Goal: Task Accomplishment & Management: Manage account settings

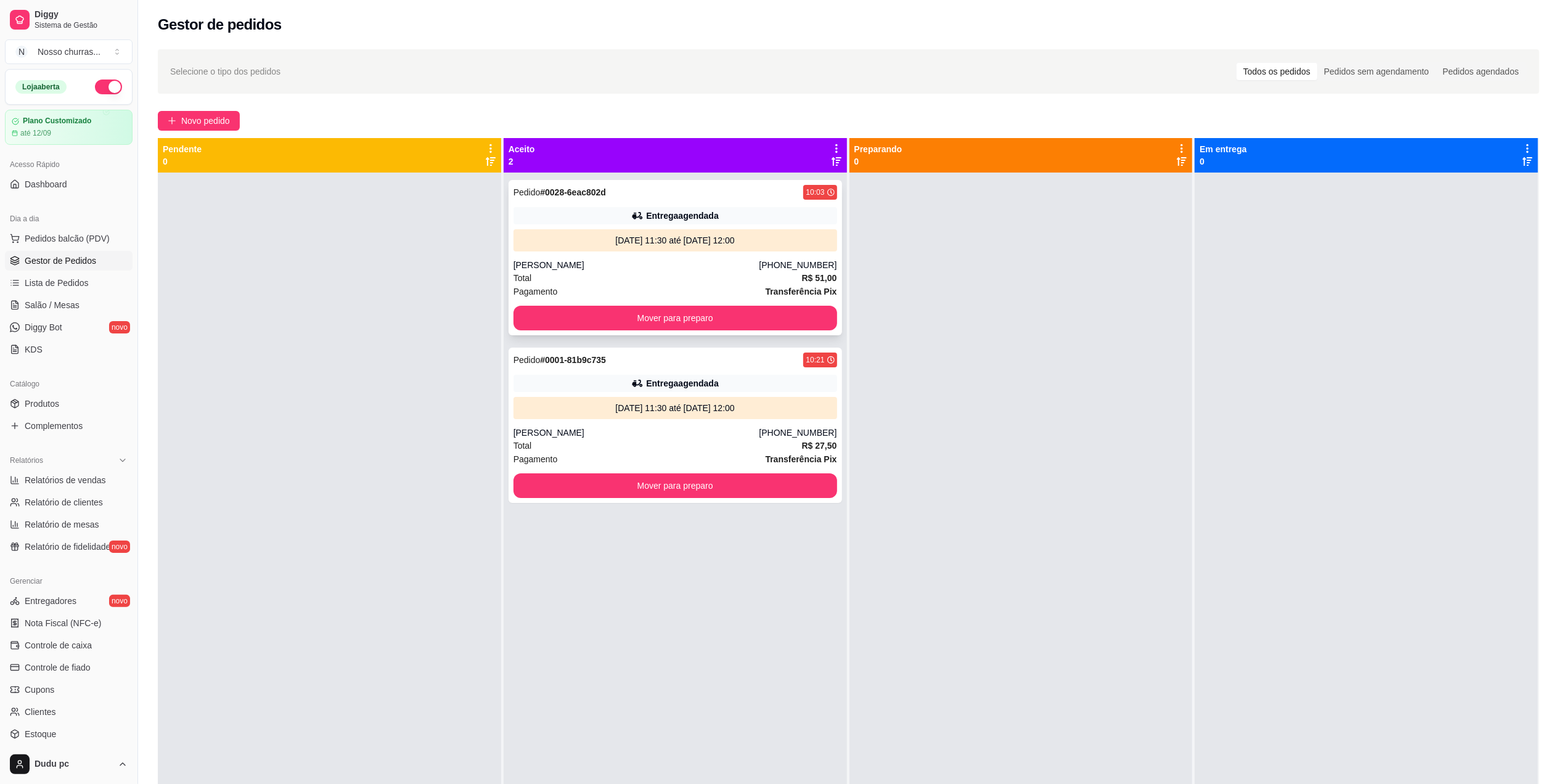
click at [799, 259] on div "[PHONE_NUMBER]" at bounding box center [797, 265] width 78 height 12
click at [550, 259] on div "[PERSON_NAME]" at bounding box center [637, 265] width 246 height 12
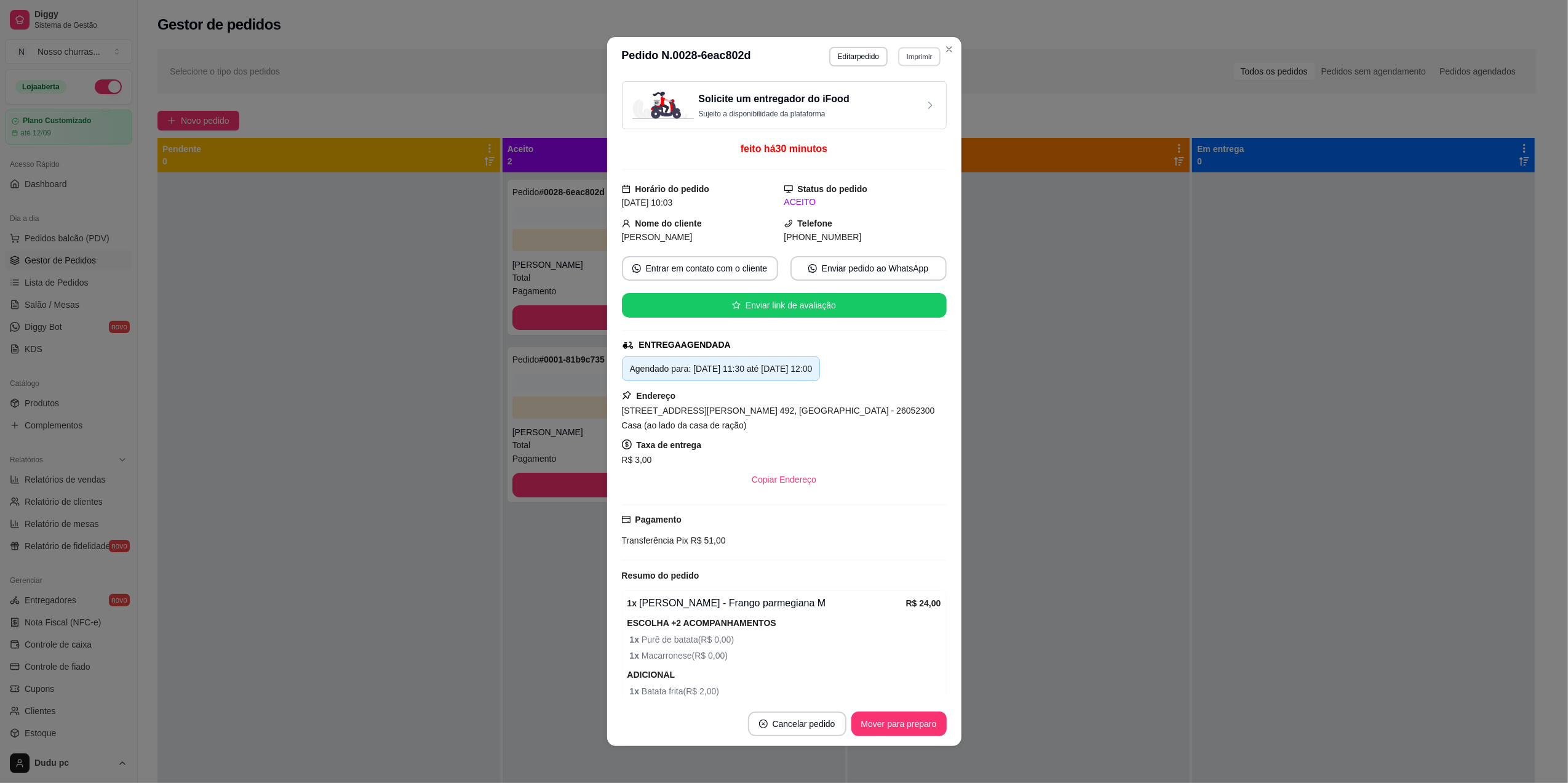
click at [916, 55] on button "Imprimir" at bounding box center [919, 56] width 42 height 19
click at [908, 106] on button "IMPRESSORA" at bounding box center [892, 99] width 86 height 19
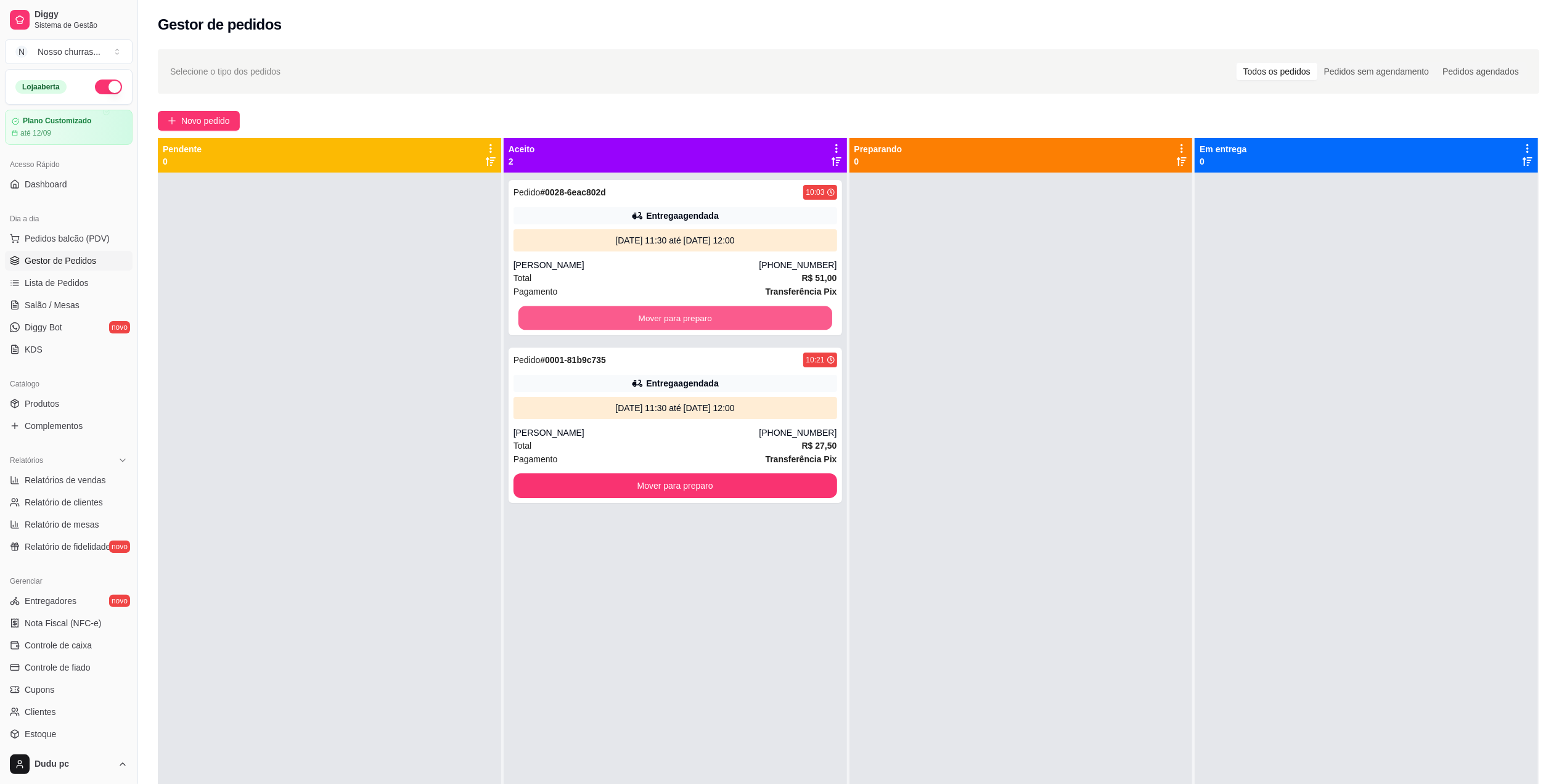
click at [572, 317] on button "Mover para preparo" at bounding box center [675, 318] width 314 height 24
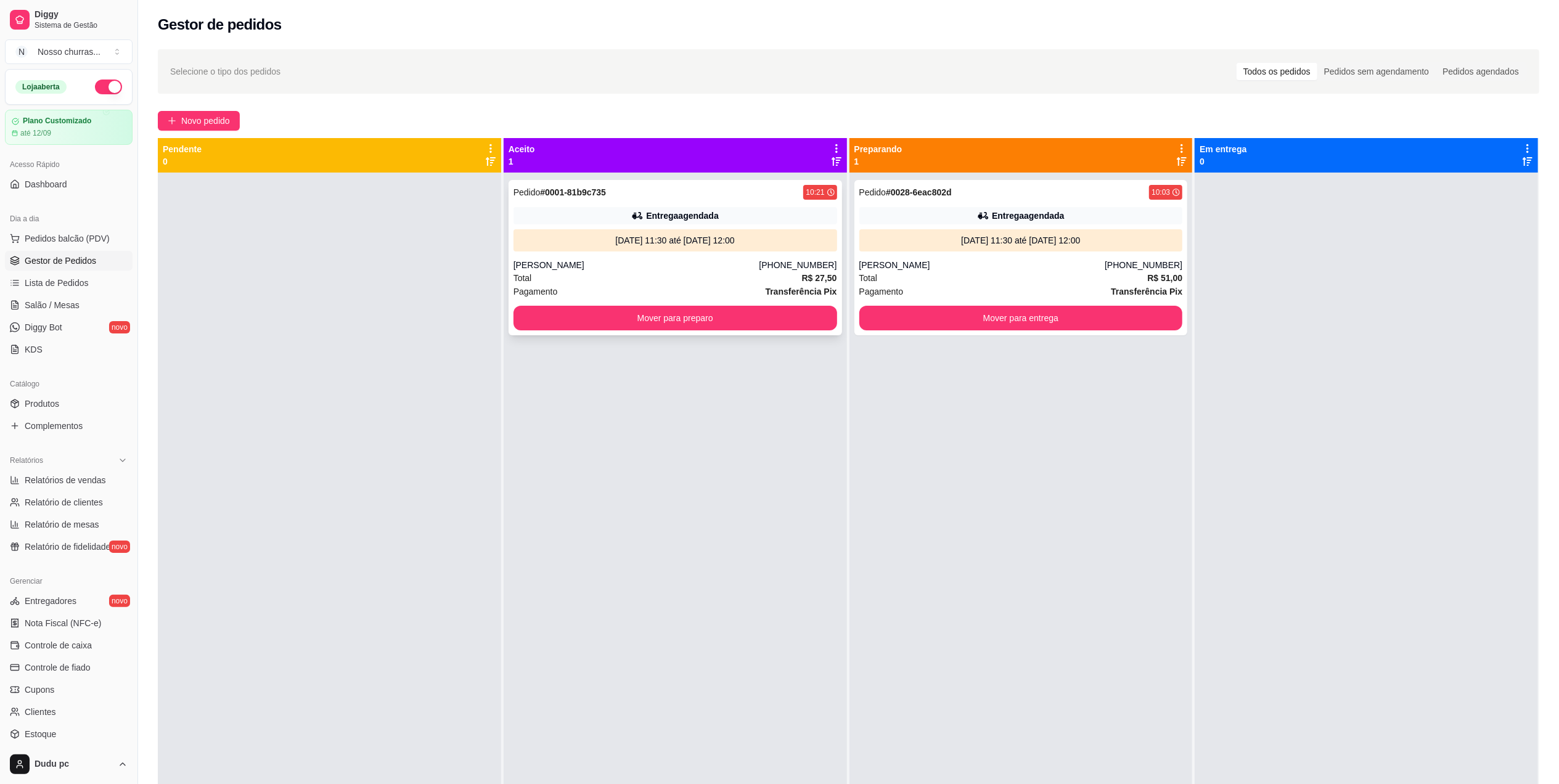
click at [535, 279] on div "Total R$ 27,50" at bounding box center [675, 278] width 324 height 14
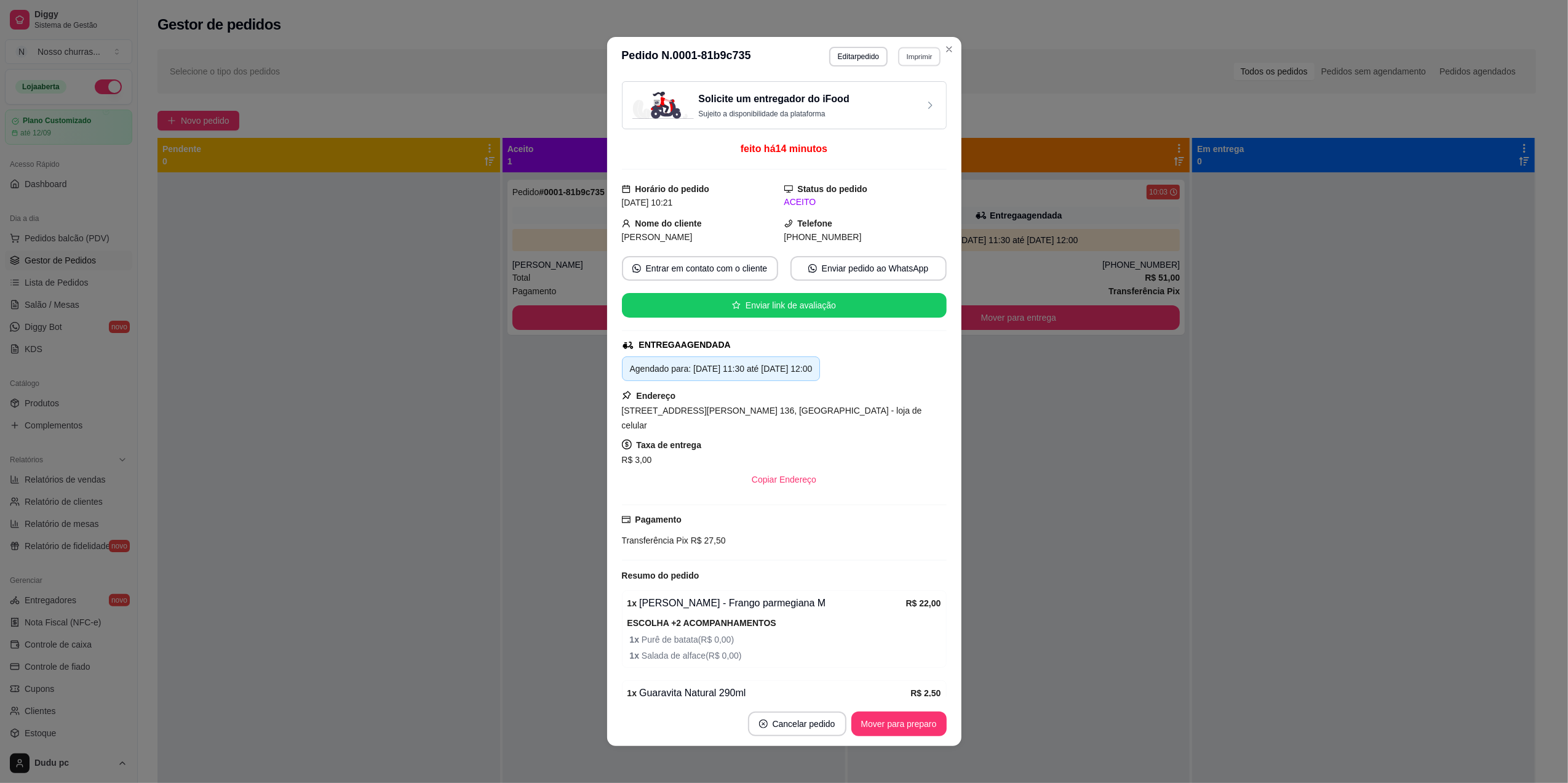
click at [909, 55] on button "Imprimir" at bounding box center [919, 56] width 42 height 19
click at [901, 97] on button "IMPRESSORA" at bounding box center [892, 99] width 86 height 19
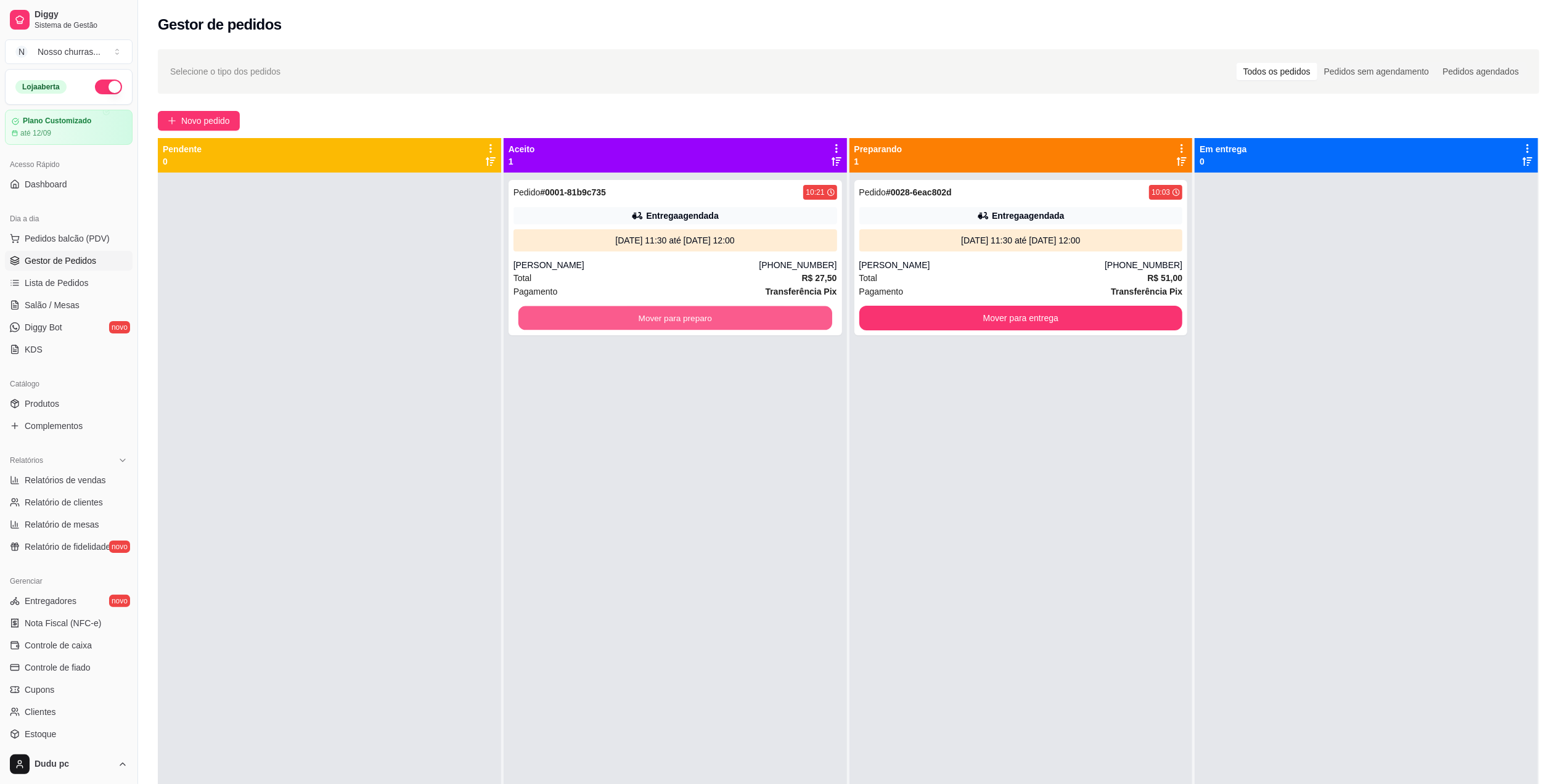
click at [575, 324] on button "Mover para preparo" at bounding box center [675, 318] width 314 height 24
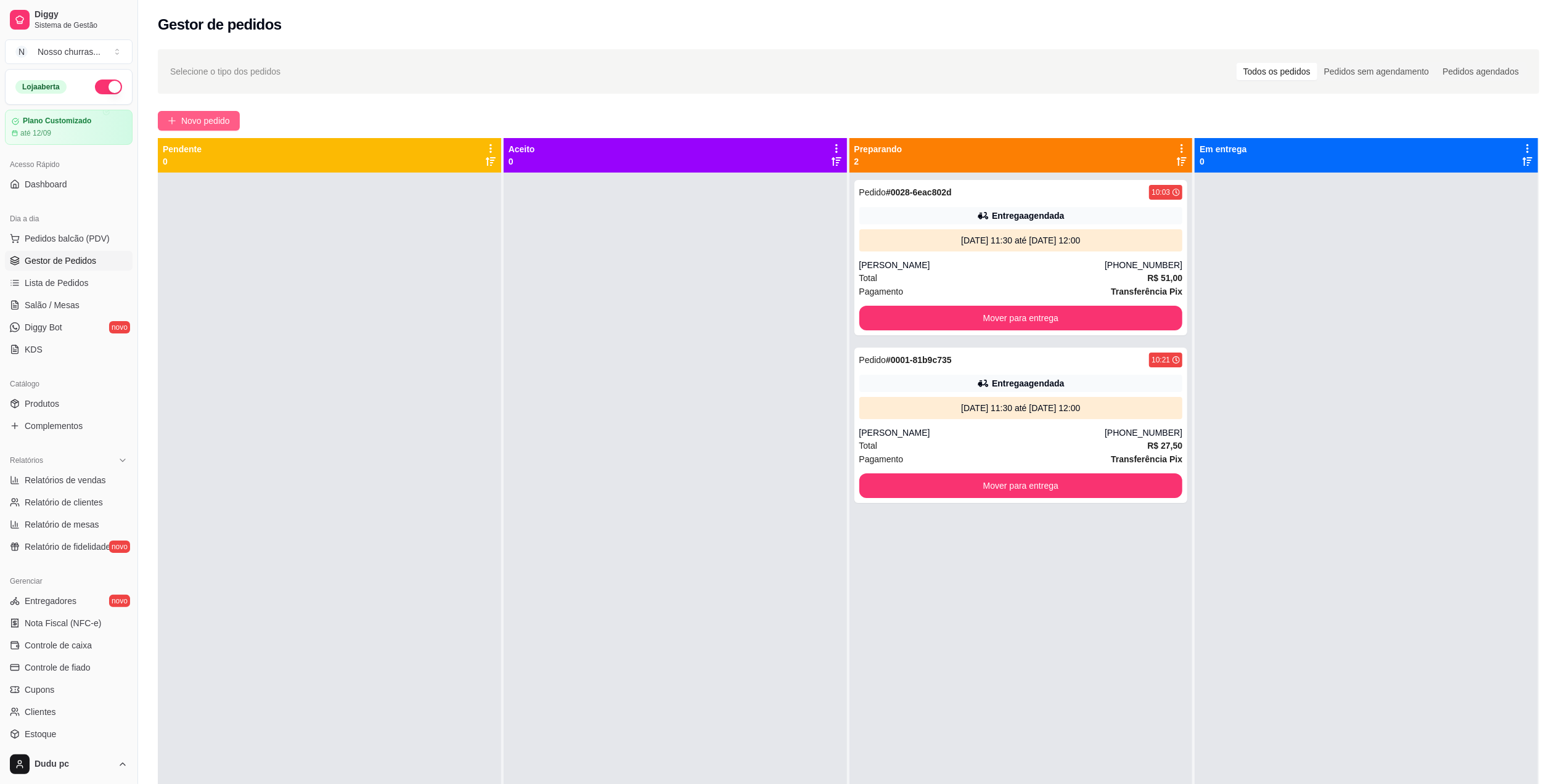
click at [212, 122] on span "Novo pedido" at bounding box center [205, 120] width 49 height 14
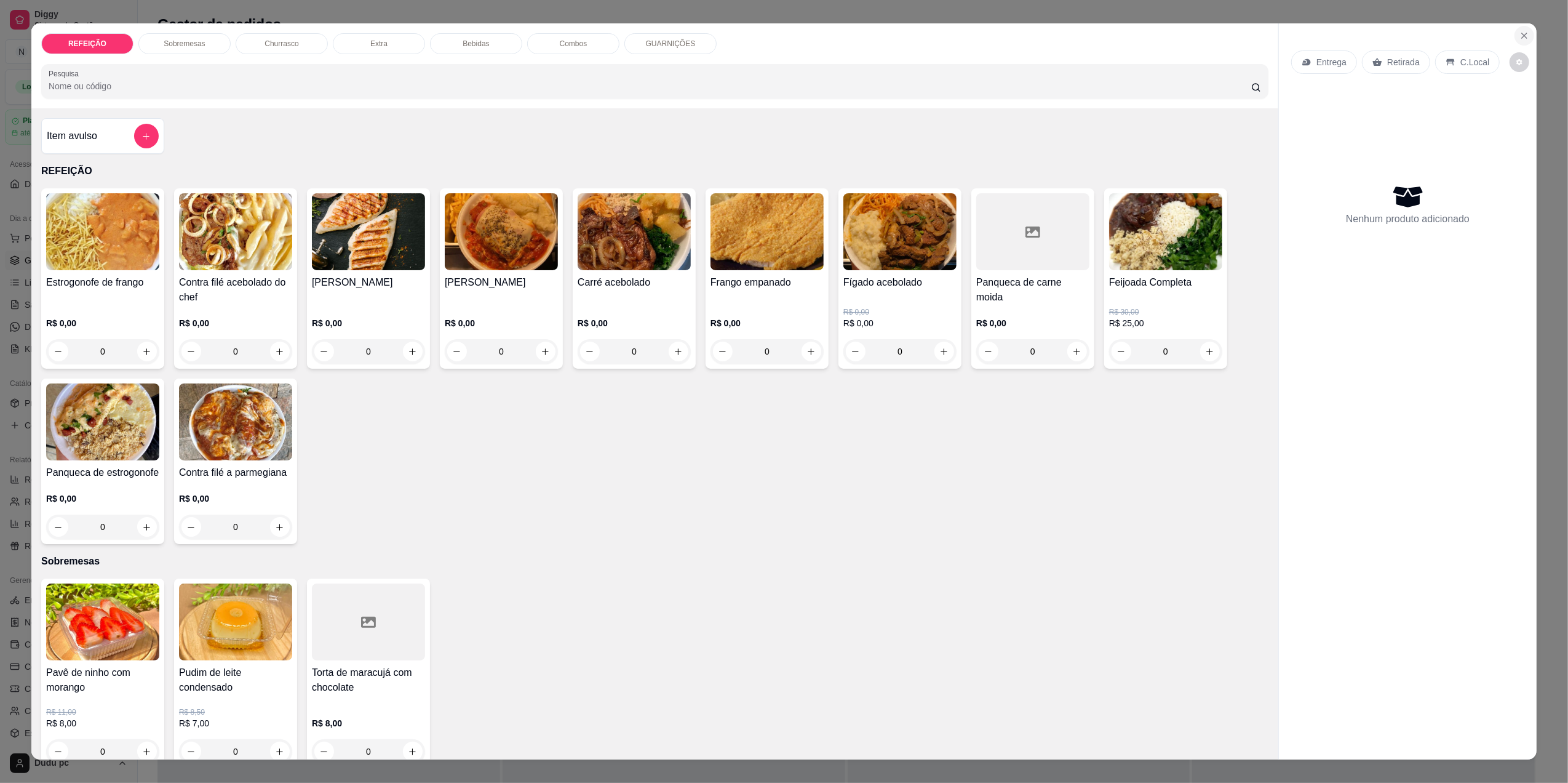
click at [1515, 35] on button "Close" at bounding box center [1524, 36] width 20 height 20
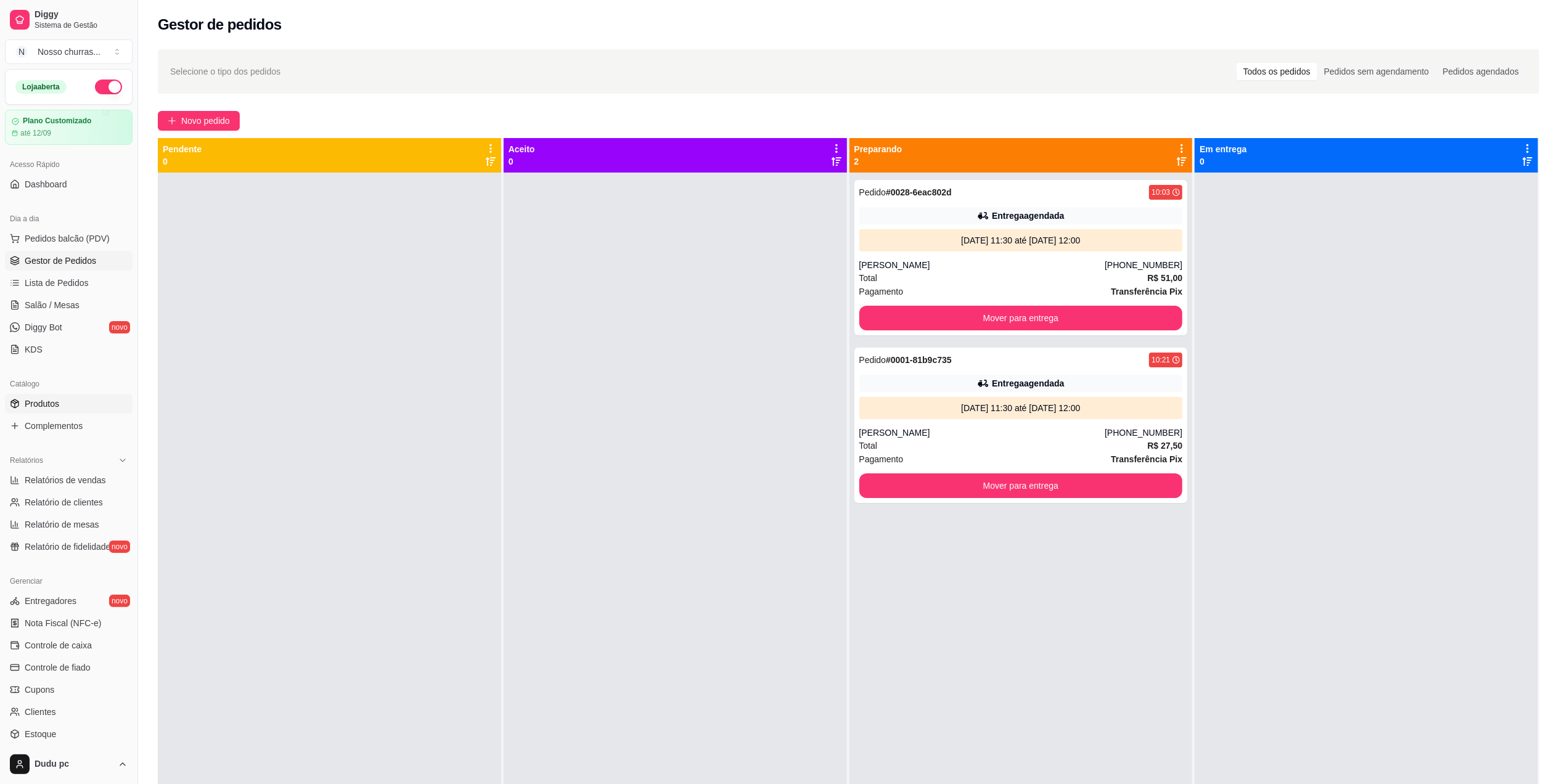
click at [69, 408] on link "Produtos" at bounding box center [69, 404] width 127 height 20
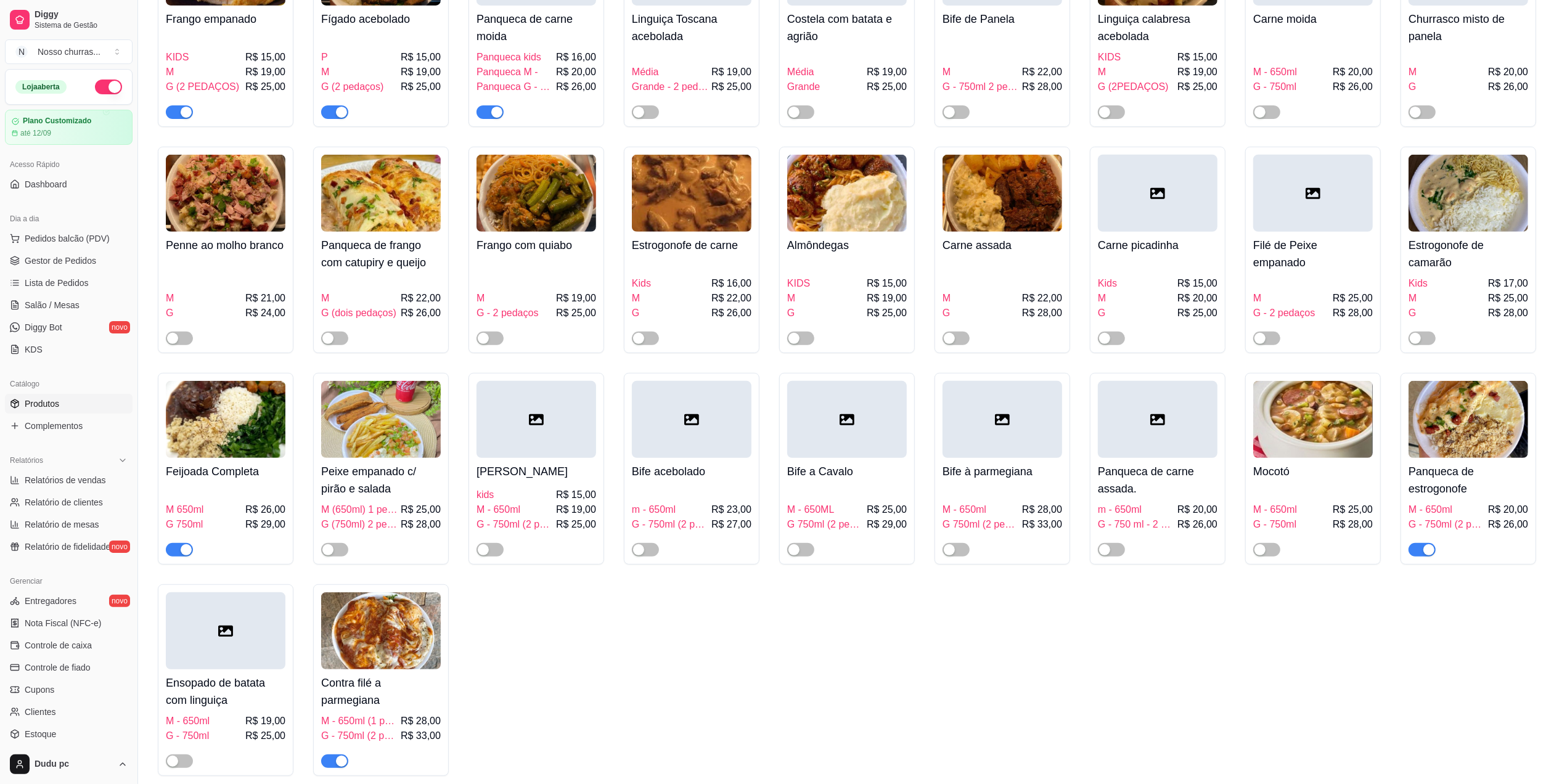
scroll to position [450, 0]
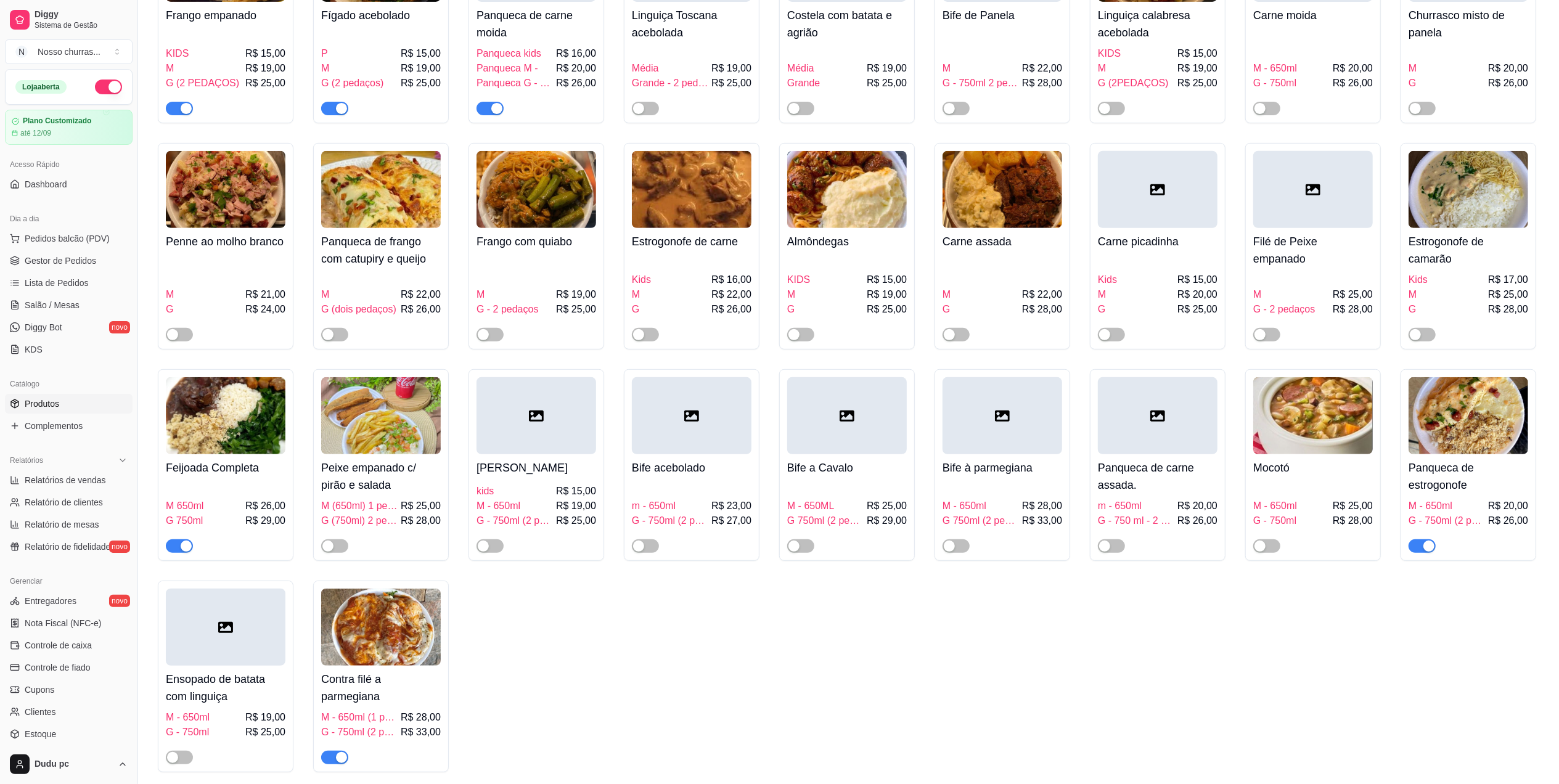
click at [229, 412] on img at bounding box center [226, 416] width 120 height 77
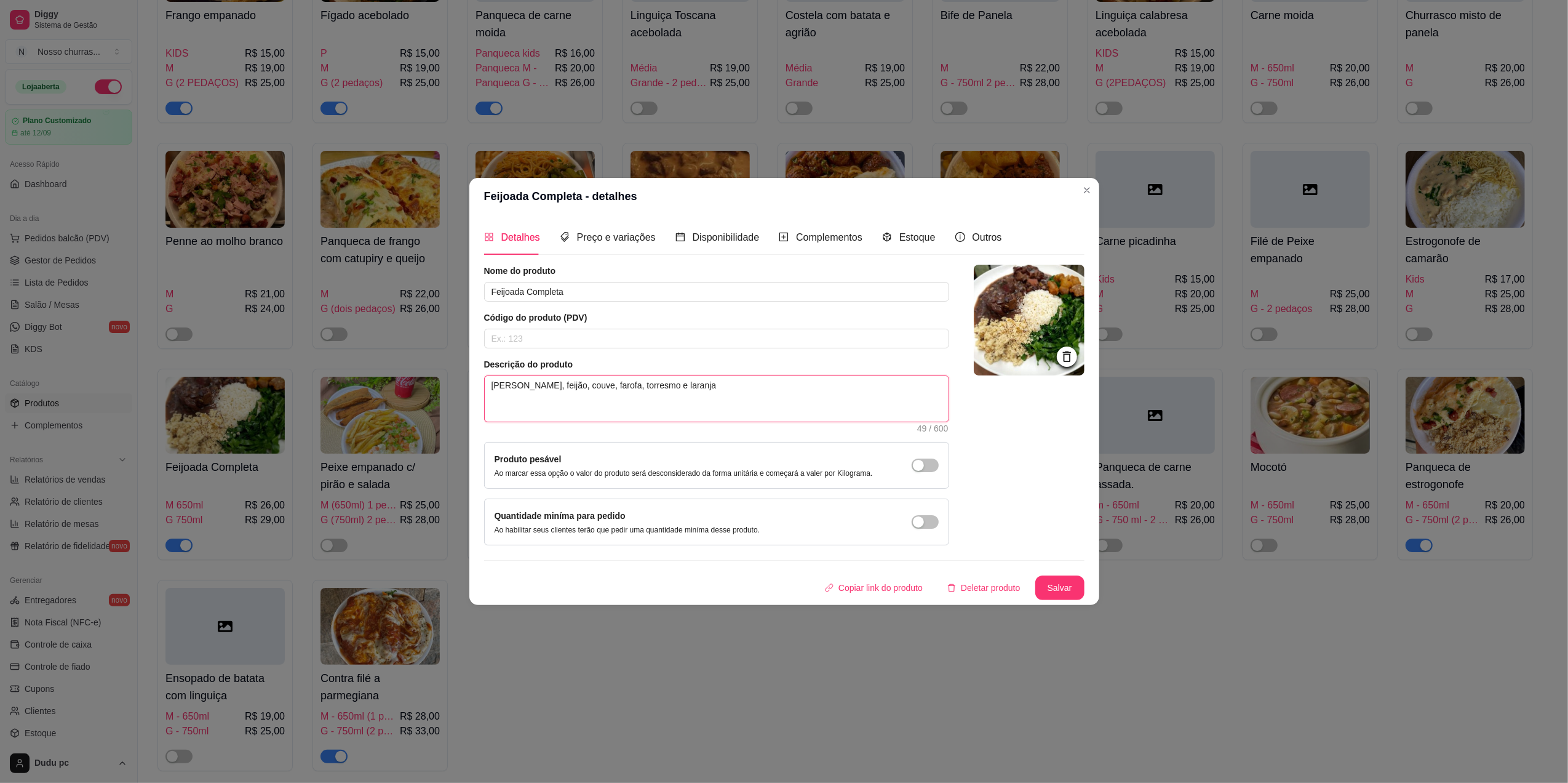
click at [665, 376] on textarea "[PERSON_NAME], feijão, couve, farofa, torresmo e laranja" at bounding box center [716, 399] width 464 height 46
type textarea "[PERSON_NAME], feijão, couve, farofa, torresmo e laranj"
type textarea "[PERSON_NAME], feijão, couve, farofa, [PERSON_NAME] e laran"
type textarea "[PERSON_NAME], feijão, couve, farofa, [PERSON_NAME] e [PERSON_NAME]"
type textarea "[PERSON_NAME], feijão, couve, farofa, torresmo e lar"
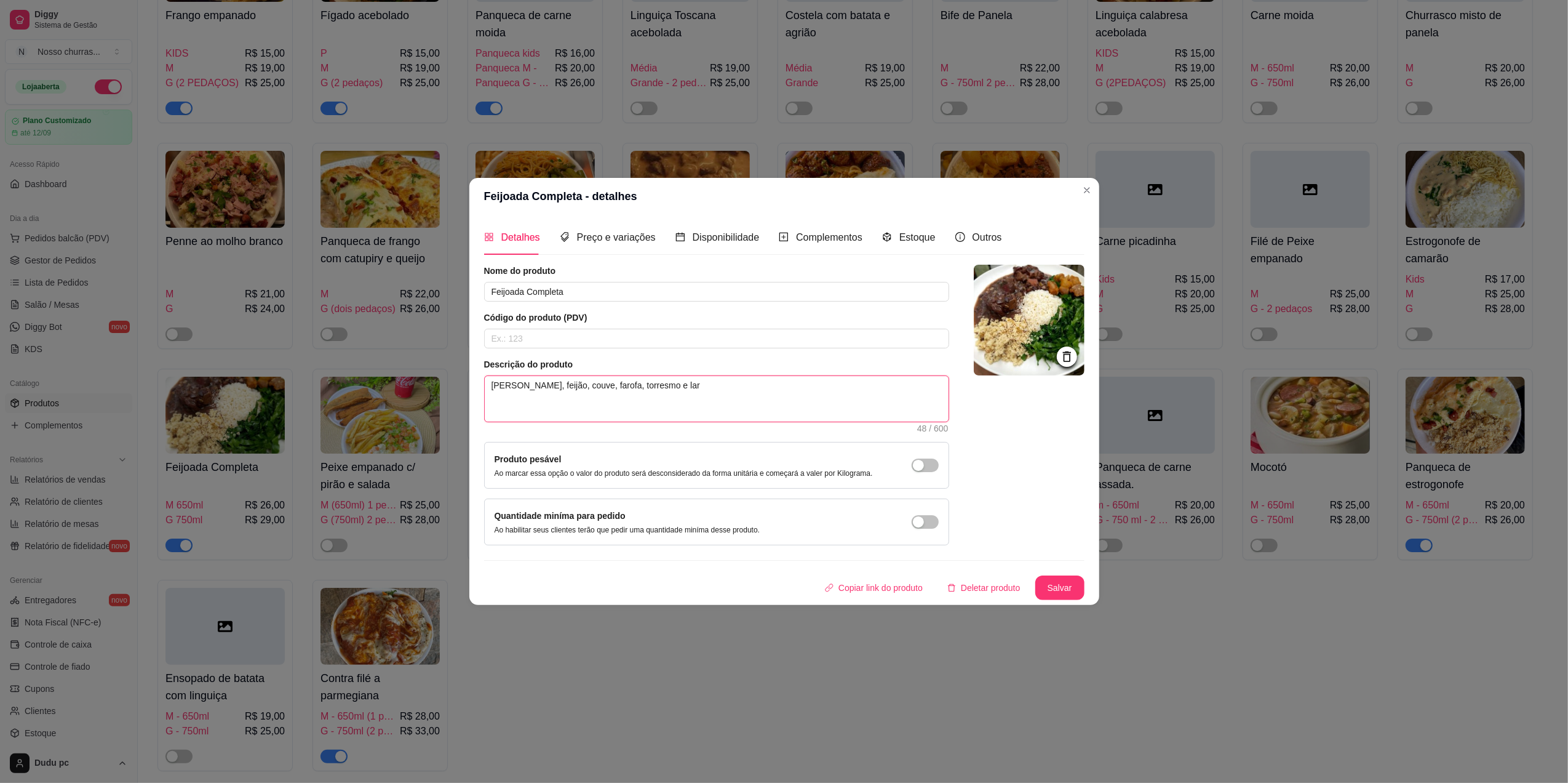
type textarea "[PERSON_NAME], feijão, couve, farofa, torresmo e la"
type textarea "[PERSON_NAME], [PERSON_NAME], [PERSON_NAME], farofa, [PERSON_NAME] e l"
type textarea "[PERSON_NAME], feijão, couve, farofa, [PERSON_NAME] e"
type textarea "[PERSON_NAME], [PERSON_NAME], [PERSON_NAME], farofa, torresmo"
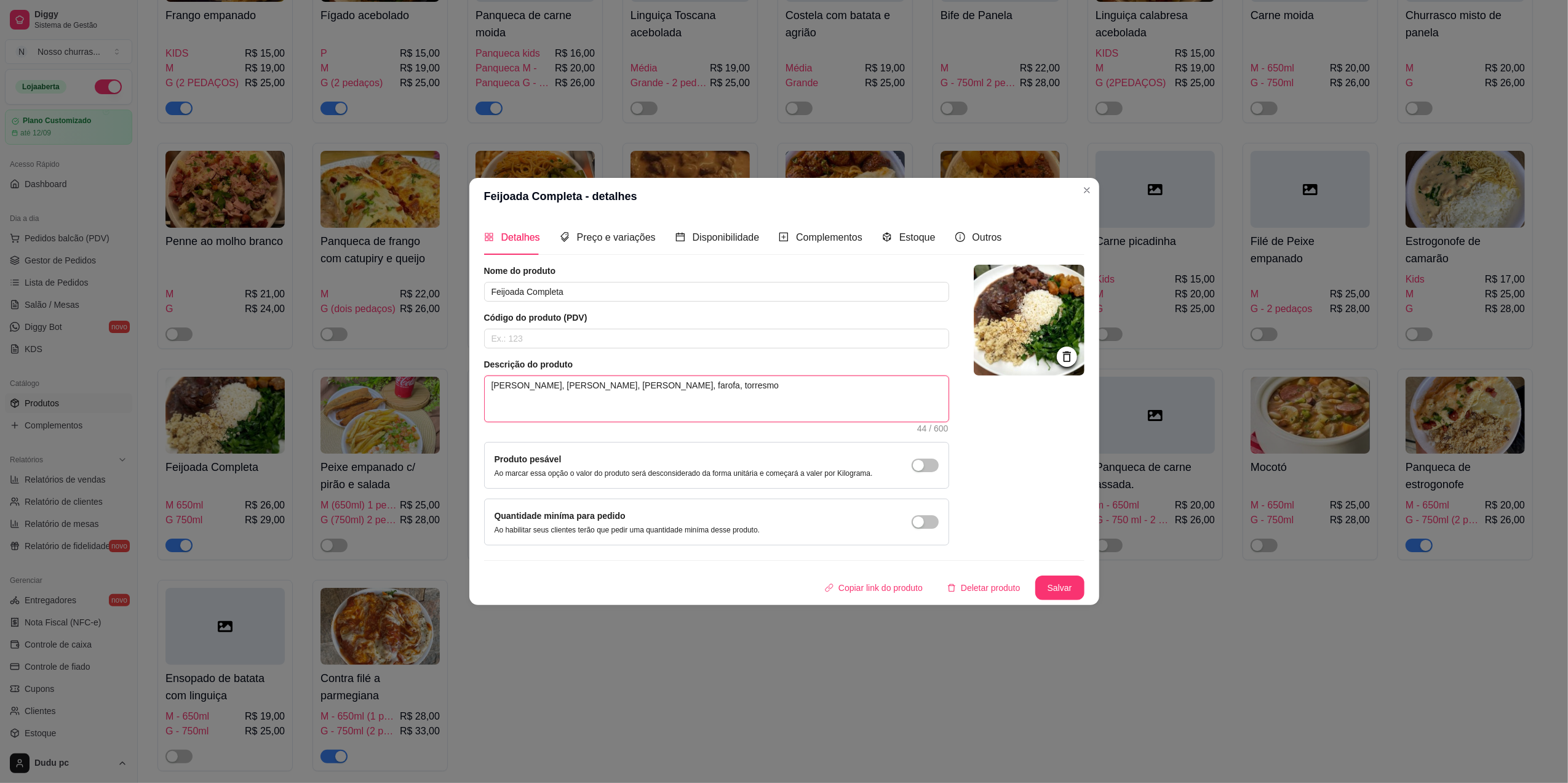
type textarea "[PERSON_NAME], [PERSON_NAME], [PERSON_NAME], farofa, torresmo"
type textarea "[PERSON_NAME], feijão, couve, farofa, torresm"
type textarea "[PERSON_NAME], feijão, couve, farofa, torres"
type textarea "[PERSON_NAME], feijão, couve, farofa, torre"
type textarea "[PERSON_NAME], [PERSON_NAME], couve, farofa, torr"
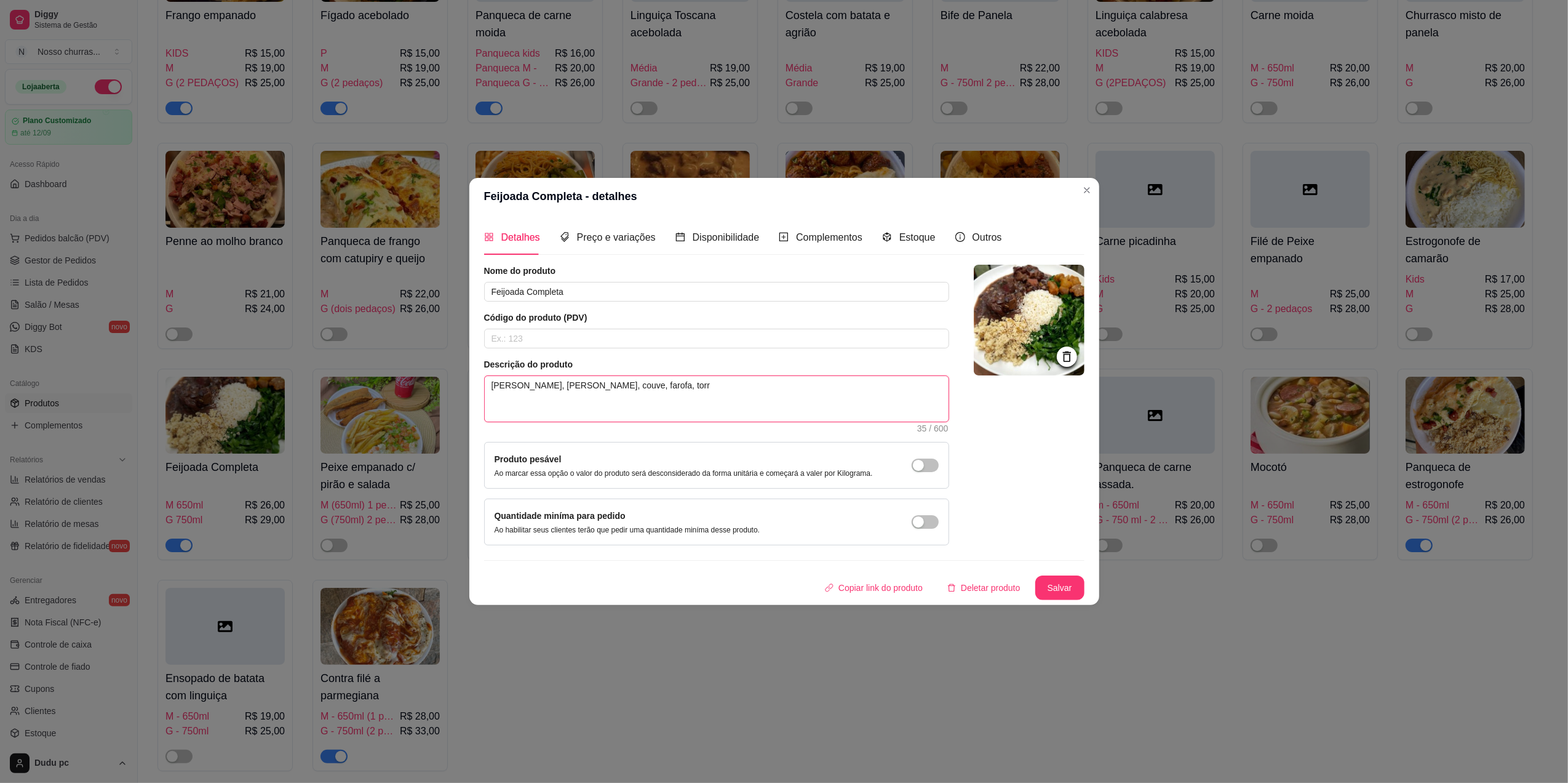
type textarea "[PERSON_NAME], feijão, couve, farofa, tor"
type textarea "[PERSON_NAME], feijão, couve, farofa, to"
type textarea "[PERSON_NAME], [PERSON_NAME], [PERSON_NAME], farofa, t"
type textarea "[PERSON_NAME], feijão, couve, farofa,"
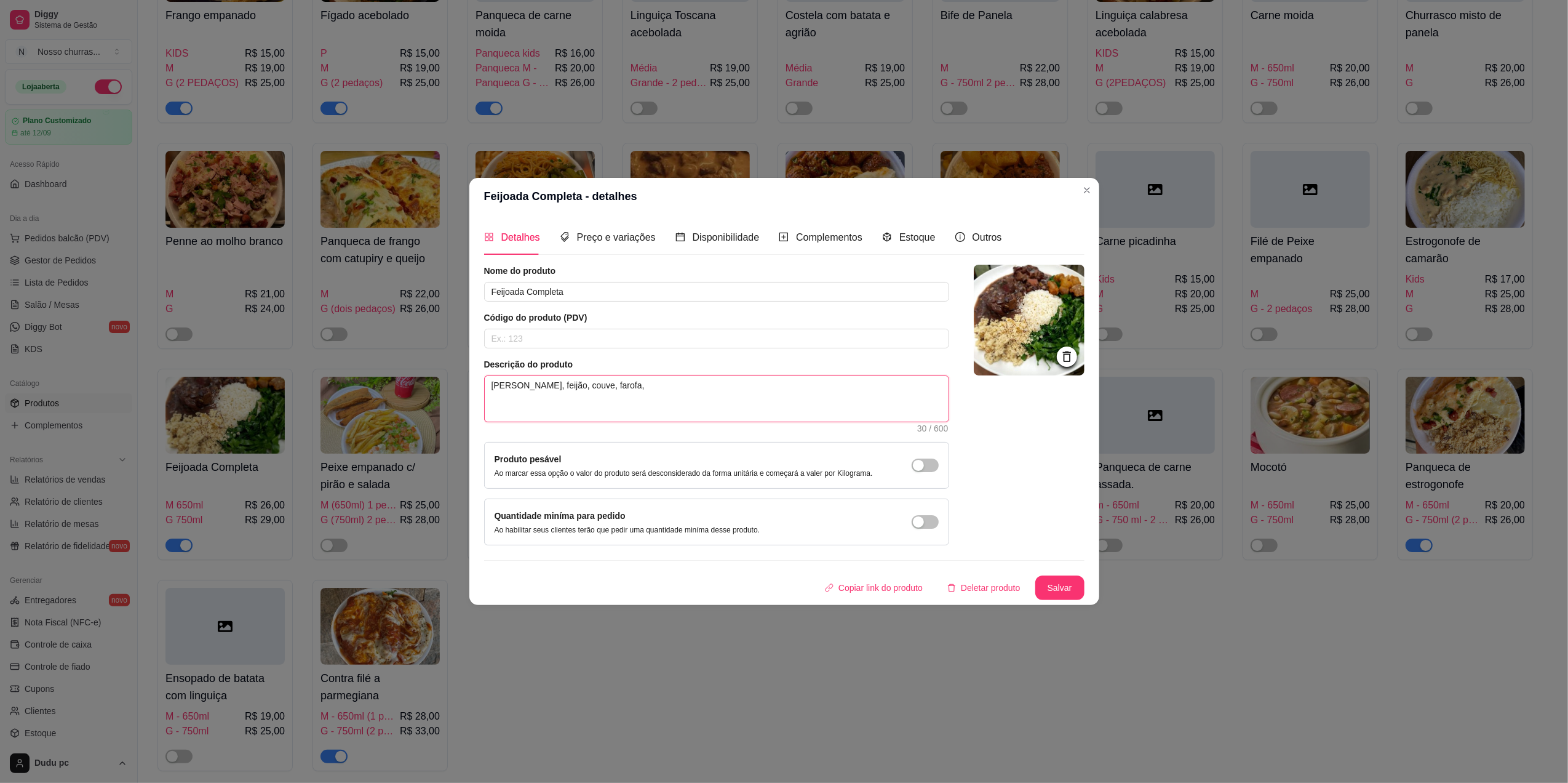
type textarea "[PERSON_NAME], feijão, couve, farofa"
type textarea "[PERSON_NAME], feijão, couve, farofa."
click at [1045, 592] on button "Salvar" at bounding box center [1060, 588] width 48 height 24
click at [1068, 589] on button "Salvar" at bounding box center [1060, 588] width 48 height 24
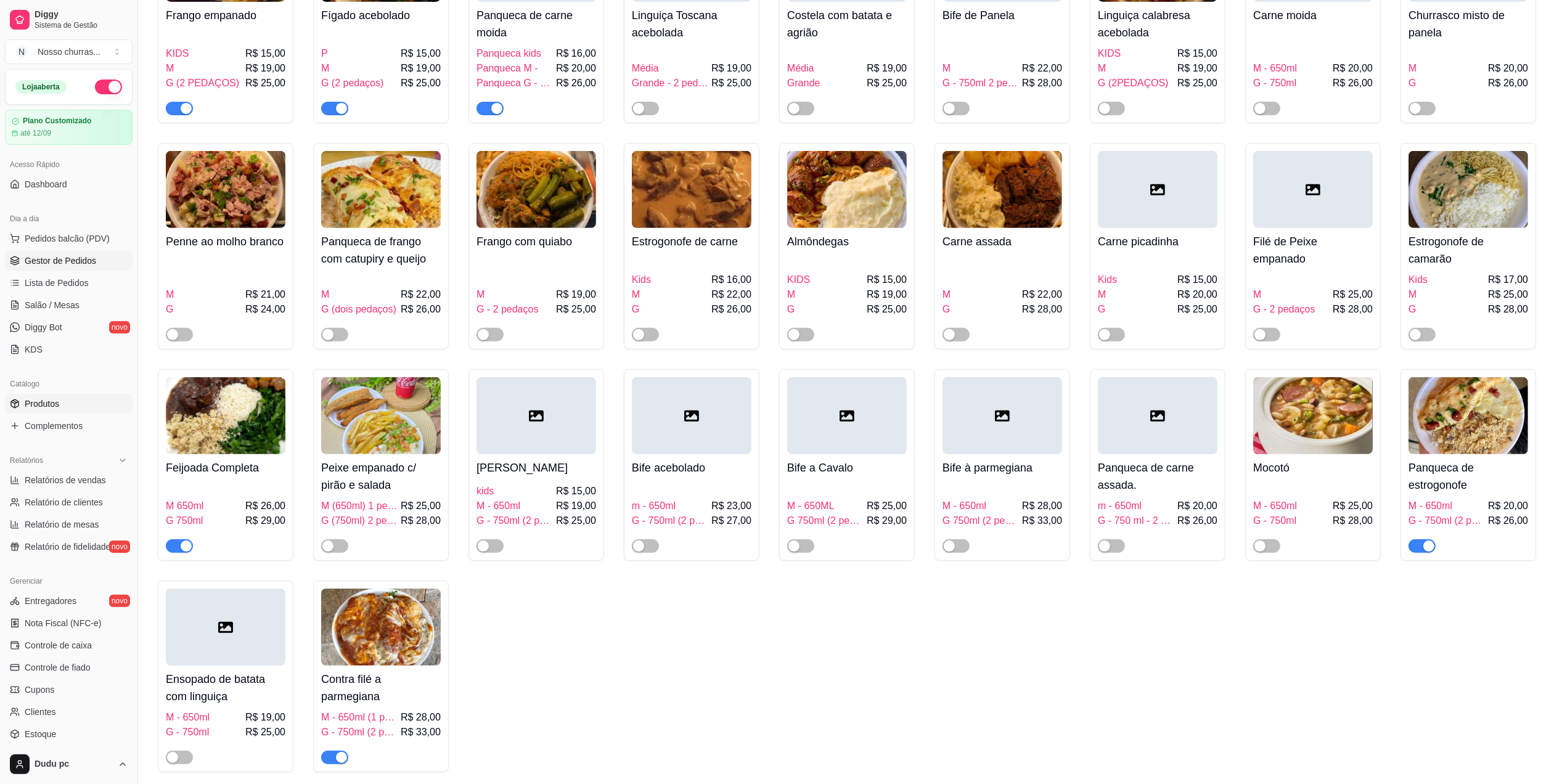
click at [70, 257] on span "Gestor de Pedidos" at bounding box center [60, 261] width 71 height 12
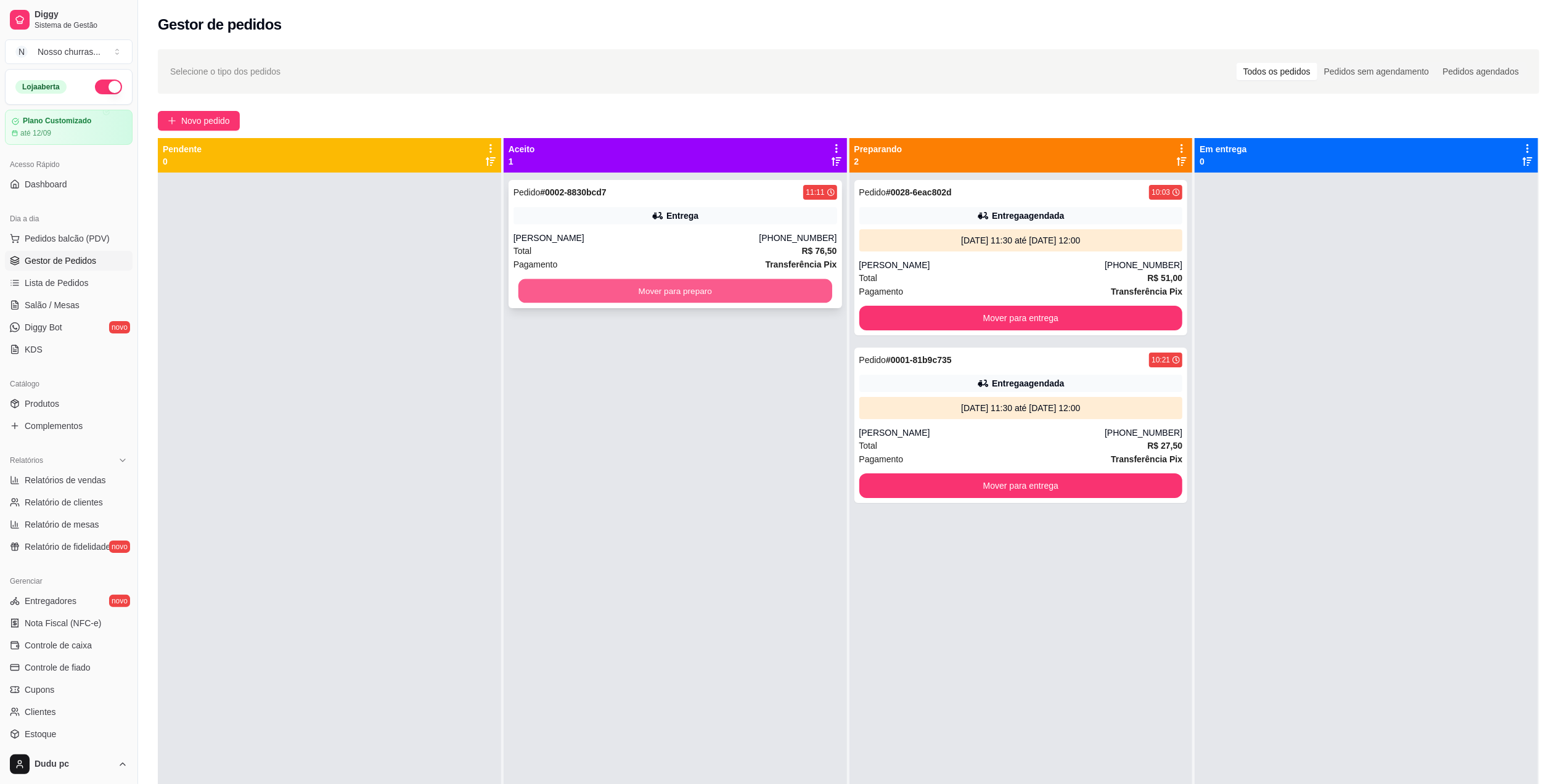
click at [541, 289] on button "Mover para preparo" at bounding box center [675, 291] width 314 height 24
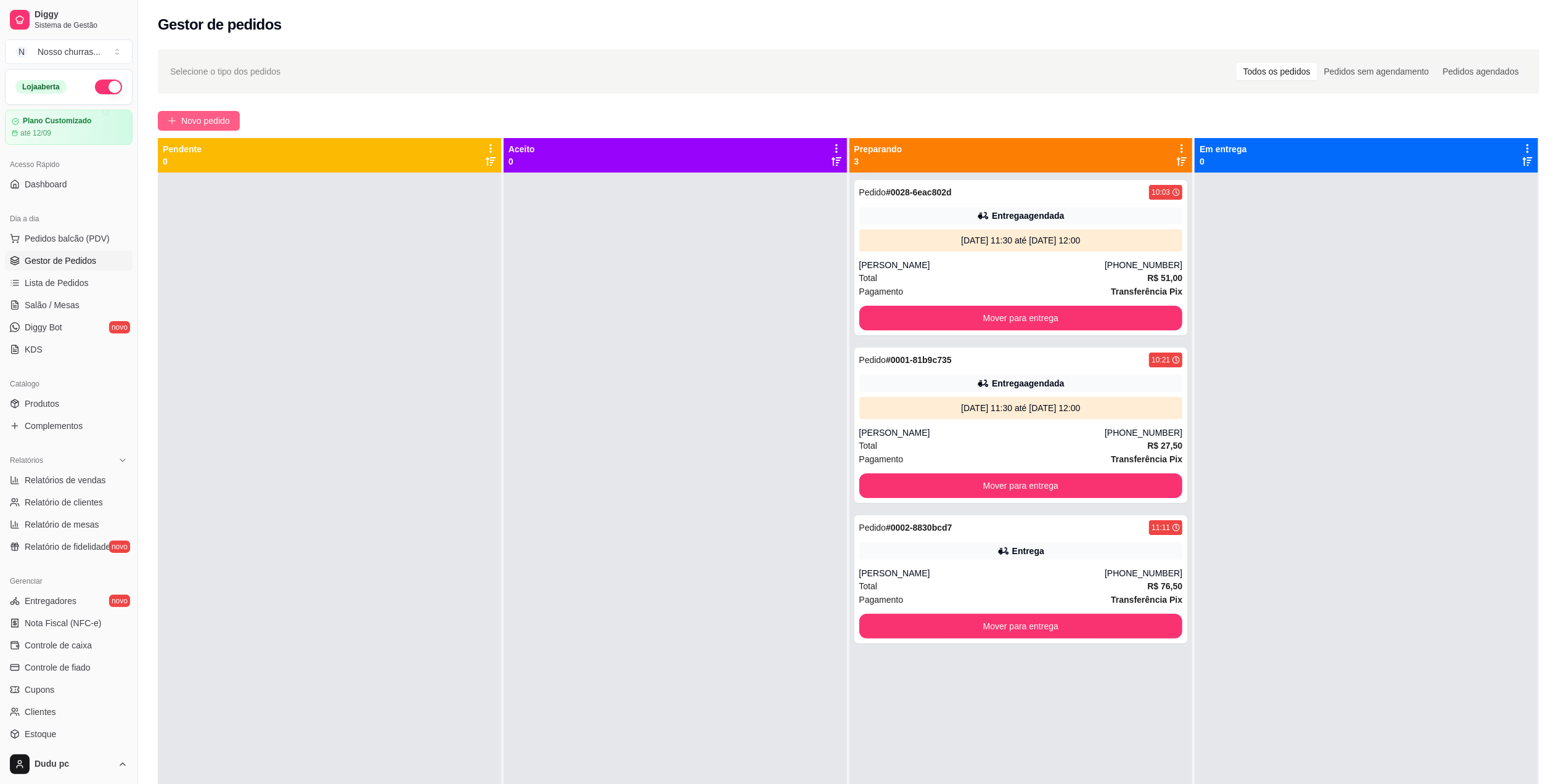
click at [227, 125] on span "Novo pedido" at bounding box center [205, 120] width 49 height 14
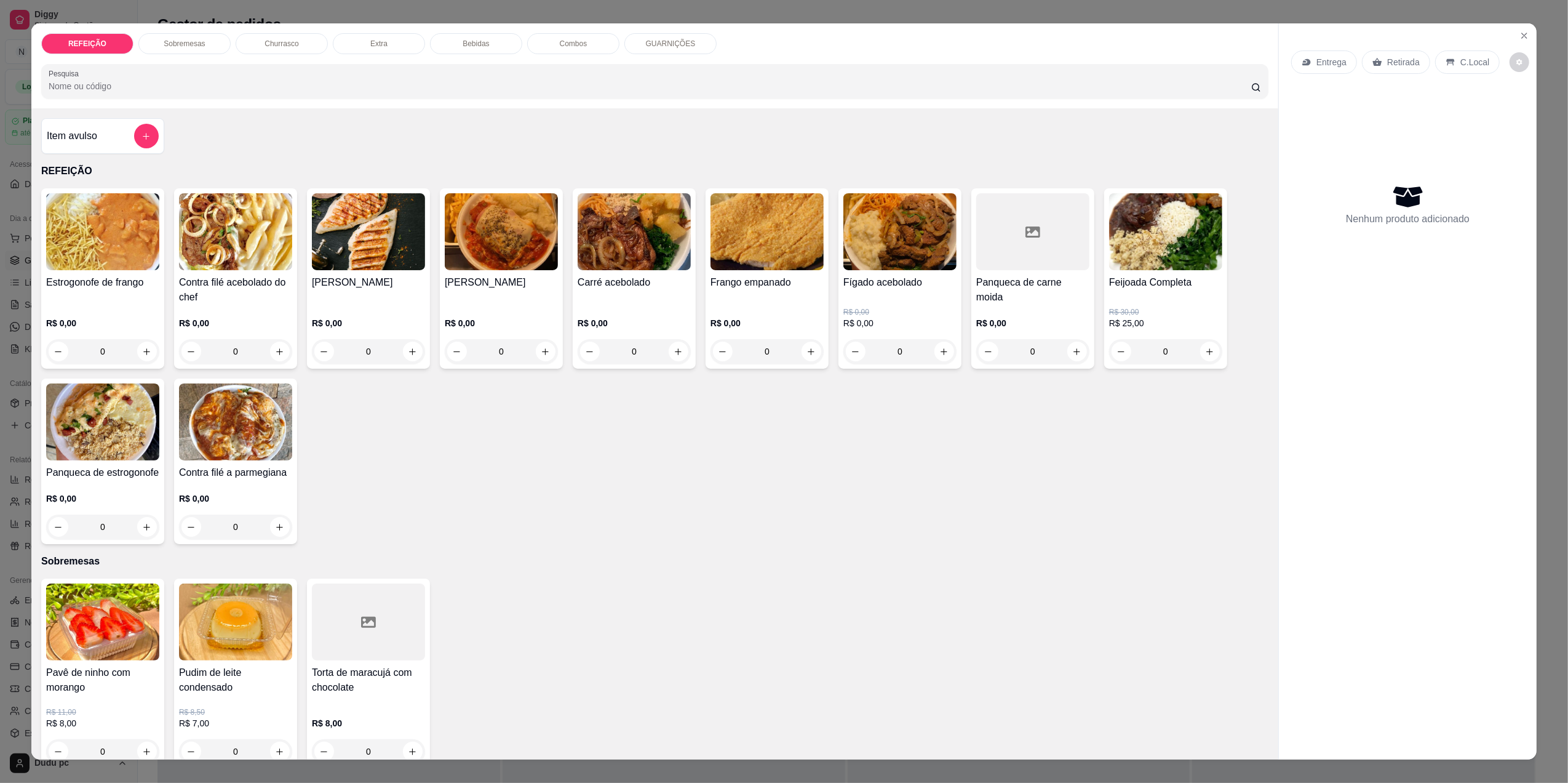
click at [1201, 356] on div "0" at bounding box center [1166, 352] width 113 height 25
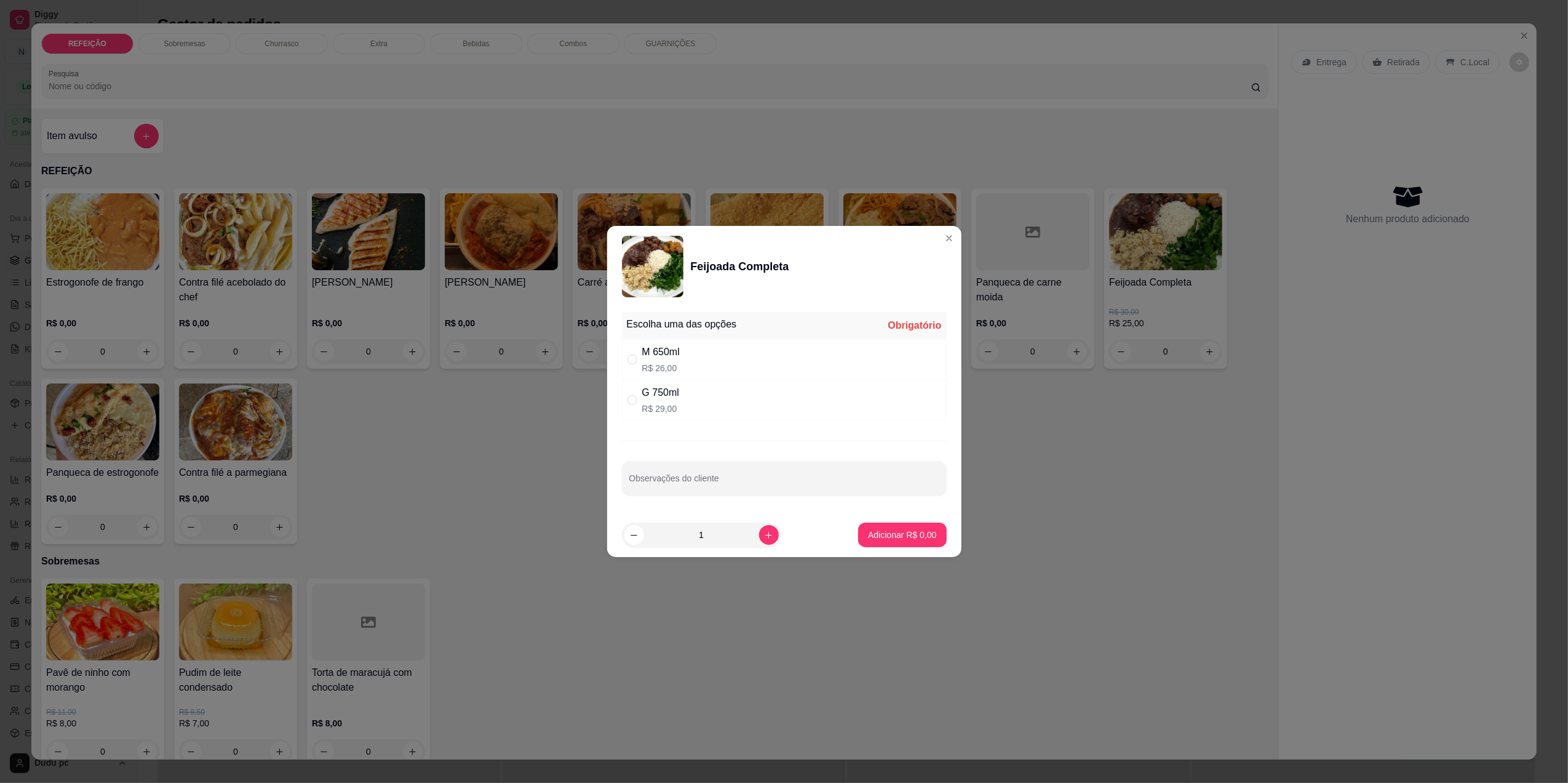
click at [795, 412] on div "G 750ml R$ 29,00" at bounding box center [785, 400] width 325 height 40
radio input "true"
click at [884, 543] on button "Adicionar R$ 29,00" at bounding box center [899, 535] width 93 height 25
type input "1"
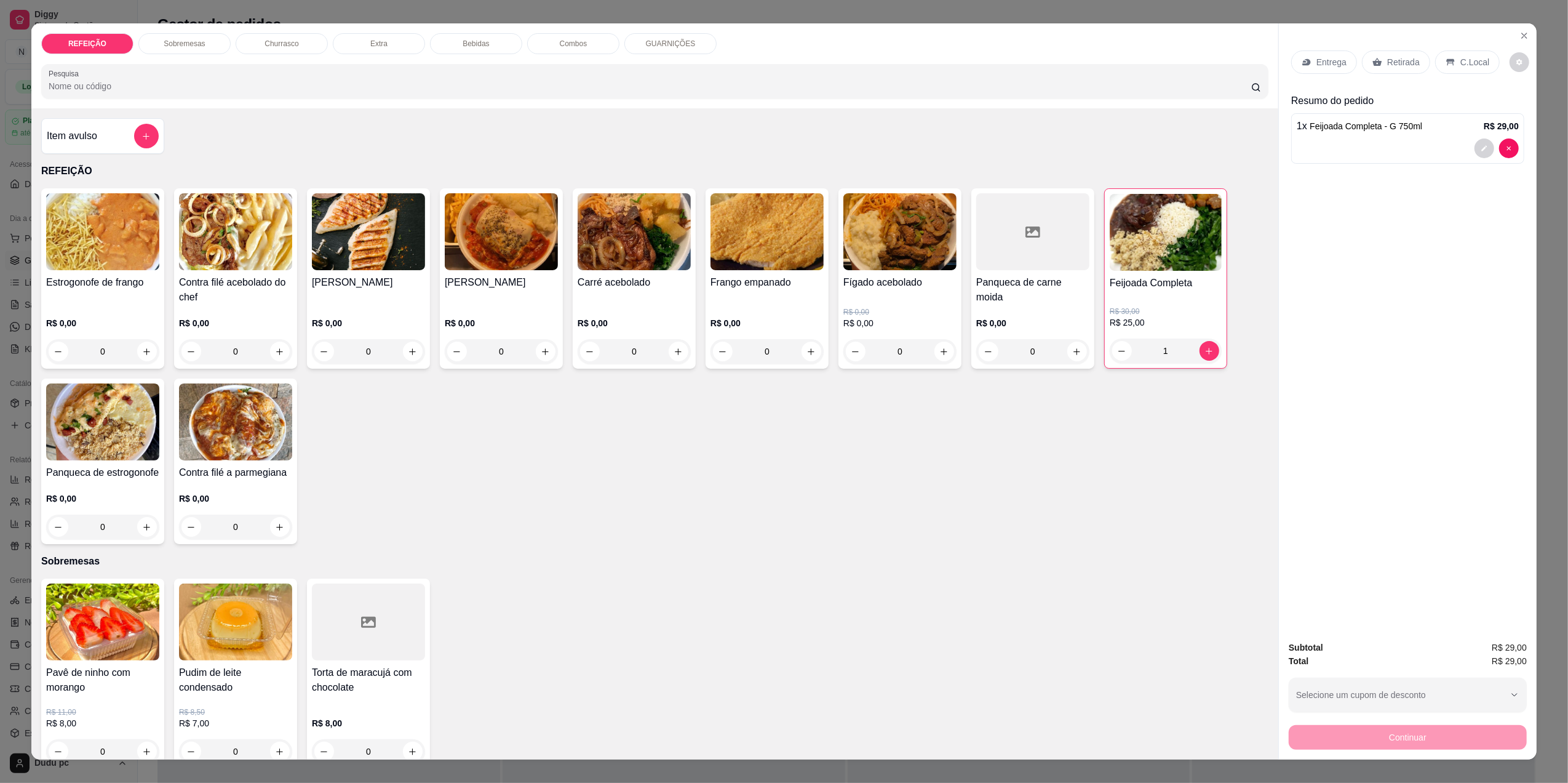
click at [1324, 67] on p "Entrega" at bounding box center [1331, 62] width 30 height 12
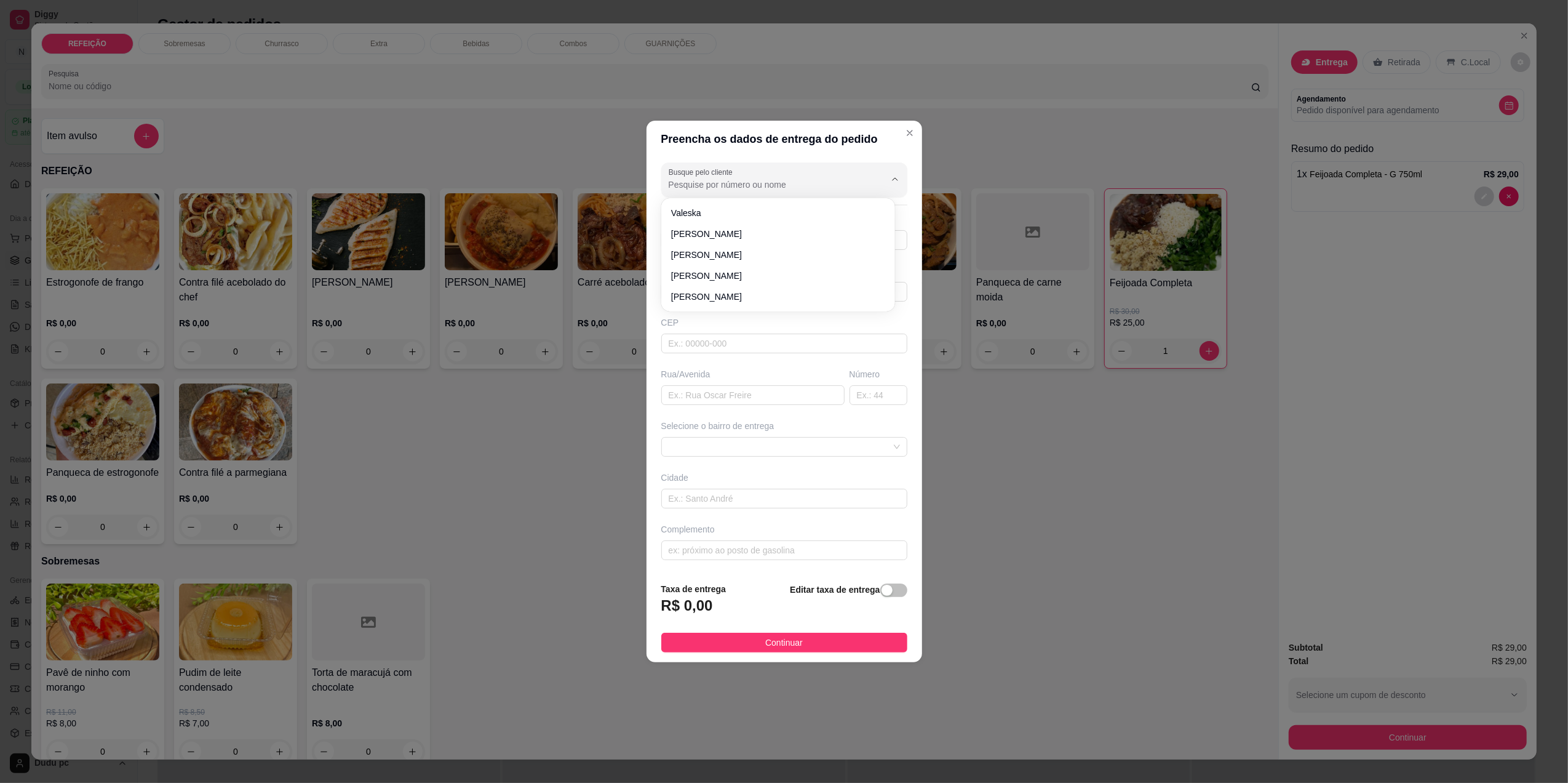
click at [776, 183] on input "Busque pelo cliente" at bounding box center [767, 185] width 197 height 12
click at [761, 217] on span "[PERSON_NAME]" at bounding box center [772, 213] width 202 height 12
type input "[PERSON_NAME]"
type input "21991075218"
type input "[PERSON_NAME]"
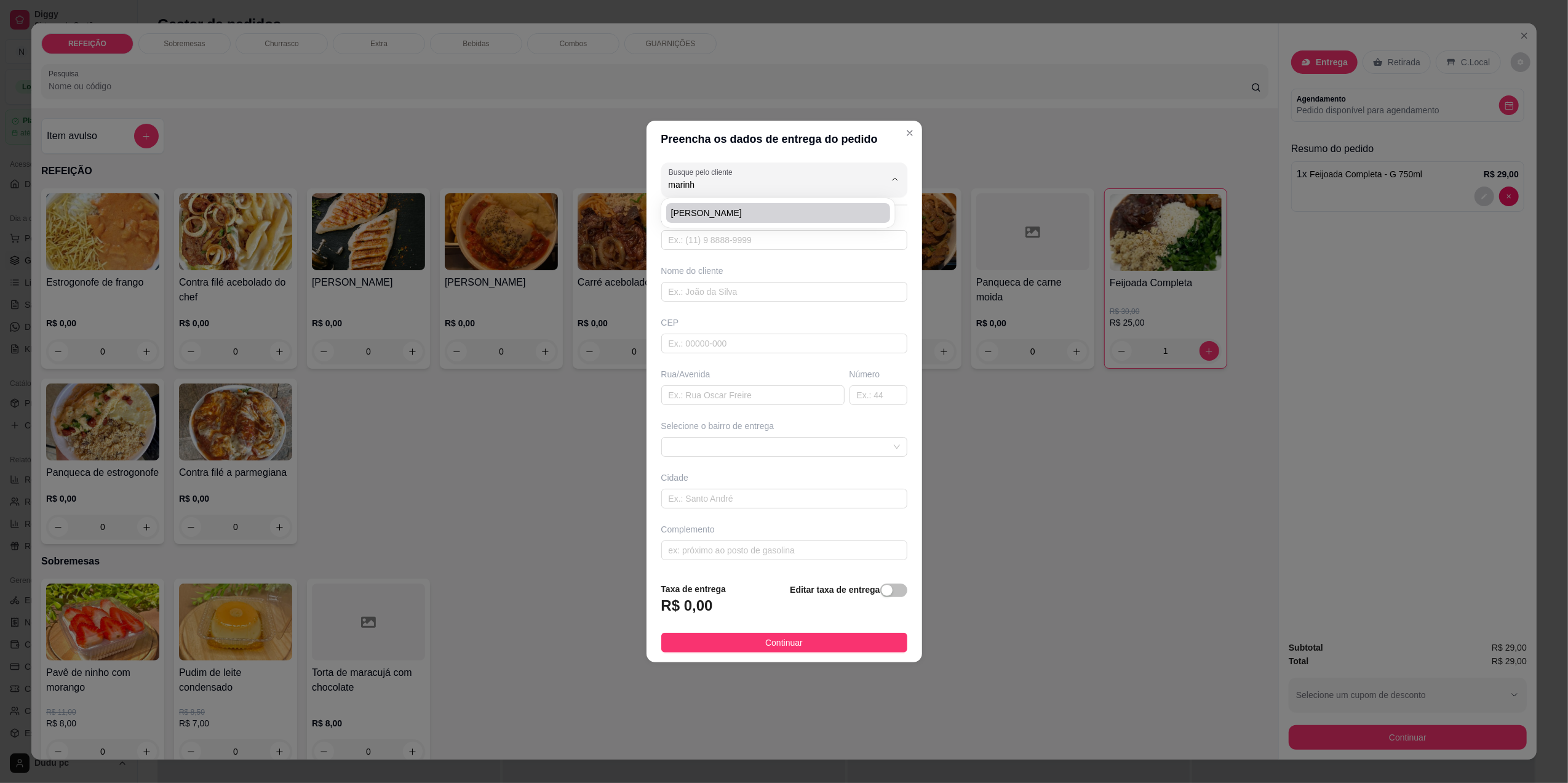
type input "[PERSON_NAME]"
type input "207"
type input "[GEOGRAPHIC_DATA]"
type input "GALERIA"
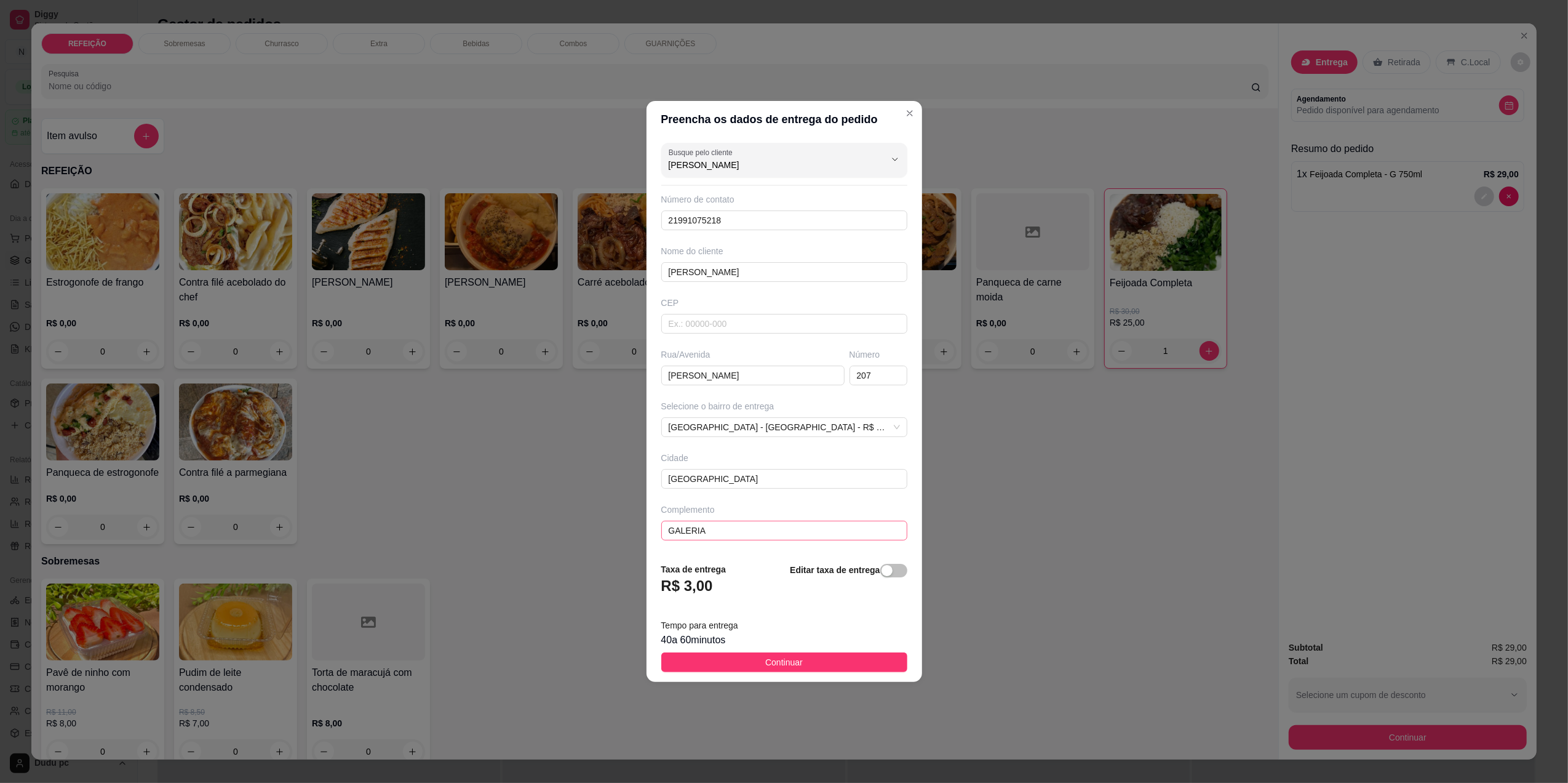
type input "[PERSON_NAME]"
click at [734, 539] on input "GALERIA" at bounding box center [784, 530] width 246 height 20
type input "GALERIA vendendo empada"
click at [730, 668] on button "Continuar" at bounding box center [784, 662] width 246 height 20
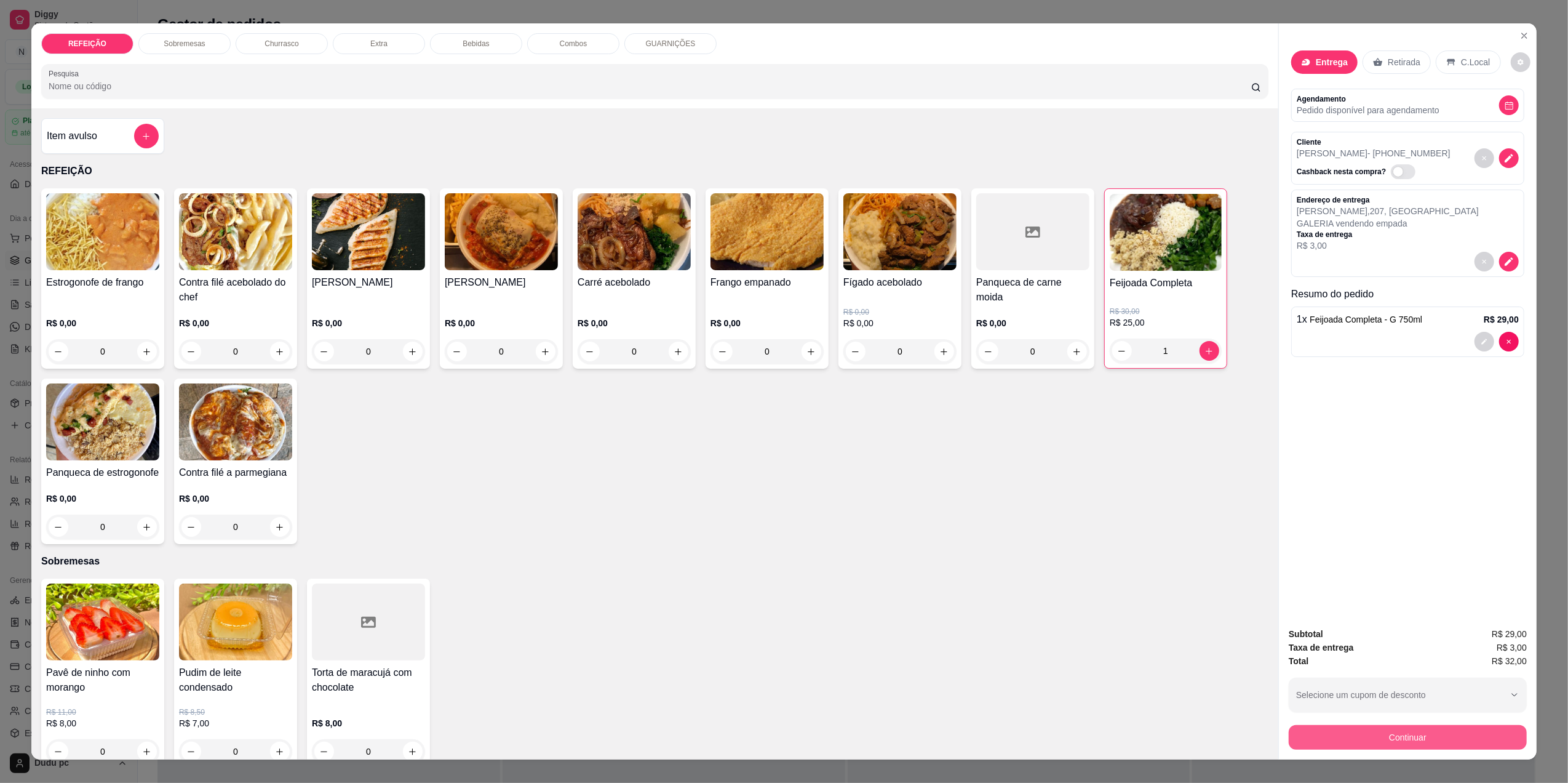
click at [1323, 735] on button "Continuar" at bounding box center [1408, 737] width 238 height 25
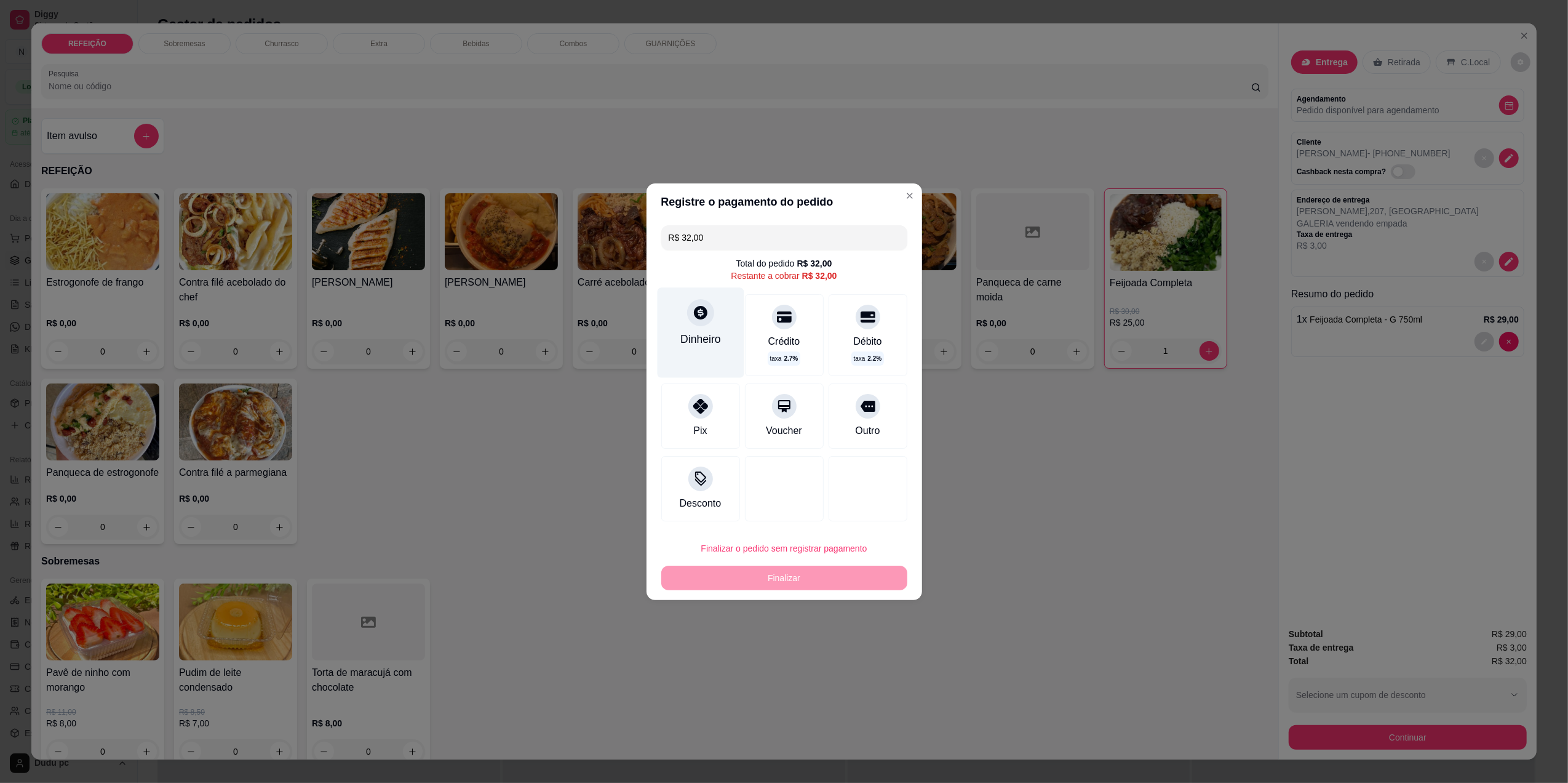
click at [712, 335] on div "Dinheiro" at bounding box center [701, 339] width 40 height 16
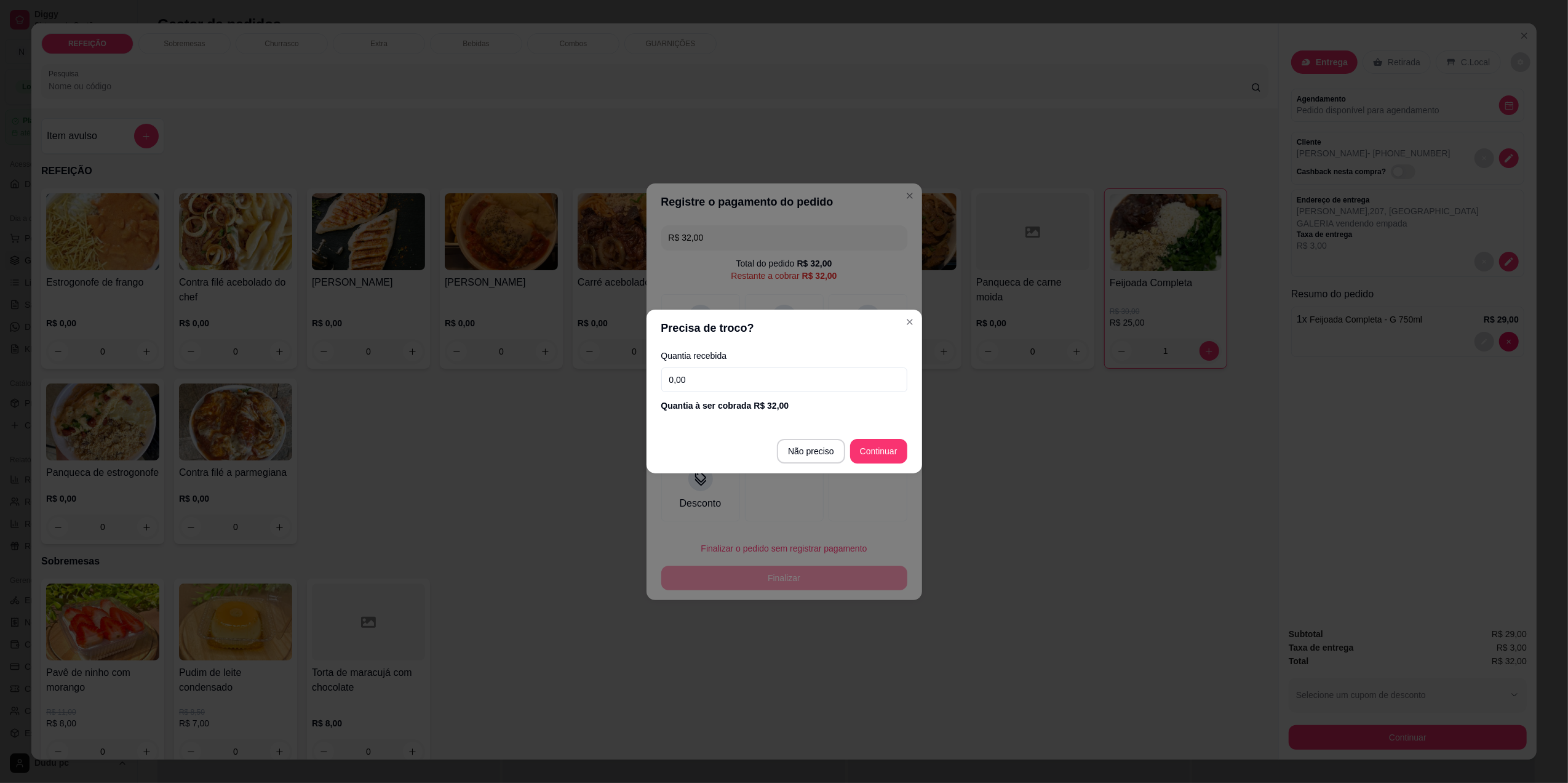
click at [706, 384] on input "0,00" at bounding box center [784, 380] width 246 height 25
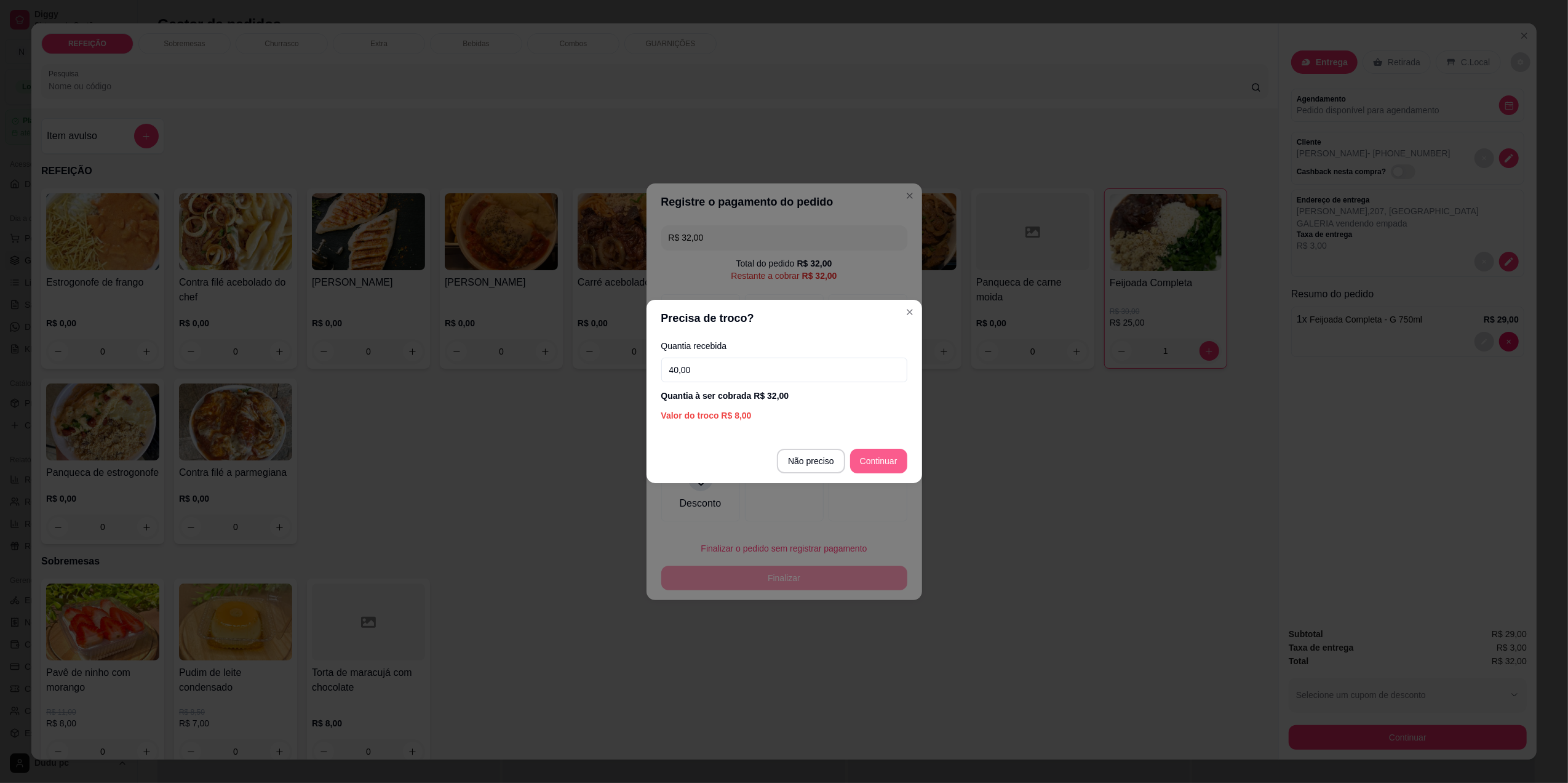
type input "40,00"
type input "R$ 0,00"
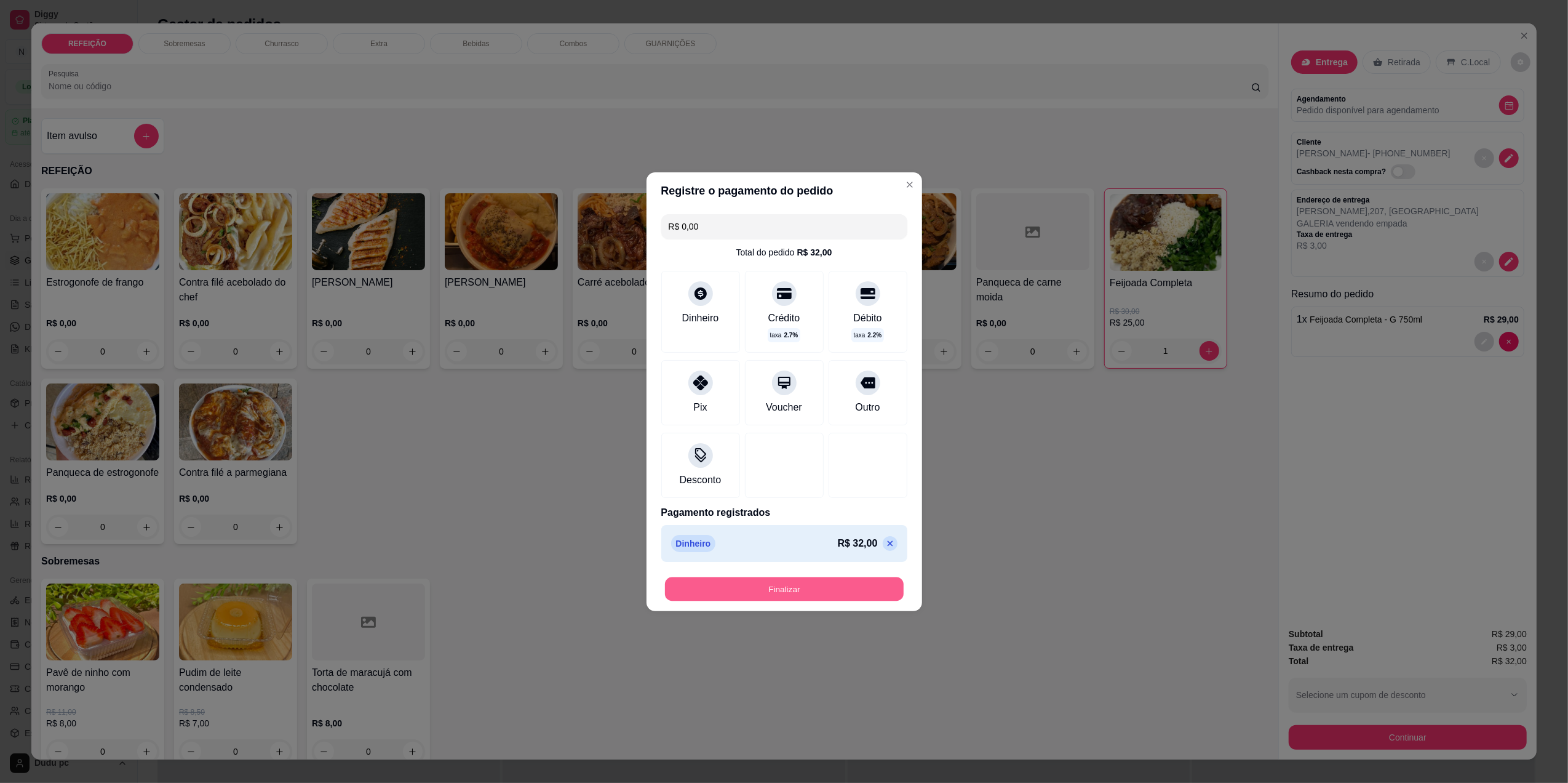
click at [761, 586] on button "Finalizar" at bounding box center [785, 589] width 239 height 24
type input "0"
type input "-R$ 32,00"
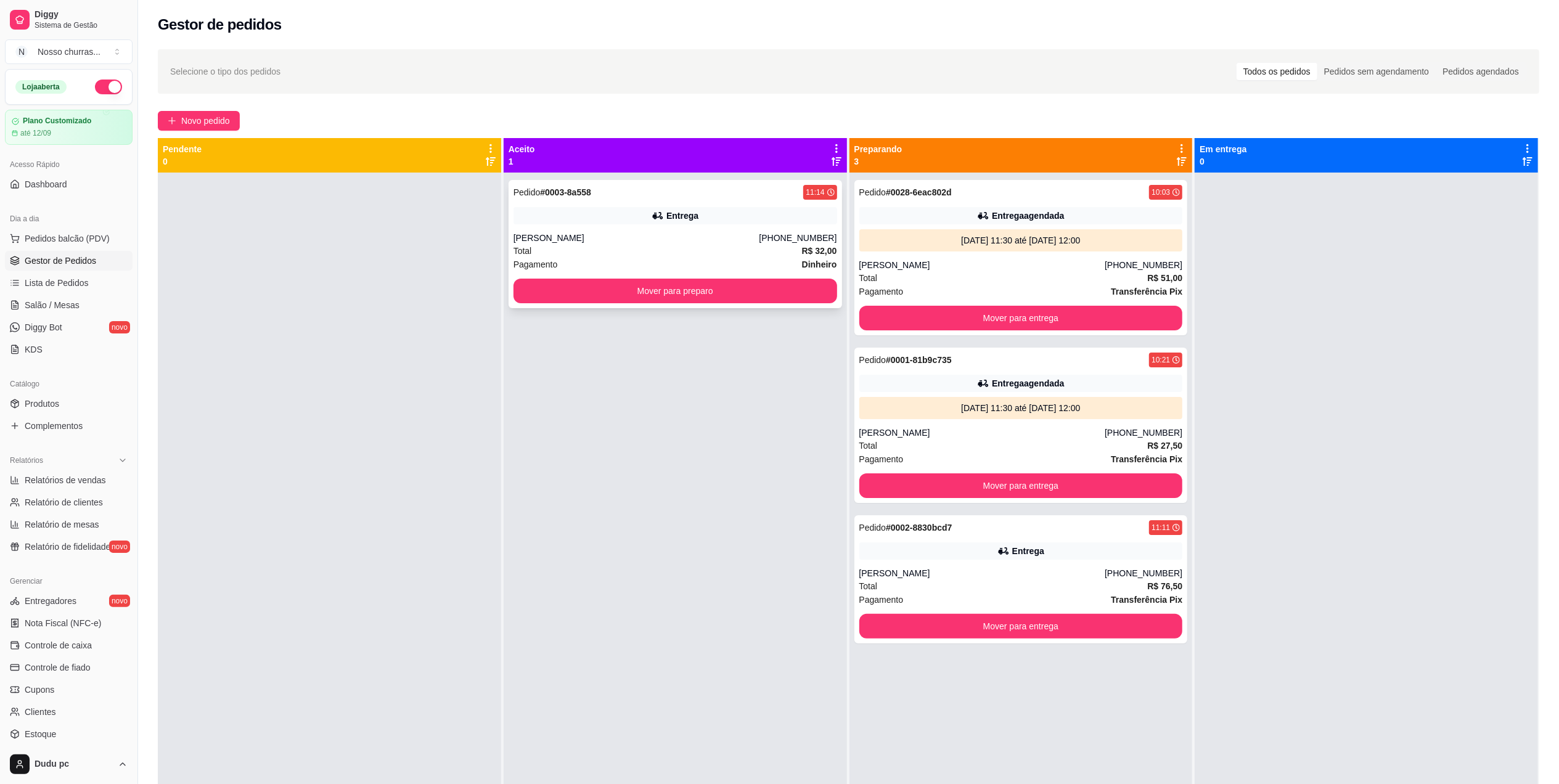
click at [740, 192] on div "Pedido # 0003-8a558 11:14" at bounding box center [675, 192] width 324 height 15
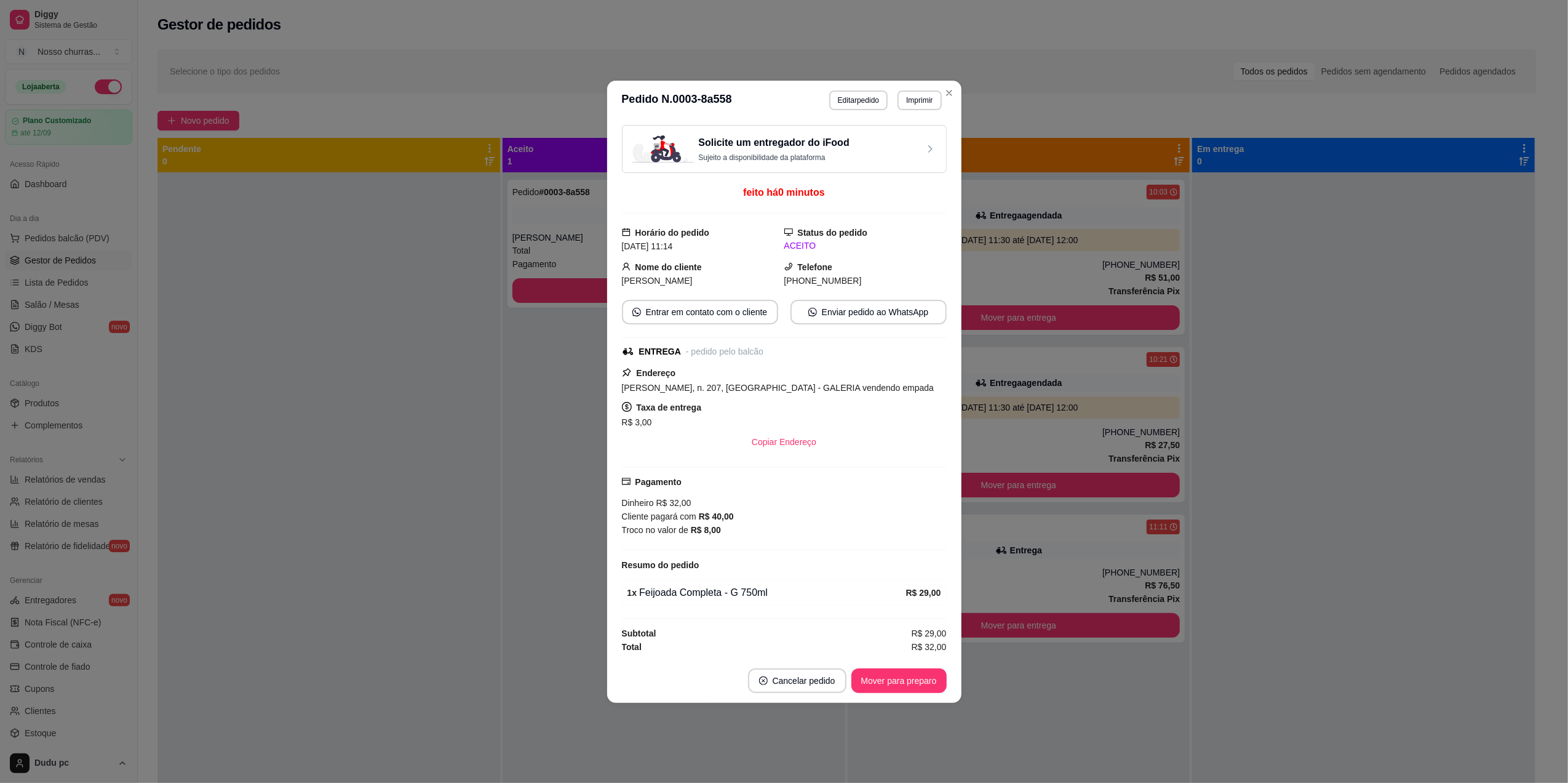
drag, startPoint x: 844, startPoint y: 284, endPoint x: 844, endPoint y: 320, distance: 36.0
click at [844, 320] on div "Solicite um entregador do iFood Sujeito a disponibilidade da plataforma feito h…" at bounding box center [785, 389] width 325 height 529
click at [844, 319] on button "Enviar pedido ao WhatsApp" at bounding box center [868, 311] width 151 height 24
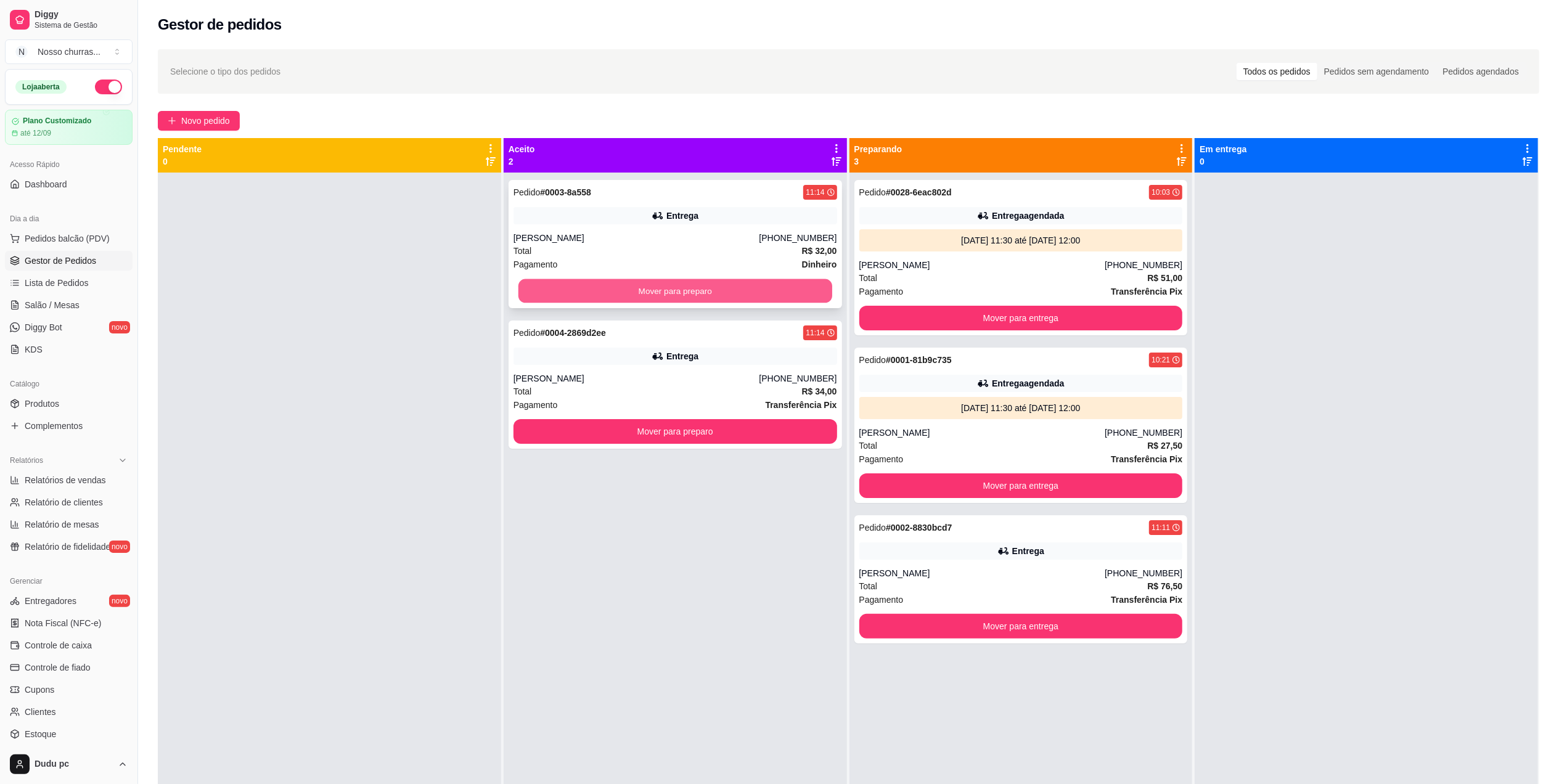
click at [560, 284] on button "Mover para preparo" at bounding box center [675, 291] width 314 height 24
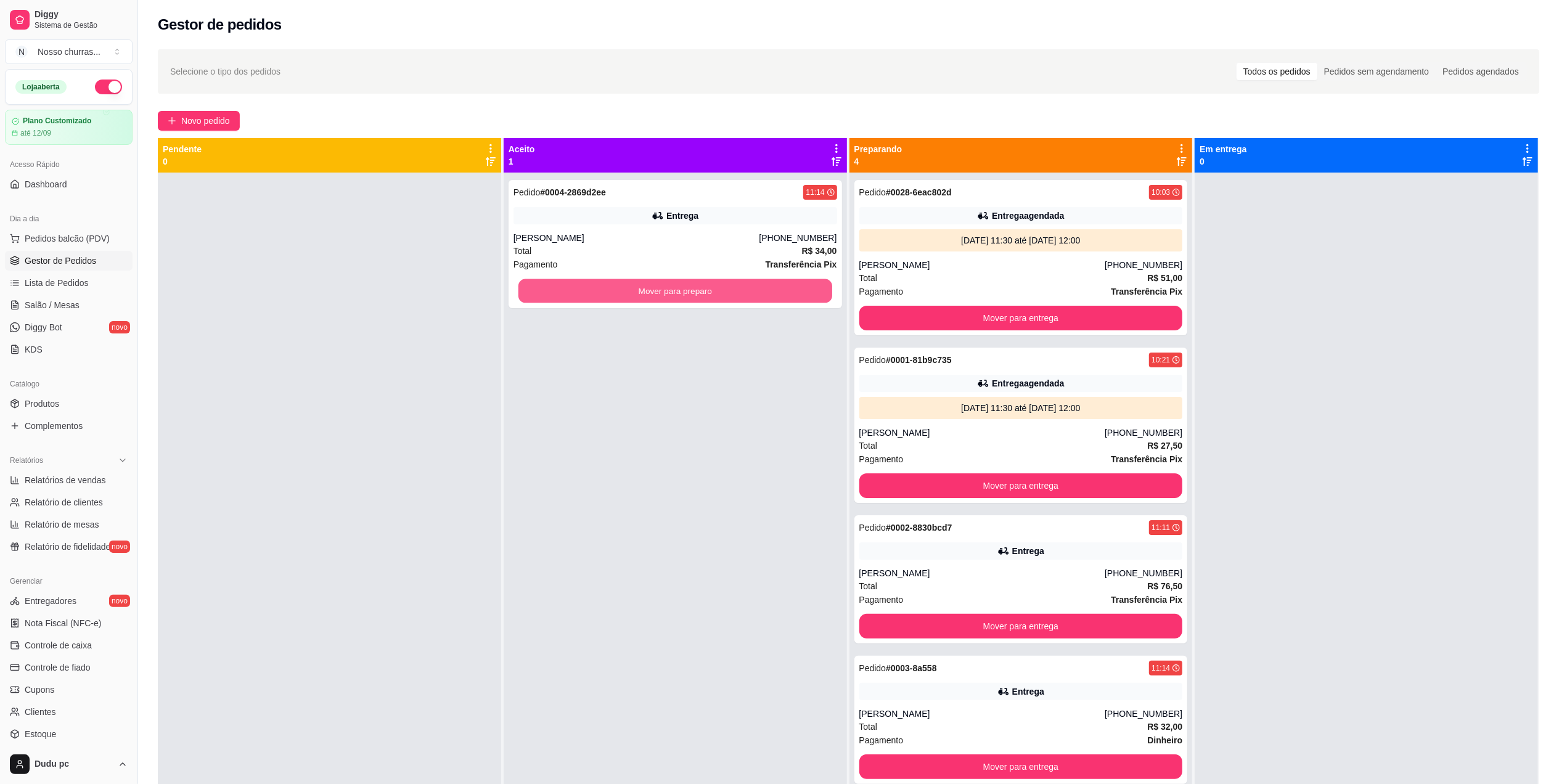
click at [560, 284] on button "Mover para preparo" at bounding box center [675, 291] width 314 height 24
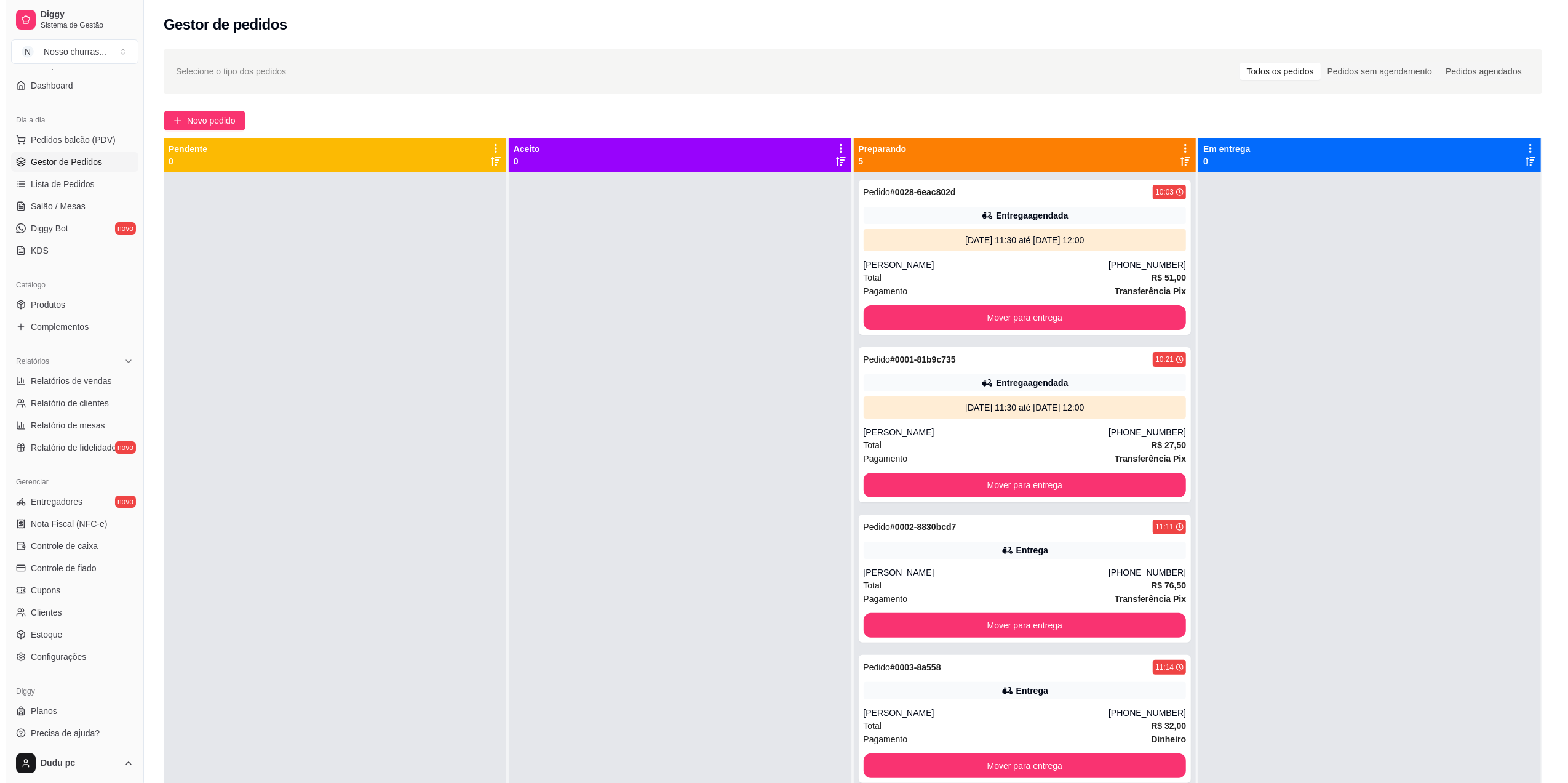
scroll to position [103, 0]
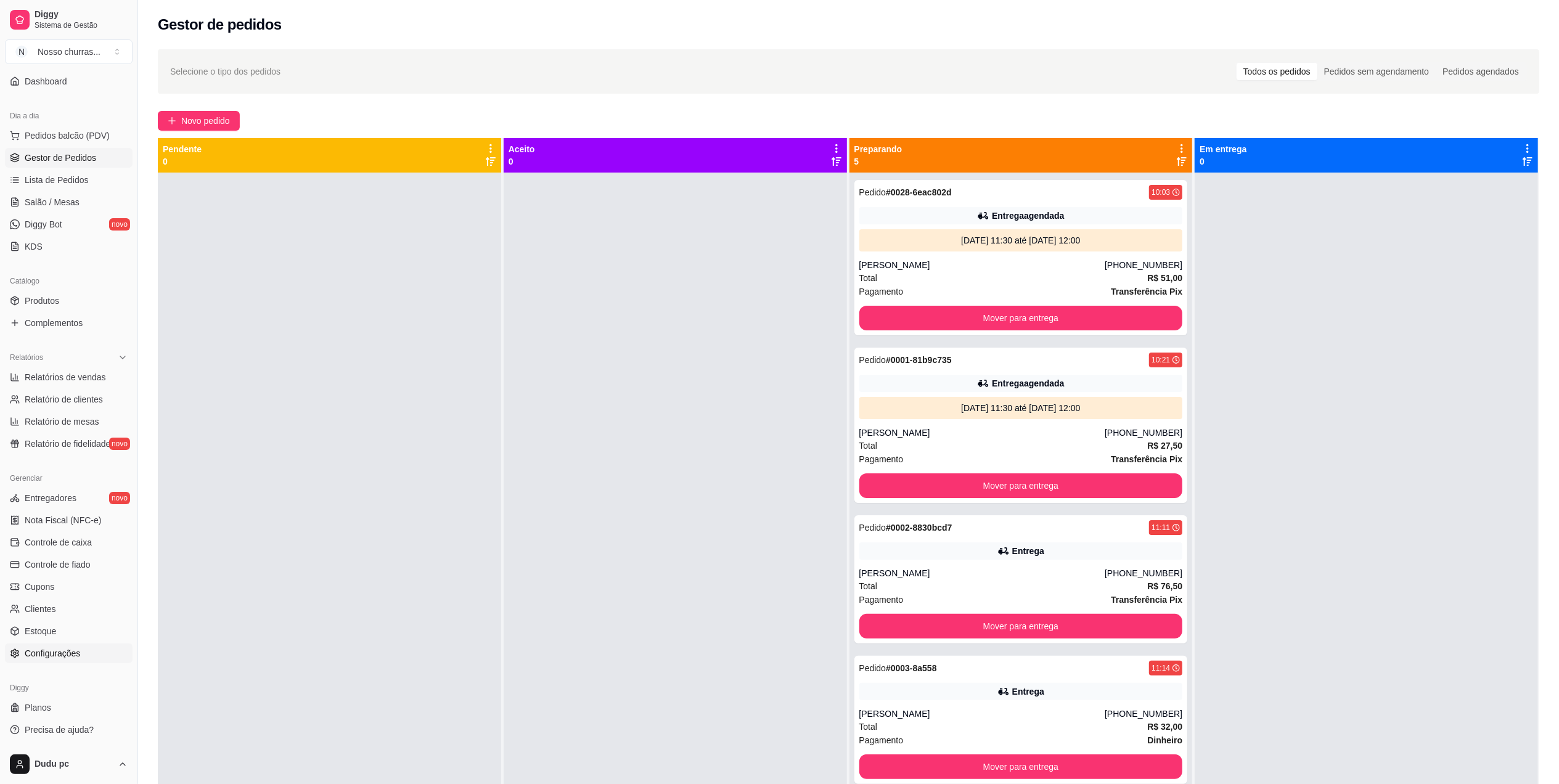
click at [87, 659] on link "Configurações" at bounding box center [69, 653] width 127 height 20
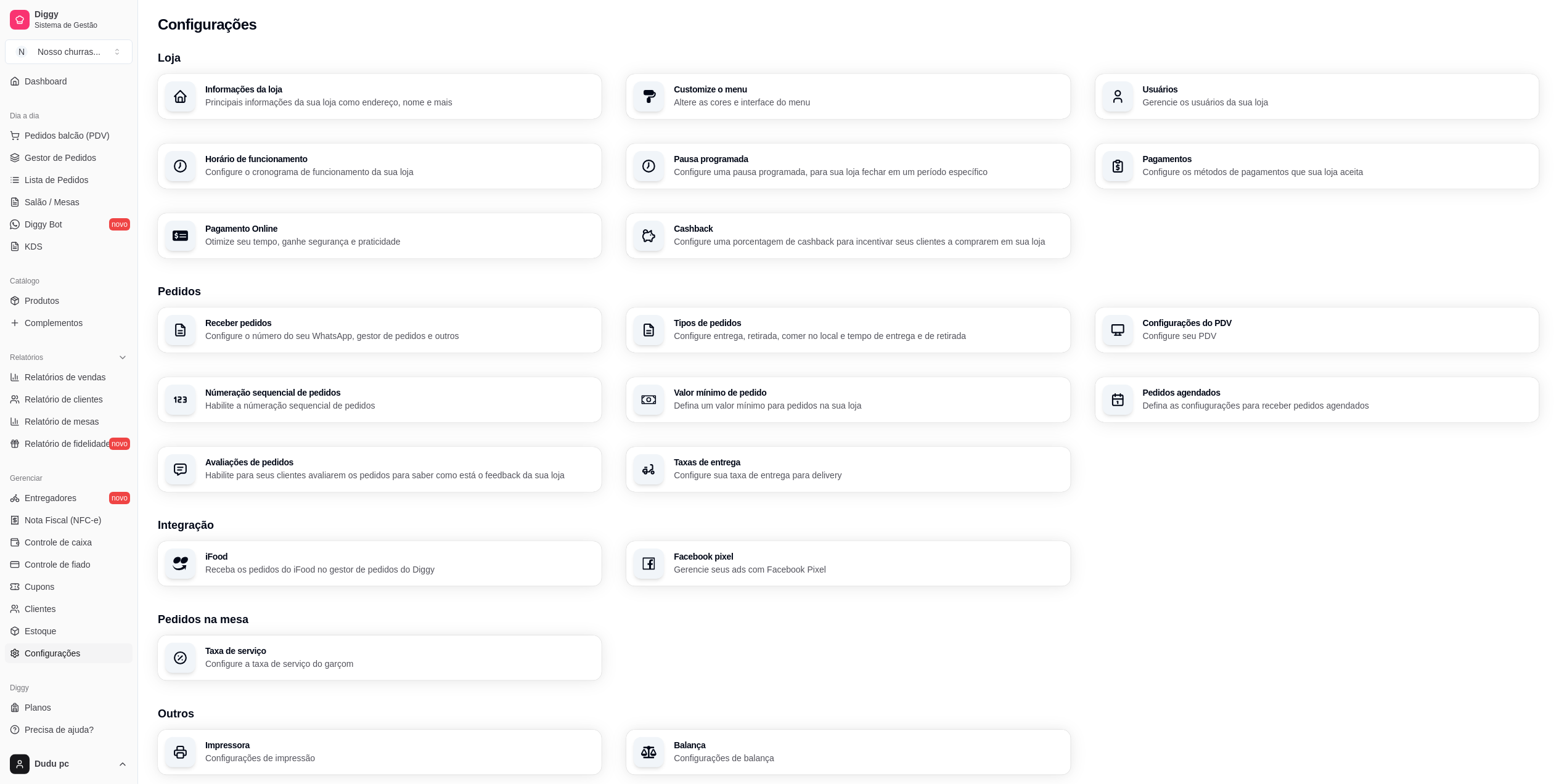
click at [597, 476] on div "Loja Informações da loja Principais informações da sua loja como endereço, nome…" at bounding box center [848, 412] width 1382 height 725
click at [693, 467] on div "Taxas de entrega Configure sua taxa de entrega para delivery" at bounding box center [867, 469] width 377 height 23
click at [84, 166] on link "Gestor de Pedidos" at bounding box center [69, 157] width 127 height 20
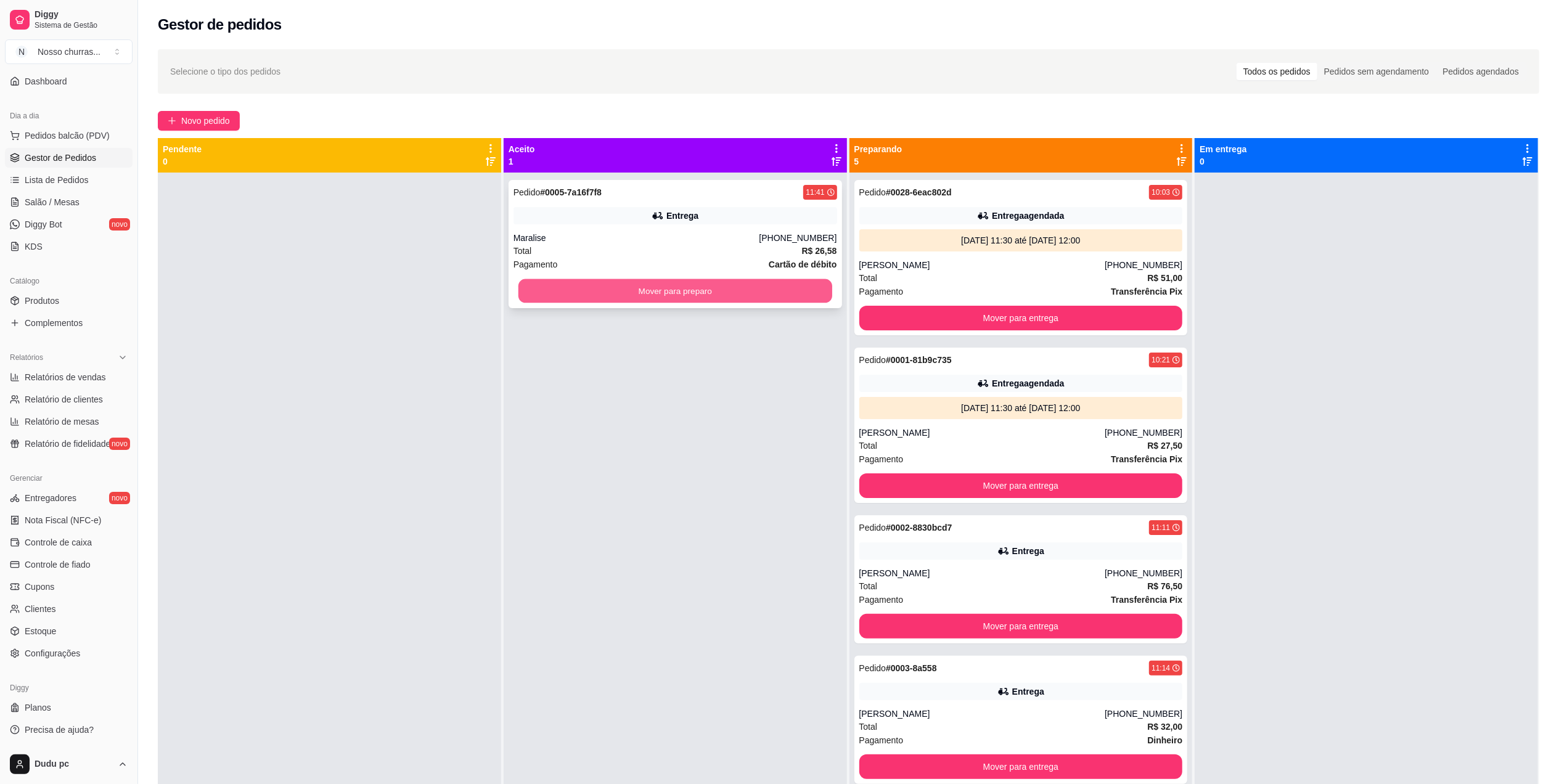
click at [570, 291] on button "Mover para preparo" at bounding box center [675, 291] width 314 height 24
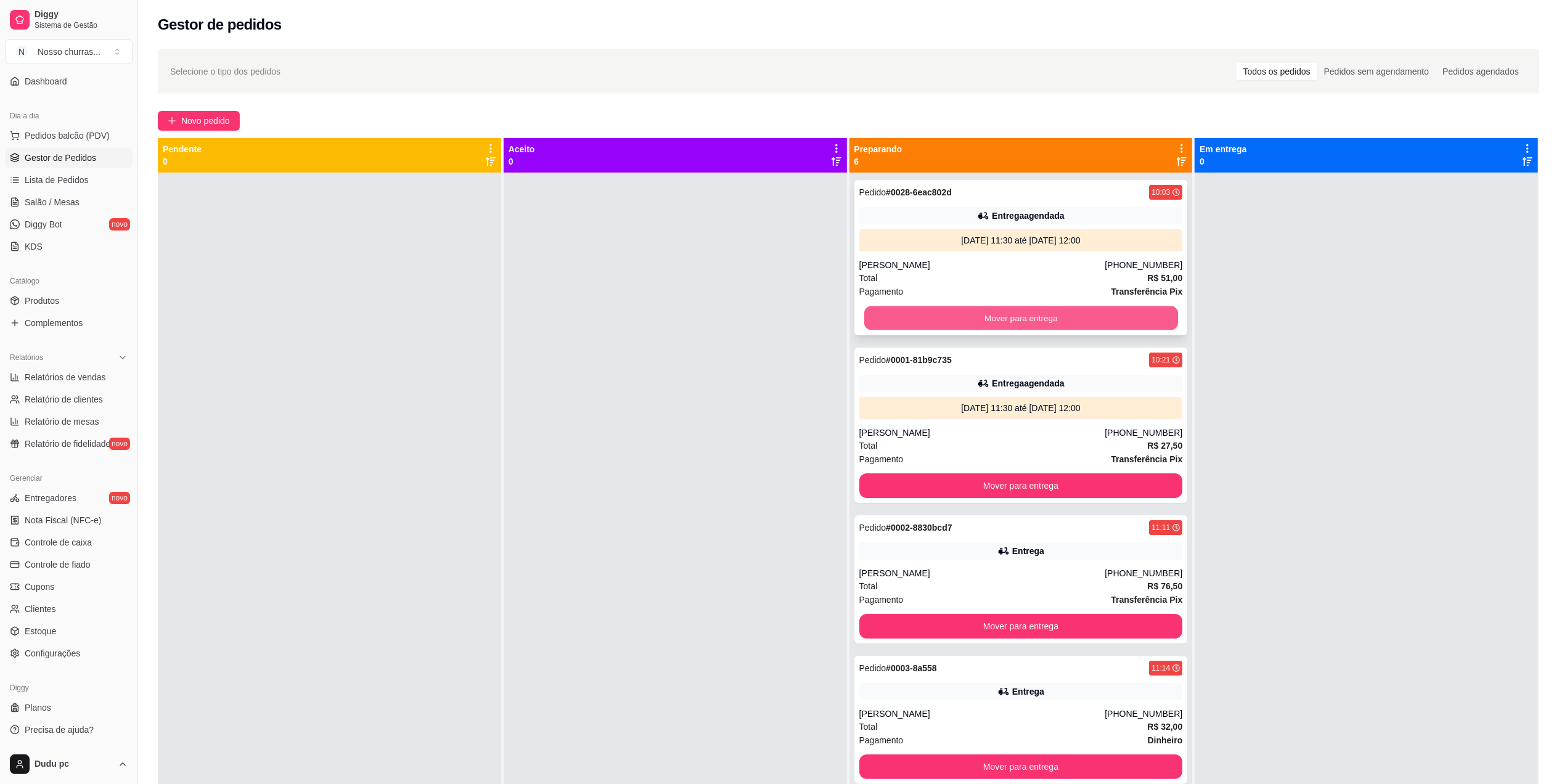
click at [914, 321] on button "Mover para entrega" at bounding box center [1020, 318] width 314 height 24
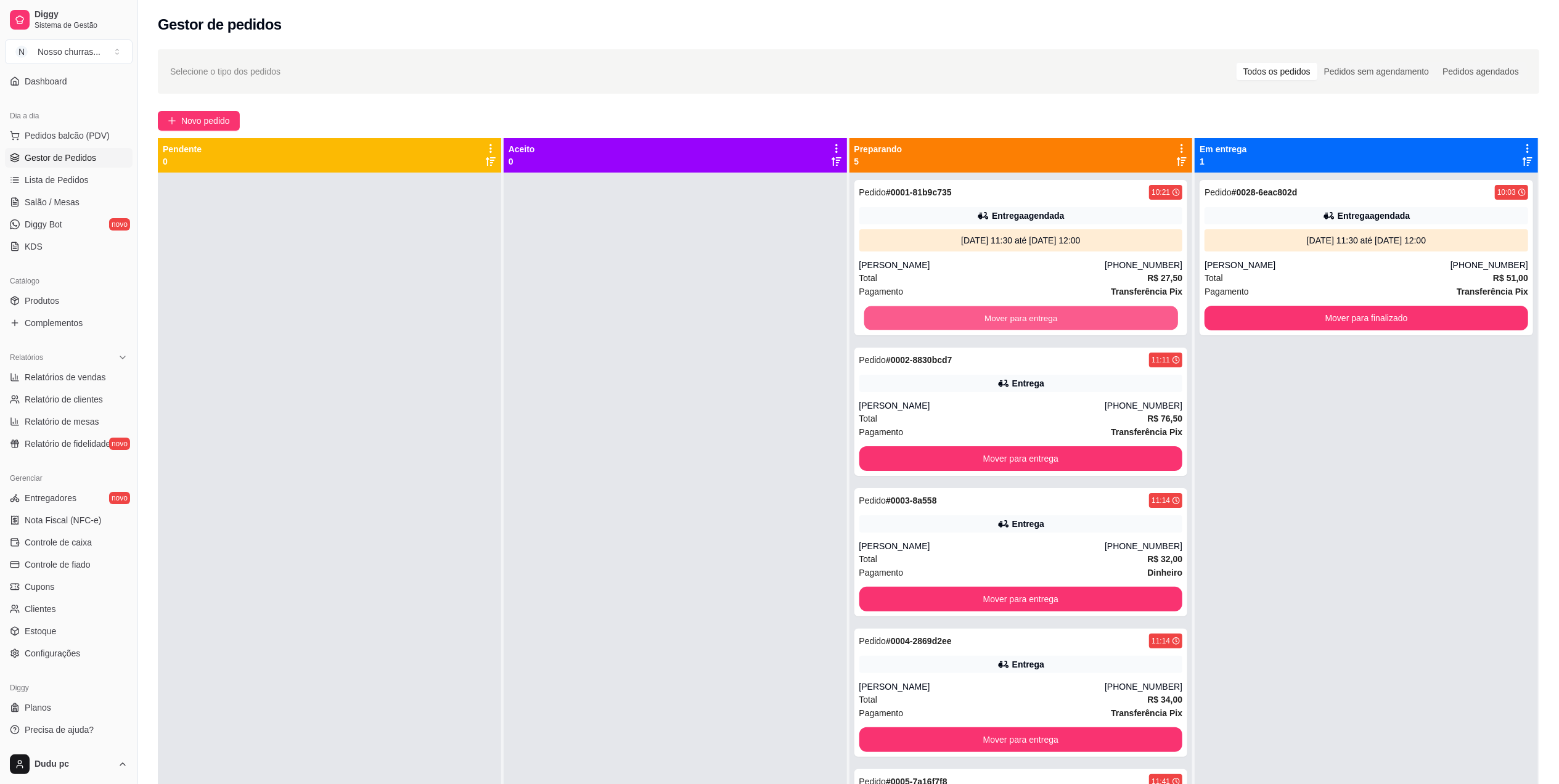
click at [914, 321] on button "Mover para entrega" at bounding box center [1020, 318] width 314 height 24
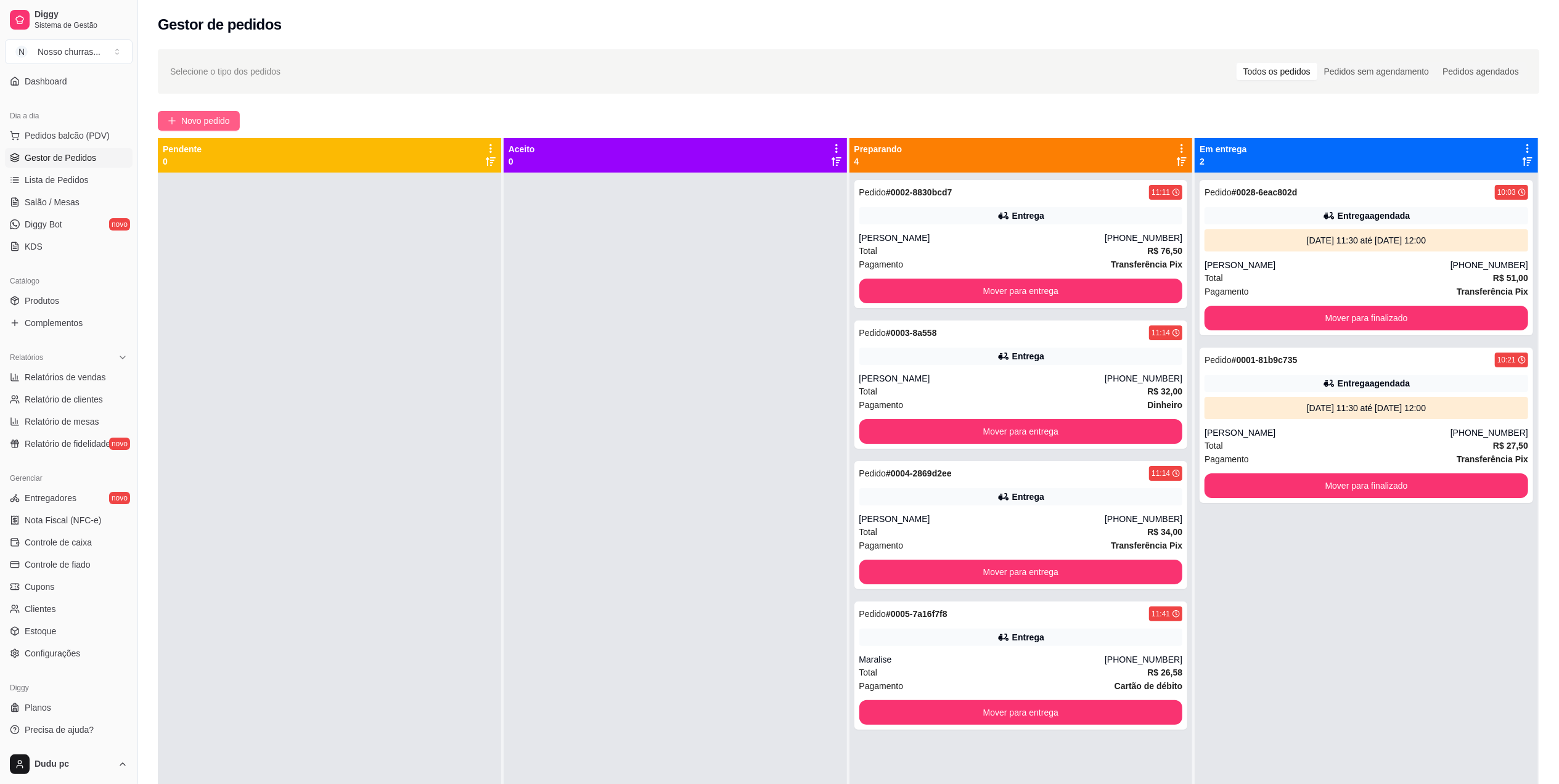
click at [212, 122] on span "Novo pedido" at bounding box center [205, 120] width 49 height 14
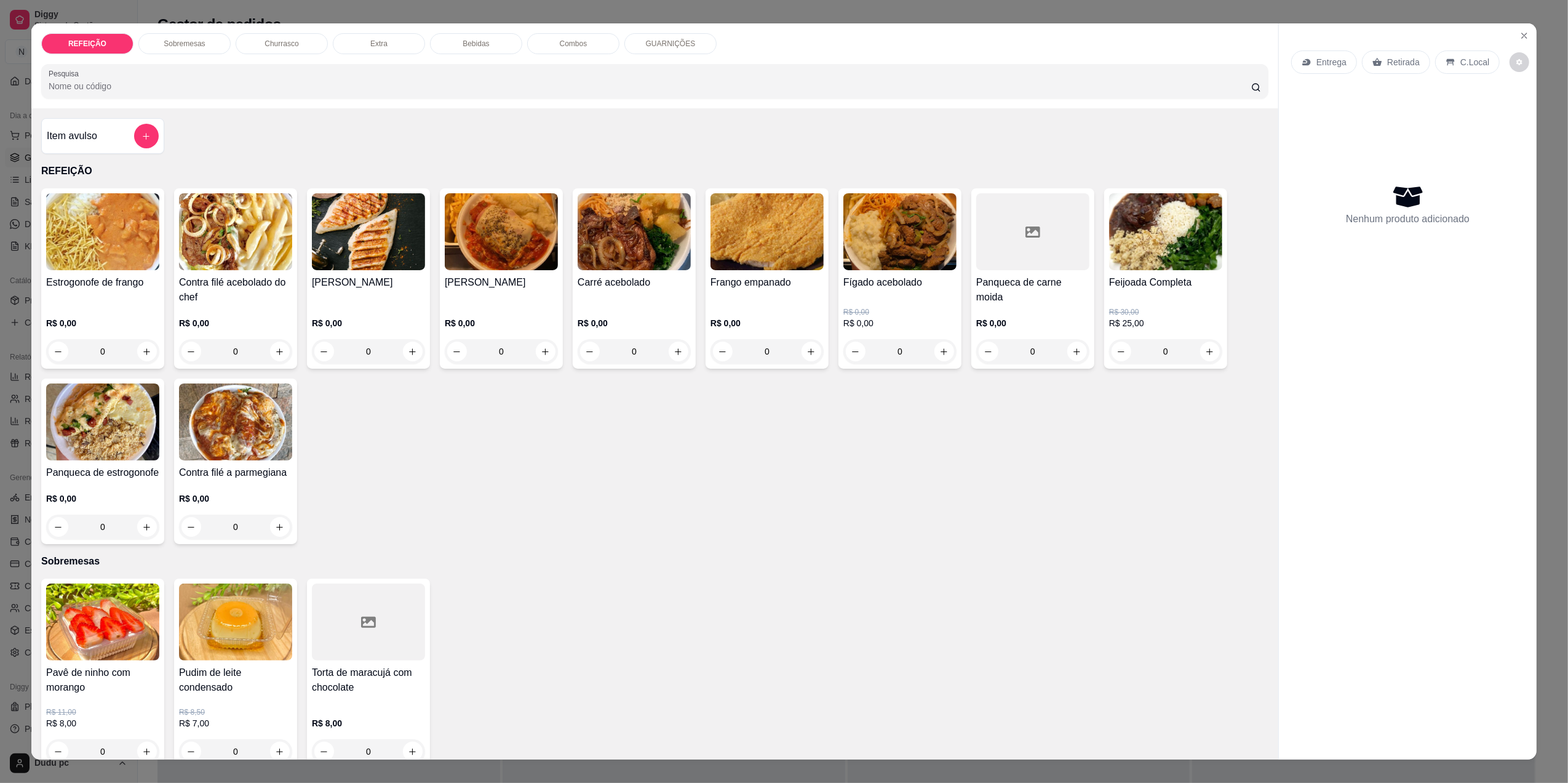
click at [807, 354] on div "0" at bounding box center [767, 352] width 113 height 25
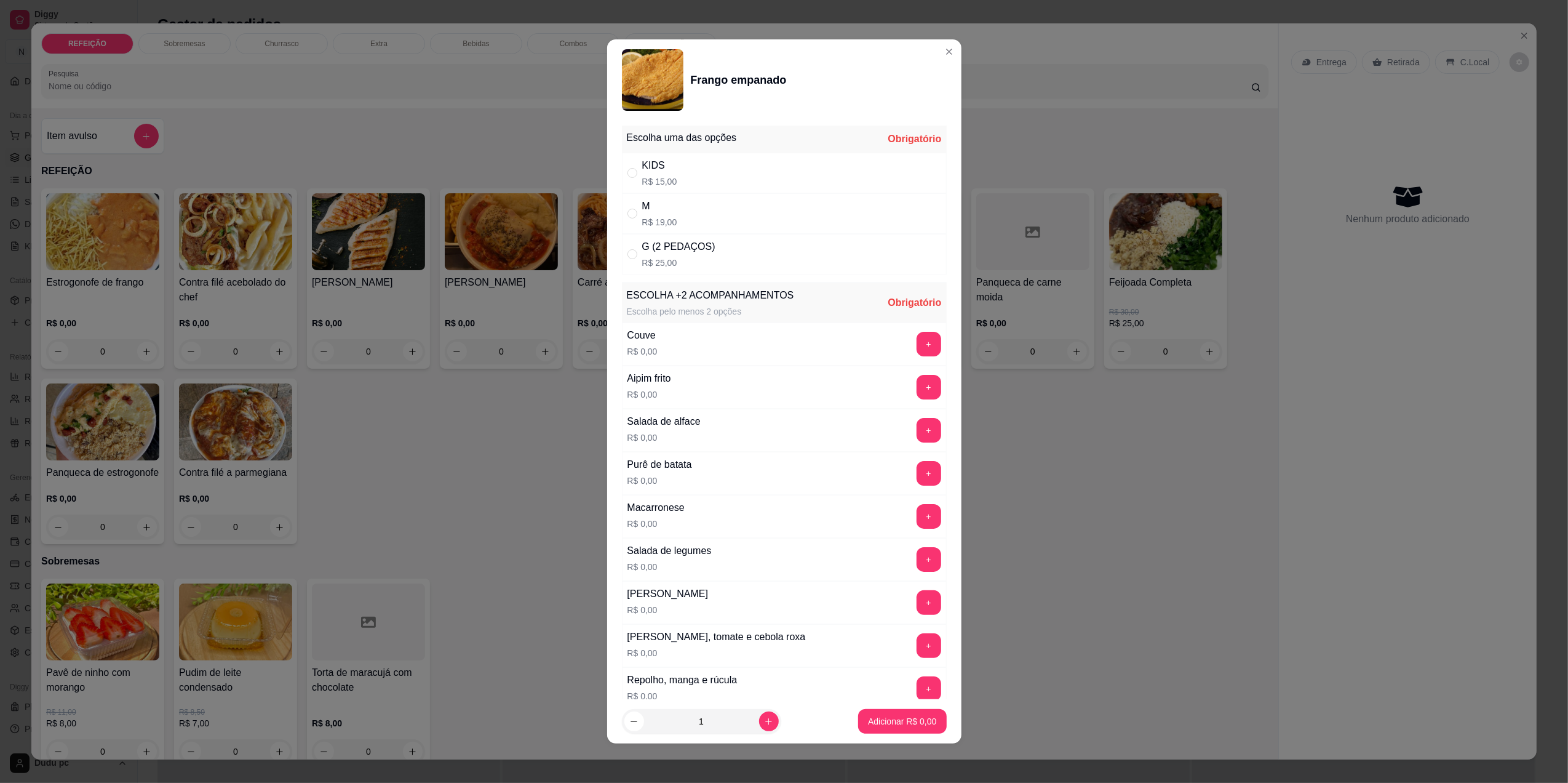
click at [667, 176] on p "R$ 15,00" at bounding box center [660, 181] width 35 height 12
radio input "true"
click at [916, 353] on button "+" at bounding box center [928, 344] width 24 height 24
click at [916, 353] on button "+" at bounding box center [929, 344] width 25 height 25
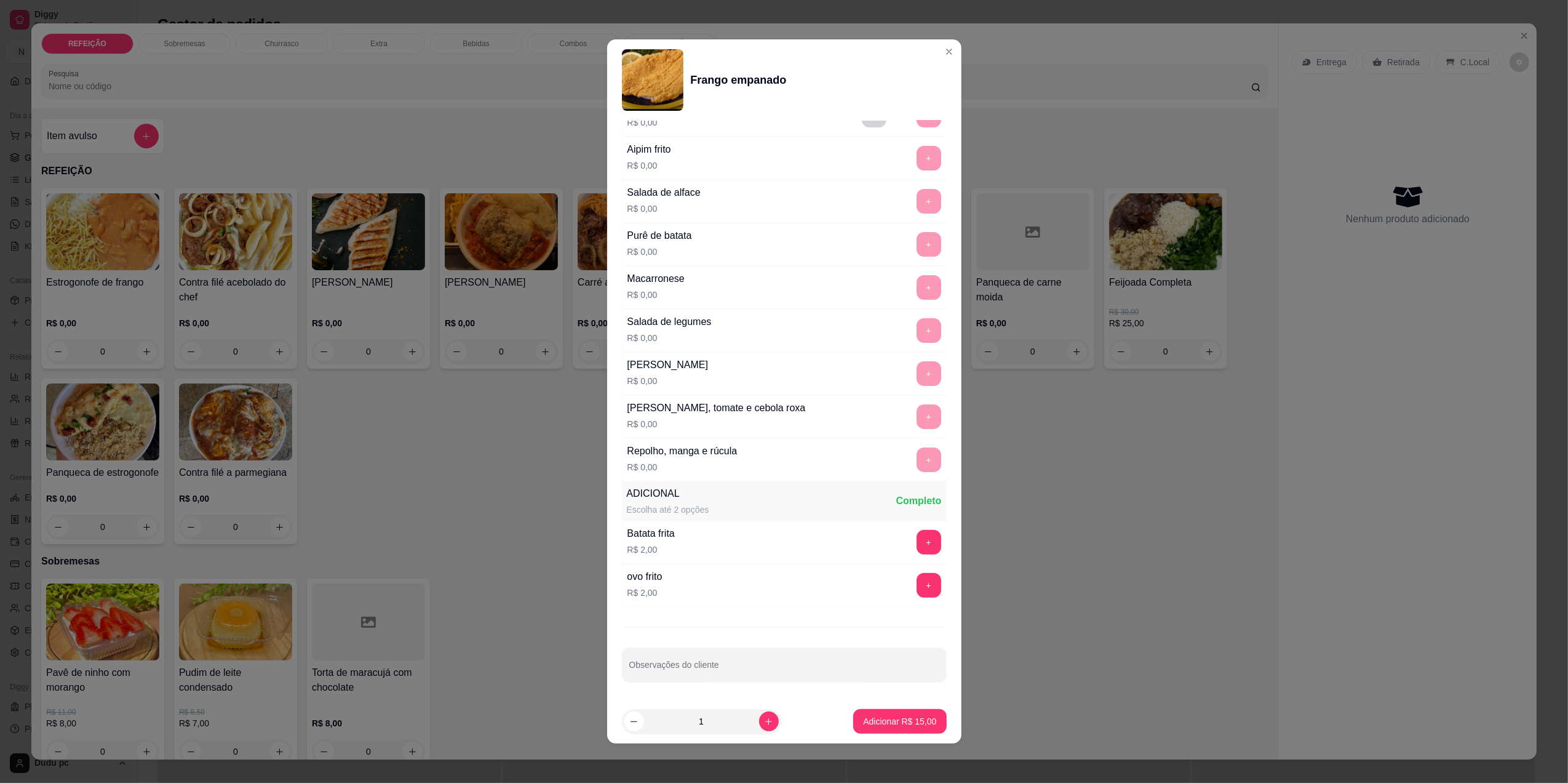
scroll to position [235, 0]
click at [869, 731] on button "Adicionar R$ 15,00" at bounding box center [899, 722] width 93 height 25
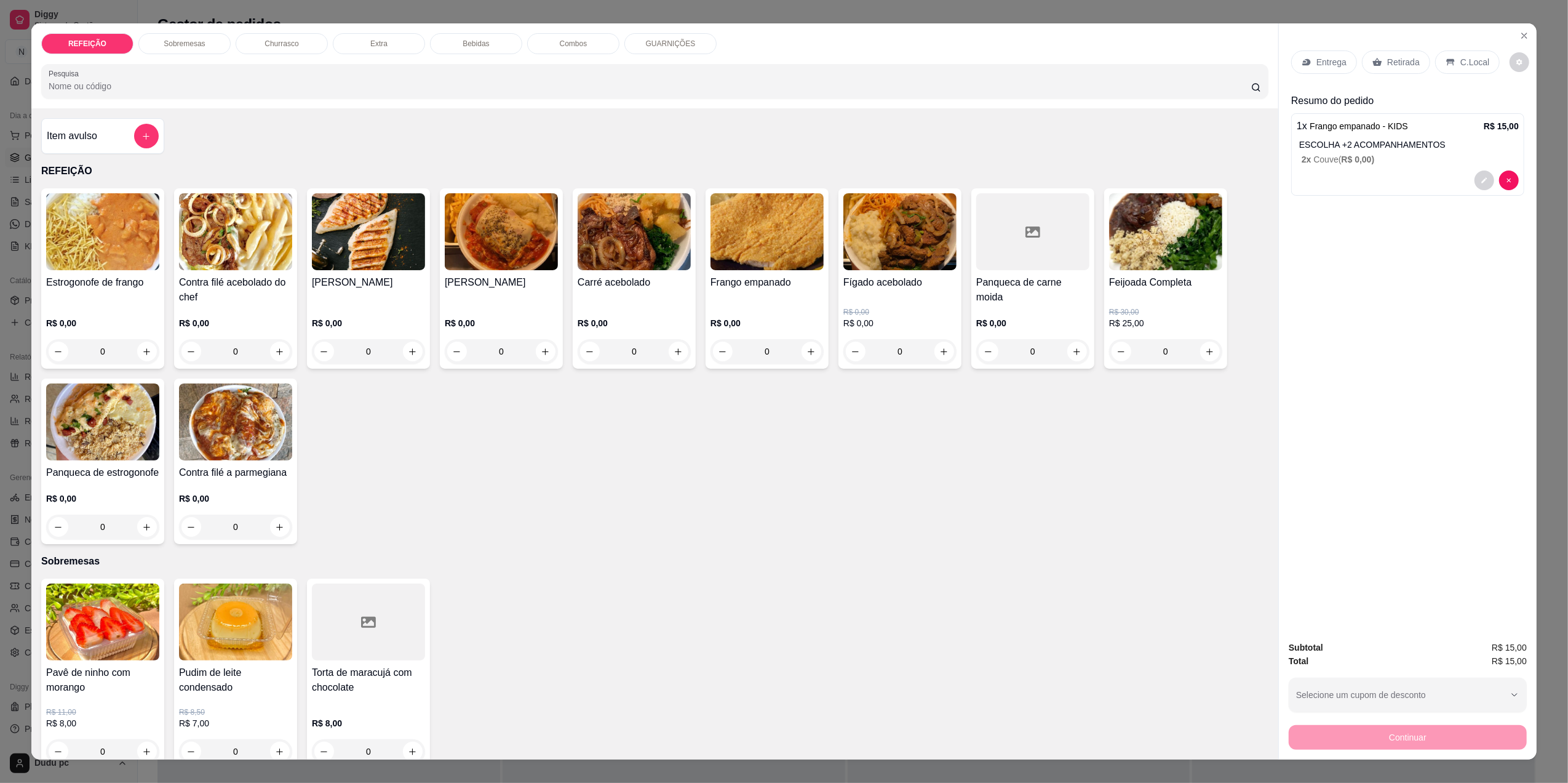
click at [278, 353] on div "0" at bounding box center [235, 352] width 113 height 25
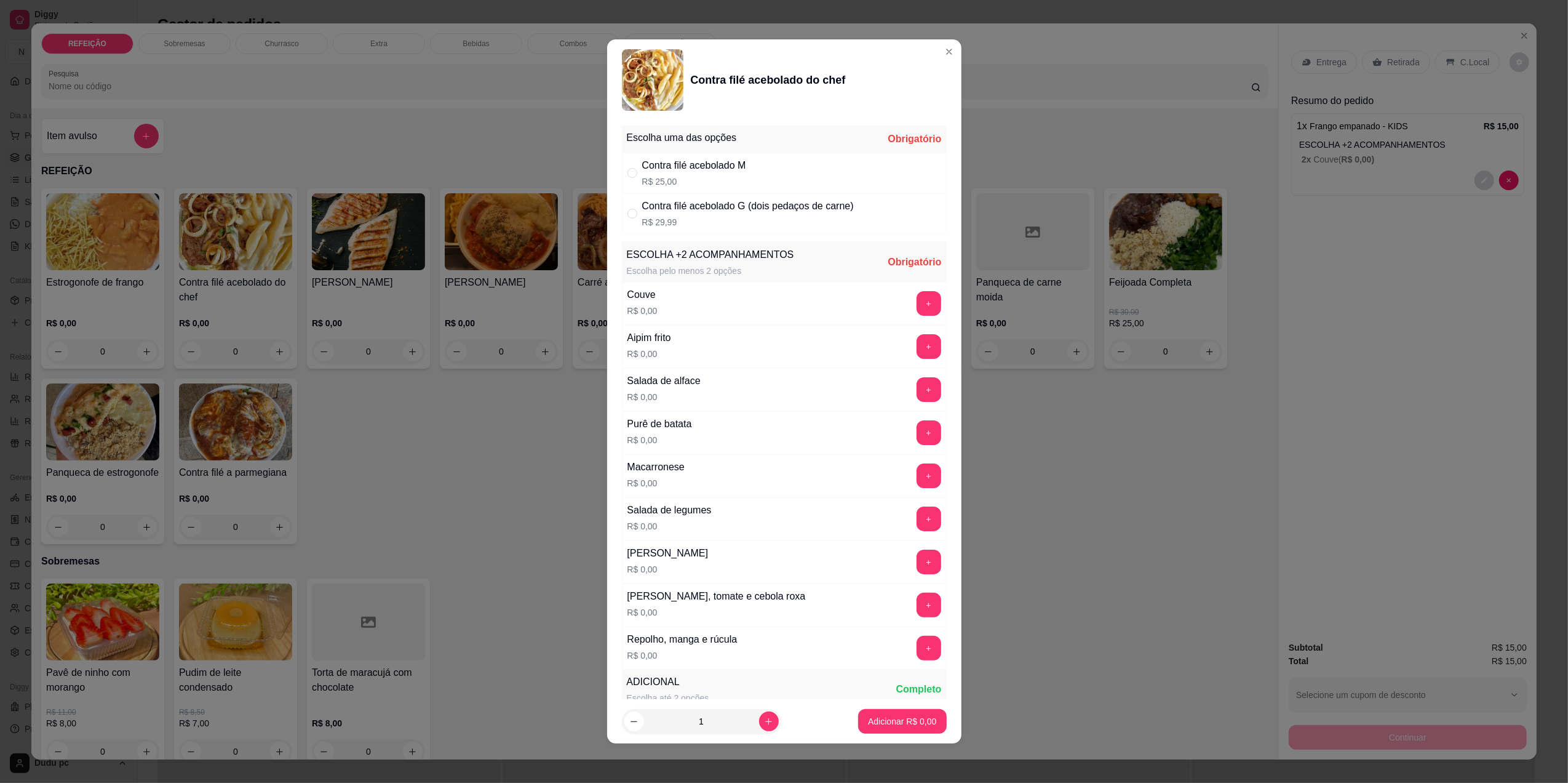
click at [658, 164] on div "Contra filé acebolado M" at bounding box center [694, 165] width 104 height 15
radio input "true"
click at [916, 301] on button "+" at bounding box center [929, 303] width 25 height 25
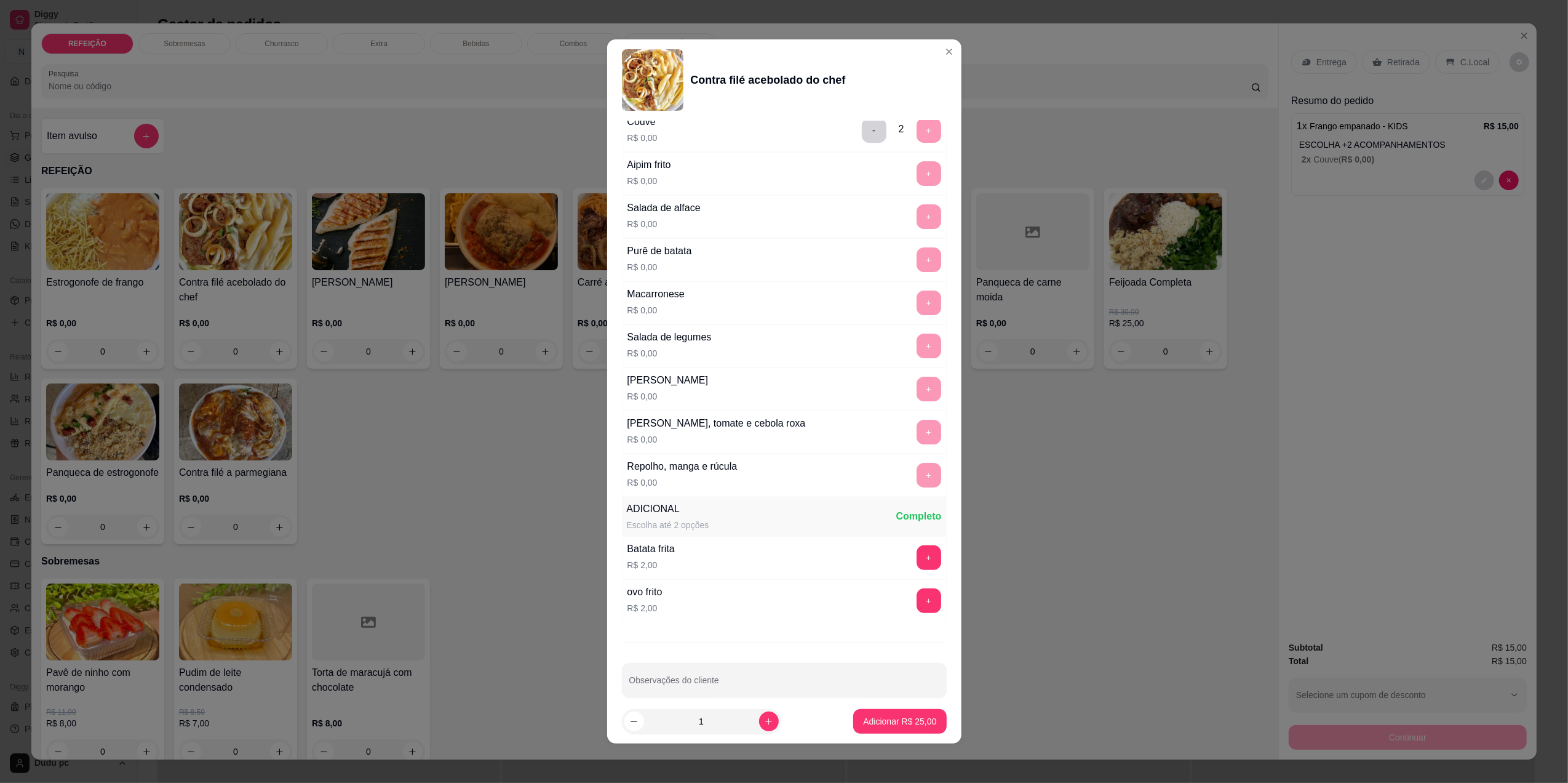
scroll to position [193, 0]
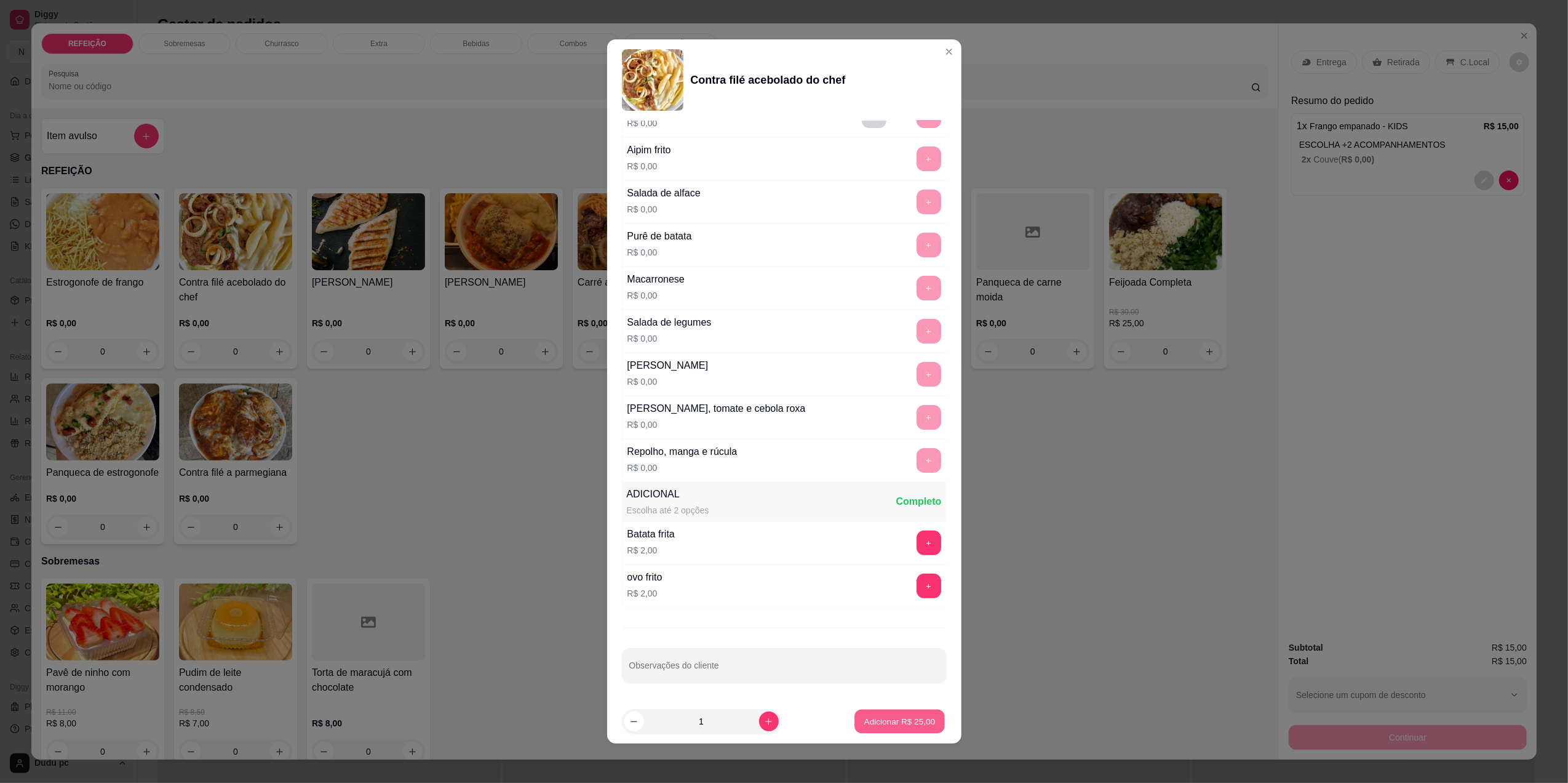
click at [882, 720] on p "Adicionar R$ 25,00" at bounding box center [899, 722] width 71 height 12
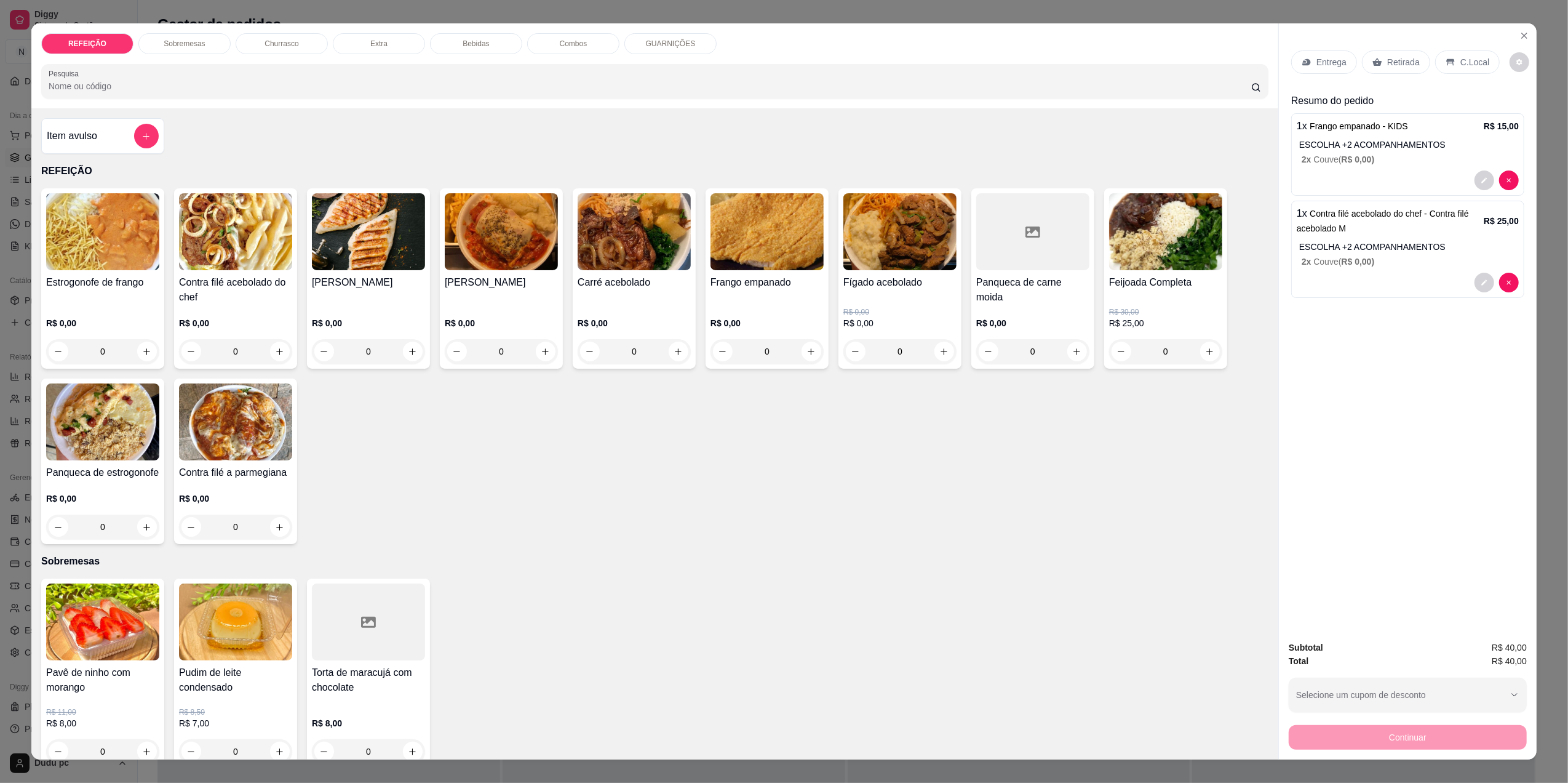
click at [935, 350] on div "0" at bounding box center [900, 352] width 113 height 25
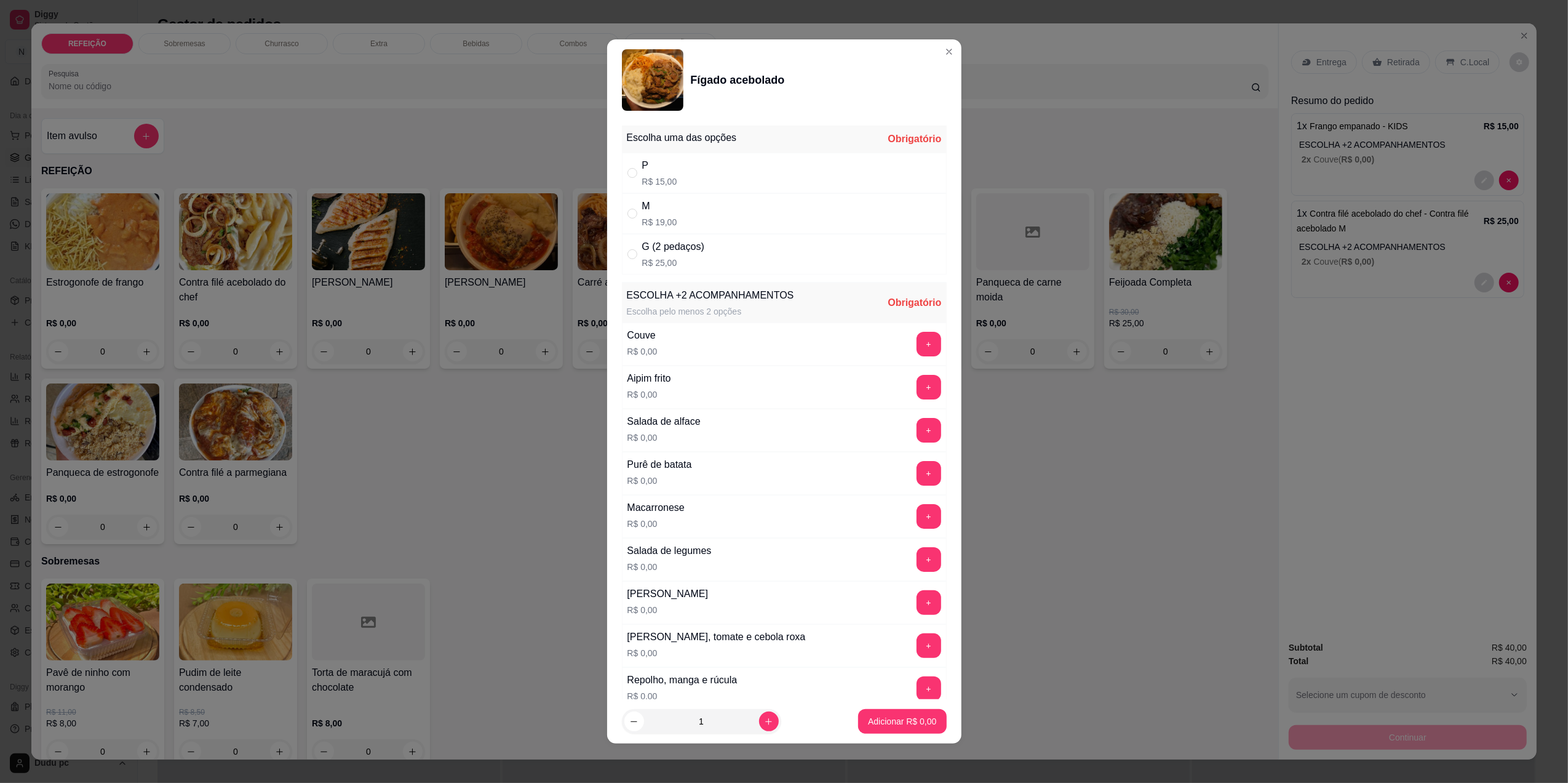
click at [834, 200] on div "M R$ 19,00" at bounding box center [785, 213] width 325 height 40
radio input "true"
click at [916, 339] on button "+" at bounding box center [928, 343] width 24 height 24
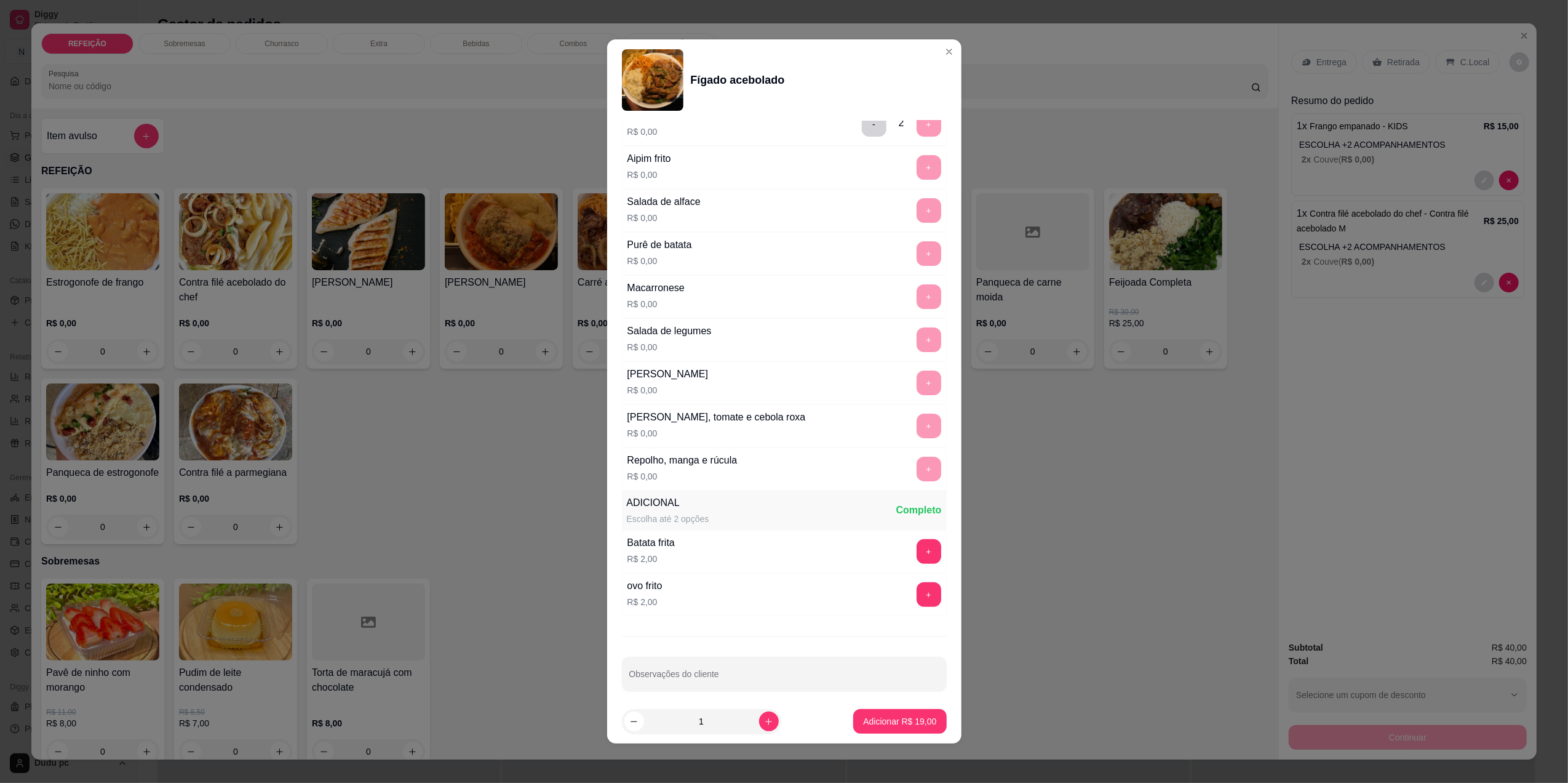
scroll to position [234, 0]
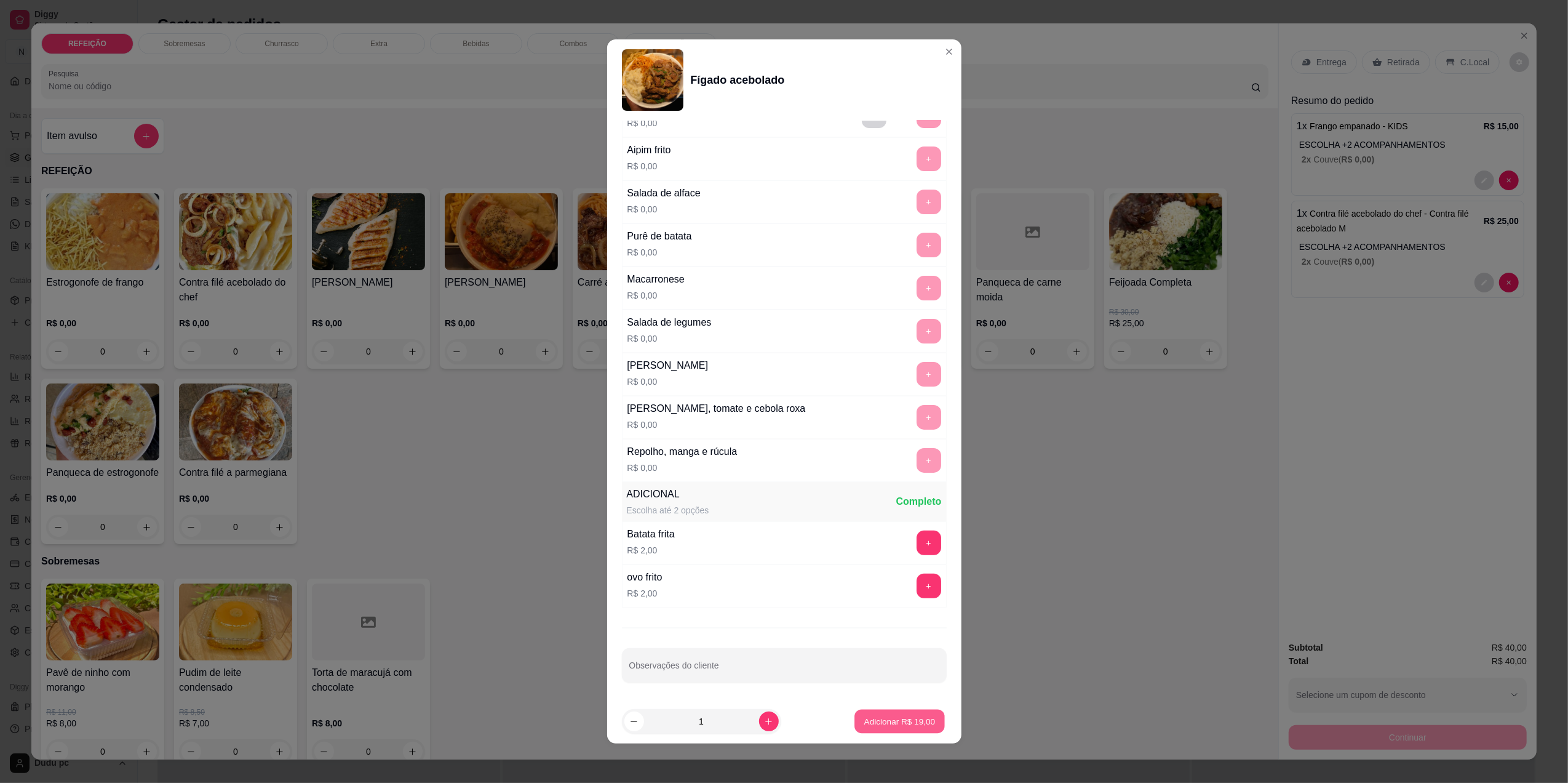
click at [867, 721] on p "Adicionar R$ 19,00" at bounding box center [899, 722] width 71 height 12
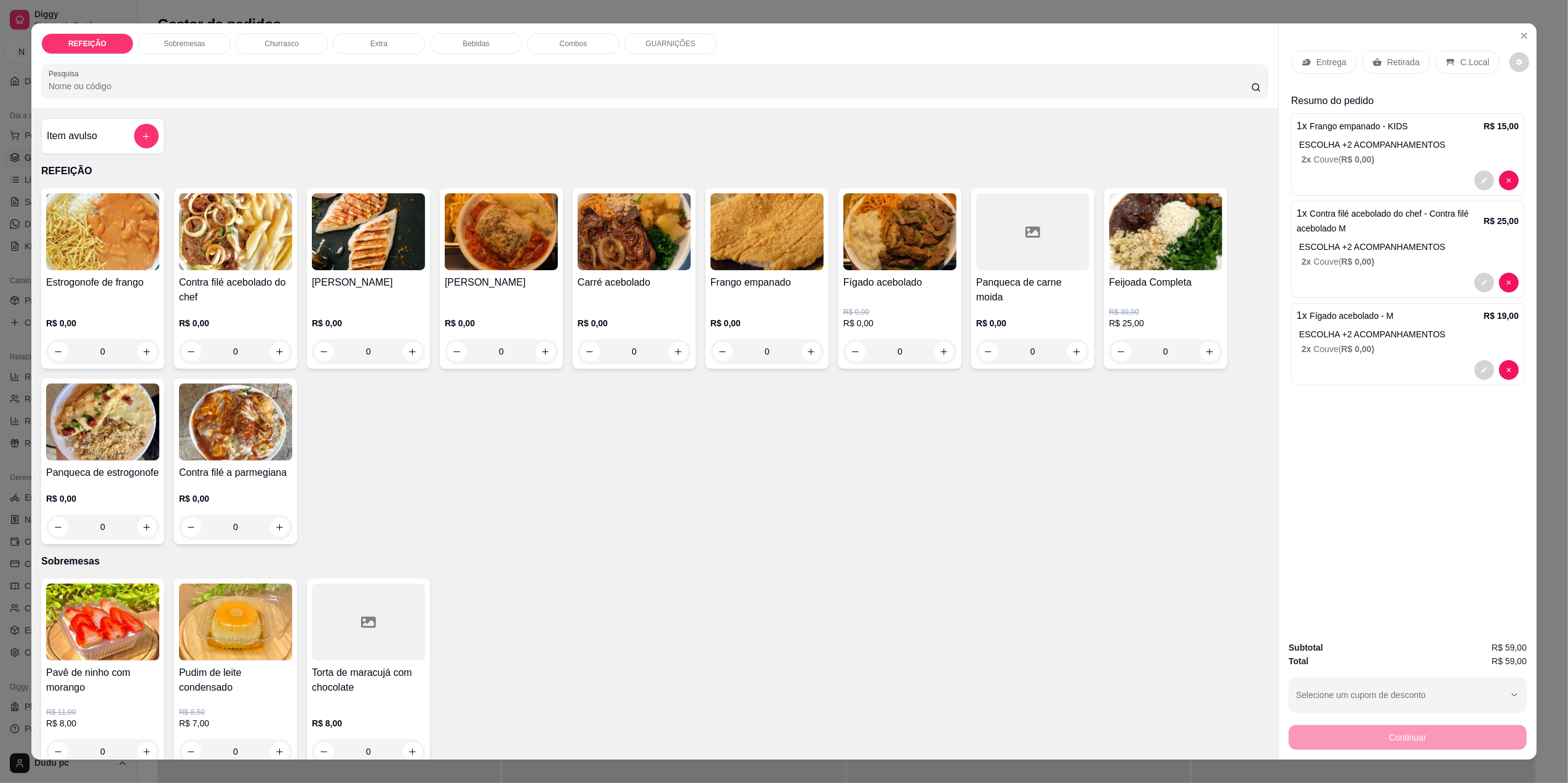
click at [1388, 57] on p "Retirada" at bounding box center [1404, 62] width 33 height 12
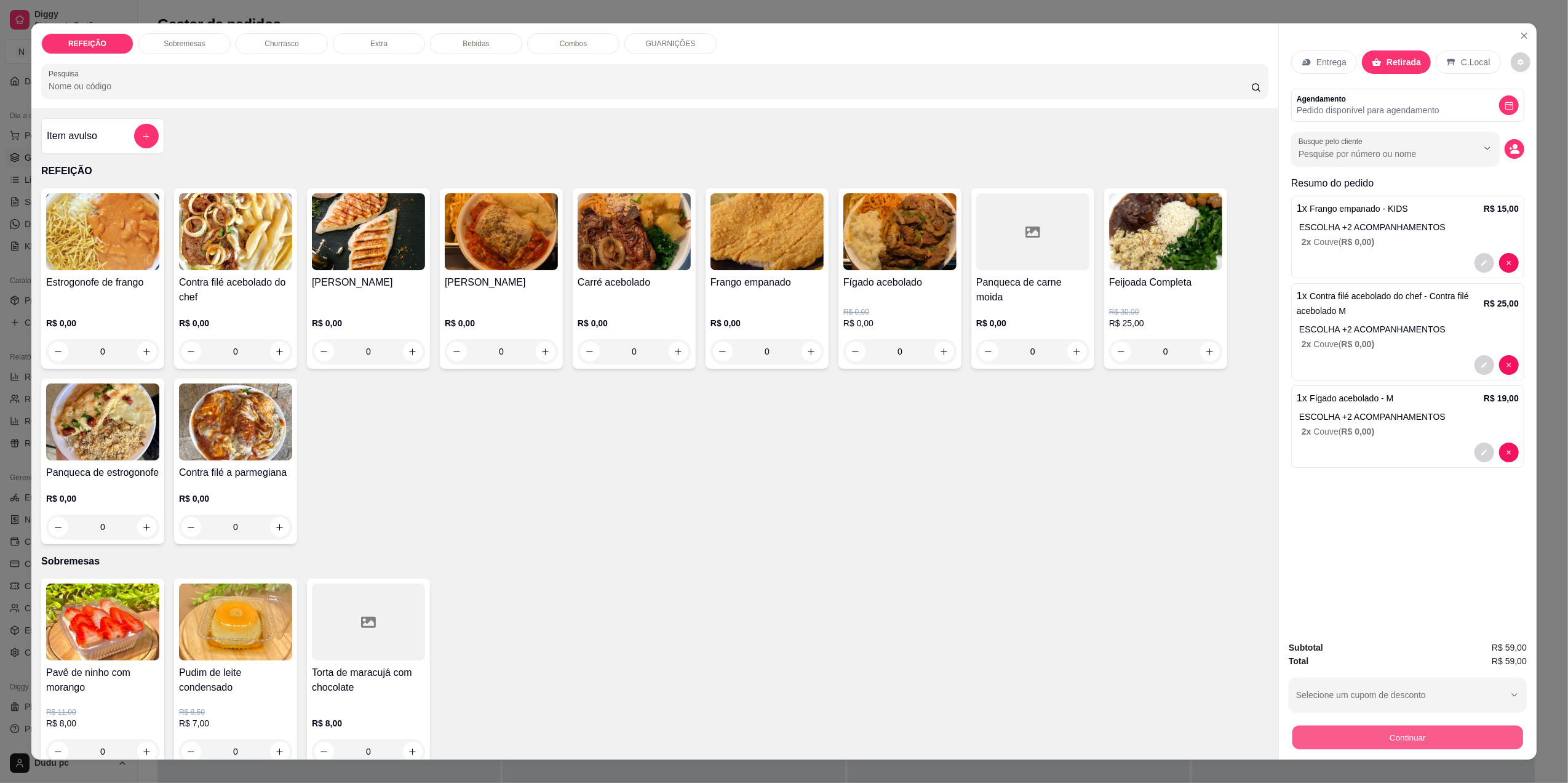
click at [1331, 742] on button "Continuar" at bounding box center [1408, 737] width 231 height 24
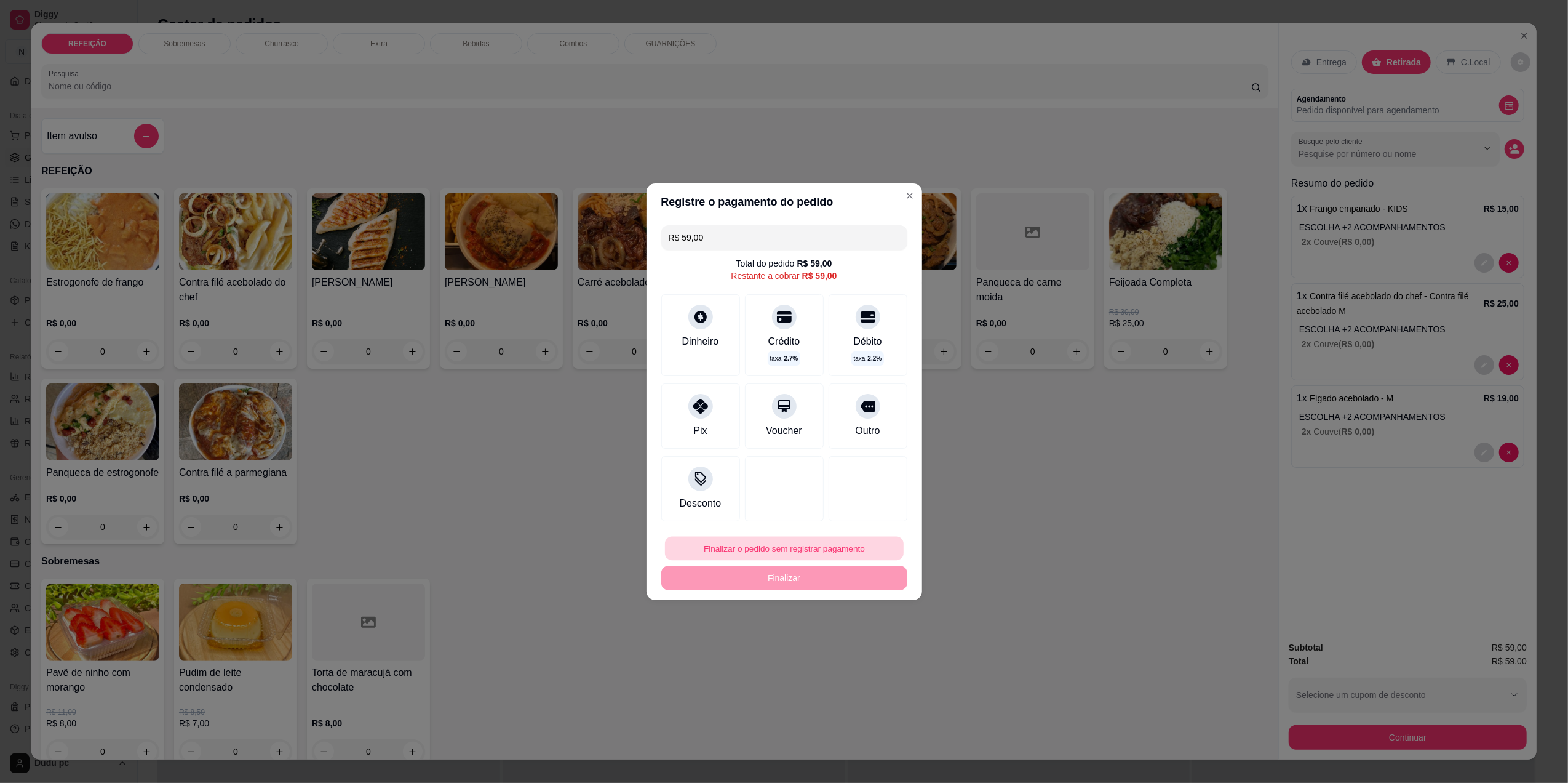
click at [727, 550] on button "Finalizar o pedido sem registrar pagamento" at bounding box center [785, 548] width 239 height 24
click at [874, 651] on button "Confirmar" at bounding box center [859, 649] width 44 height 18
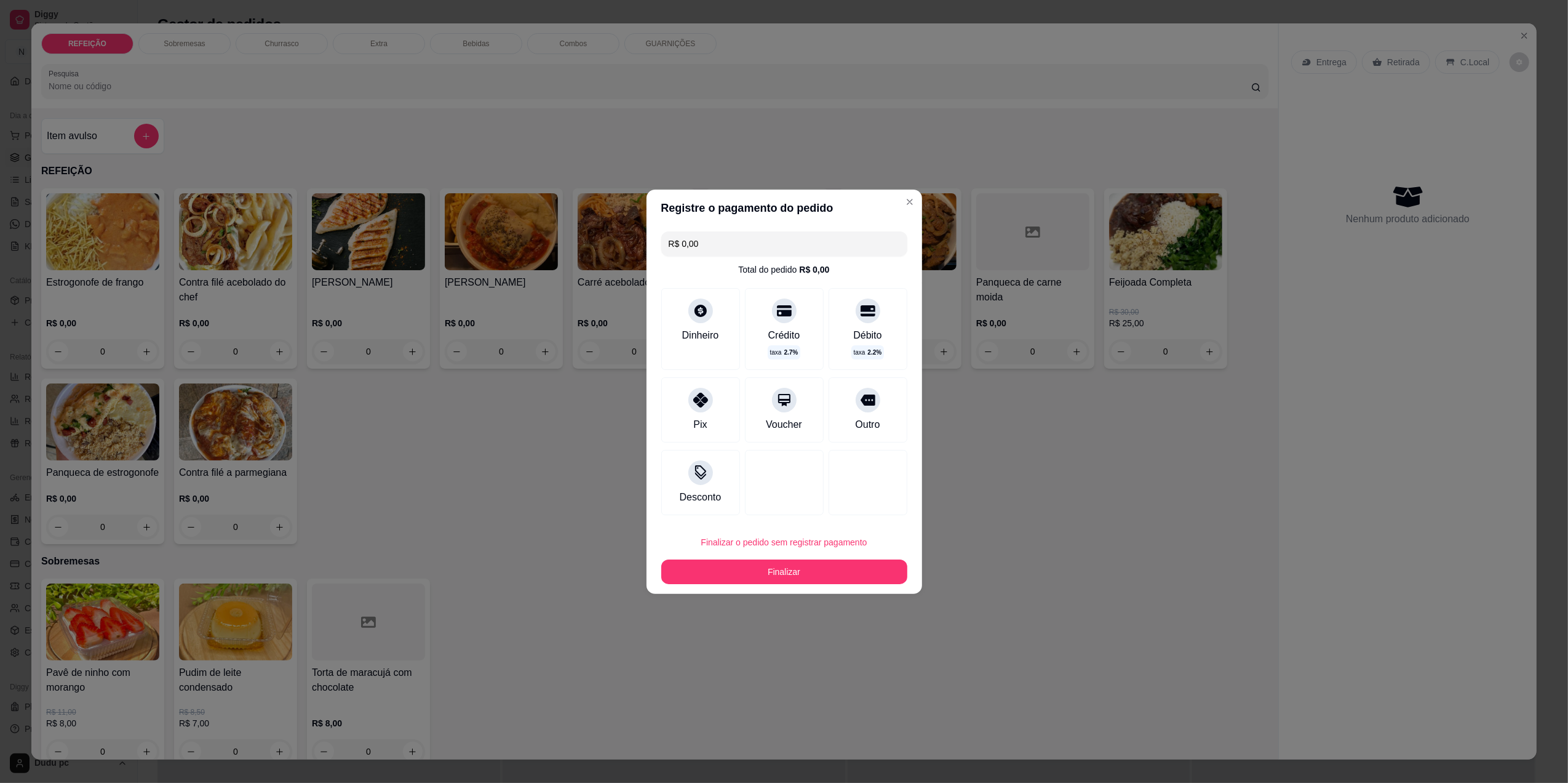
type input "R$ 0,00"
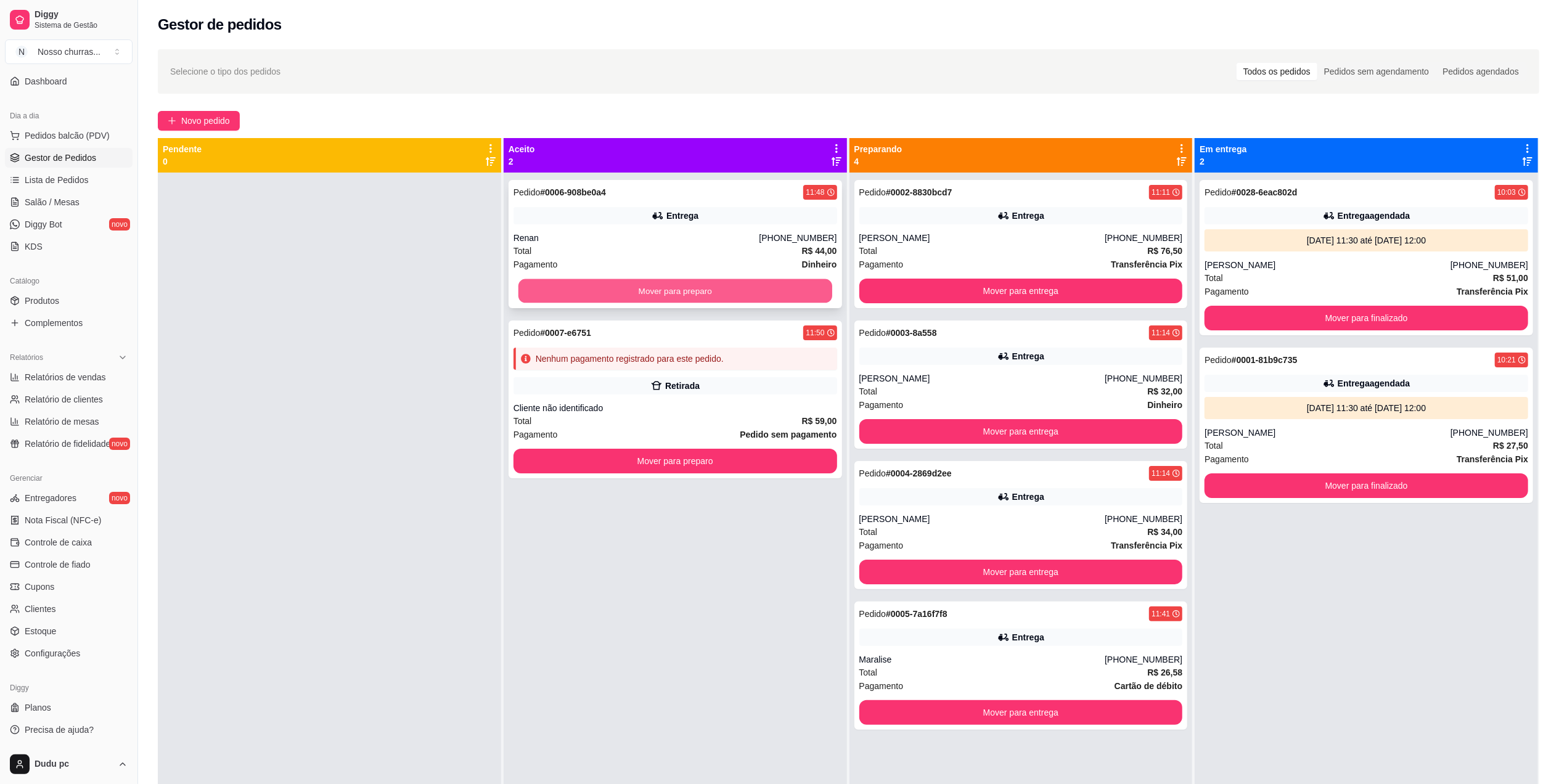
click at [667, 289] on button "Mover para preparo" at bounding box center [675, 291] width 314 height 24
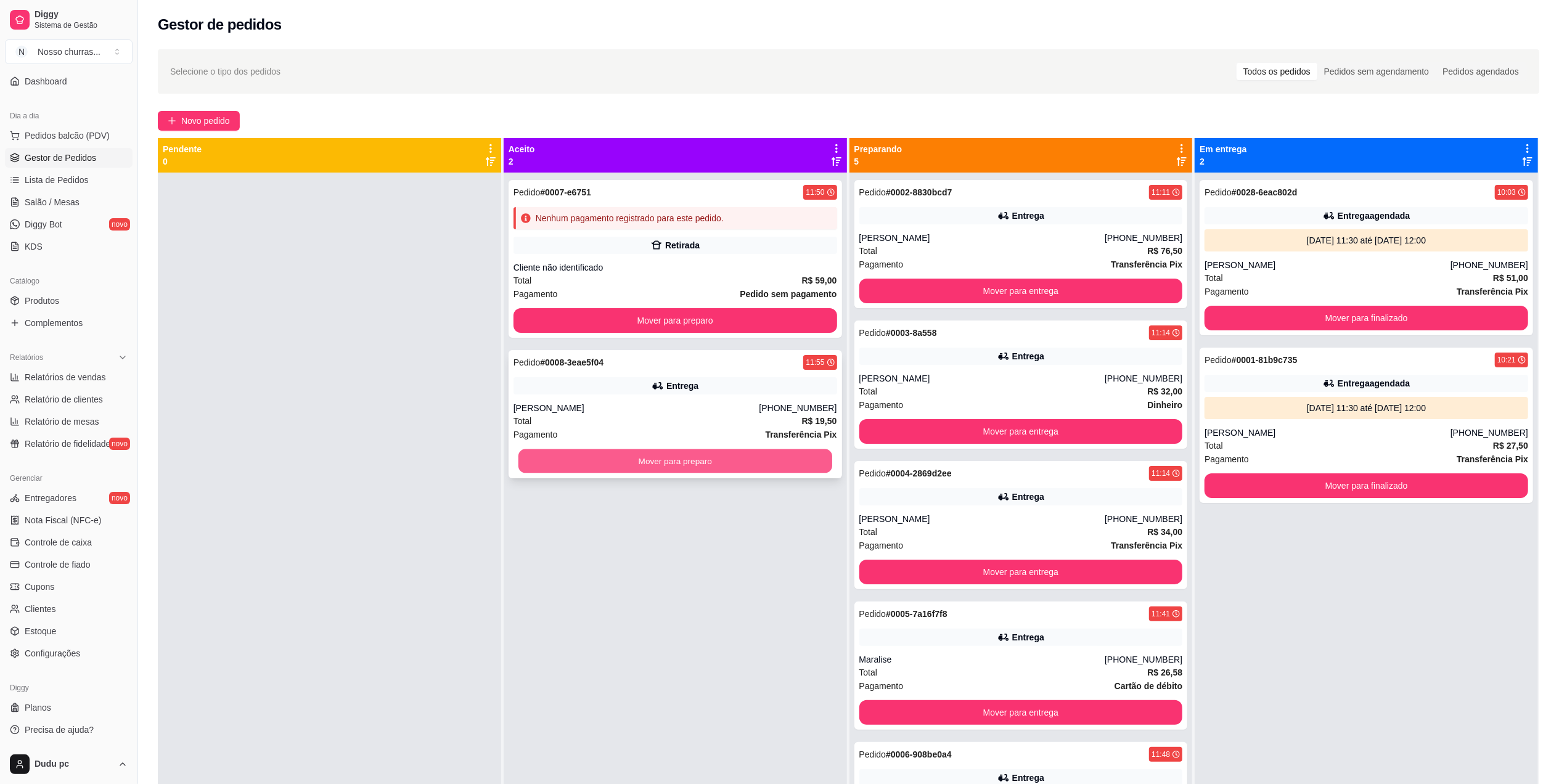
click at [636, 461] on button "Mover para preparo" at bounding box center [675, 461] width 314 height 24
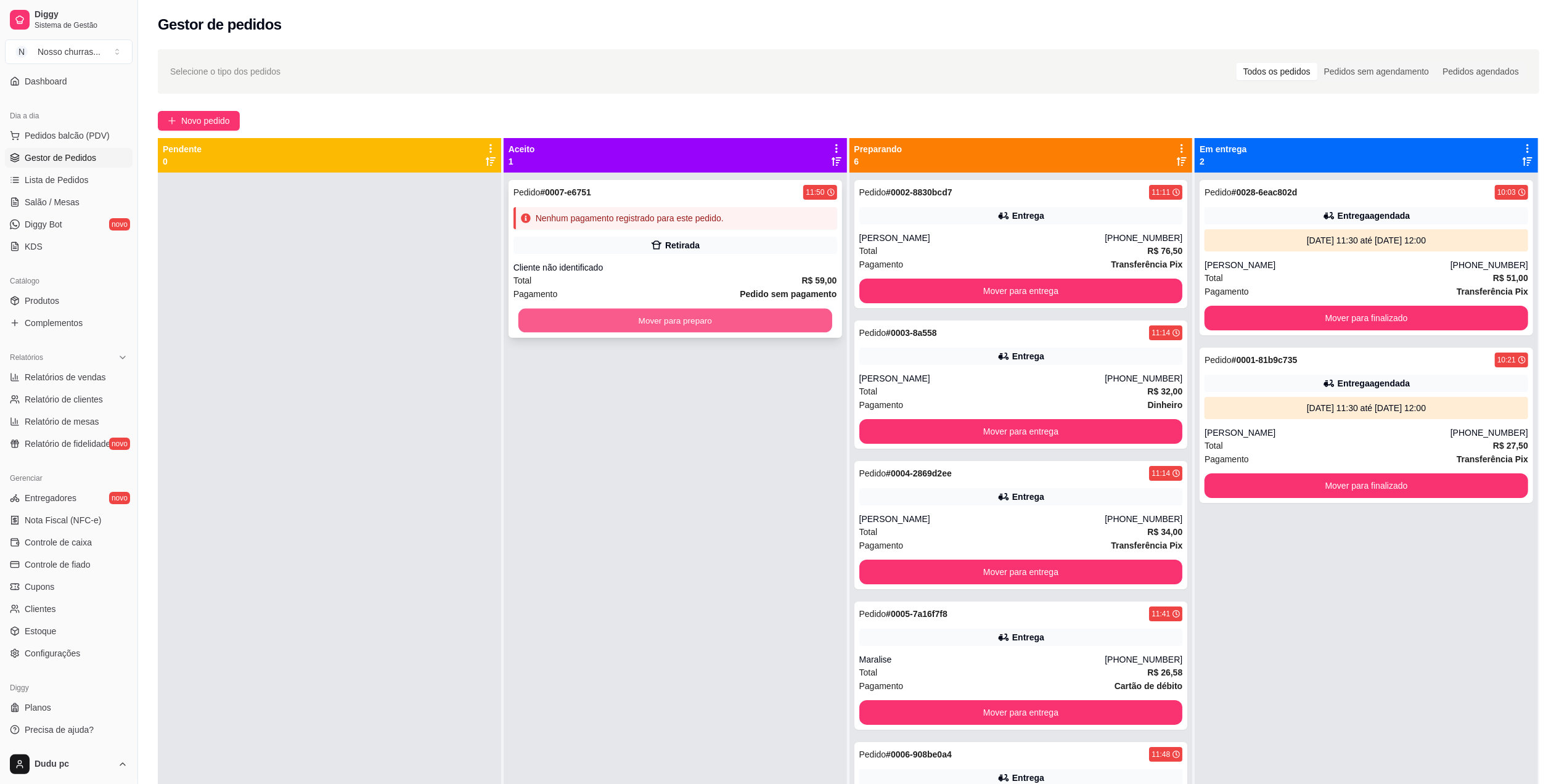
click at [703, 327] on button "Mover para preparo" at bounding box center [675, 321] width 314 height 24
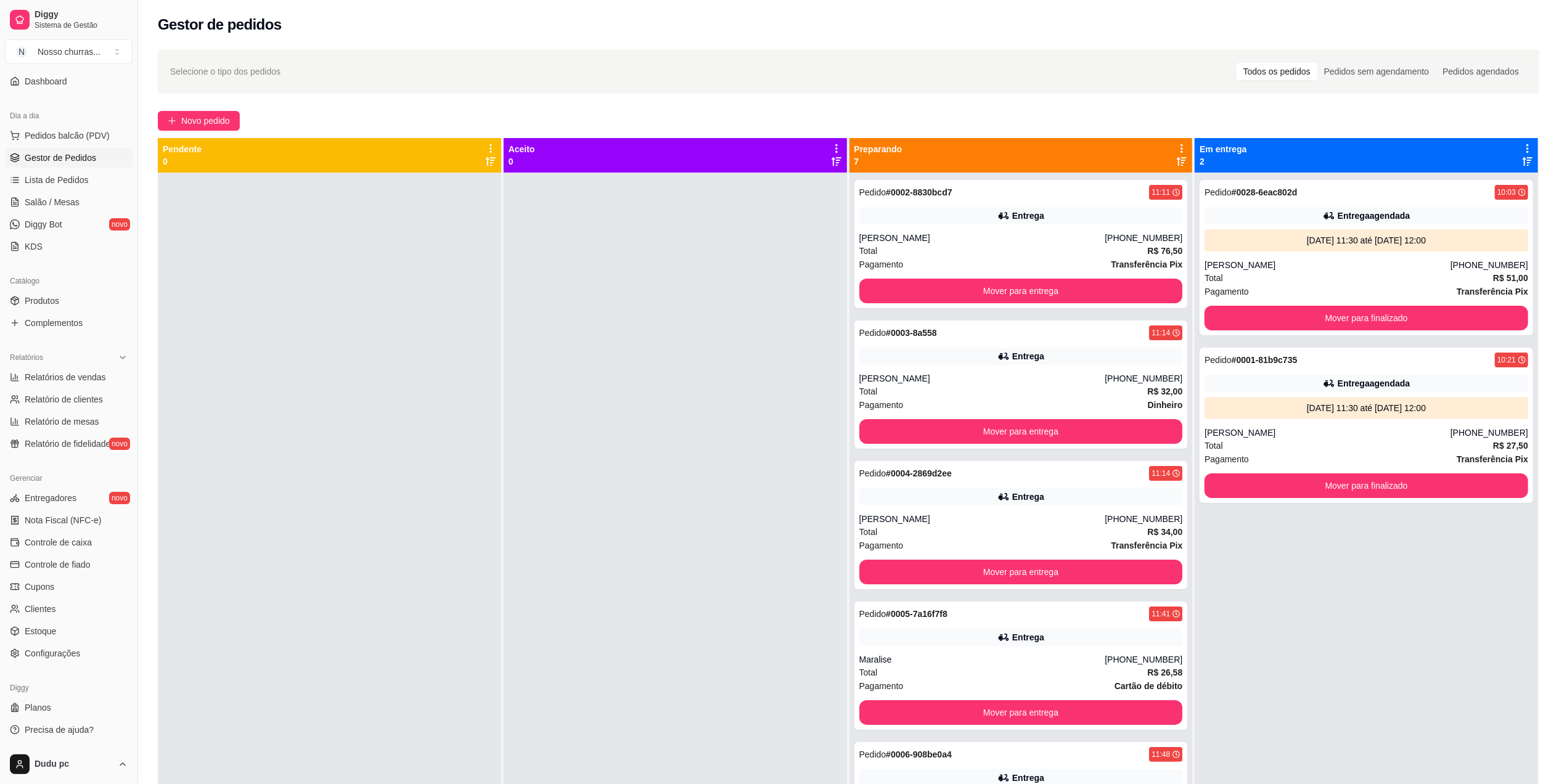
click at [743, 374] on div at bounding box center [675, 564] width 343 height 784
click at [967, 257] on div "Total R$ 76,50" at bounding box center [1021, 251] width 324 height 14
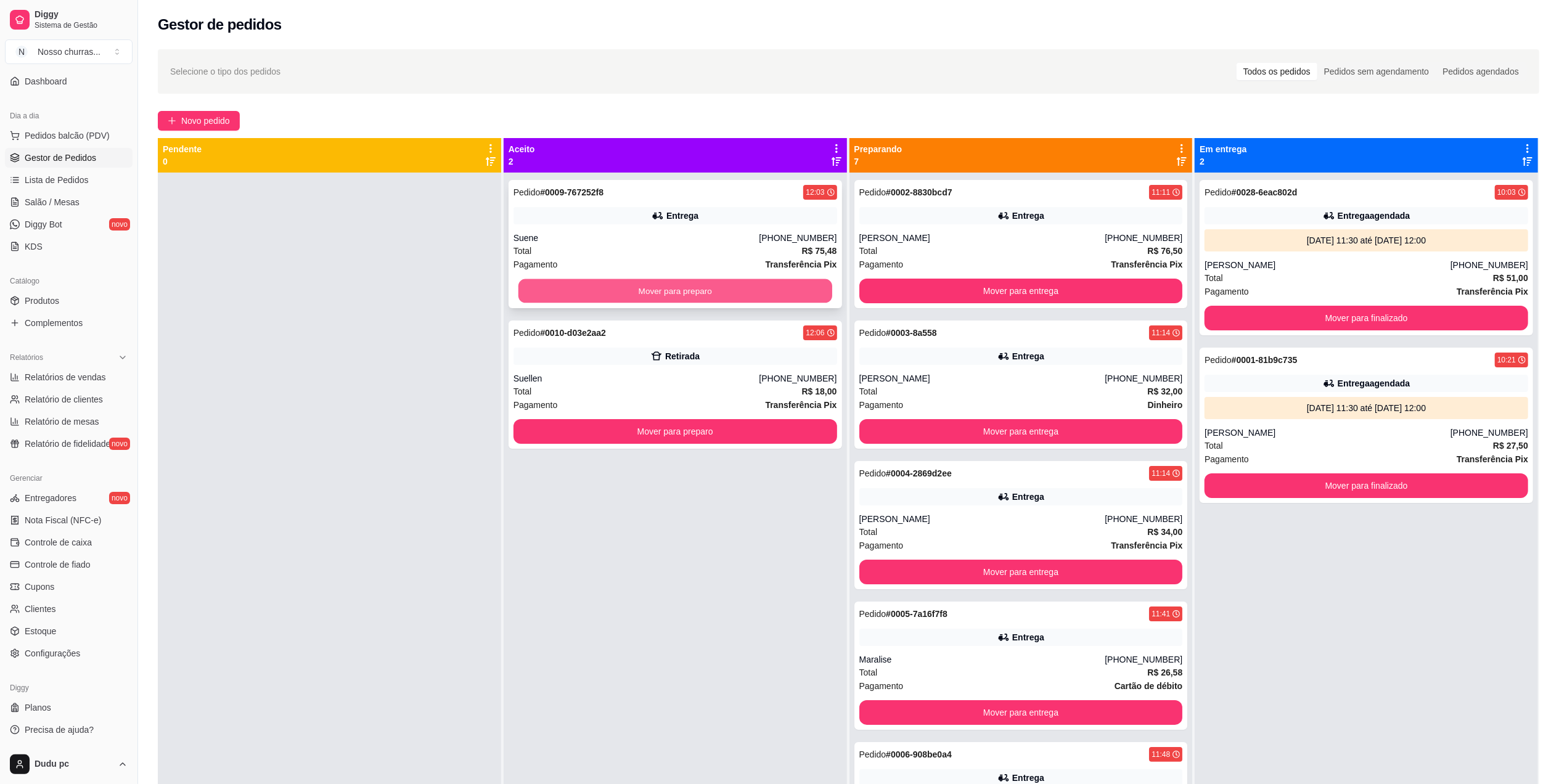
click at [565, 288] on button "Mover para preparo" at bounding box center [675, 291] width 314 height 24
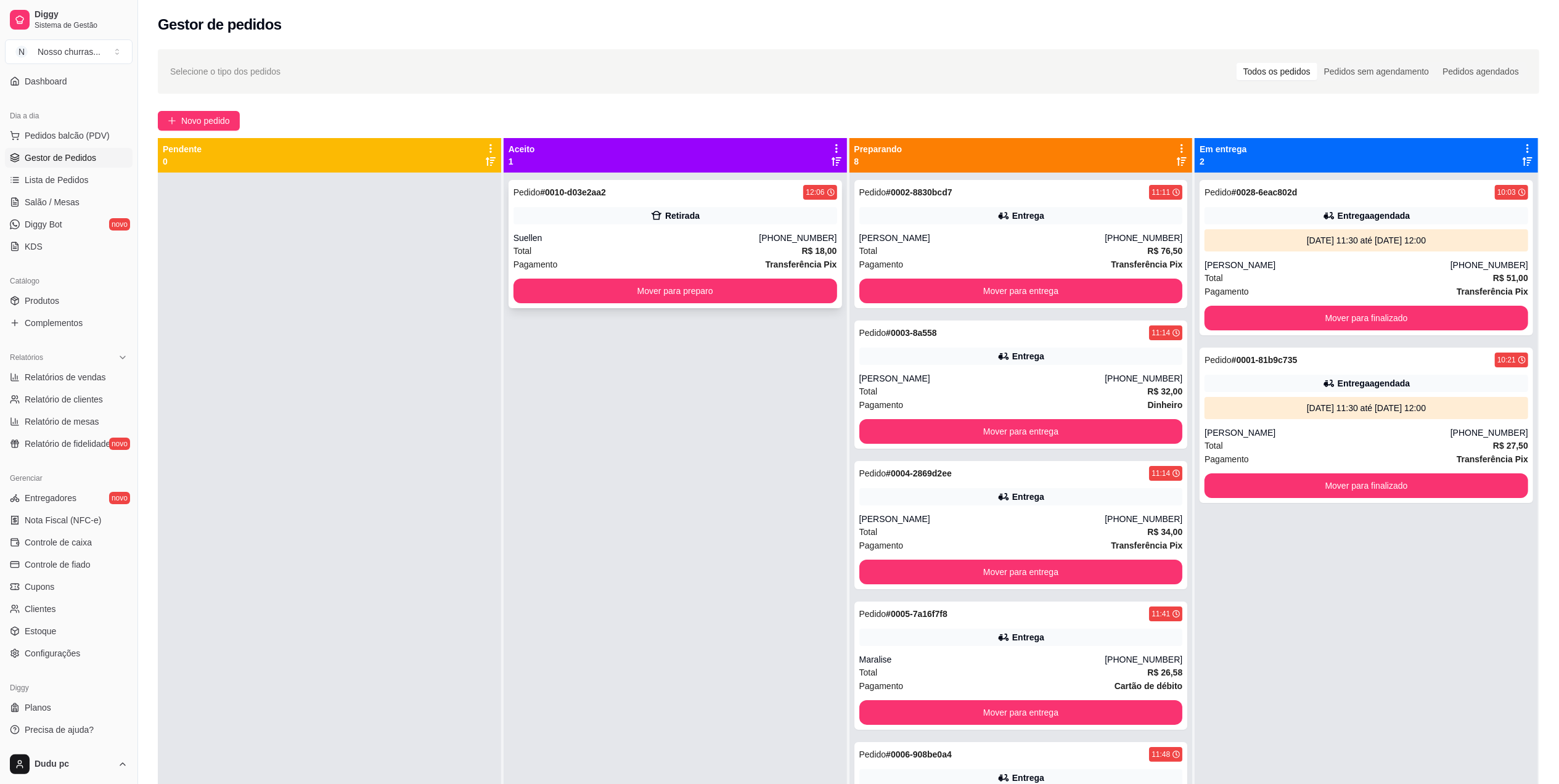
click at [548, 247] on div "Total R$ 18,00" at bounding box center [675, 251] width 324 height 14
click at [548, 284] on button "Mover para preparo" at bounding box center [675, 291] width 314 height 24
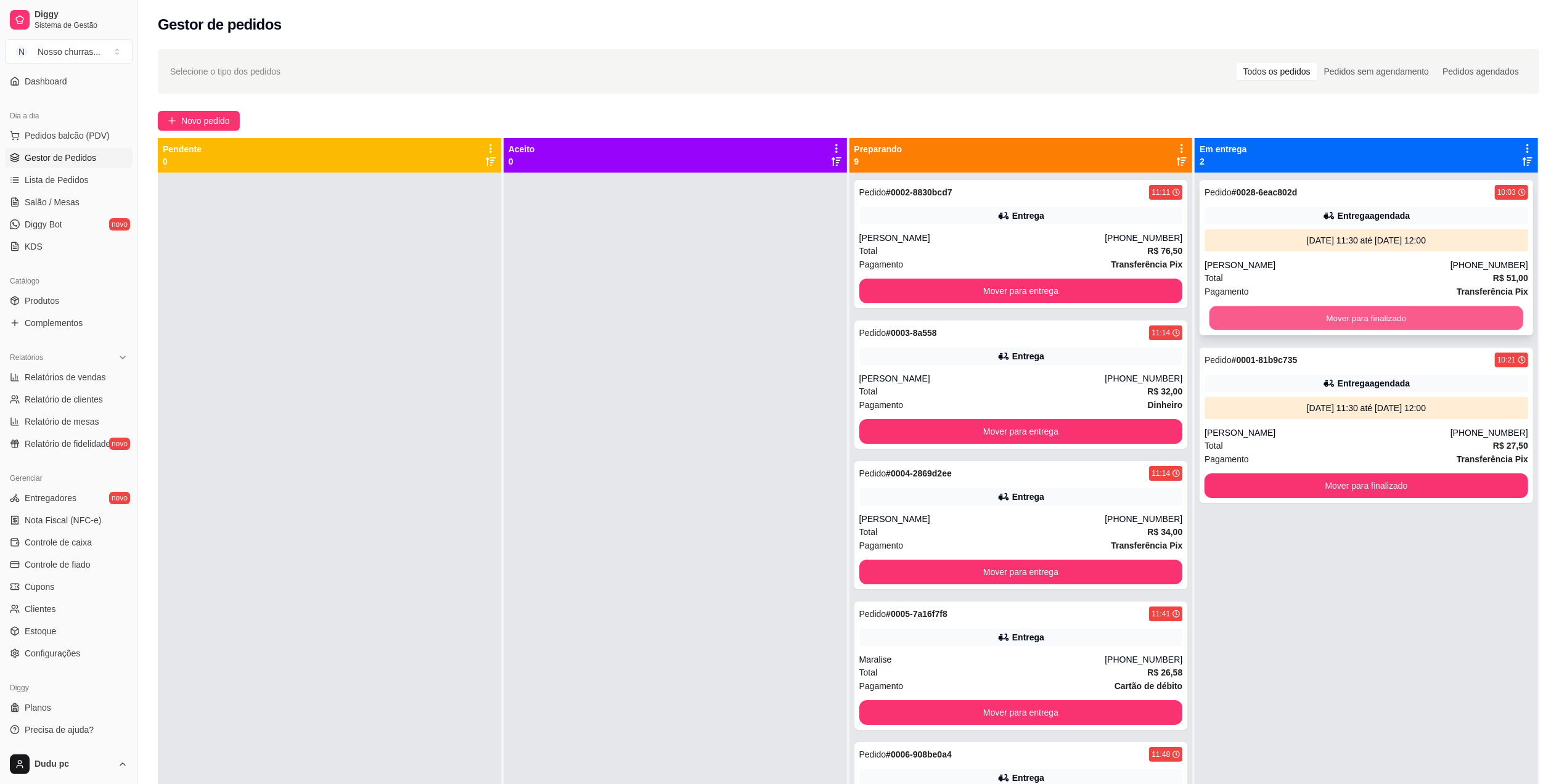
click at [1216, 317] on button "Mover para finalizado" at bounding box center [1367, 318] width 314 height 24
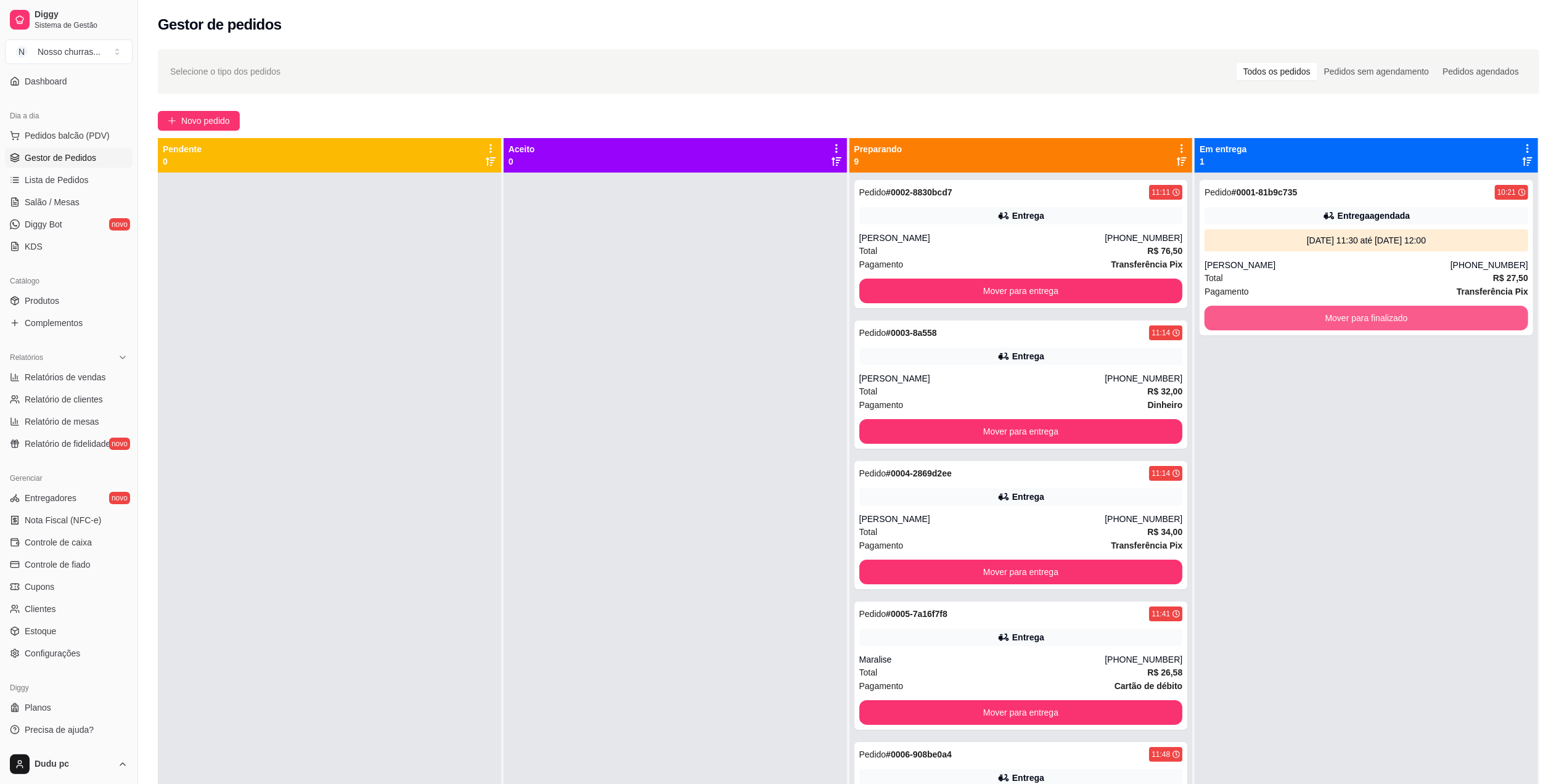
click at [1216, 317] on button "Mover para finalizado" at bounding box center [1366, 318] width 324 height 25
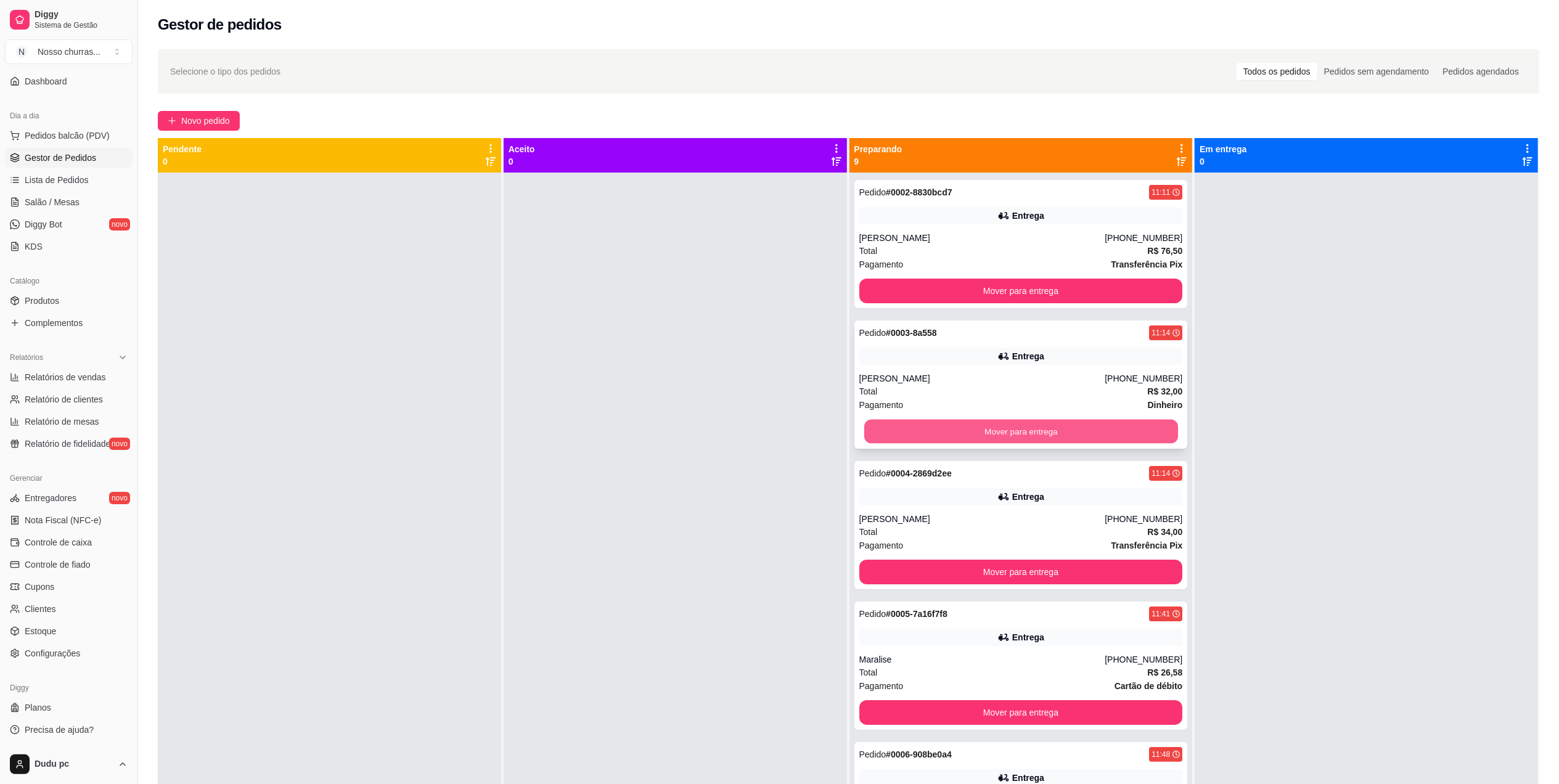
click at [1073, 425] on button "Mover para entrega" at bounding box center [1020, 431] width 314 height 24
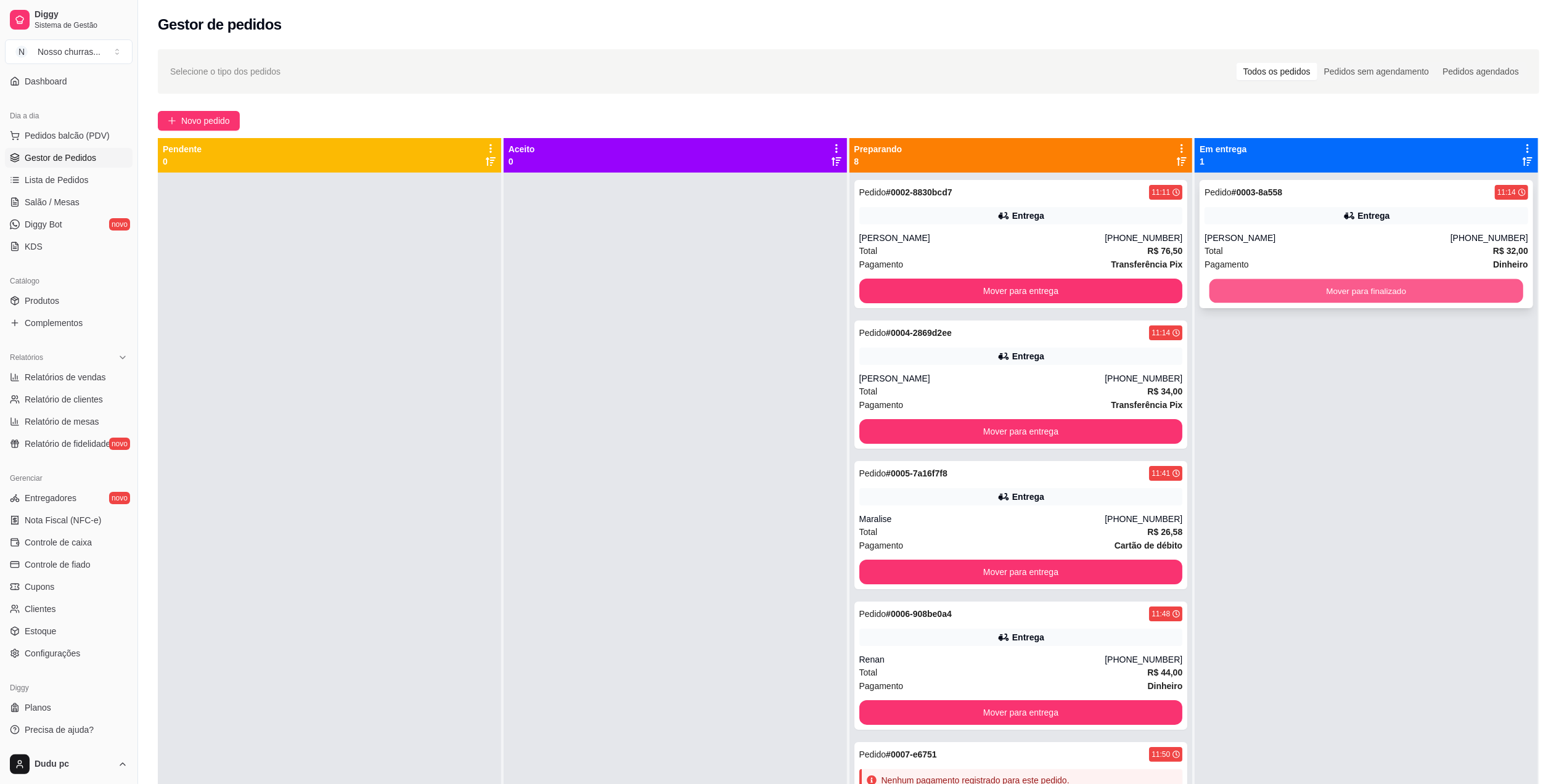
click at [1325, 291] on button "Mover para finalizado" at bounding box center [1367, 291] width 314 height 24
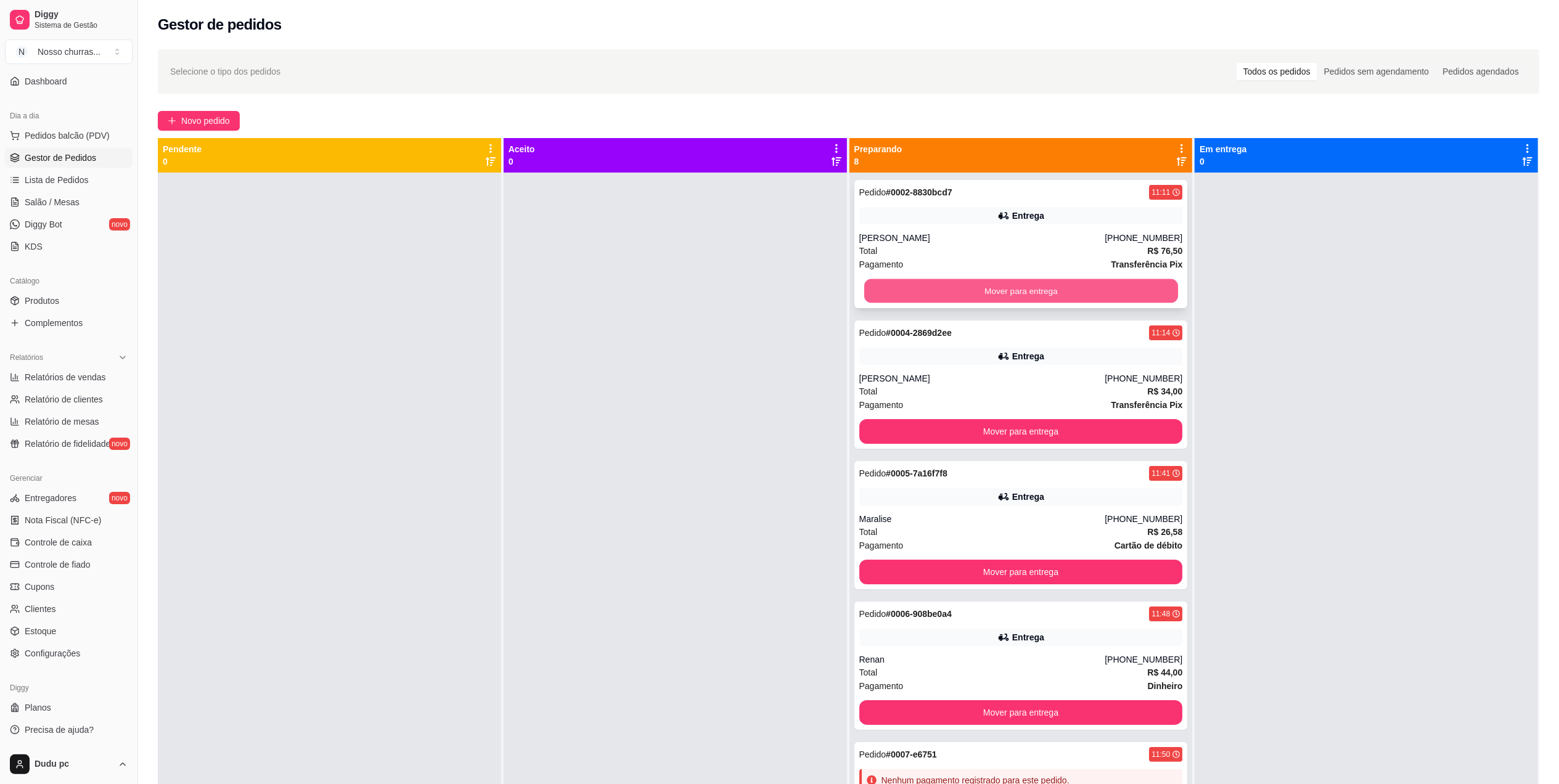
click at [1098, 291] on button "Mover para entrega" at bounding box center [1020, 291] width 314 height 24
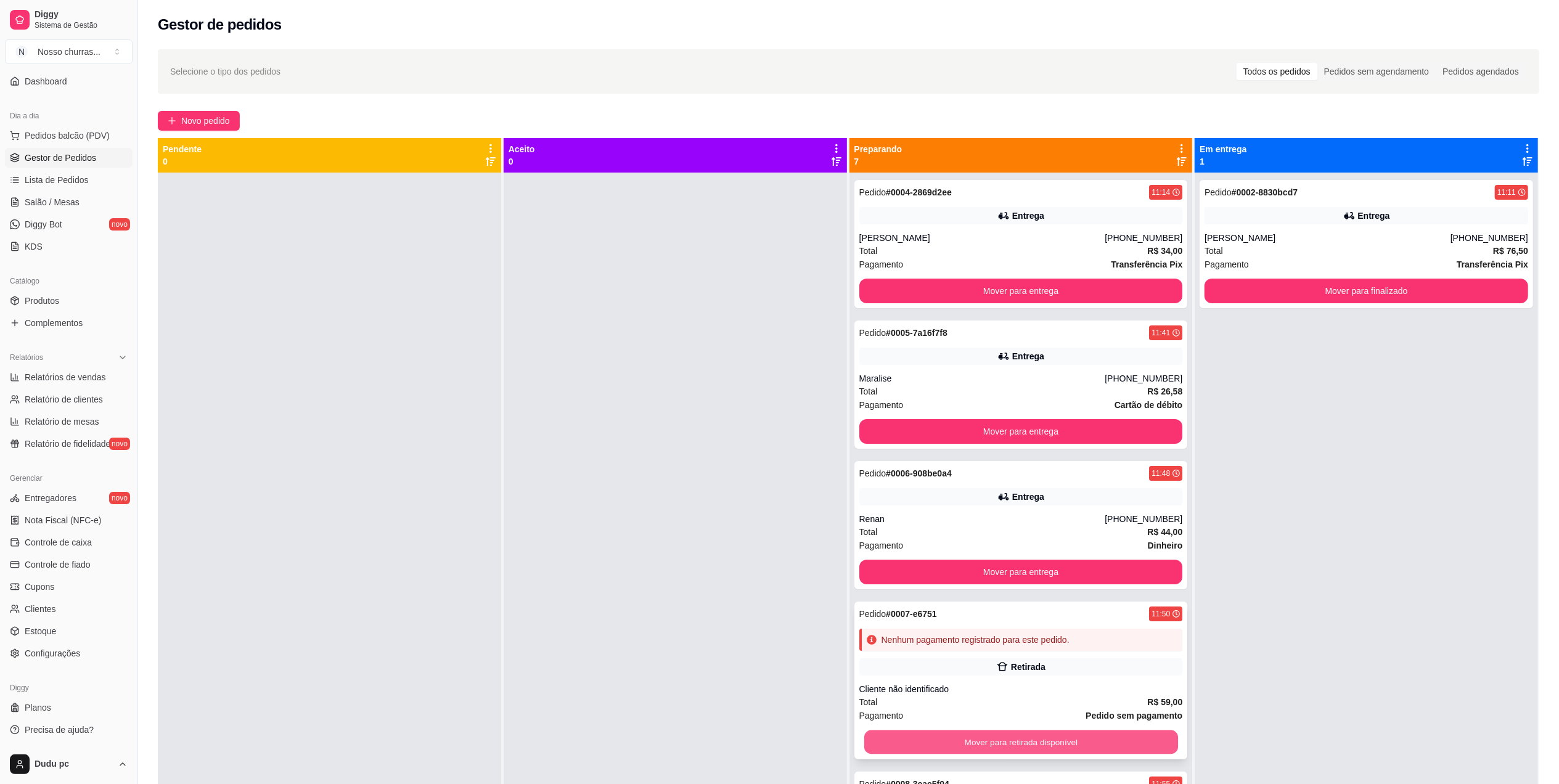
click at [938, 748] on button "Mover para retirada disponível" at bounding box center [1020, 742] width 314 height 24
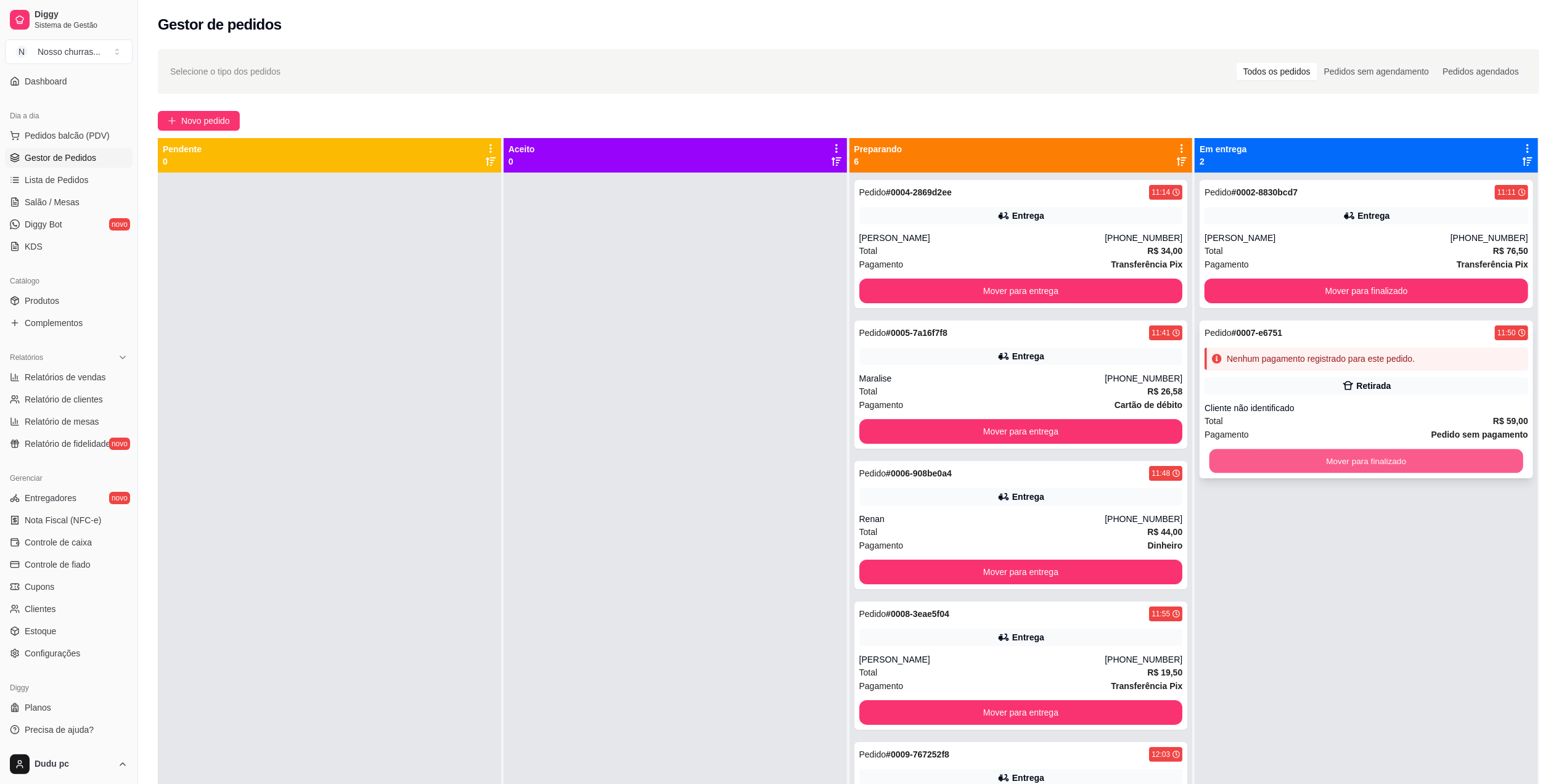
click at [1254, 461] on button "Mover para finalizado" at bounding box center [1367, 461] width 314 height 24
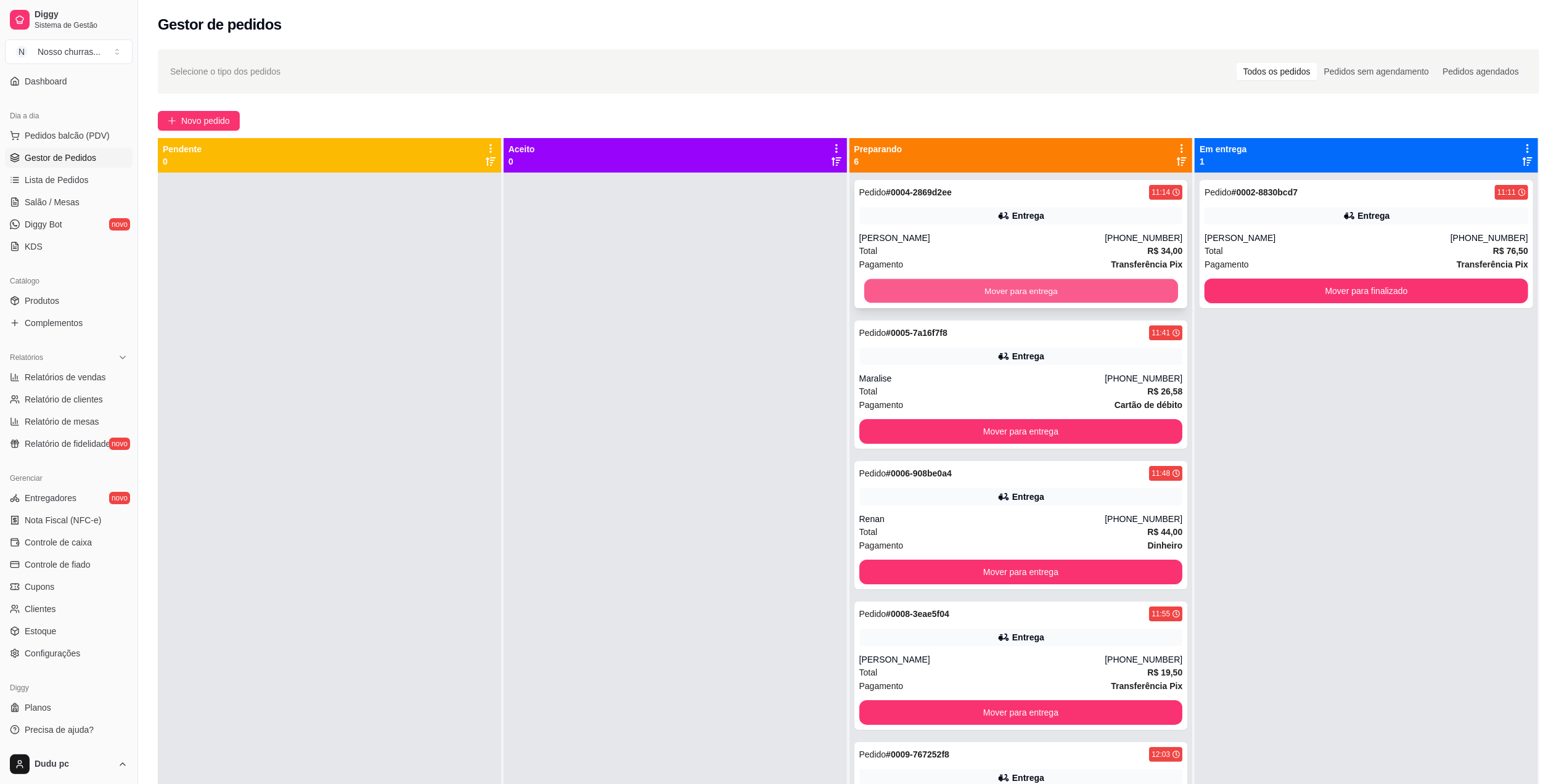
click at [1149, 282] on button "Mover para entrega" at bounding box center [1020, 291] width 314 height 24
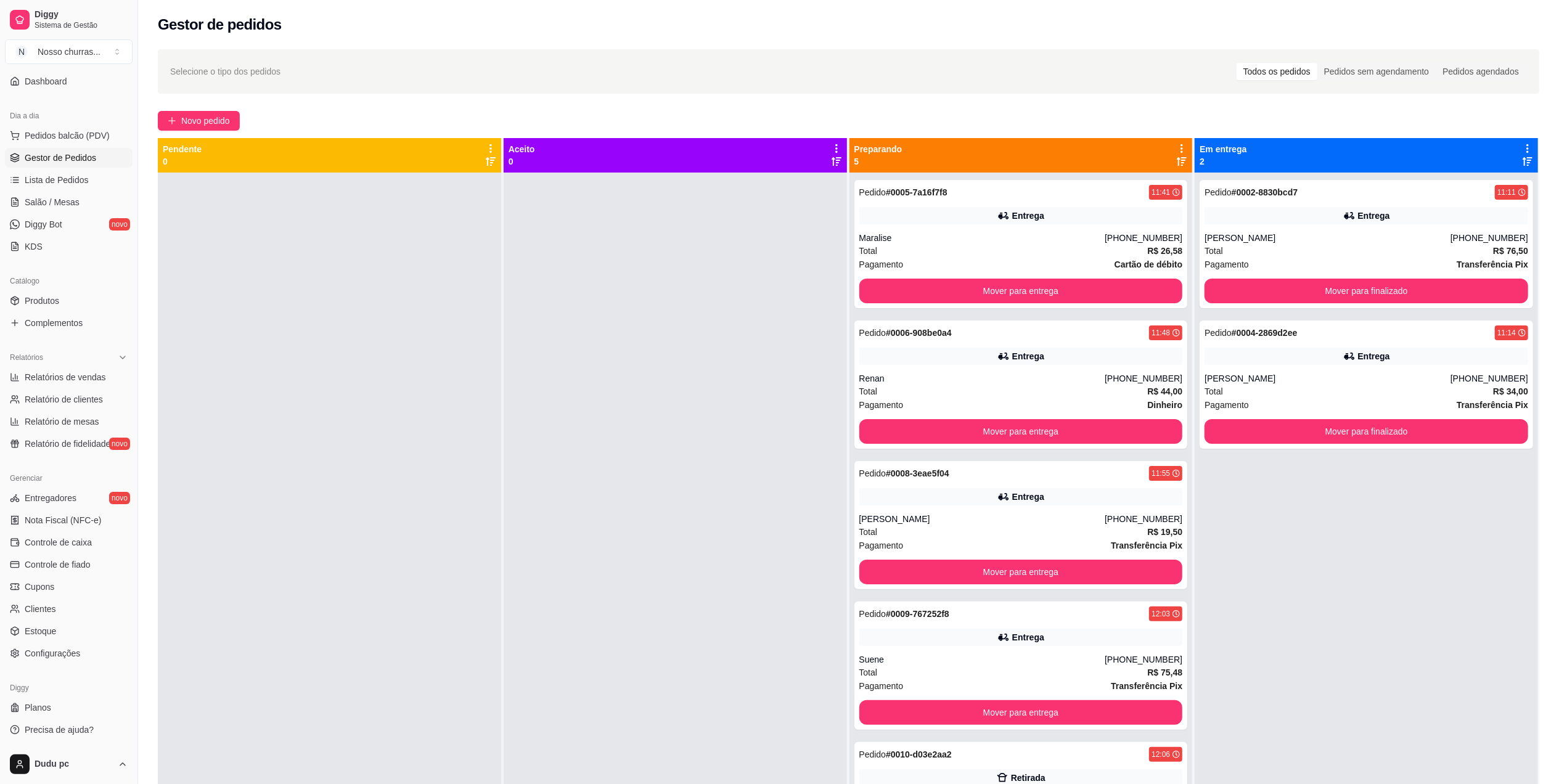
click at [776, 391] on div at bounding box center [675, 564] width 343 height 784
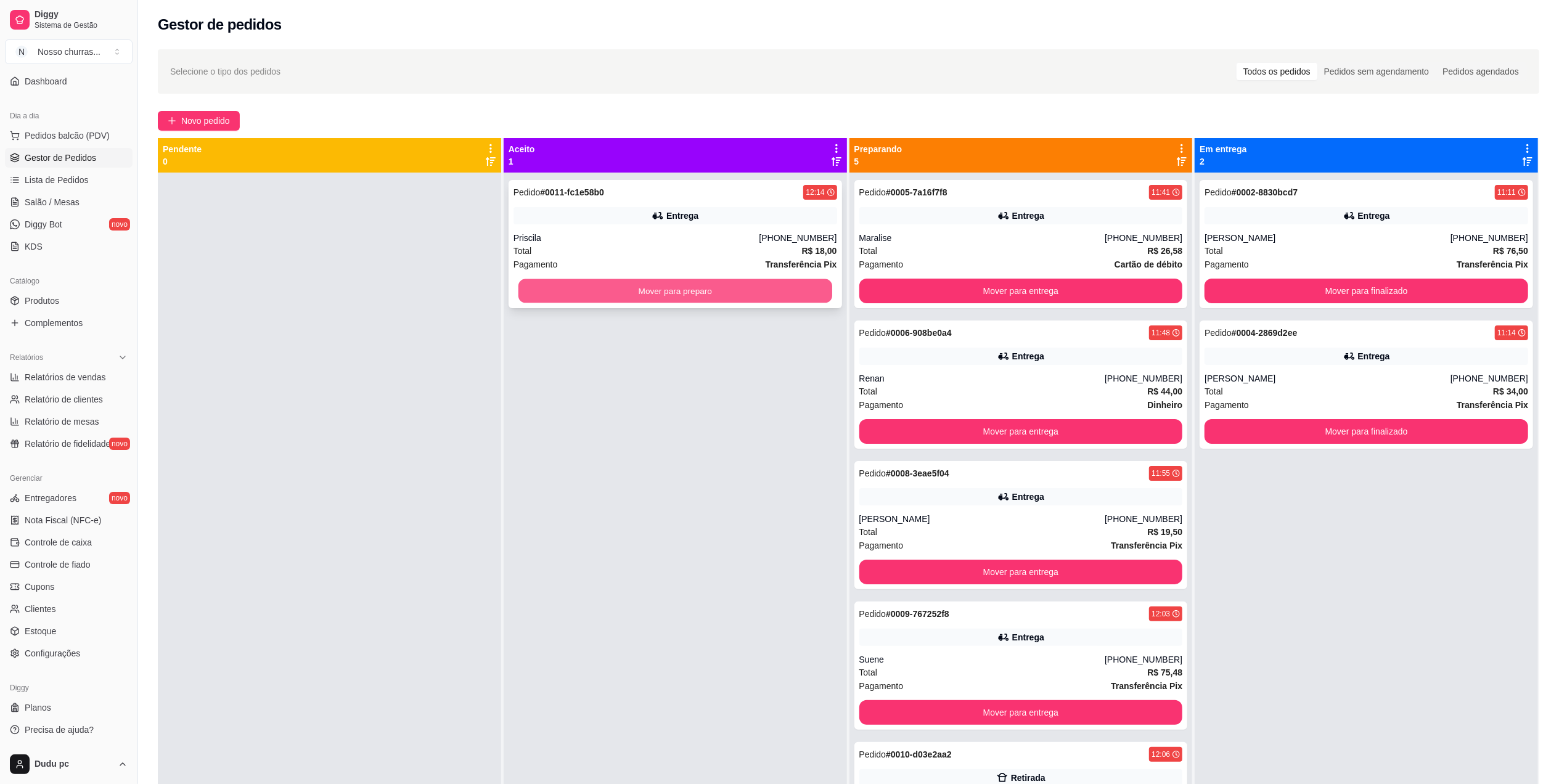
click at [780, 286] on button "Mover para preparo" at bounding box center [675, 291] width 314 height 24
click at [780, 286] on button "Mover para preparo" at bounding box center [675, 291] width 324 height 25
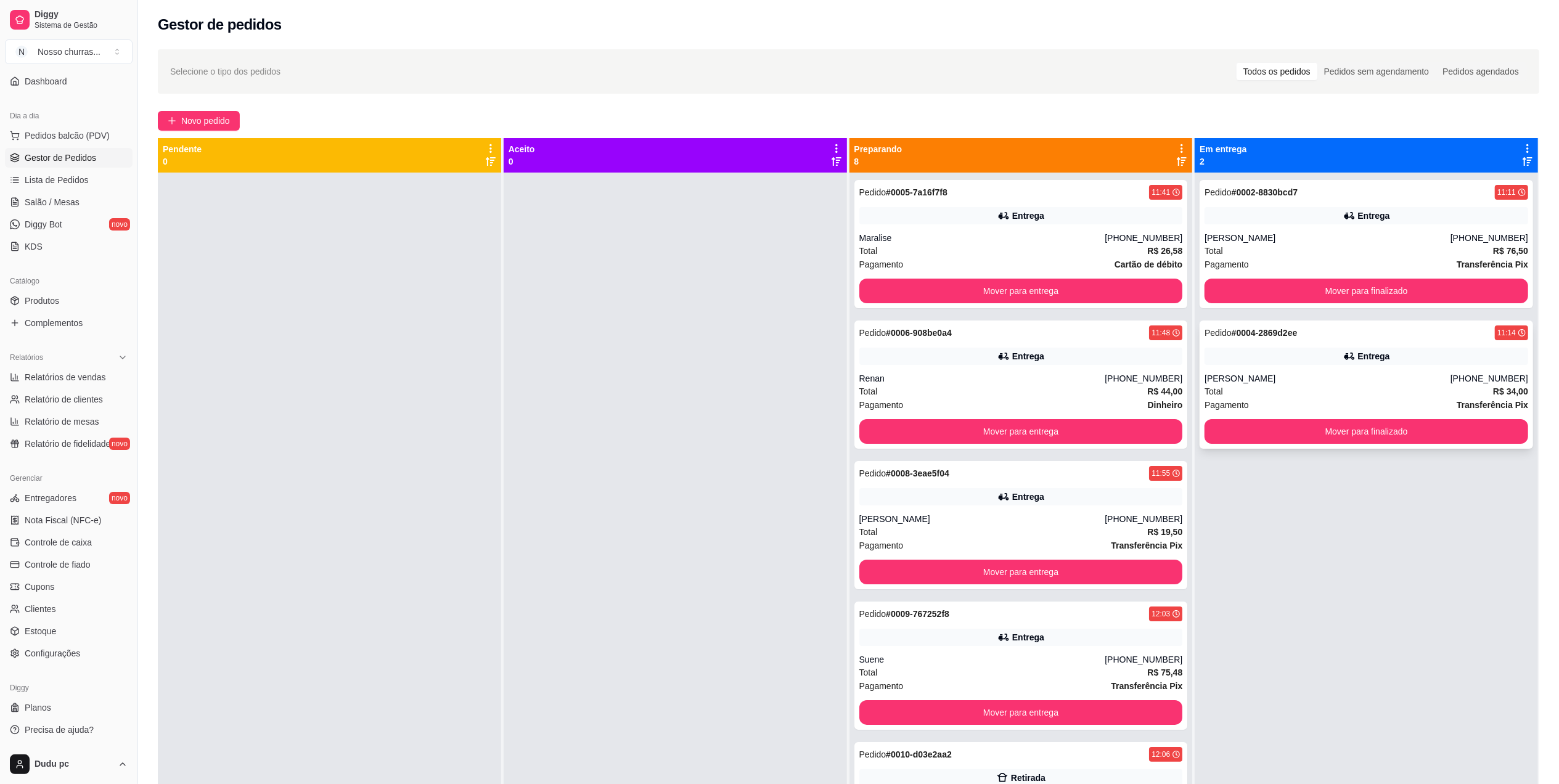
click at [1303, 387] on div "Total R$ 34,00" at bounding box center [1366, 391] width 324 height 14
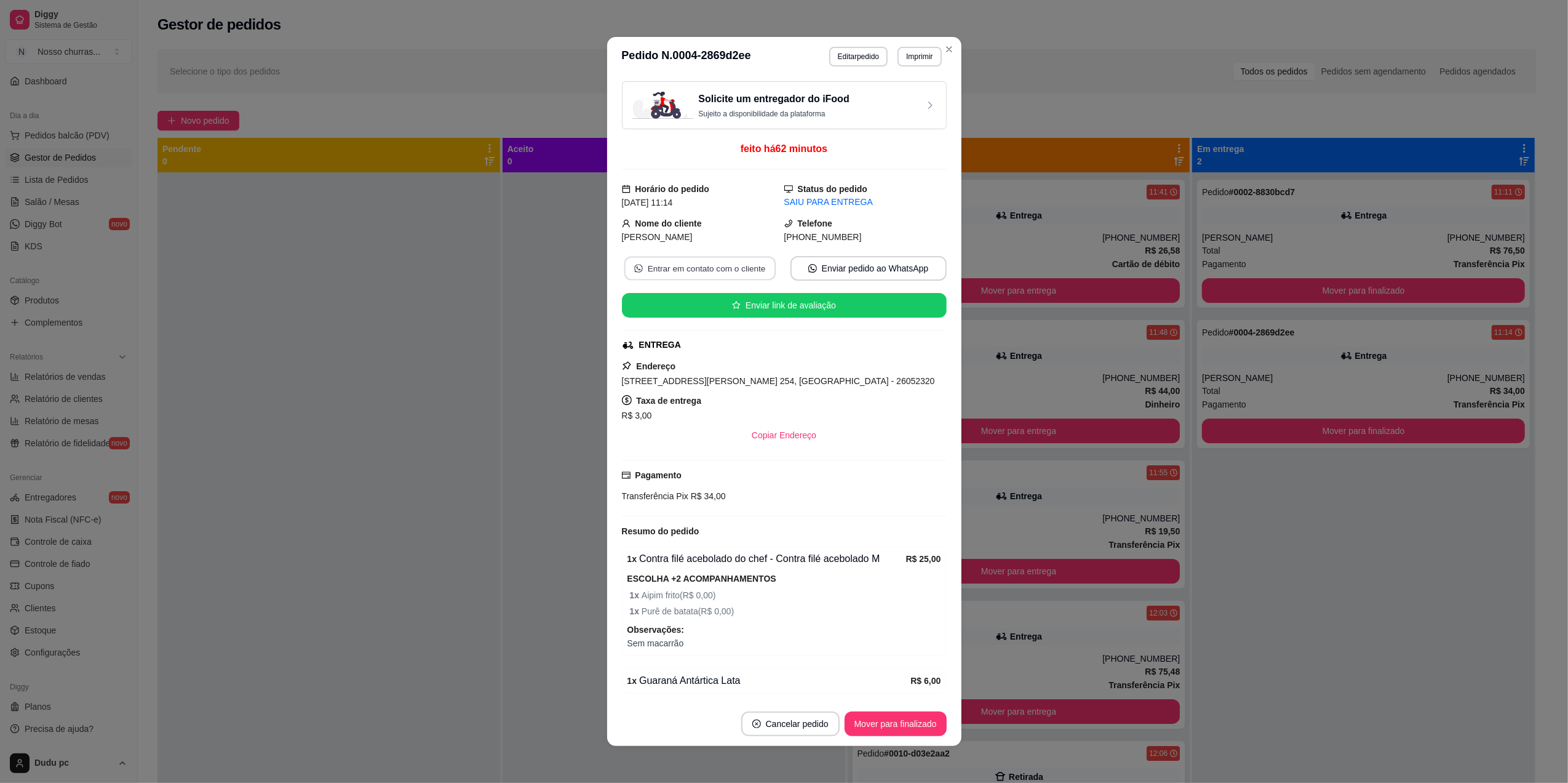
click at [705, 269] on button "Entrar em contato com o cliente" at bounding box center [699, 268] width 151 height 24
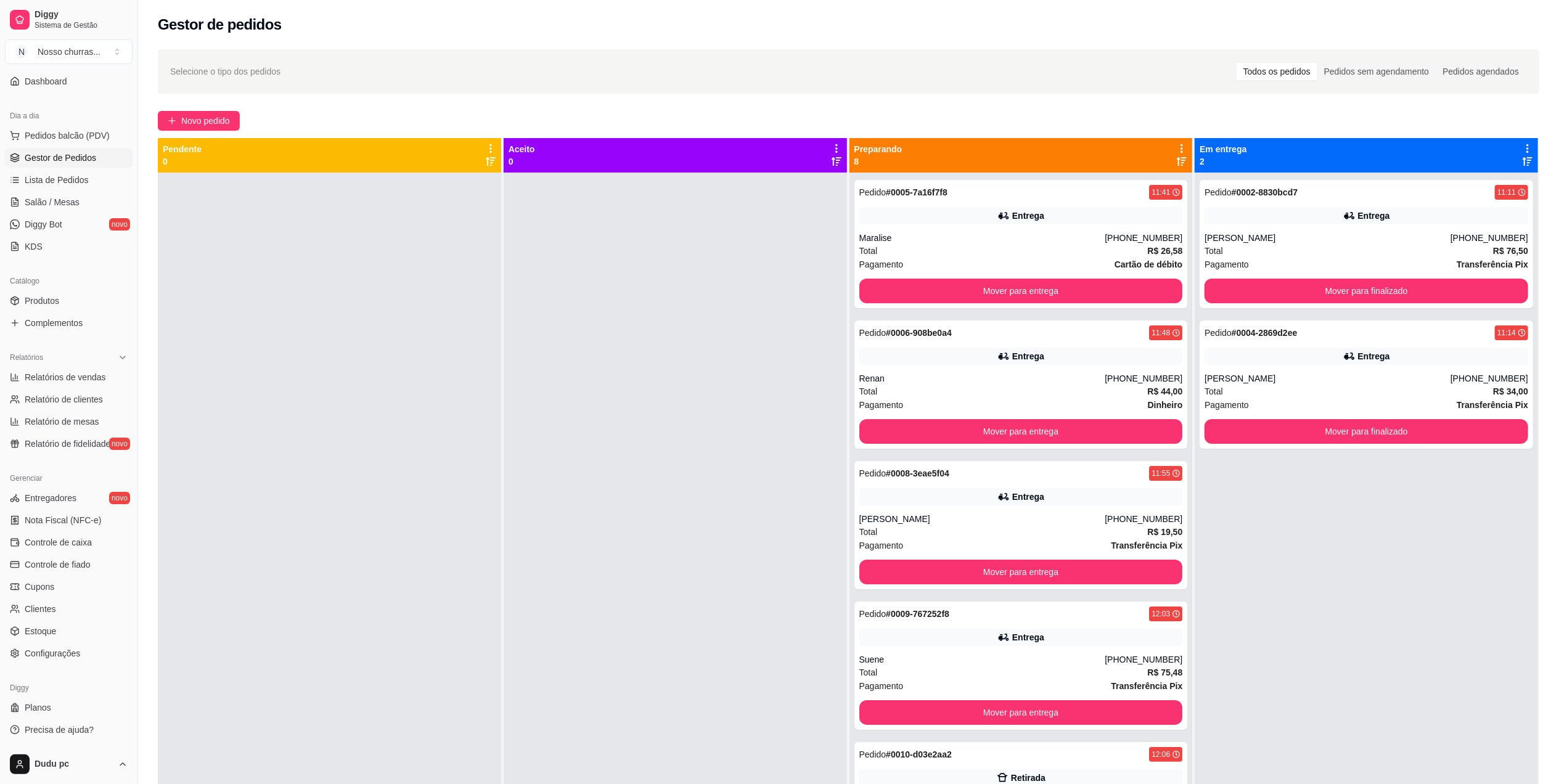
click at [1259, 242] on div "[PERSON_NAME]" at bounding box center [1328, 238] width 246 height 12
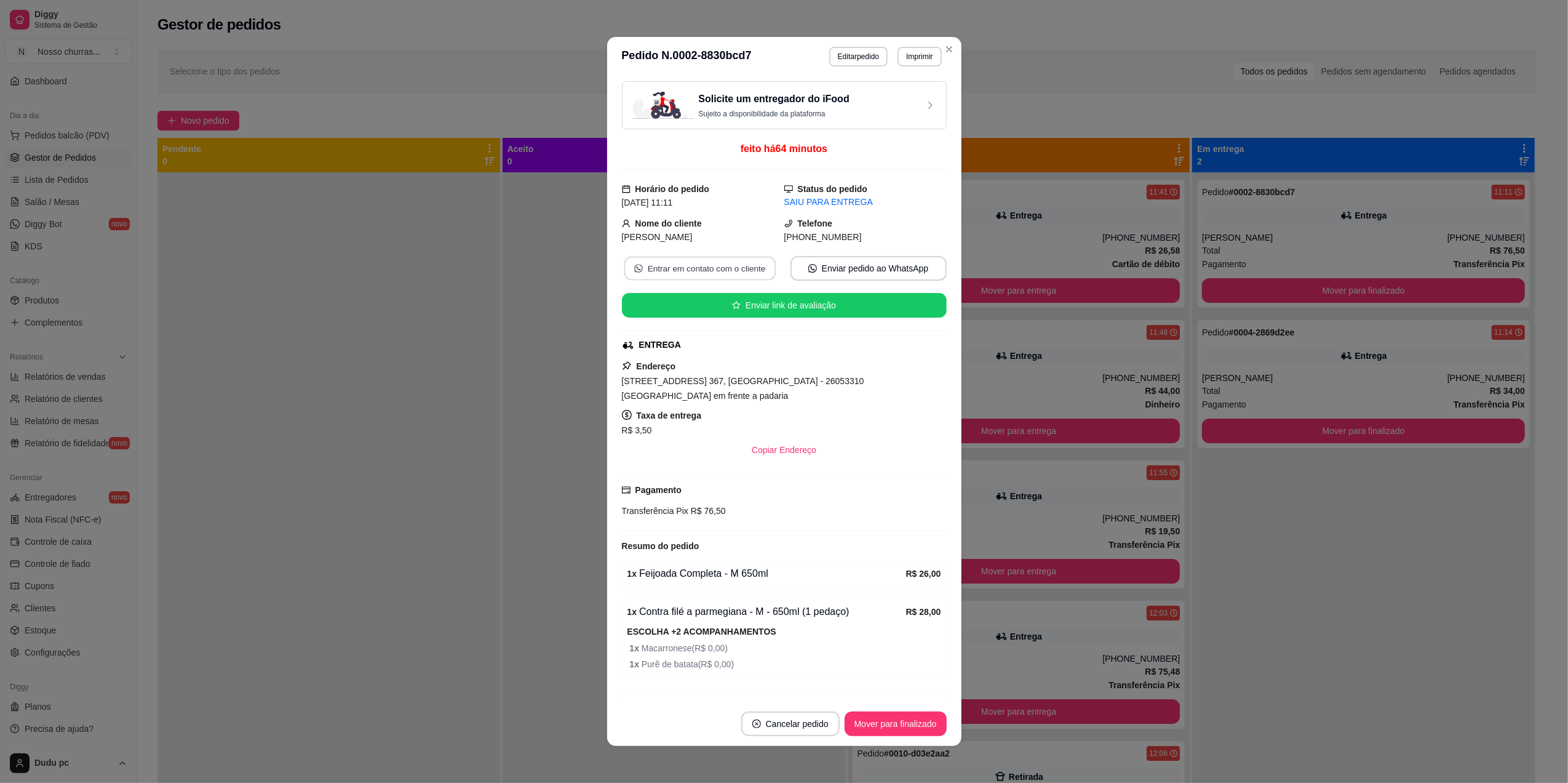
click at [742, 274] on button "Entrar em contato com o cliente" at bounding box center [699, 268] width 151 height 24
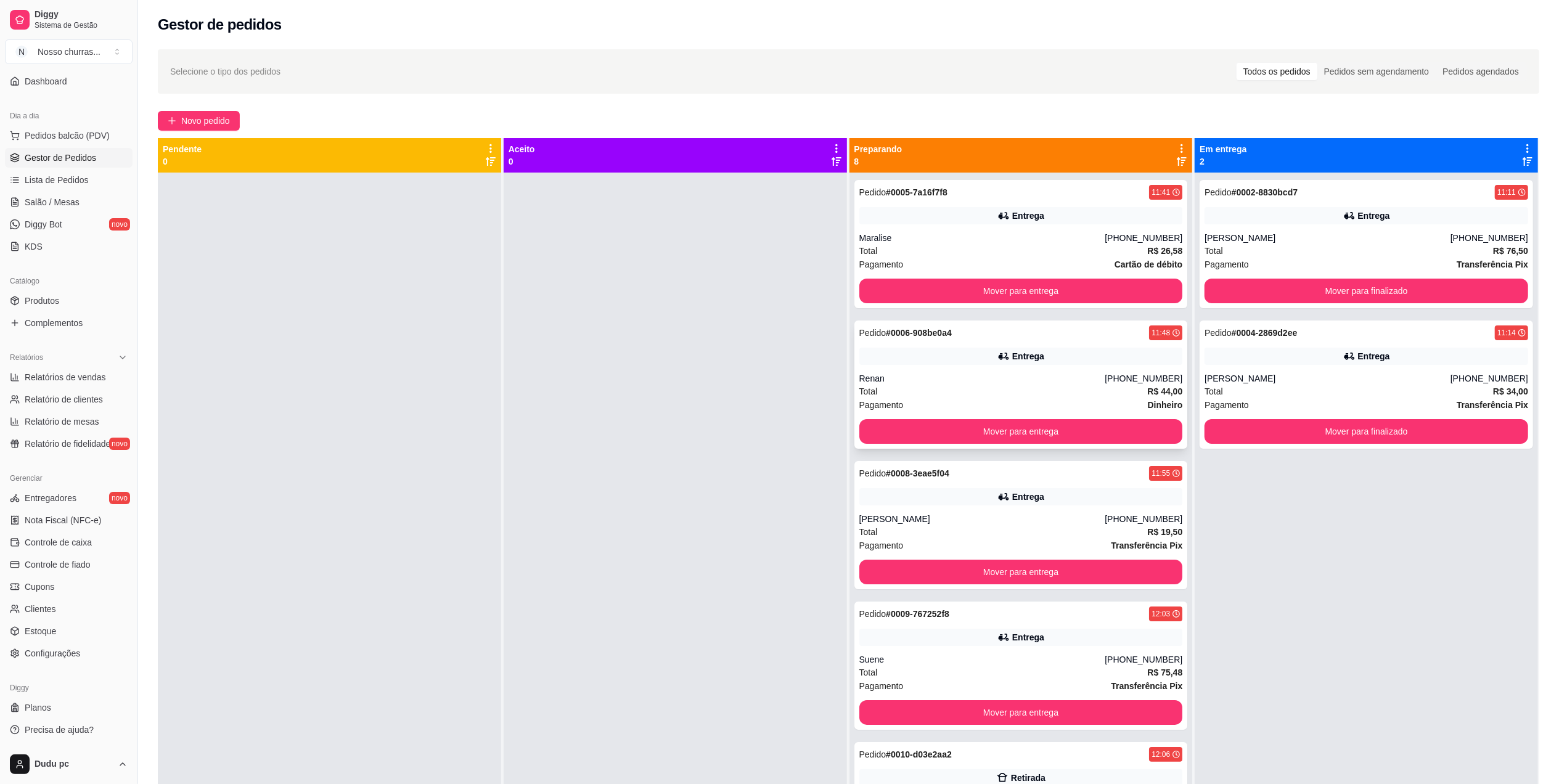
click at [974, 357] on div "Entrega" at bounding box center [1021, 356] width 324 height 17
click at [899, 377] on div "Renan" at bounding box center [982, 378] width 246 height 12
click at [1339, 286] on button "Mover para finalizado" at bounding box center [1367, 291] width 314 height 24
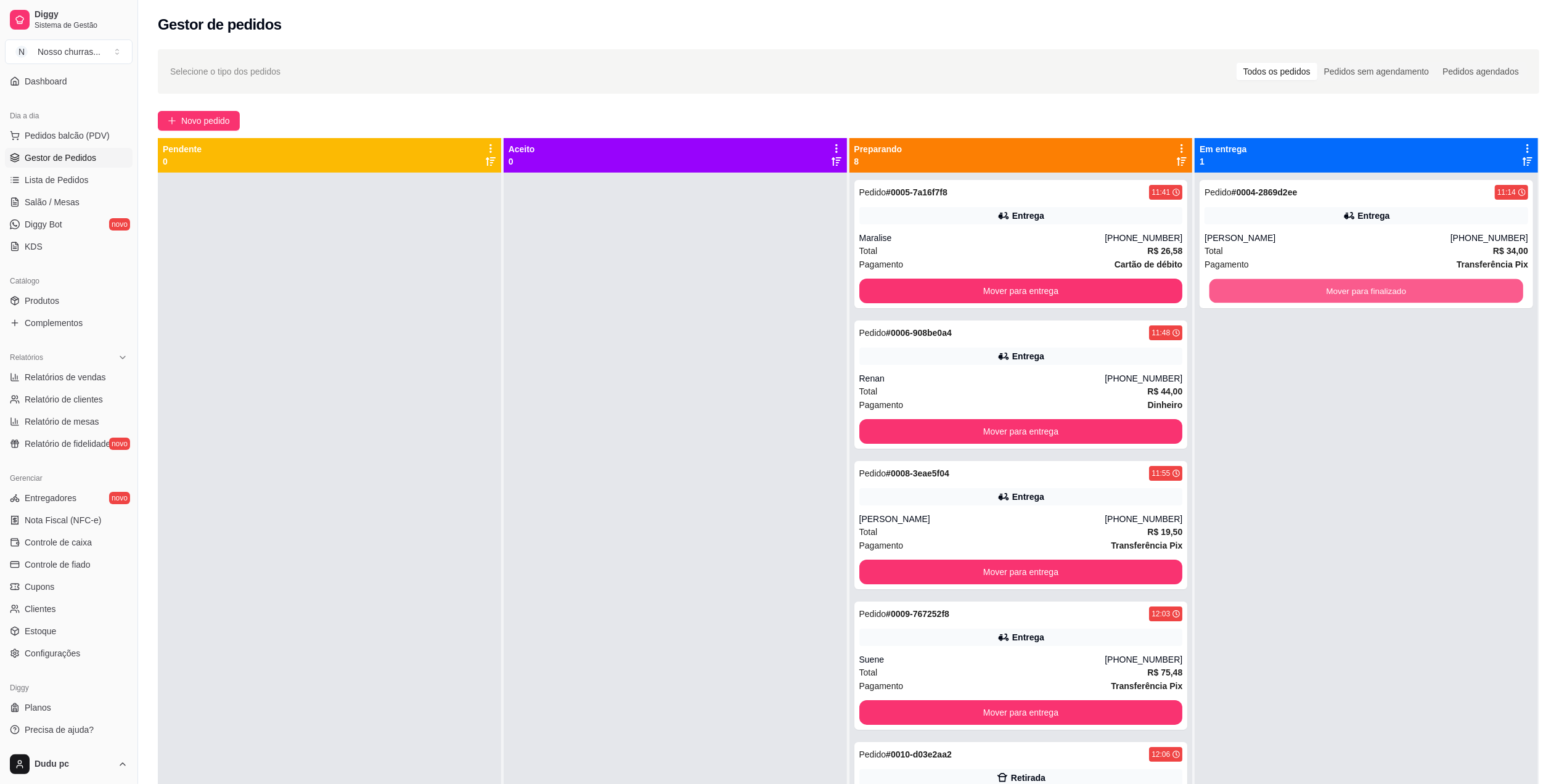
click at [1339, 286] on button "Mover para finalizado" at bounding box center [1367, 291] width 314 height 24
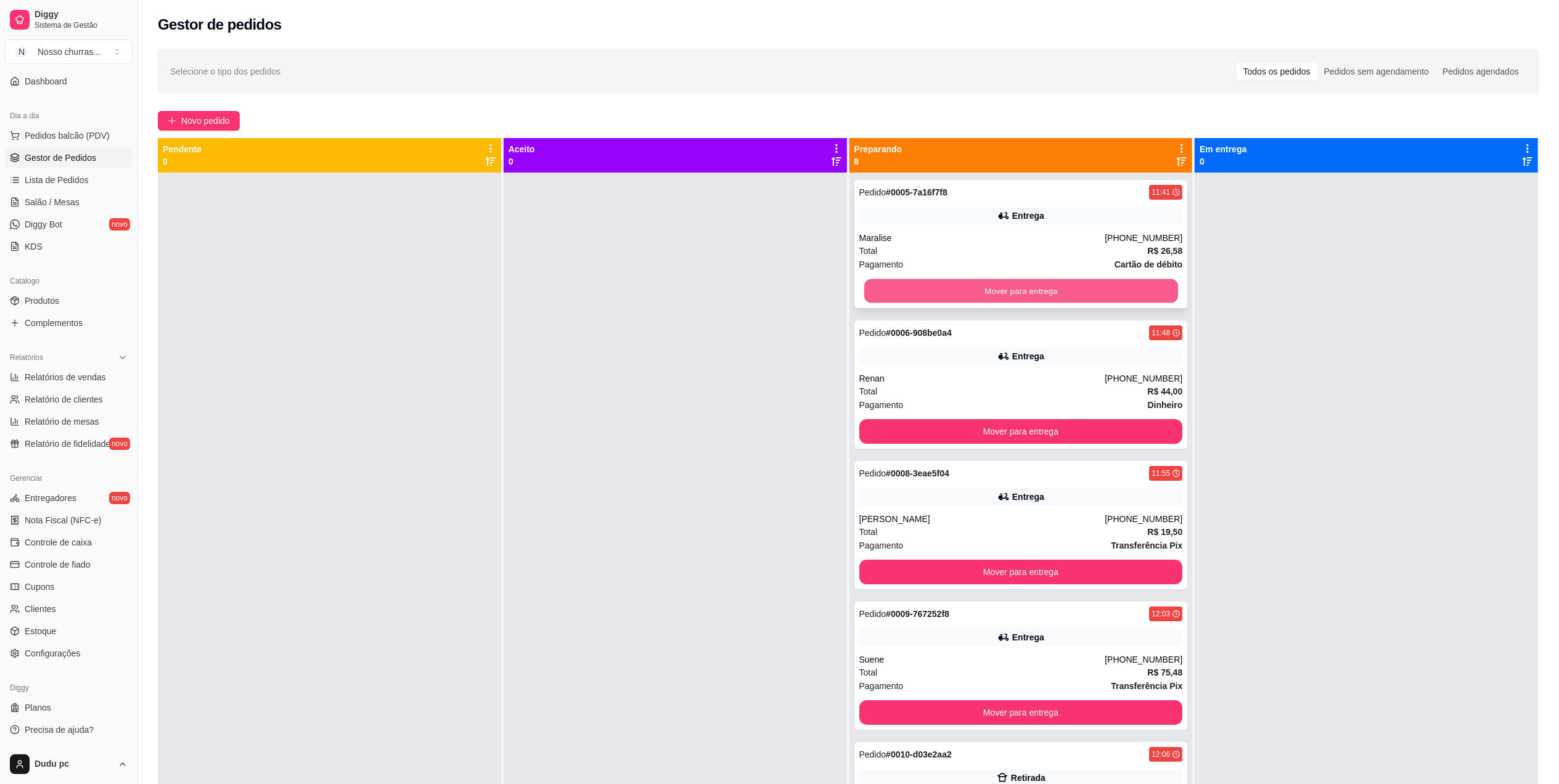
click at [1037, 301] on button "Mover para entrega" at bounding box center [1020, 291] width 314 height 24
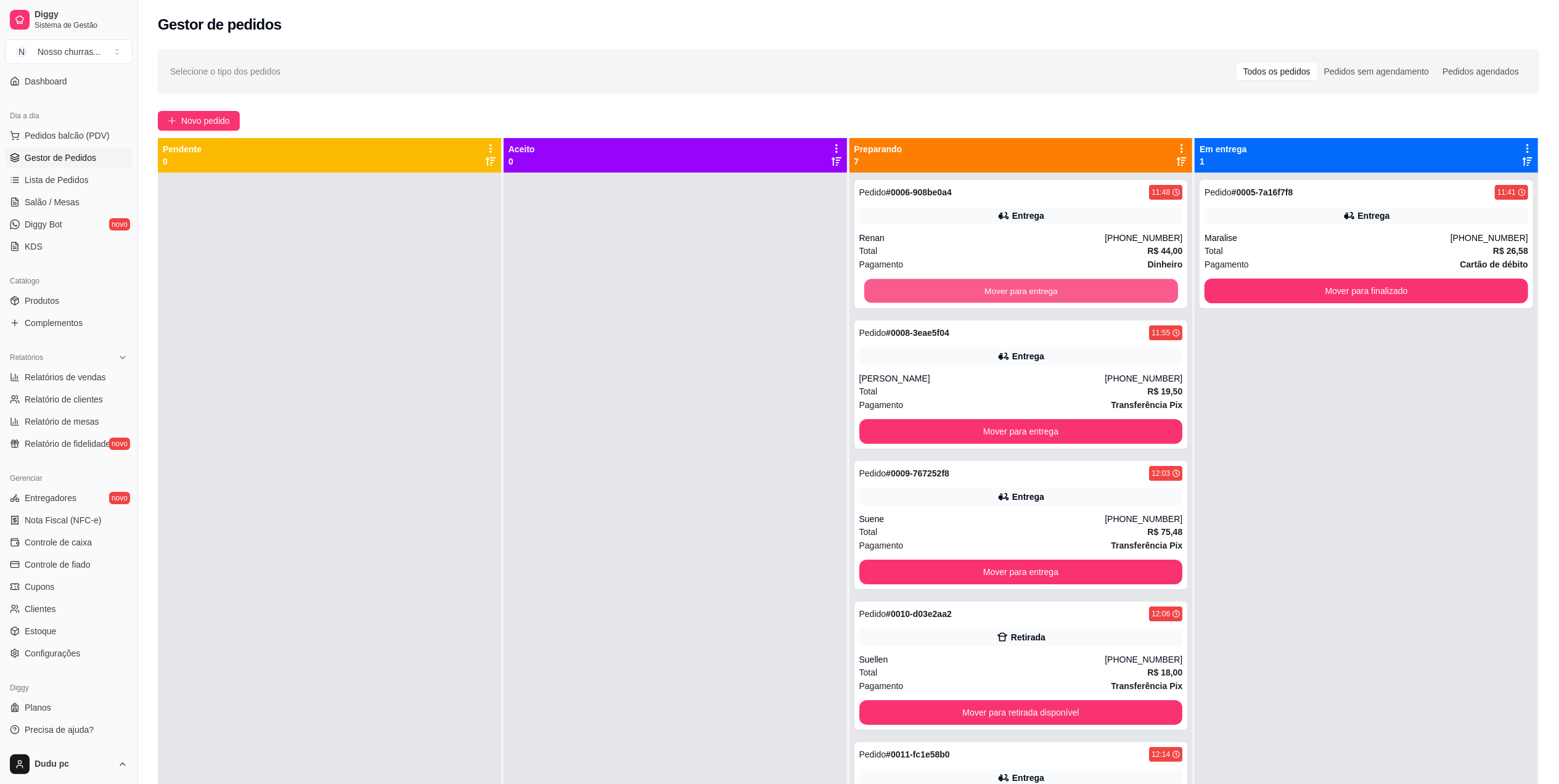
click at [1037, 301] on button "Mover para entrega" at bounding box center [1020, 291] width 314 height 24
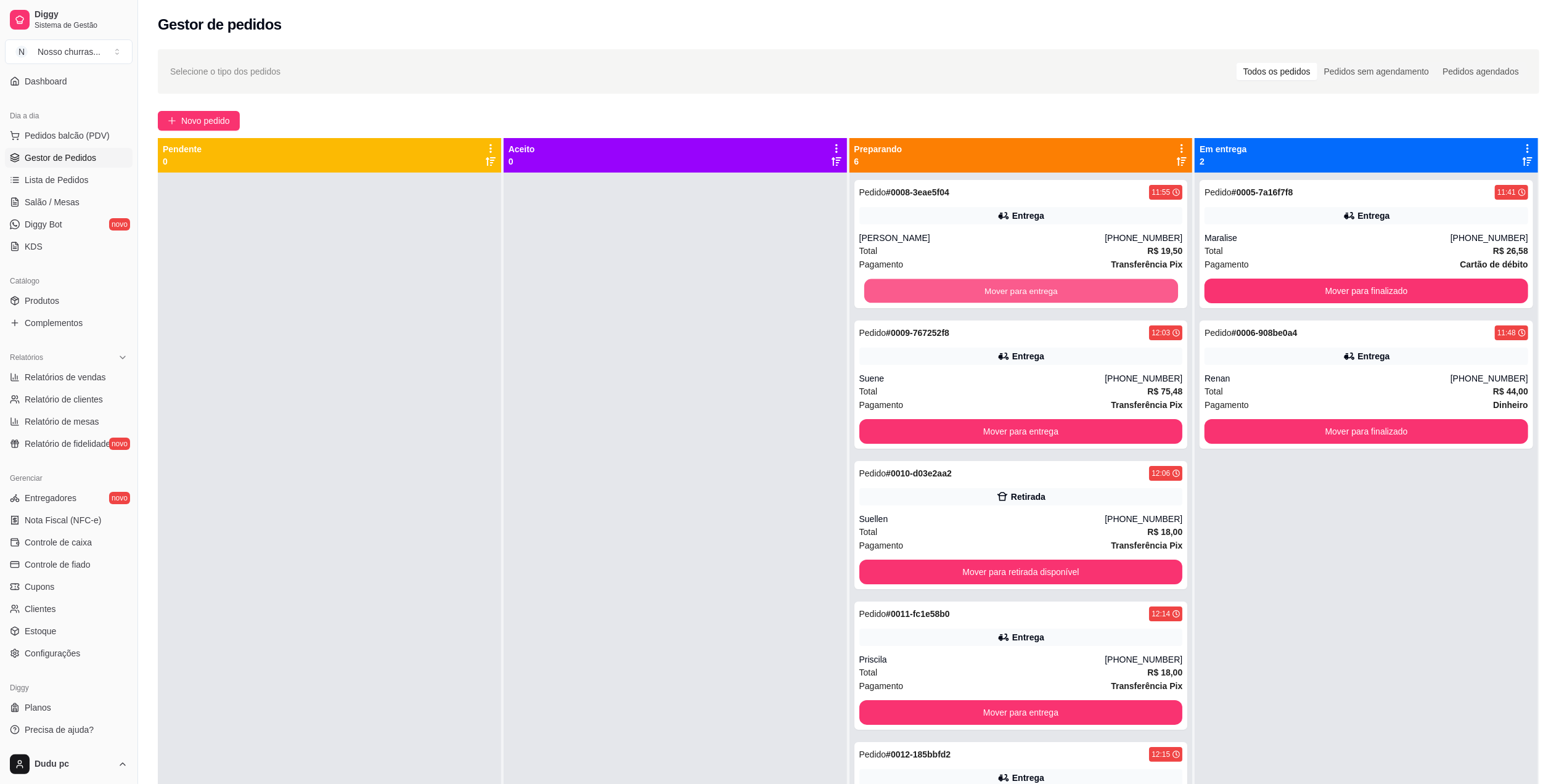
click at [1037, 301] on button "Mover para entrega" at bounding box center [1020, 291] width 314 height 24
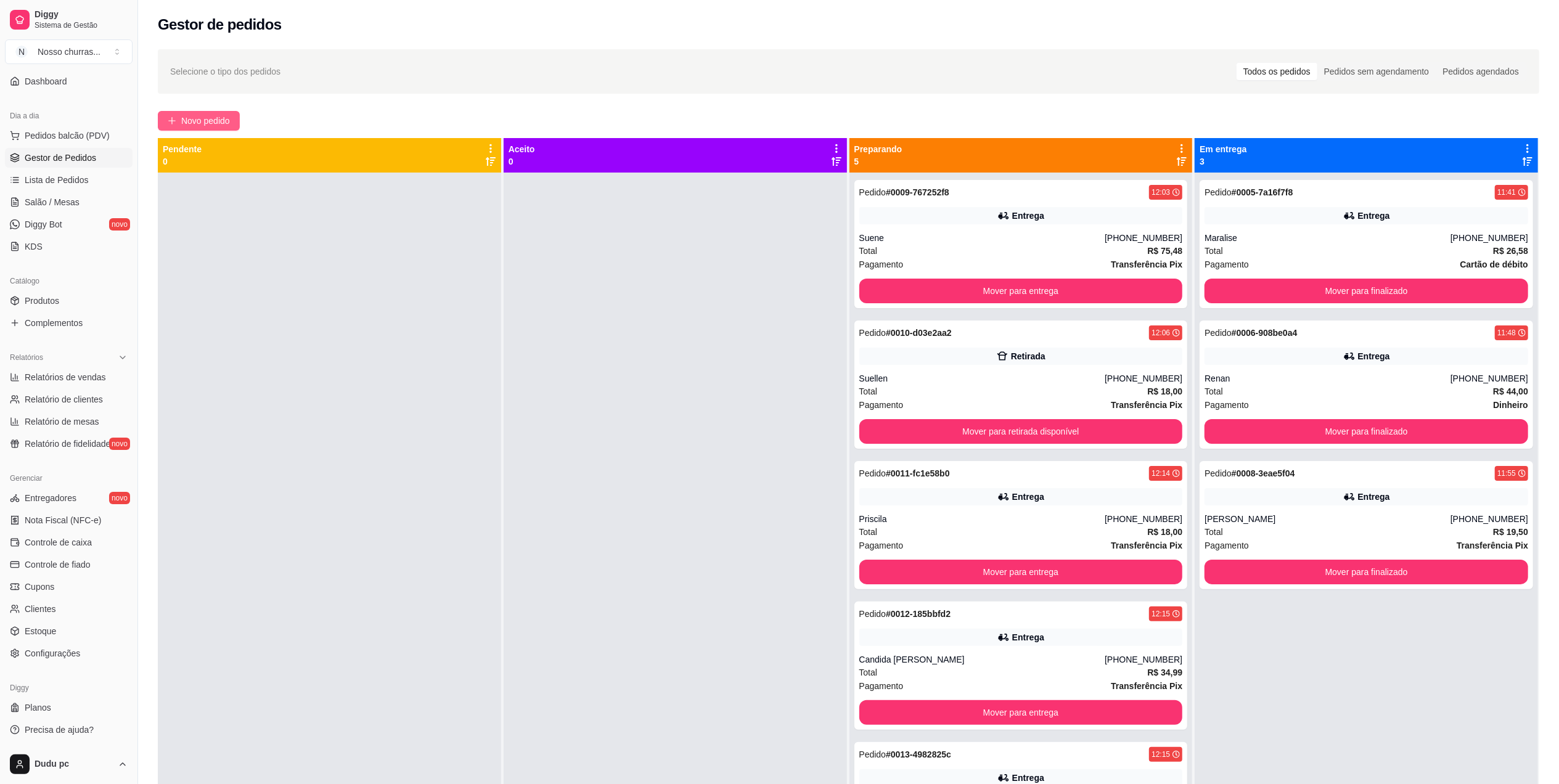
click at [218, 116] on span "Novo pedido" at bounding box center [205, 120] width 49 height 14
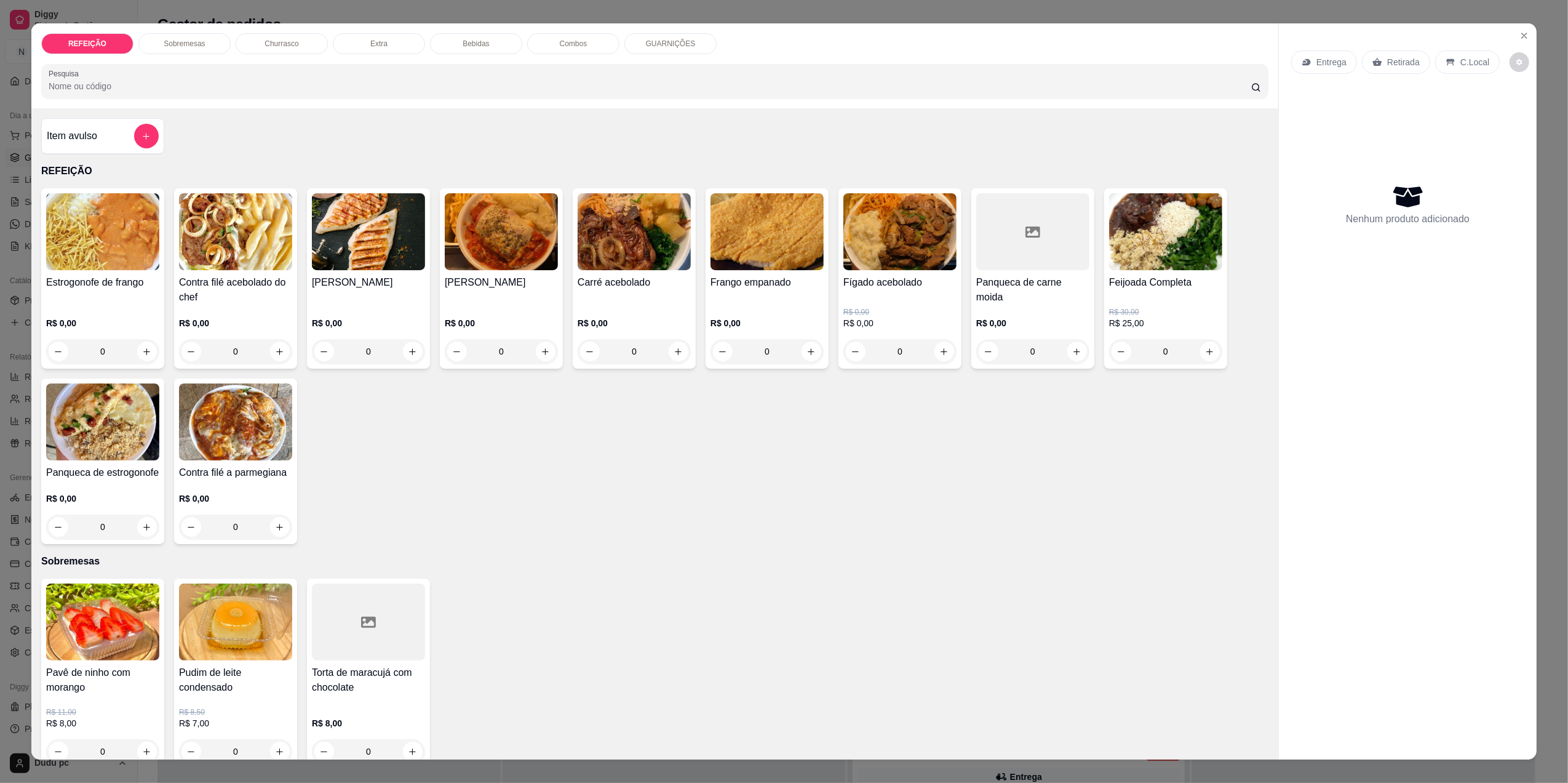
click at [503, 52] on div "Bebidas" at bounding box center [475, 44] width 92 height 21
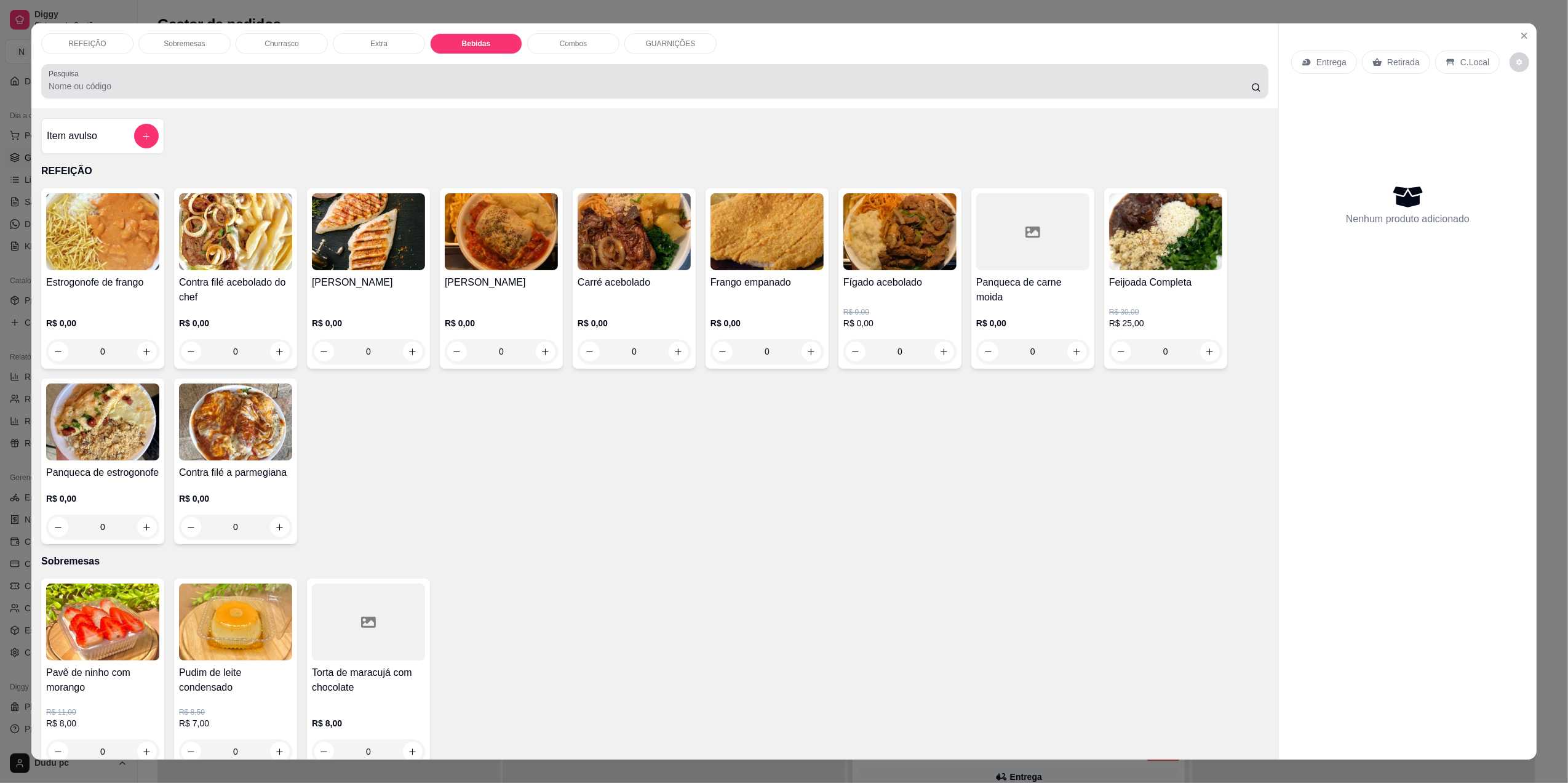
scroll to position [16, 0]
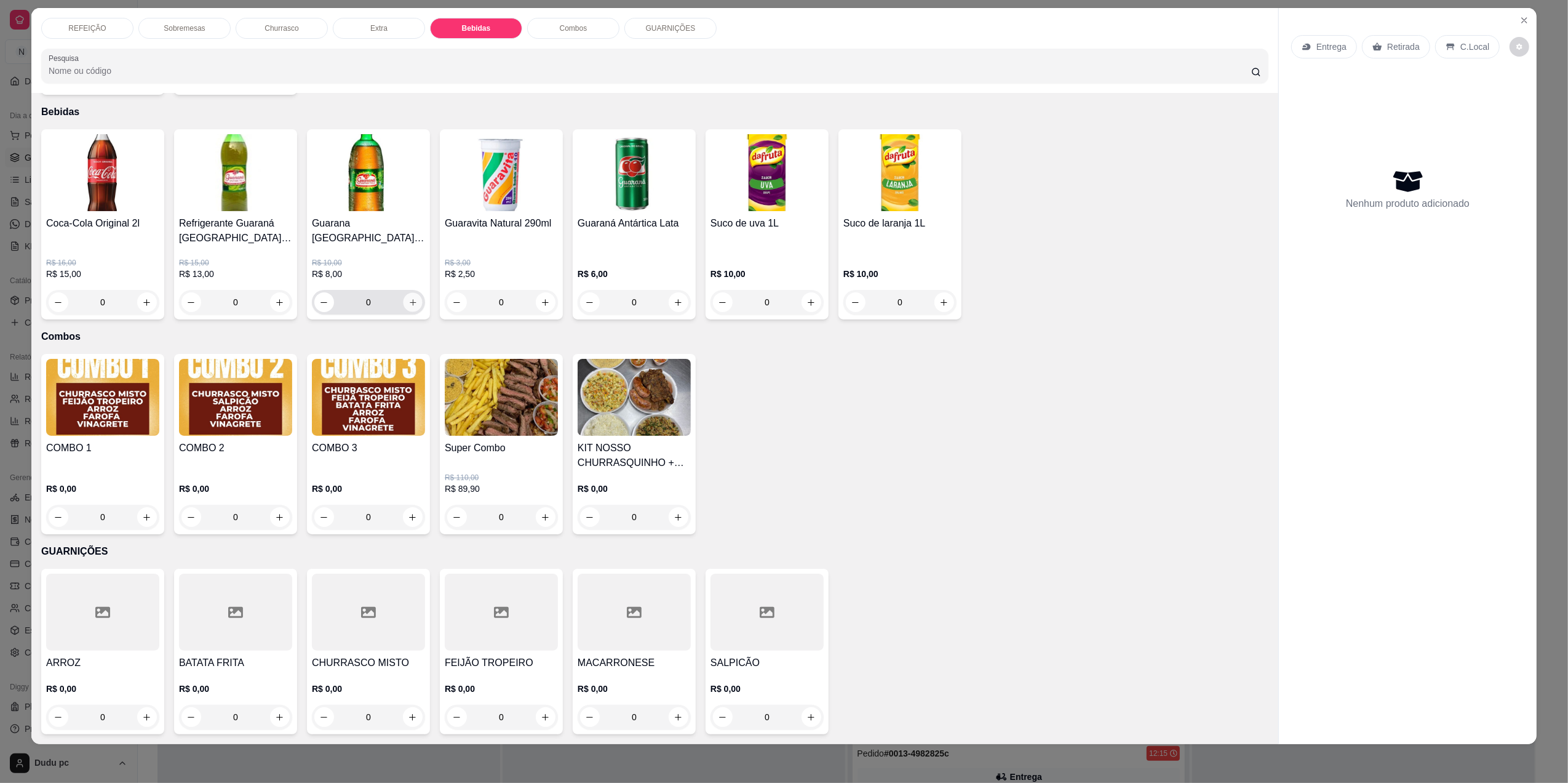
click at [408, 299] on icon "increase-product-quantity" at bounding box center [413, 303] width 9 height 9
type input "1"
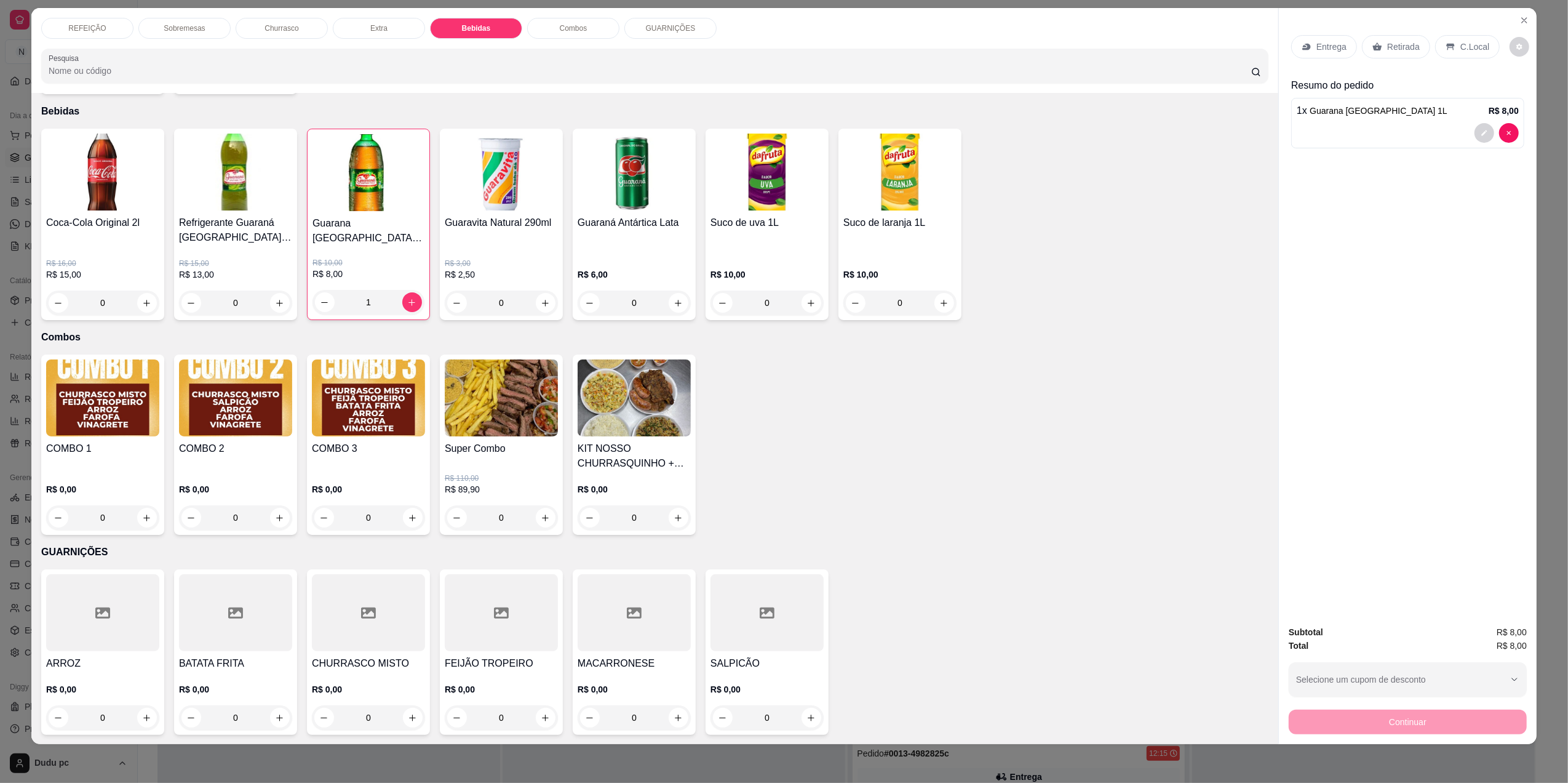
click at [96, 27] on p "REFEIÇÃO" at bounding box center [87, 28] width 38 height 10
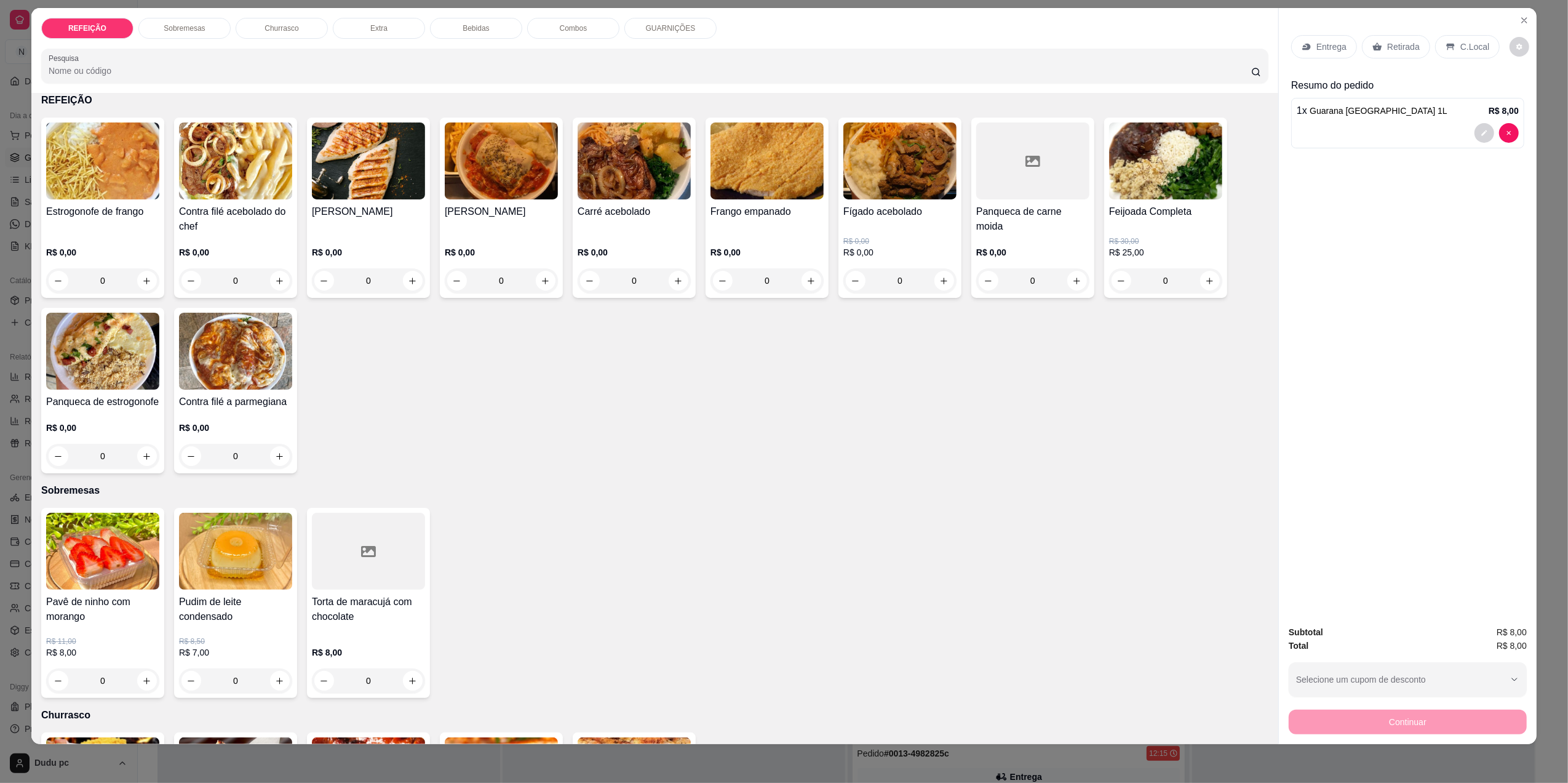
click at [404, 284] on div "0" at bounding box center [369, 281] width 113 height 25
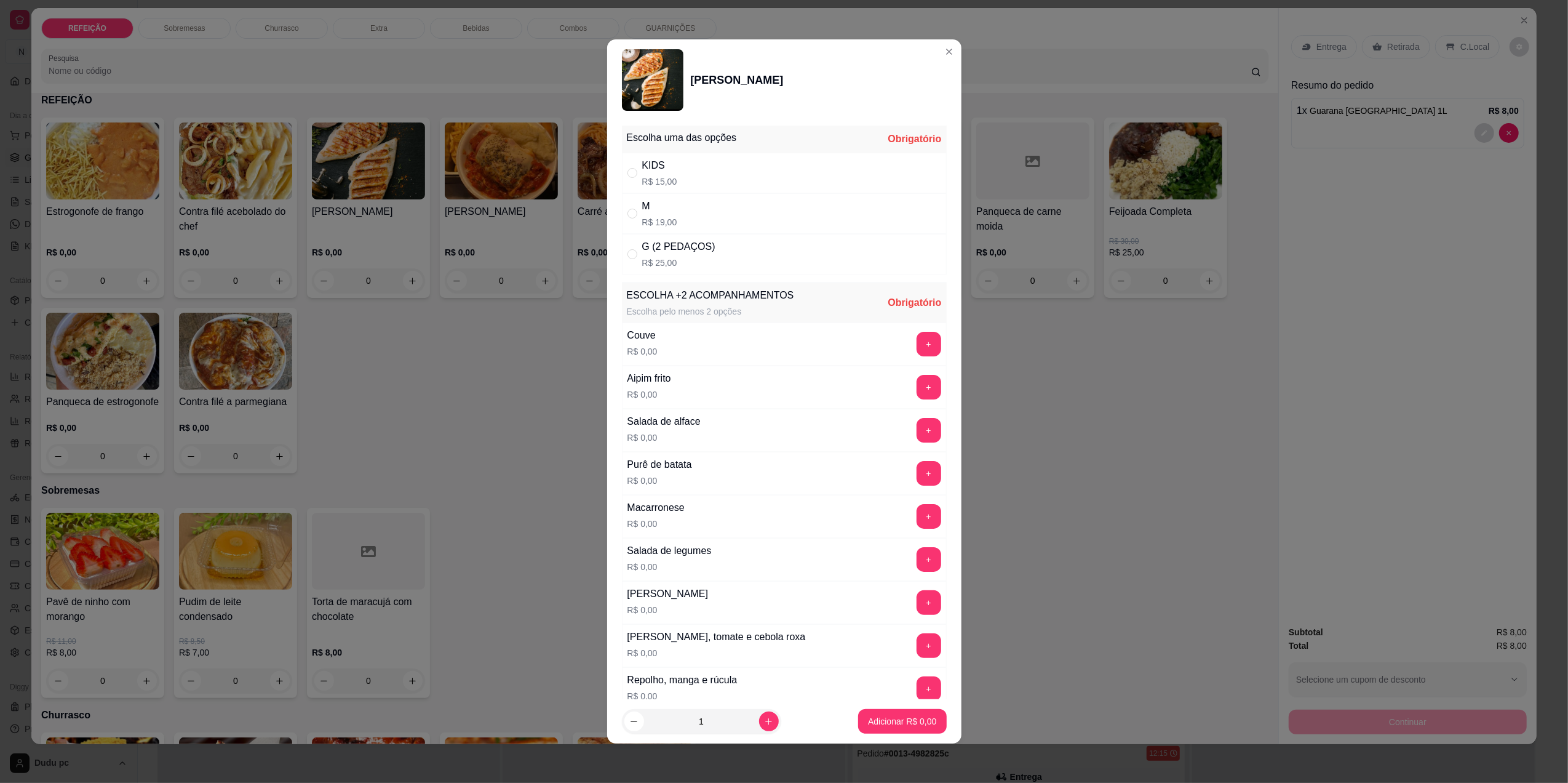
click at [654, 244] on div "G (2 PEDAÇOS)" at bounding box center [679, 247] width 73 height 15
radio input "true"
click at [916, 651] on button "+" at bounding box center [928, 645] width 24 height 24
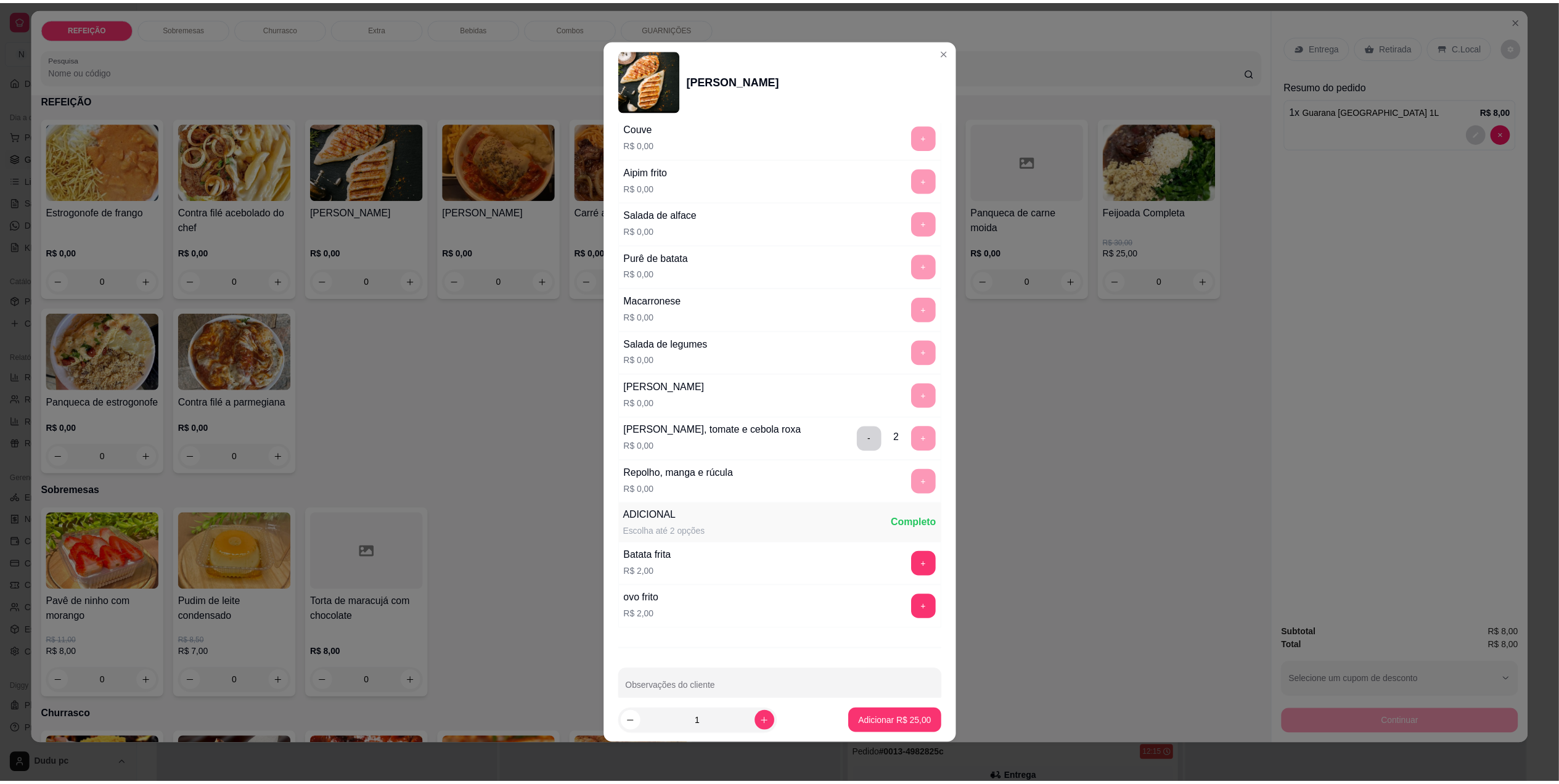
scroll to position [235, 0]
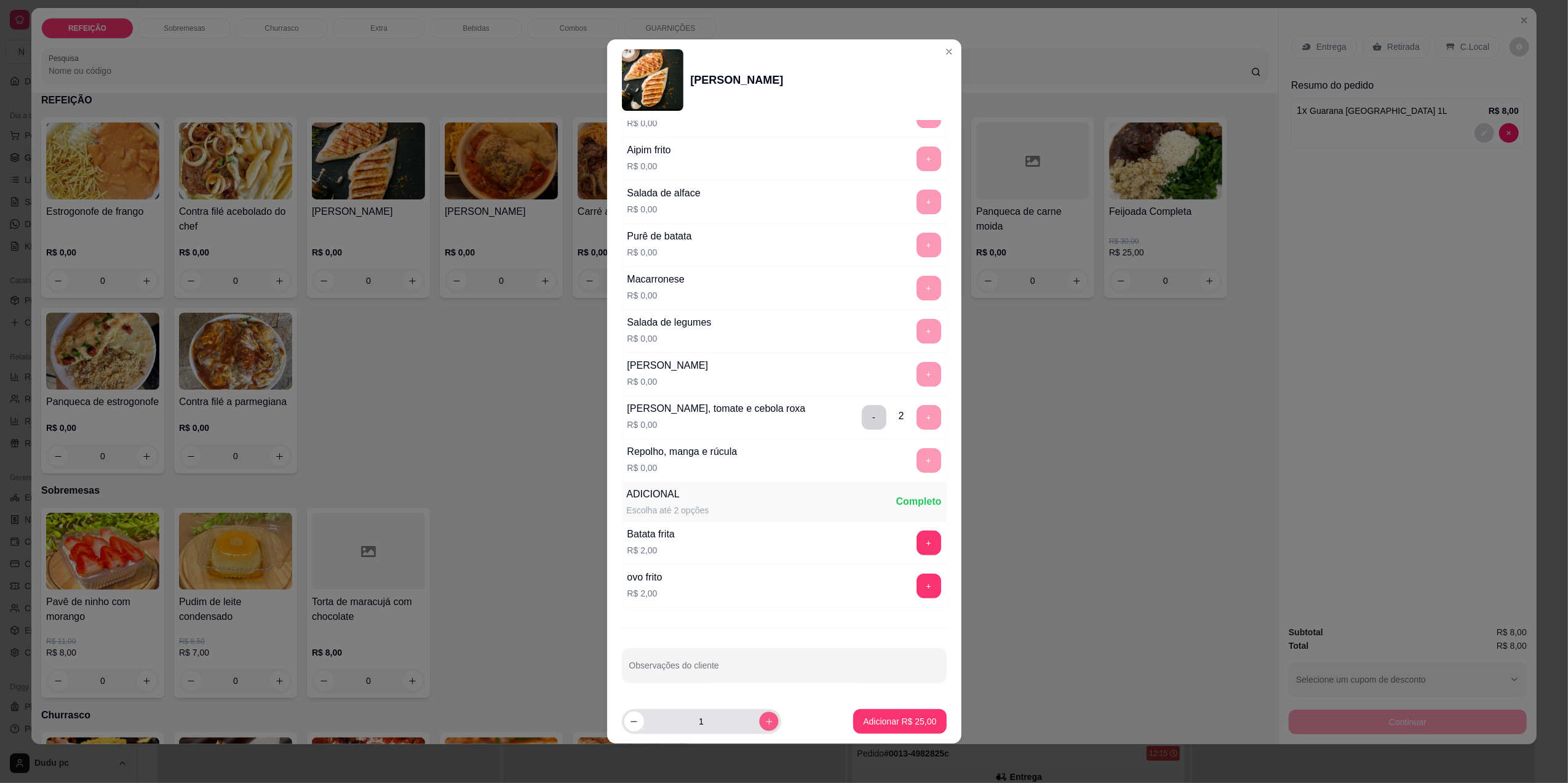
click at [766, 720] on button "increase-product-quantity" at bounding box center [768, 721] width 19 height 19
type input "2"
click at [879, 727] on p "Adicionar R$ 50,00" at bounding box center [899, 722] width 71 height 12
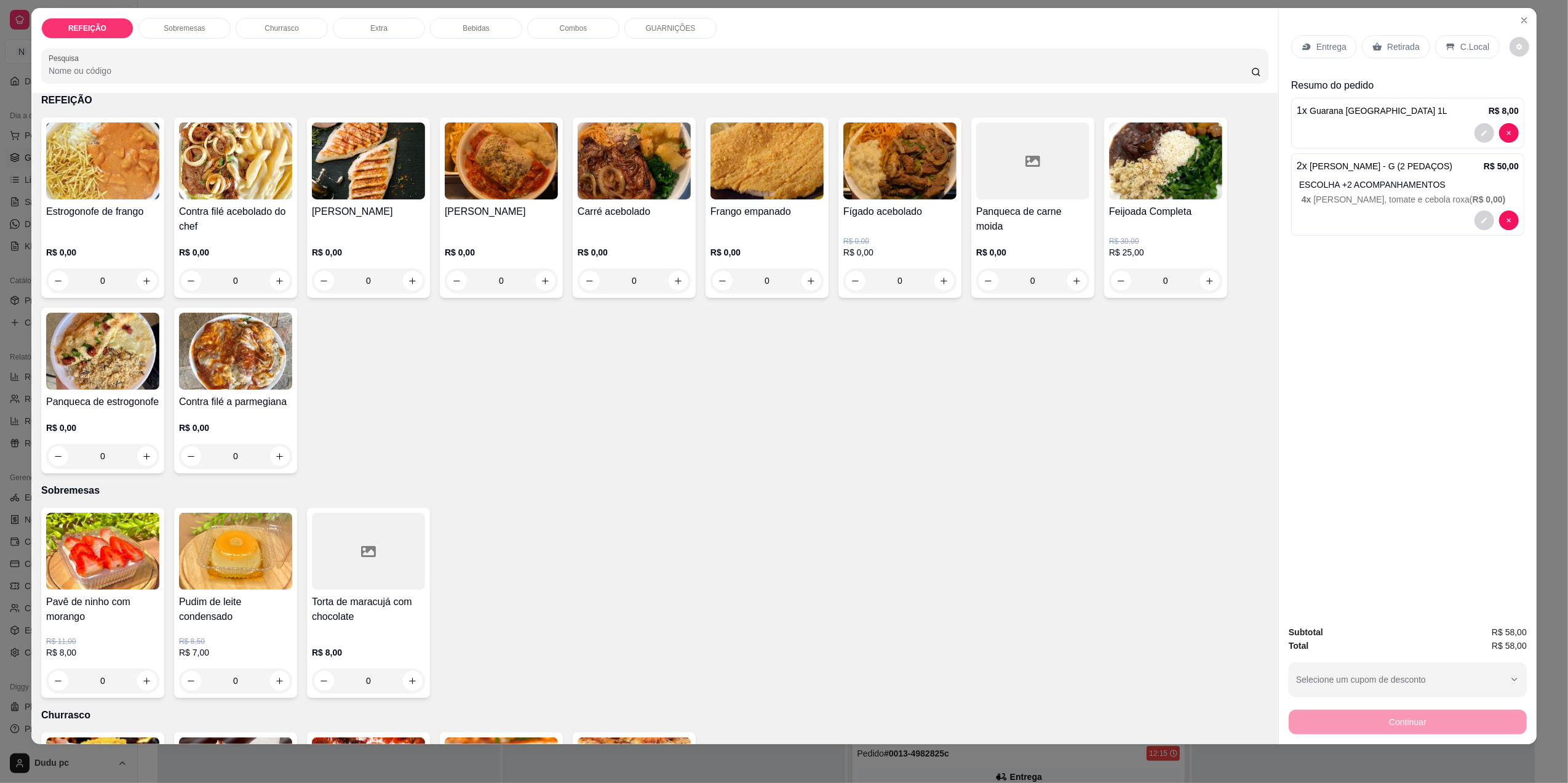
click at [1327, 720] on div "Continuar" at bounding box center [1408, 720] width 238 height 27
click at [1463, 43] on p "C.Local" at bounding box center [1475, 46] width 29 height 12
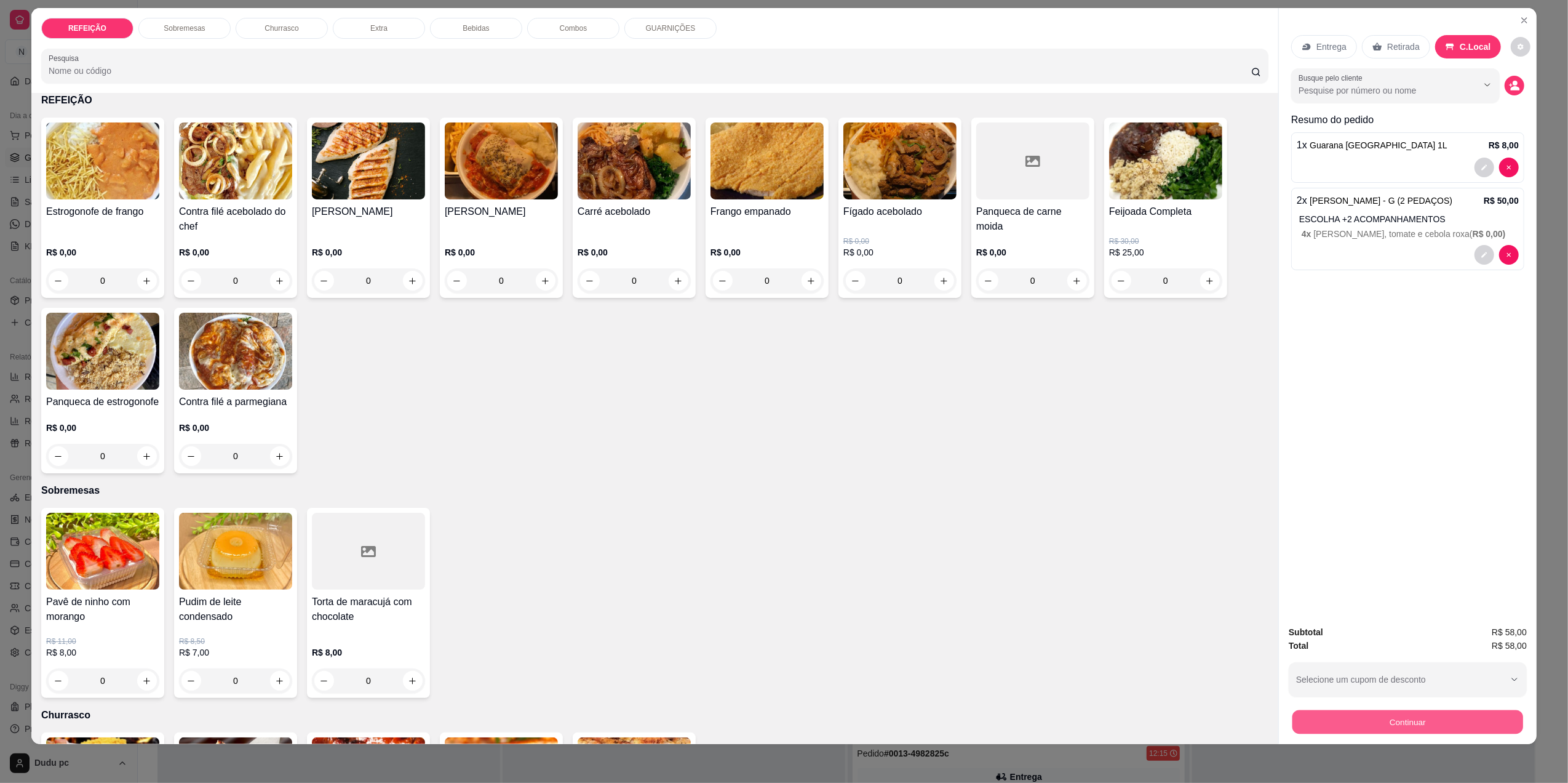
click at [1303, 714] on button "Continuar" at bounding box center [1408, 722] width 231 height 24
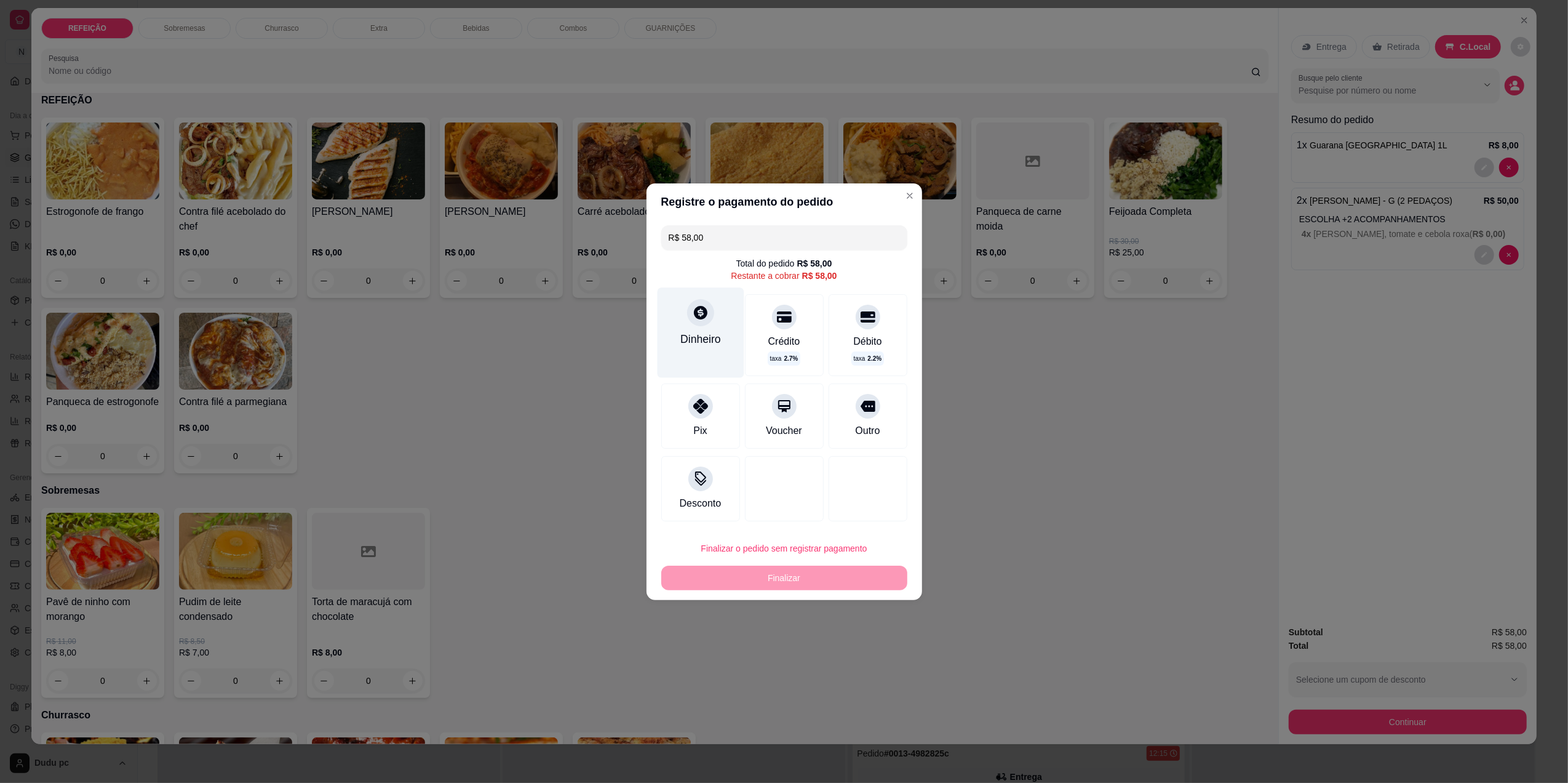
click at [707, 341] on div "Dinheiro" at bounding box center [701, 339] width 40 height 16
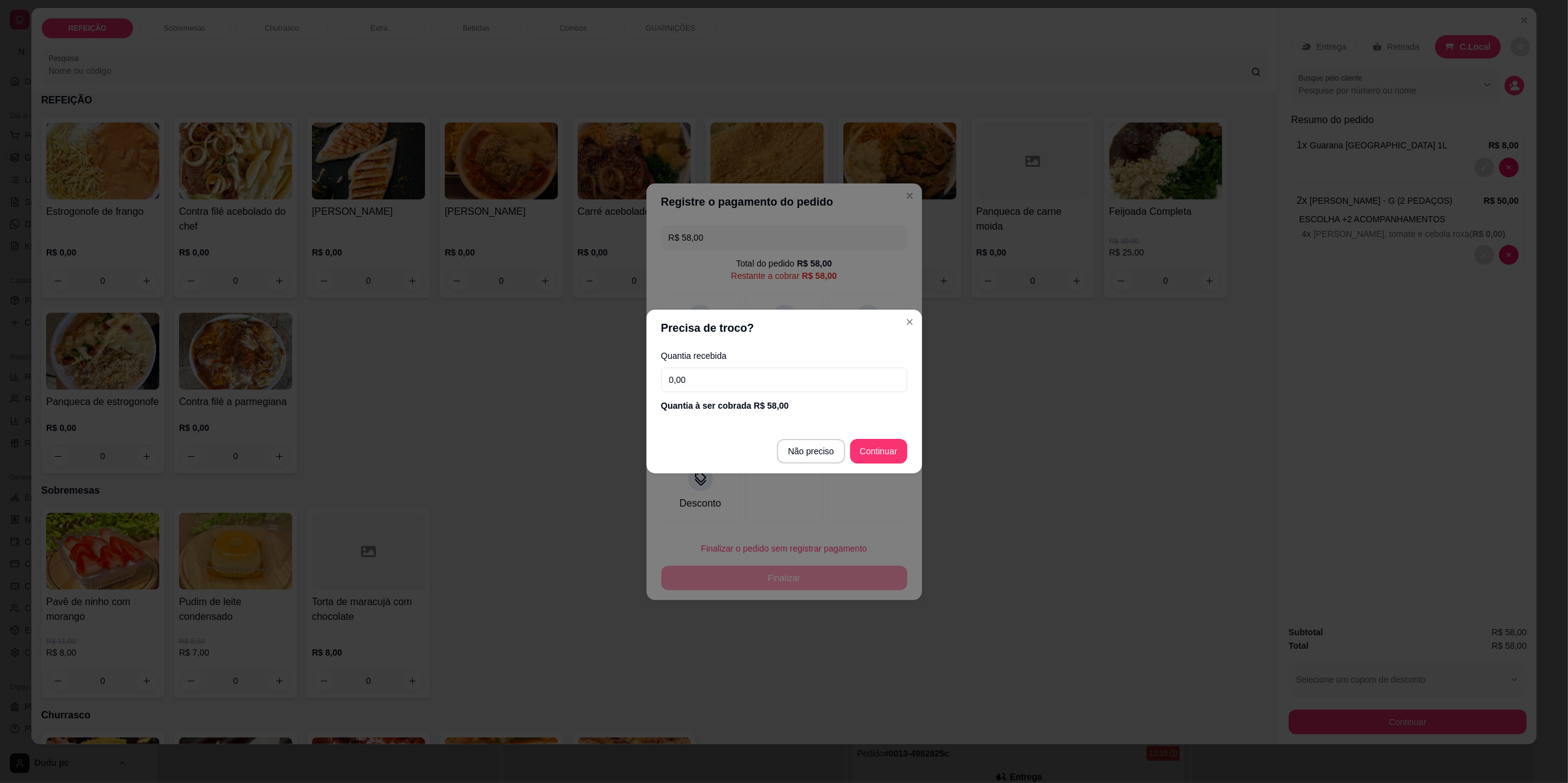
click at [807, 385] on input "0,00" at bounding box center [784, 380] width 246 height 25
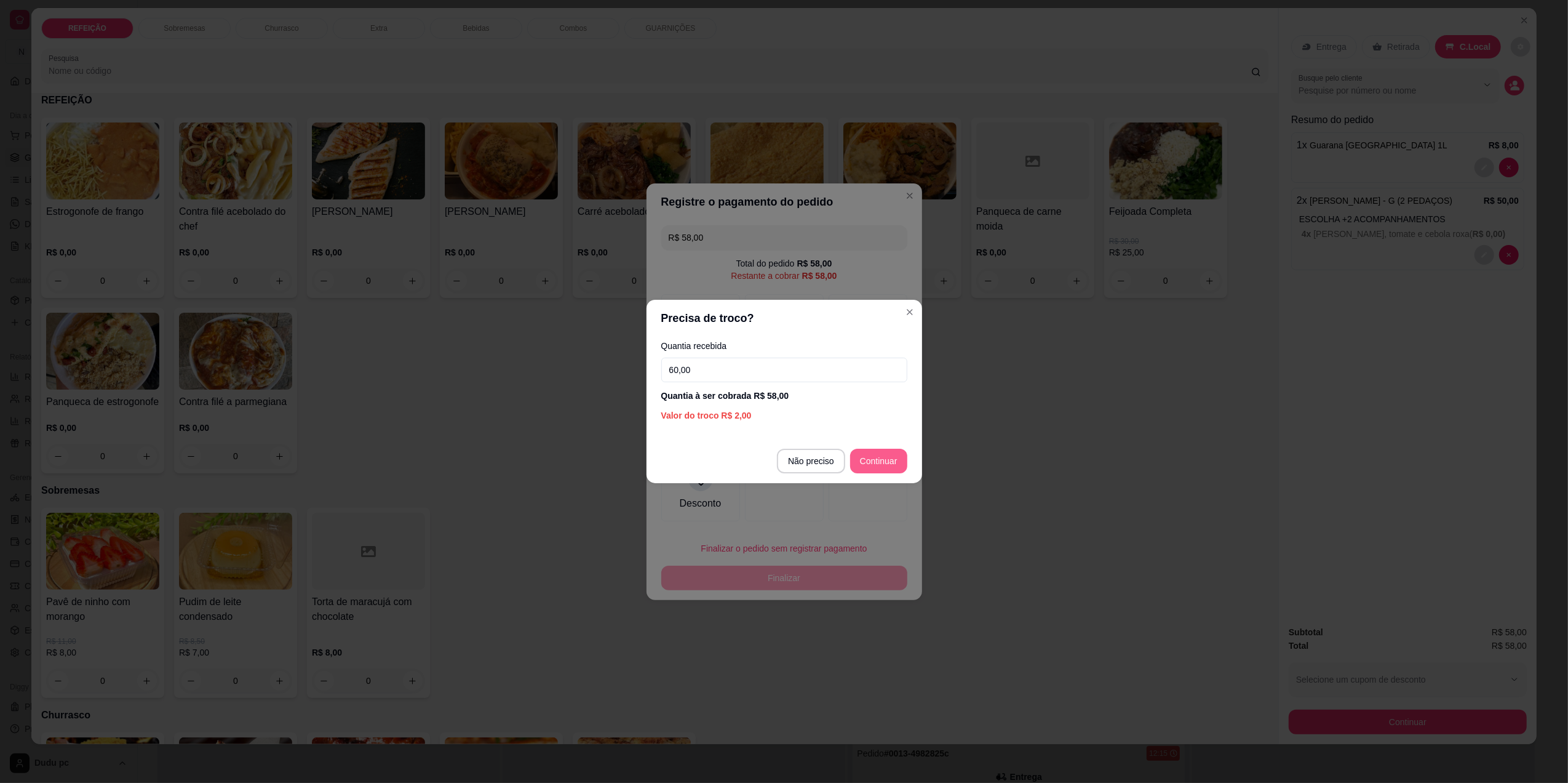
type input "60,00"
type input "R$ 0,00"
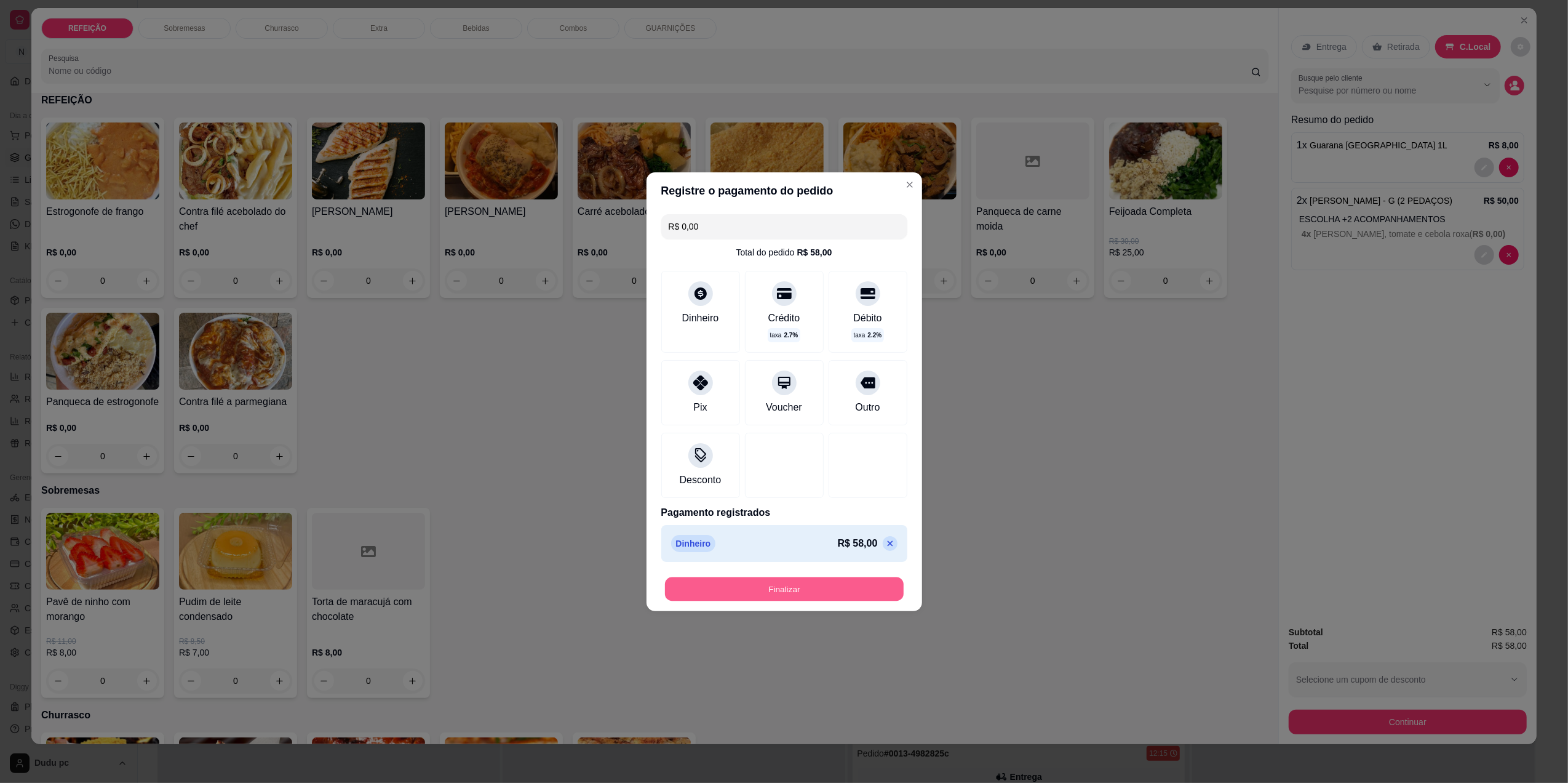
click at [806, 592] on button "Finalizar" at bounding box center [785, 589] width 239 height 24
type input "0"
type input "-R$ 58,00"
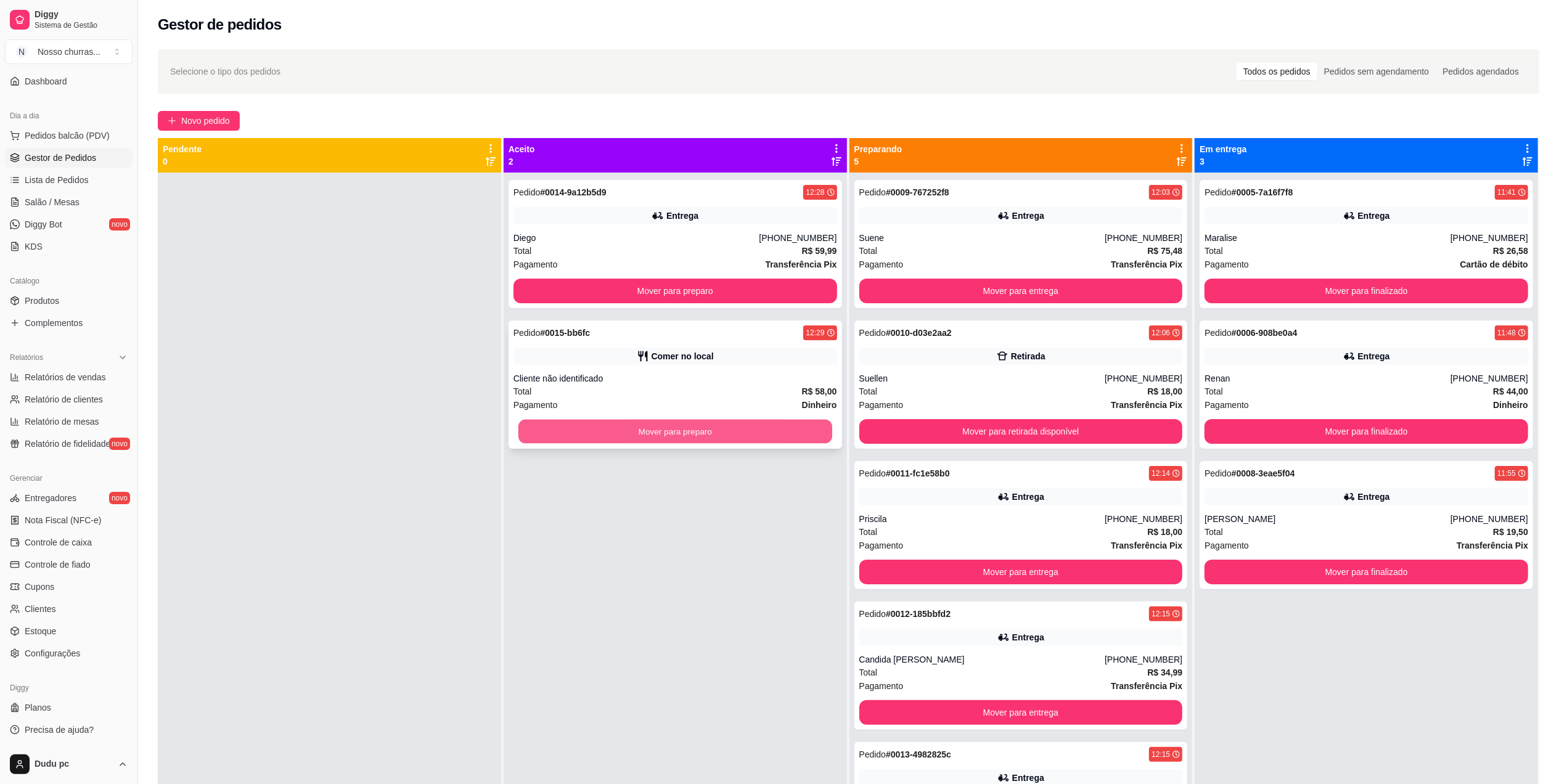
click at [793, 439] on button "Mover para preparo" at bounding box center [675, 431] width 314 height 24
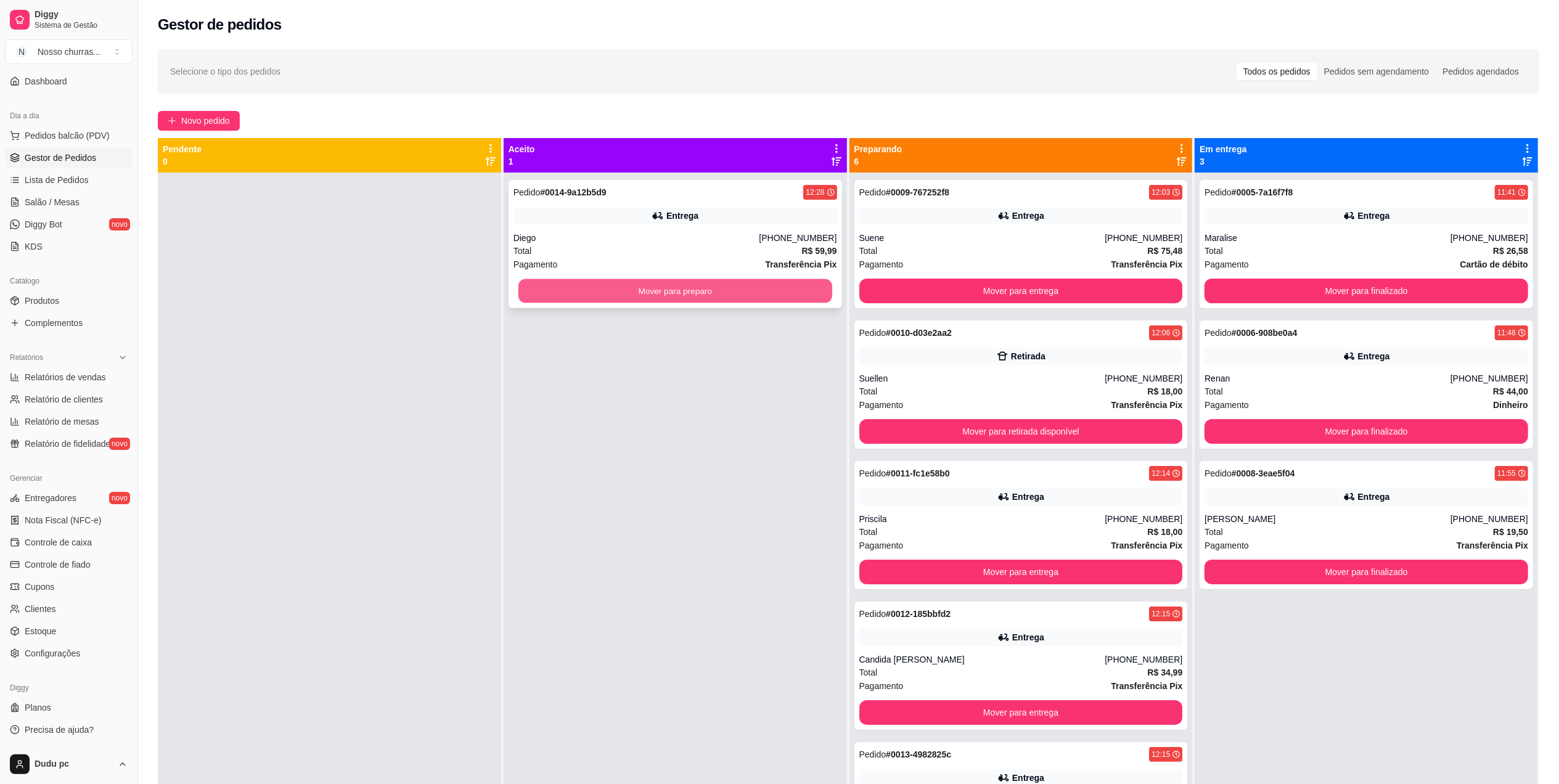
click at [801, 301] on button "Mover para preparo" at bounding box center [675, 291] width 314 height 24
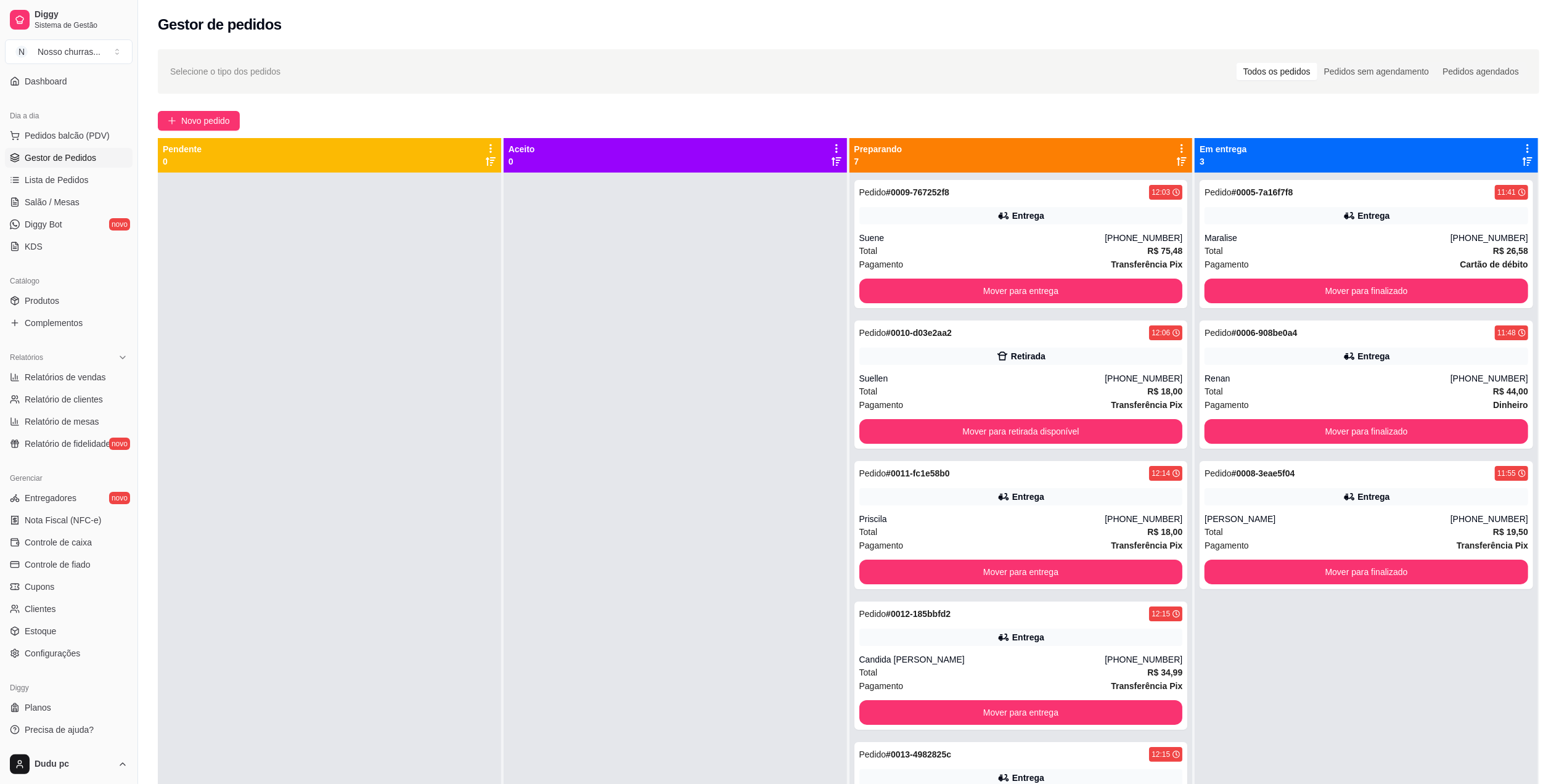
scroll to position [215, 0]
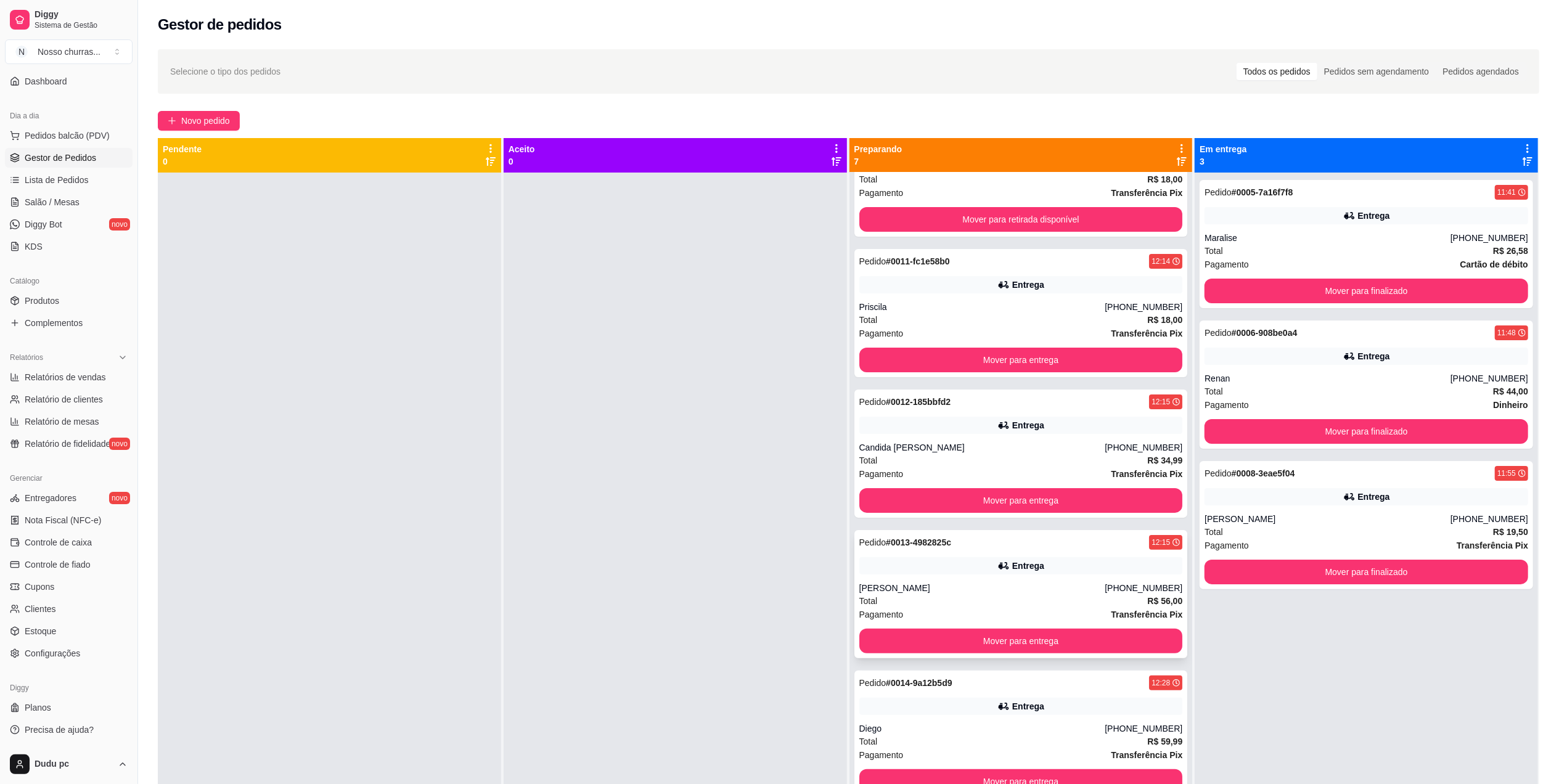
click at [1065, 604] on div "Total R$ 56,00" at bounding box center [1021, 600] width 324 height 14
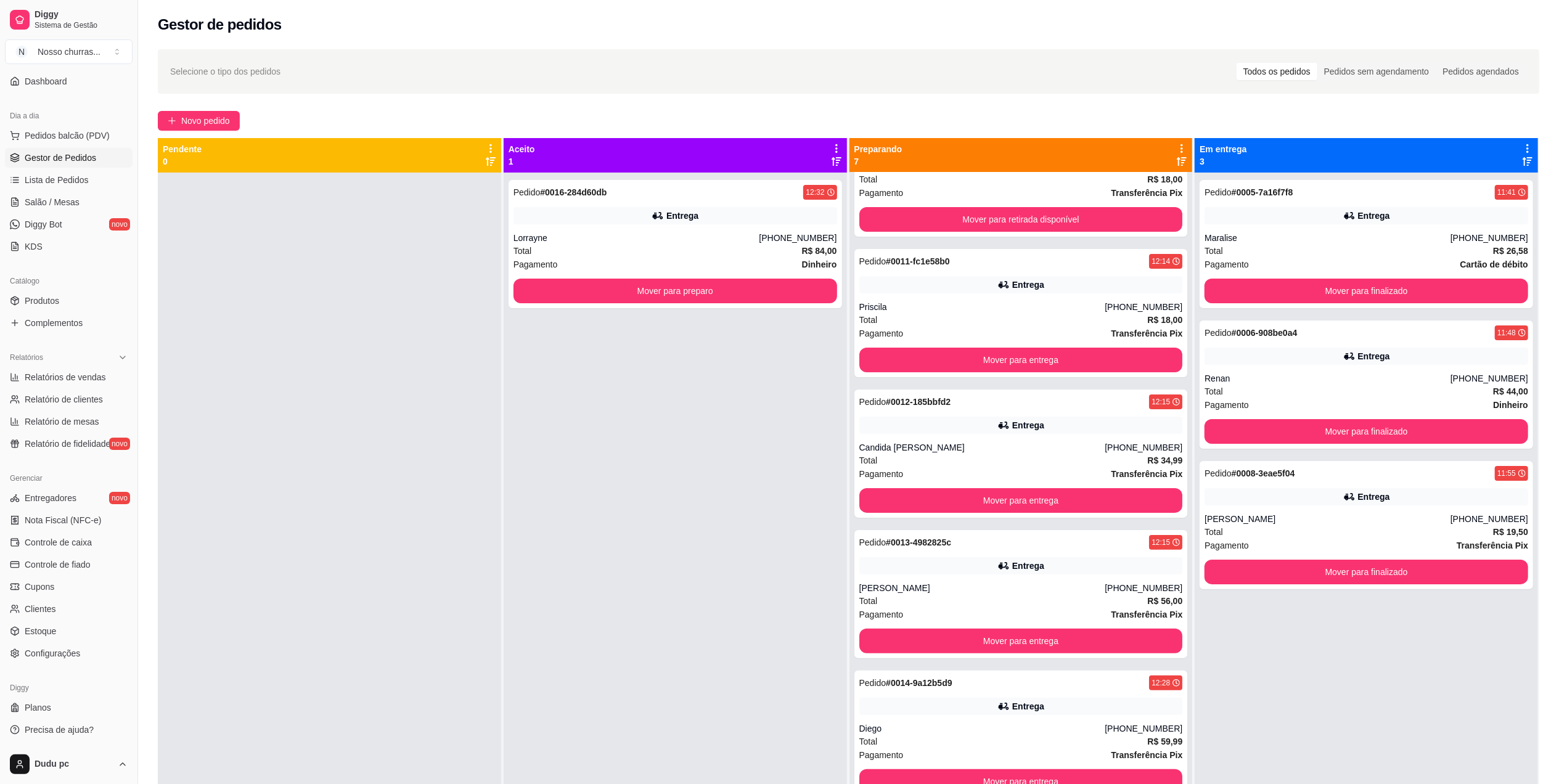
click at [223, 118] on span "Novo pedido" at bounding box center [205, 120] width 49 height 14
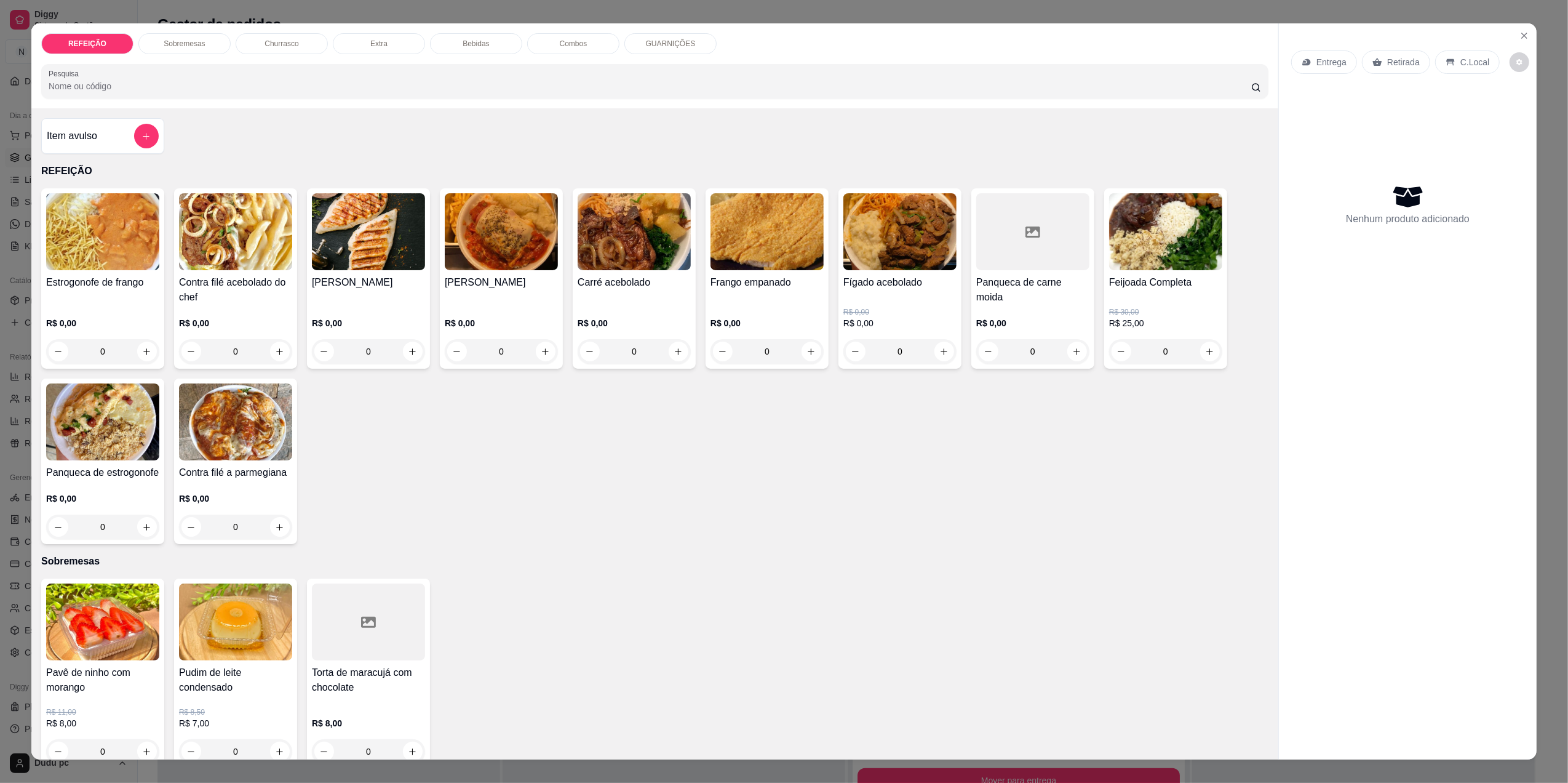
click at [276, 536] on div "0" at bounding box center [235, 527] width 113 height 25
click at [1522, 36] on icon "Close" at bounding box center [1525, 36] width 5 height 5
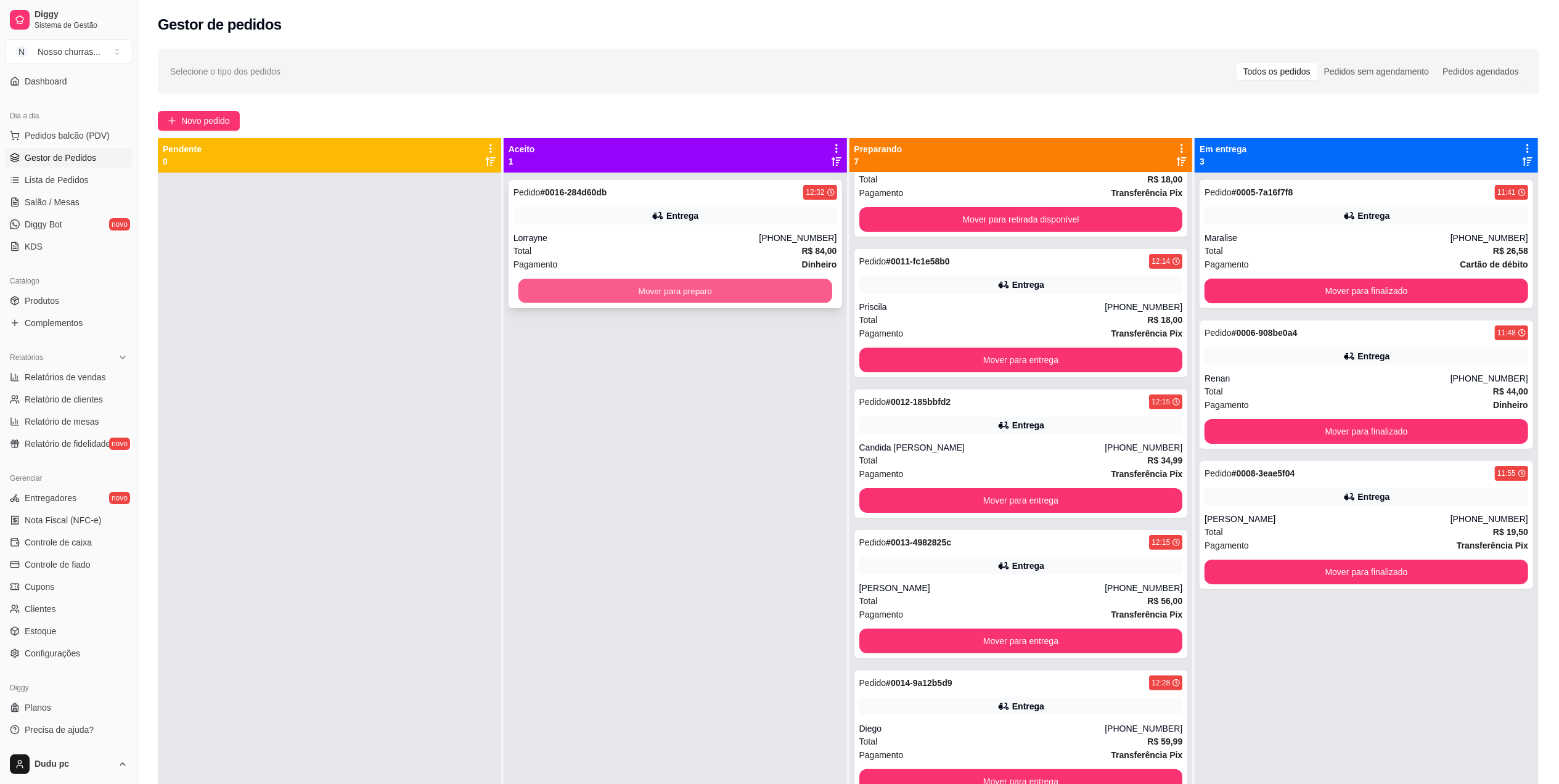
click at [763, 291] on button "Mover para preparo" at bounding box center [675, 291] width 314 height 24
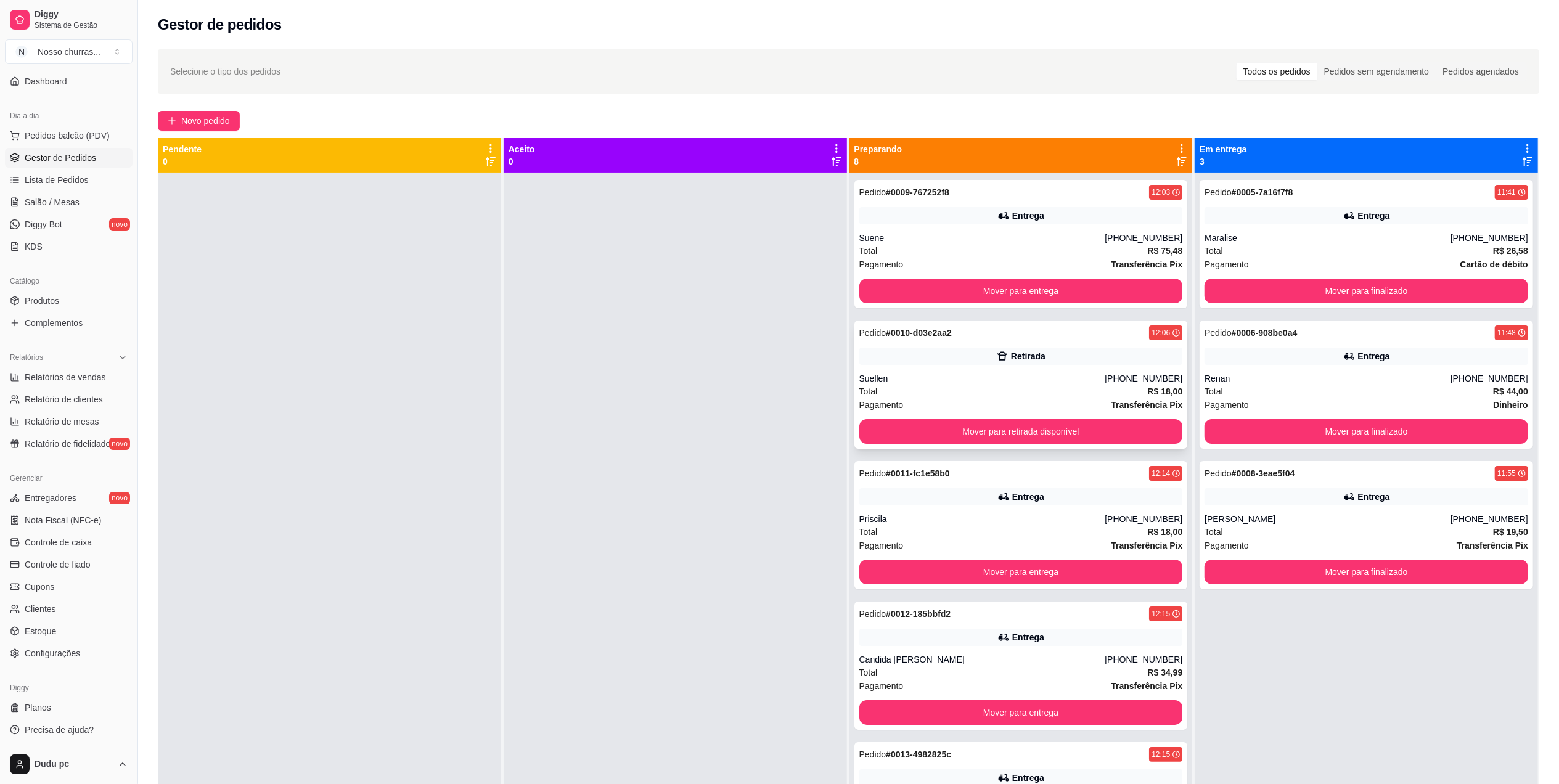
click at [1036, 348] on div "Pedido # 0010-d03e2aa2 12:06 Retirada Suellen [PHONE_NUMBER] Total R$ 18,00 Pag…" at bounding box center [1021, 384] width 333 height 128
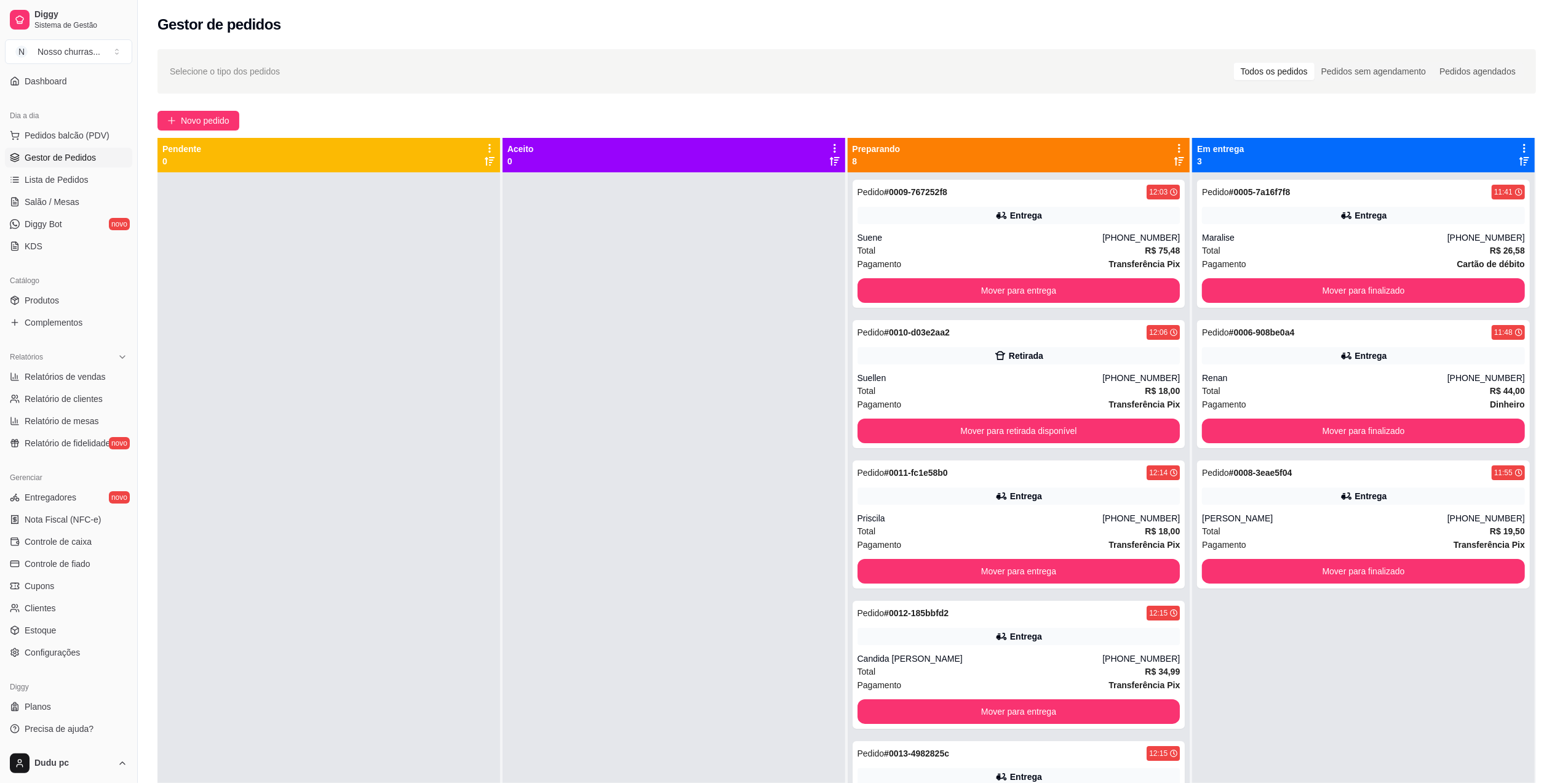
click at [871, 385] on div "Pagamento Transferência Pix R$ 18,00" at bounding box center [785, 402] width 325 height 35
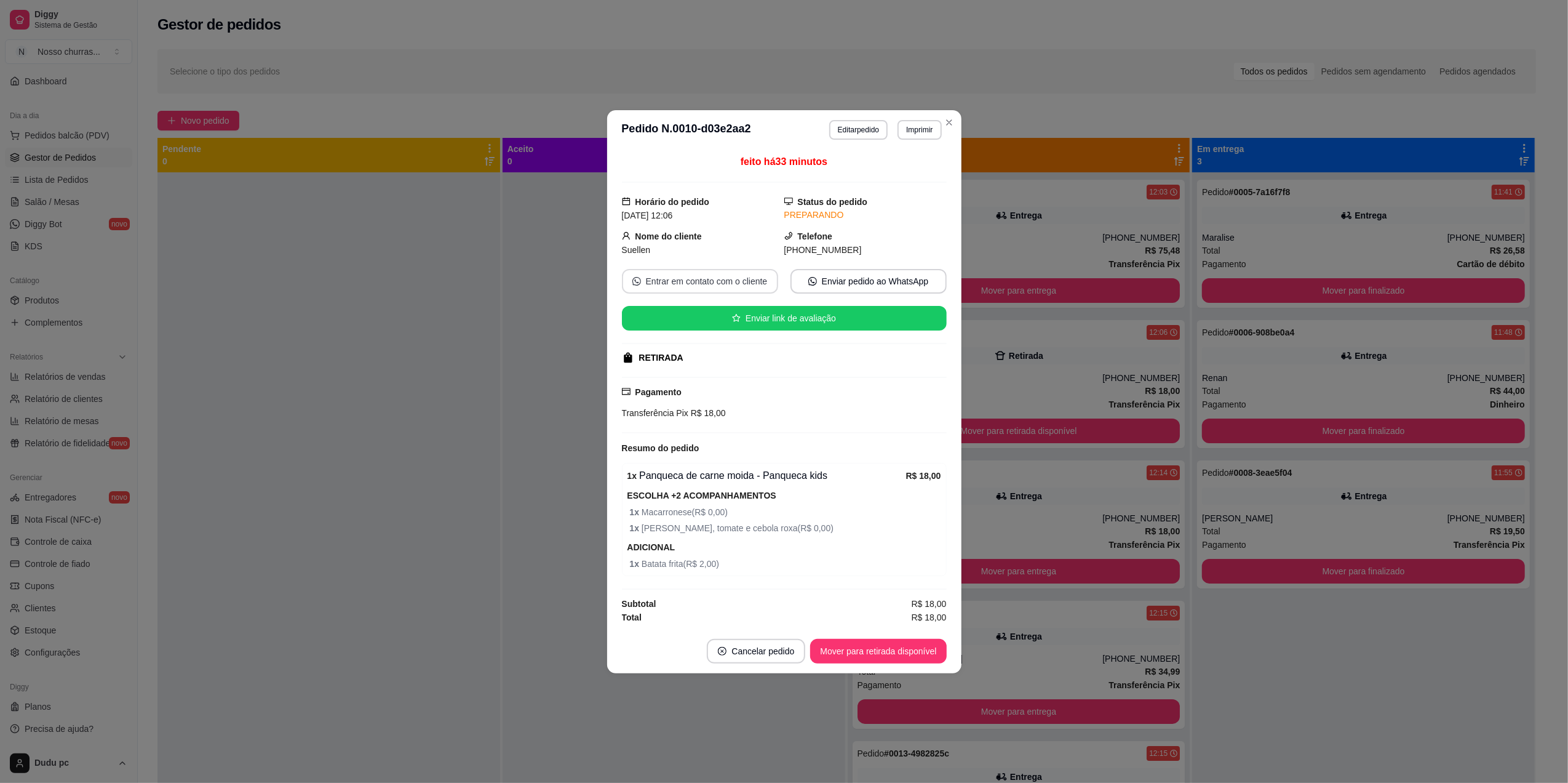
click at [730, 286] on button "Entrar em contato com o cliente" at bounding box center [701, 281] width 157 height 25
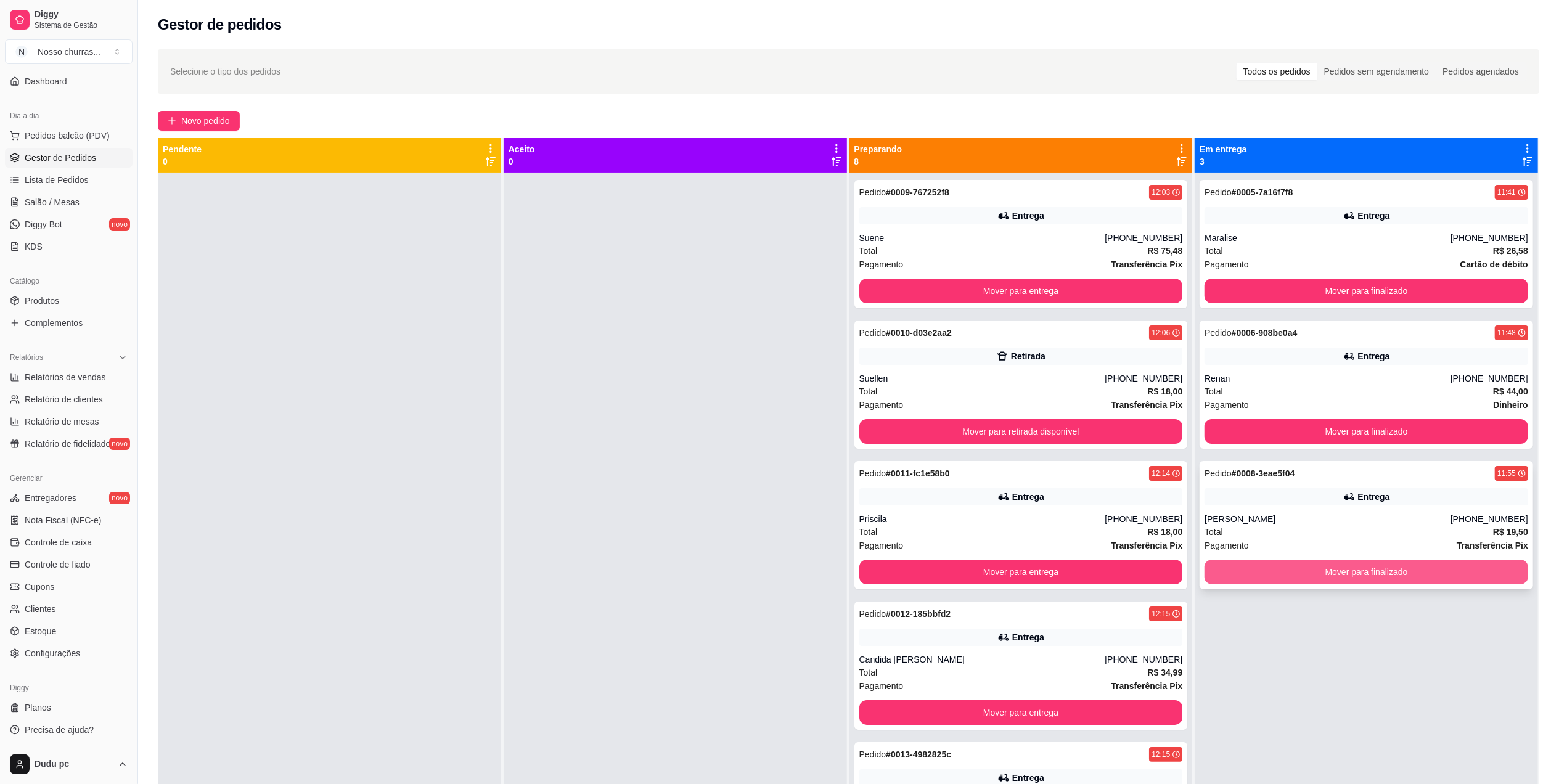
click at [1234, 572] on button "Mover para finalizado" at bounding box center [1366, 572] width 324 height 25
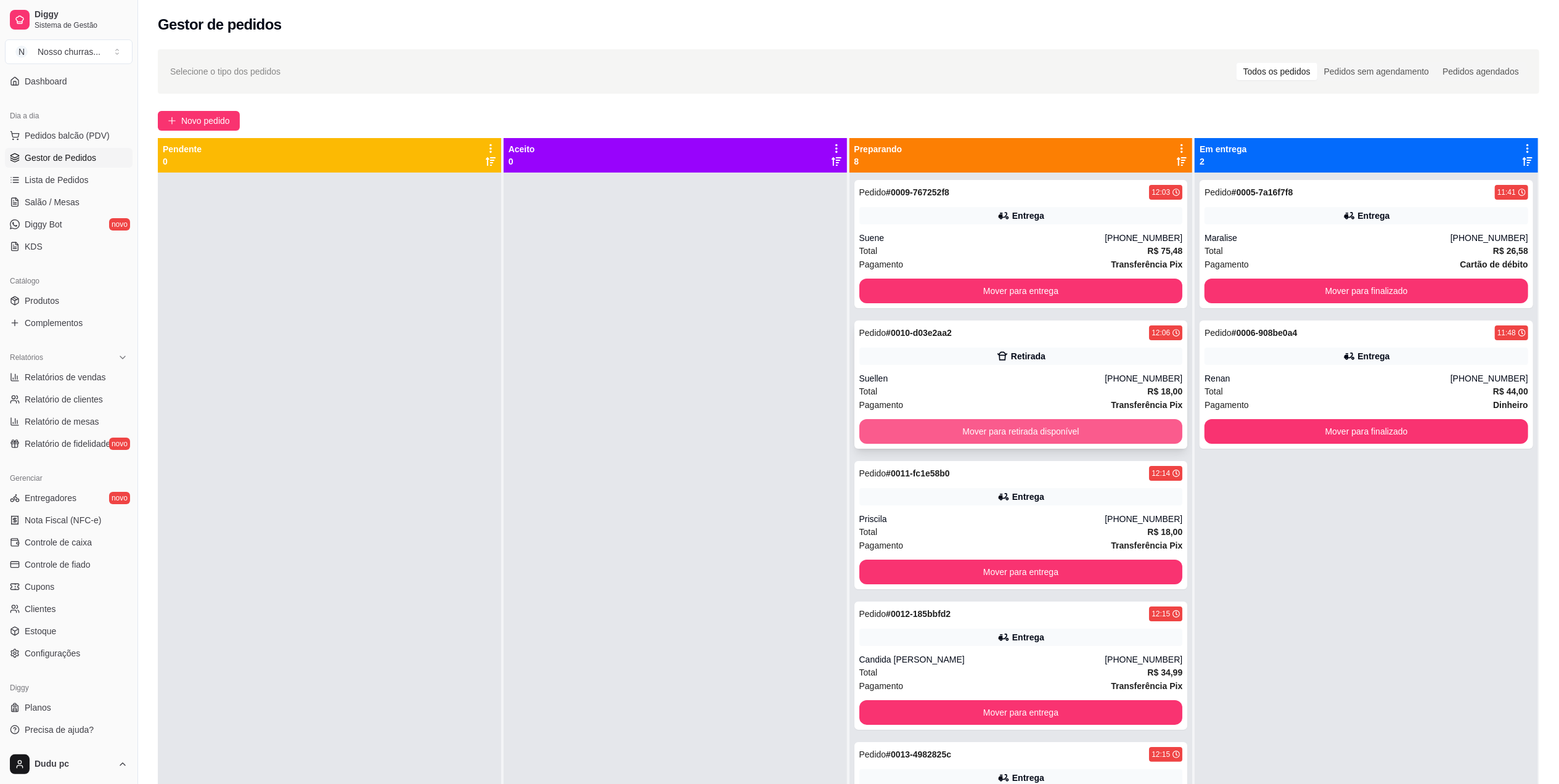
click at [1135, 429] on button "Mover para retirada disponível" at bounding box center [1021, 431] width 324 height 25
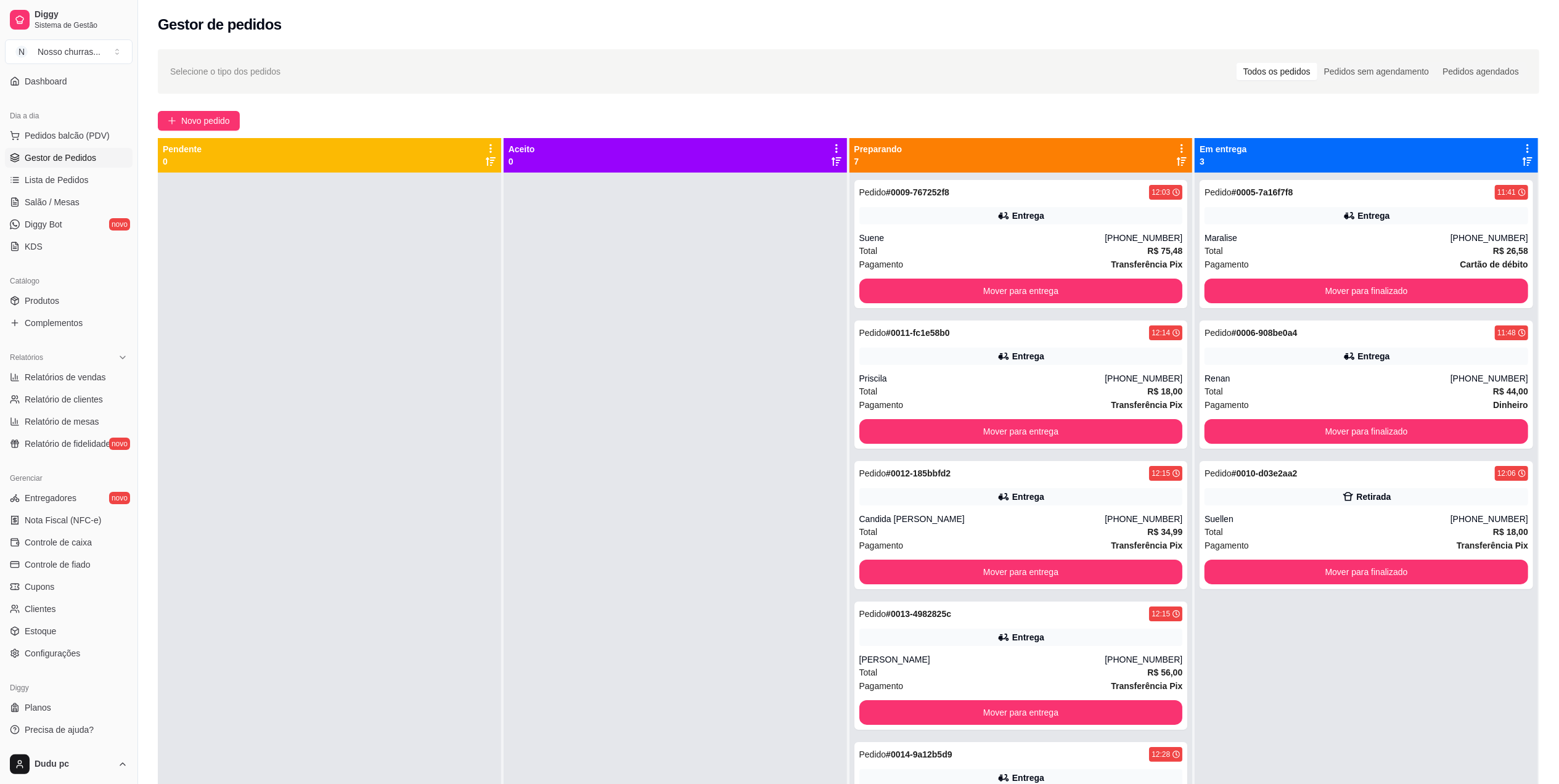
click at [783, 353] on div at bounding box center [675, 564] width 343 height 784
click at [183, 117] on span "Novo pedido" at bounding box center [205, 120] width 49 height 14
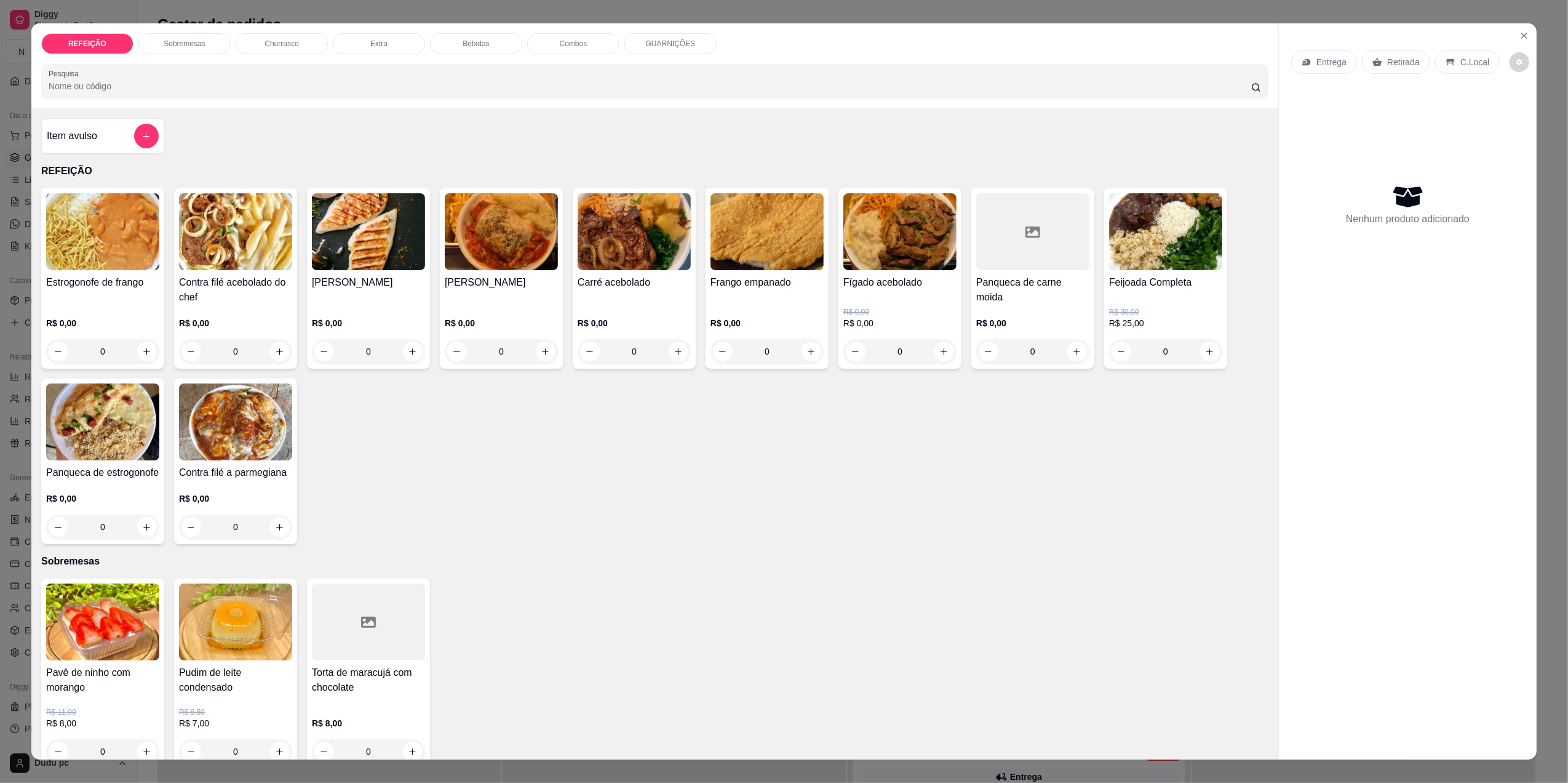
click at [1205, 355] on div "0" at bounding box center [1166, 352] width 113 height 25
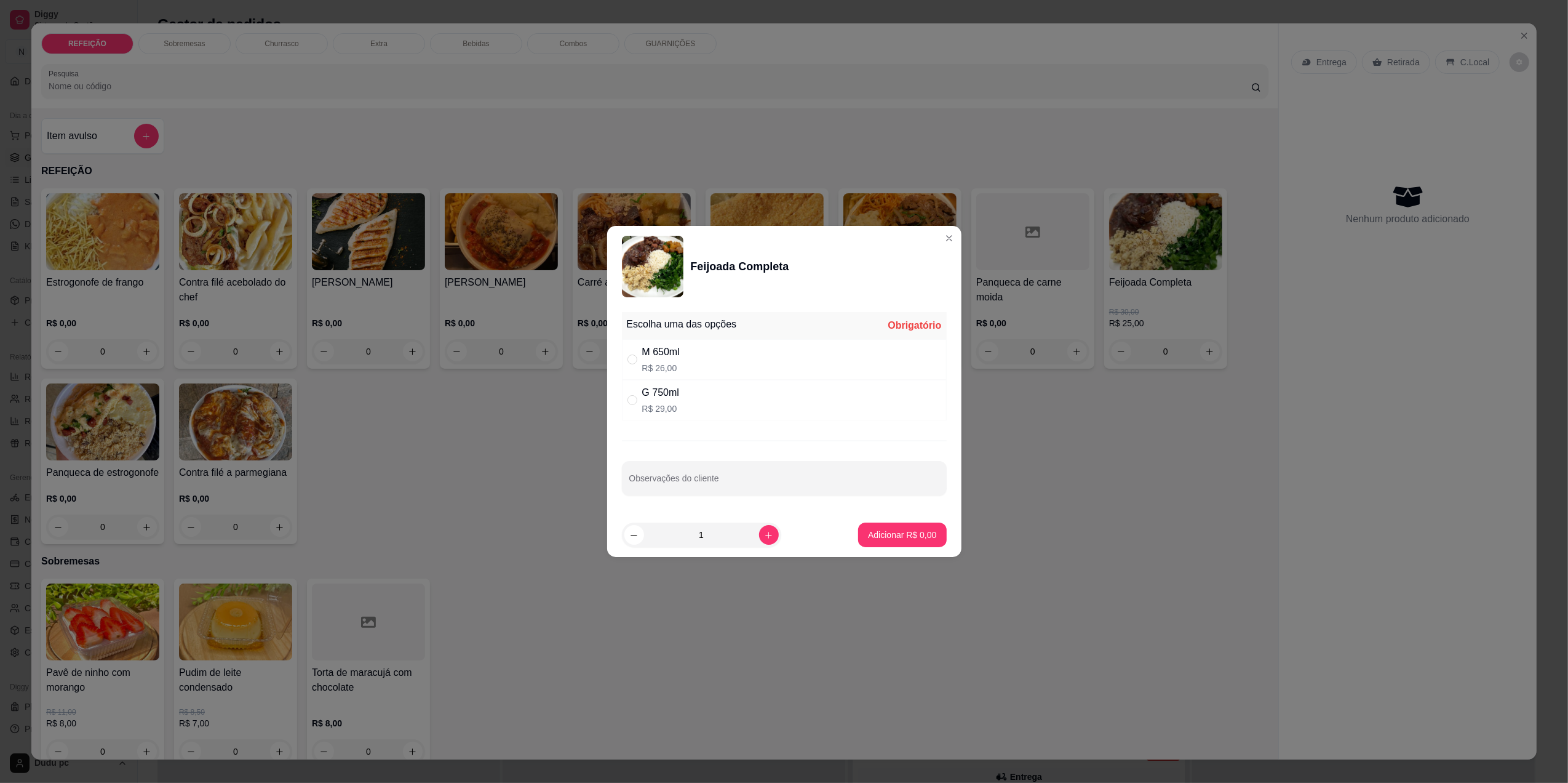
click at [665, 399] on div "G 750ml" at bounding box center [661, 392] width 37 height 15
radio input "true"
click at [869, 538] on p "Adicionar R$ 29,00" at bounding box center [899, 534] width 71 height 12
type input "1"
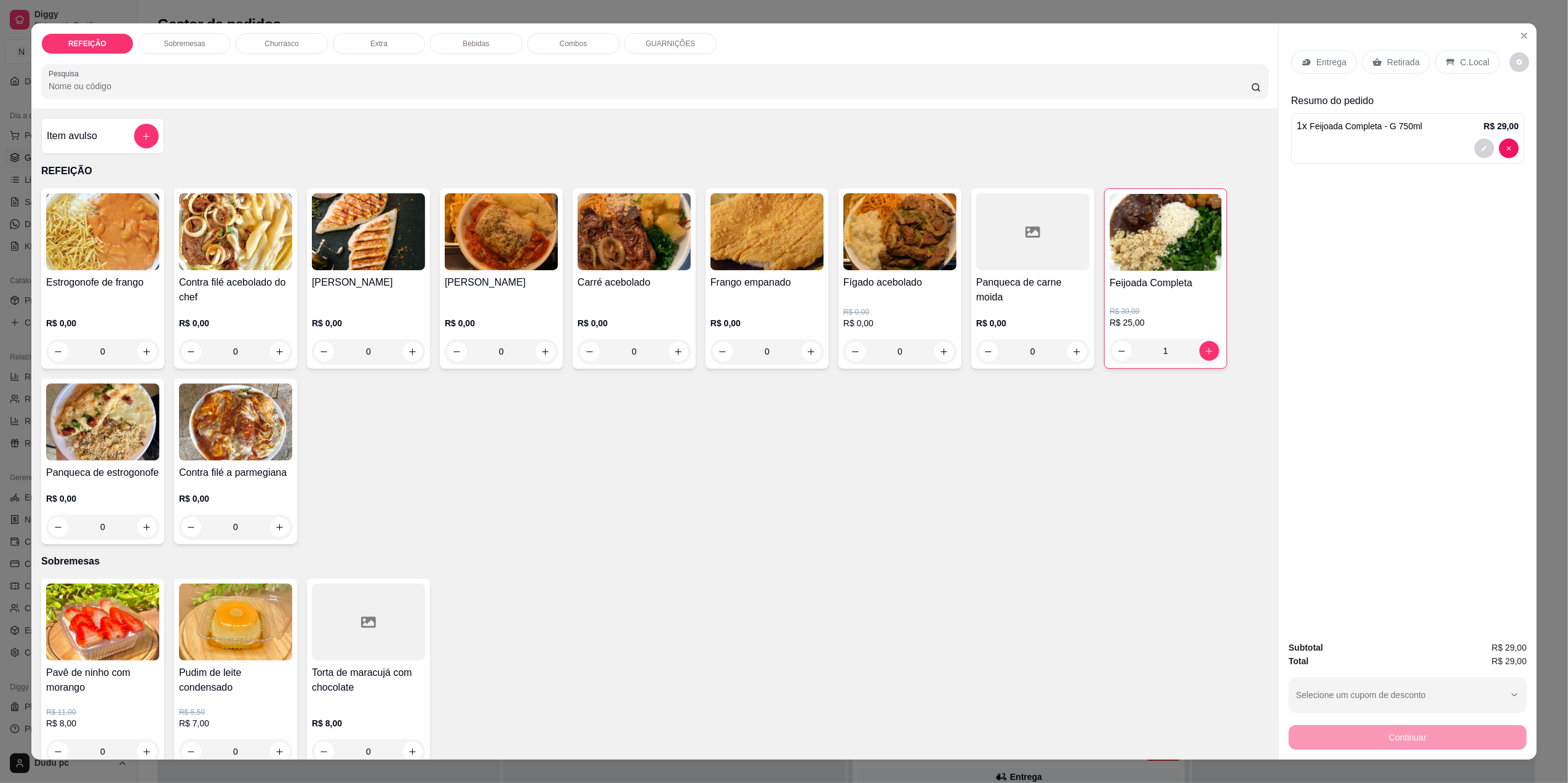
click at [1302, 67] on icon at bounding box center [1306, 62] width 10 height 10
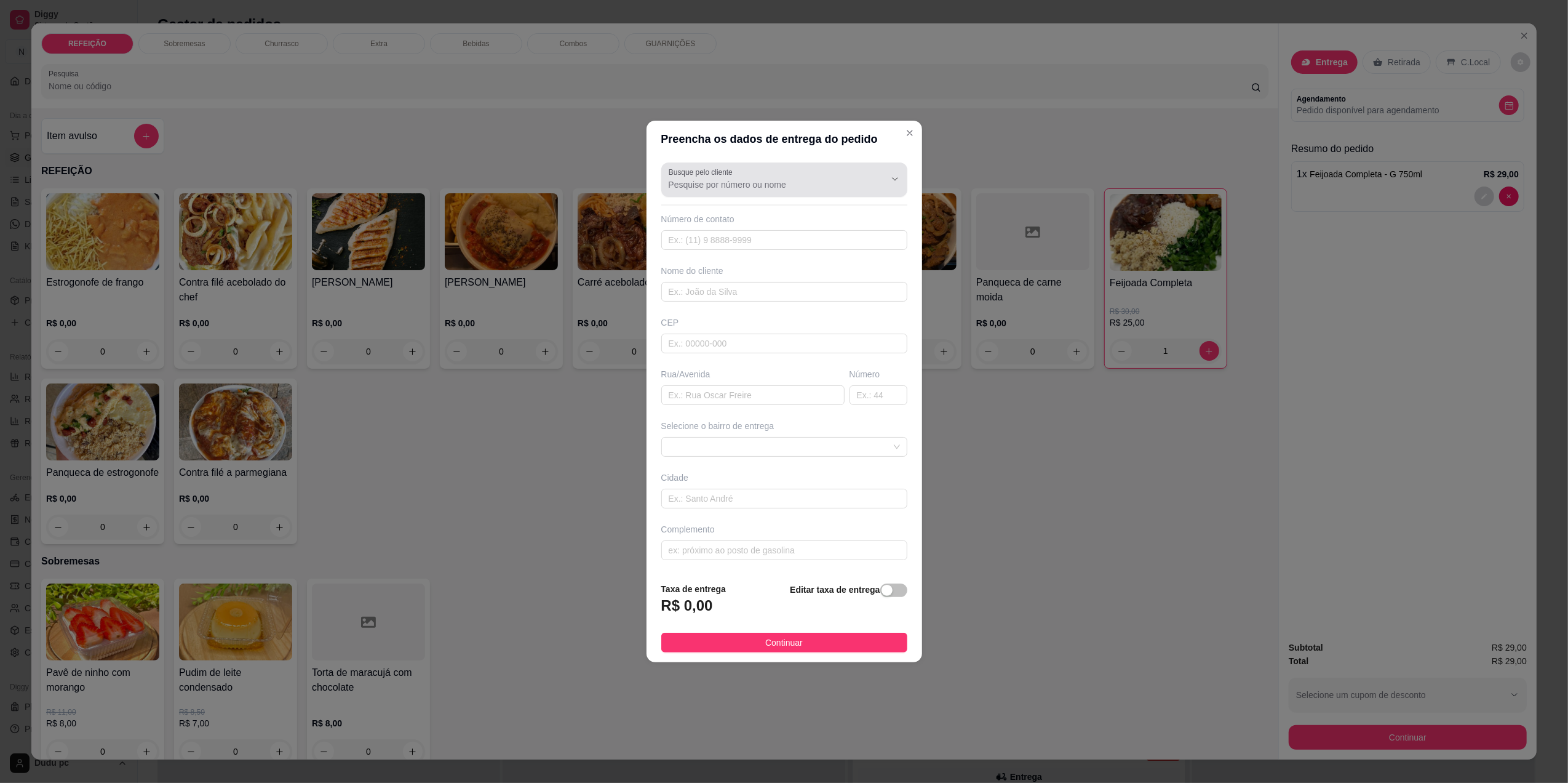
click at [839, 170] on div at bounding box center [784, 180] width 232 height 25
click at [796, 215] on span "[PERSON_NAME]" at bounding box center [772, 213] width 202 height 12
type input "[PERSON_NAME]"
type input "21991075218"
type input "[PERSON_NAME]"
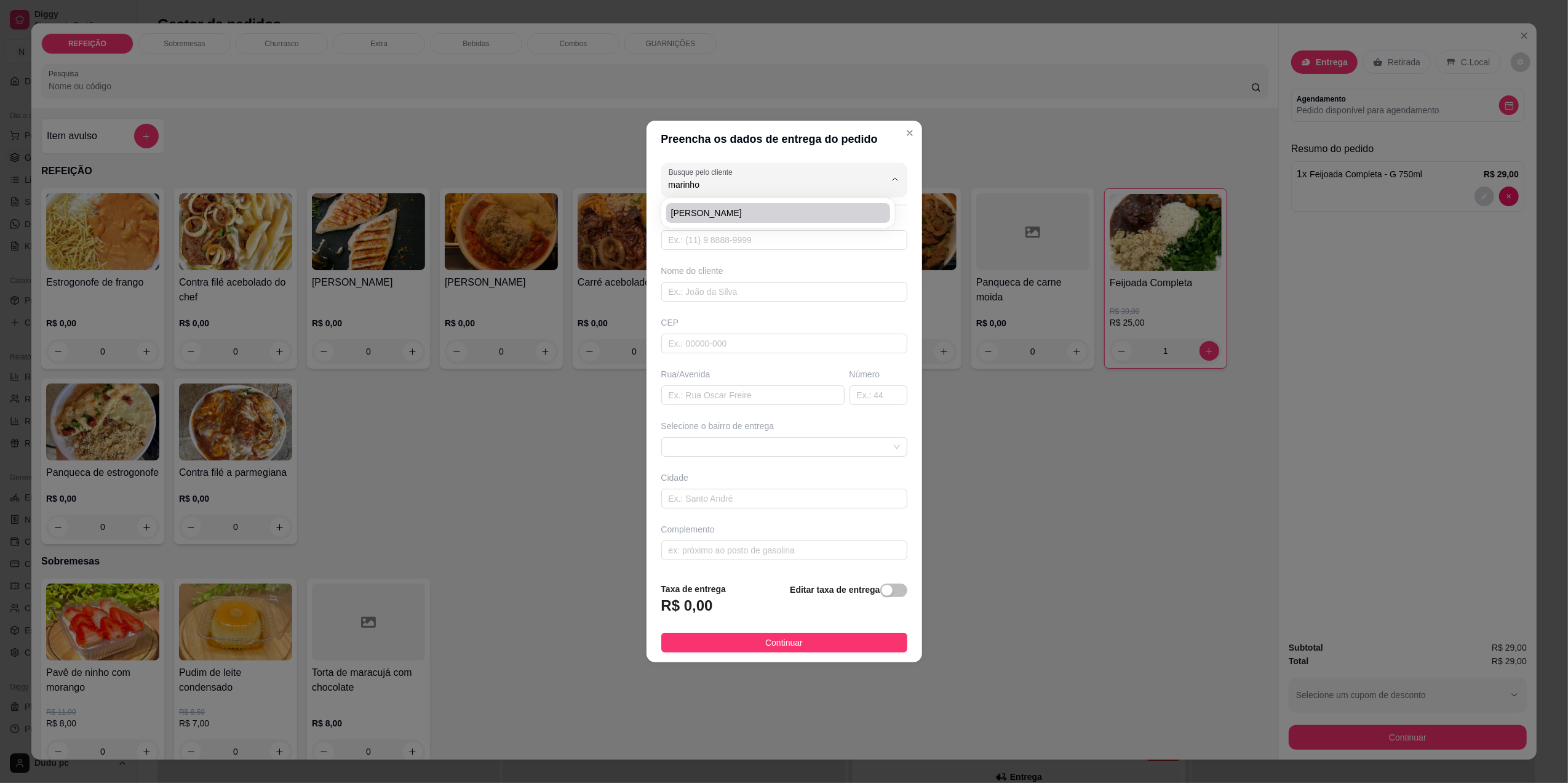
type input "[PERSON_NAME]"
type input "207"
type input "[GEOGRAPHIC_DATA]"
type input "GALERIA vendendo empada"
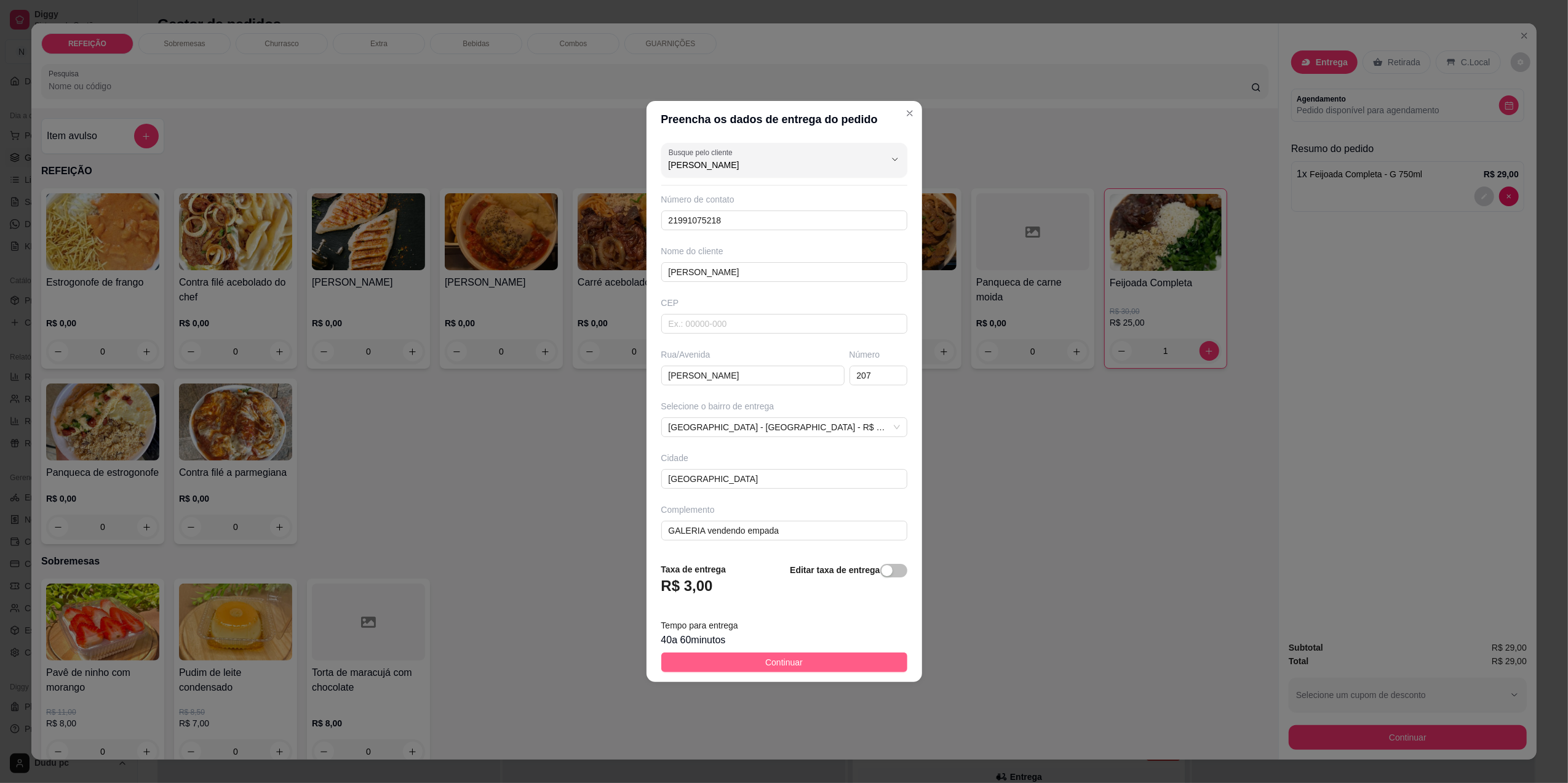
type input "[PERSON_NAME]"
click at [752, 664] on button "Continuar" at bounding box center [784, 662] width 246 height 20
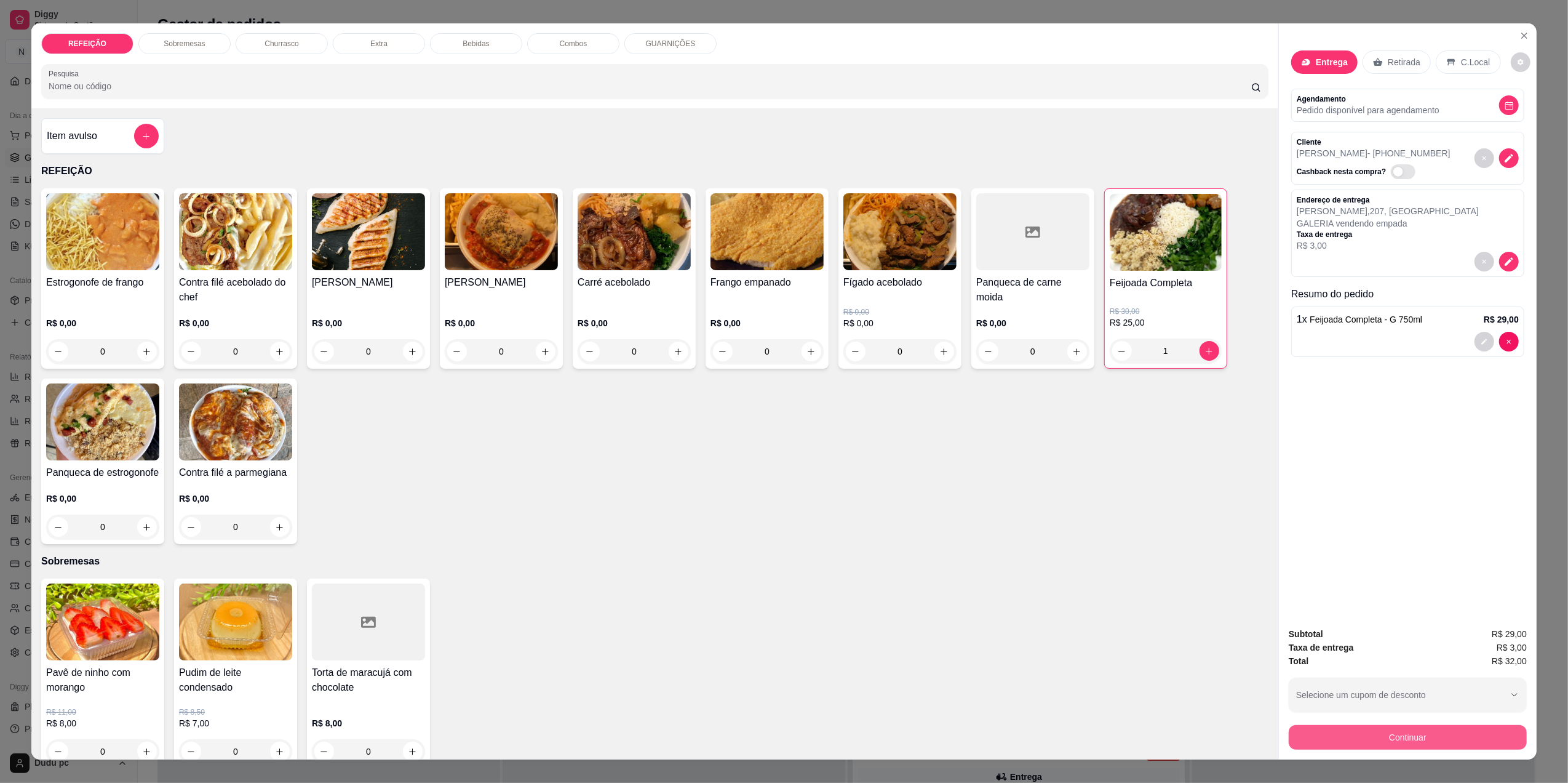
click at [1353, 743] on button "Continuar" at bounding box center [1408, 737] width 238 height 25
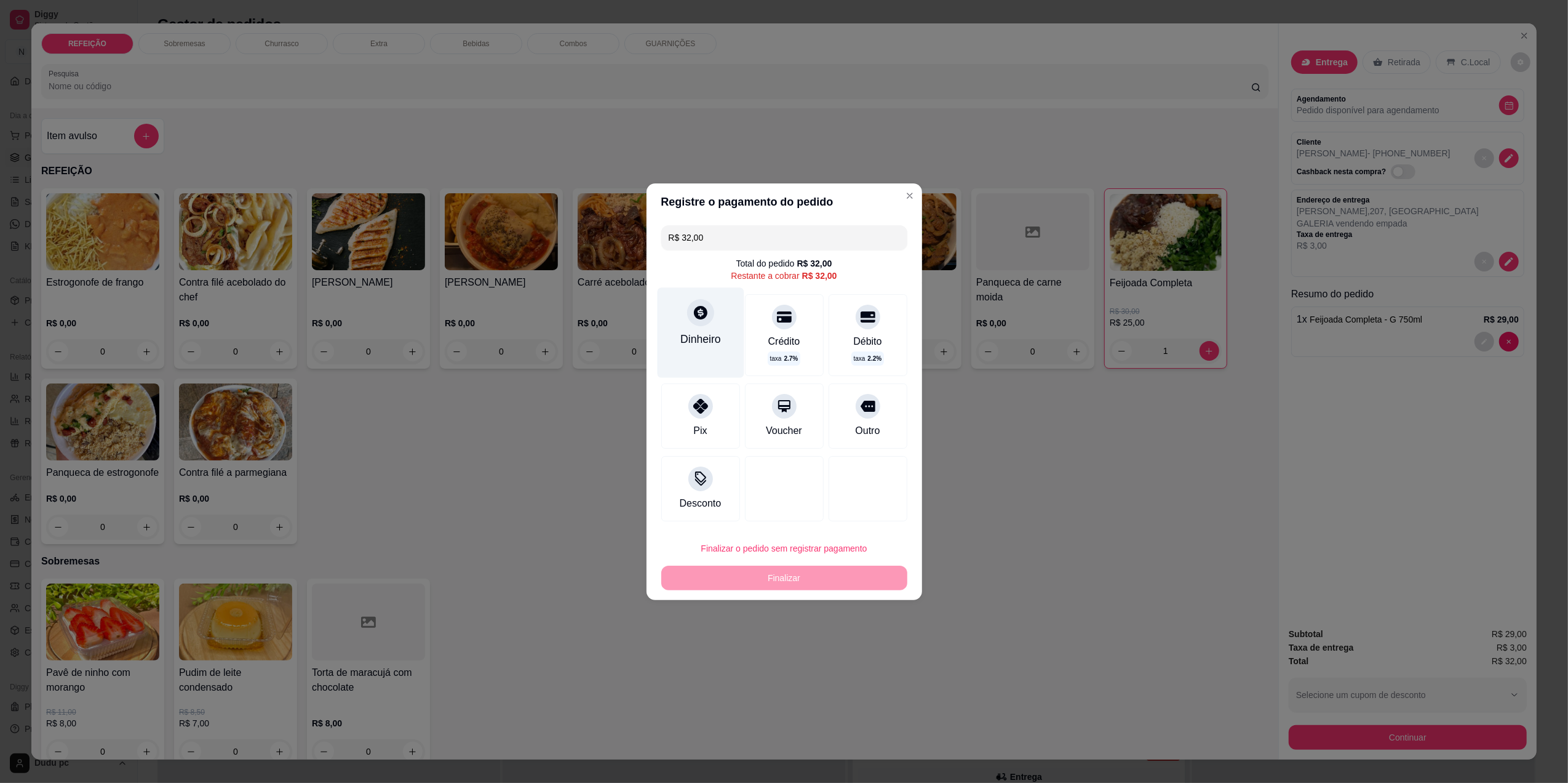
click at [702, 346] on div "Dinheiro" at bounding box center [701, 339] width 40 height 16
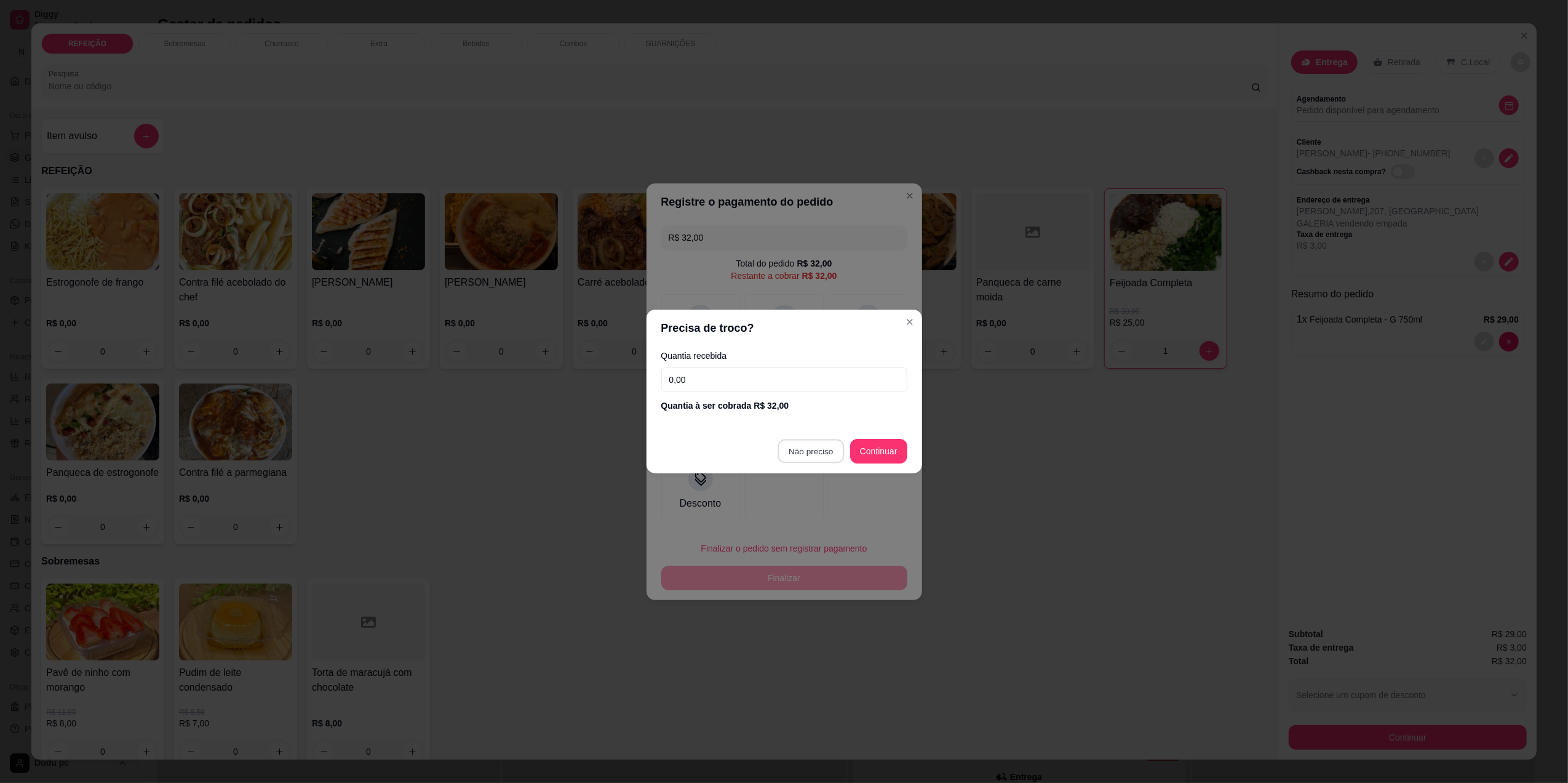
type input "R$ 0,00"
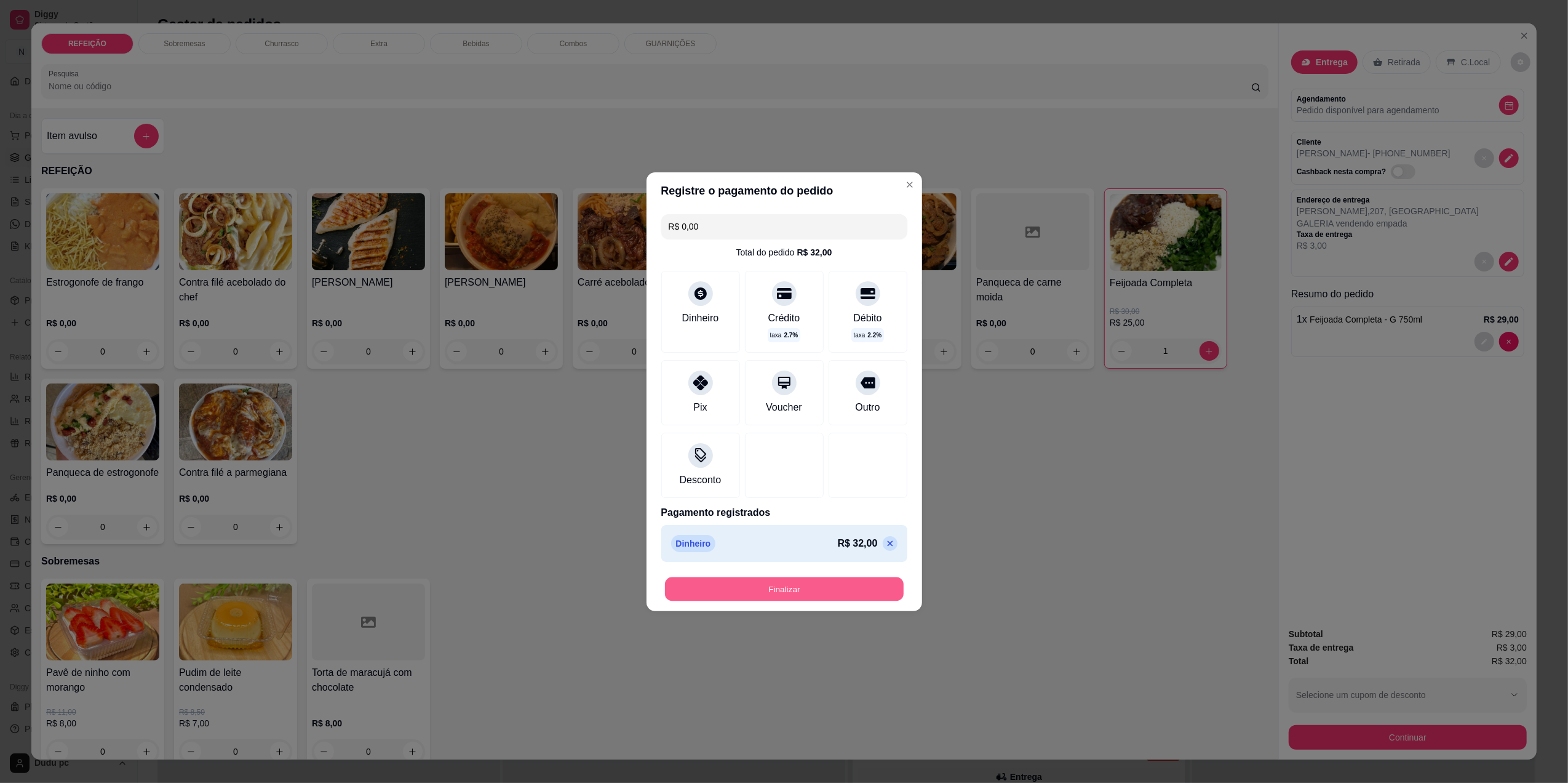
click at [769, 592] on button "Finalizar" at bounding box center [785, 589] width 239 height 24
type input "0"
type input "-R$ 32,00"
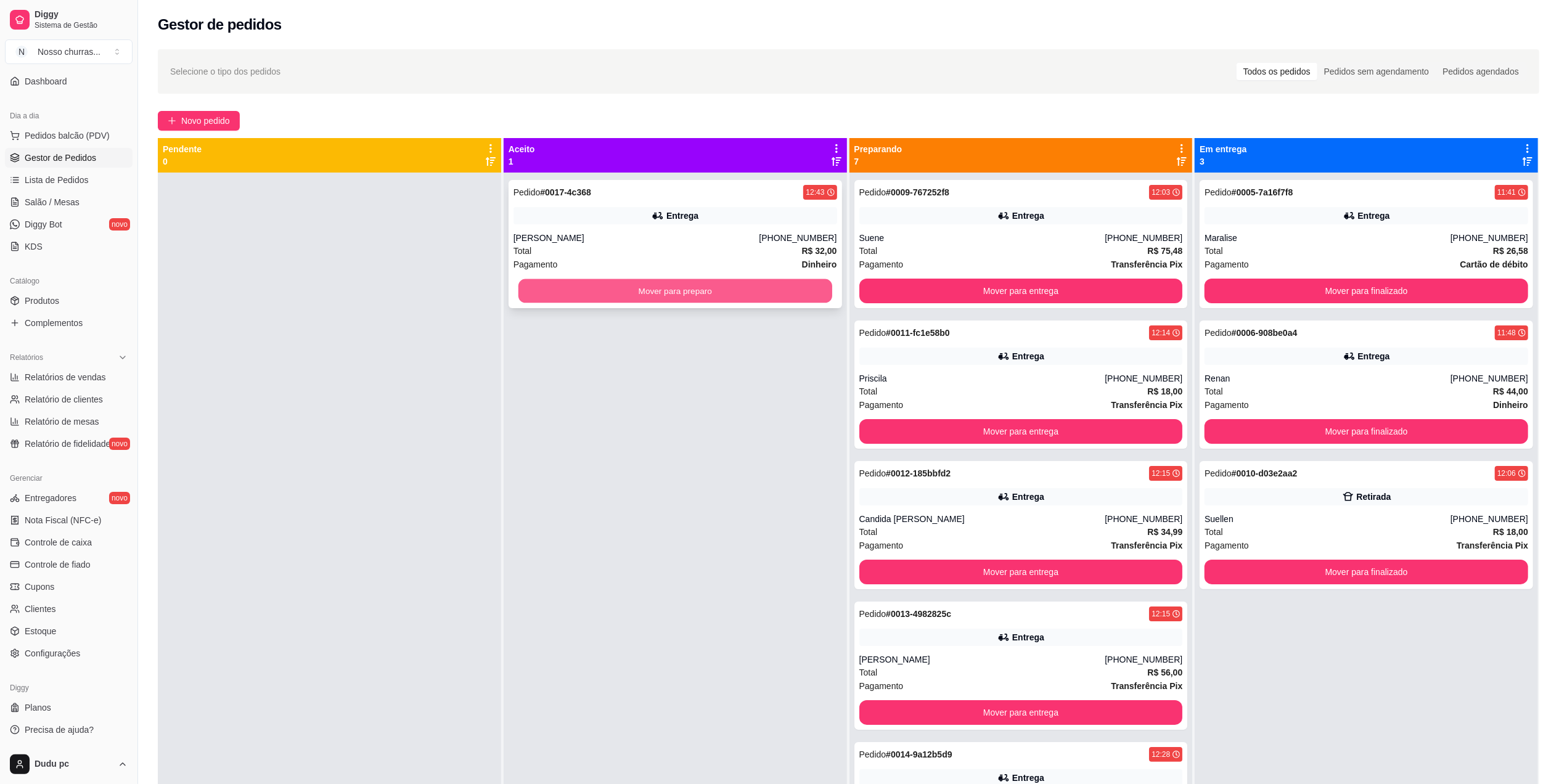
click at [767, 285] on button "Mover para preparo" at bounding box center [675, 291] width 314 height 24
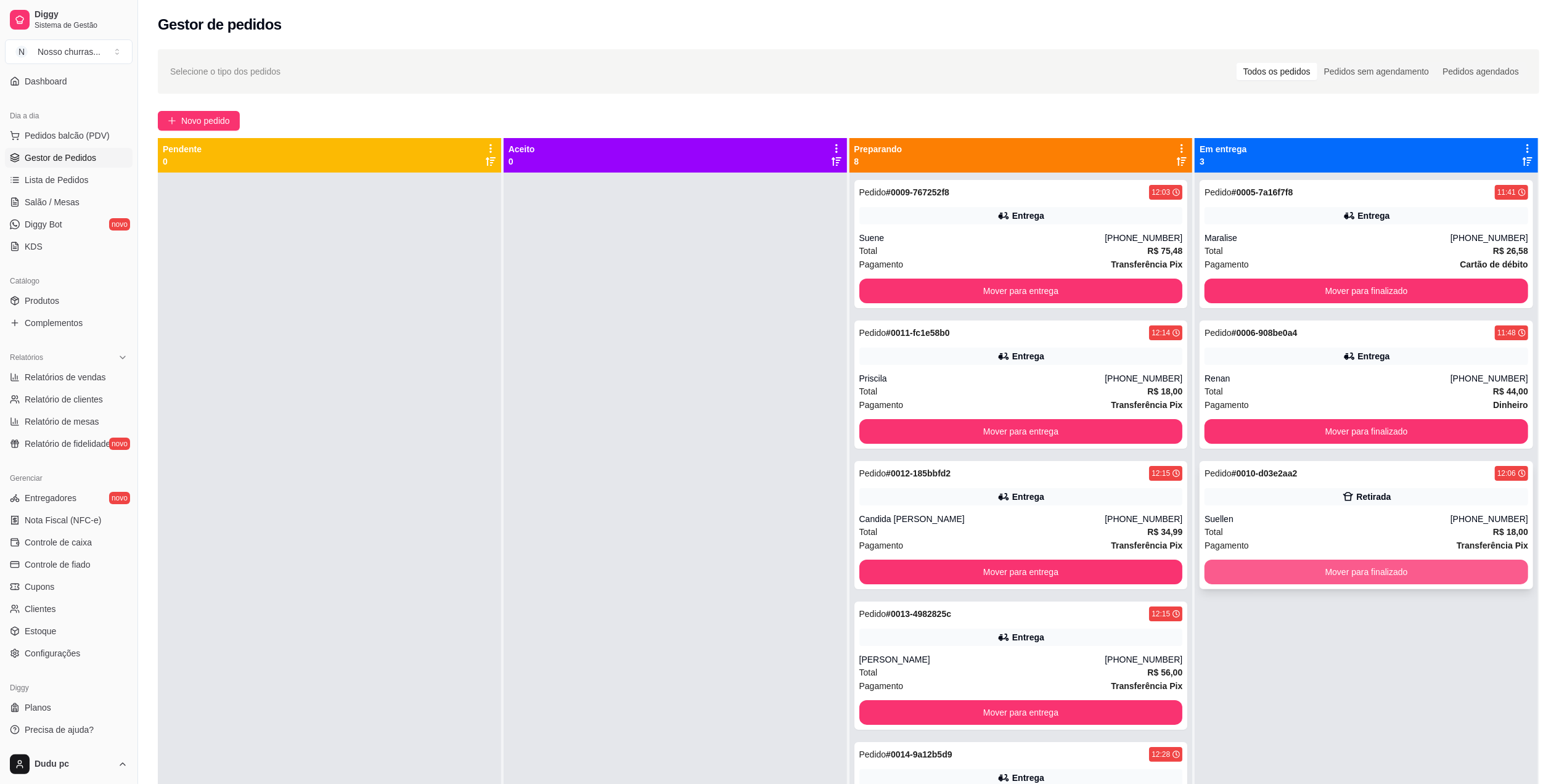
click at [1258, 577] on button "Mover para finalizado" at bounding box center [1366, 572] width 324 height 25
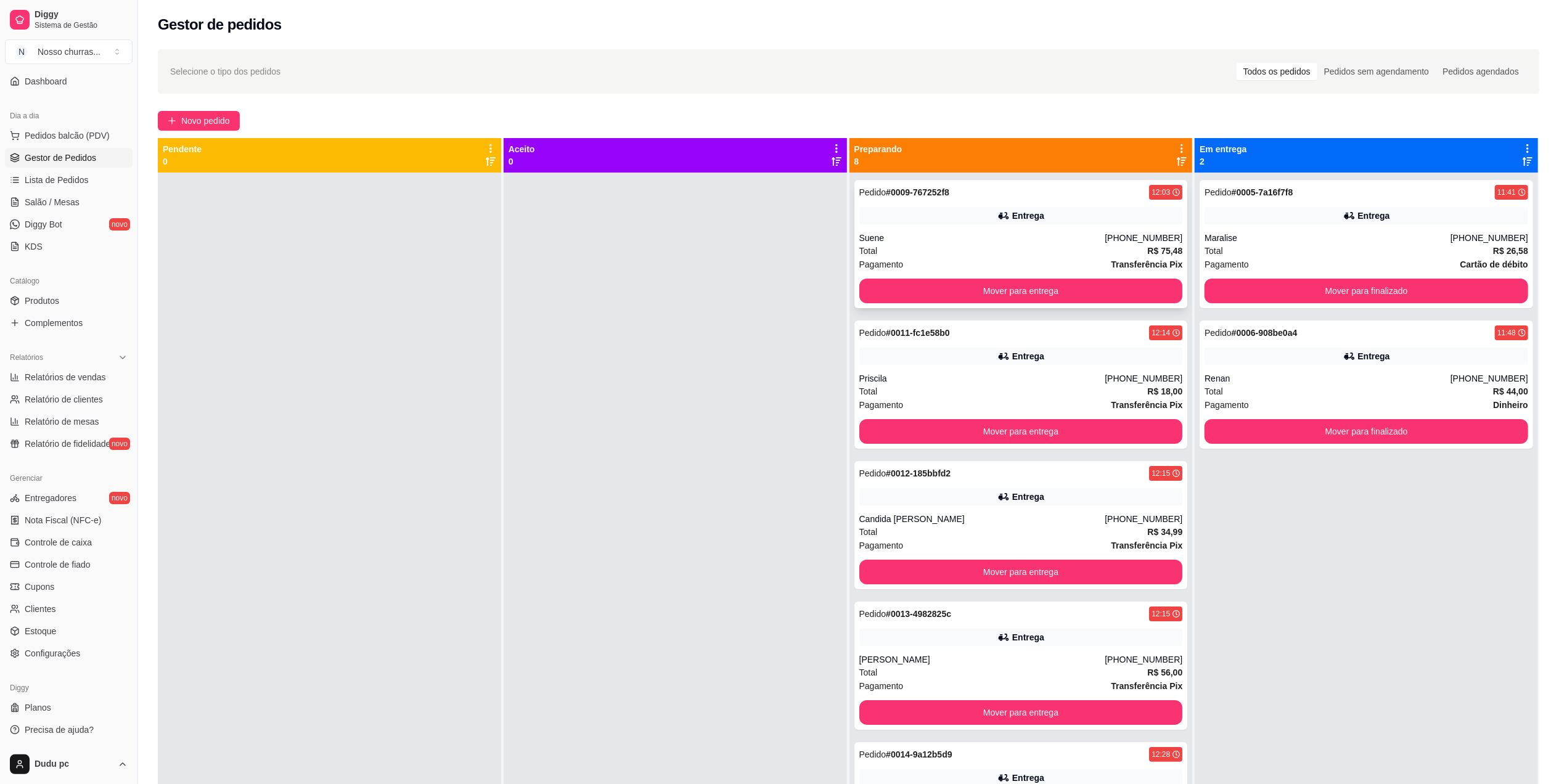
click at [926, 220] on div "Entrega" at bounding box center [1021, 216] width 324 height 17
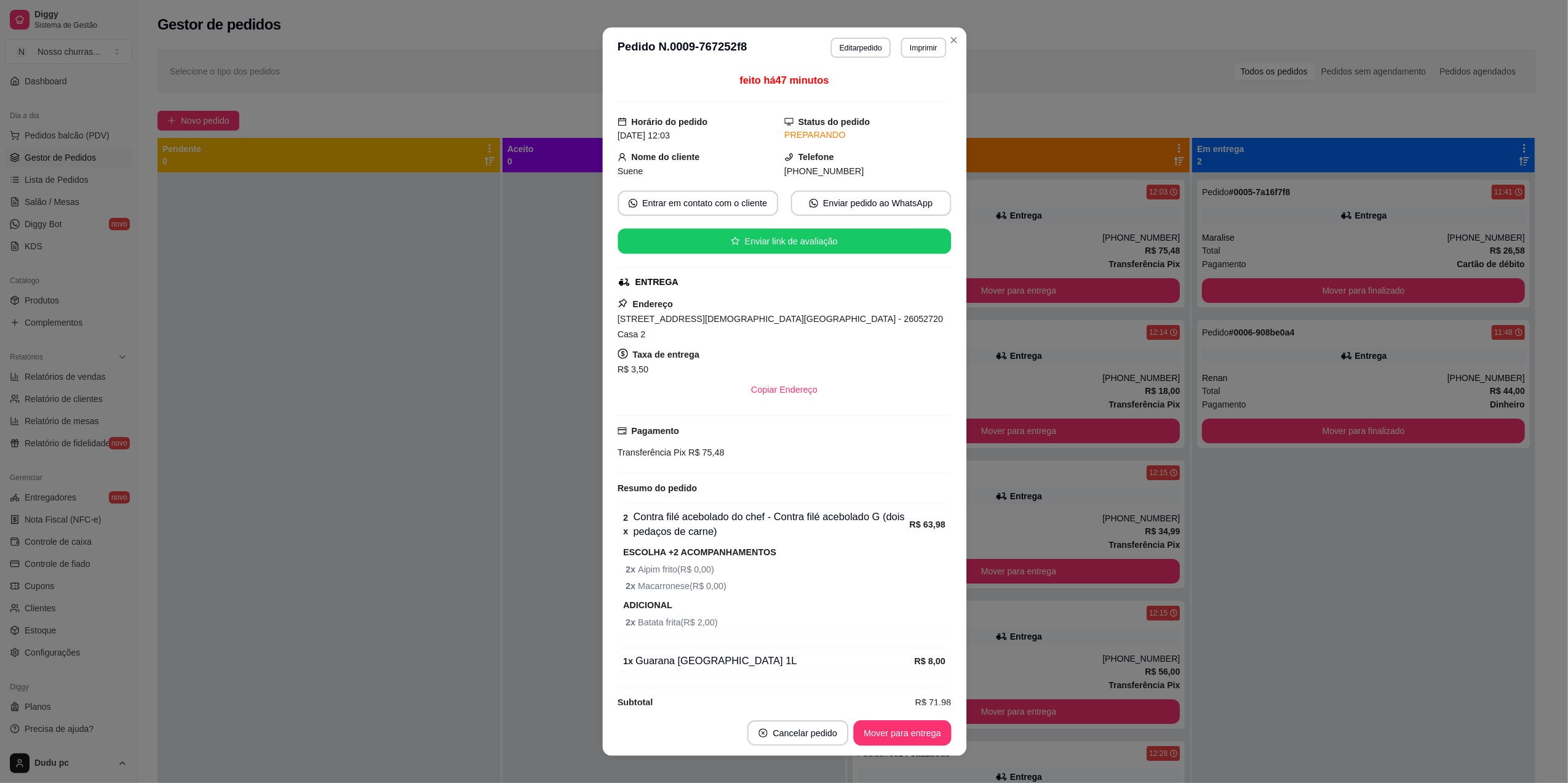
click at [898, 232] on div "feito há 47 minutos Horário do pedido [DATE] 12:03 Status do pedido PREPARANDO …" at bounding box center [783, 388] width 333 height 632
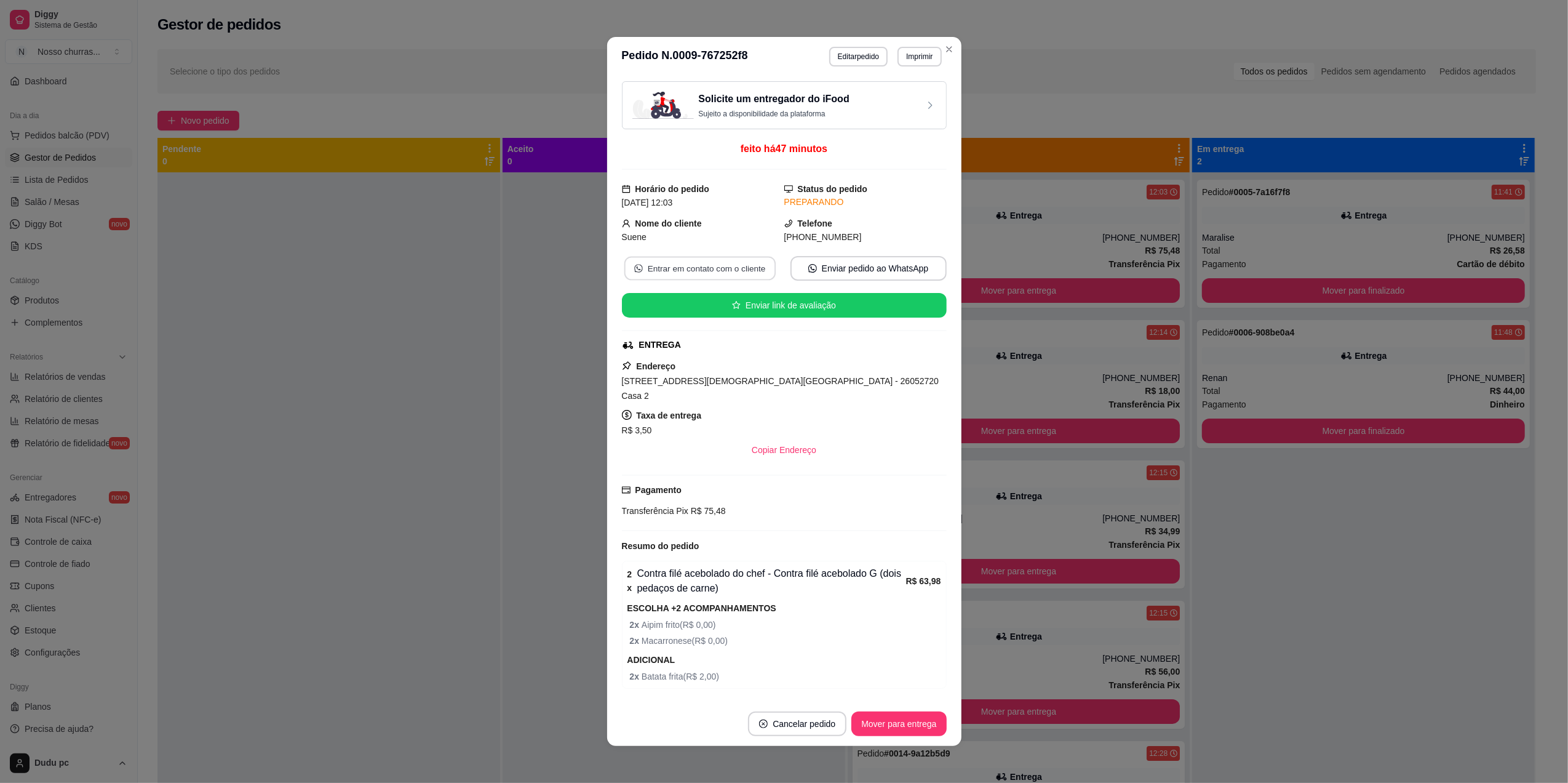
click at [712, 271] on button "Entrar em contato com o cliente" at bounding box center [699, 268] width 151 height 24
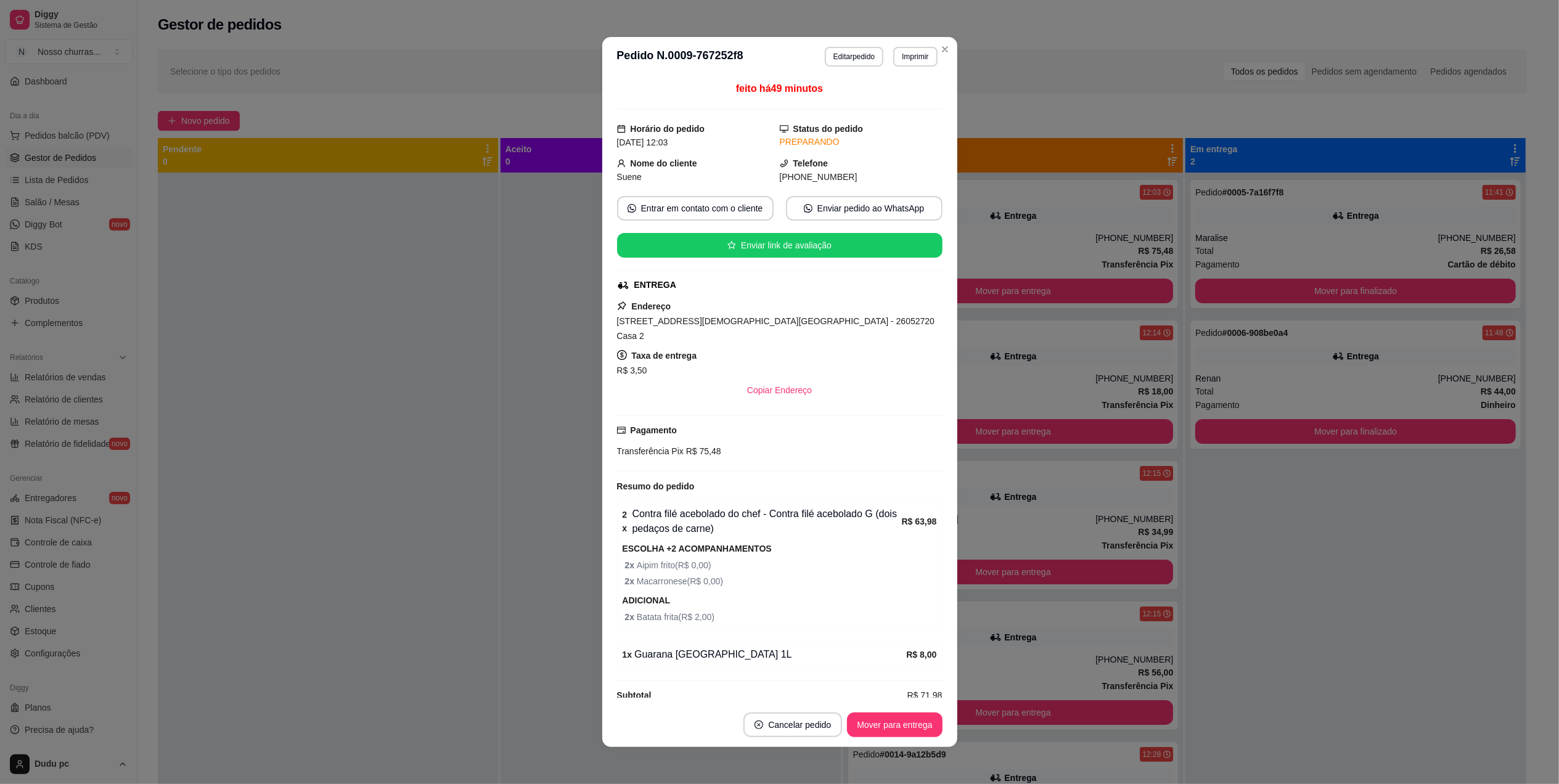
click at [1260, 441] on button "Mover para finalizado" at bounding box center [1356, 431] width 320 height 25
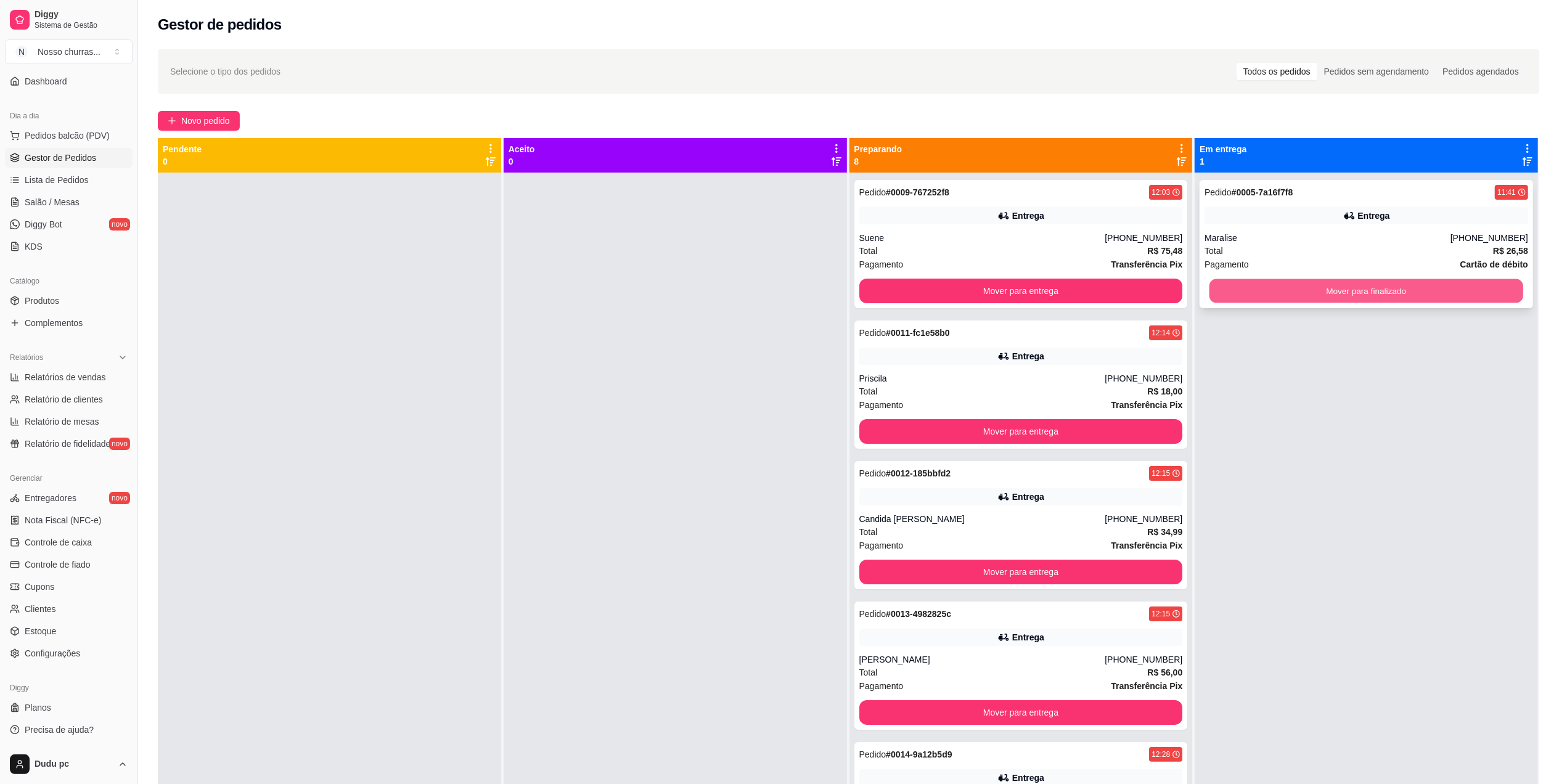
click at [1273, 287] on button "Mover para finalizado" at bounding box center [1367, 291] width 314 height 24
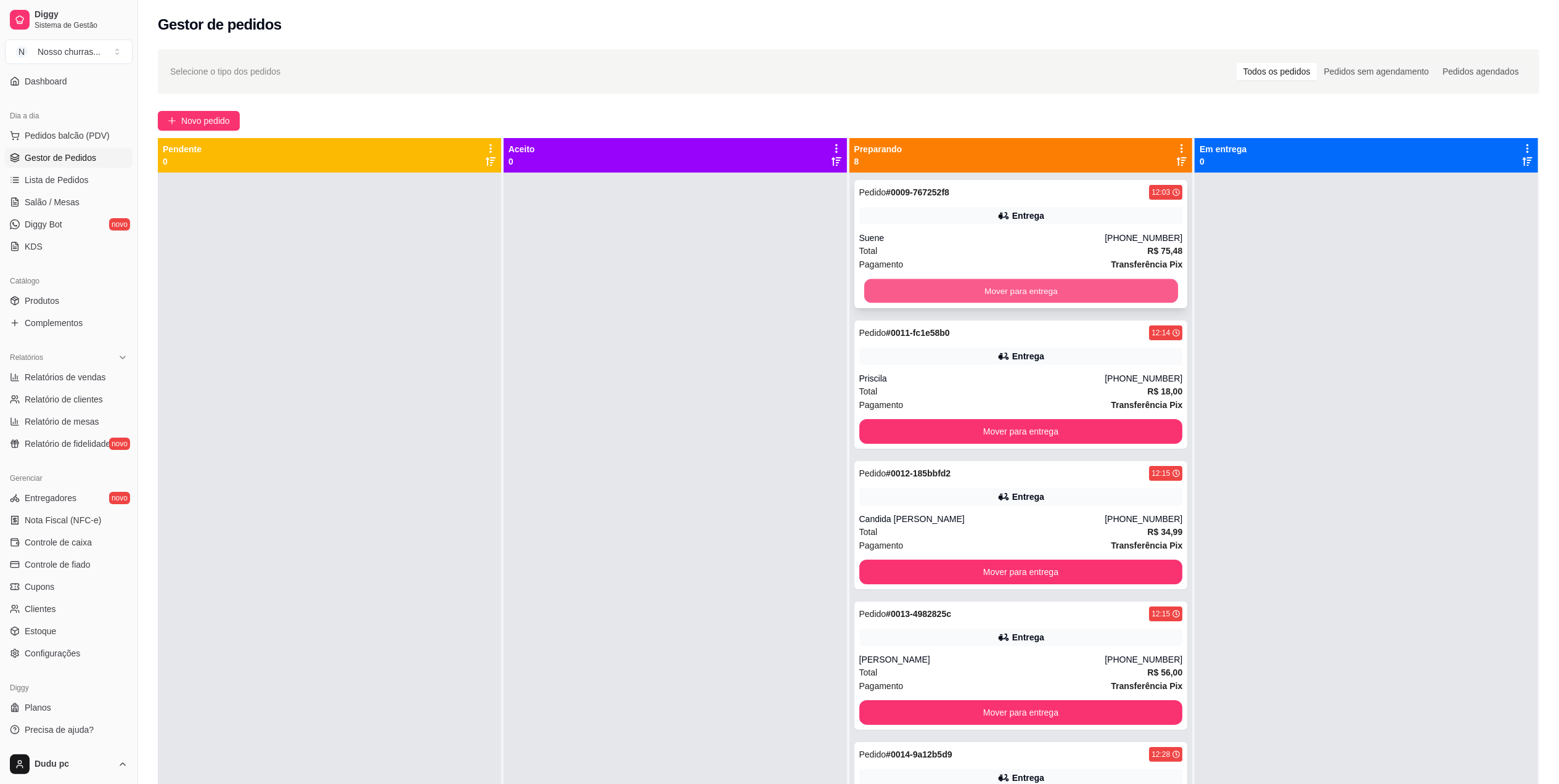
click at [1124, 297] on button "Mover para entrega" at bounding box center [1020, 291] width 314 height 24
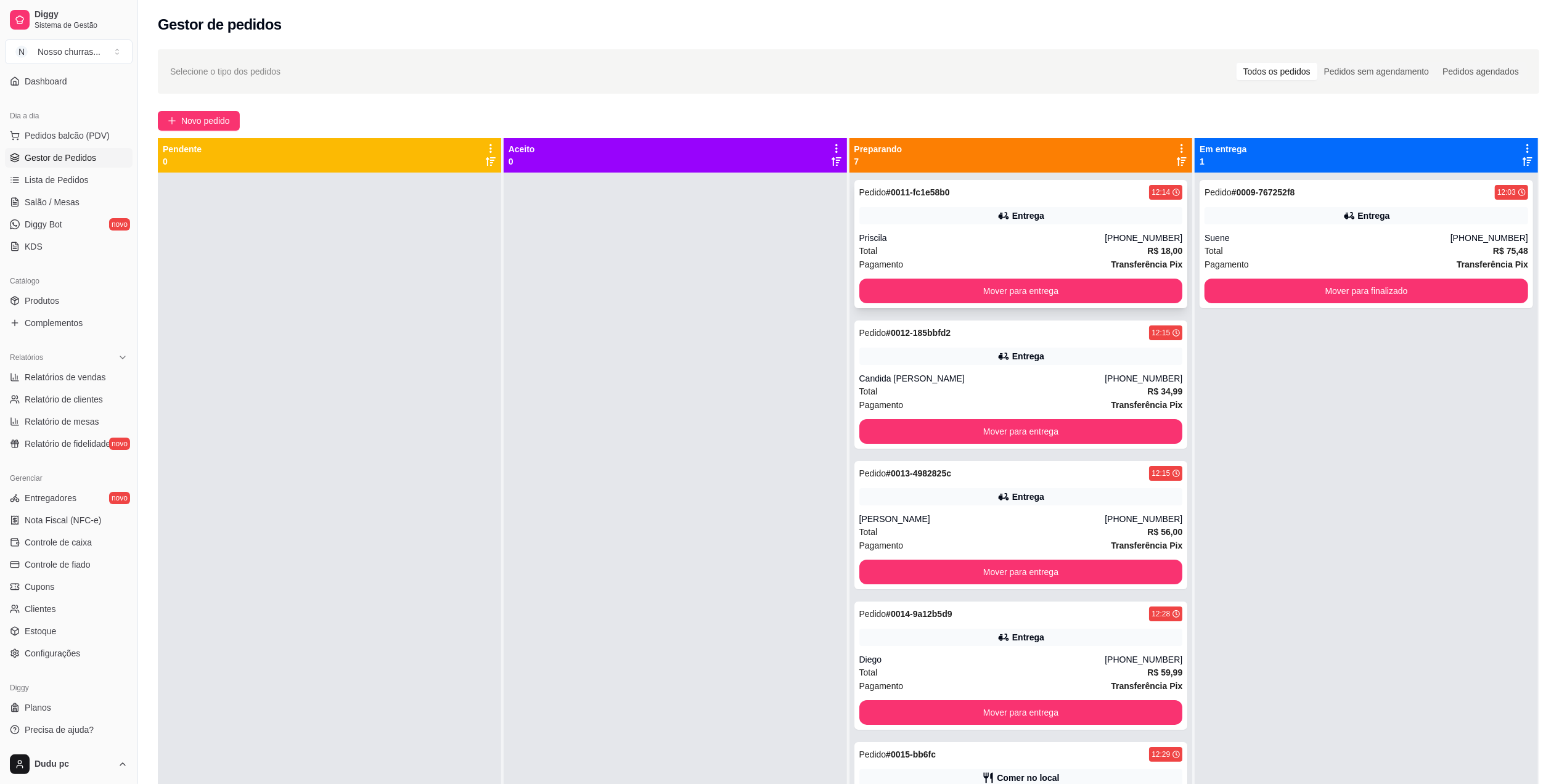
click at [1103, 252] on div "Total R$ 18,00" at bounding box center [1021, 251] width 324 height 14
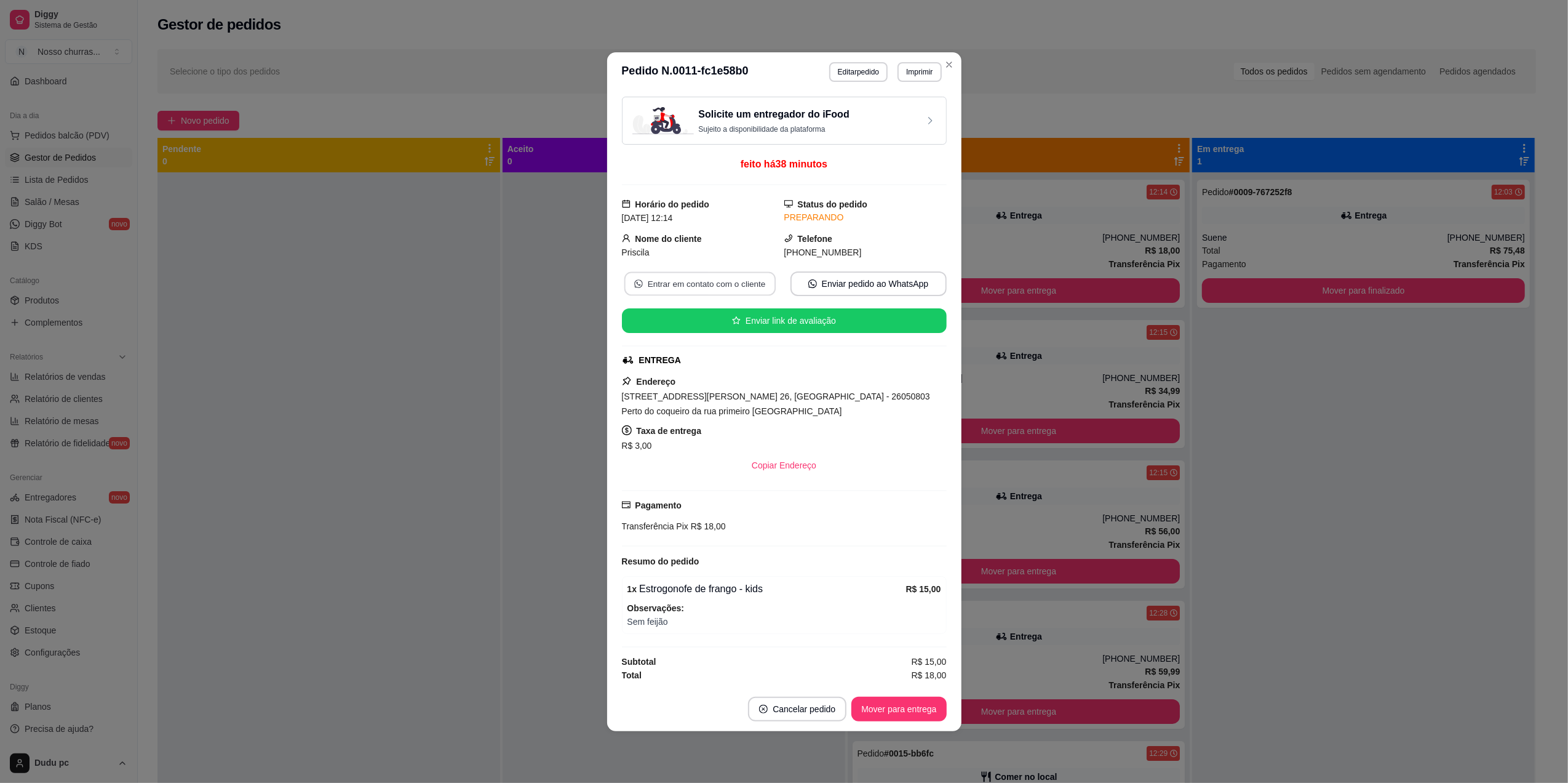
click at [756, 284] on button "Entrar em contato com o cliente" at bounding box center [699, 283] width 151 height 24
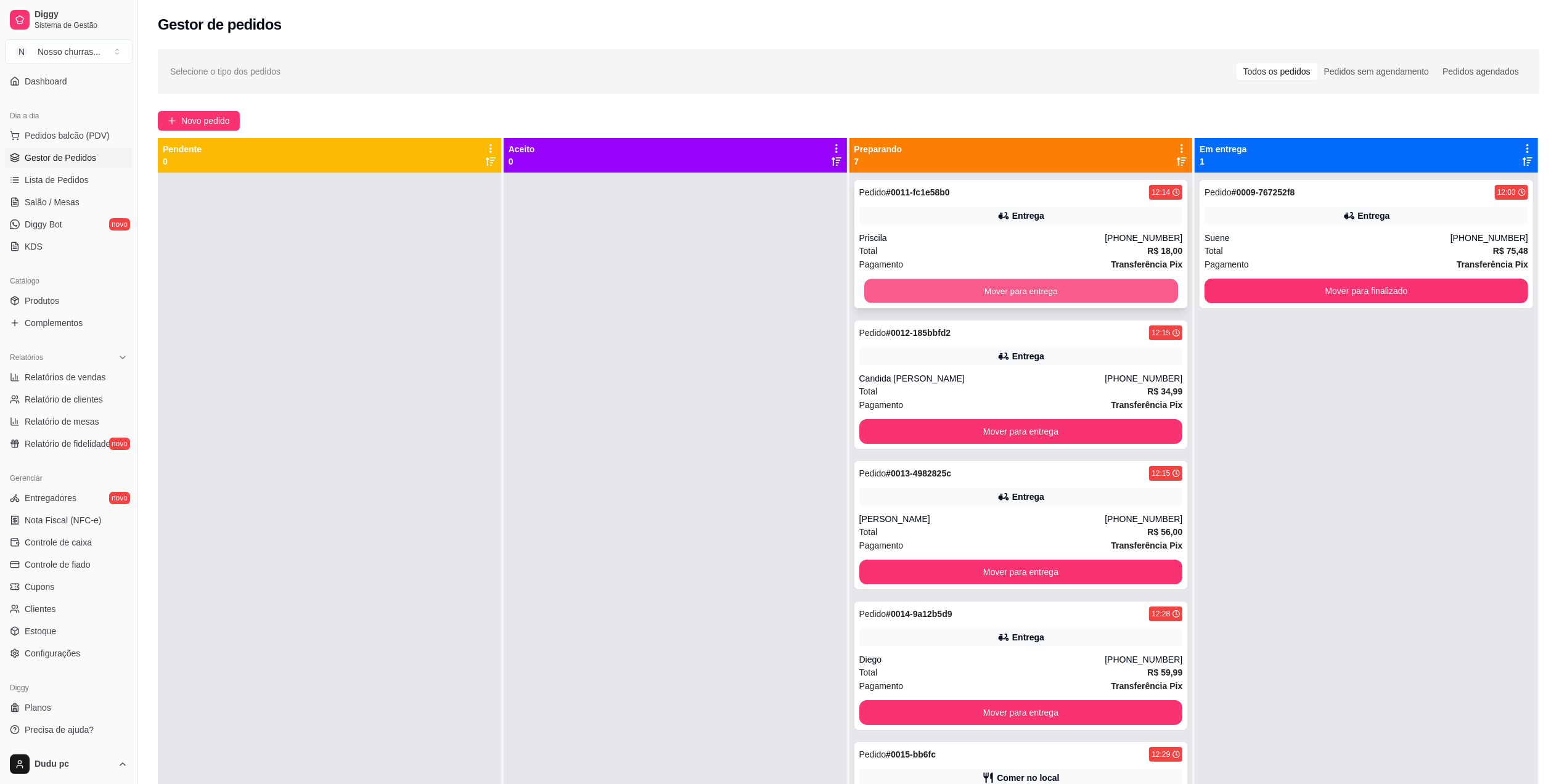
click at [930, 296] on button "Mover para entrega" at bounding box center [1020, 291] width 314 height 24
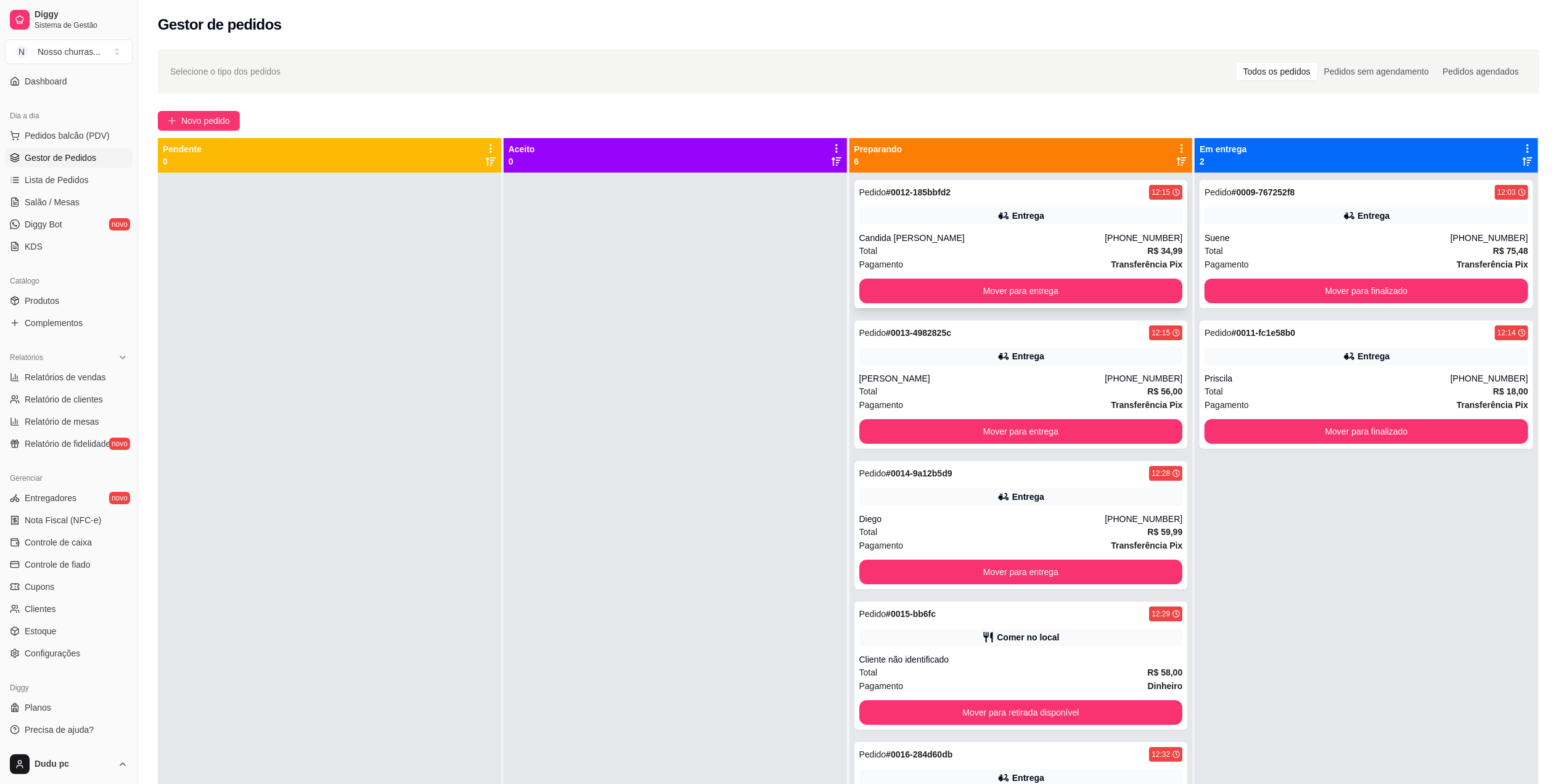
click at [925, 249] on div "Total R$ 34,99" at bounding box center [1021, 251] width 324 height 14
click at [889, 293] on button "Mover para entrega" at bounding box center [1020, 291] width 314 height 24
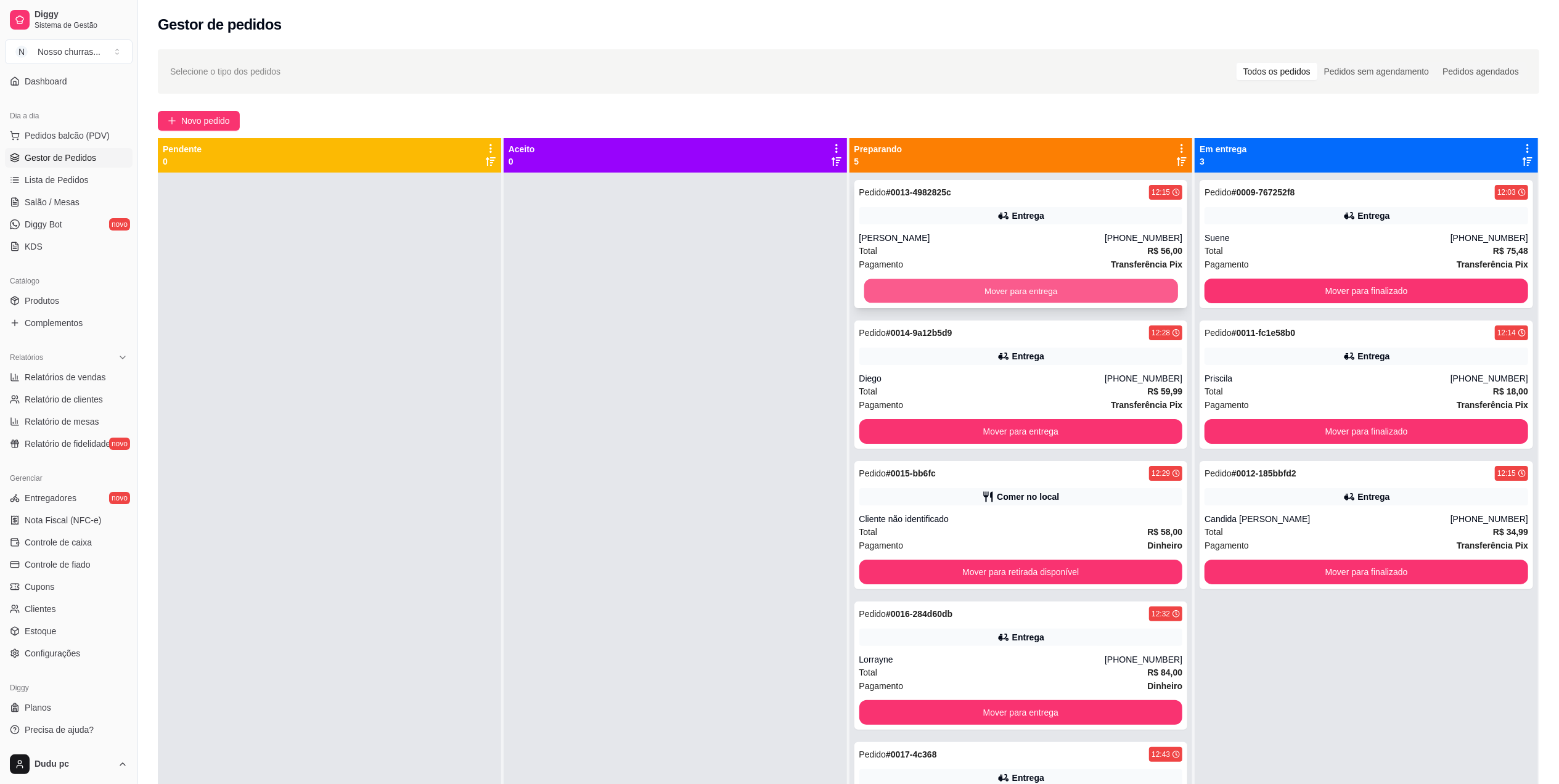
click at [1103, 287] on button "Mover para entrega" at bounding box center [1020, 291] width 314 height 24
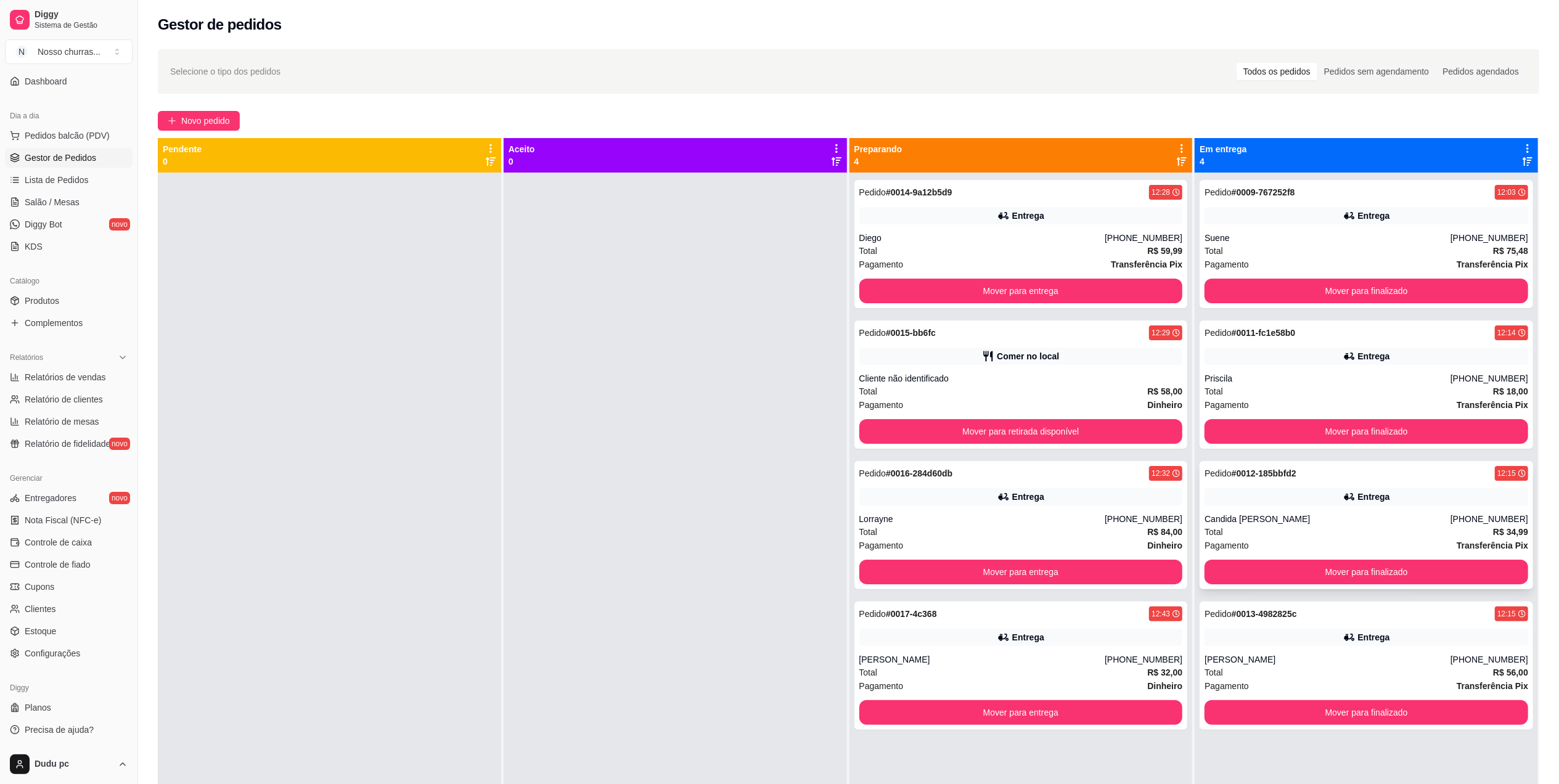
click at [1311, 504] on div "Entrega" at bounding box center [1366, 497] width 324 height 17
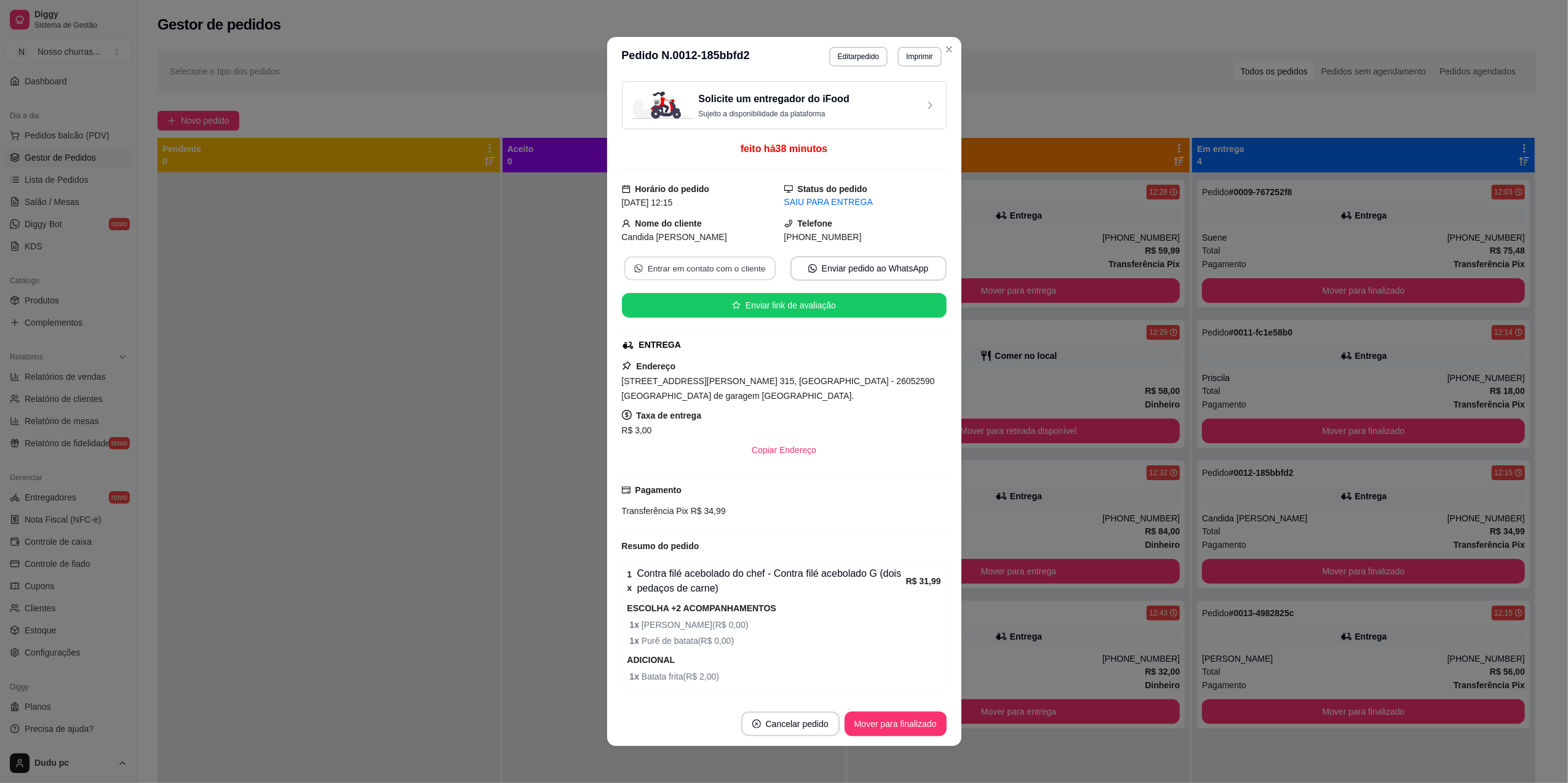
click at [747, 264] on button "Entrar em contato com o cliente" at bounding box center [699, 268] width 151 height 24
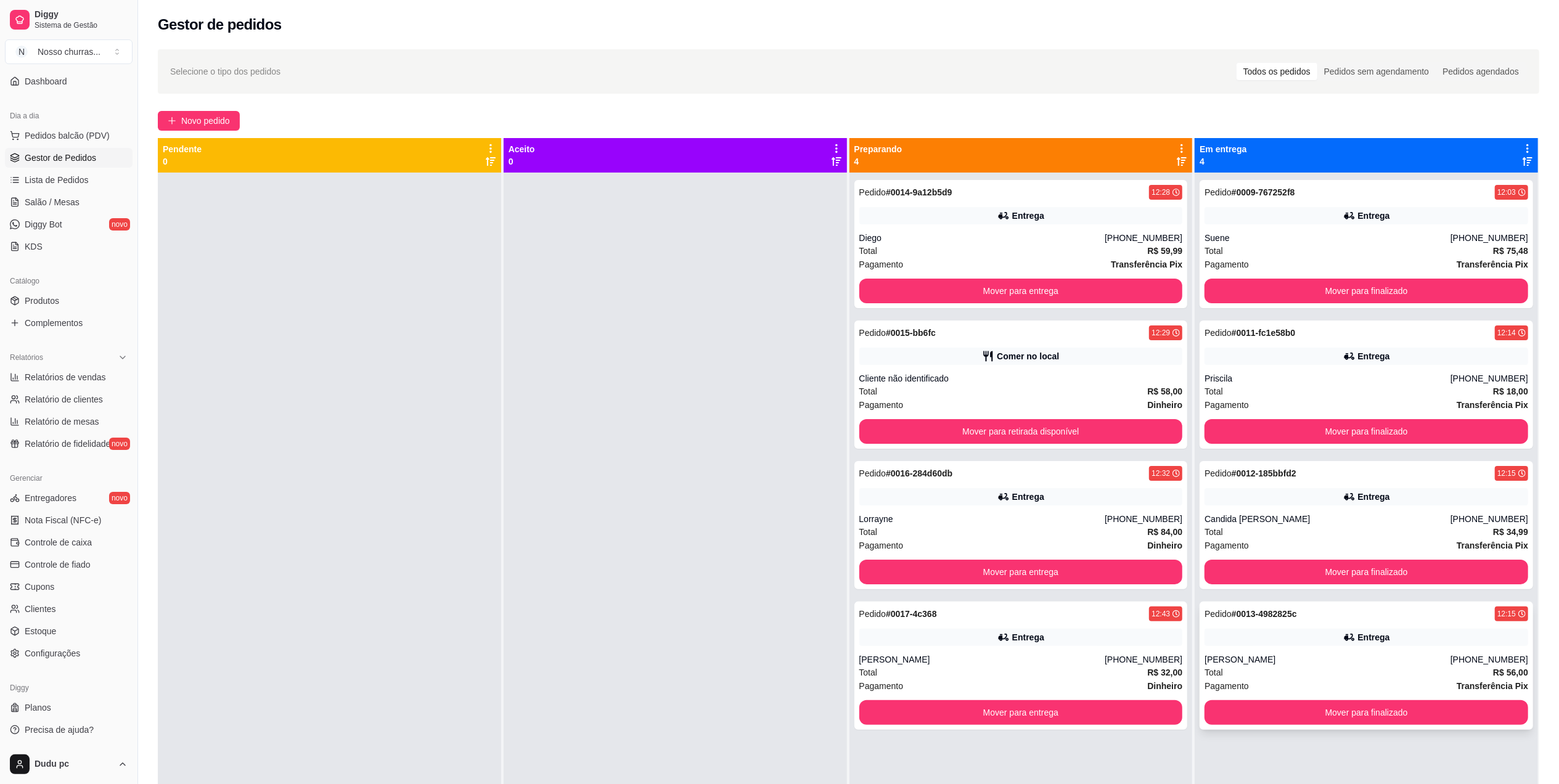
click at [1254, 632] on div "Entrega" at bounding box center [1366, 637] width 324 height 17
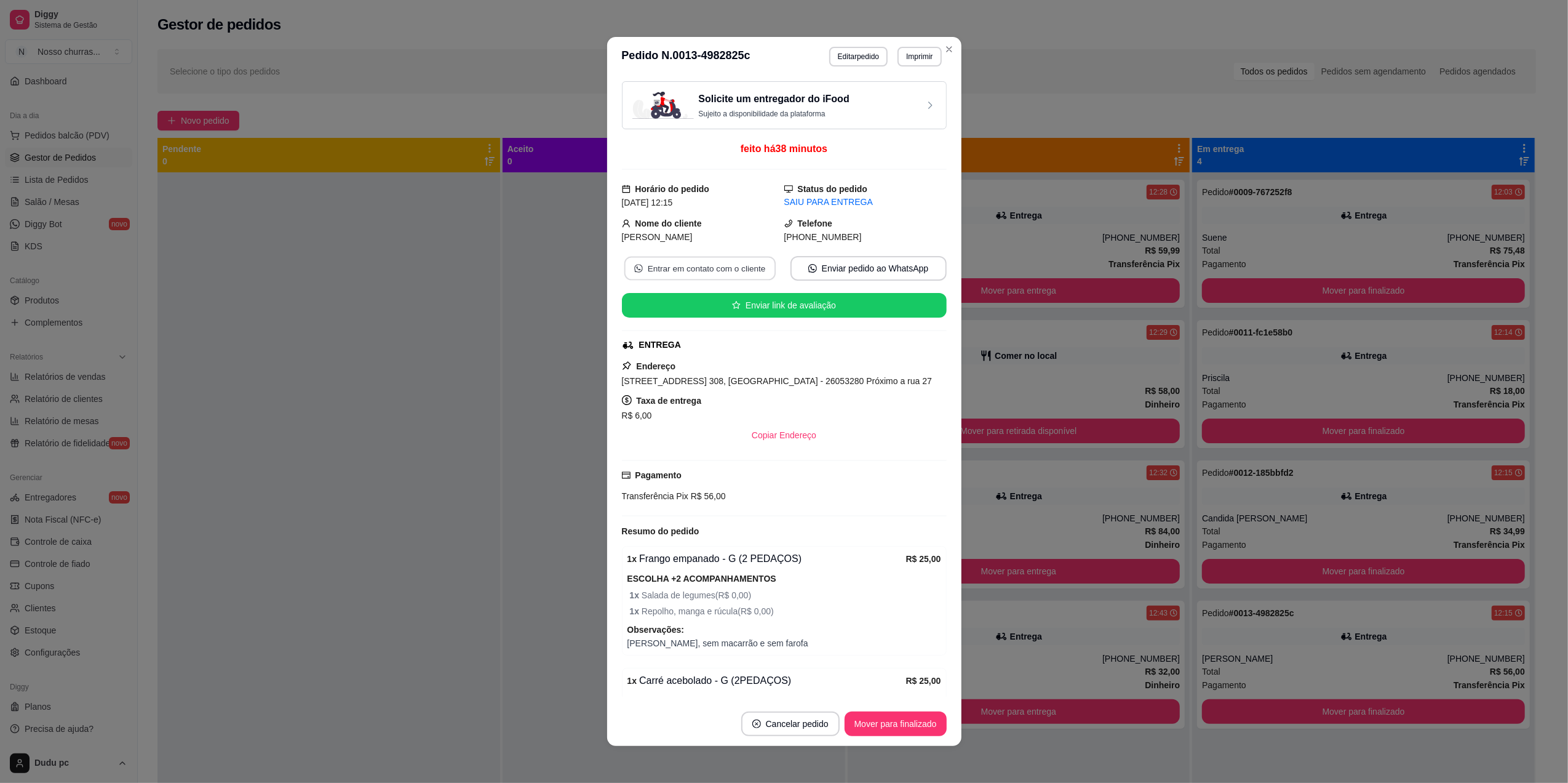
click at [717, 273] on button "Entrar em contato com o cliente" at bounding box center [699, 268] width 151 height 24
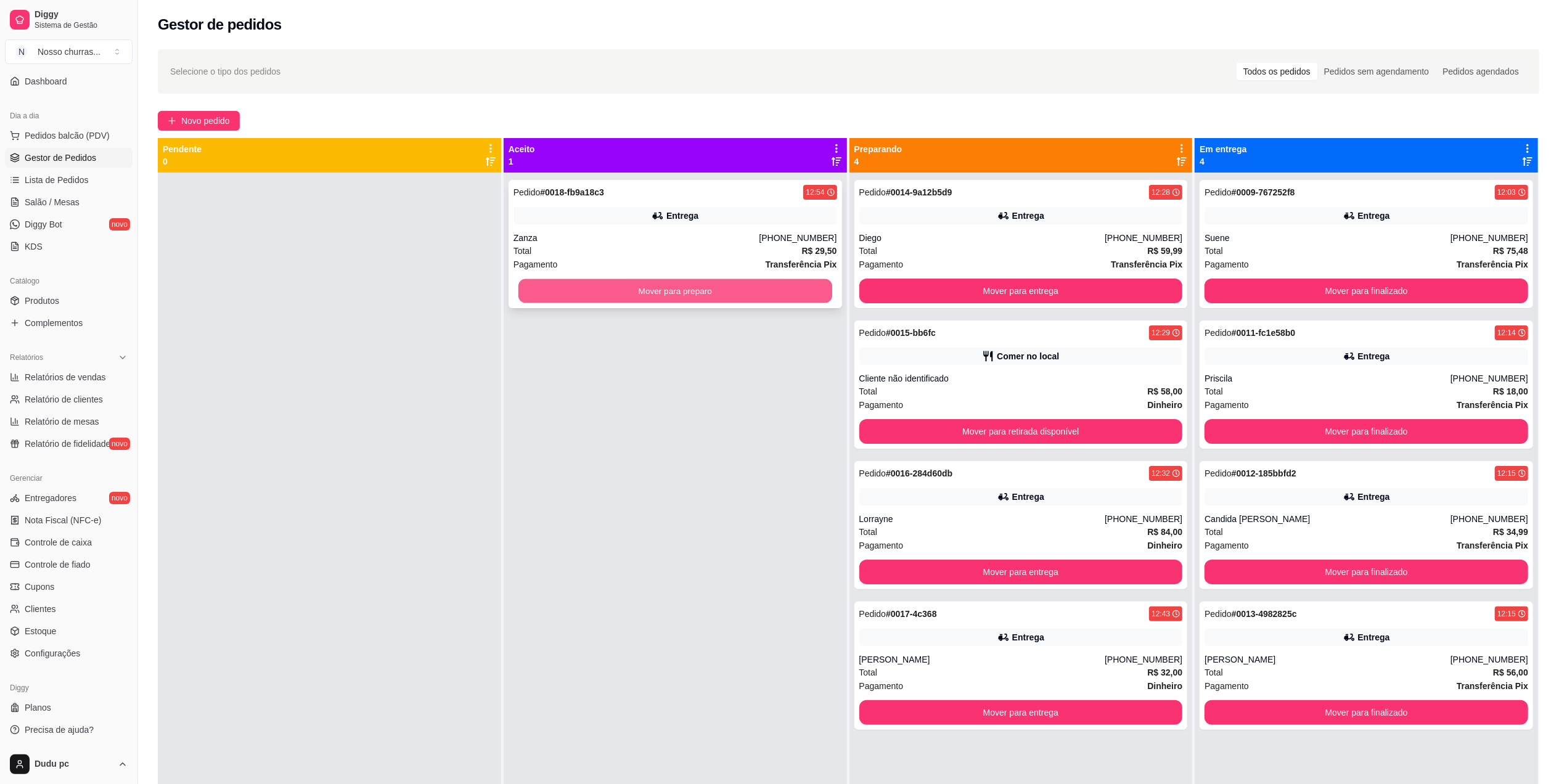
click at [541, 288] on button "Mover para preparo" at bounding box center [675, 291] width 314 height 24
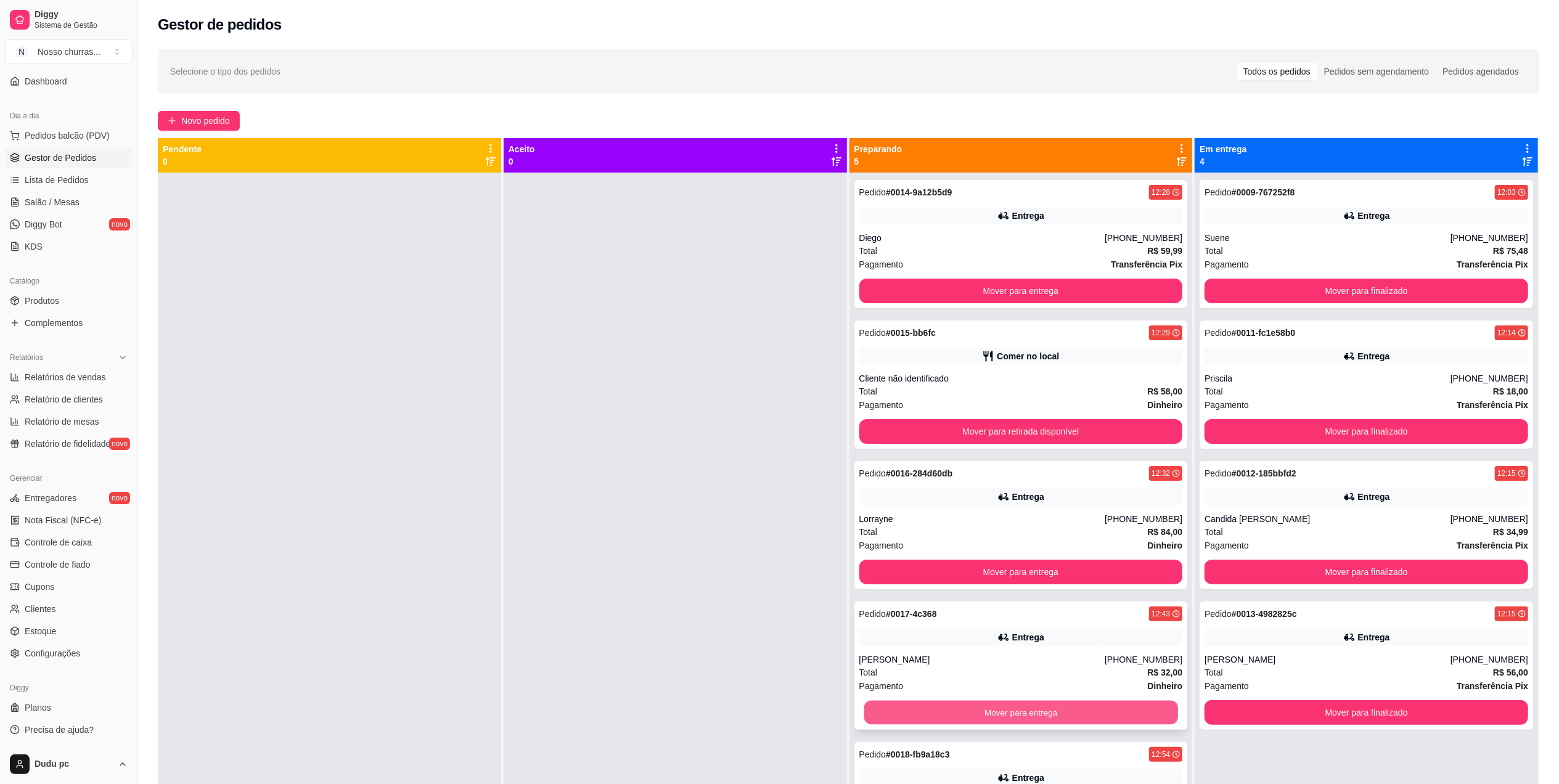
click at [965, 708] on button "Mover para entrega" at bounding box center [1020, 712] width 314 height 24
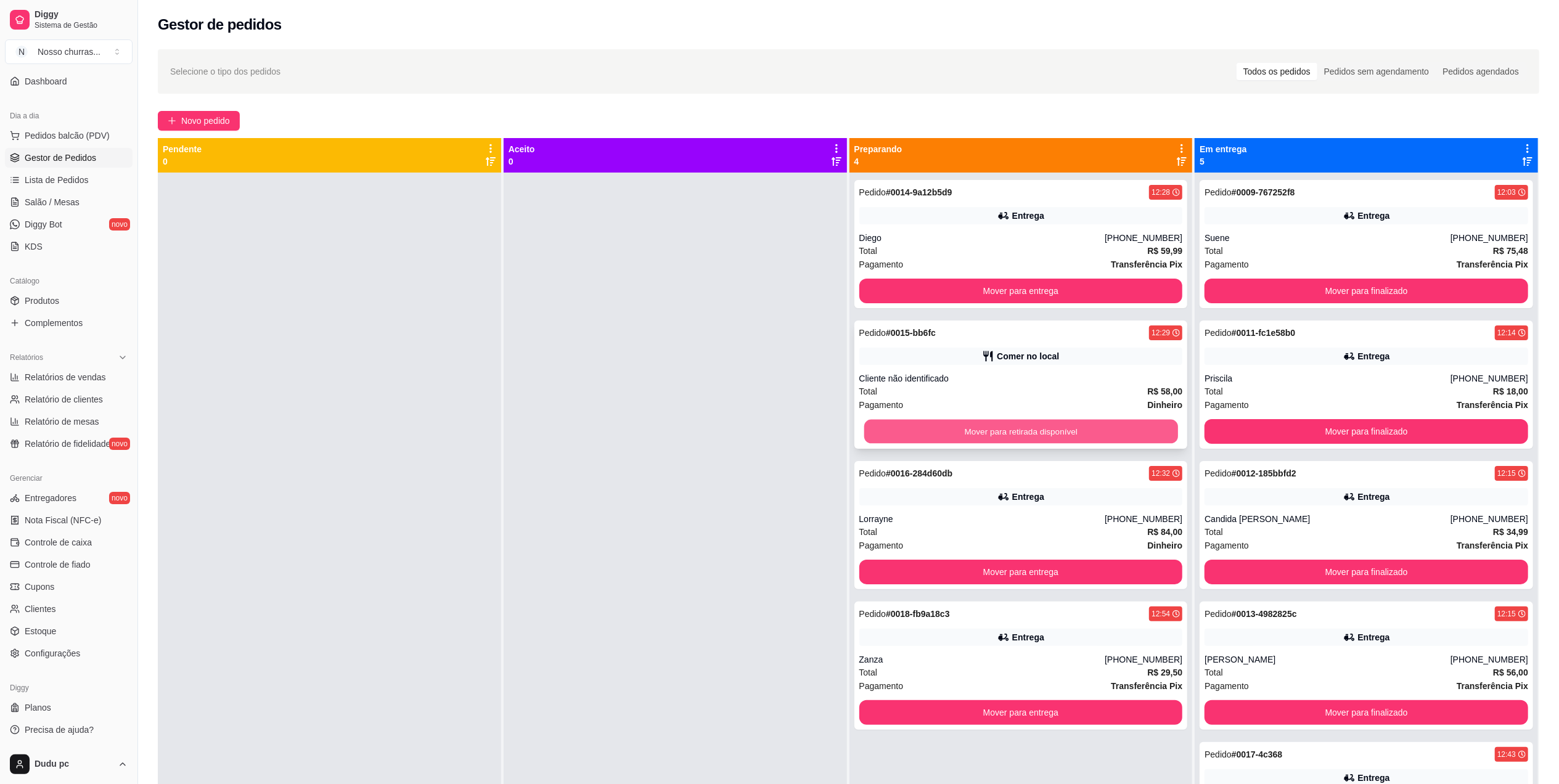
click at [1026, 434] on button "Mover para retirada disponível" at bounding box center [1020, 431] width 314 height 24
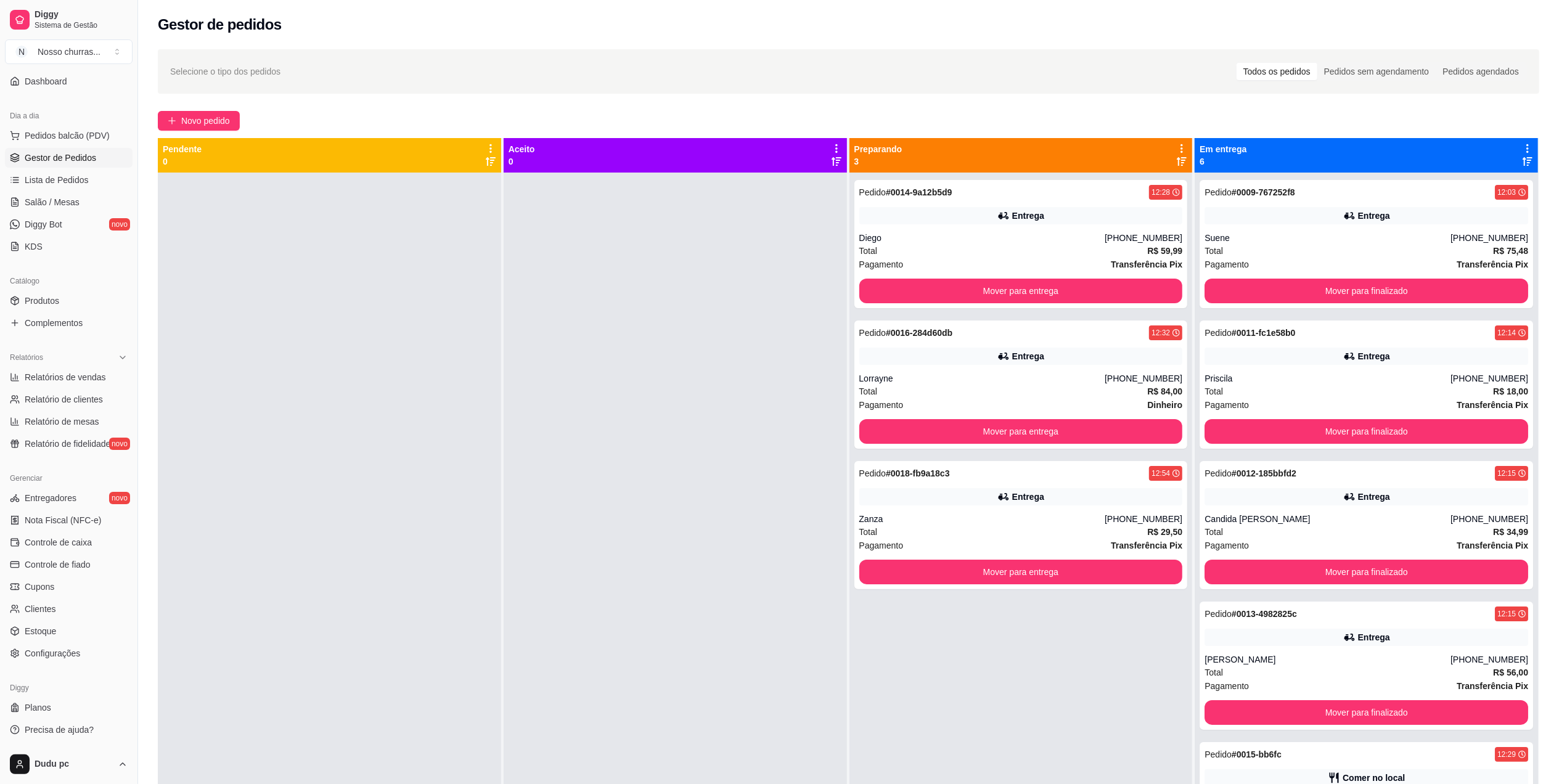
click at [1547, 743] on div "Selecione o tipo dos pedidos Todos os pedidos Pedidos sem agendamento Pedidos a…" at bounding box center [848, 489] width 1421 height 895
click at [1555, 720] on div "Selecione o tipo dos pedidos Todos os pedidos Pedidos sem agendamento Pedidos a…" at bounding box center [848, 489] width 1421 height 895
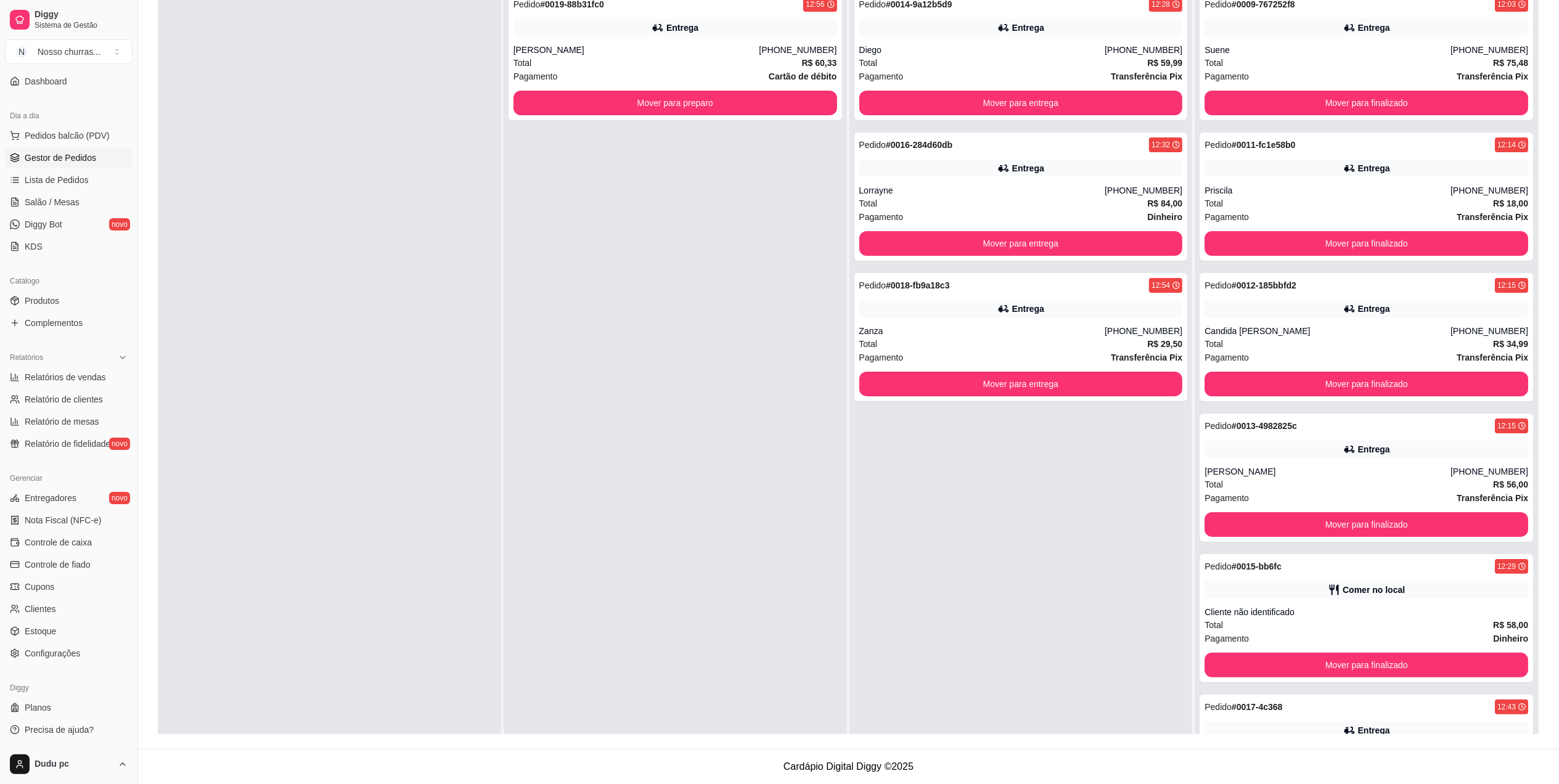
scroll to position [74, 0]
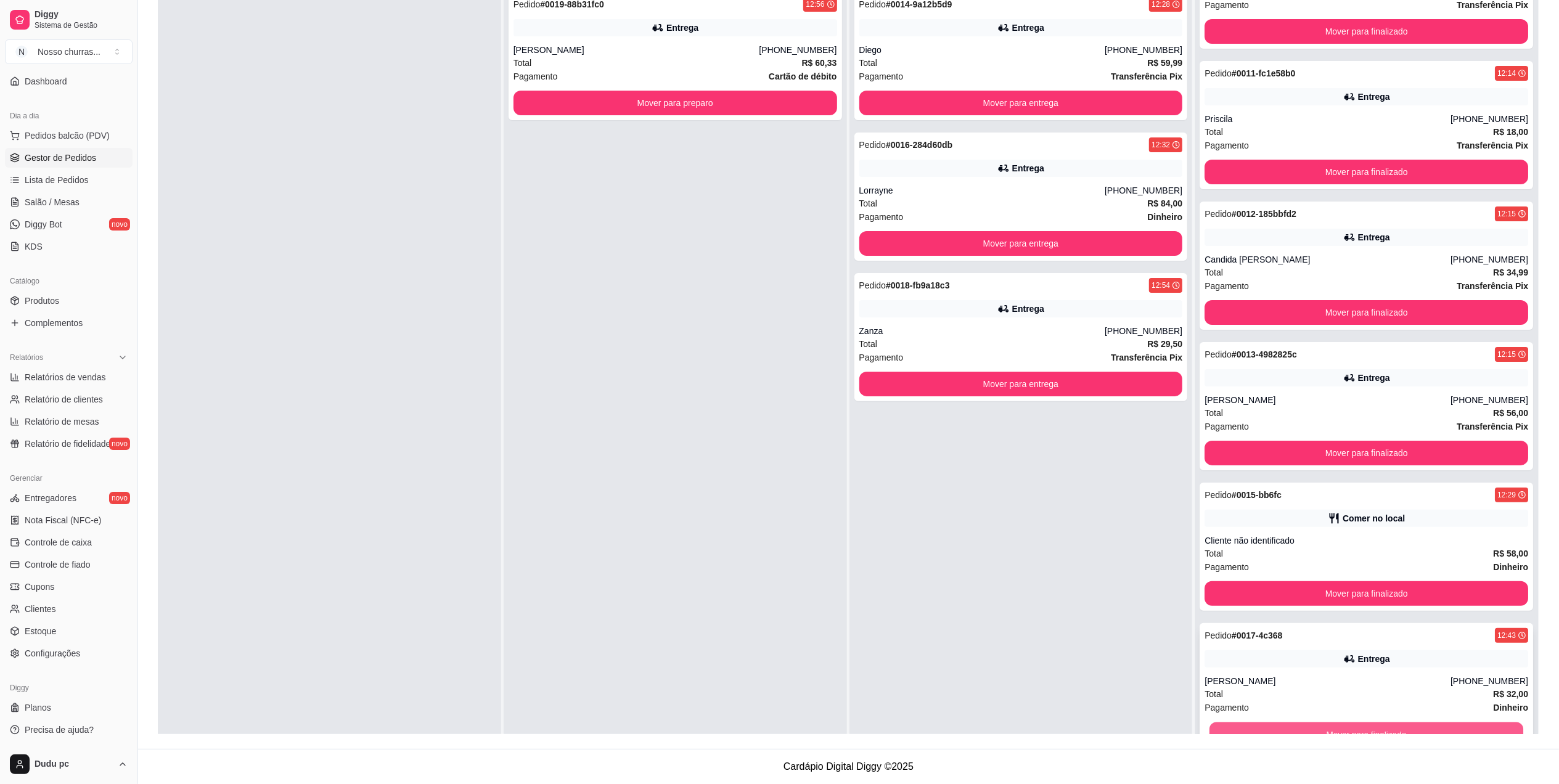
click at [1426, 727] on button "Mover para finalizado" at bounding box center [1367, 734] width 314 height 24
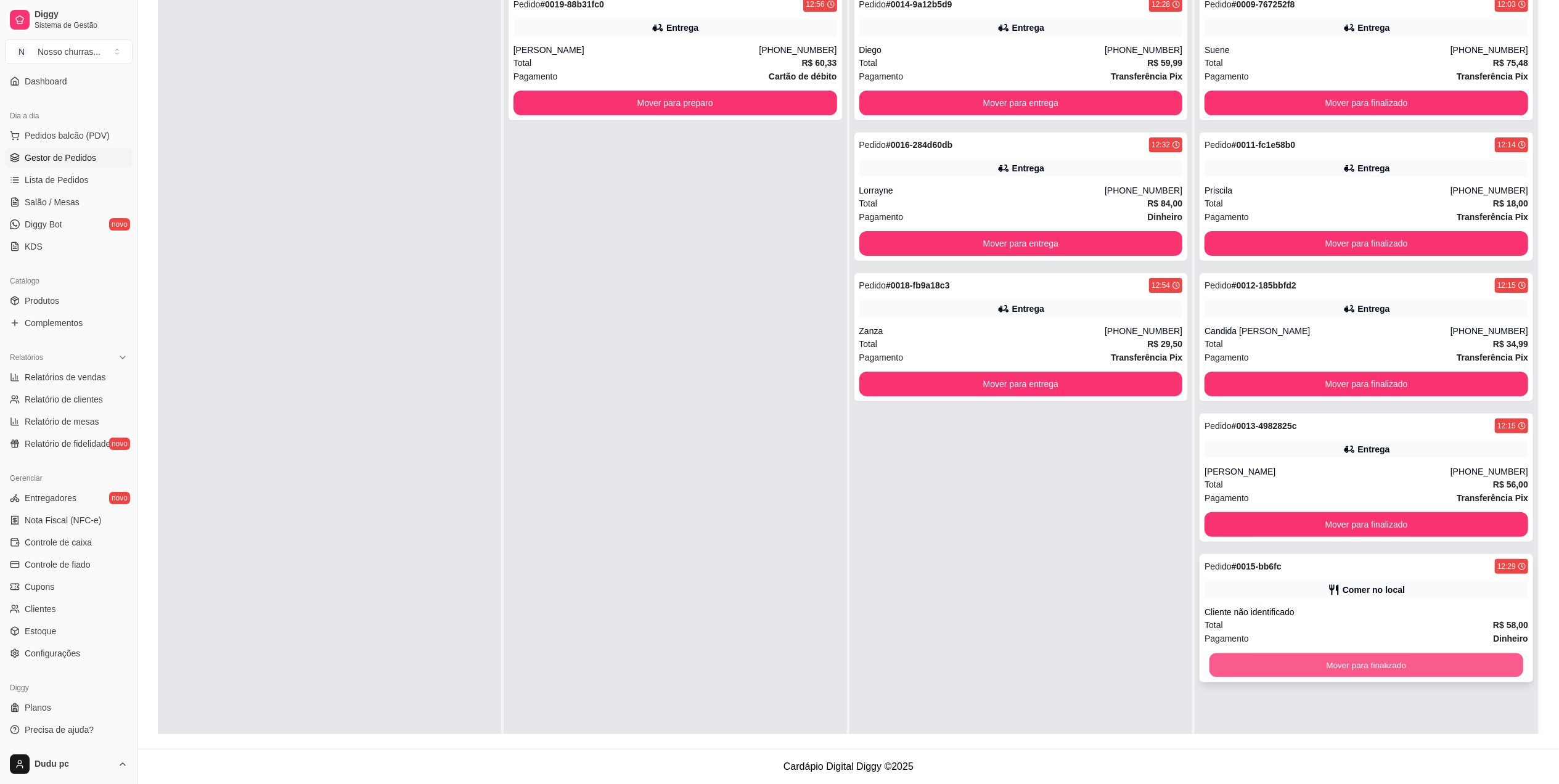
click at [1420, 668] on button "Mover para finalizado" at bounding box center [1367, 665] width 314 height 24
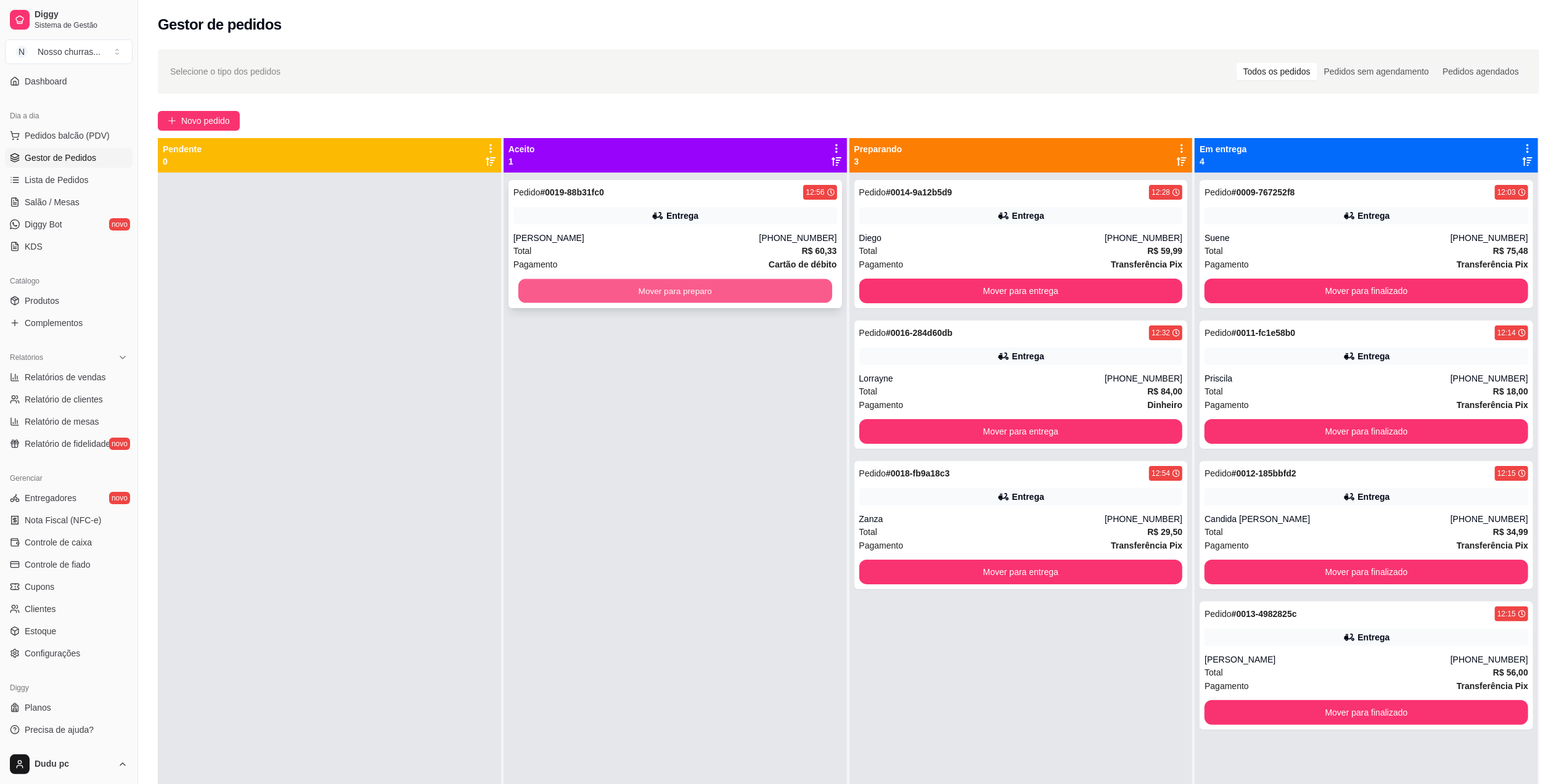
click at [799, 291] on button "Mover para preparo" at bounding box center [675, 291] width 314 height 24
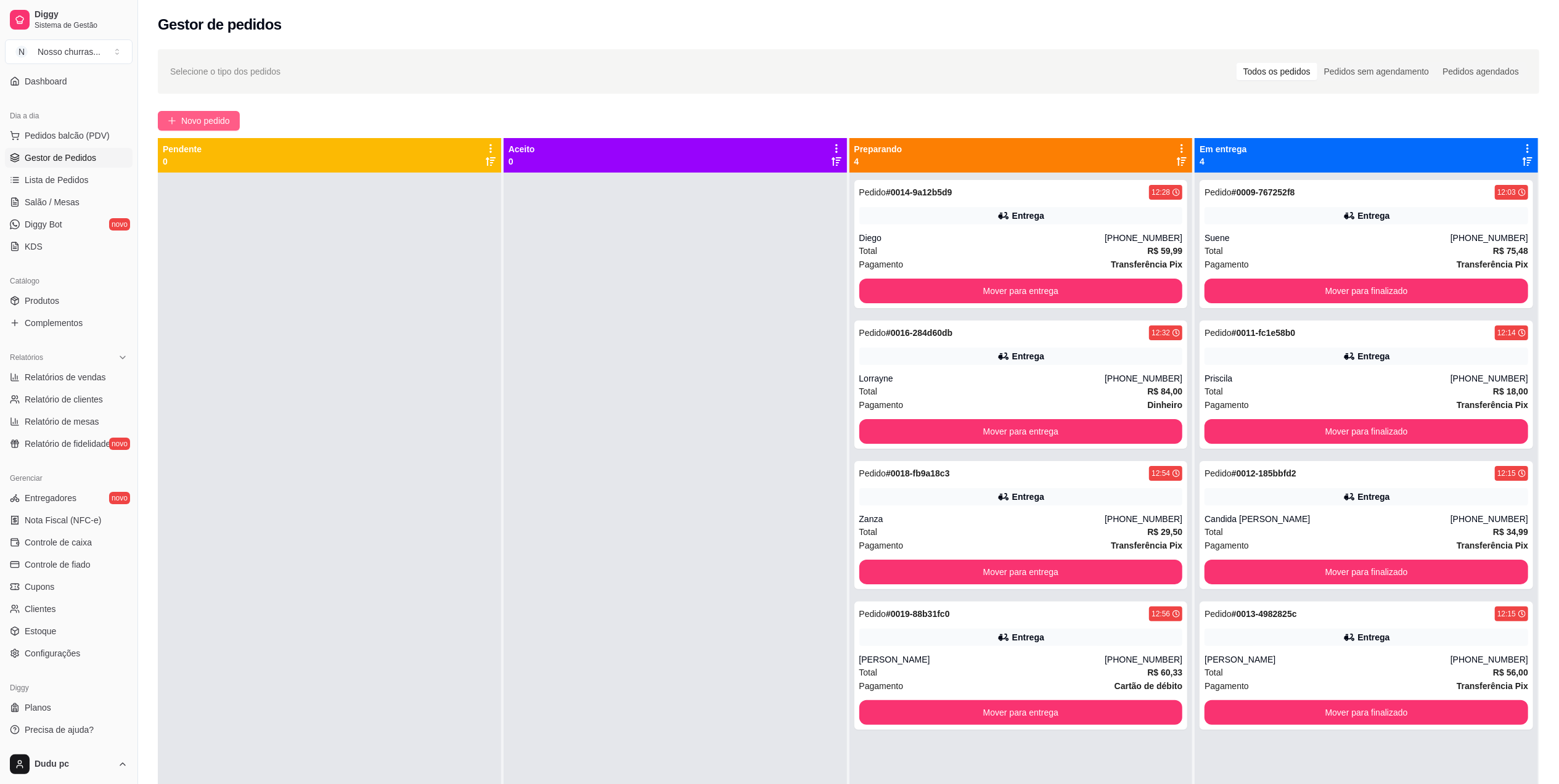
click at [223, 116] on span "Novo pedido" at bounding box center [205, 120] width 49 height 14
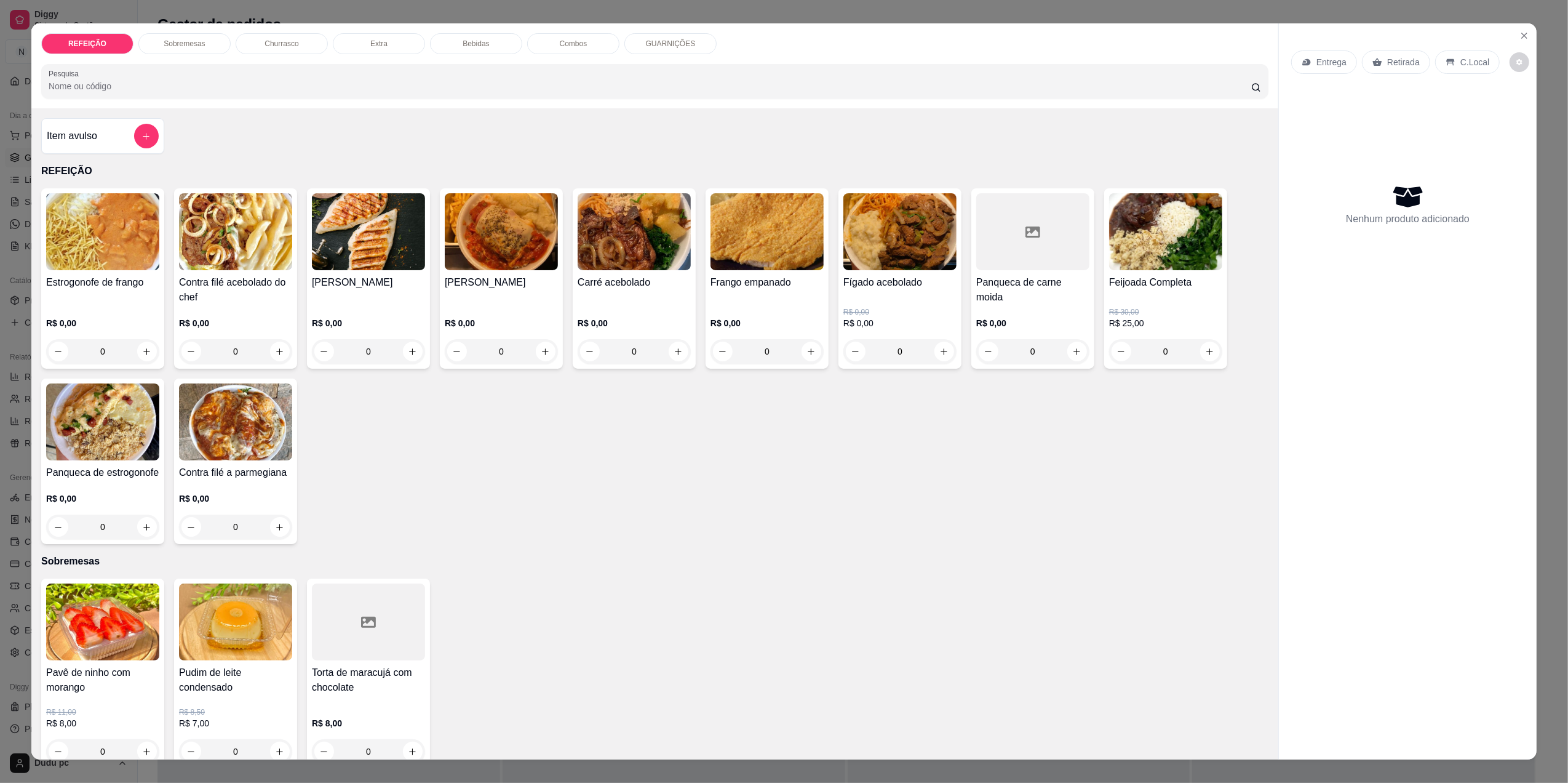
click at [1206, 354] on div "0" at bounding box center [1166, 352] width 113 height 25
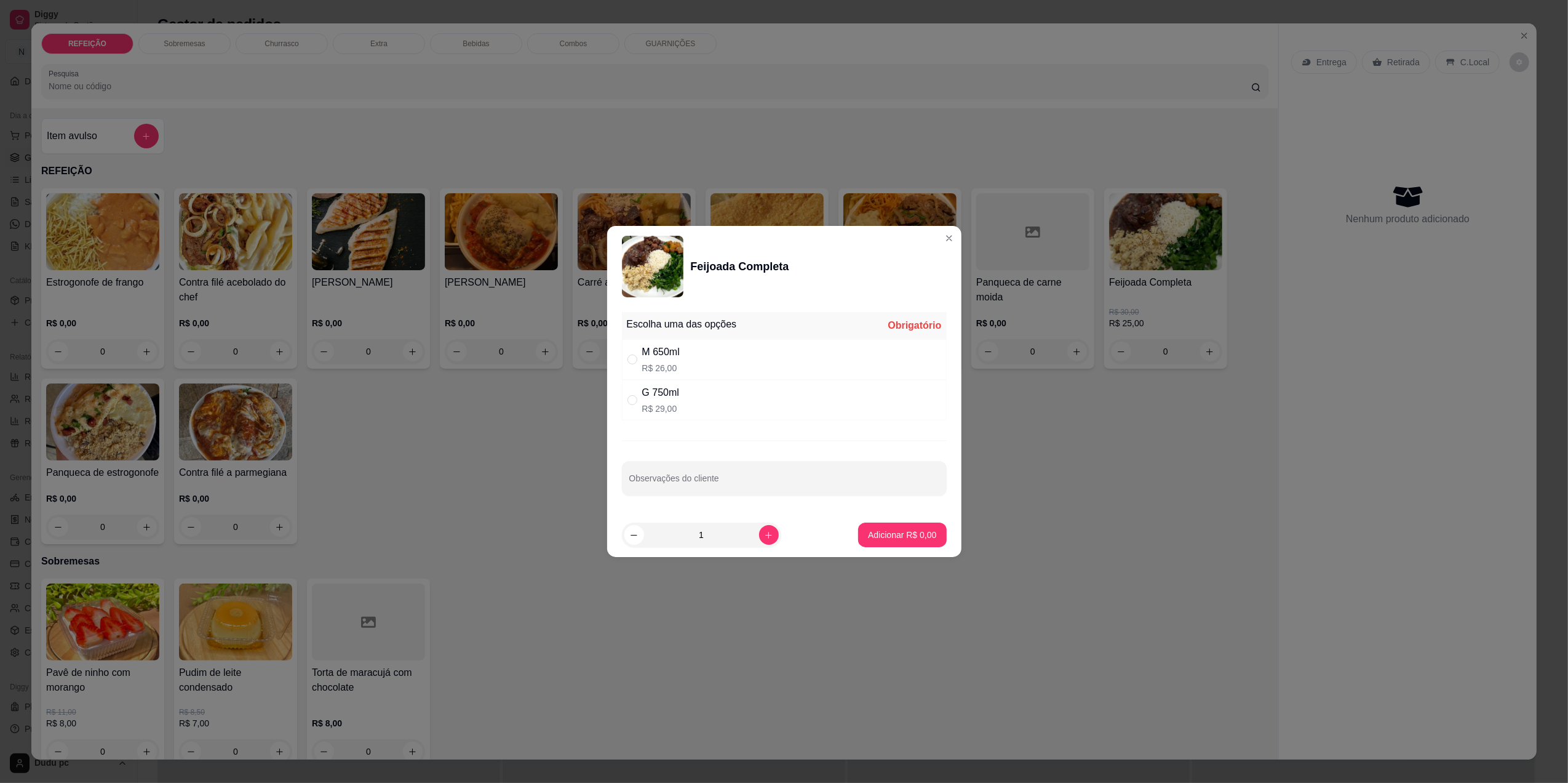
click at [790, 416] on div "G 750ml R$ 29,00" at bounding box center [785, 400] width 325 height 40
radio input "true"
click at [872, 536] on p "Adicionar R$ 29,00" at bounding box center [899, 534] width 71 height 12
type input "1"
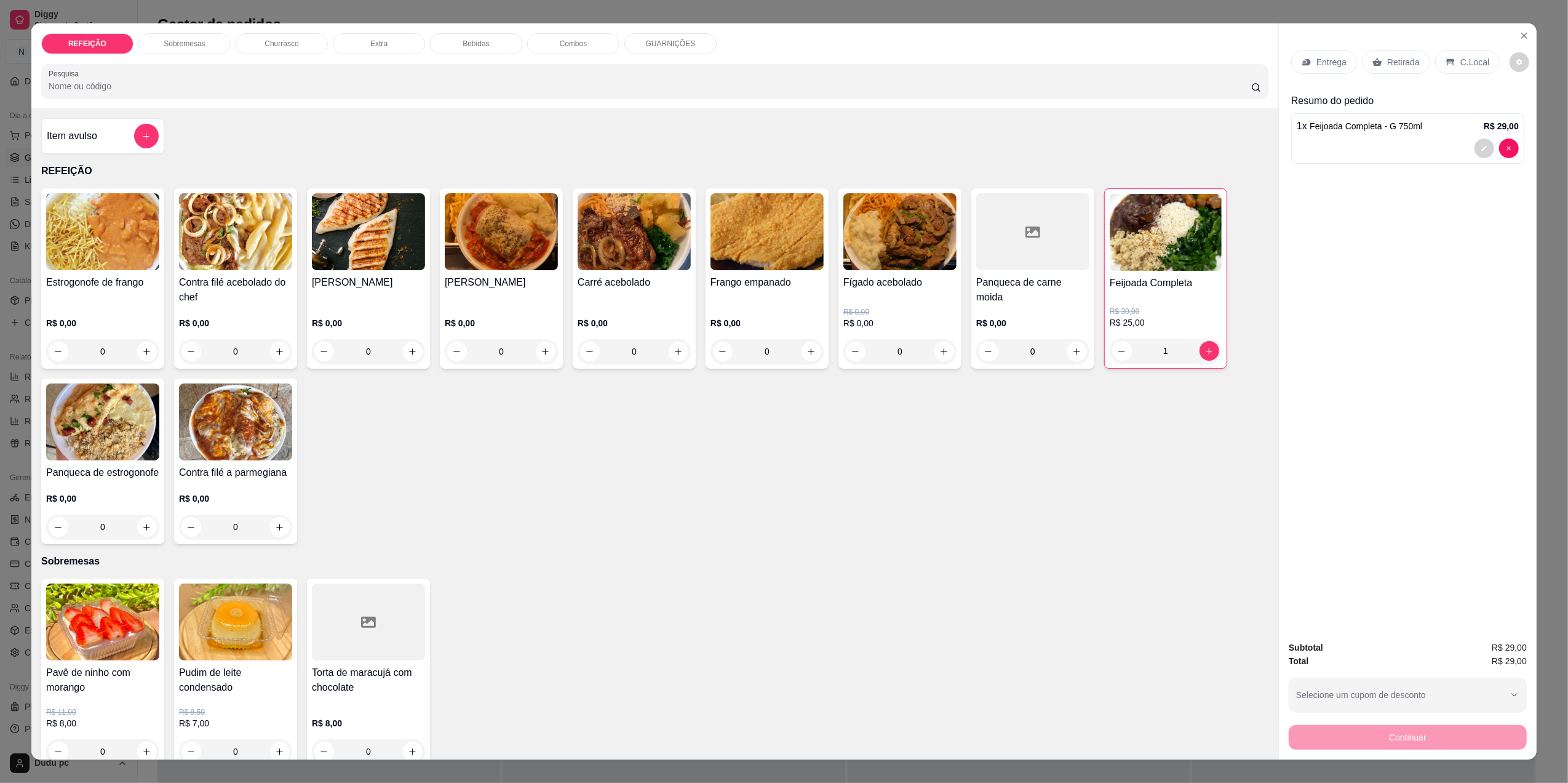
click at [234, 426] on img at bounding box center [235, 422] width 113 height 77
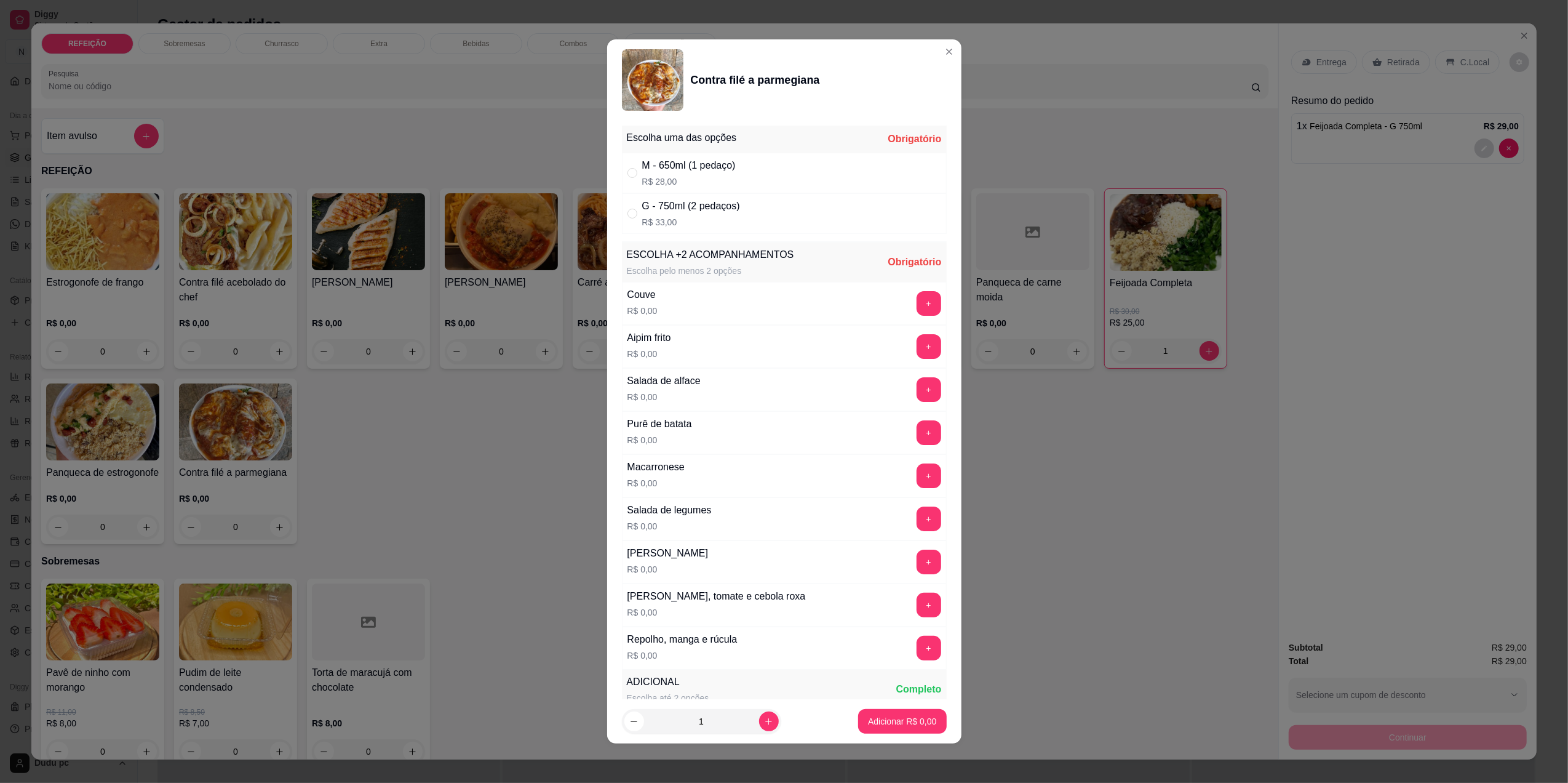
click at [693, 227] on p "R$ 33,00" at bounding box center [691, 222] width 98 height 12
radio input "true"
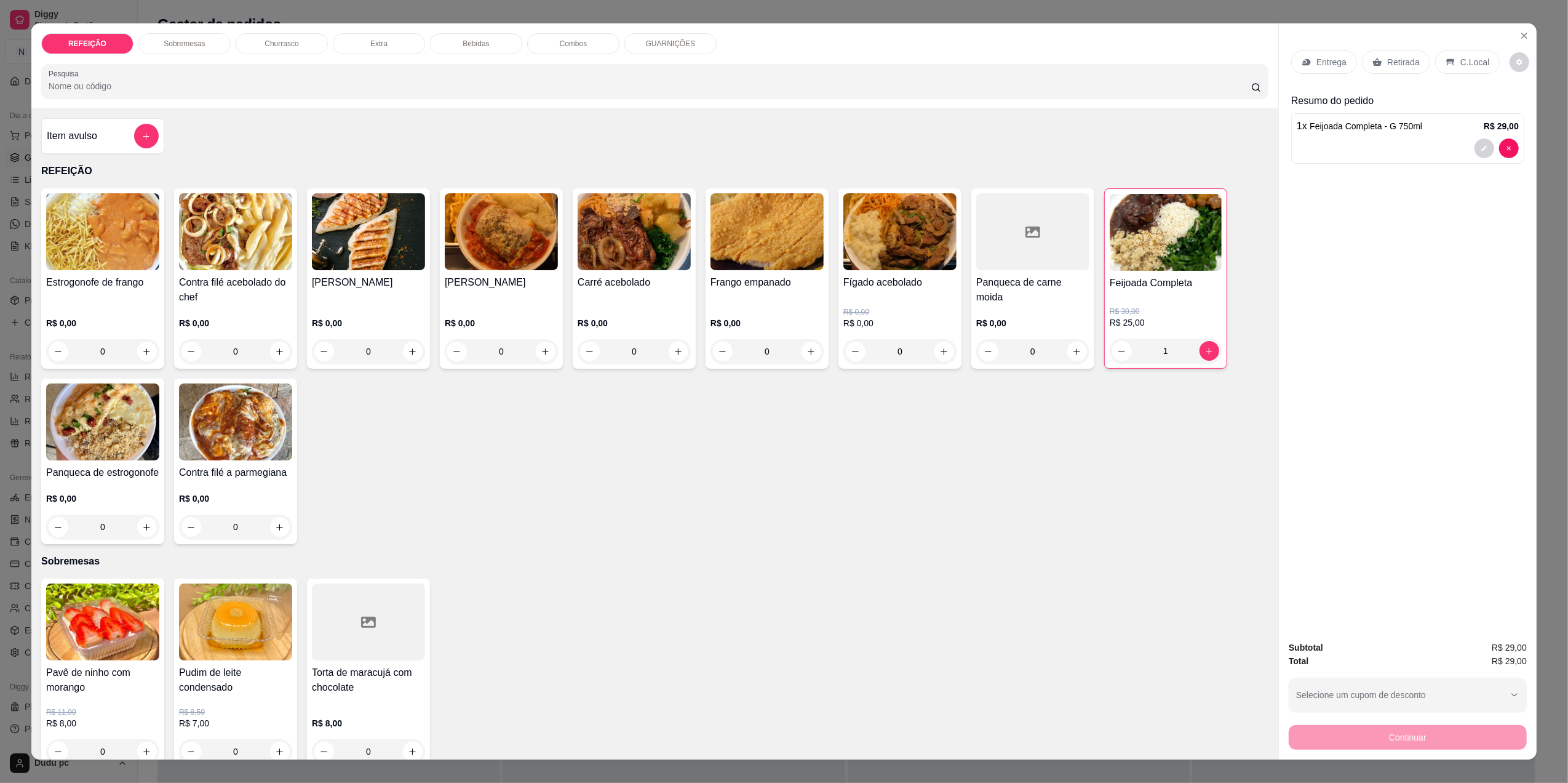
click at [537, 224] on img at bounding box center [502, 232] width 113 height 77
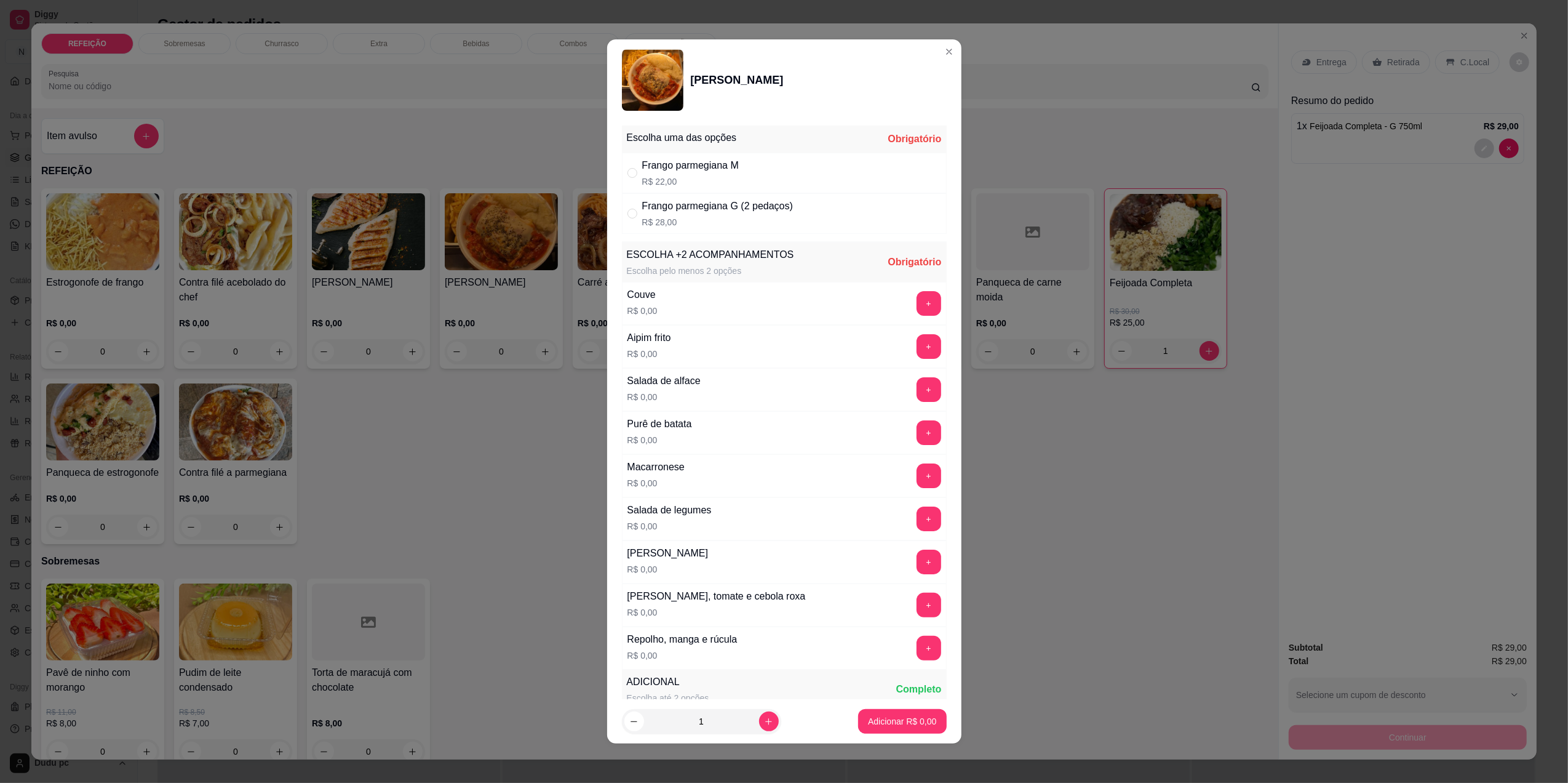
click at [702, 216] on p "R$ 28,00" at bounding box center [717, 222] width 151 height 12
radio input "true"
click at [916, 598] on button "+" at bounding box center [928, 604] width 24 height 24
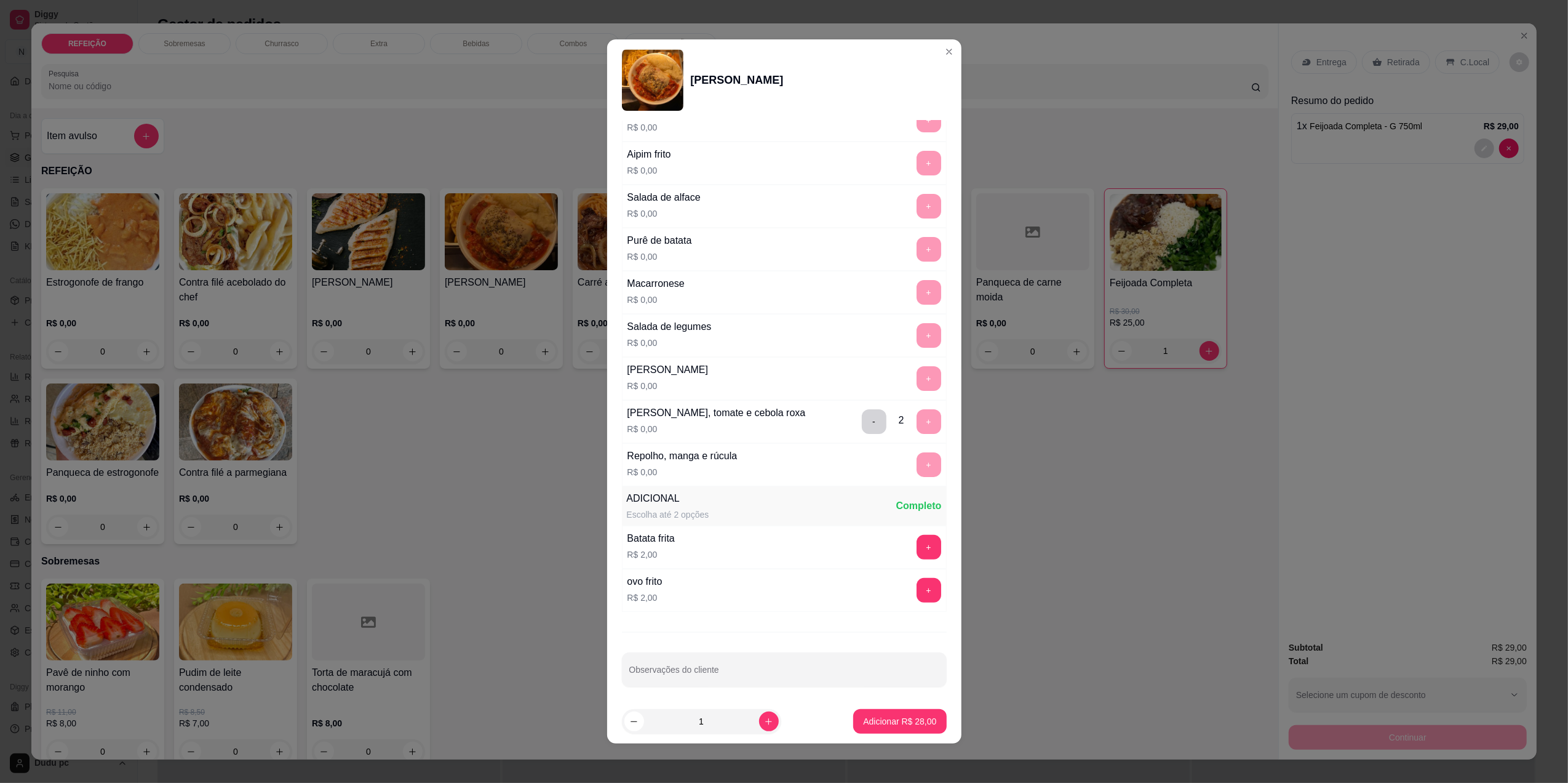
scroll to position [193, 0]
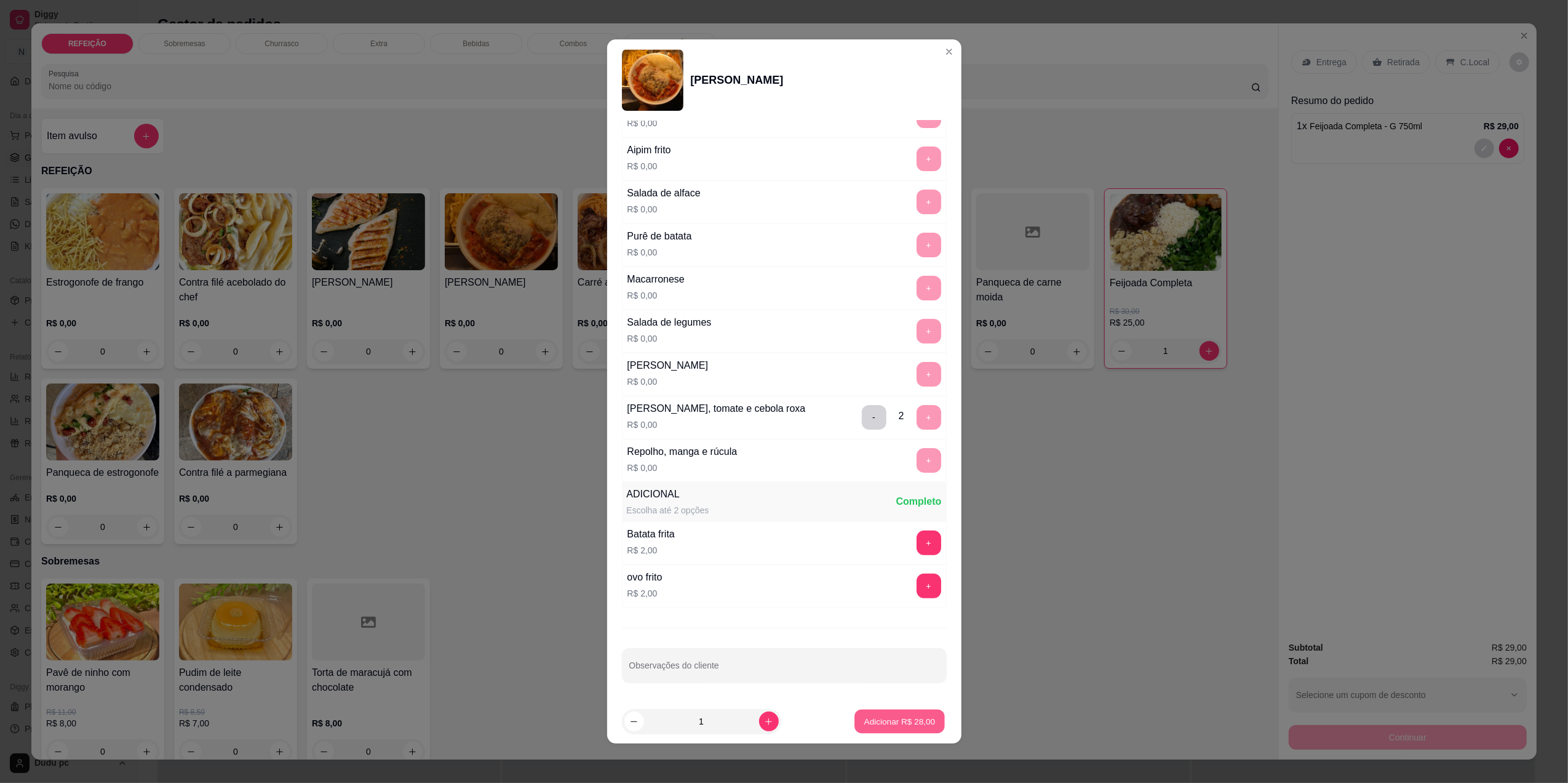
click at [882, 714] on button "Adicionar R$ 28,00" at bounding box center [900, 722] width 91 height 24
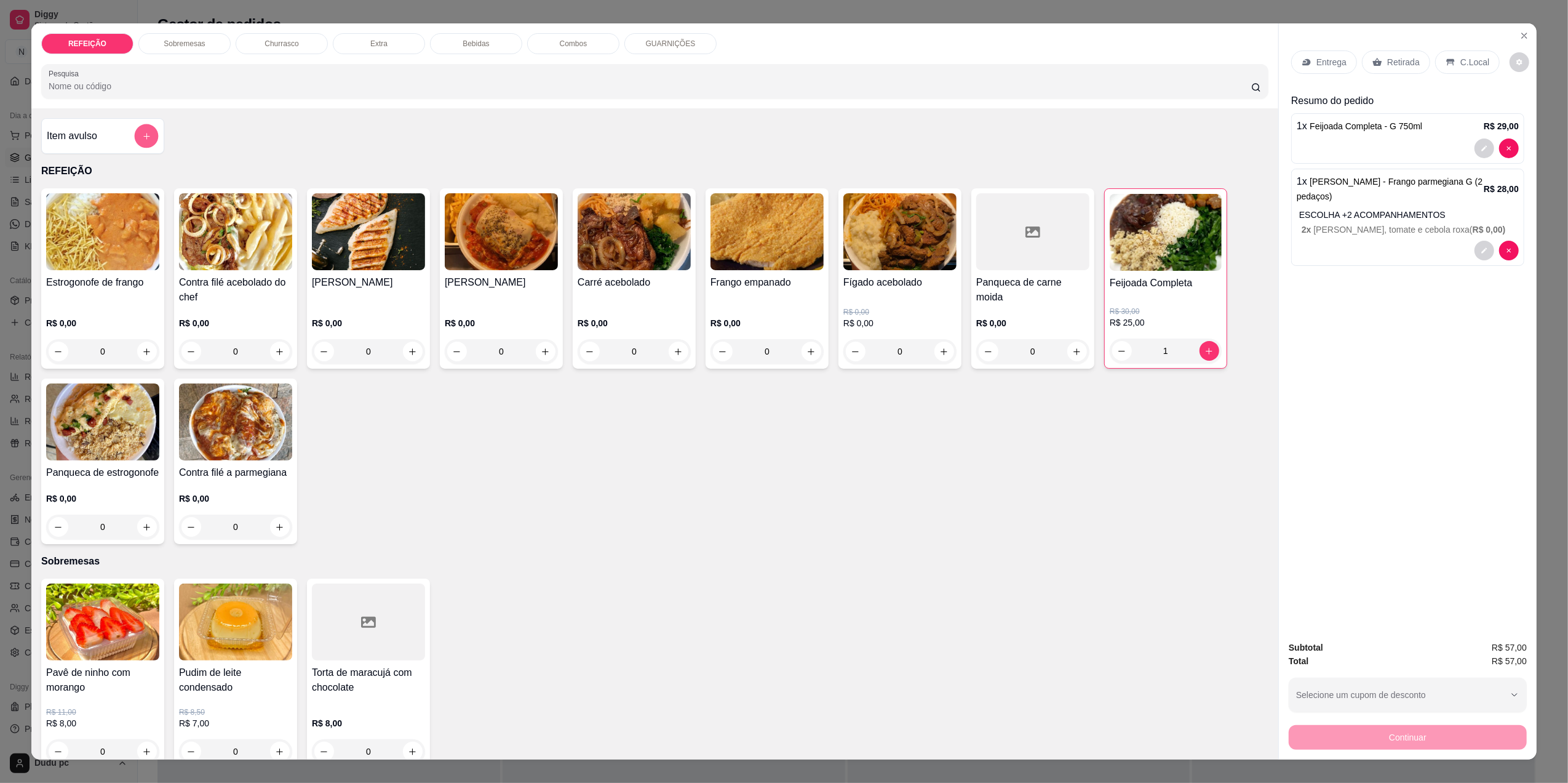
click at [142, 139] on icon "add-separate-item" at bounding box center [147, 136] width 9 height 9
click at [727, 342] on div "0" at bounding box center [767, 352] width 113 height 25
click at [136, 127] on button "add-separate-item" at bounding box center [147, 136] width 25 height 25
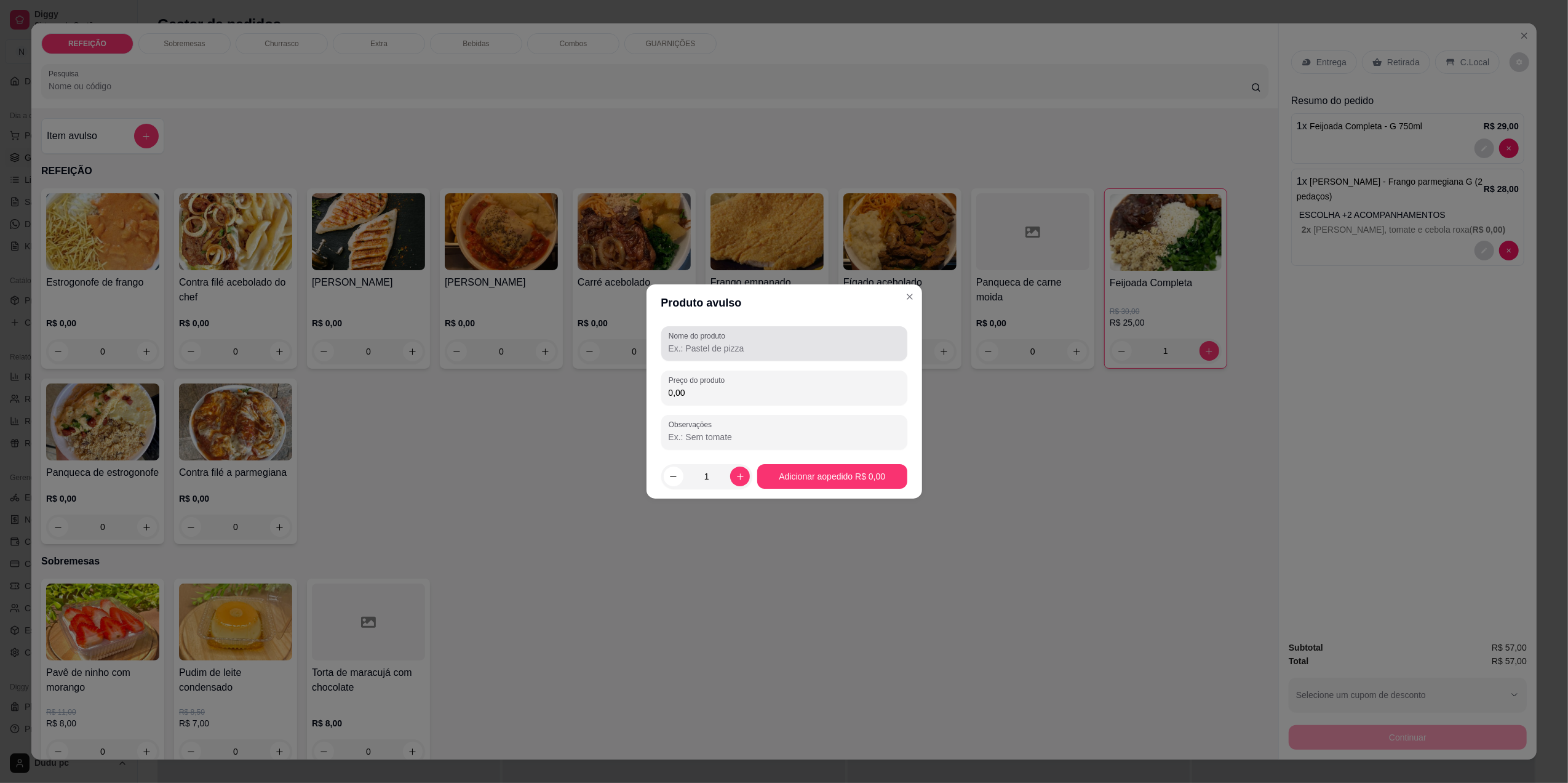
click at [740, 342] on input "Nome do produto" at bounding box center [784, 348] width 232 height 12
type input "agua sem gas"
click at [737, 396] on input "0,00" at bounding box center [784, 392] width 232 height 12
type input "2,00"
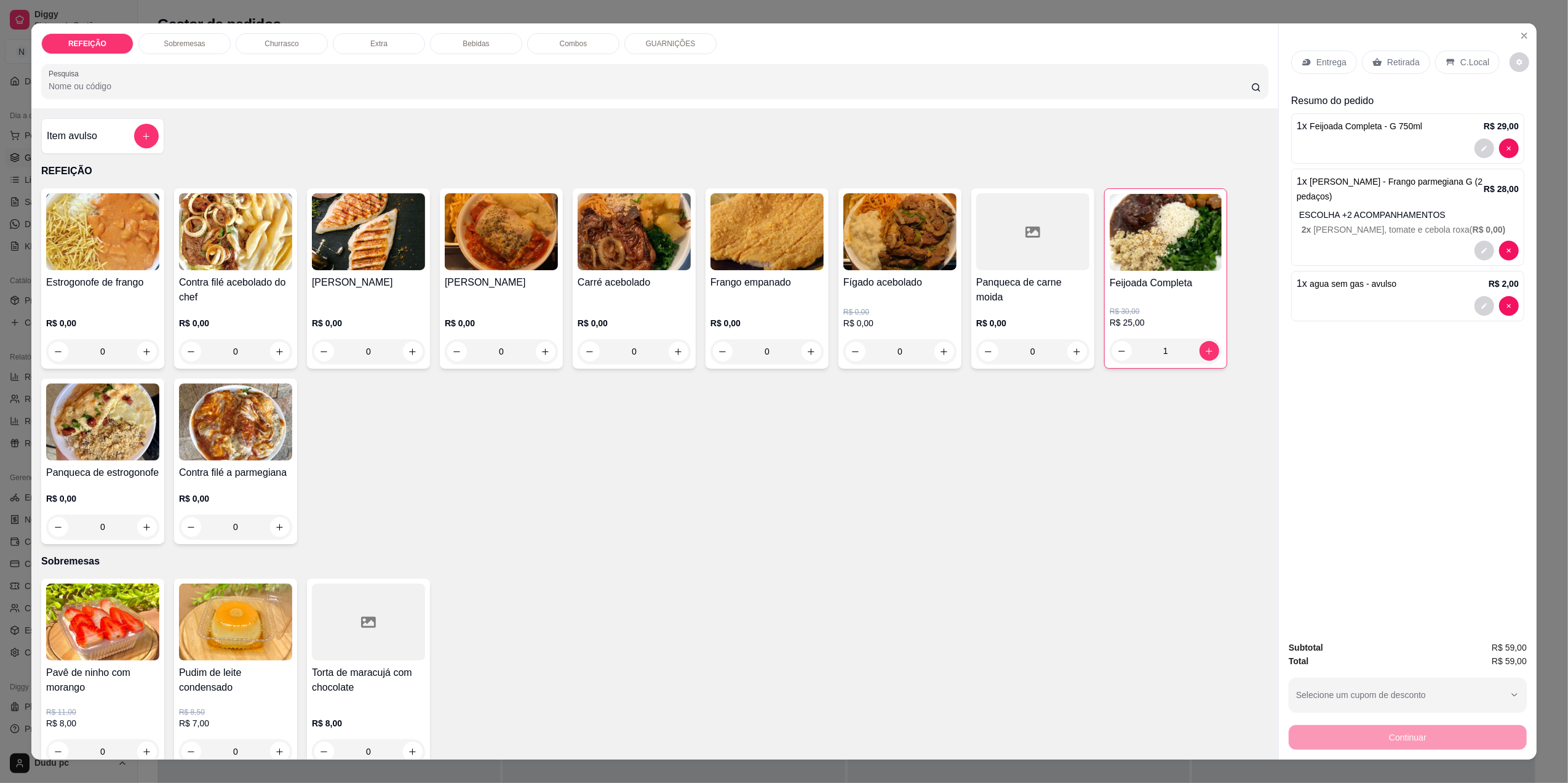
click at [133, 122] on div "Item avulso" at bounding box center [102, 136] width 123 height 36
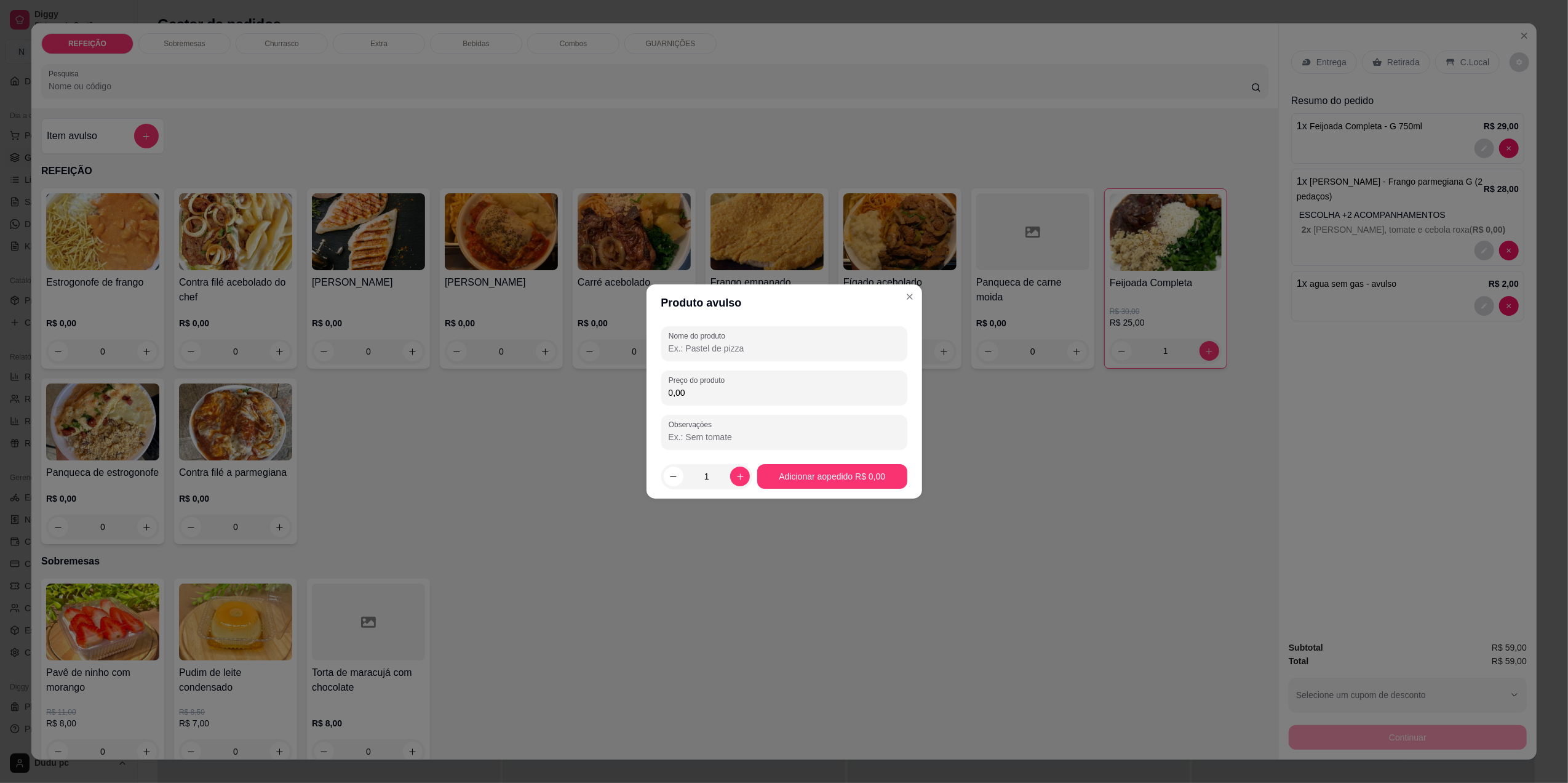
click at [810, 343] on input "Nome do produto" at bounding box center [784, 348] width 232 height 12
type input "coca ks"
click at [806, 392] on input "0,00" at bounding box center [784, 392] width 232 height 12
type input "7,00"
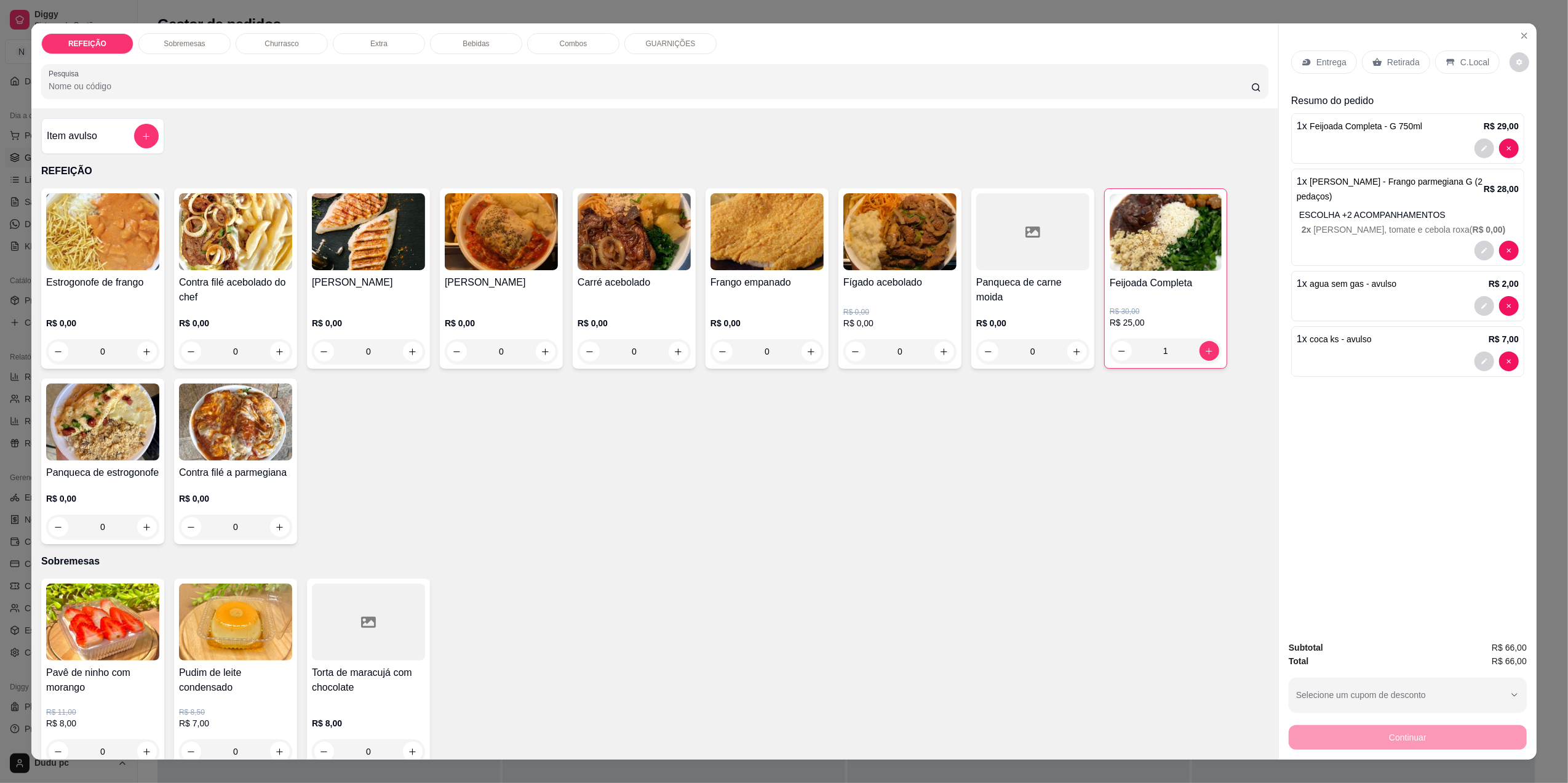
click at [1451, 59] on div "C.Local" at bounding box center [1468, 62] width 65 height 23
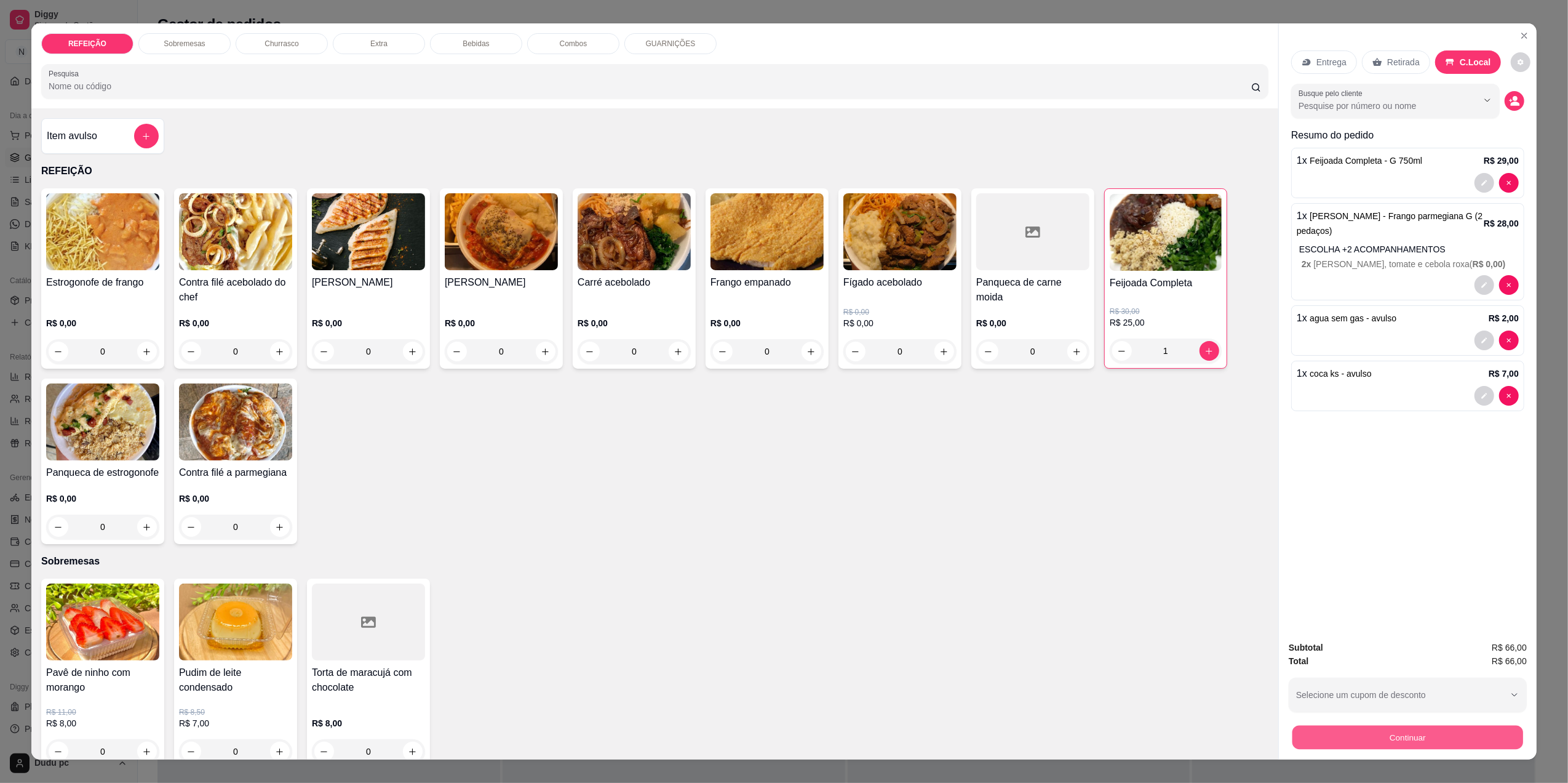
click at [1352, 731] on button "Continuar" at bounding box center [1408, 737] width 231 height 24
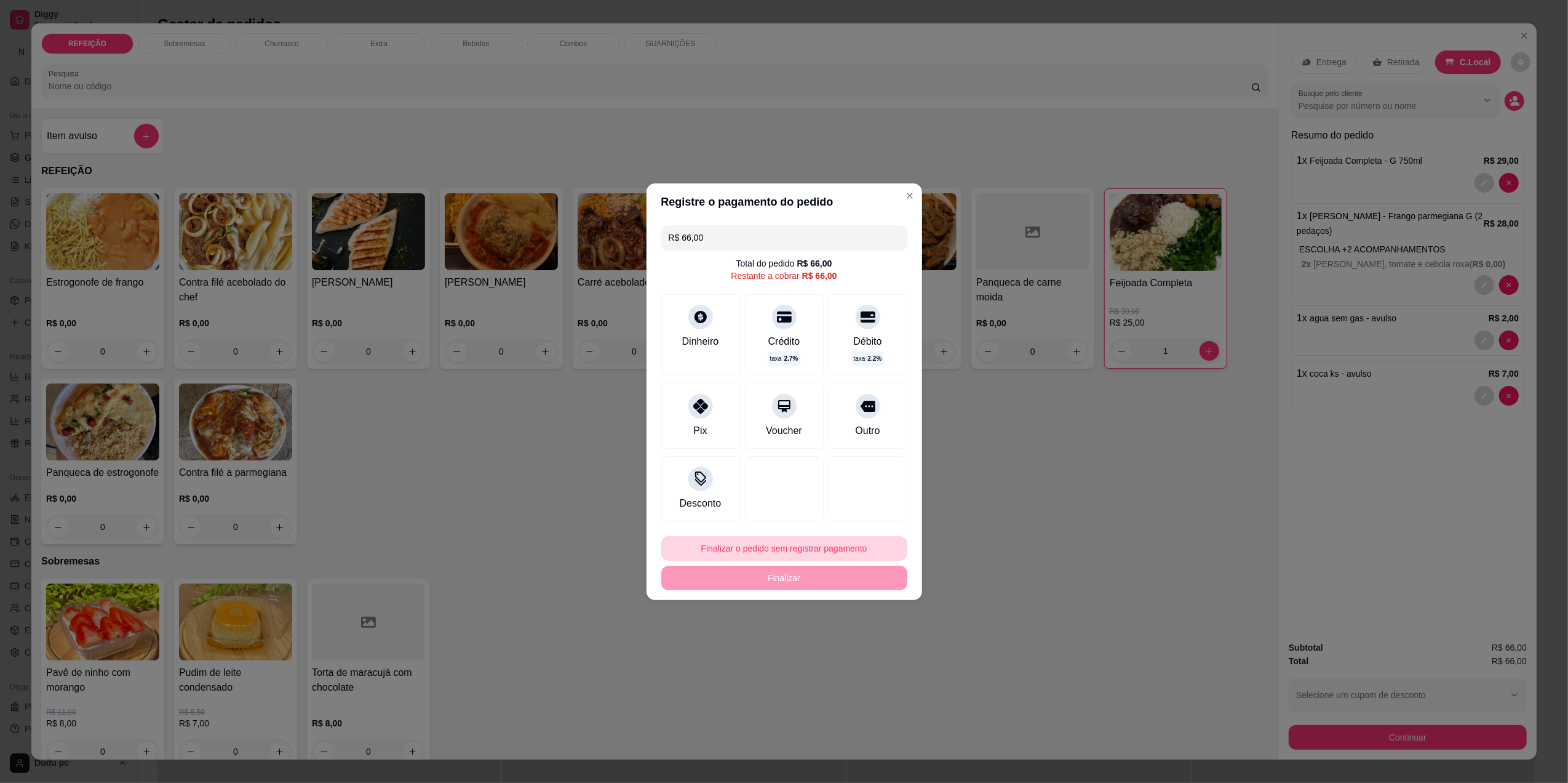
click at [734, 536] on button "Finalizar o pedido sem registrar pagamento" at bounding box center [784, 549] width 246 height 25
click at [855, 649] on button "Confirmar" at bounding box center [859, 649] width 44 height 18
type input "0"
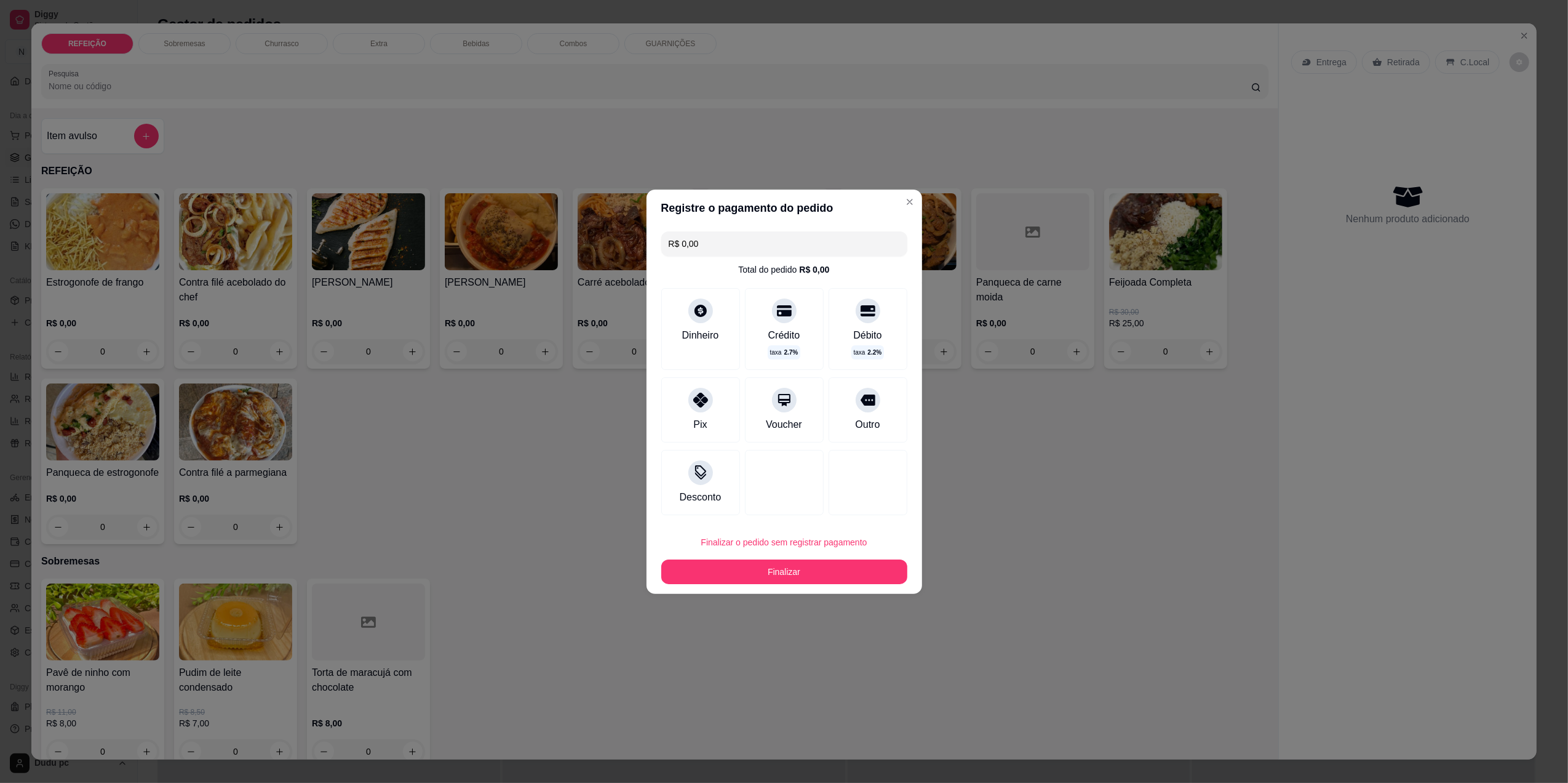
type input "R$ 0,00"
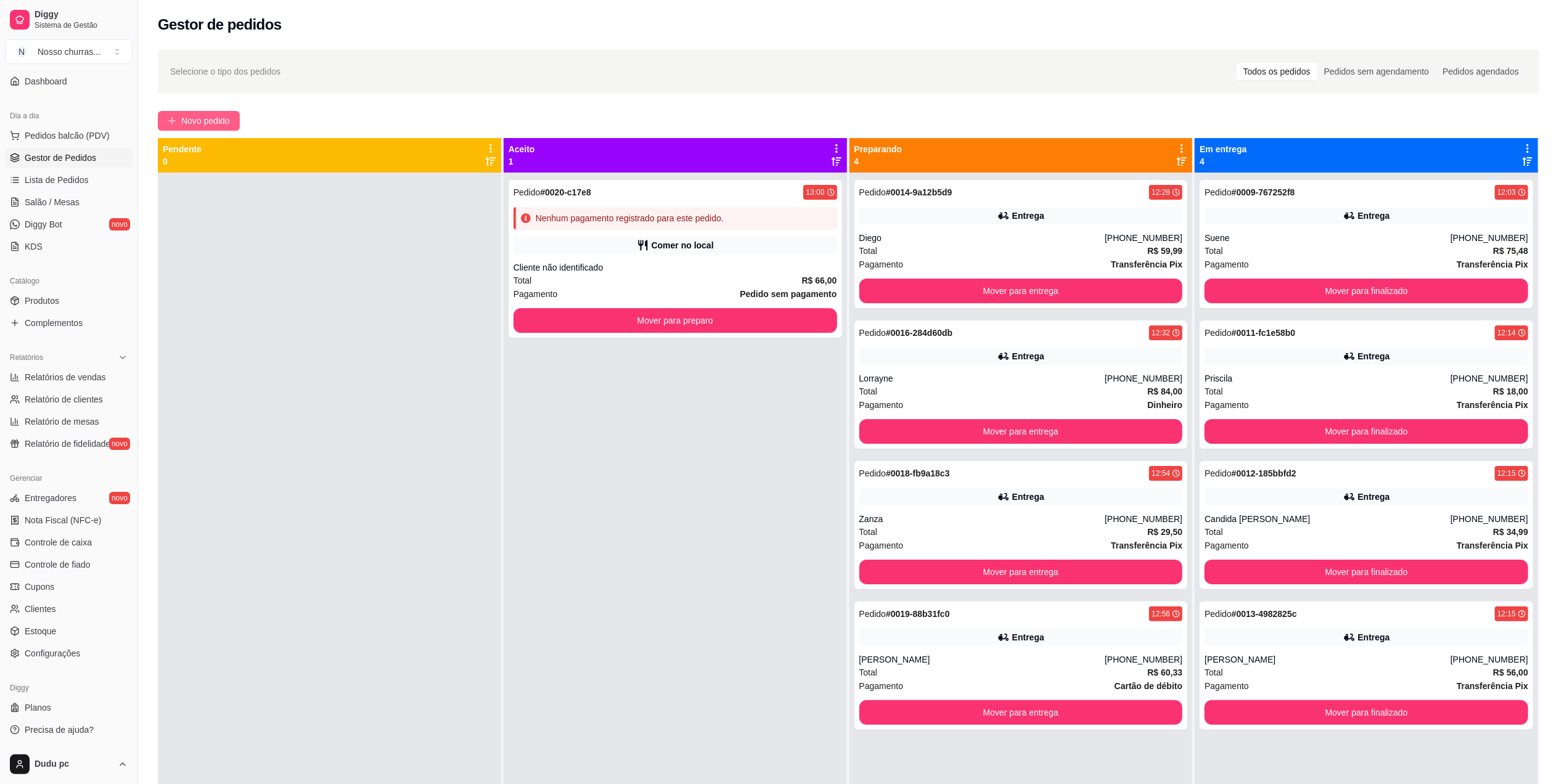
click at [189, 119] on span "Novo pedido" at bounding box center [205, 120] width 49 height 14
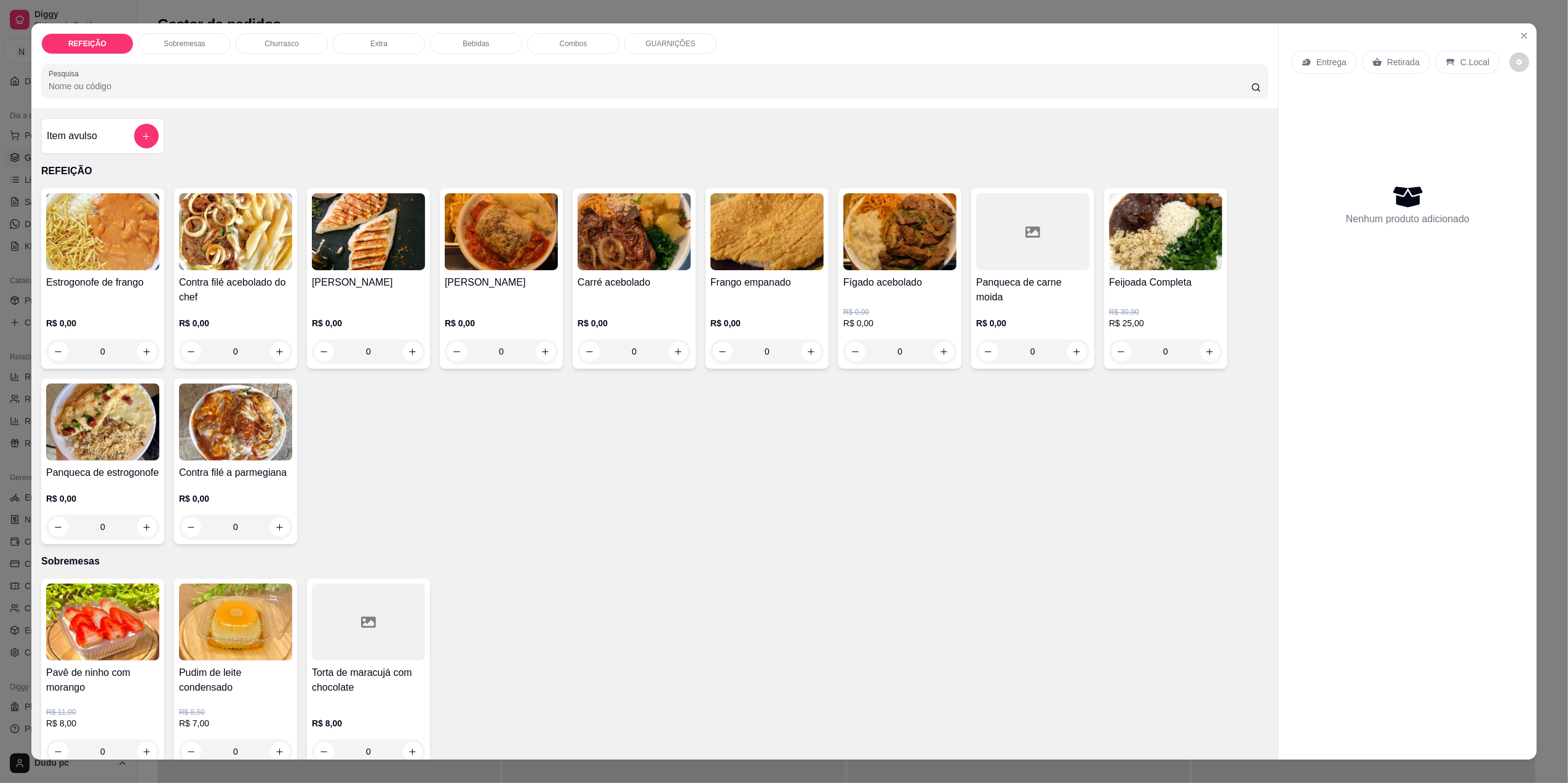
click at [276, 529] on div "0" at bounding box center [235, 527] width 113 height 25
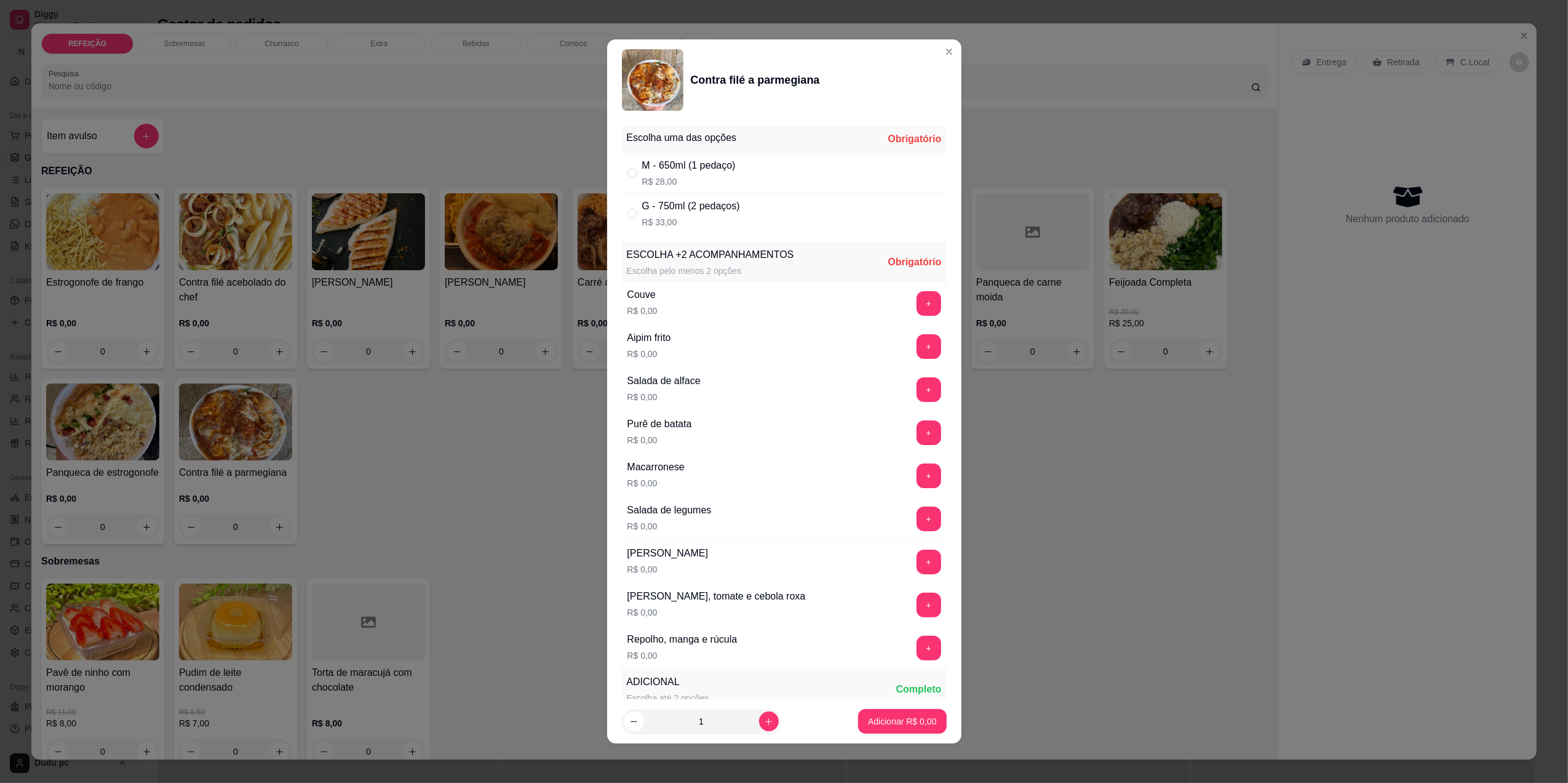
click at [667, 217] on p "R$ 33,00" at bounding box center [691, 222] width 98 height 12
radio input "true"
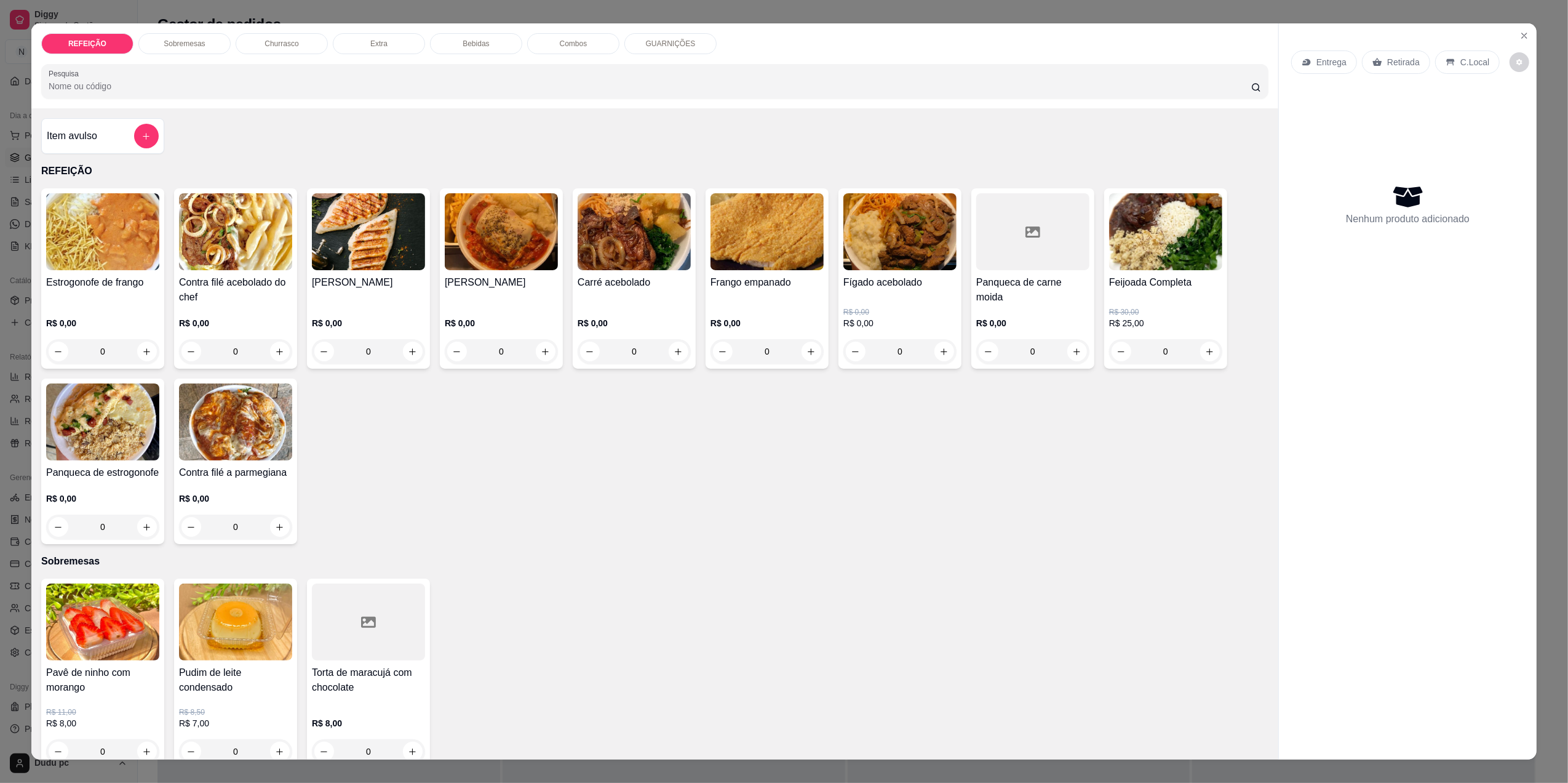
click at [233, 236] on img at bounding box center [235, 232] width 113 height 77
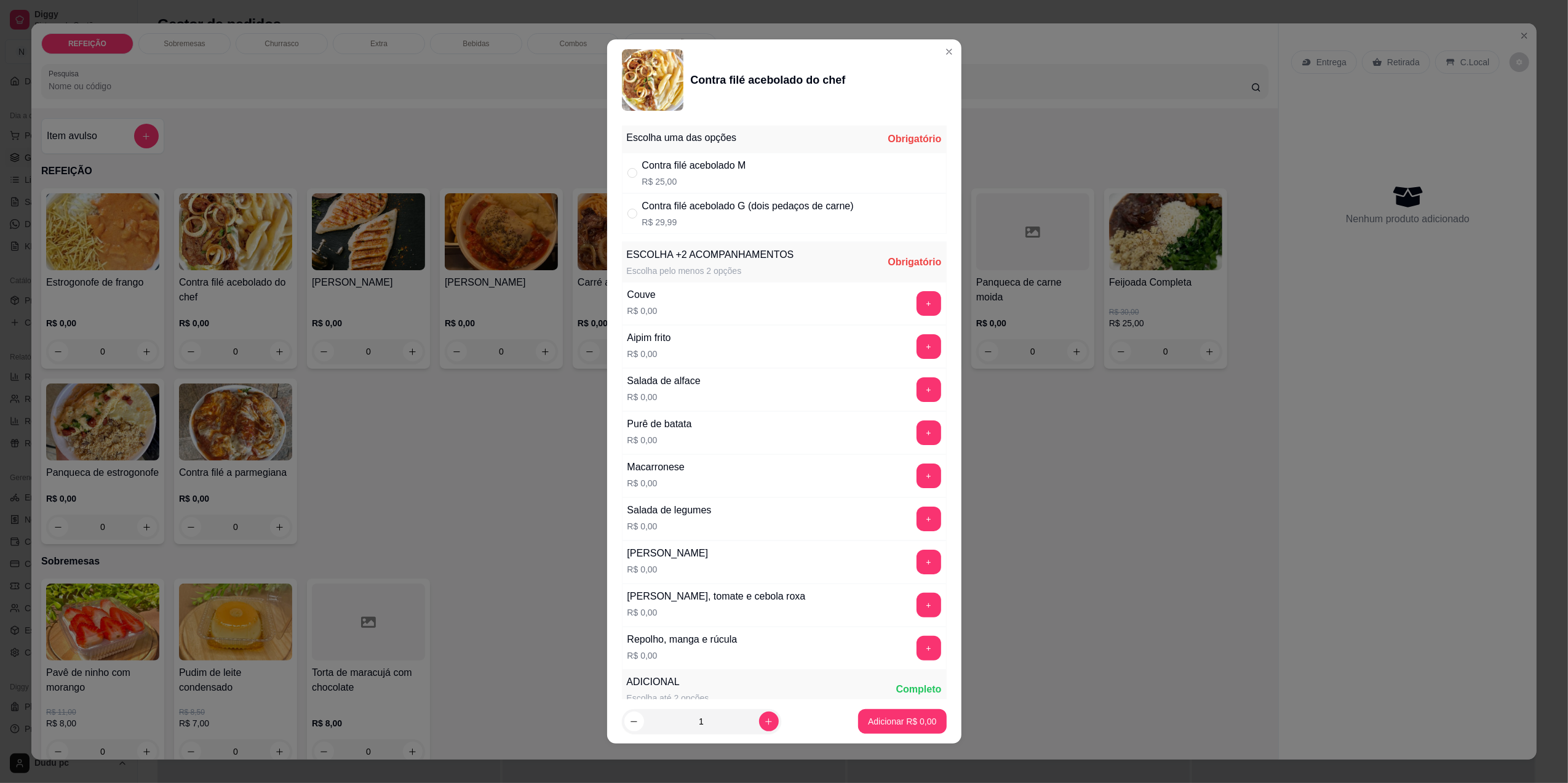
click at [697, 177] on p "R$ 25,00" at bounding box center [694, 181] width 104 height 12
radio input "true"
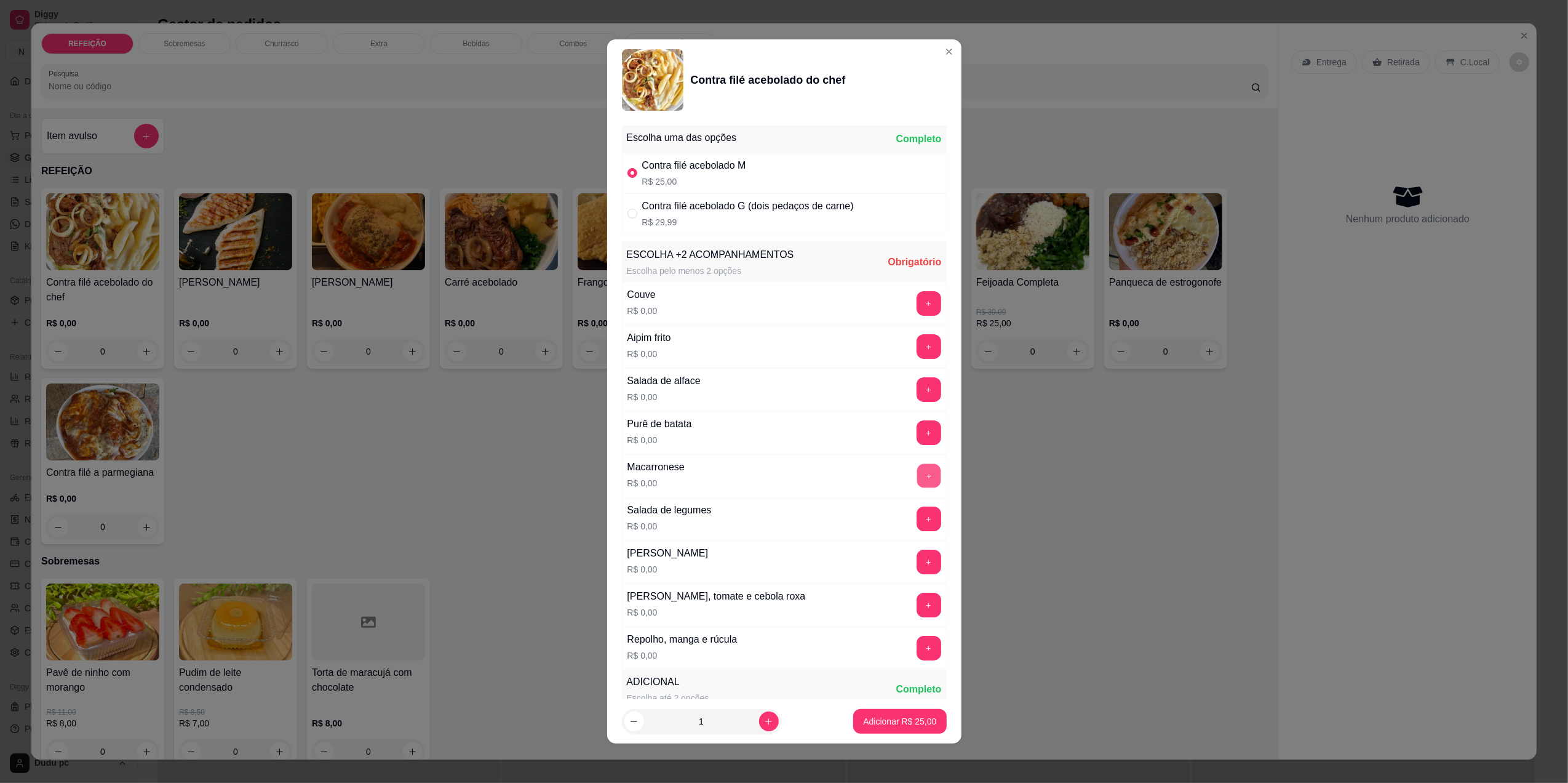
click at [916, 487] on button "+" at bounding box center [928, 475] width 24 height 24
click at [916, 481] on button "+" at bounding box center [929, 476] width 25 height 25
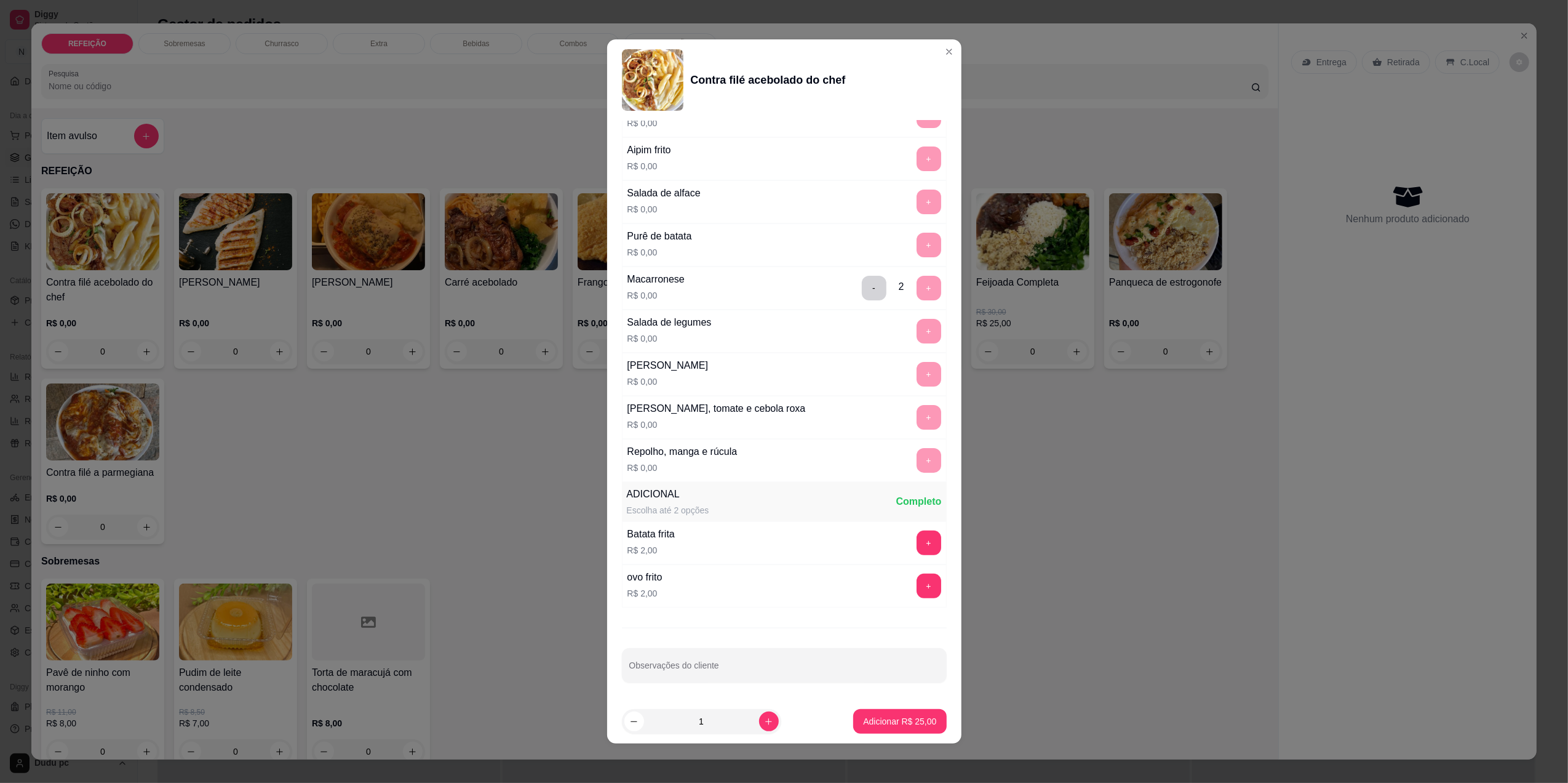
scroll to position [193, 0]
click at [869, 731] on button "Adicionar R$ 25,00" at bounding box center [900, 722] width 91 height 24
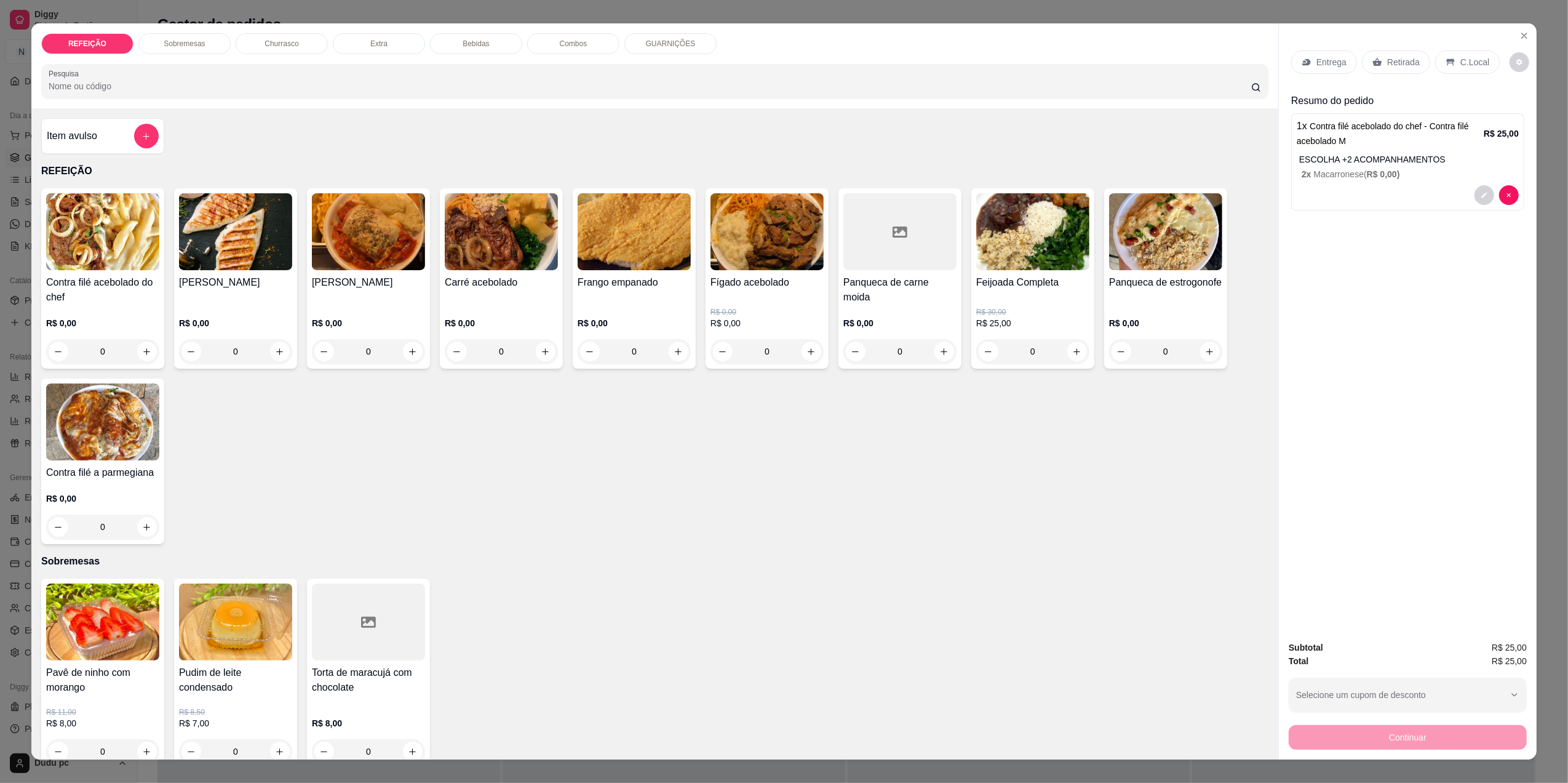
click at [408, 351] on div "0" at bounding box center [369, 352] width 113 height 25
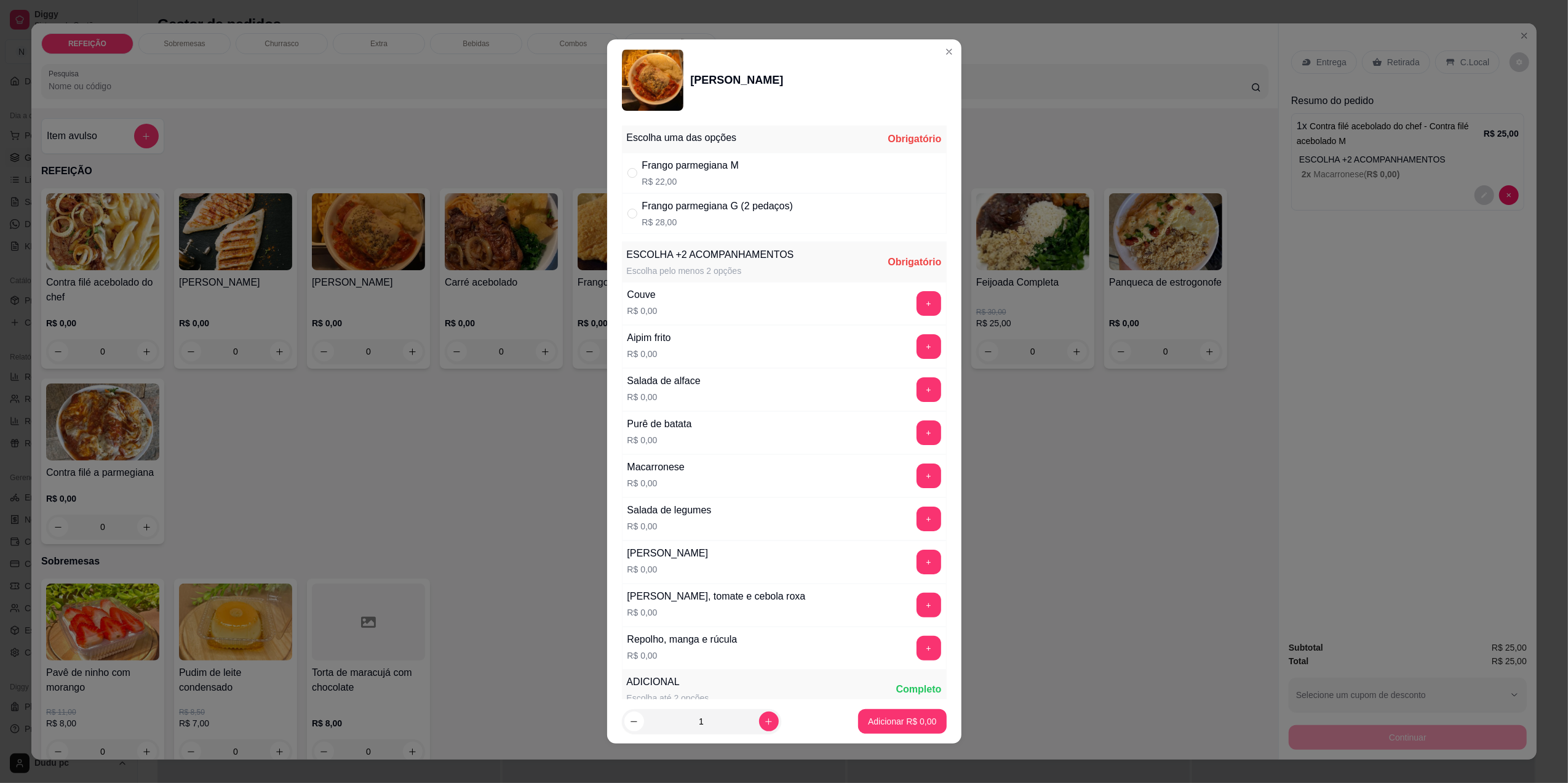
click at [689, 221] on p "R$ 28,00" at bounding box center [717, 222] width 151 height 12
radio input "true"
click at [916, 487] on button "+" at bounding box center [928, 475] width 24 height 24
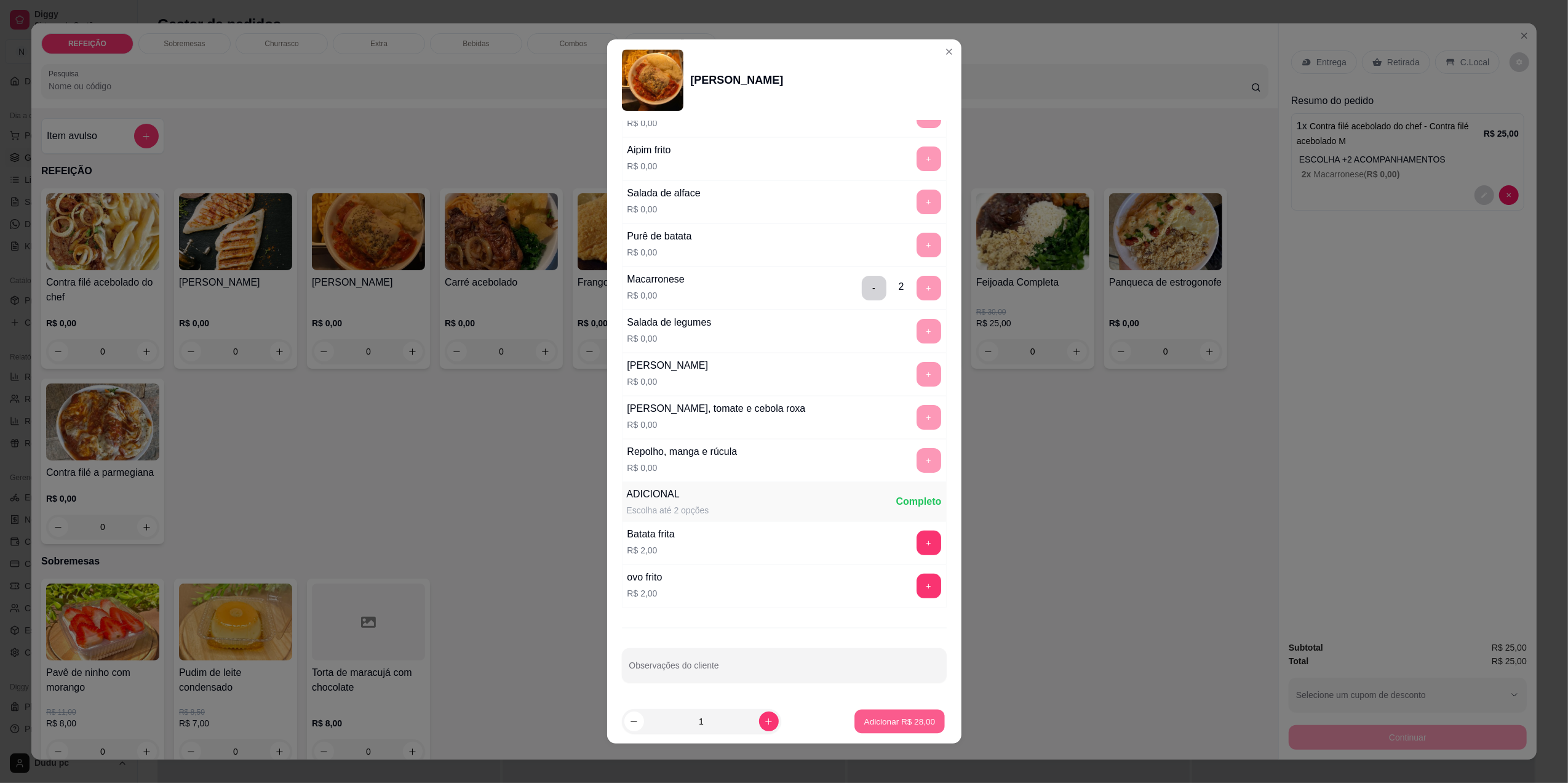
click at [897, 720] on p "Adicionar R$ 28,00" at bounding box center [899, 722] width 71 height 12
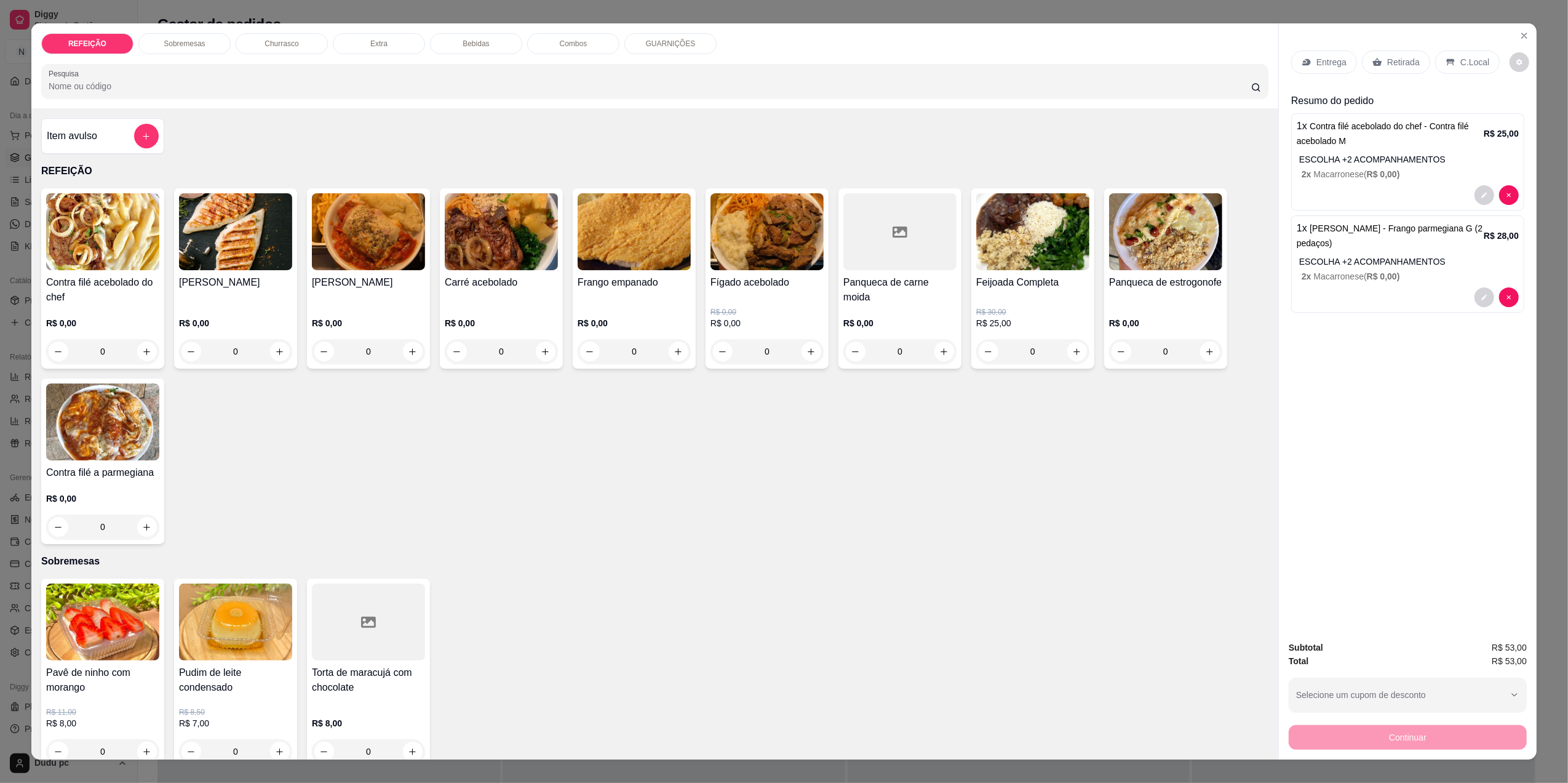
click at [1304, 60] on icon at bounding box center [1306, 63] width 8 height 7
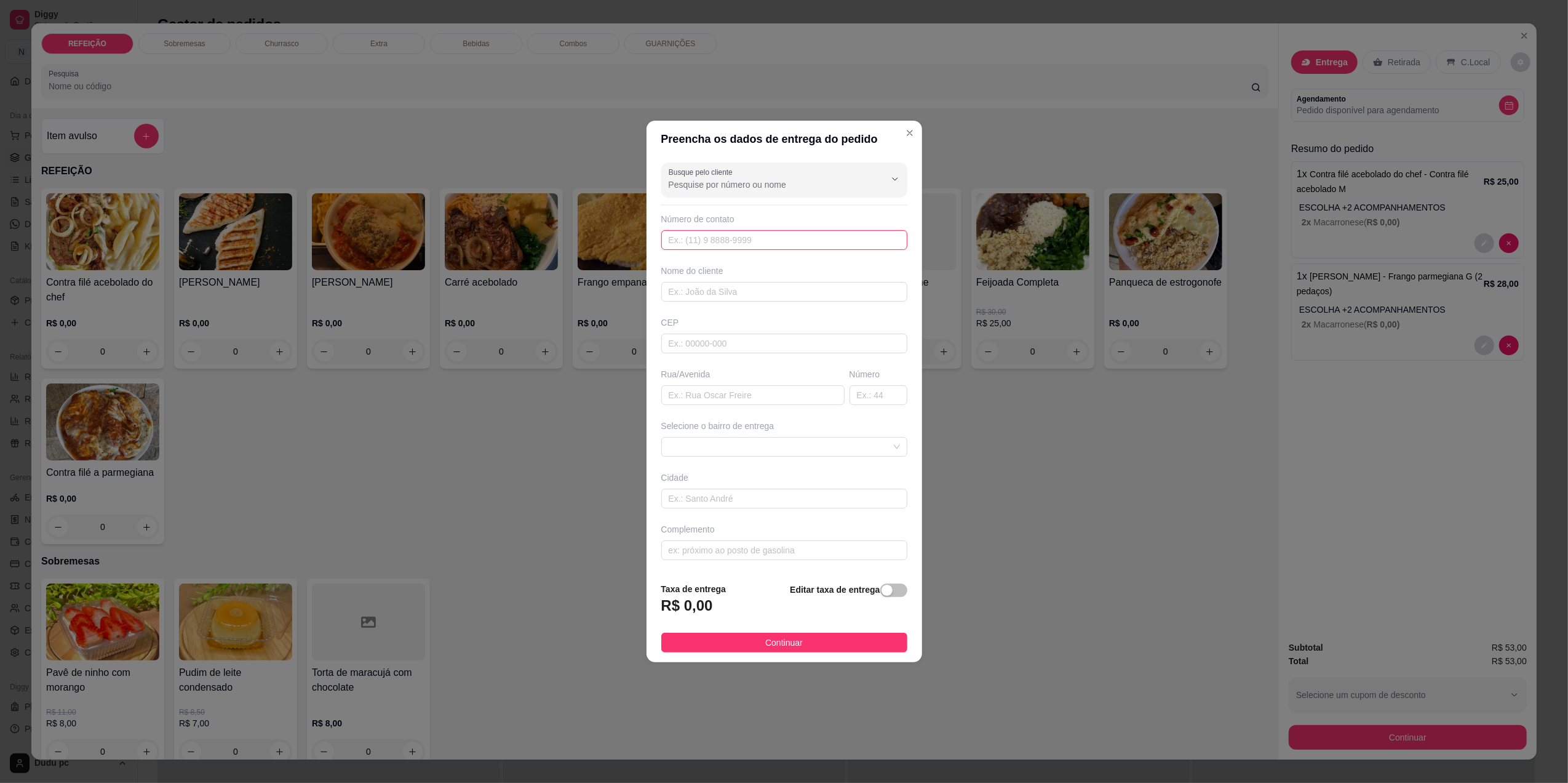
click at [850, 234] on input "text" at bounding box center [784, 240] width 246 height 20
type input "2197513"
click at [809, 181] on input "Busque pelo cliente" at bounding box center [767, 185] width 197 height 12
type input "2197513"
click at [828, 240] on input "2197513" at bounding box center [784, 240] width 246 height 20
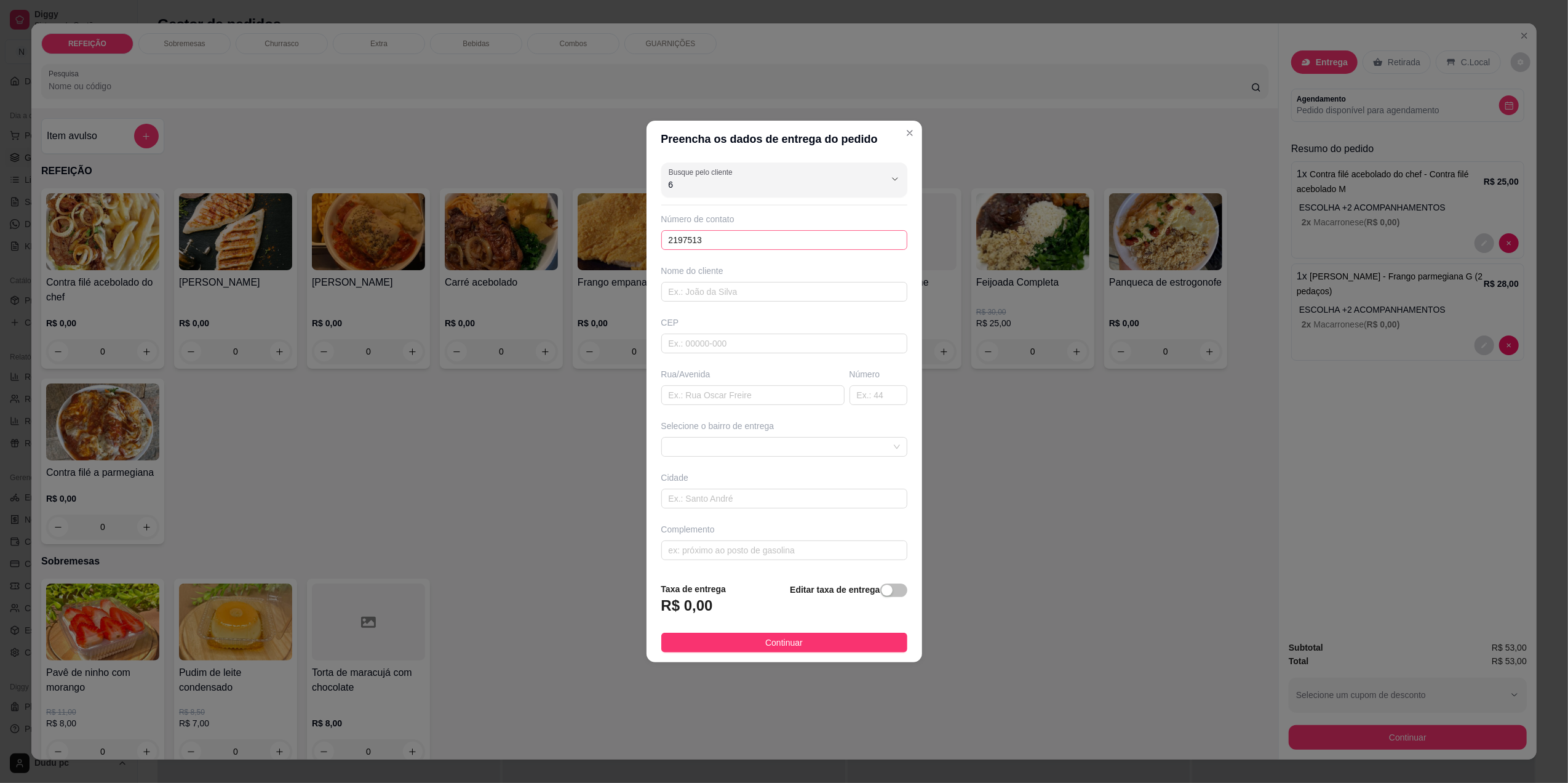
type input "6"
click at [829, 129] on header "Preencha os dados de entrega do pedido" at bounding box center [784, 139] width 276 height 37
click at [821, 240] on input "2197513" at bounding box center [784, 240] width 246 height 20
type input "[PHONE_NUMBER]"
click at [837, 283] on input "text" at bounding box center [784, 292] width 246 height 20
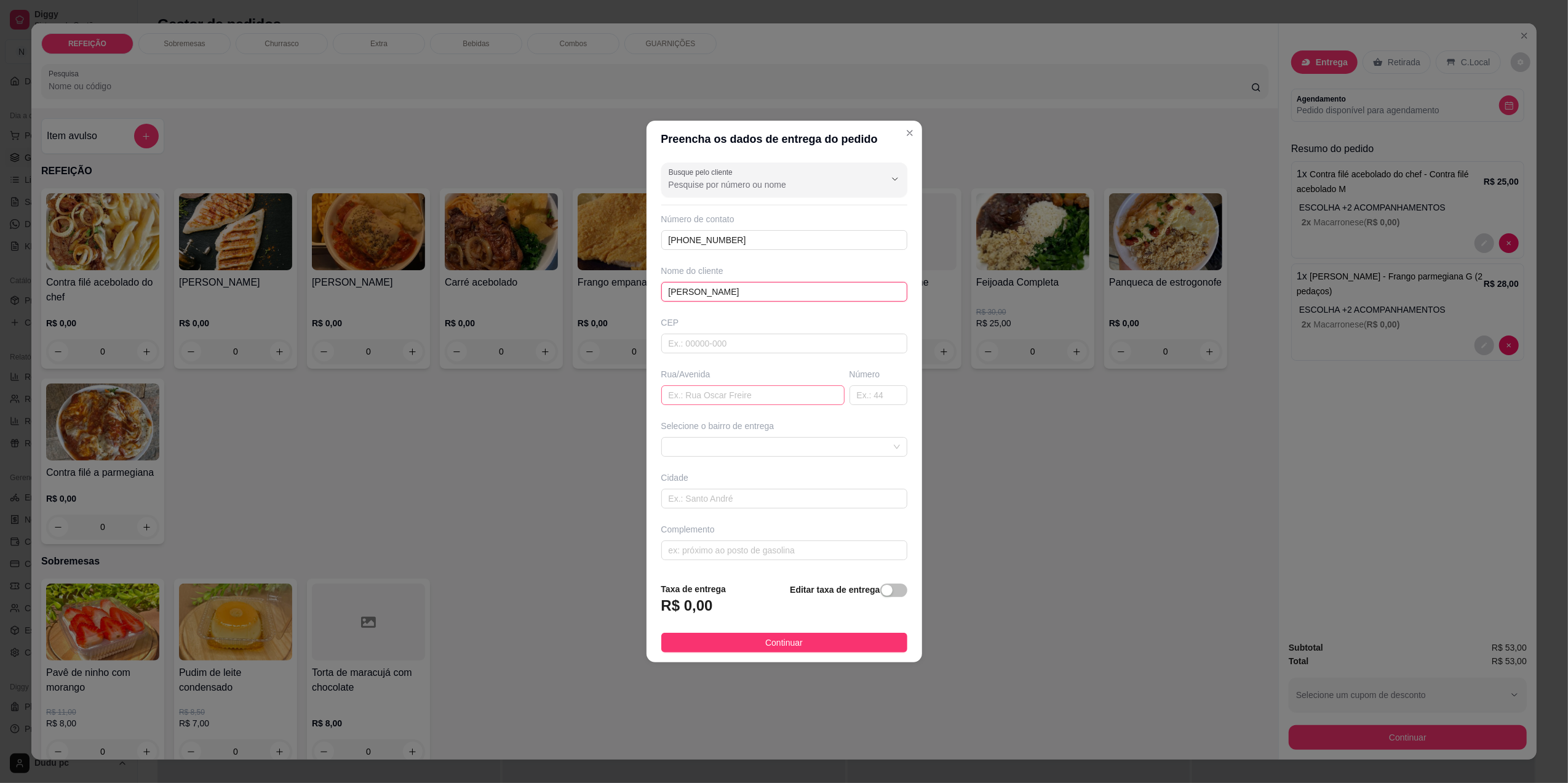
type input "[PERSON_NAME]"
click at [811, 403] on input "text" at bounding box center [753, 395] width 183 height 20
type input "rua [PERSON_NAME]"
click at [858, 397] on input "text" at bounding box center [879, 395] width 58 height 20
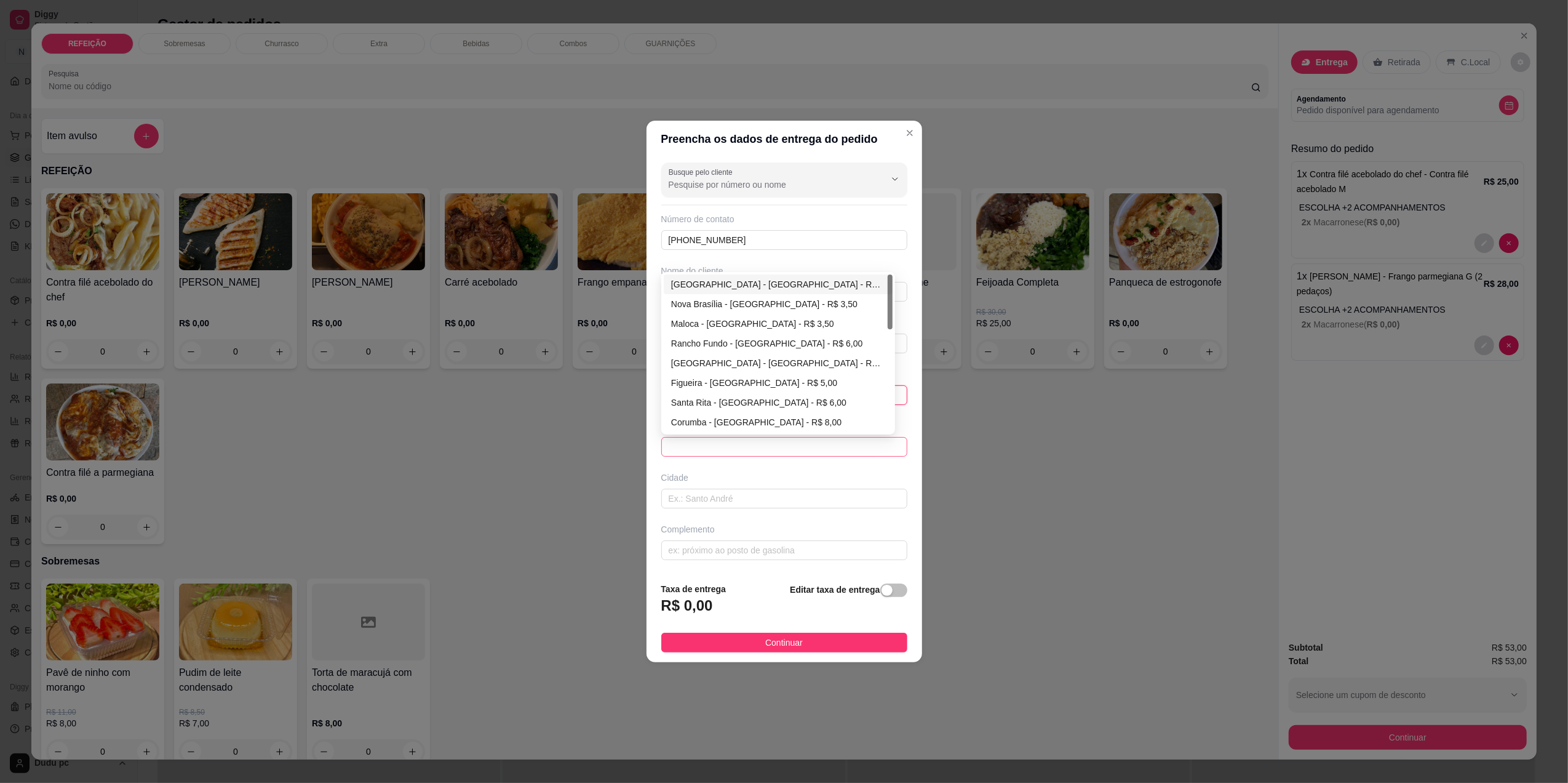
click at [883, 444] on span at bounding box center [784, 447] width 232 height 18
type input "211"
click at [721, 283] on div "[GEOGRAPHIC_DATA] - [GEOGRAPHIC_DATA] - R$ 3,00" at bounding box center [778, 284] width 214 height 14
type input "[GEOGRAPHIC_DATA]"
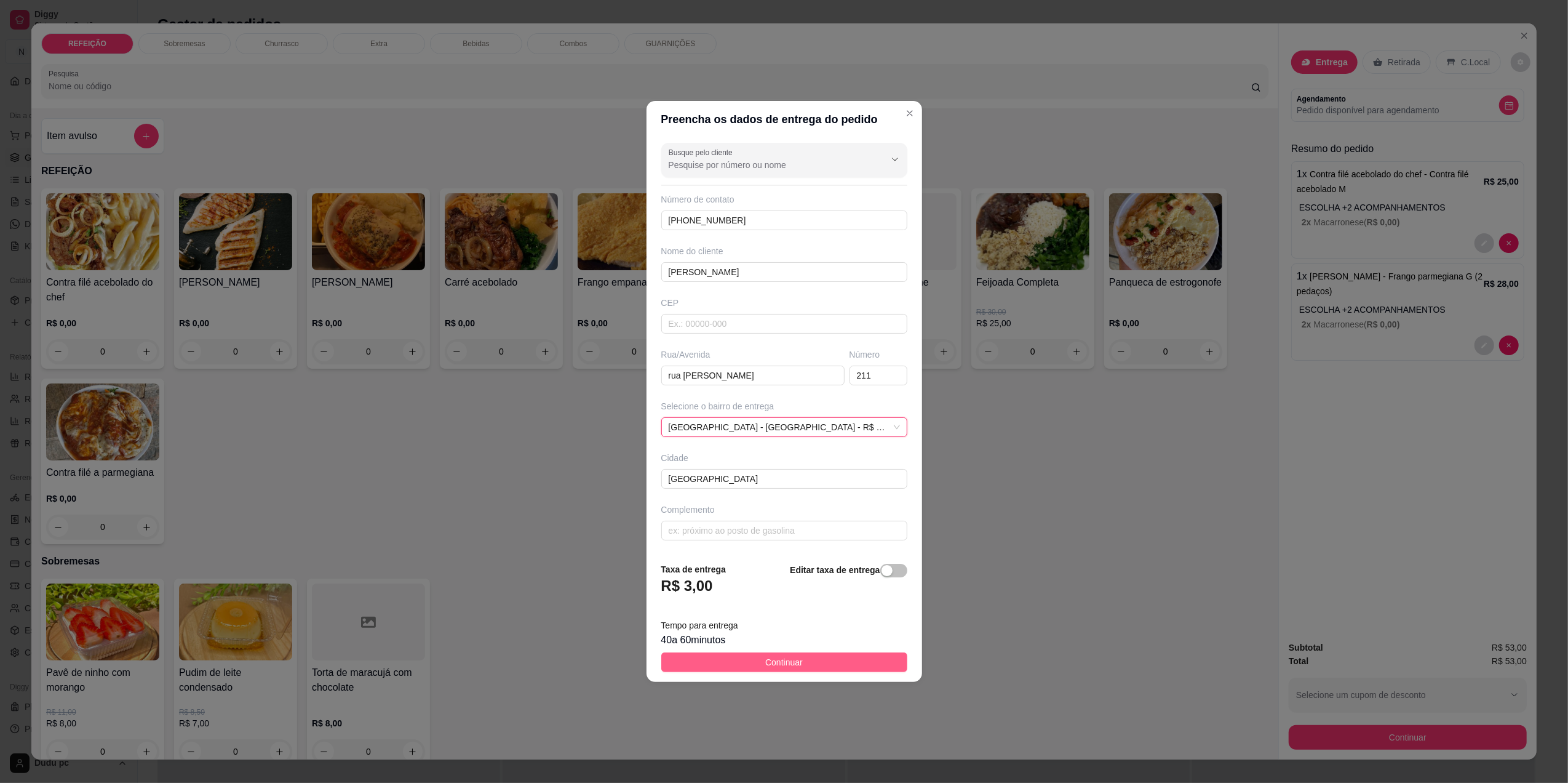
click at [726, 658] on button "Continuar" at bounding box center [784, 662] width 246 height 20
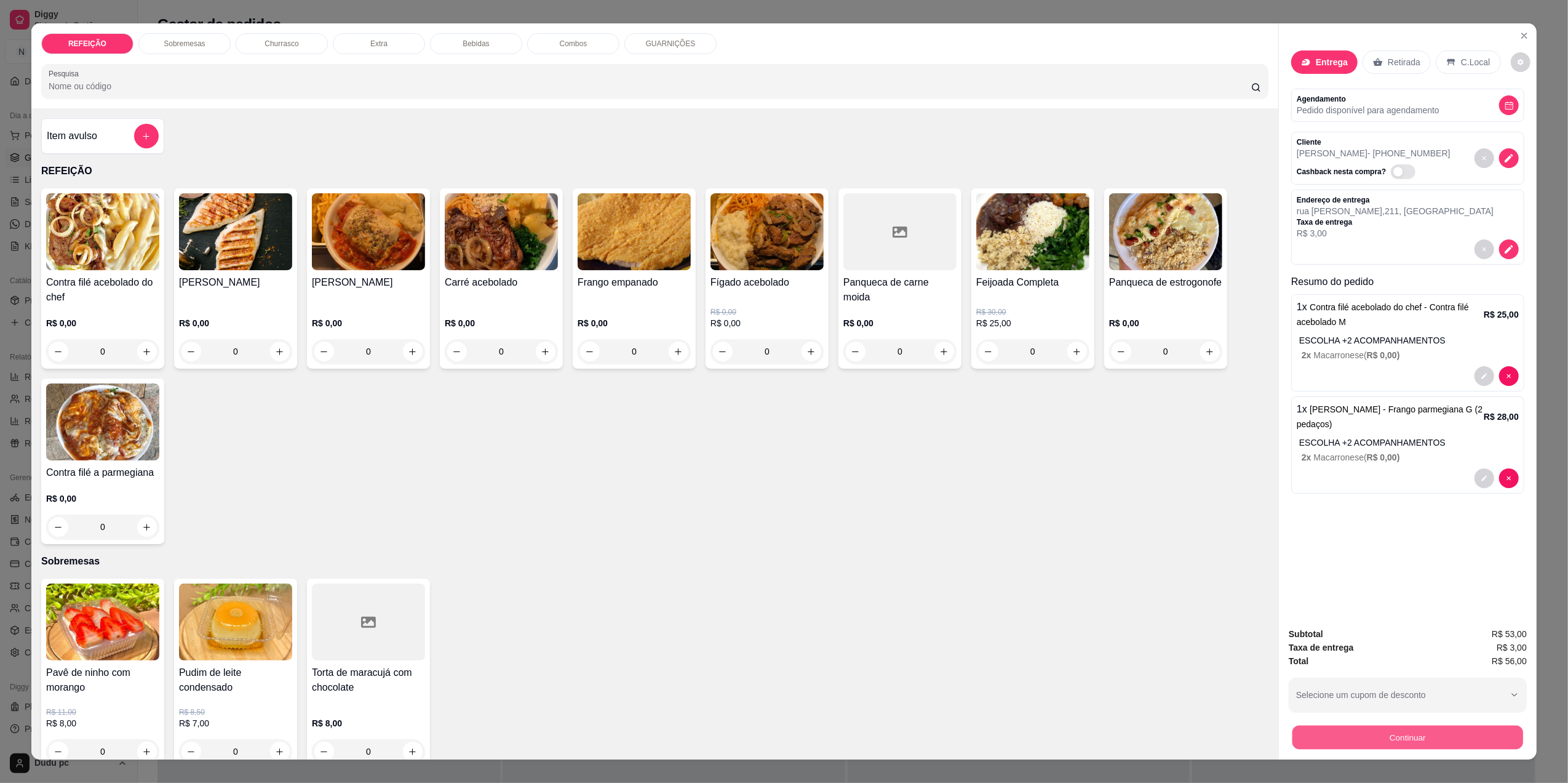
click at [1318, 734] on button "Continuar" at bounding box center [1408, 737] width 231 height 24
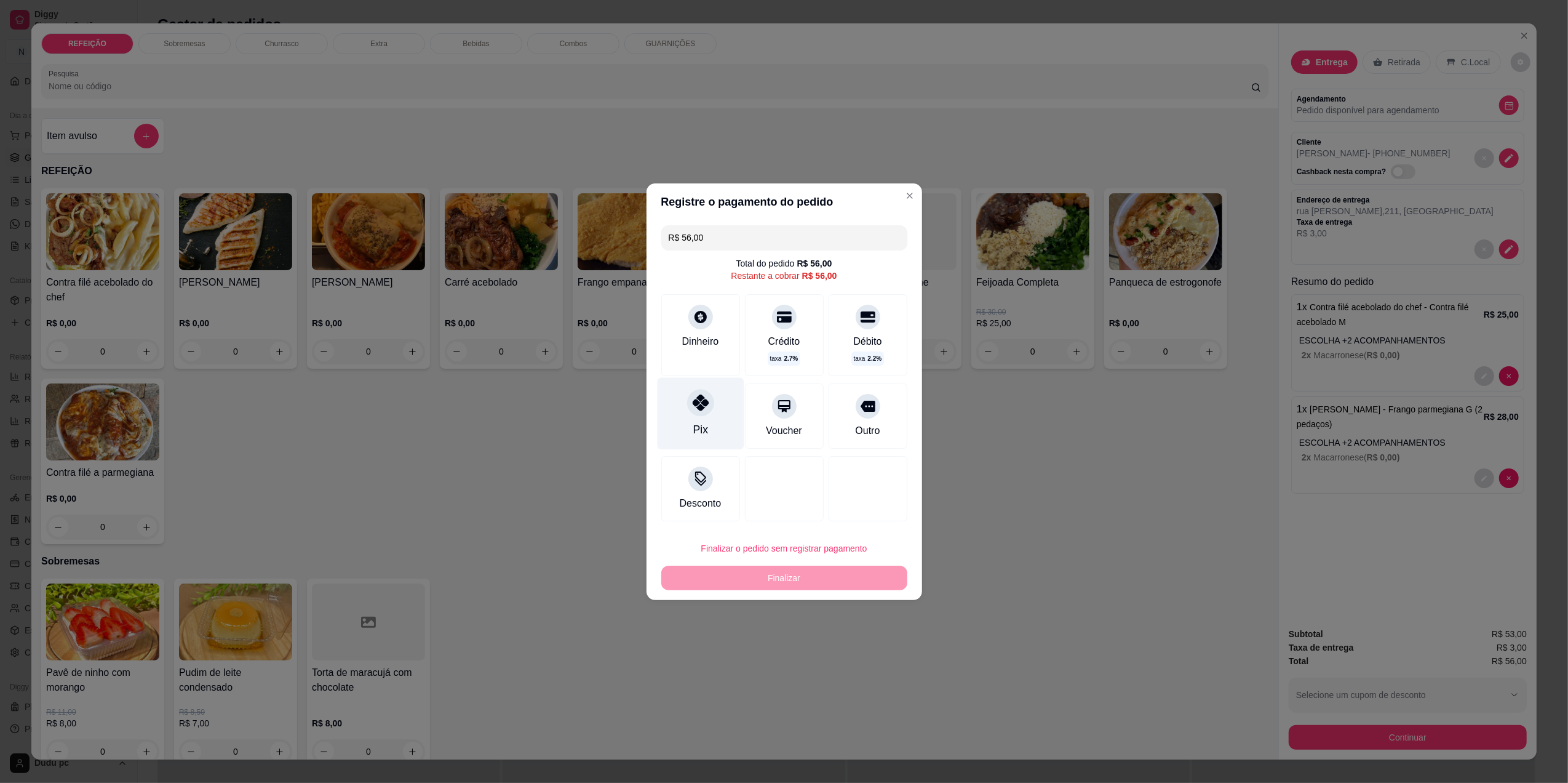
click at [702, 426] on div "Pix" at bounding box center [700, 429] width 15 height 16
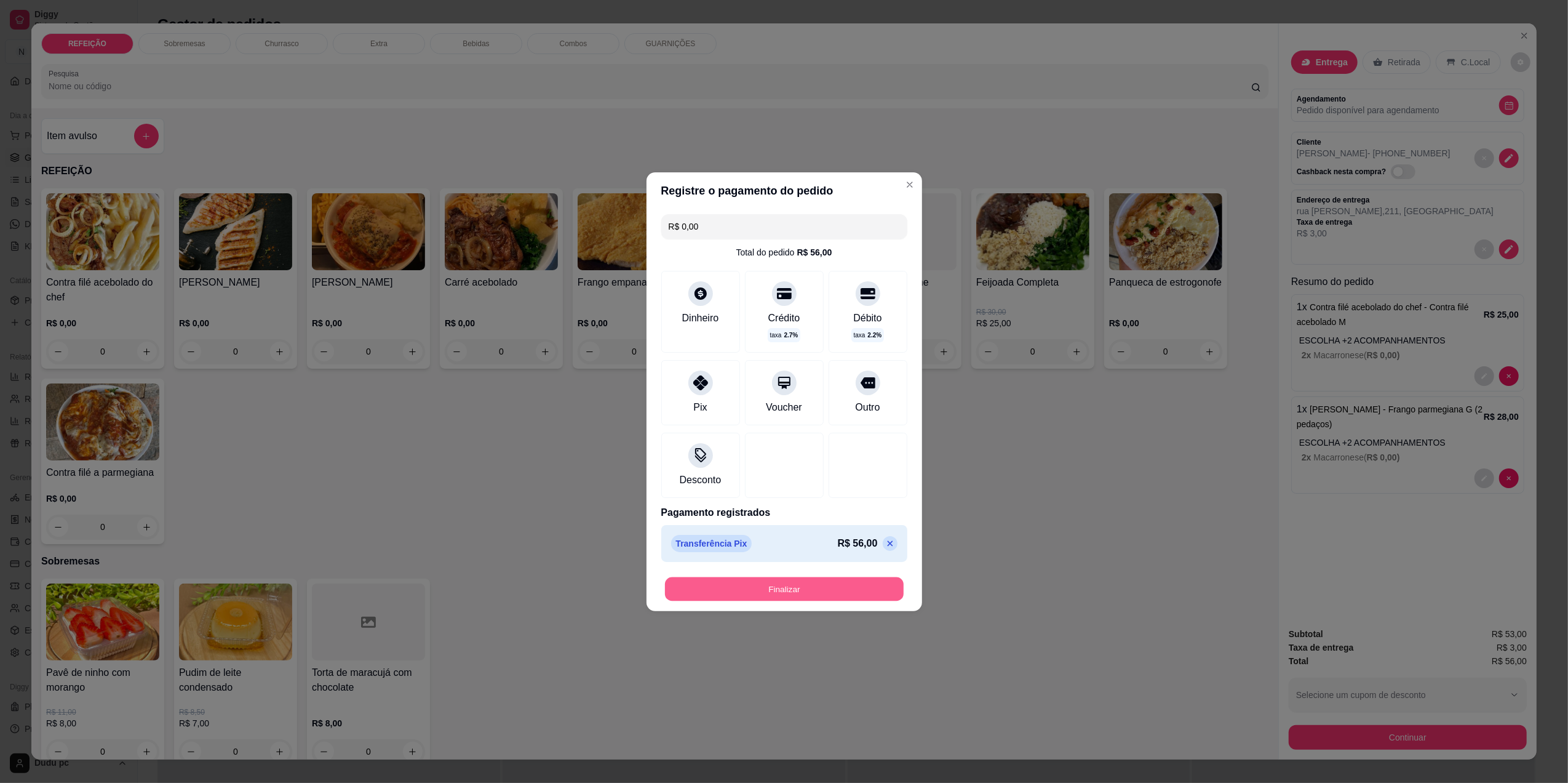
click at [762, 596] on button "Finalizar" at bounding box center [785, 589] width 239 height 24
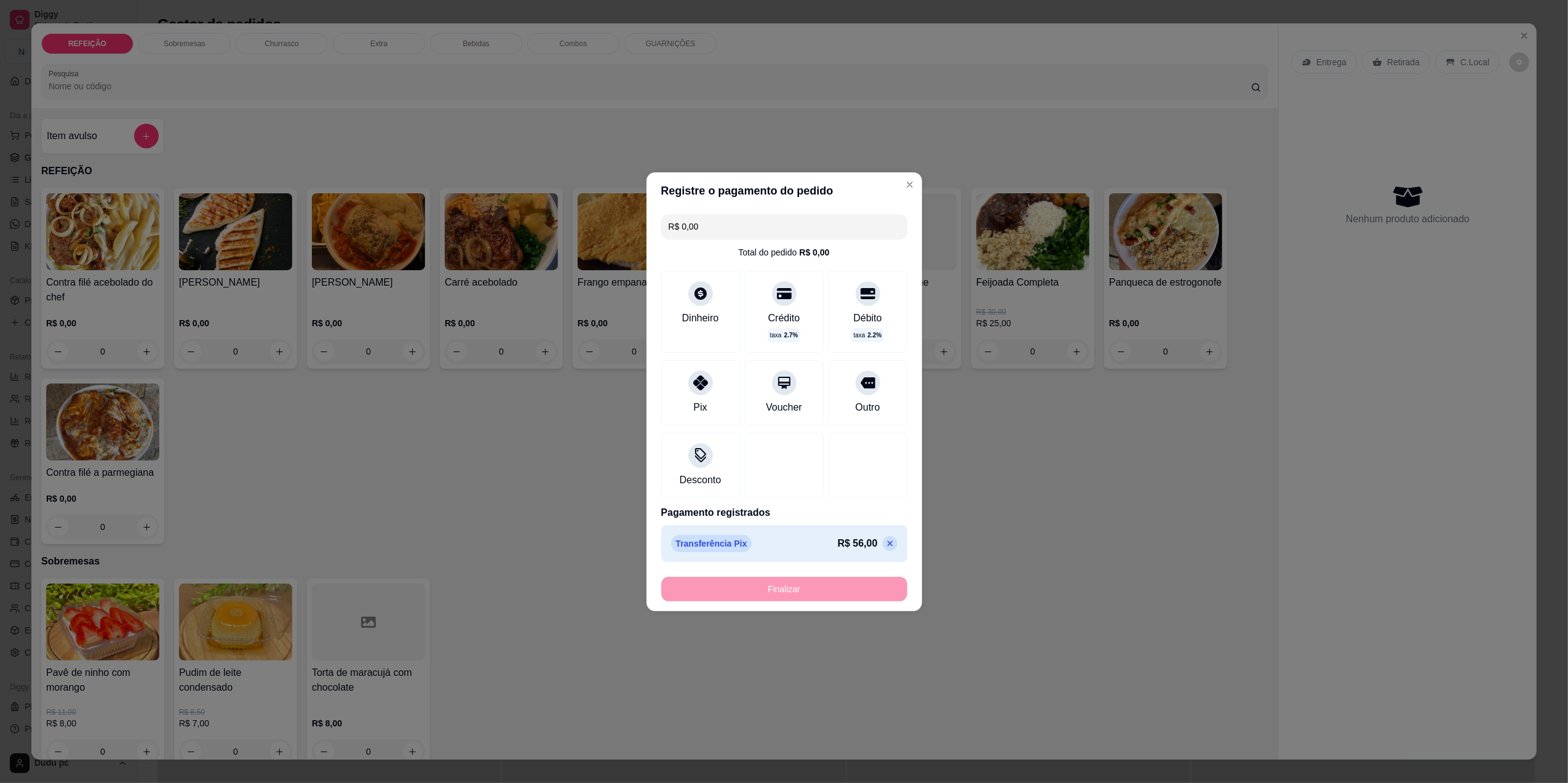
type input "-R$ 56,00"
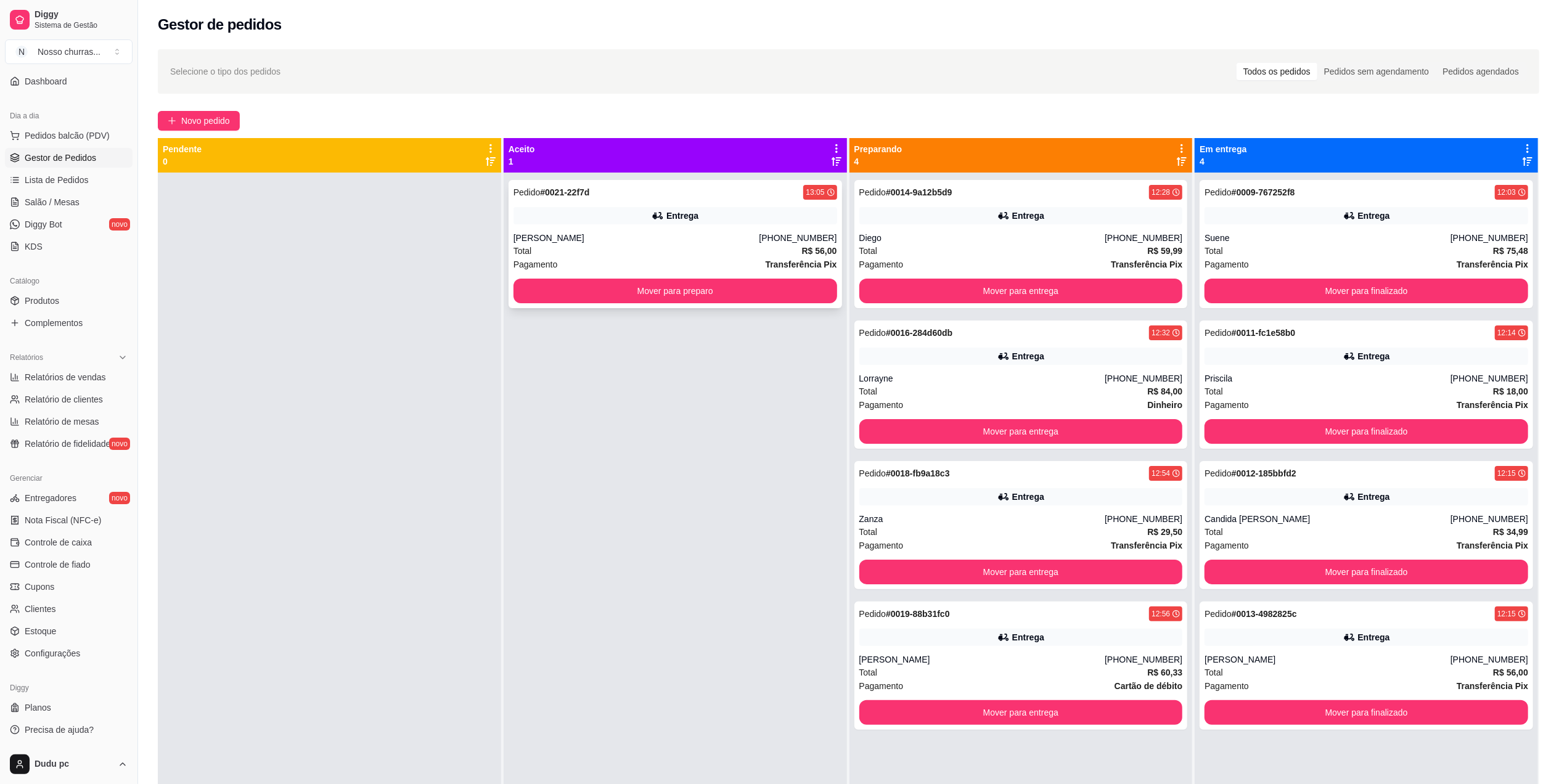
click at [575, 203] on div "Pedido # 0021-22f7d 13:05 Entrega [PERSON_NAME] [PHONE_NUMBER] Total R$ 56,00 P…" at bounding box center [675, 244] width 333 height 128
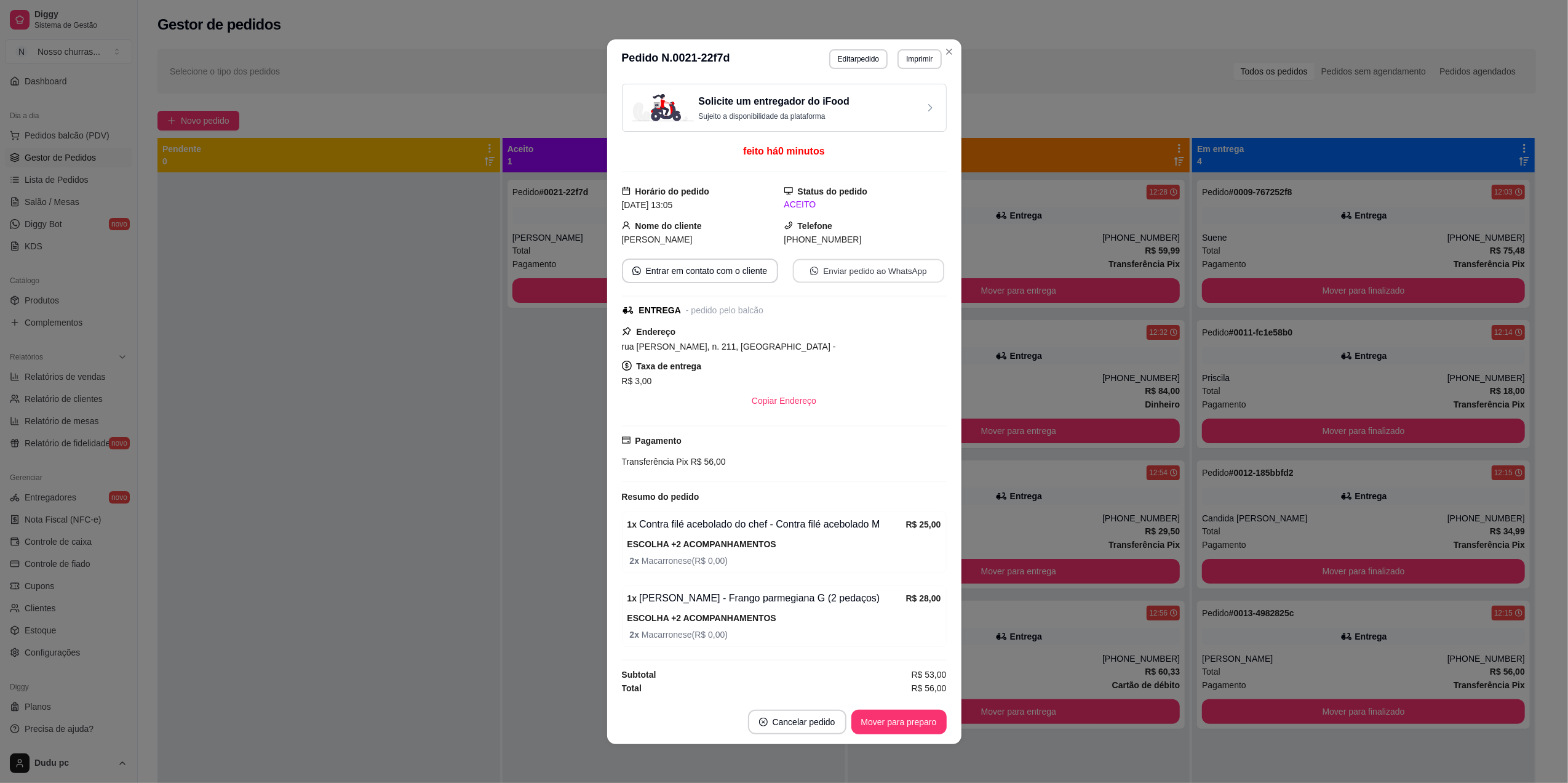
click at [822, 277] on button "Enviar pedido ao WhatsApp" at bounding box center [868, 270] width 151 height 24
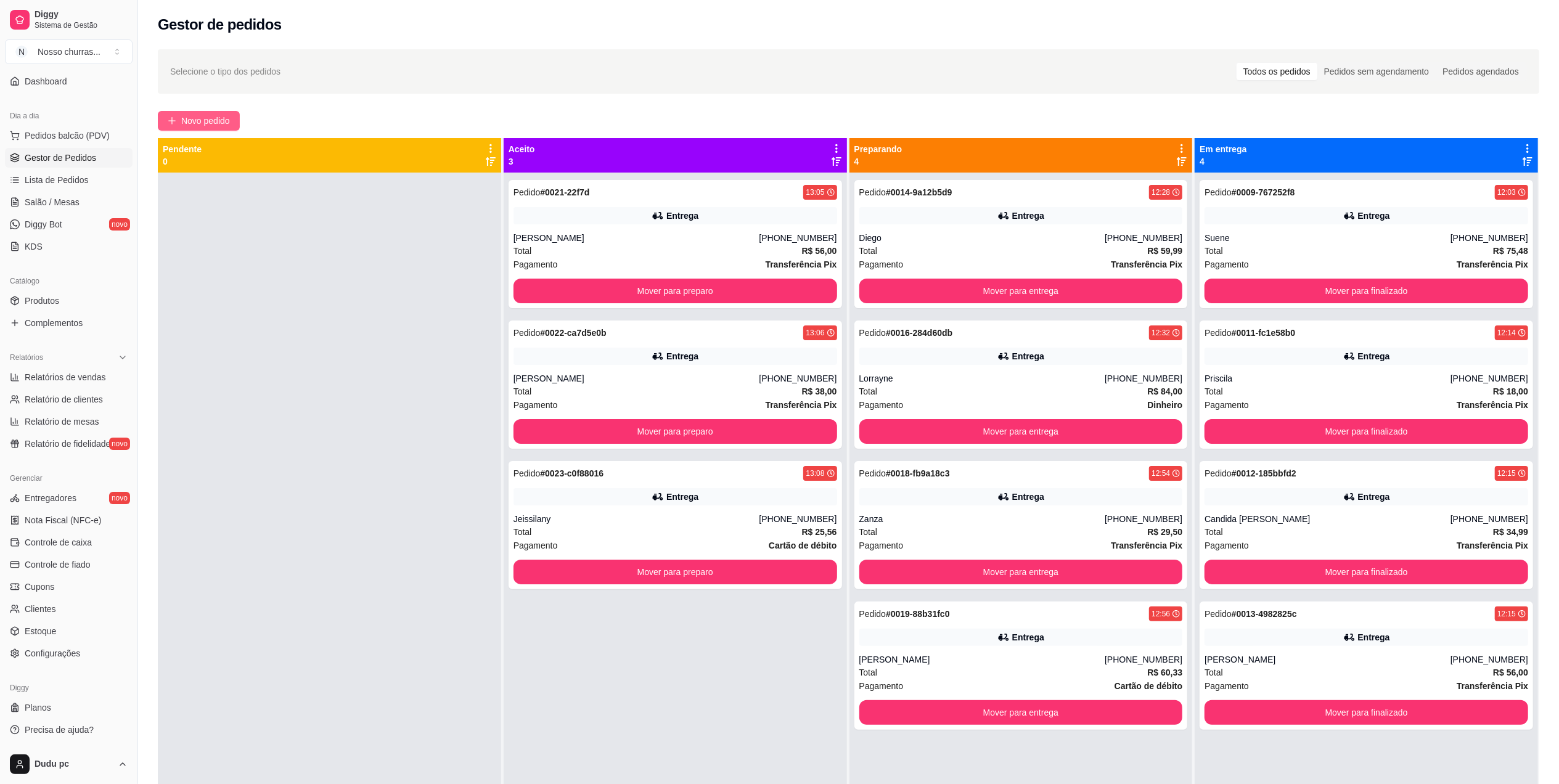
click at [184, 112] on button "Novo pedido" at bounding box center [198, 121] width 82 height 20
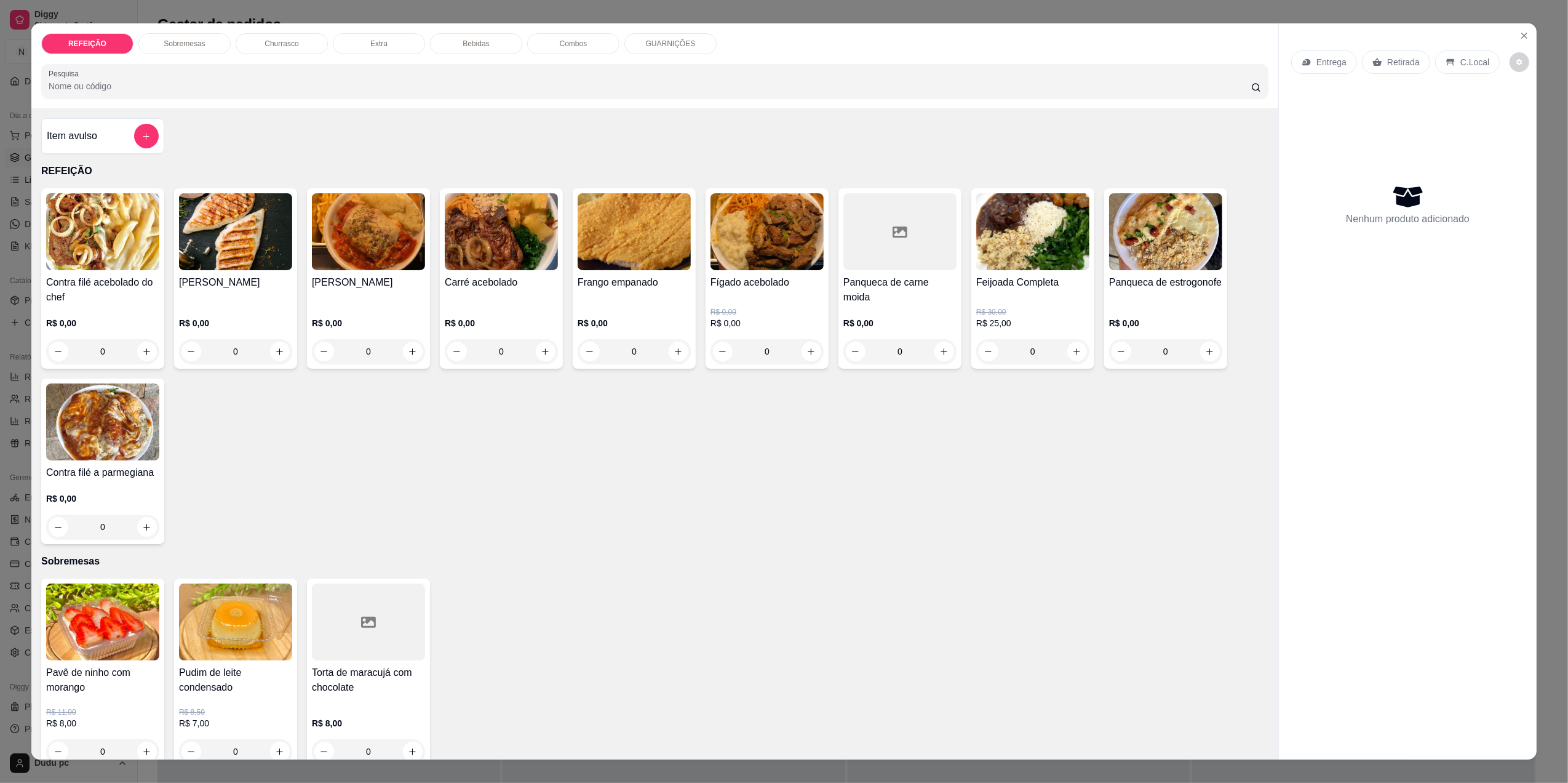
click at [1068, 351] on div "0" at bounding box center [1033, 352] width 113 height 25
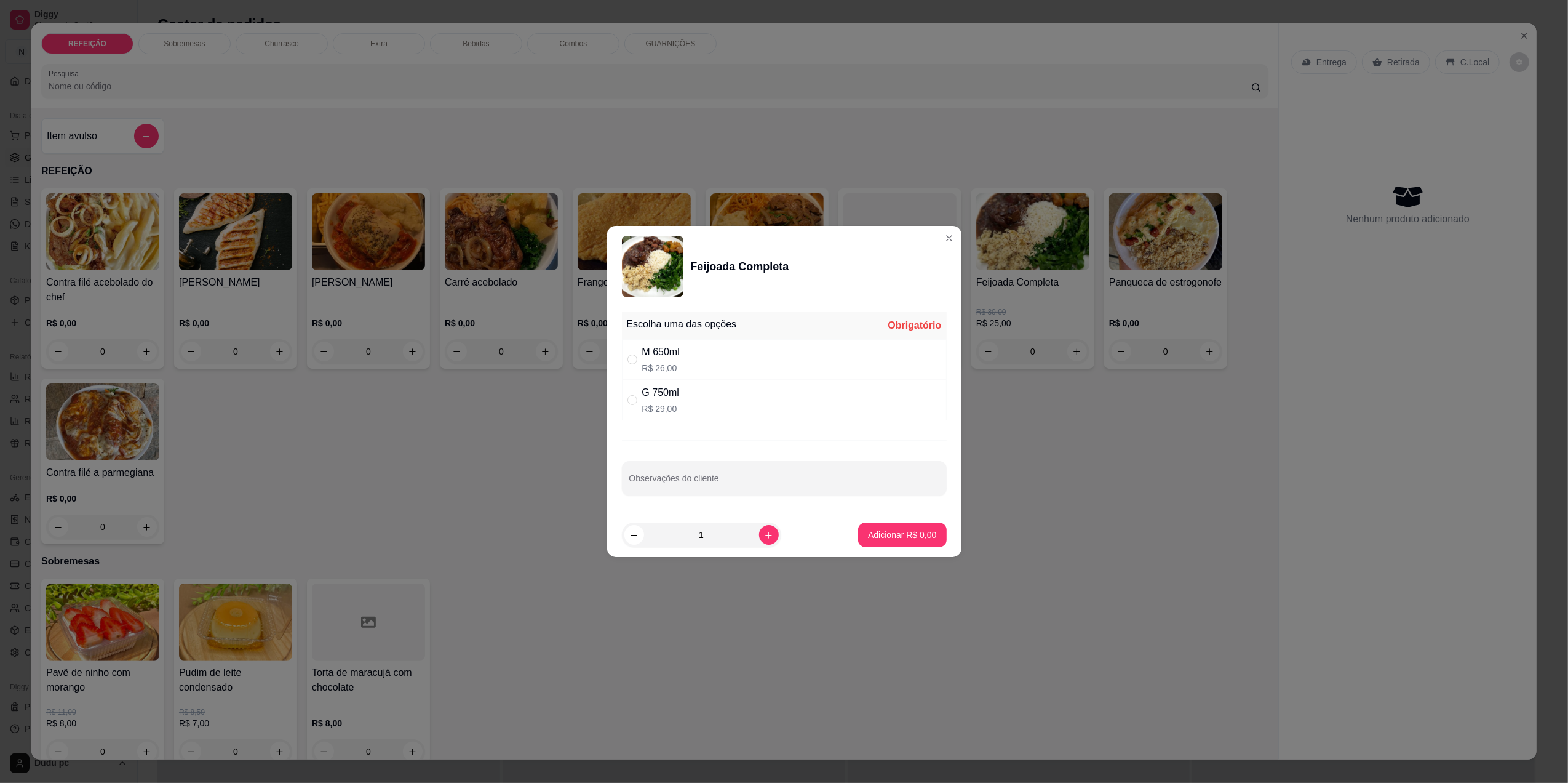
click at [679, 394] on div "G 750ml" at bounding box center [661, 392] width 37 height 15
radio input "true"
click at [867, 539] on p "Adicionar R$ 29,00" at bounding box center [899, 534] width 71 height 12
type input "1"
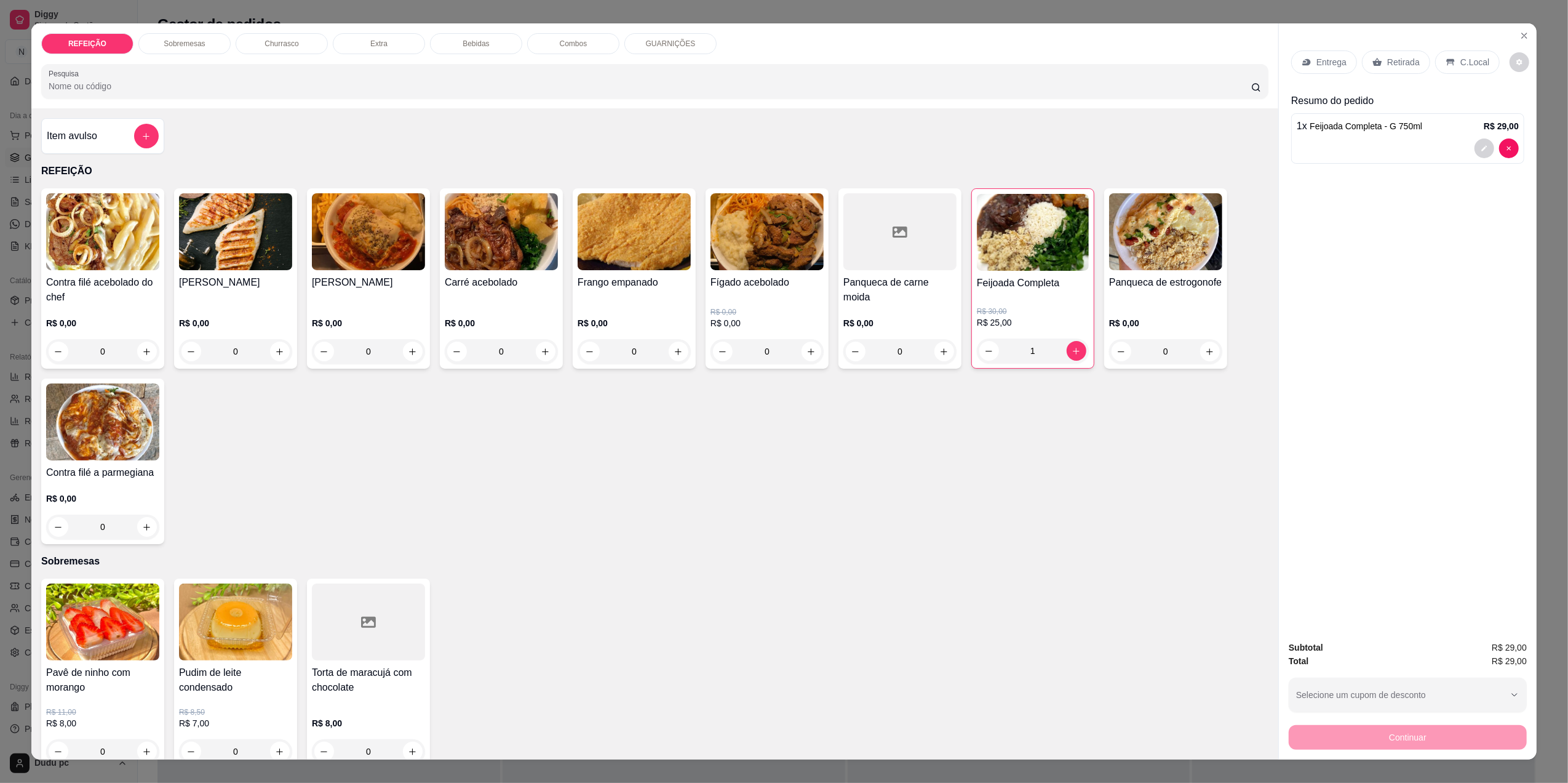
click at [462, 48] on p "Bebidas" at bounding box center [475, 43] width 27 height 10
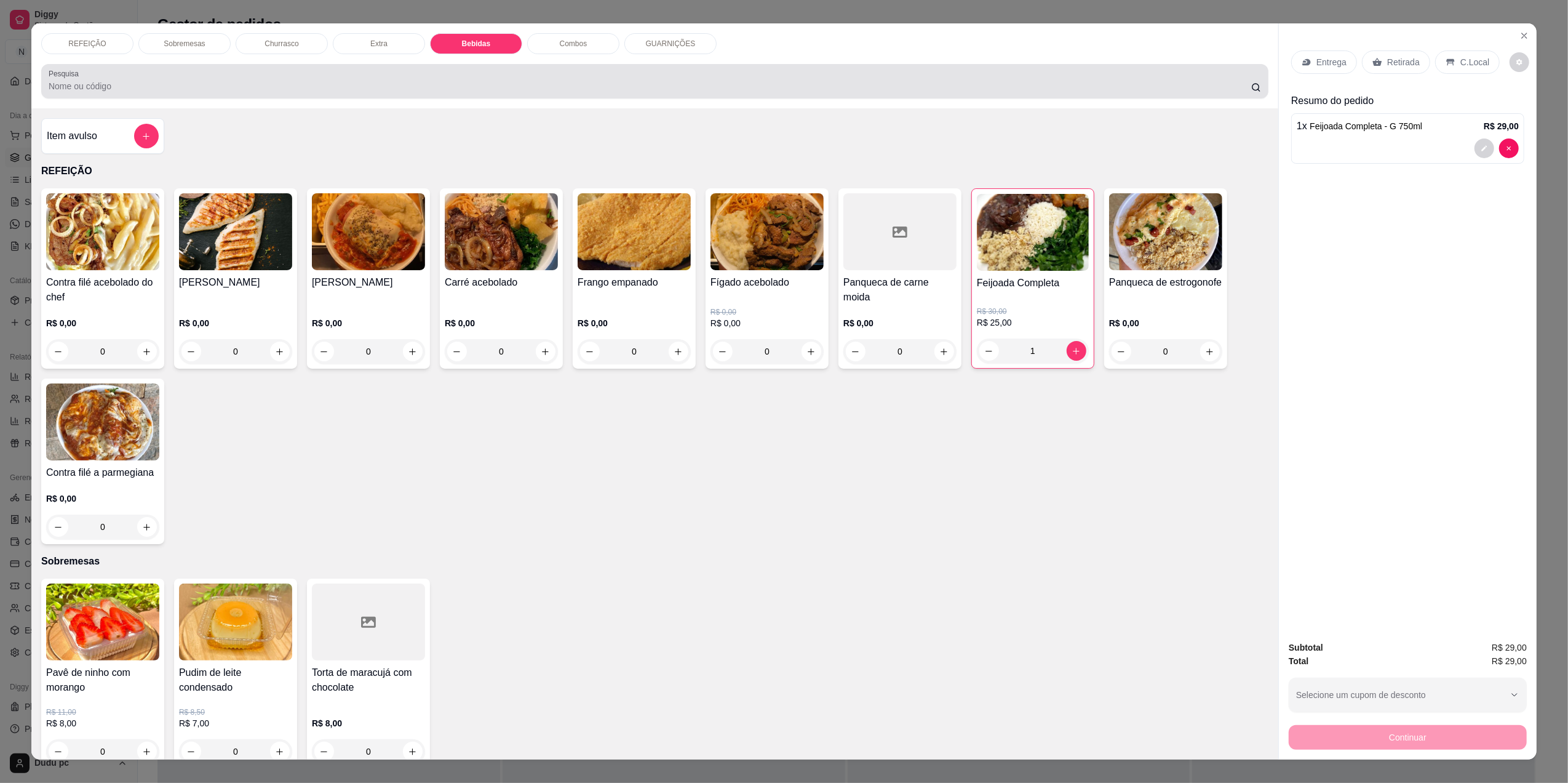
scroll to position [16, 0]
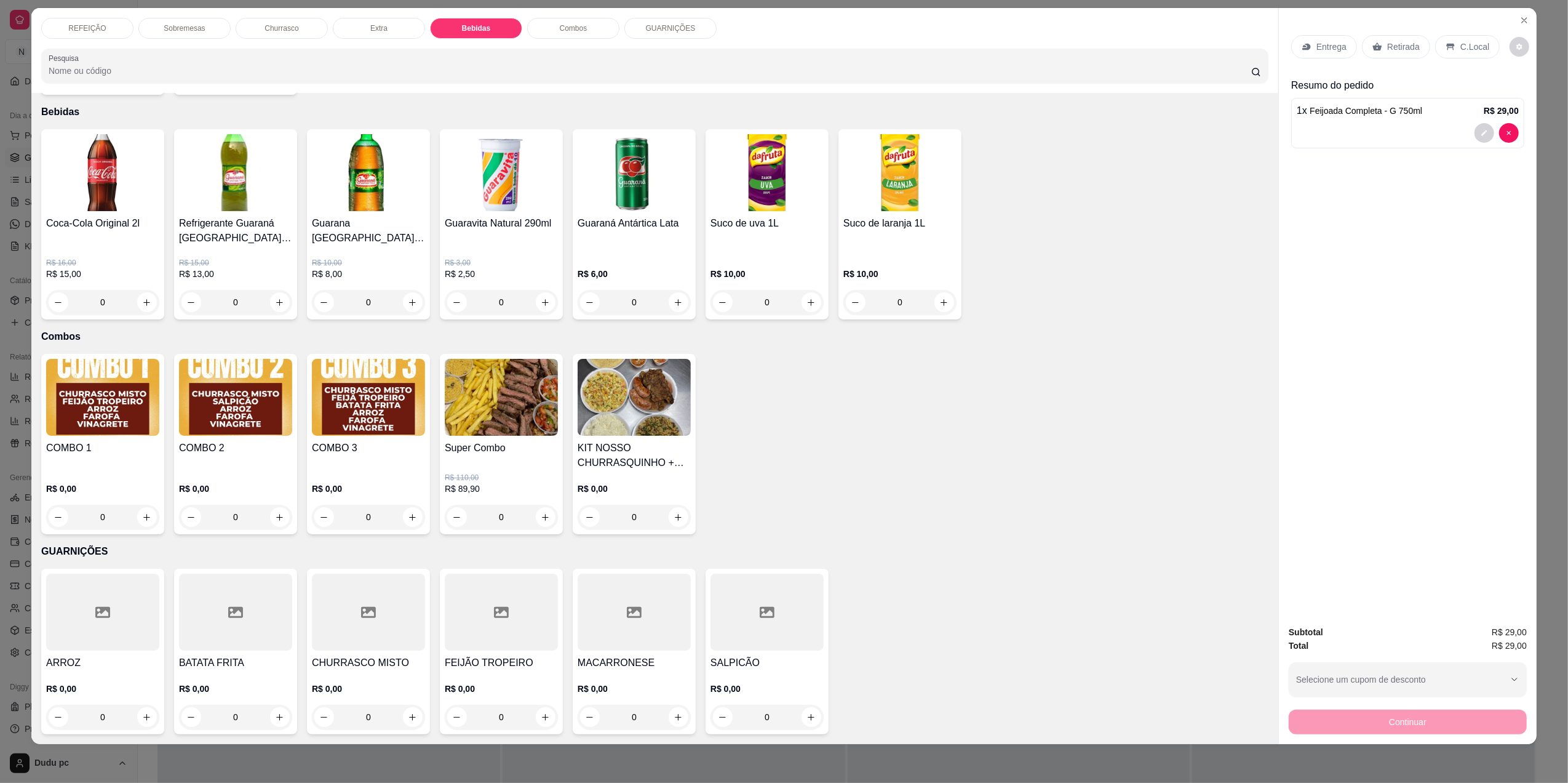
click at [80, 30] on p "REFEIÇÃO" at bounding box center [87, 28] width 38 height 10
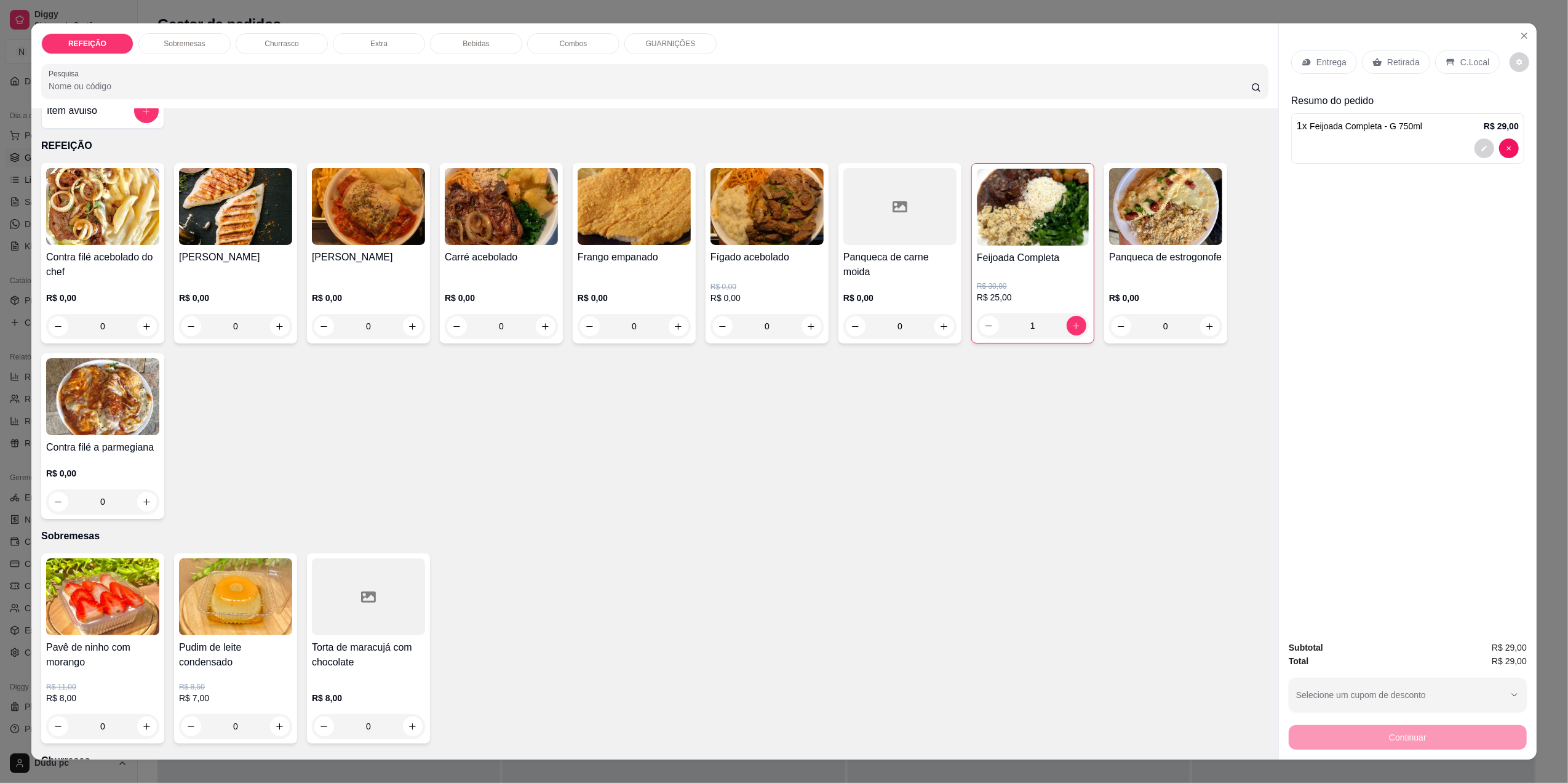
scroll to position [0, 0]
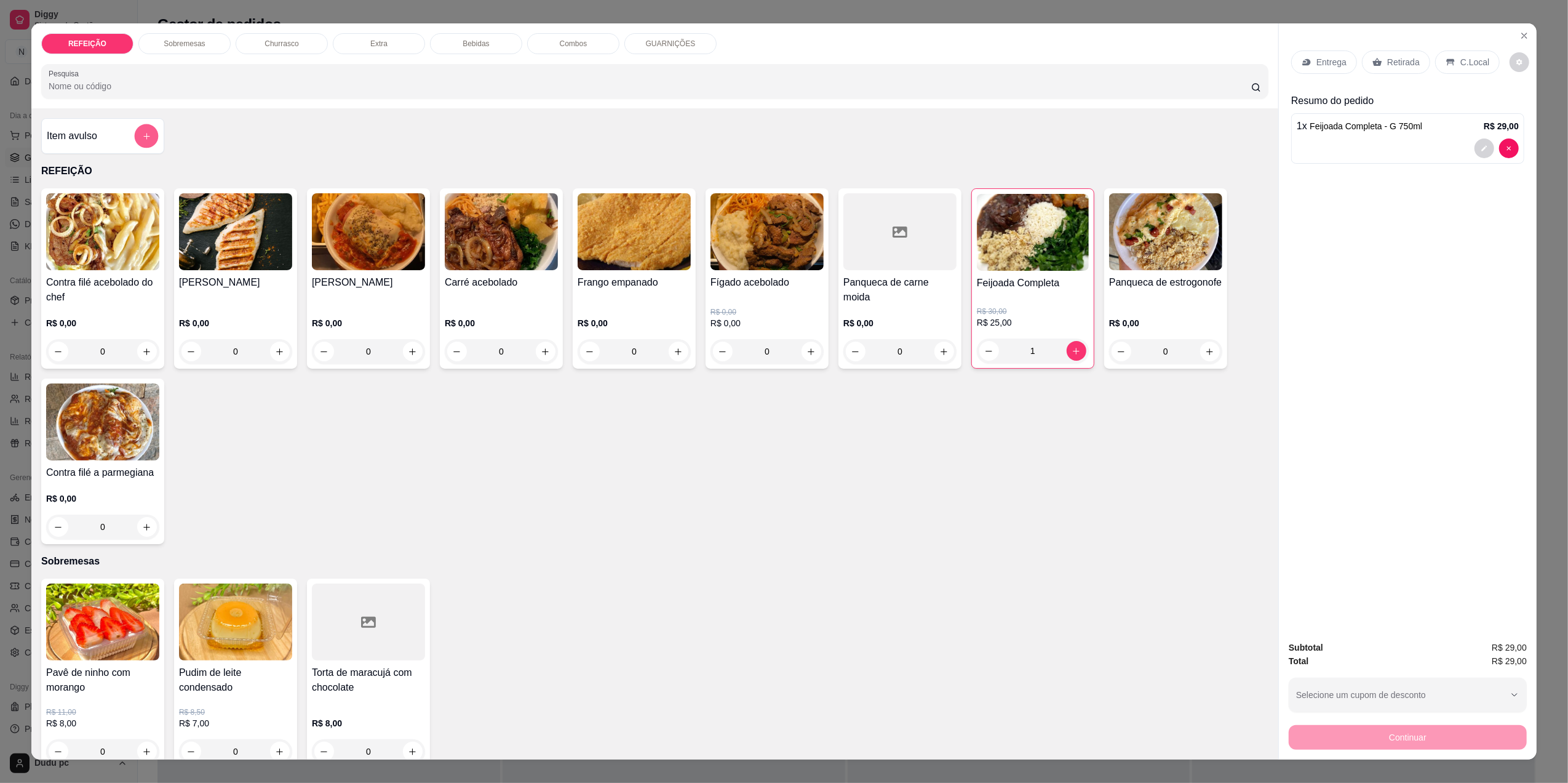
click at [143, 134] on icon "add-separate-item" at bounding box center [147, 136] width 9 height 9
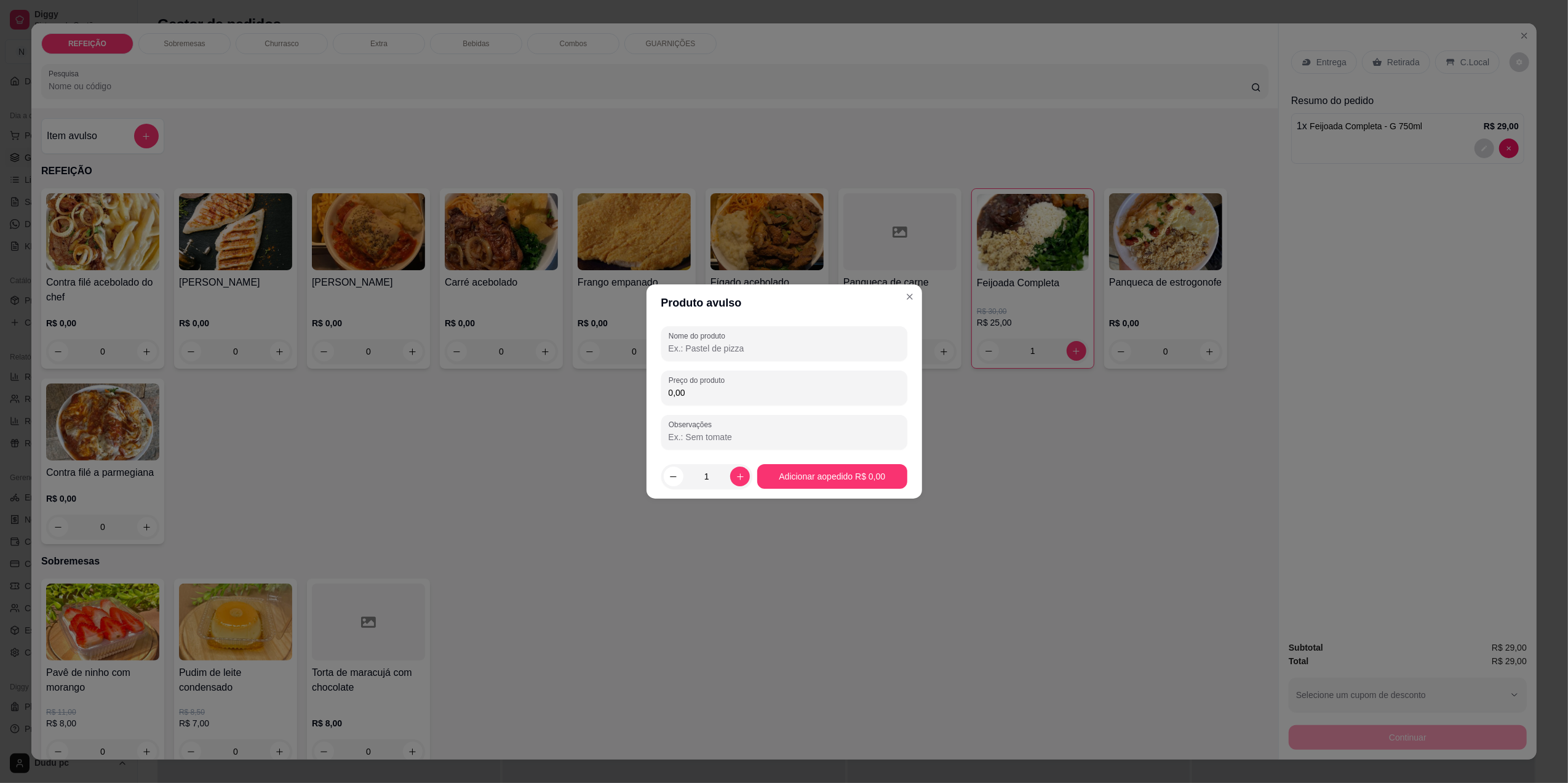
click at [723, 343] on input "Nome do produto" at bounding box center [784, 348] width 232 height 12
type input "f"
type input "coca"
click at [724, 388] on input "0,00" at bounding box center [784, 392] width 232 height 12
type input "7,00"
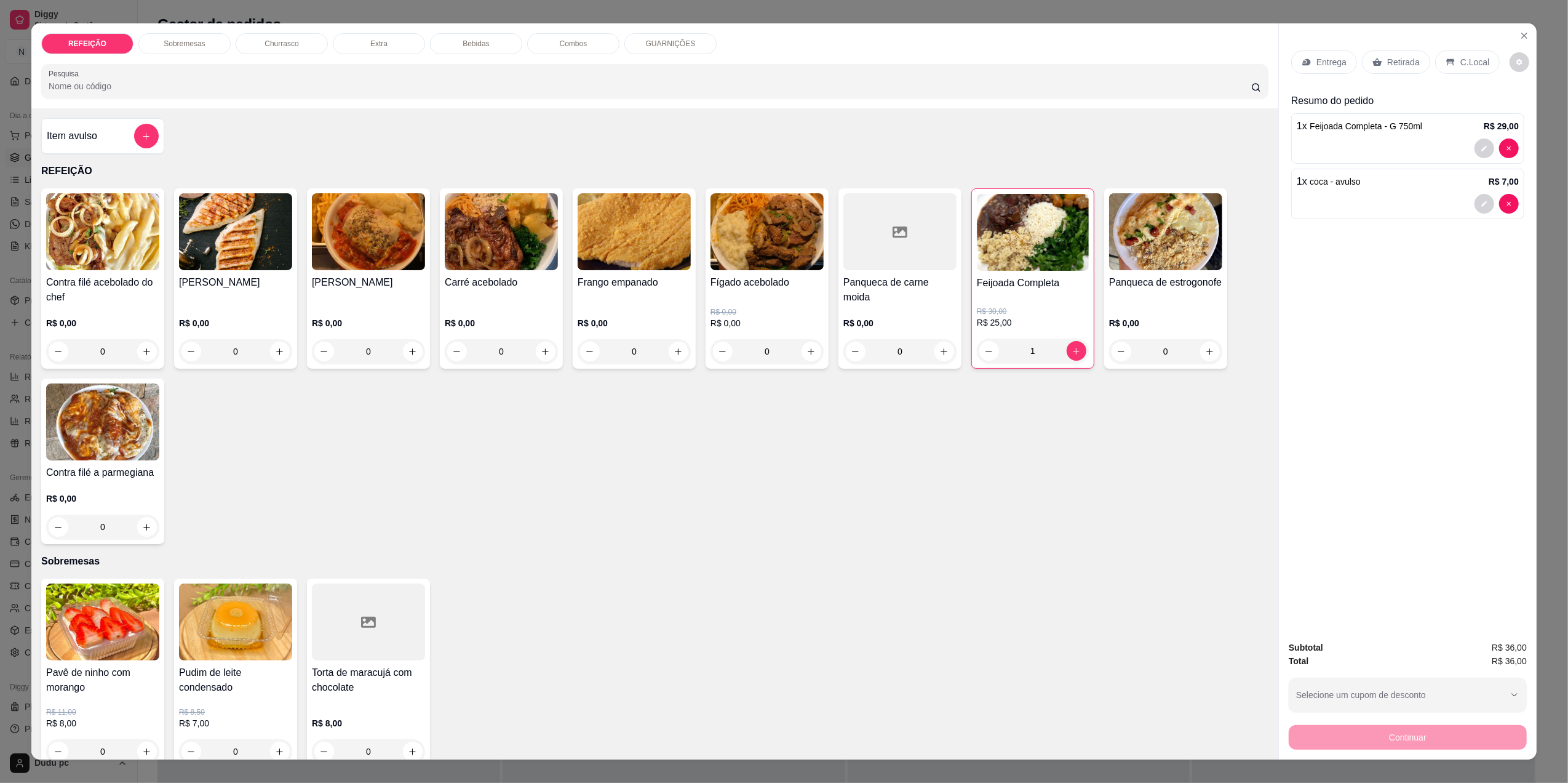
click at [1447, 59] on icon at bounding box center [1451, 63] width 8 height 7
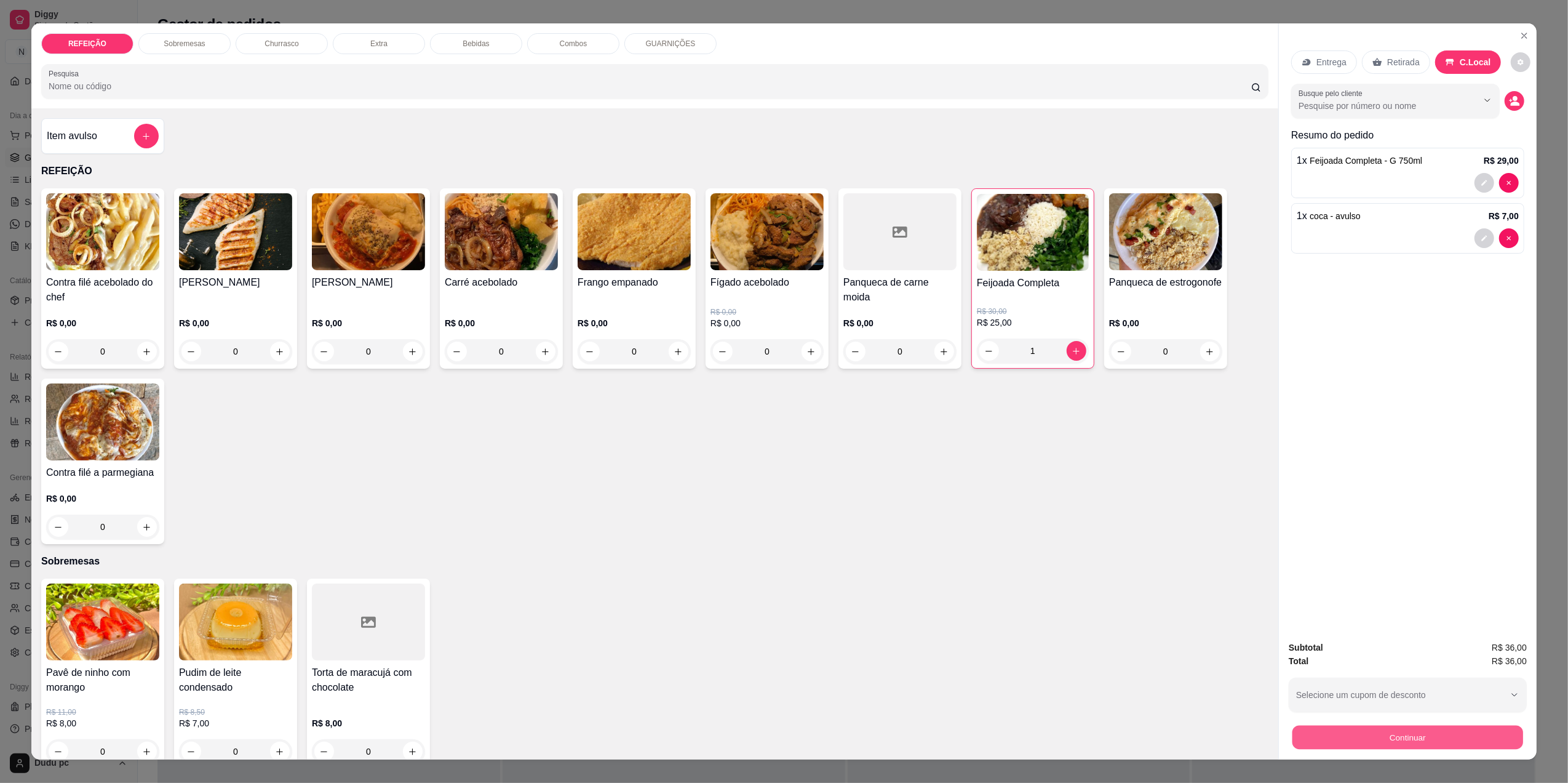
click at [1327, 737] on button "Continuar" at bounding box center [1408, 737] width 231 height 24
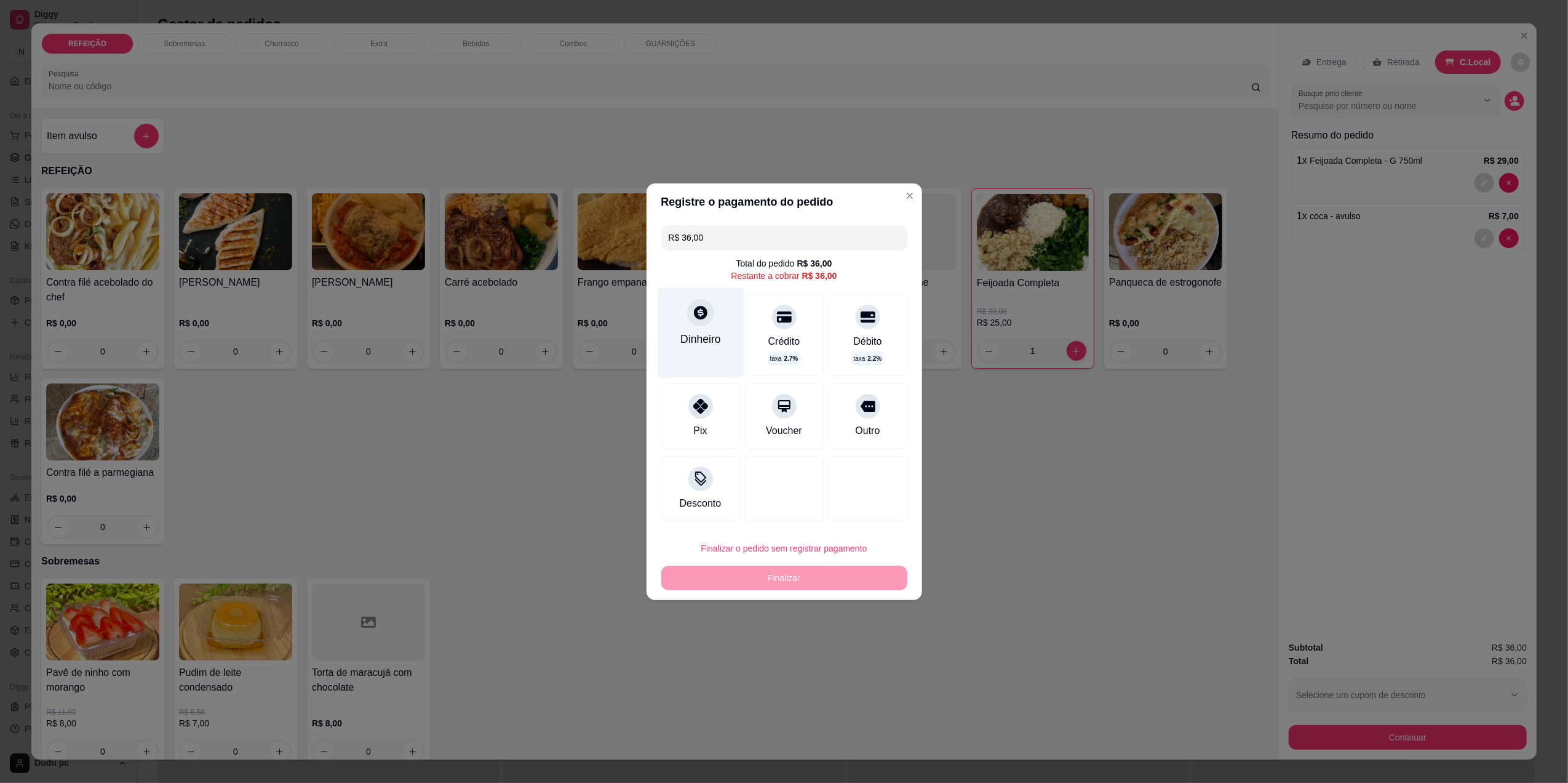
click at [702, 341] on div "Dinheiro" at bounding box center [701, 339] width 40 height 16
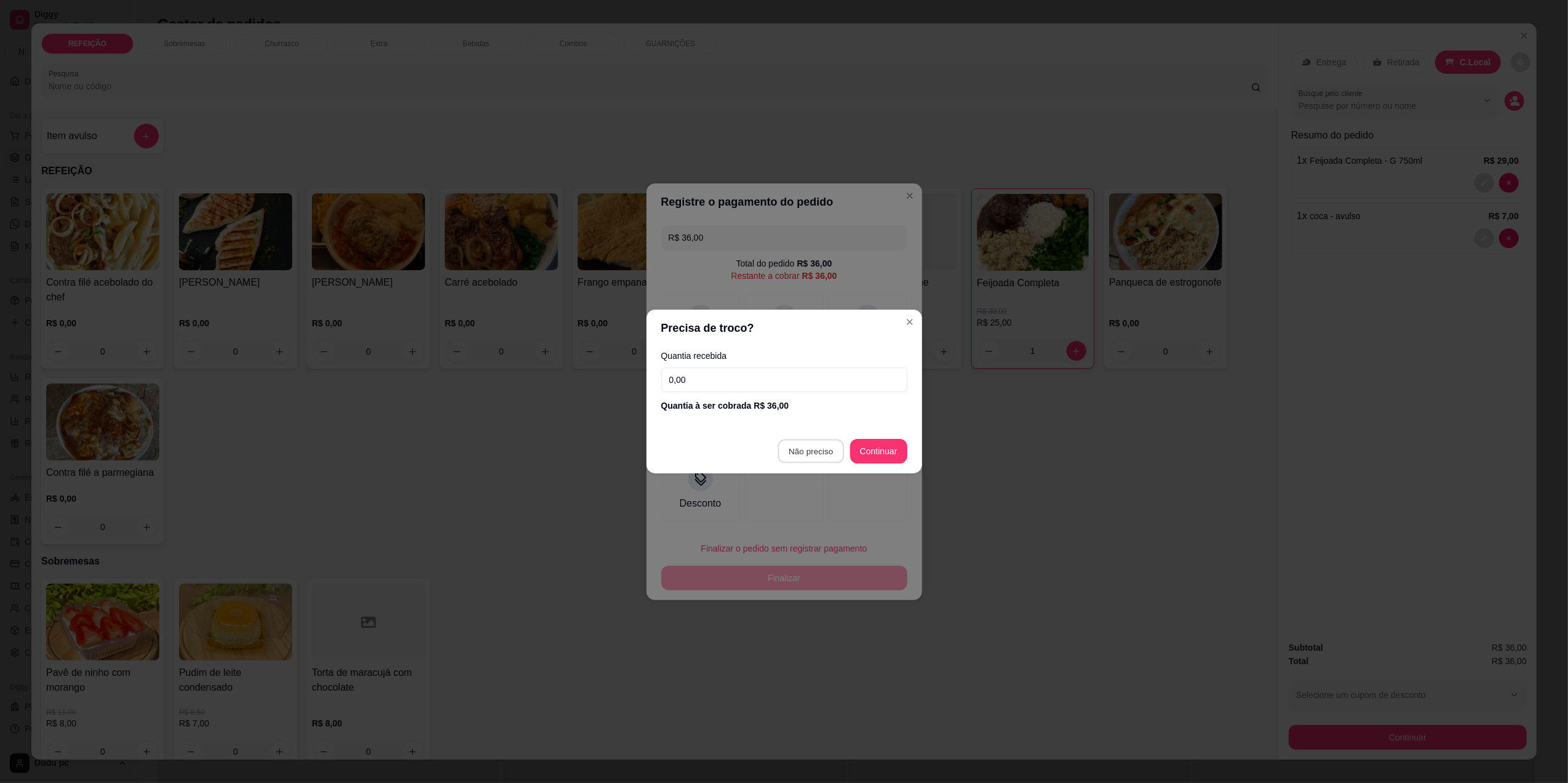
type input "R$ 0,00"
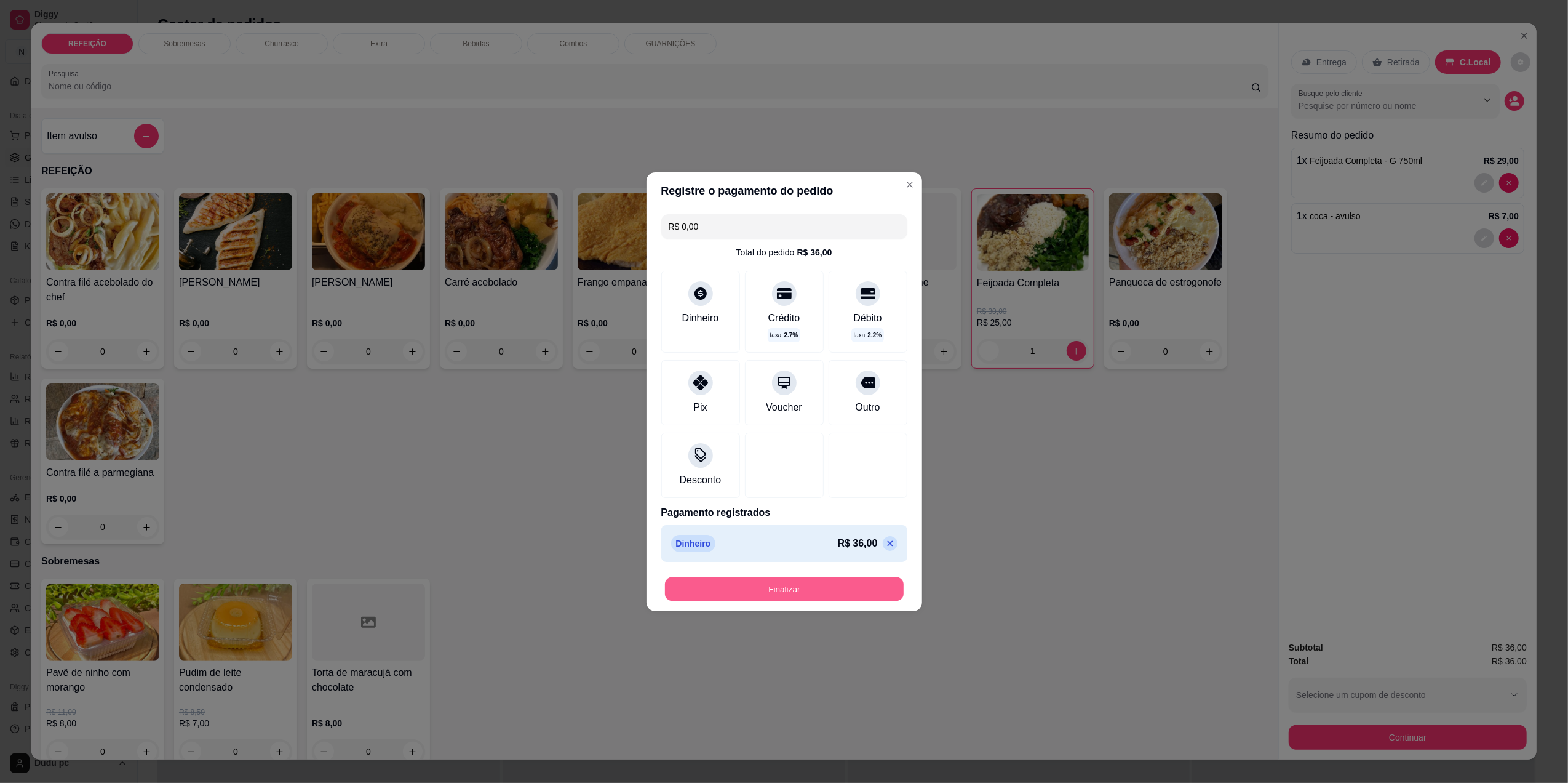
click at [815, 584] on button "Finalizar" at bounding box center [785, 589] width 239 height 24
type input "0"
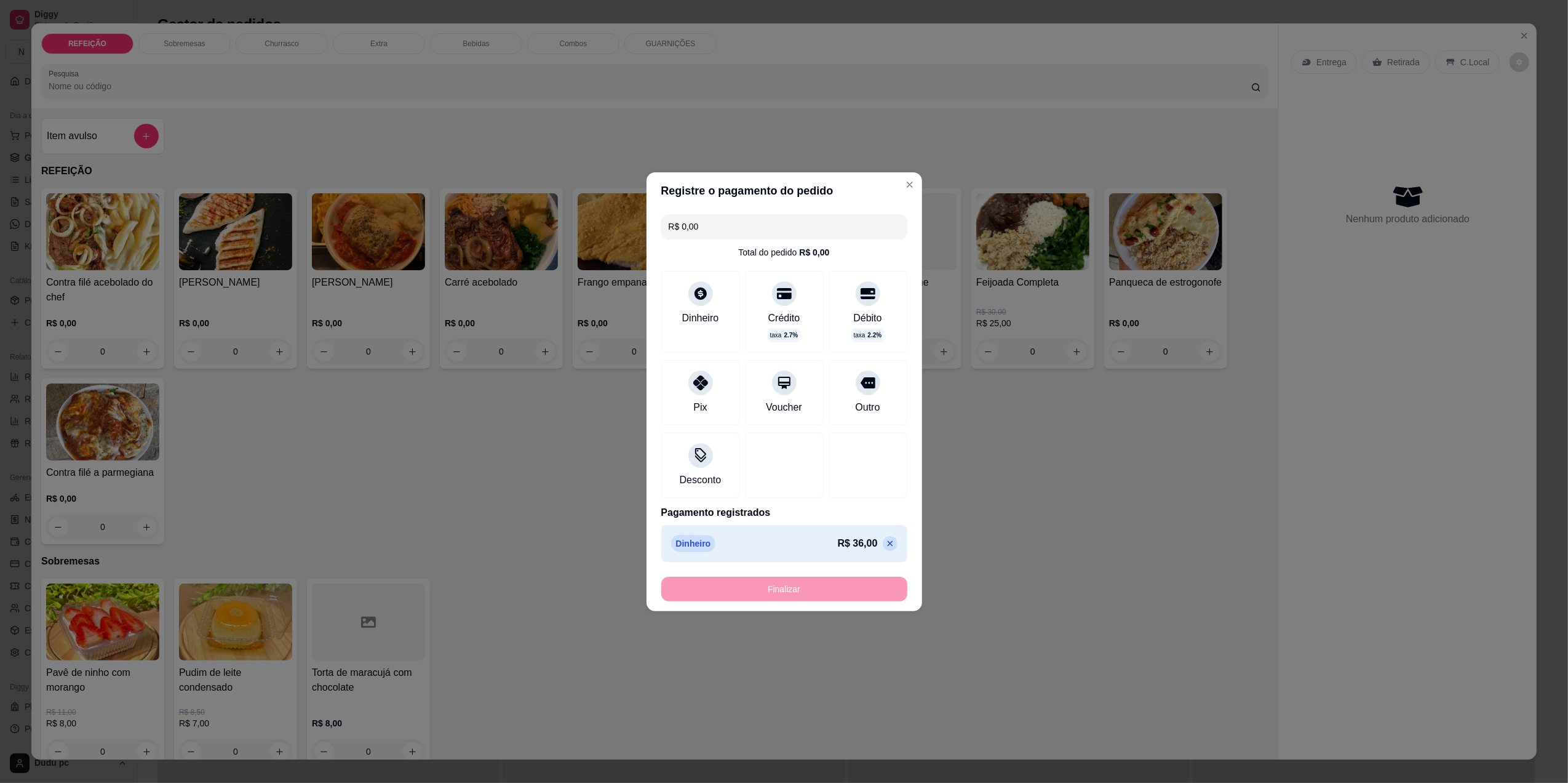
type input "-R$ 36,00"
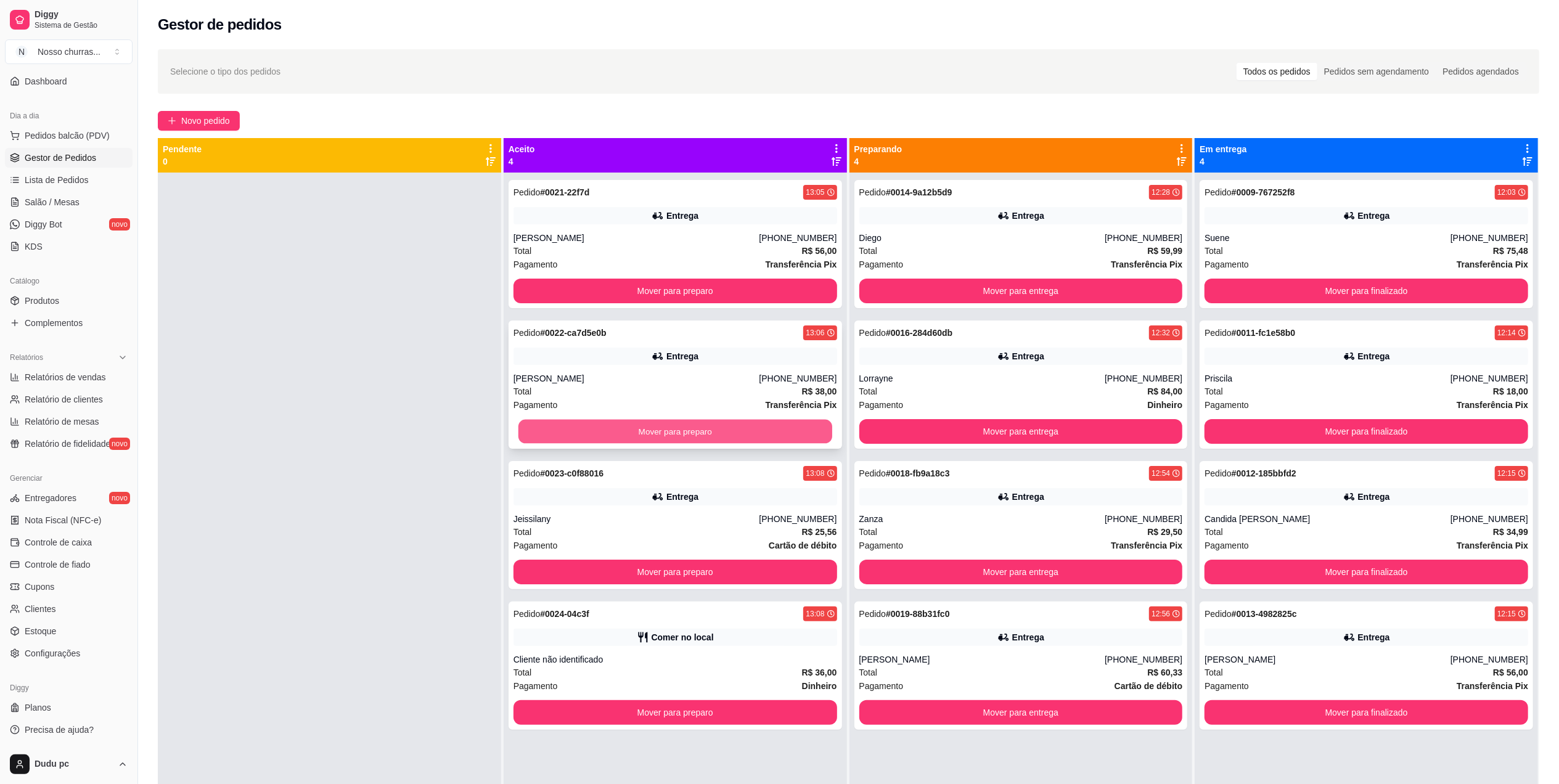
click at [738, 421] on button "Mover para preparo" at bounding box center [675, 431] width 314 height 24
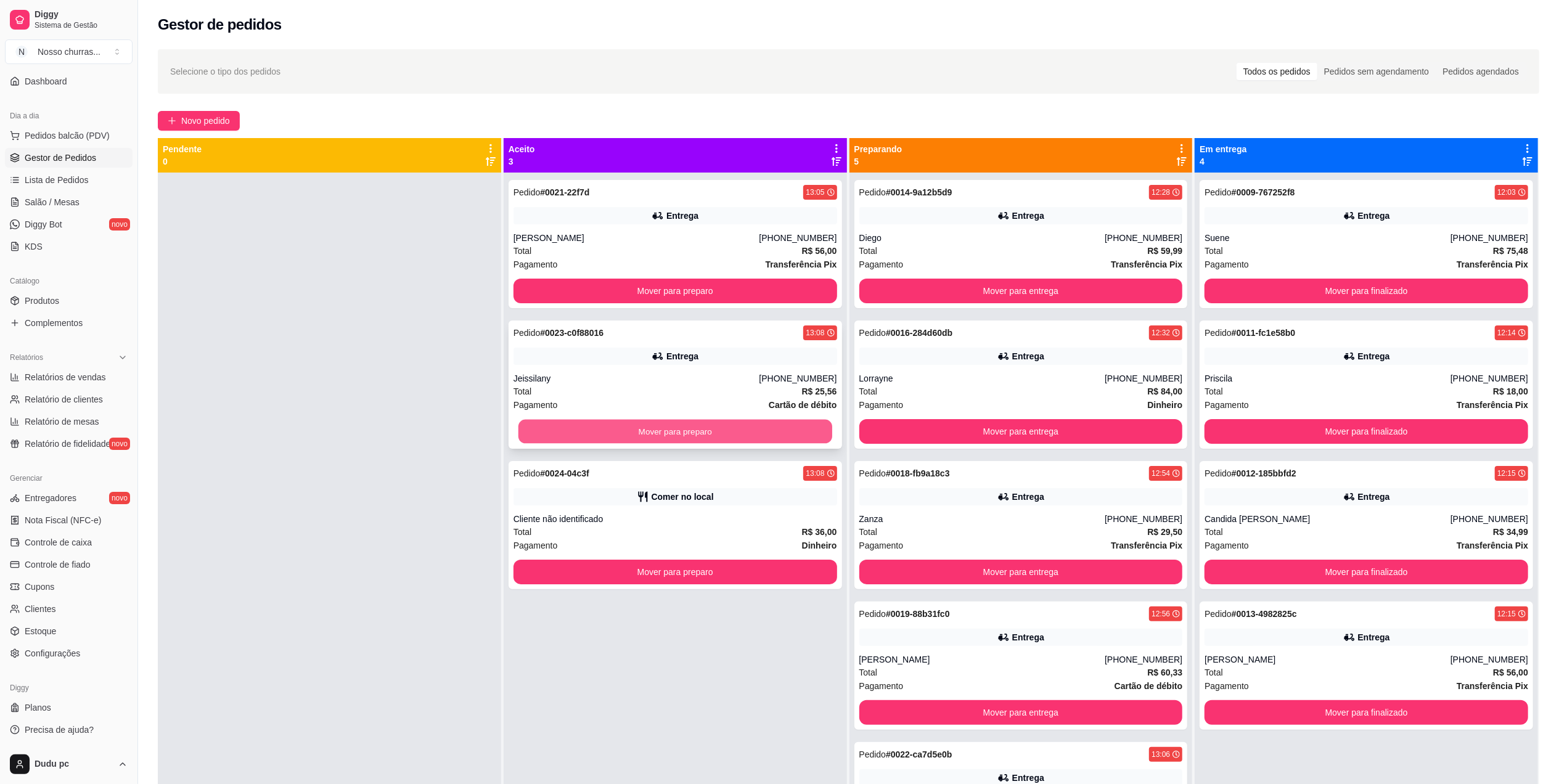
click at [694, 421] on button "Mover para preparo" at bounding box center [675, 431] width 314 height 24
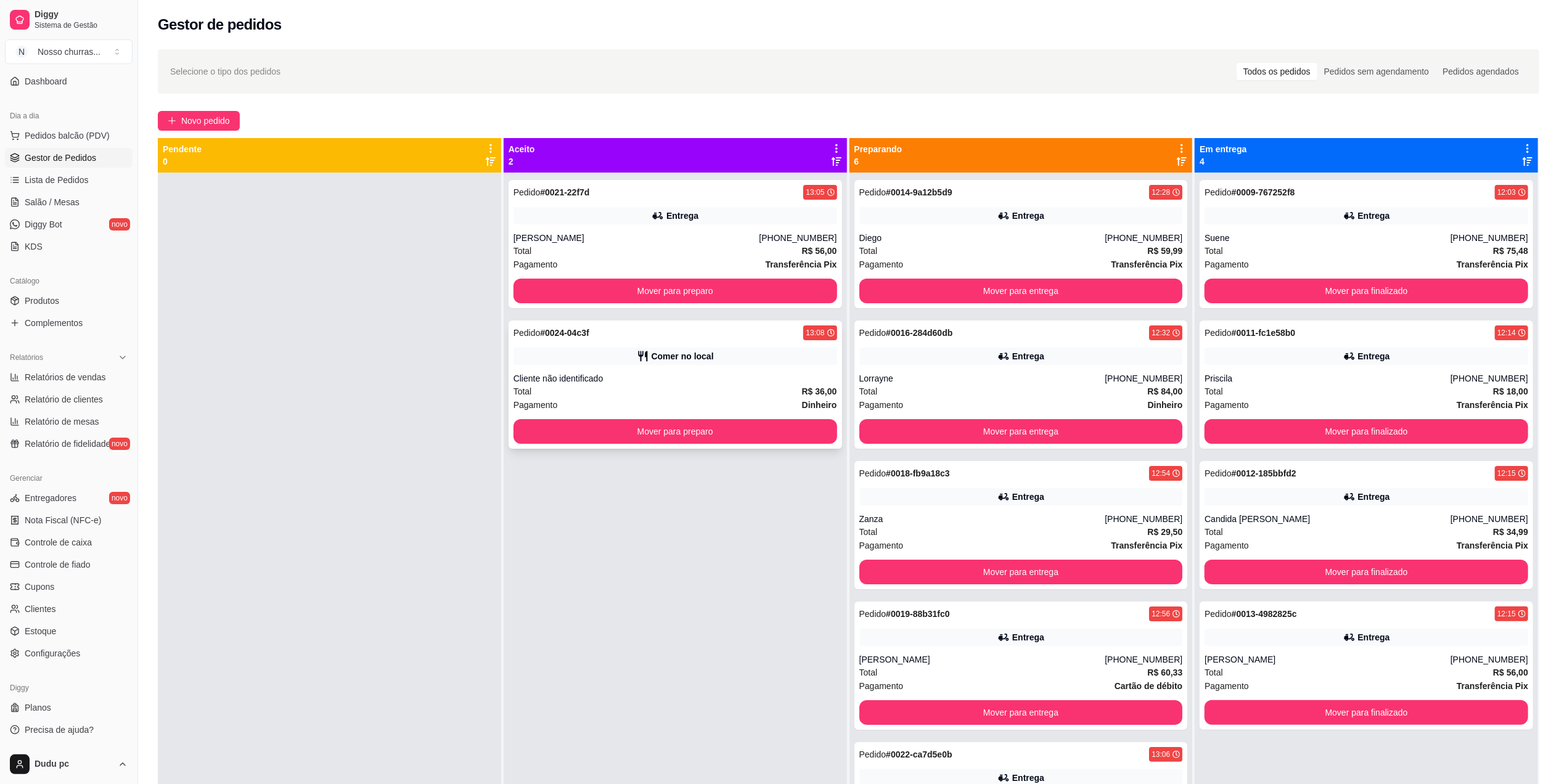
click at [694, 393] on div "Total R$ 36,00" at bounding box center [675, 391] width 324 height 14
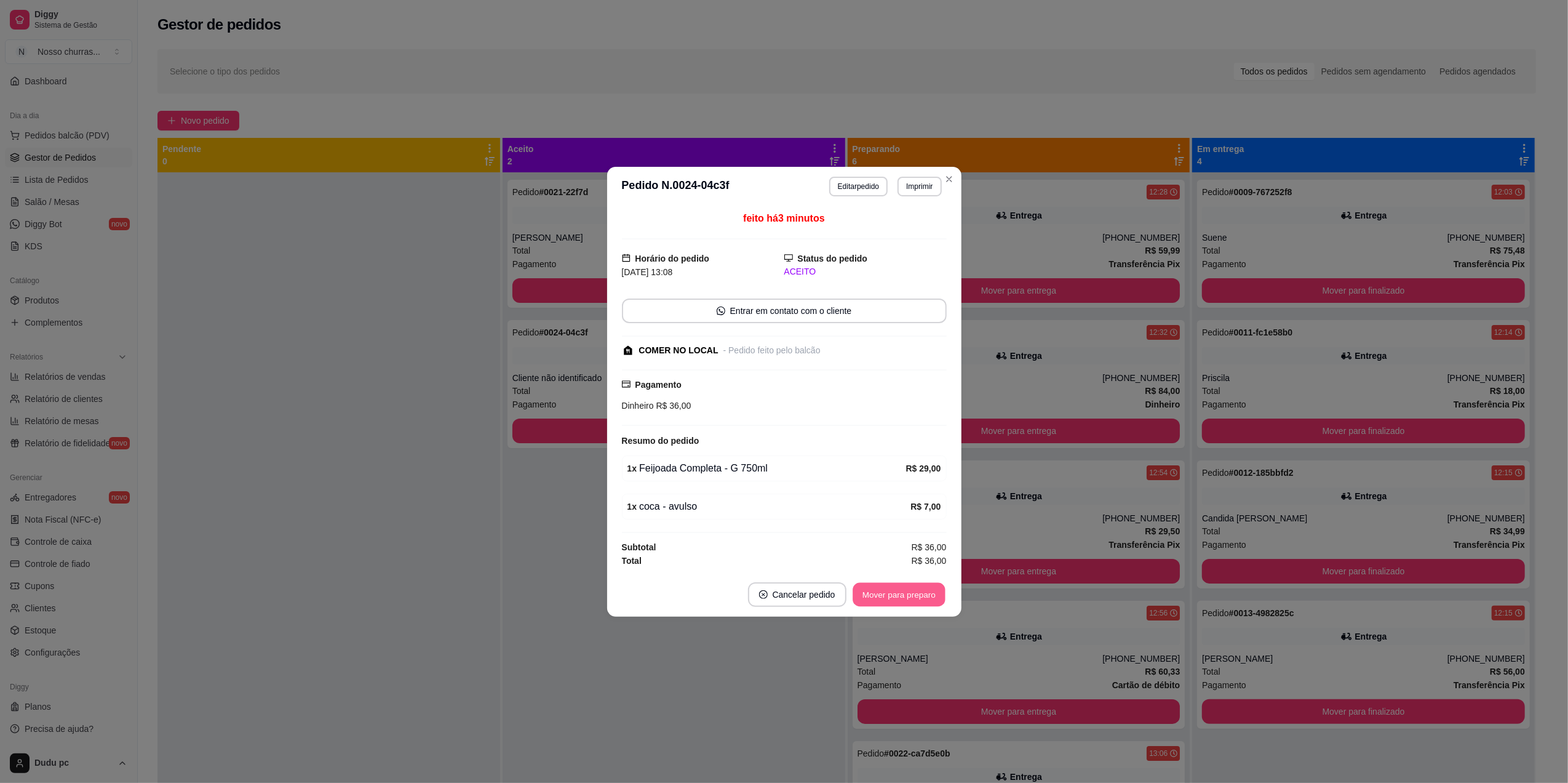
click at [877, 603] on button "Mover para preparo" at bounding box center [898, 594] width 92 height 24
click at [877, 603] on button "Mover para retirada disponível" at bounding box center [879, 594] width 132 height 24
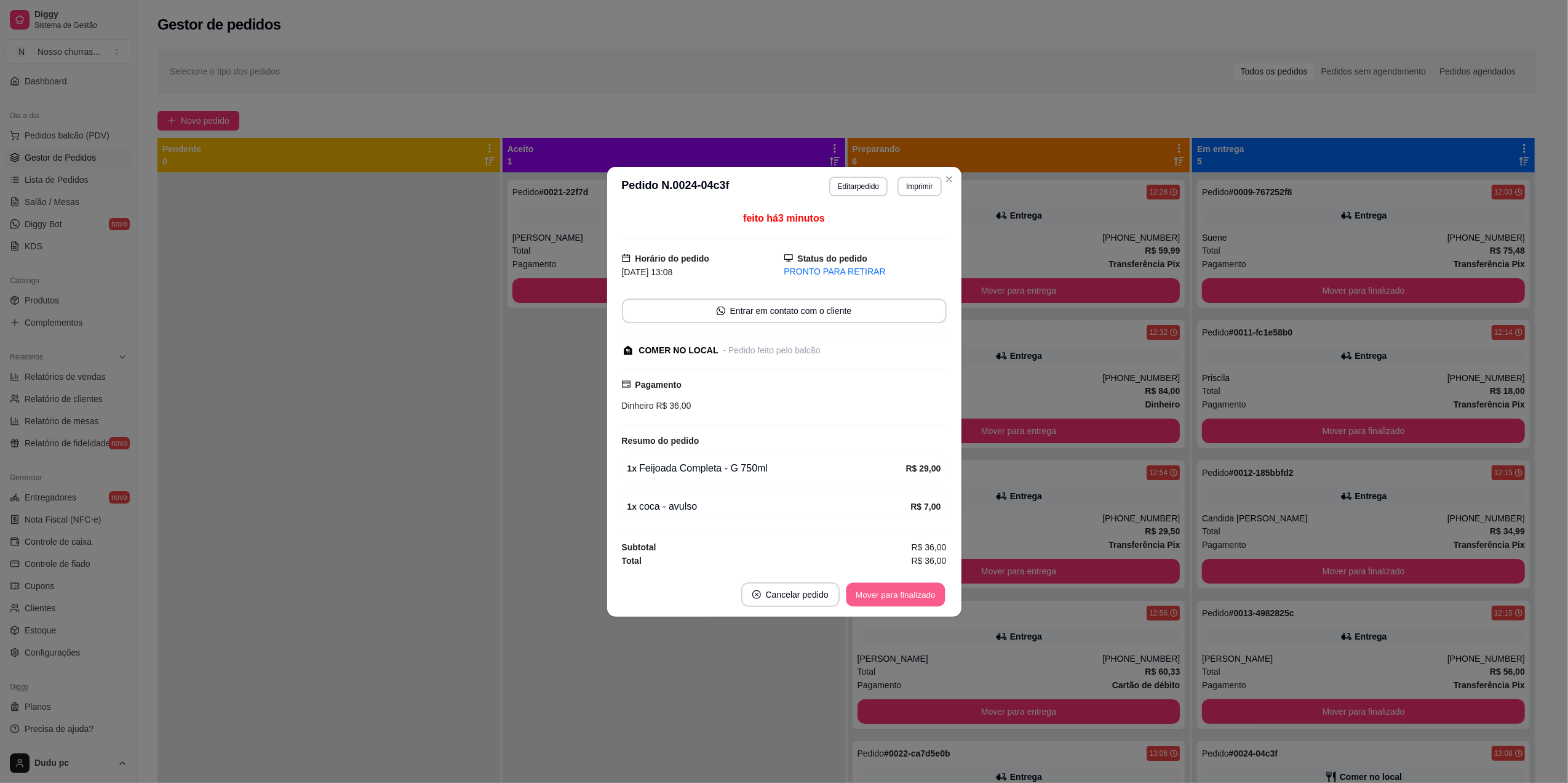
click at [877, 603] on button "Mover para finalizado" at bounding box center [896, 594] width 99 height 24
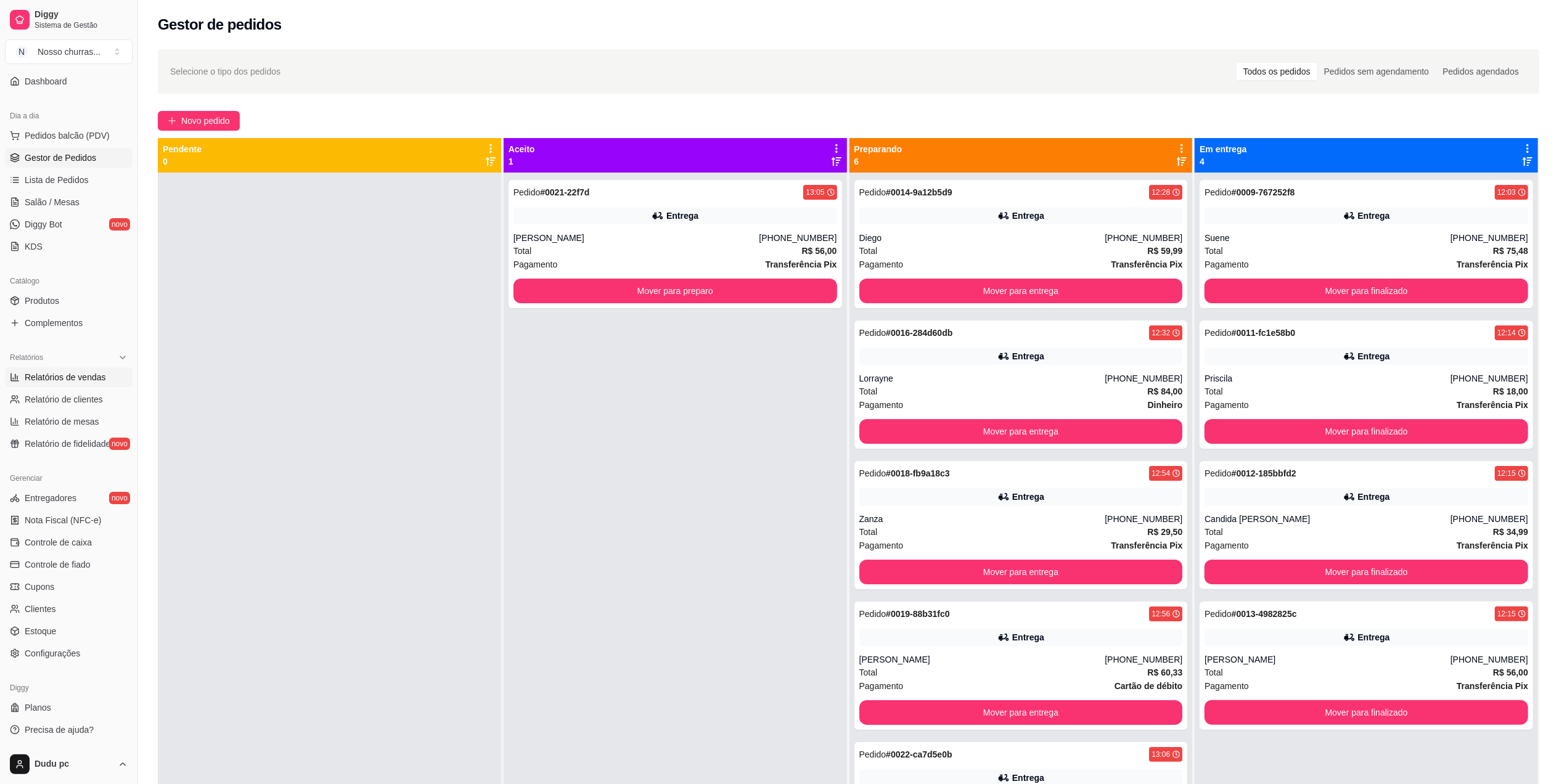
click at [92, 377] on span "Relatórios de vendas" at bounding box center [65, 377] width 82 height 12
select select "ALL"
select select "0"
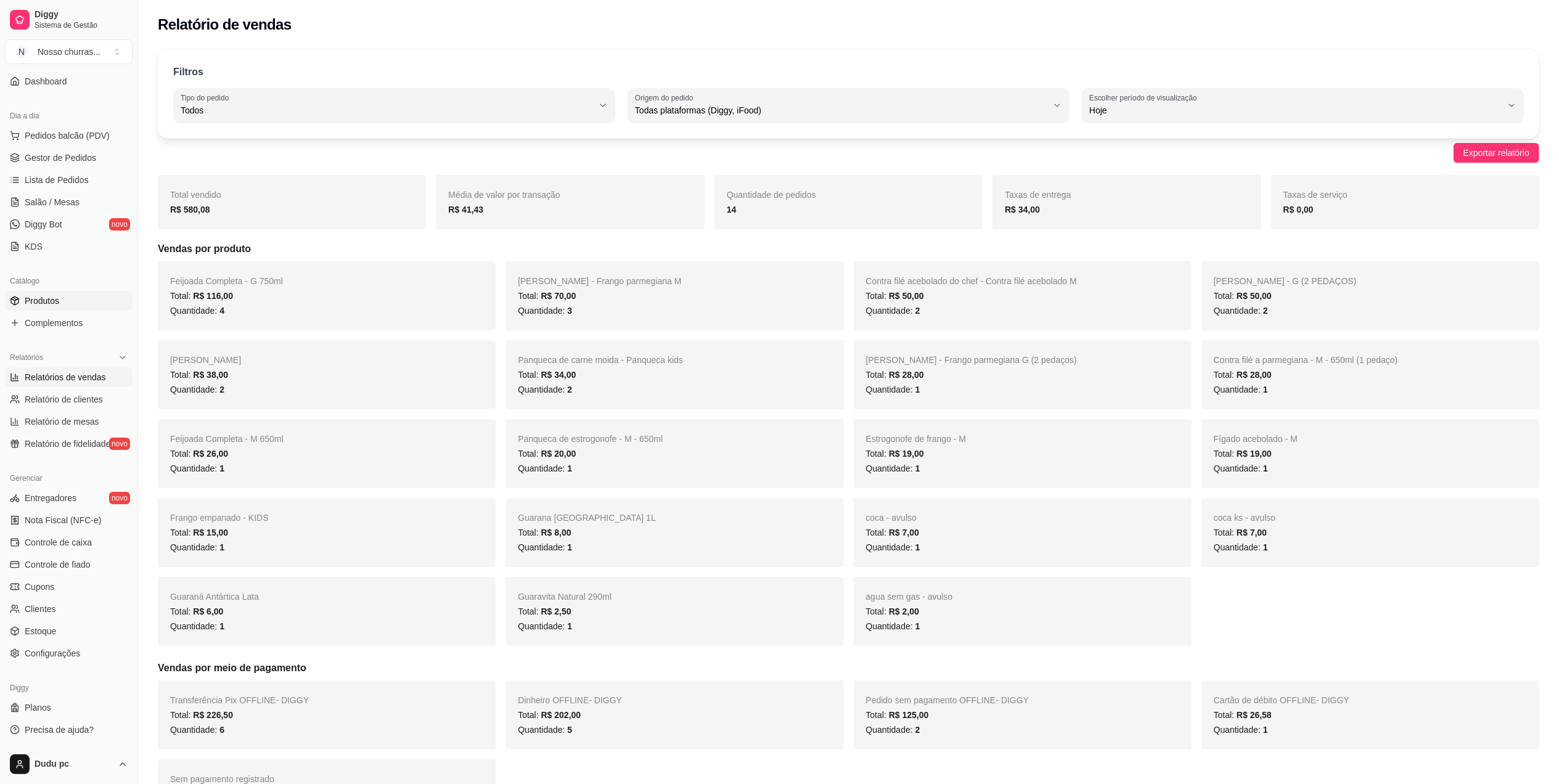
click at [78, 297] on link "Produtos" at bounding box center [69, 301] width 127 height 20
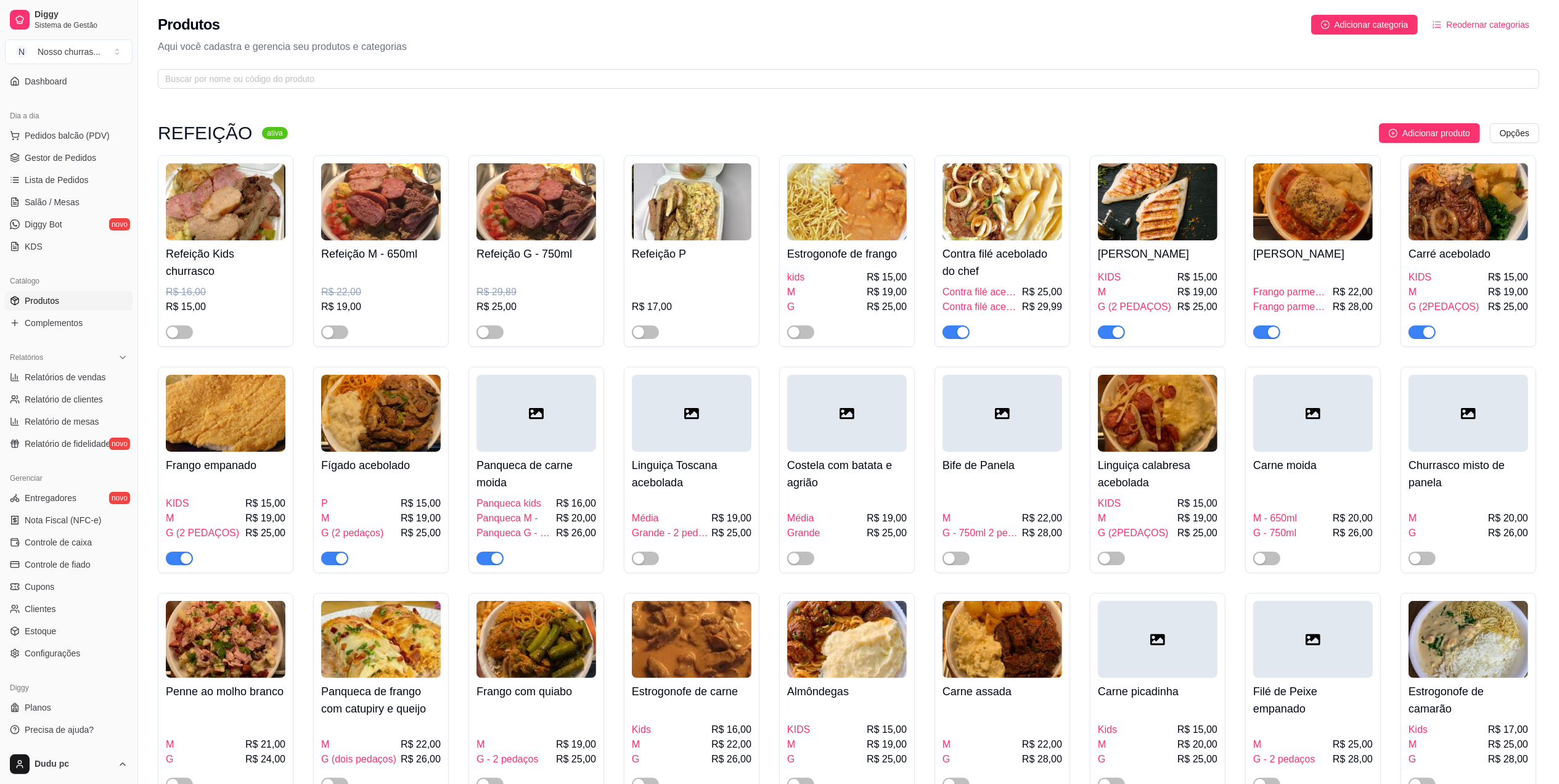
click at [333, 563] on button "button" at bounding box center [335, 558] width 27 height 14
click at [39, 149] on link "Gestor de Pedidos" at bounding box center [69, 157] width 127 height 20
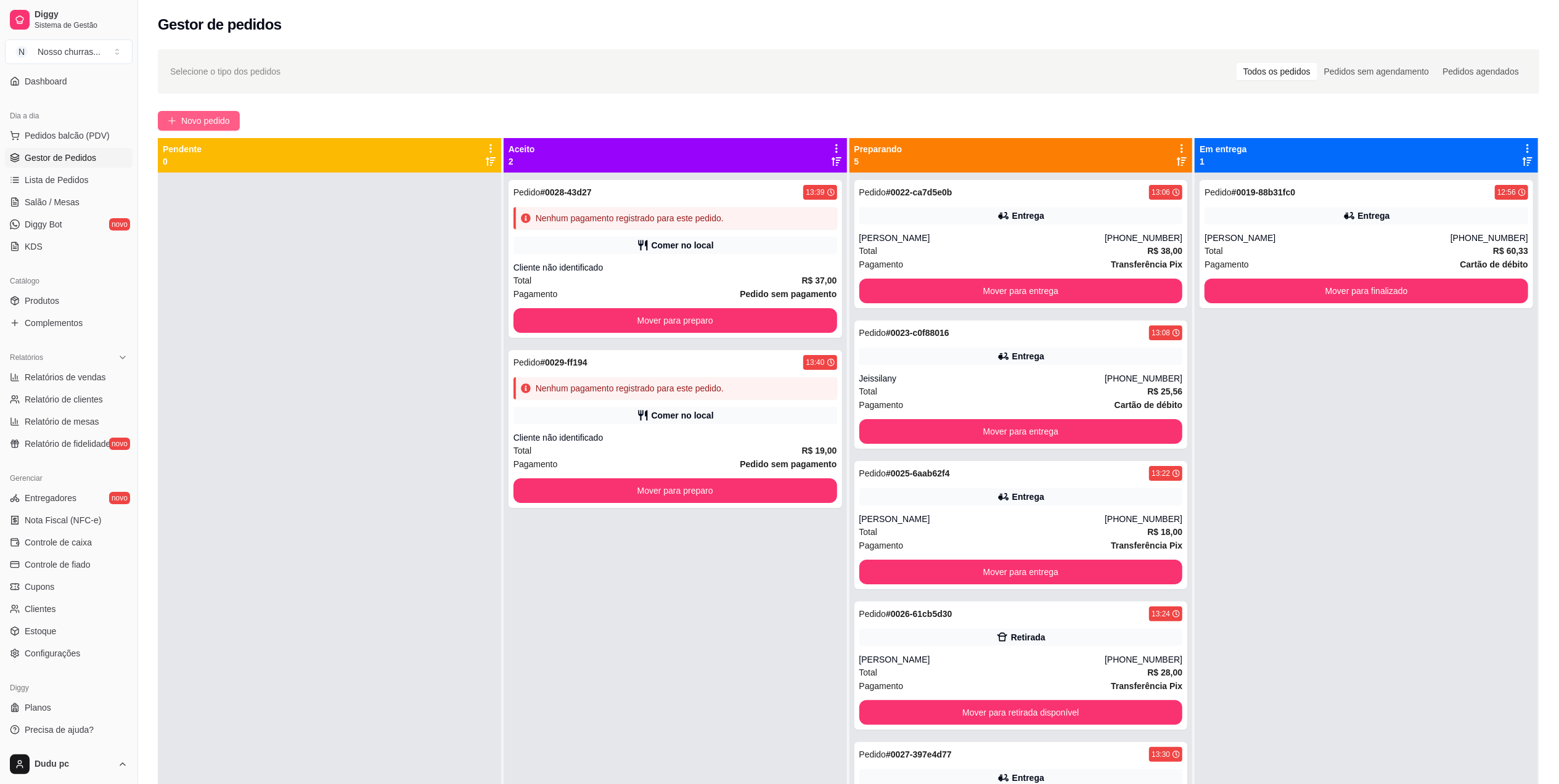
click at [227, 122] on span "Novo pedido" at bounding box center [205, 120] width 49 height 14
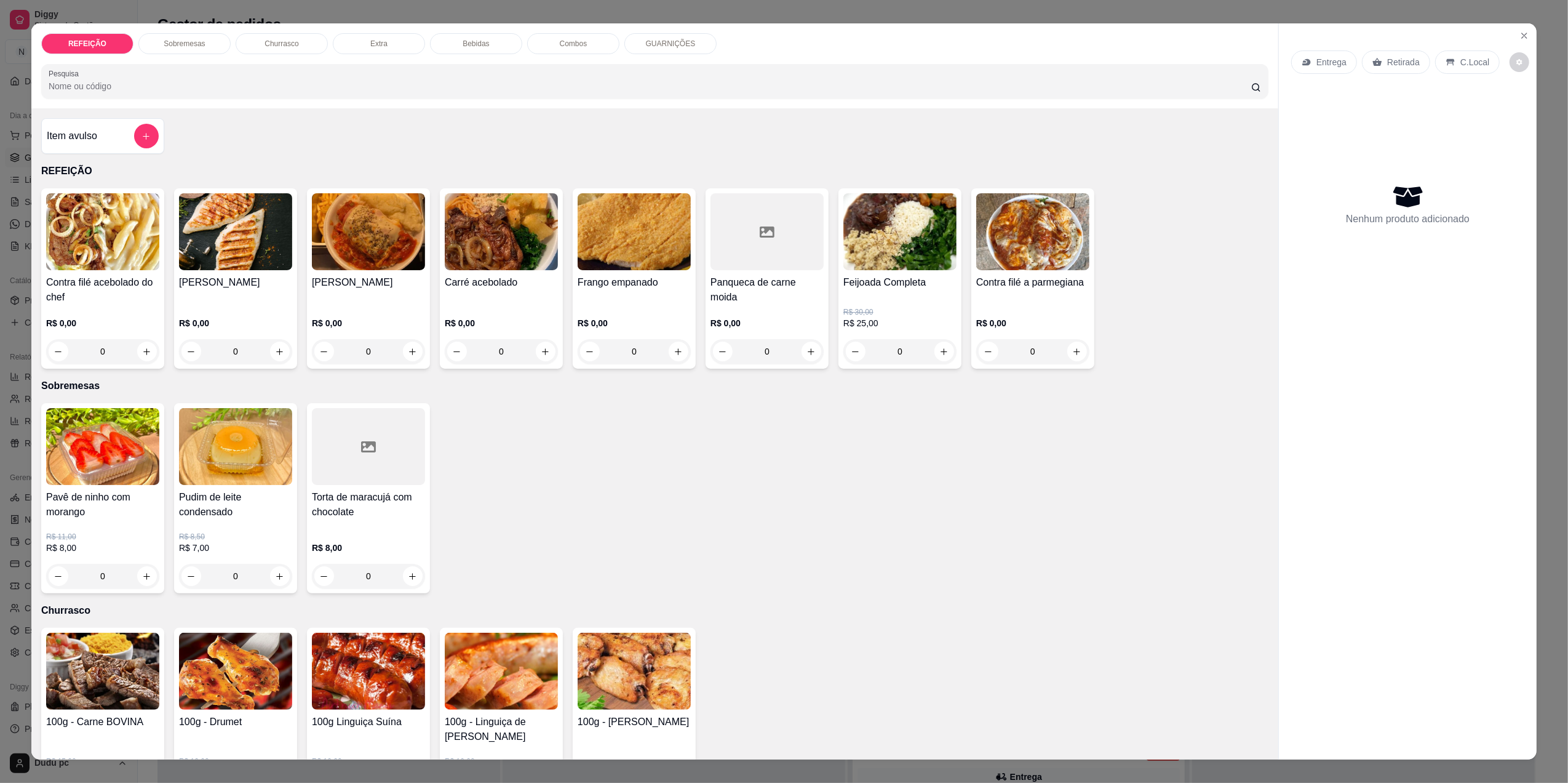
click at [279, 356] on div "0" at bounding box center [235, 352] width 113 height 25
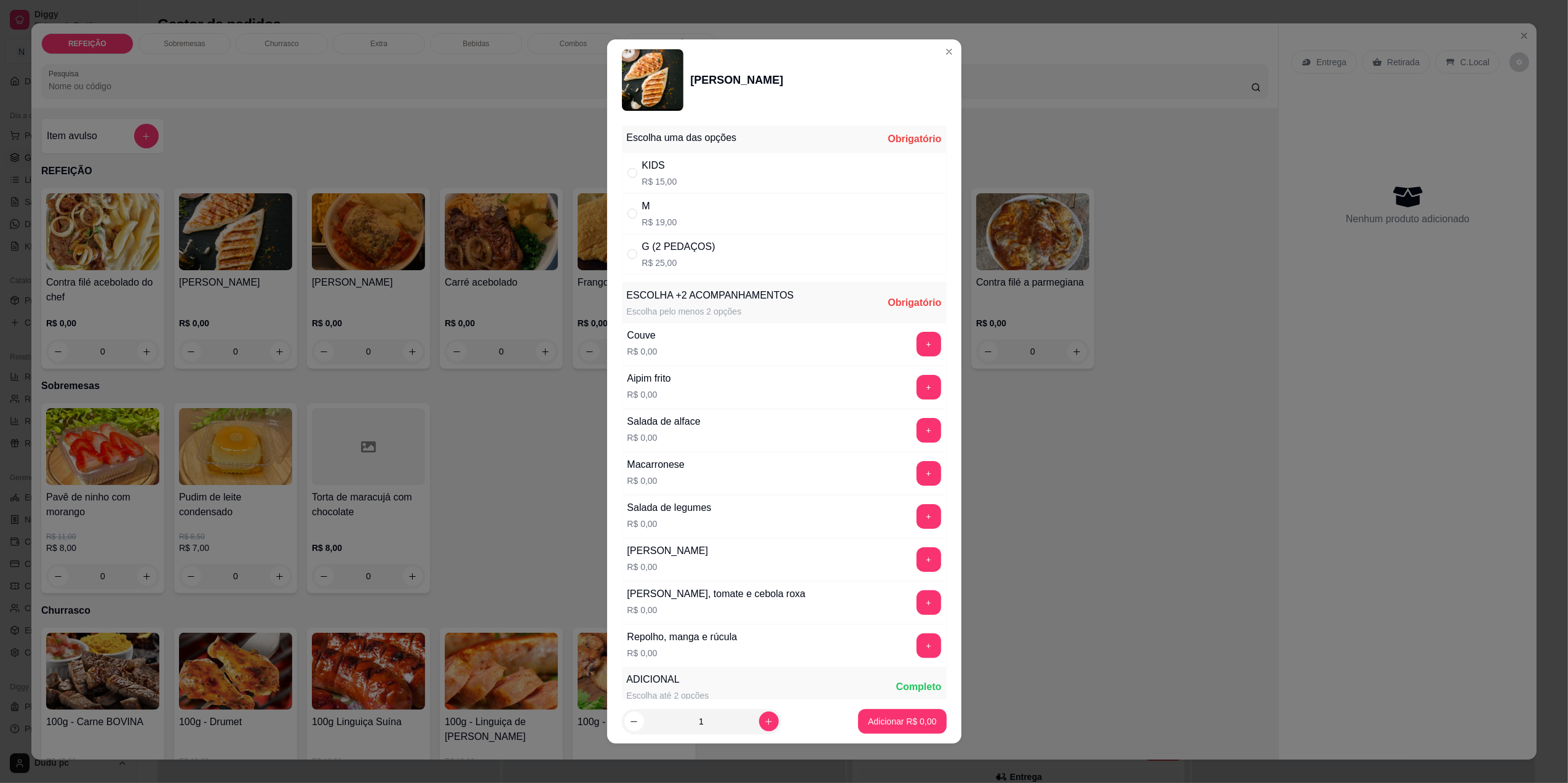
click at [672, 252] on div "G (2 PEDAÇOS)" at bounding box center [679, 247] width 73 height 15
radio input "true"
click at [916, 515] on button "+" at bounding box center [928, 515] width 24 height 24
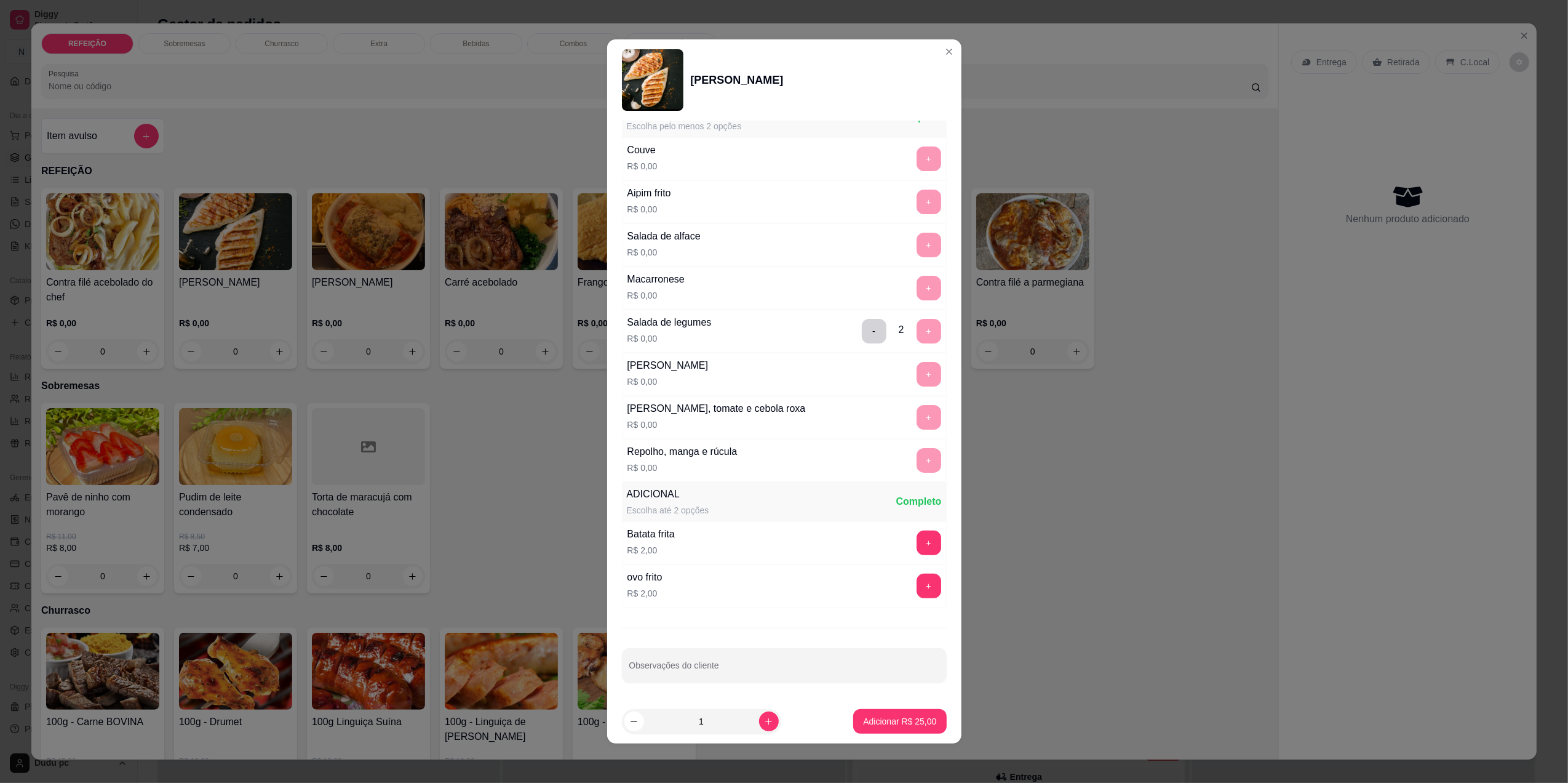
scroll to position [191, 0]
click at [877, 716] on p "Adicionar R$ 25,00" at bounding box center [899, 722] width 71 height 12
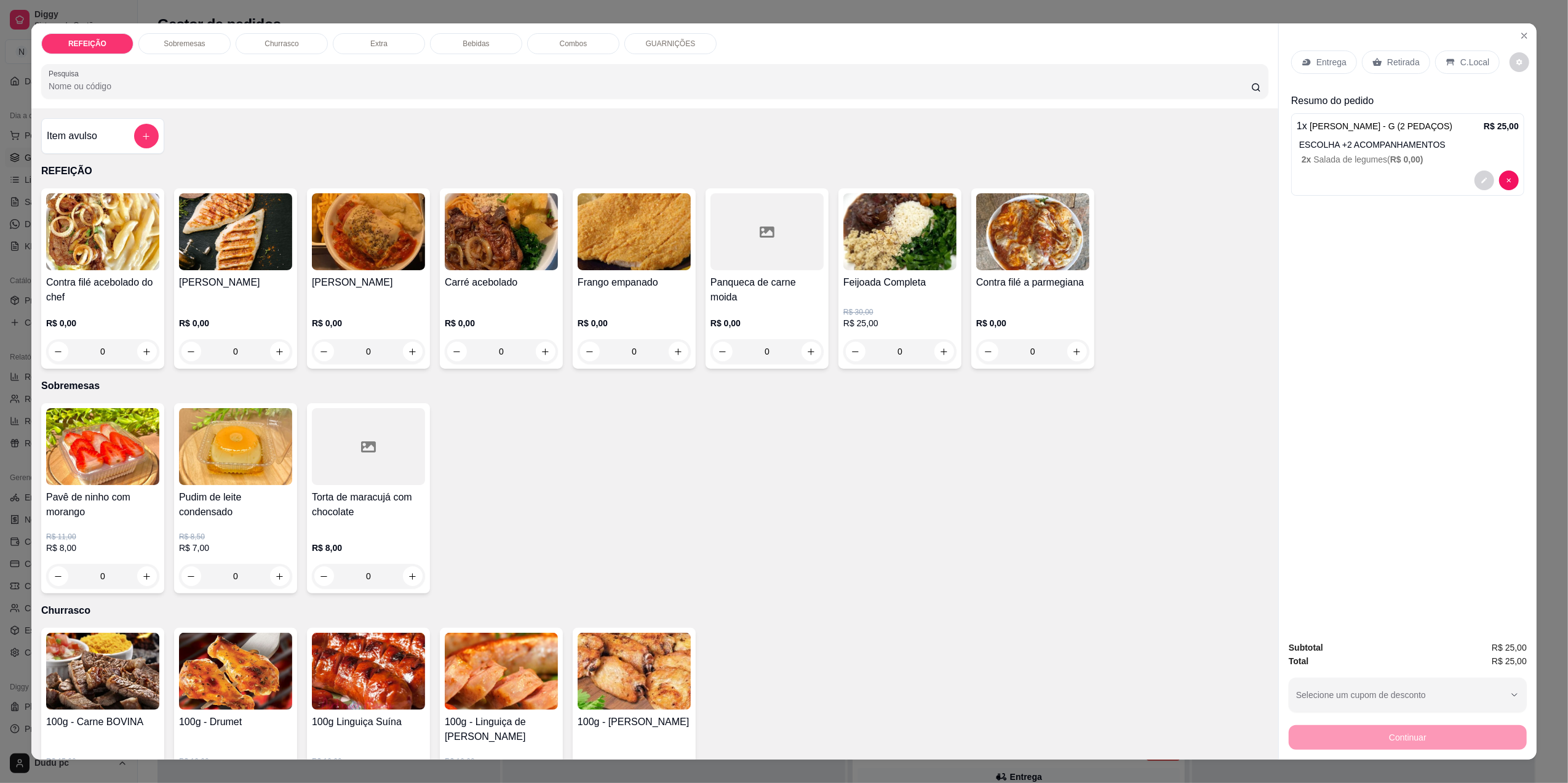
click at [463, 40] on p "Bebidas" at bounding box center [475, 43] width 27 height 10
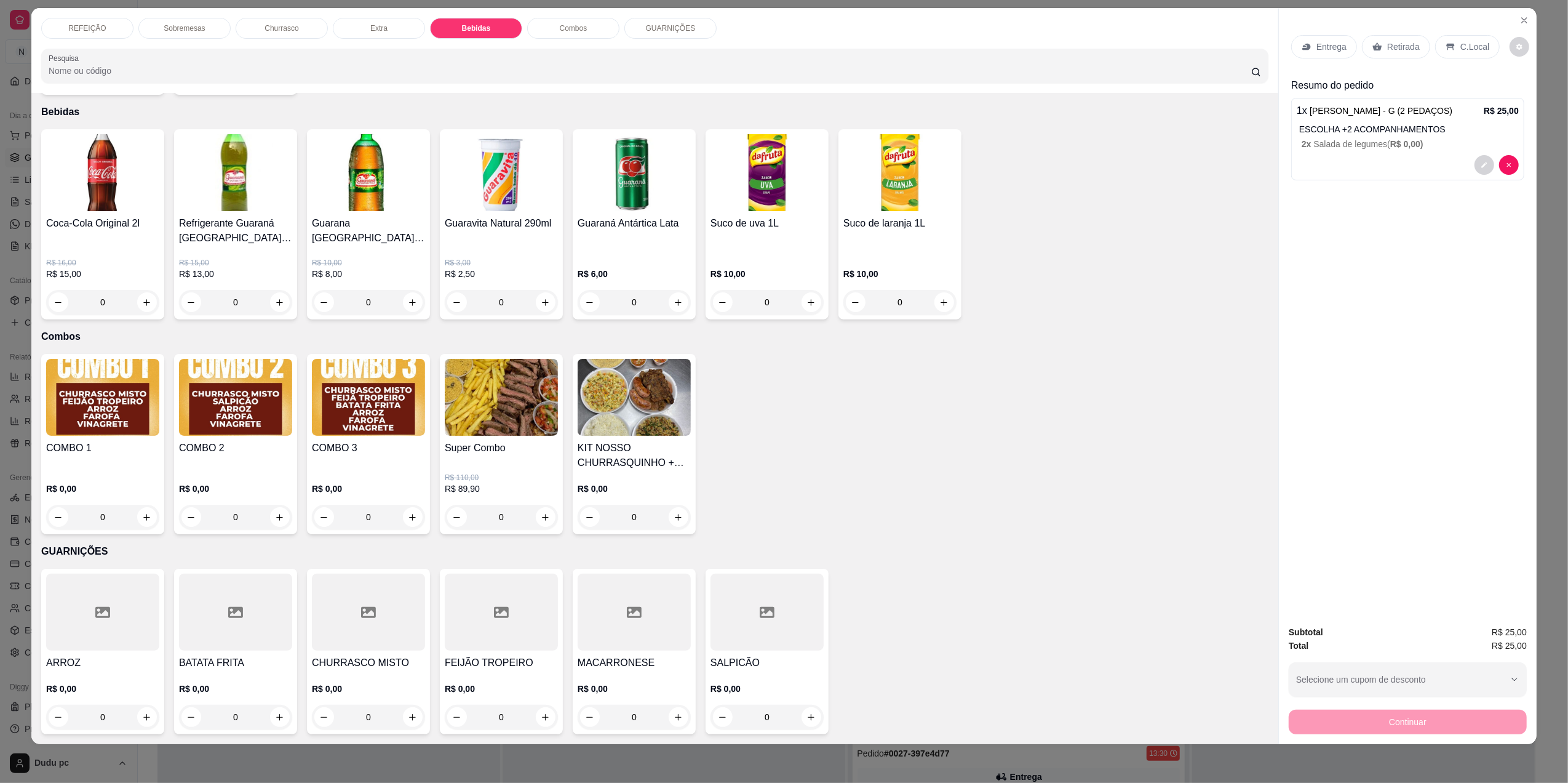
scroll to position [340, 0]
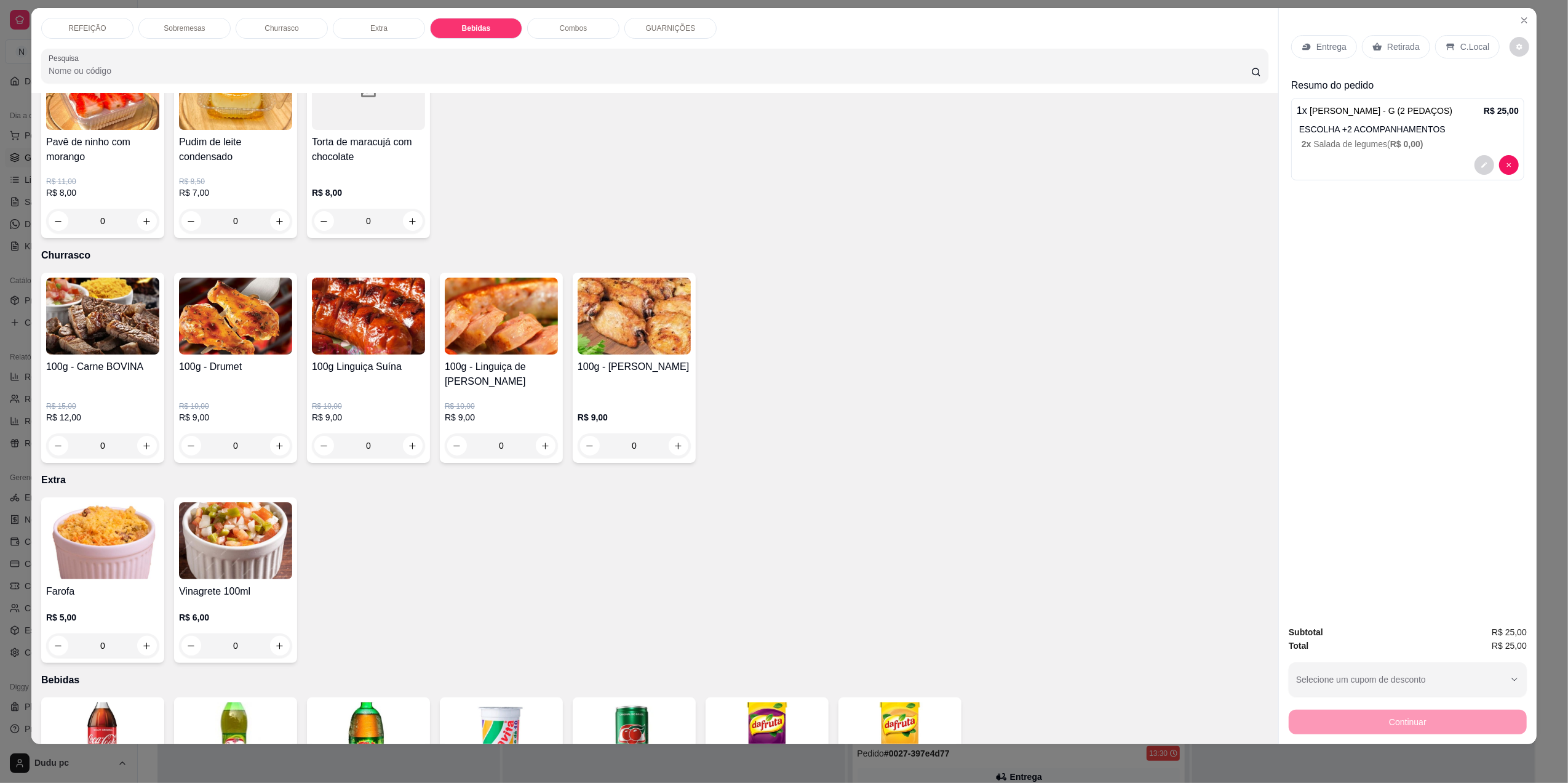
click at [1254, 114] on div "Item avulso REFEIÇÃO Contra filé acebolado do chef R$ 0,00 0 Frango grelhado R$…" at bounding box center [655, 418] width 1247 height 651
drag, startPoint x: 1254, startPoint y: 114, endPoint x: 1260, endPoint y: 121, distance: 9.2
click at [1260, 121] on div "Item avulso REFEIÇÃO Contra filé acebolado do chef R$ 0,00 0 Frango grelhado R$…" at bounding box center [655, 418] width 1247 height 651
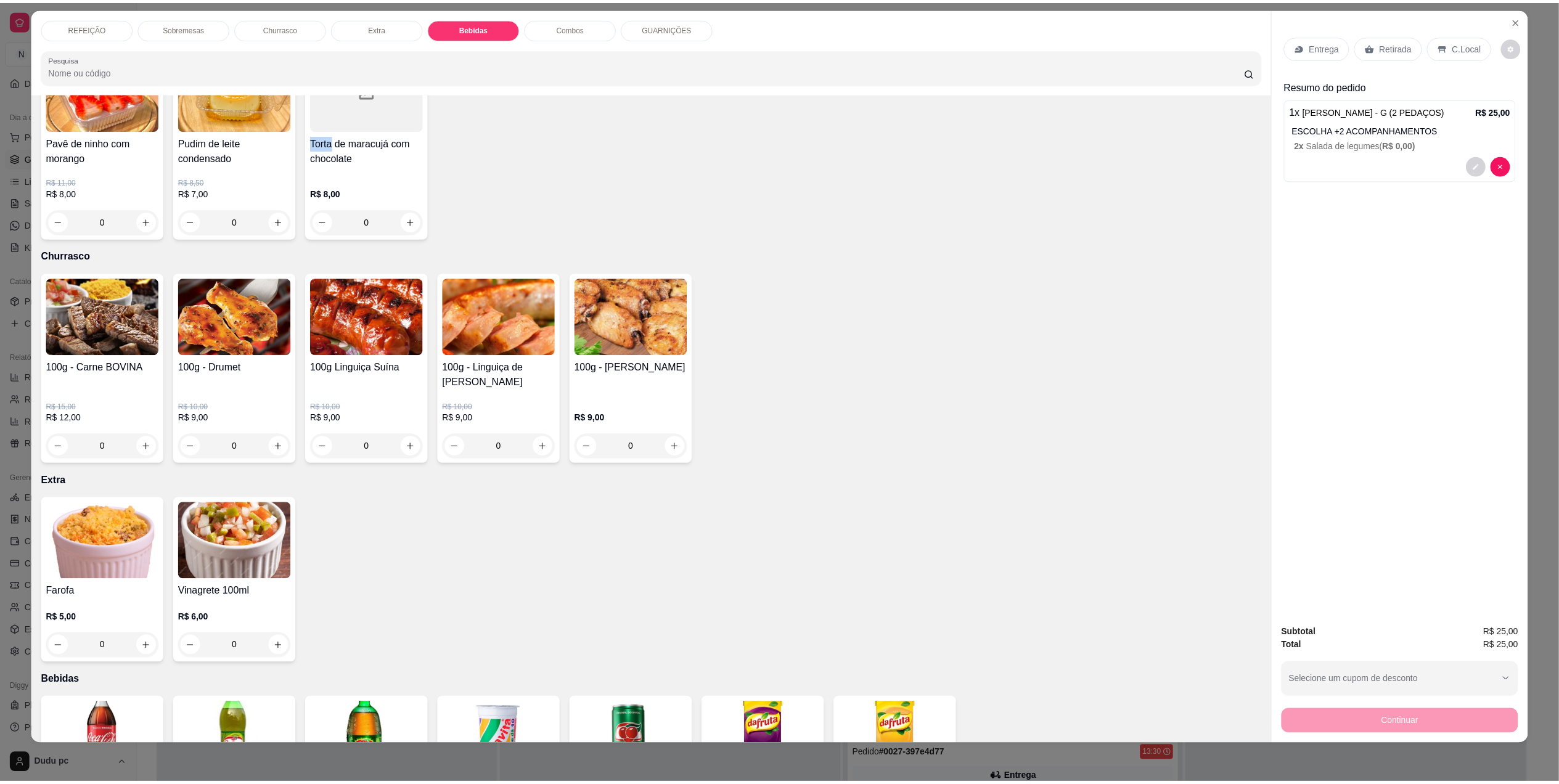
scroll to position [0, 0]
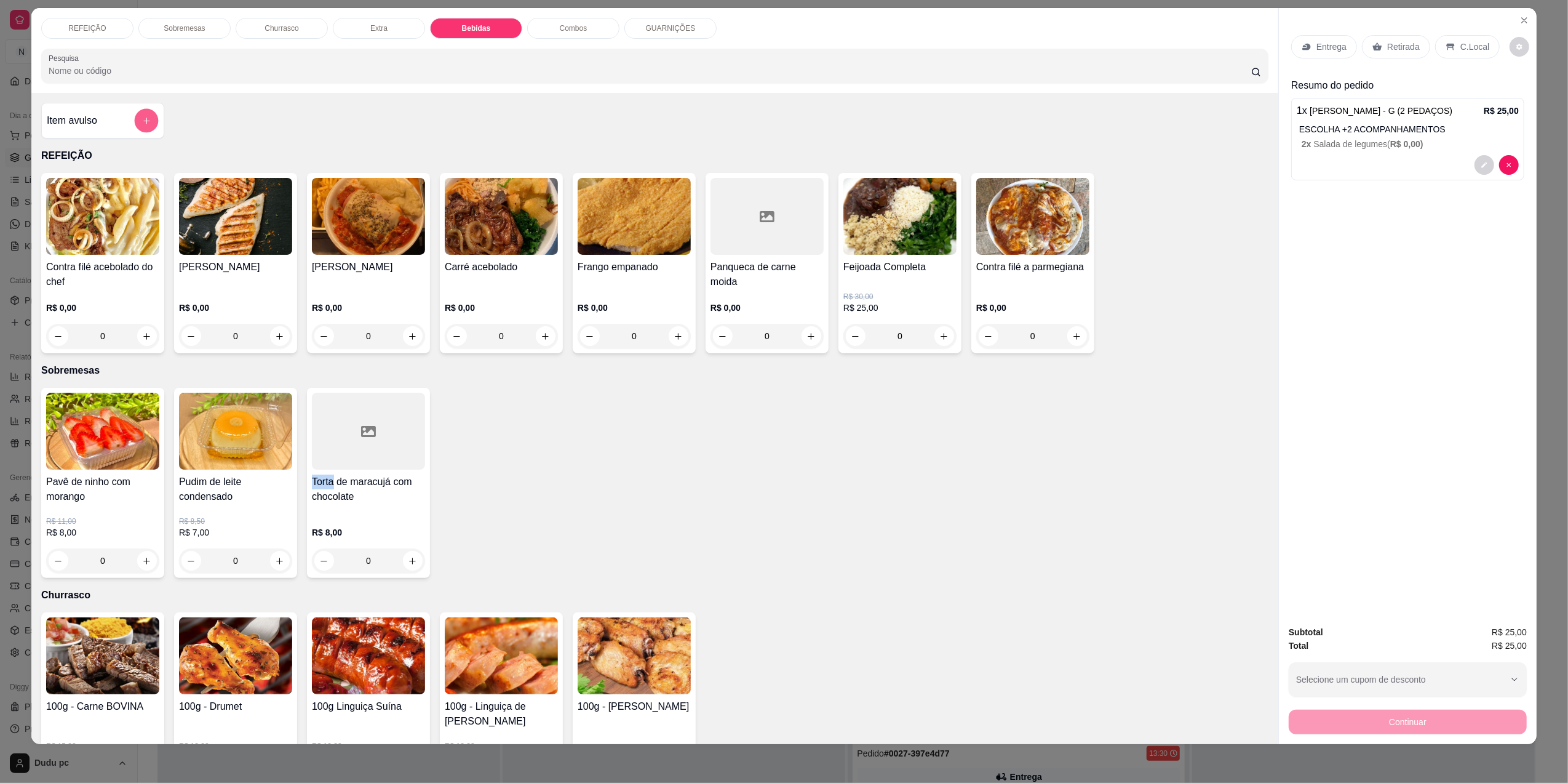
click at [135, 119] on button "add-separate-item" at bounding box center [147, 121] width 24 height 24
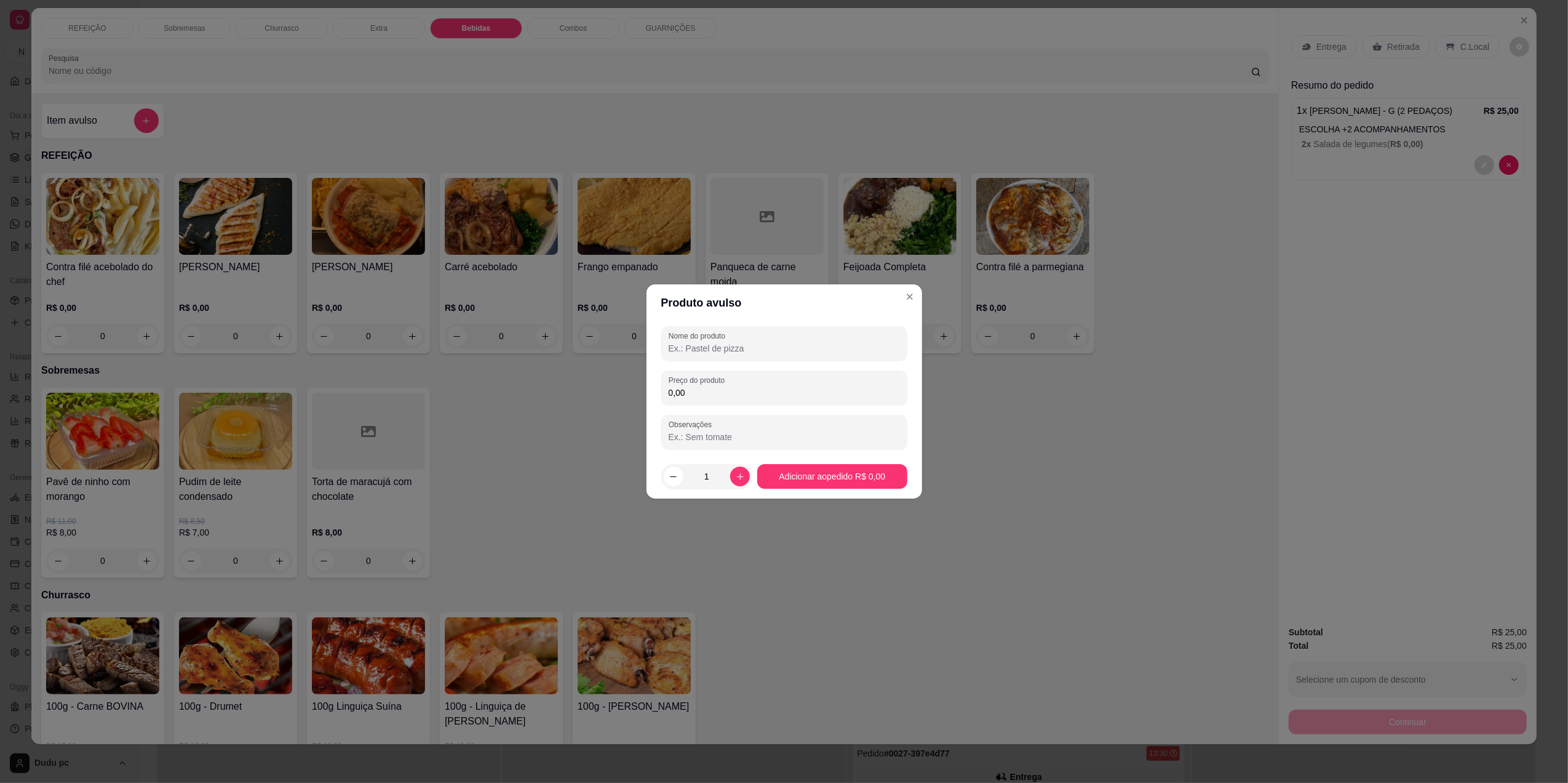
click at [733, 352] on input "Nome do produto" at bounding box center [784, 348] width 232 height 12
type input "2 aguas"
click at [715, 390] on input "0,00" at bounding box center [784, 392] width 232 height 12
type input "5,50"
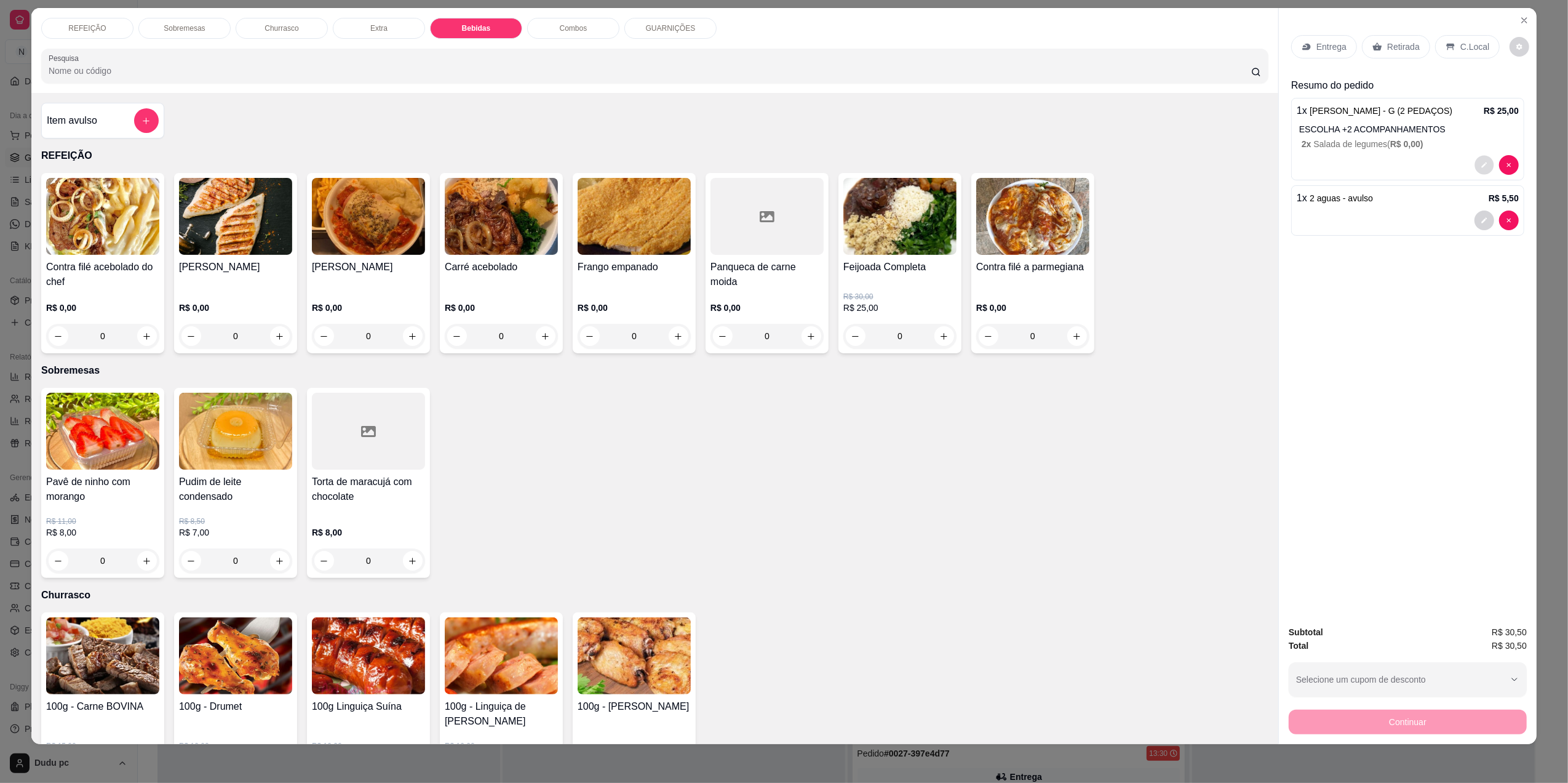
click at [1481, 166] on icon "decrease-product-quantity" at bounding box center [1484, 164] width 7 height 7
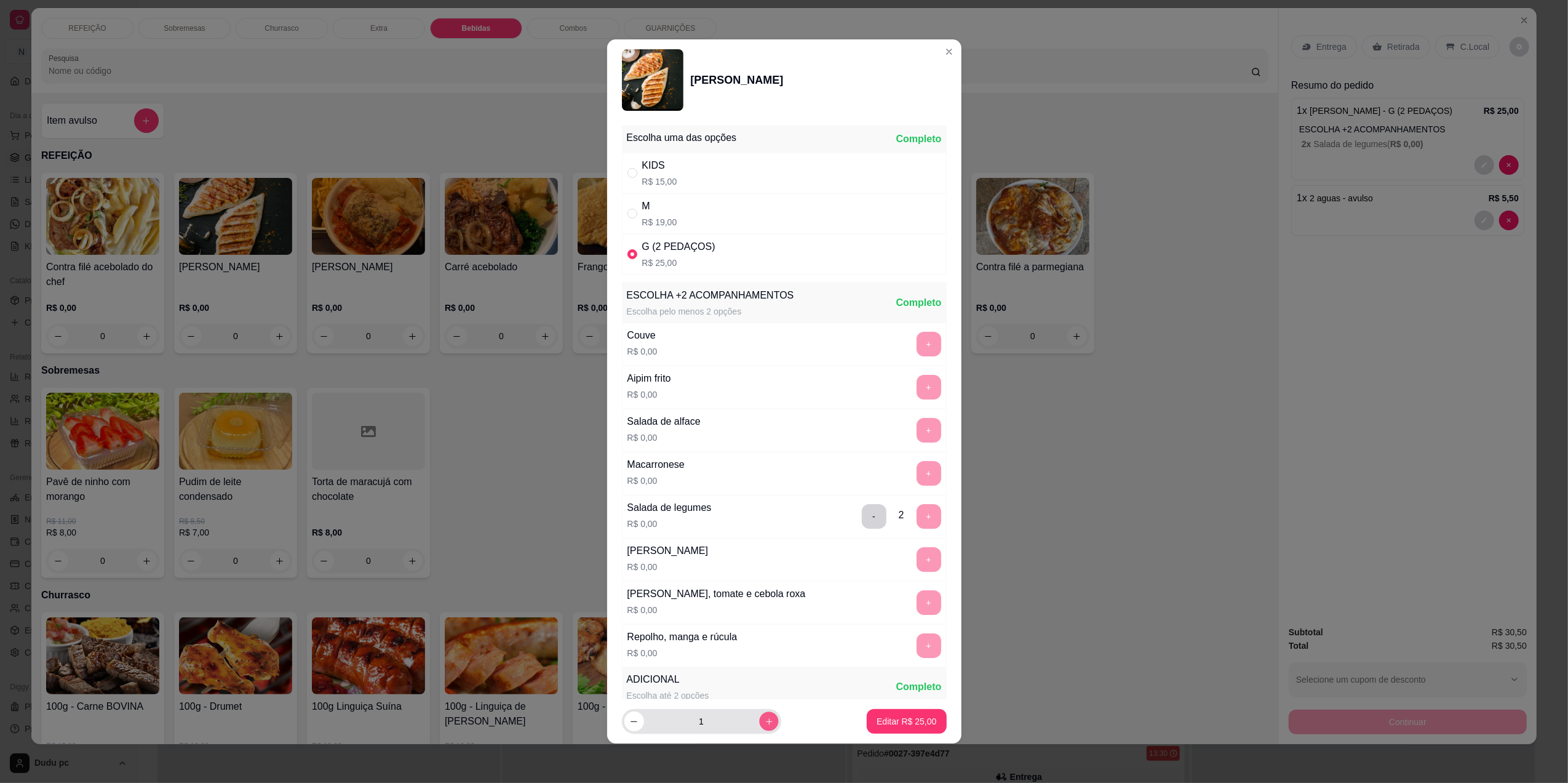
click at [764, 722] on icon "increase-product-quantity" at bounding box center [768, 722] width 9 height 9
type input "2"
click at [880, 728] on button "Editar R$ 50,00" at bounding box center [907, 722] width 77 height 24
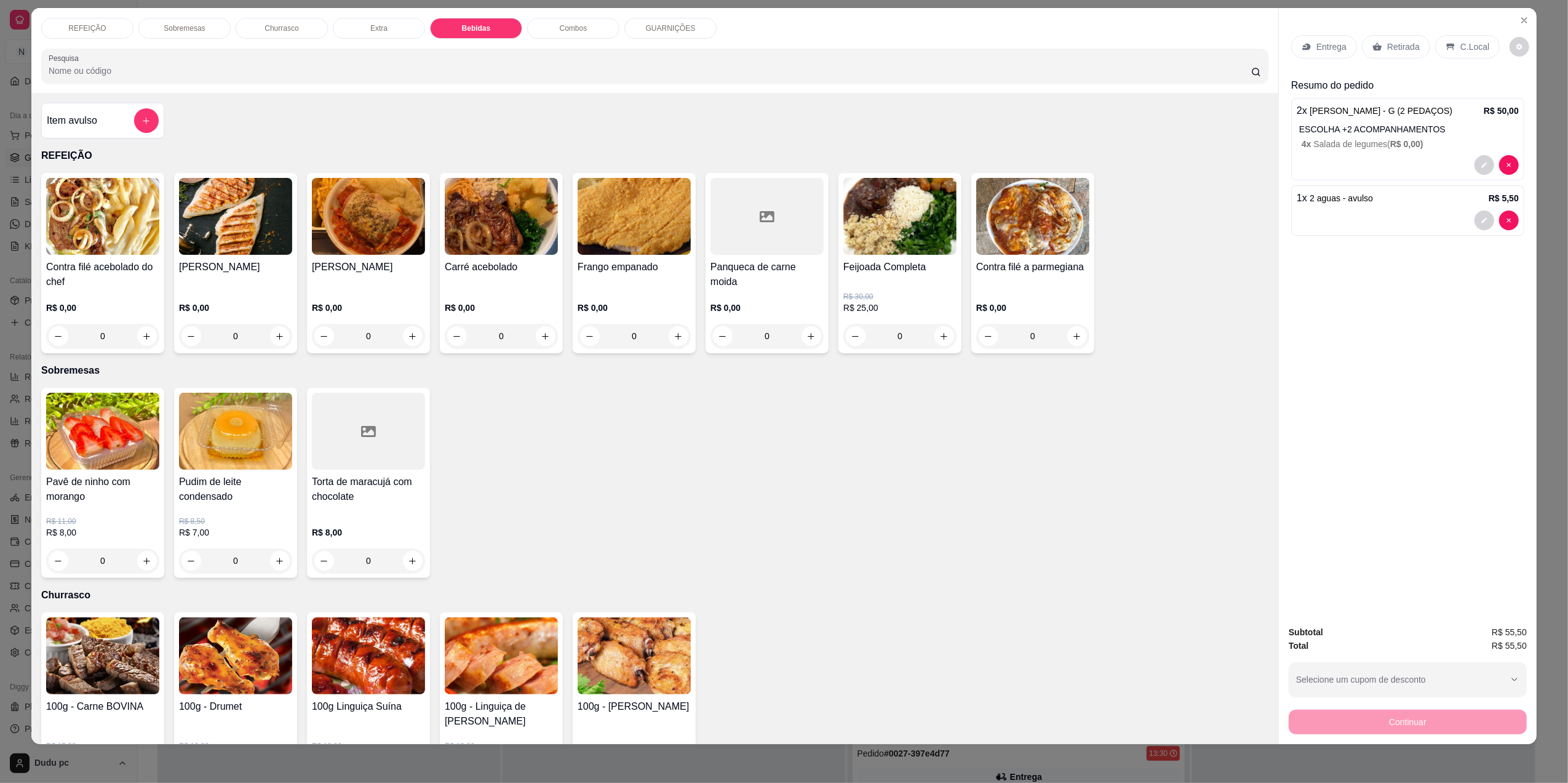
click at [1468, 52] on p "C.Local" at bounding box center [1475, 46] width 29 height 12
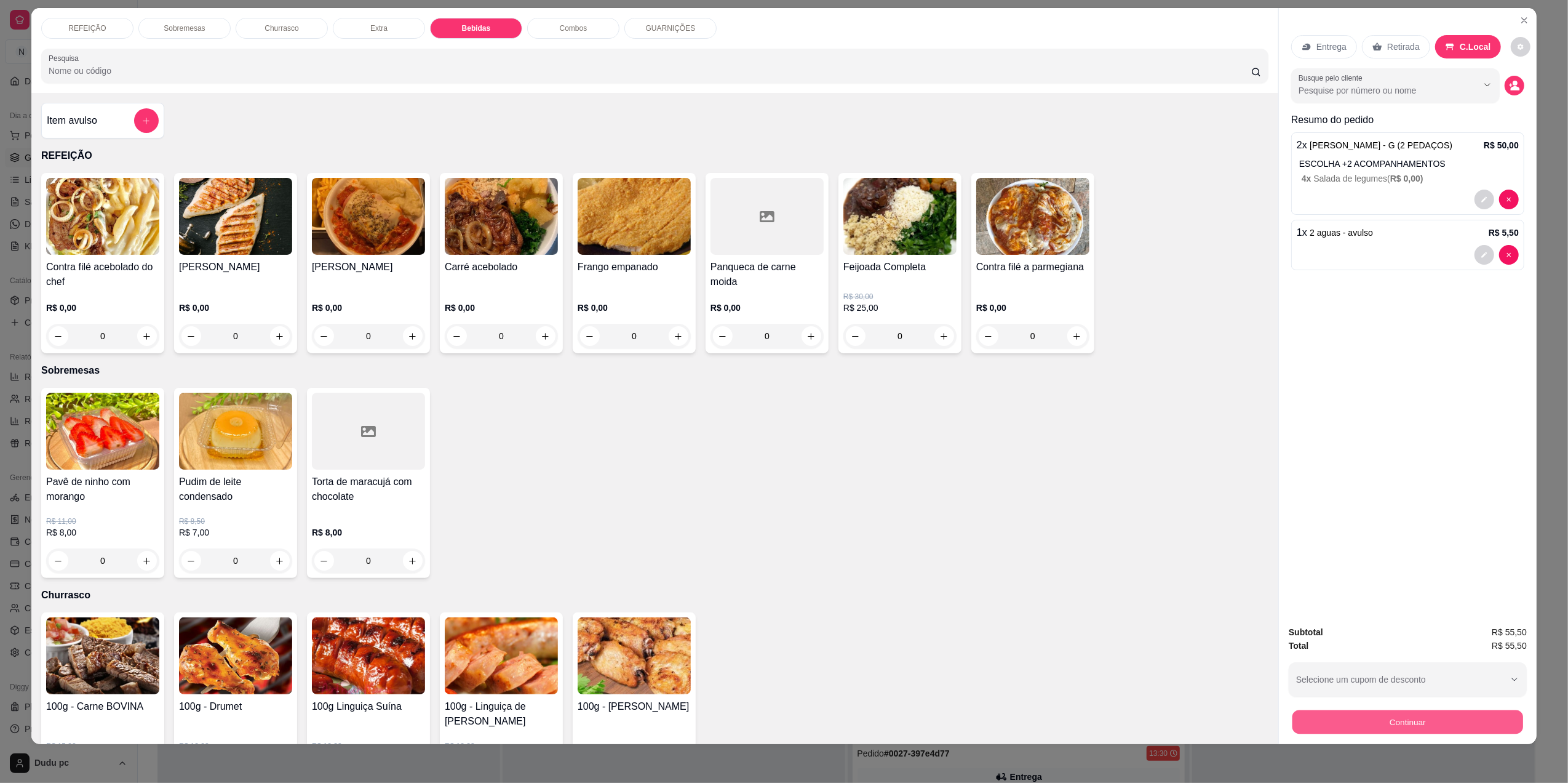
click at [1372, 725] on button "Continuar" at bounding box center [1408, 722] width 231 height 24
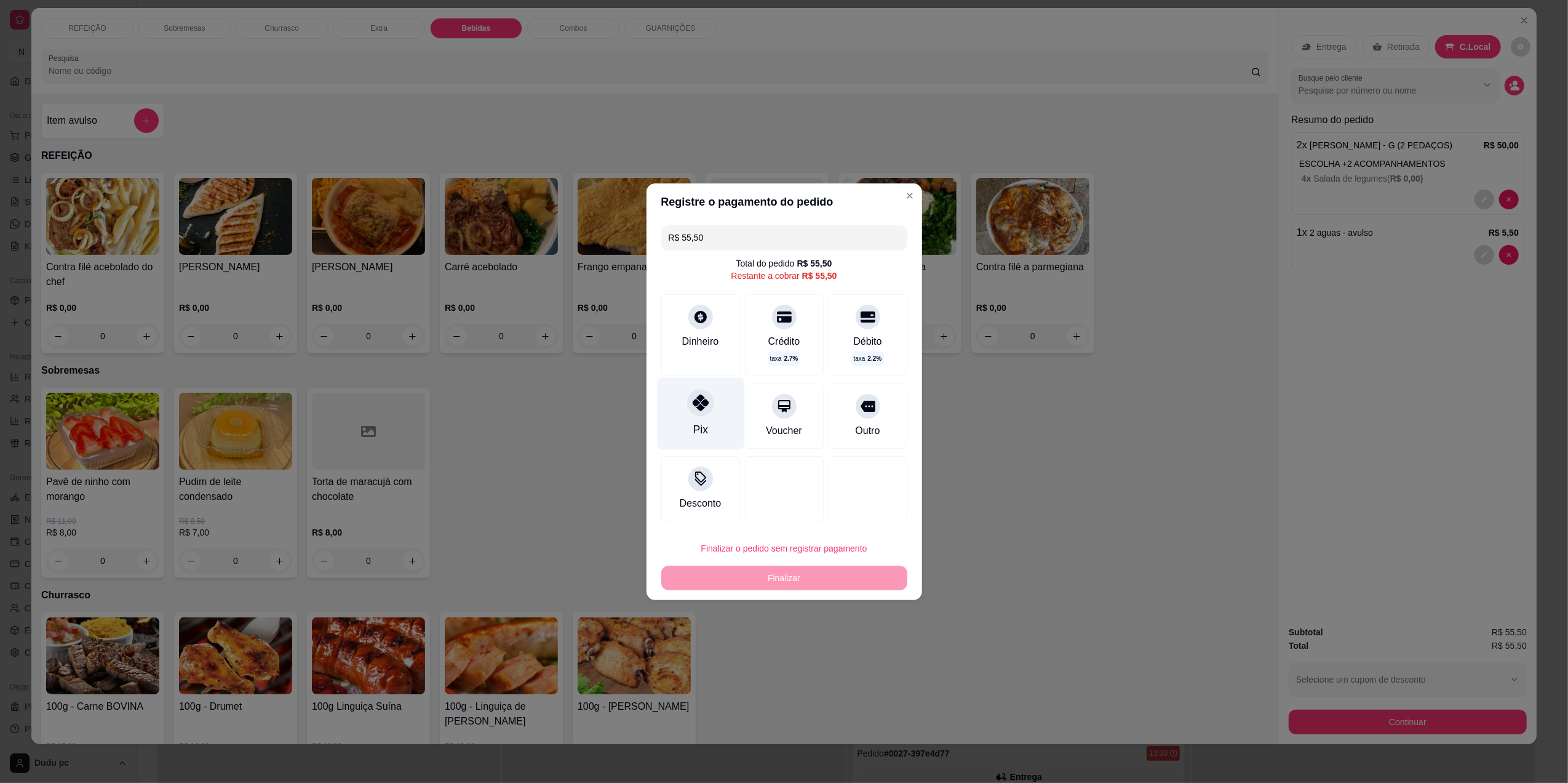
click at [706, 404] on icon at bounding box center [700, 403] width 16 height 16
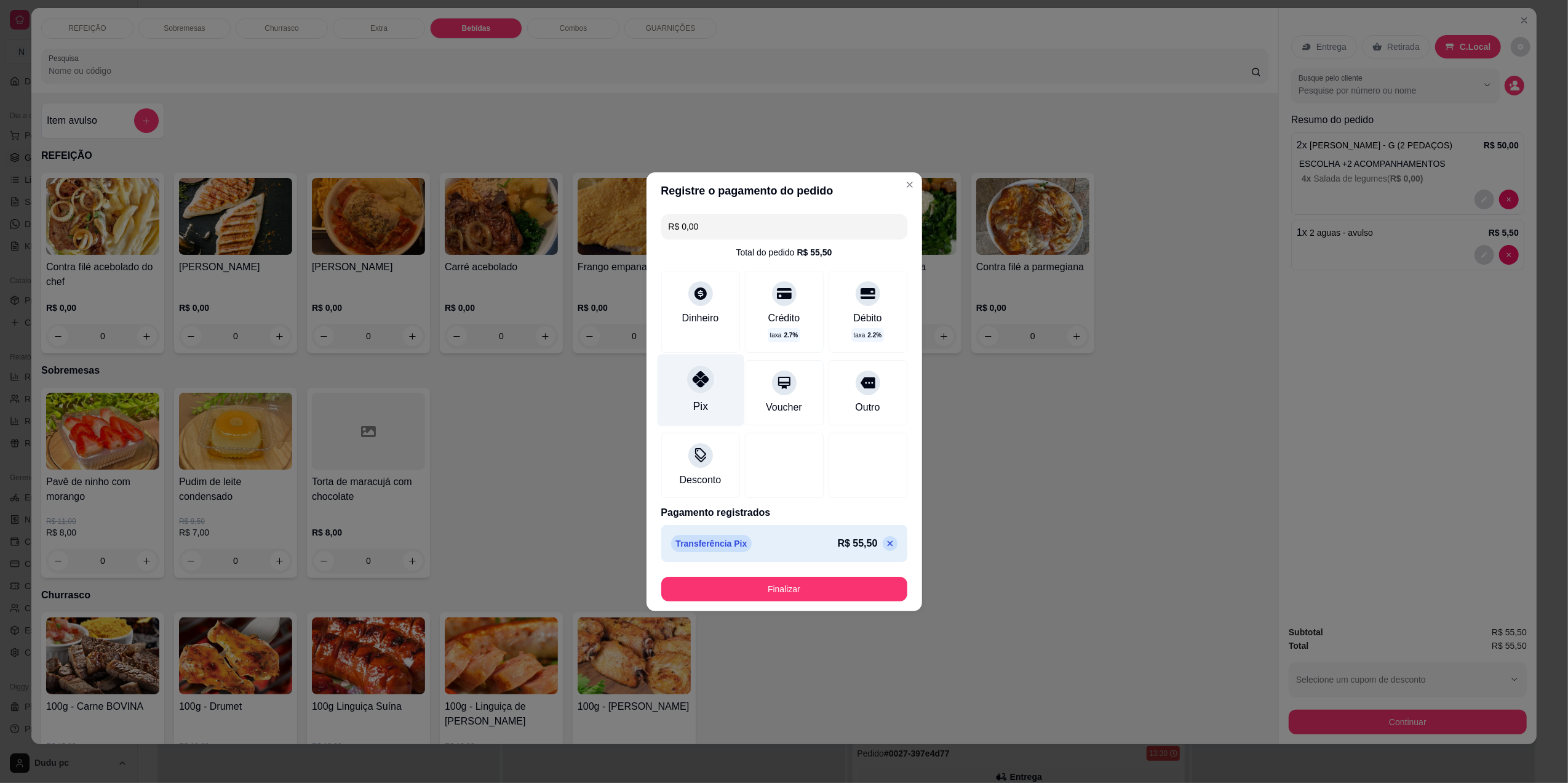
click at [706, 404] on div "Pix" at bounding box center [700, 390] width 87 height 72
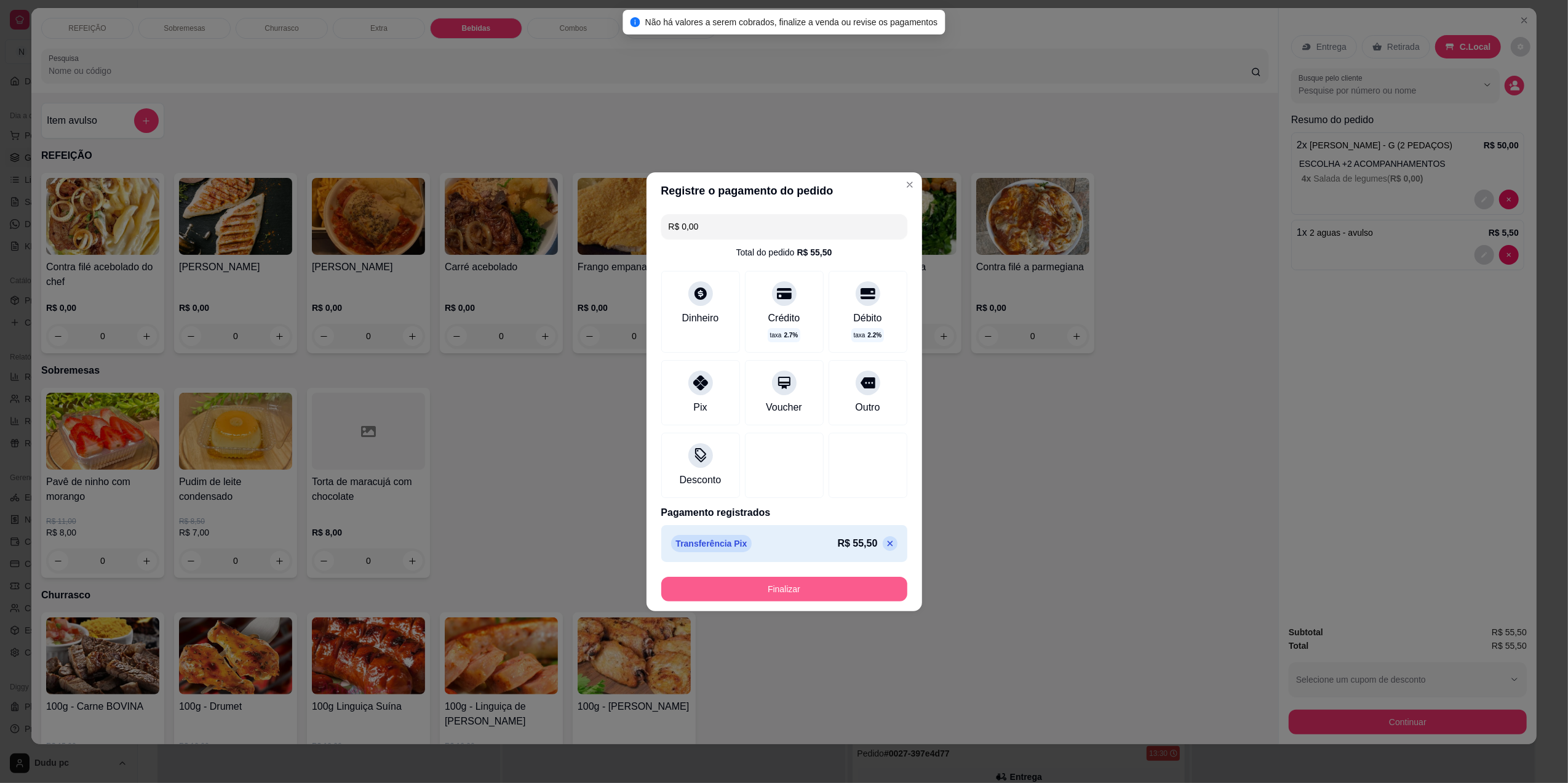
click at [798, 591] on button "Finalizar" at bounding box center [784, 589] width 246 height 25
type input "-R$ 55,50"
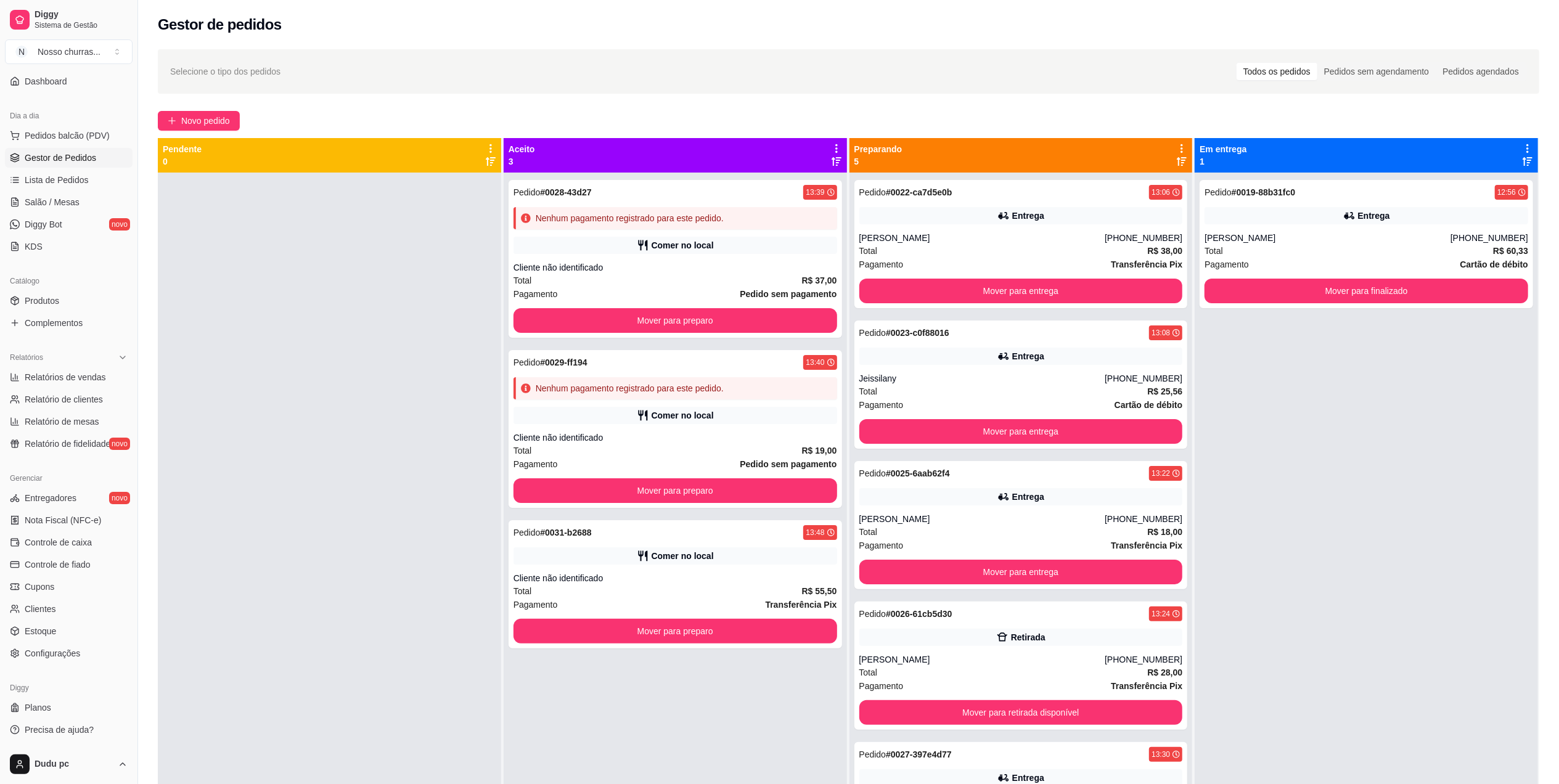
click at [802, 591] on strong "R$ 55,50" at bounding box center [820, 591] width 35 height 10
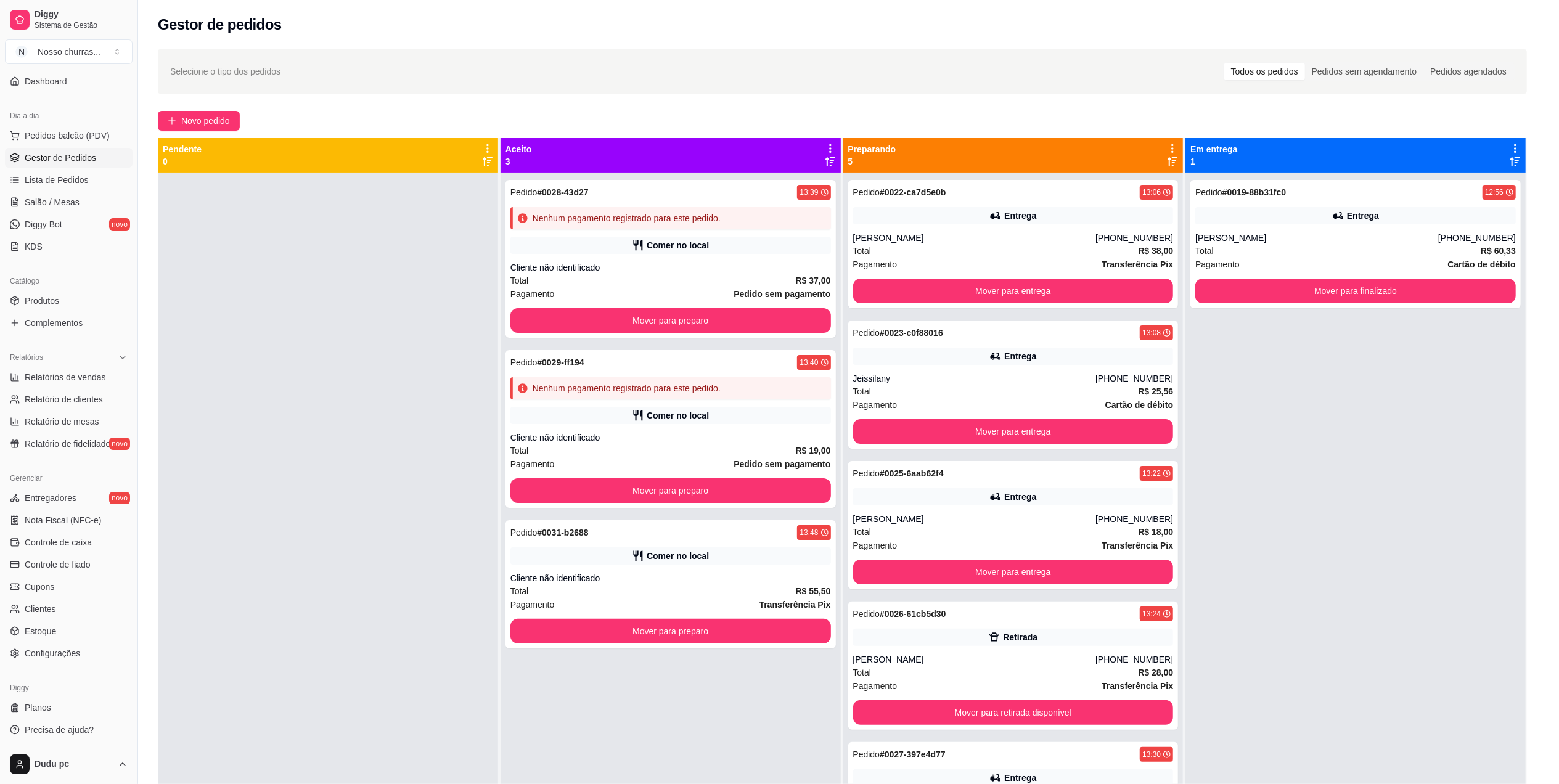
click at [800, 591] on div "feito há 0 minutos Horário do pedido [DATE] 13:48 Status do pedido ACEITO Entra…" at bounding box center [780, 389] width 361 height 408
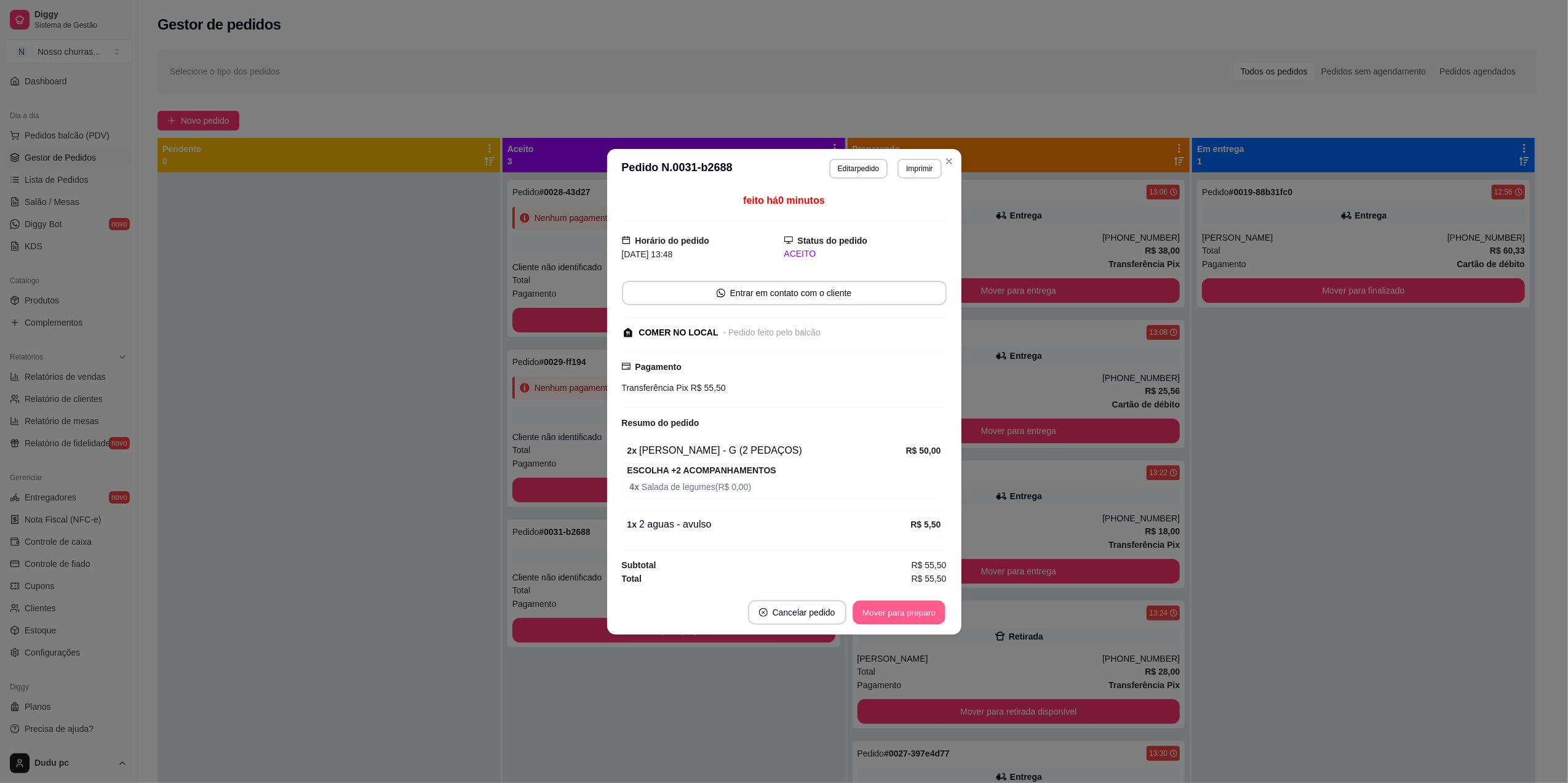
click at [889, 621] on button "Mover para preparo" at bounding box center [898, 612] width 92 height 24
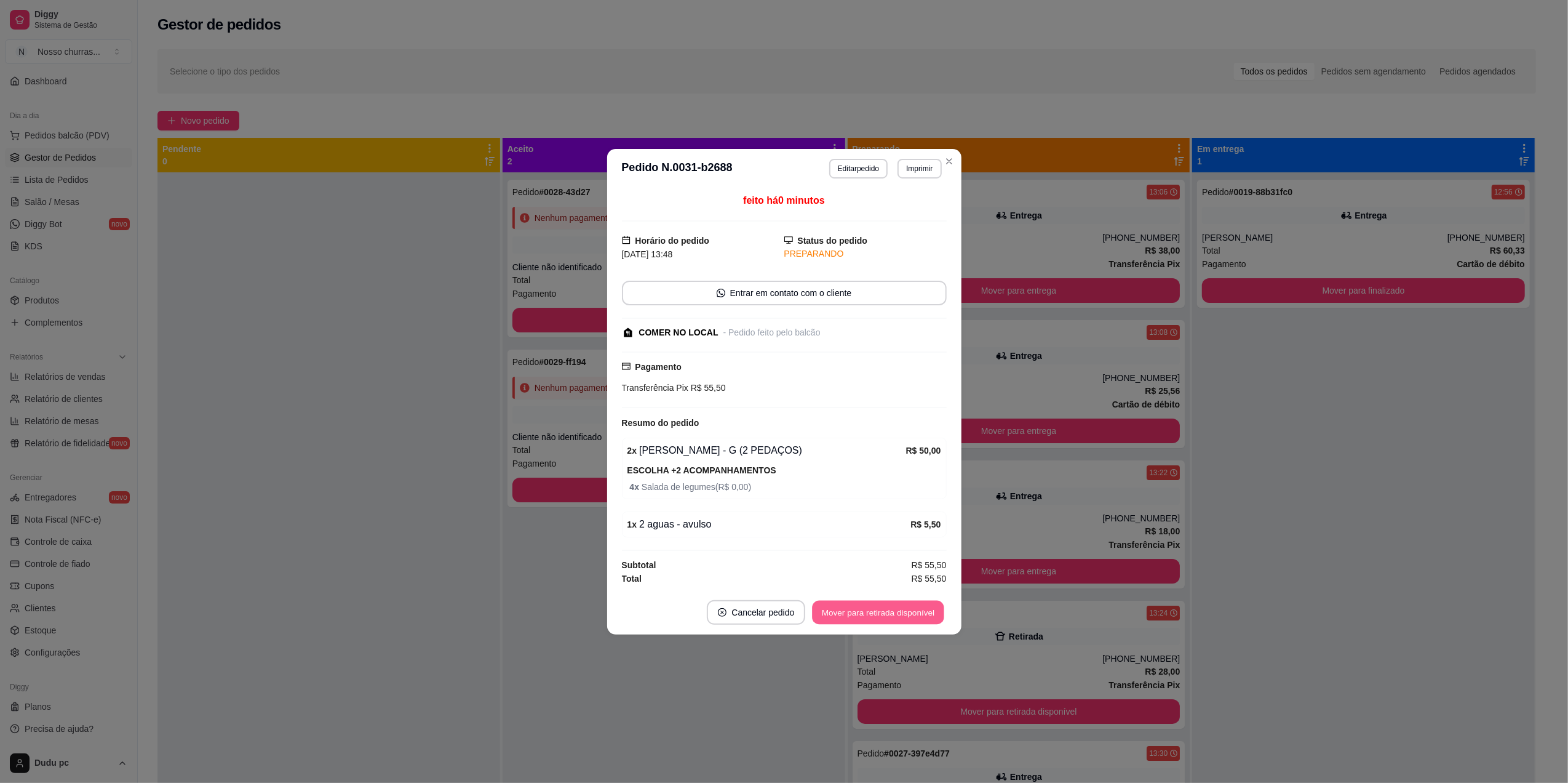
click at [889, 621] on button "Mover para retirada disponível" at bounding box center [879, 612] width 132 height 24
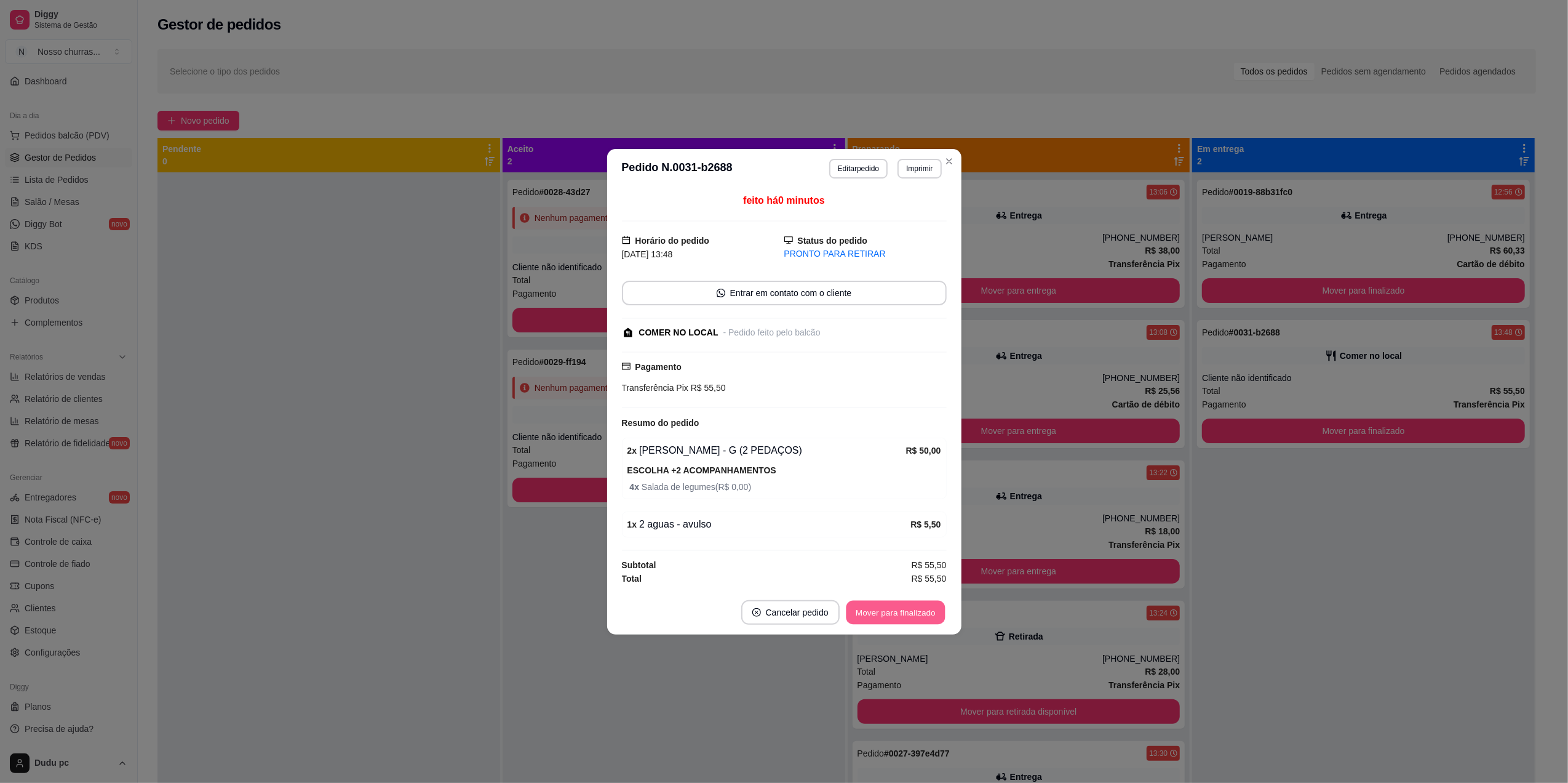
click at [907, 621] on button "Mover para finalizado" at bounding box center [896, 612] width 99 height 24
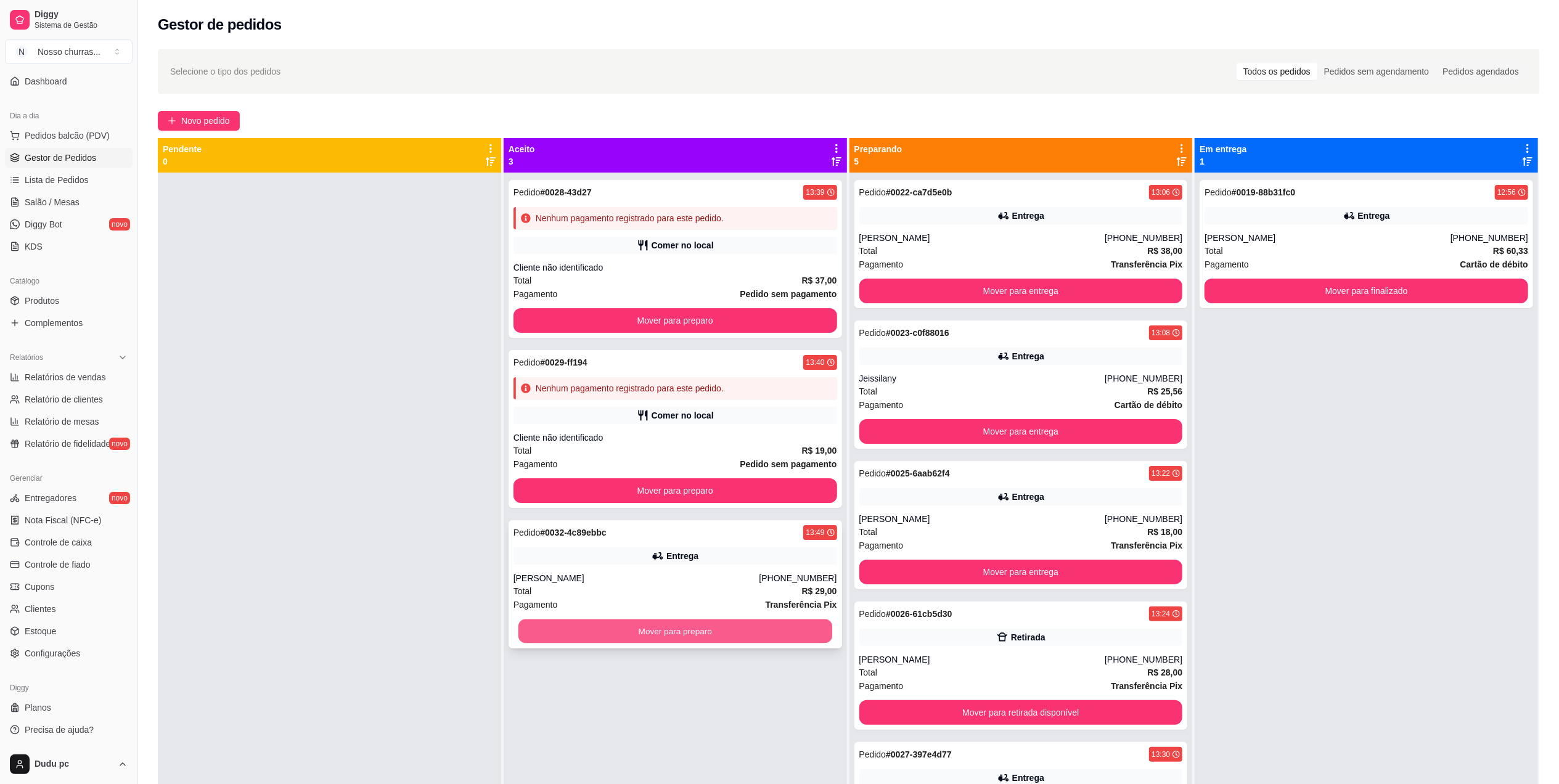
click at [752, 636] on button "Mover para preparo" at bounding box center [675, 631] width 314 height 24
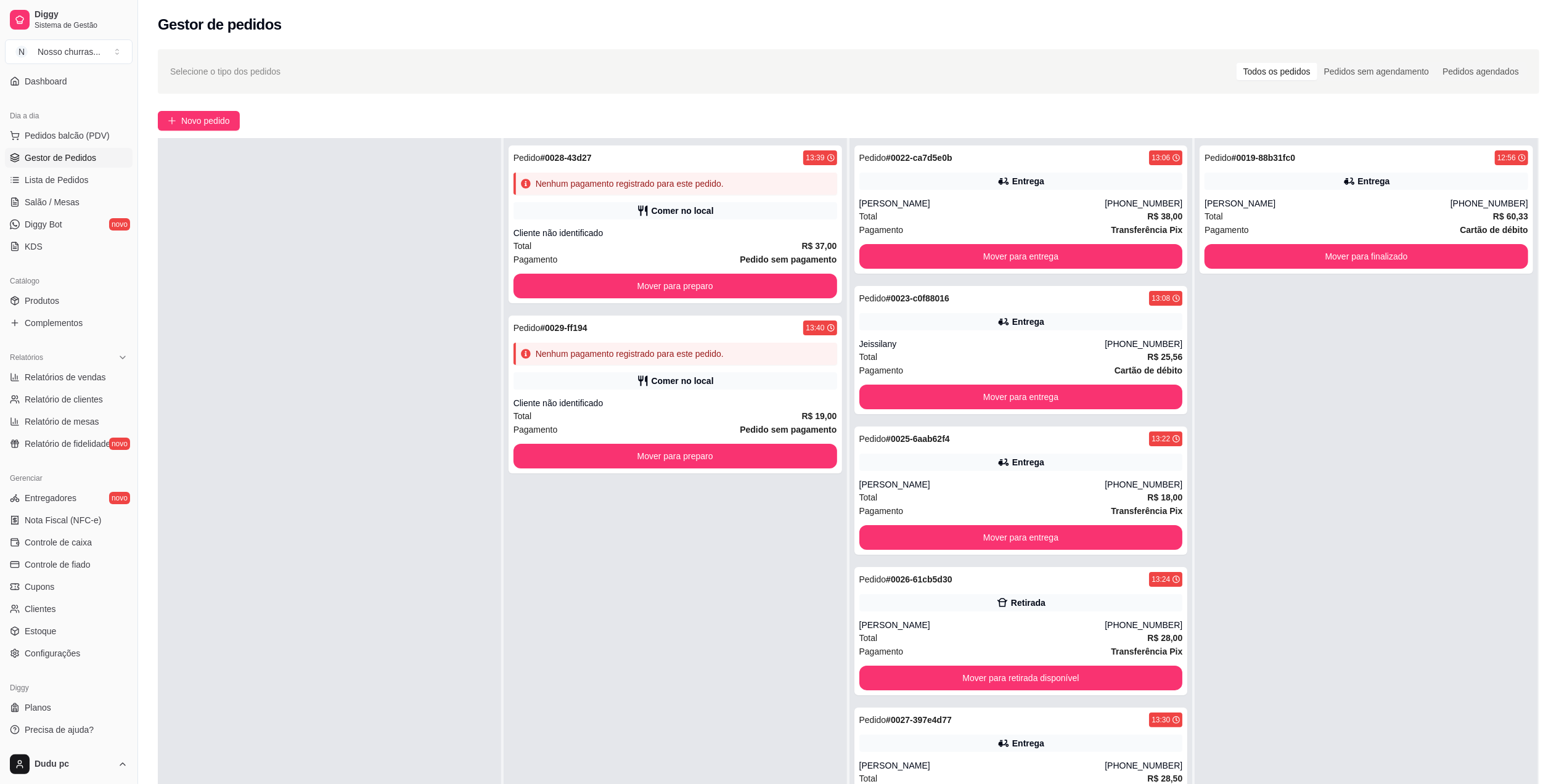
scroll to position [188, 0]
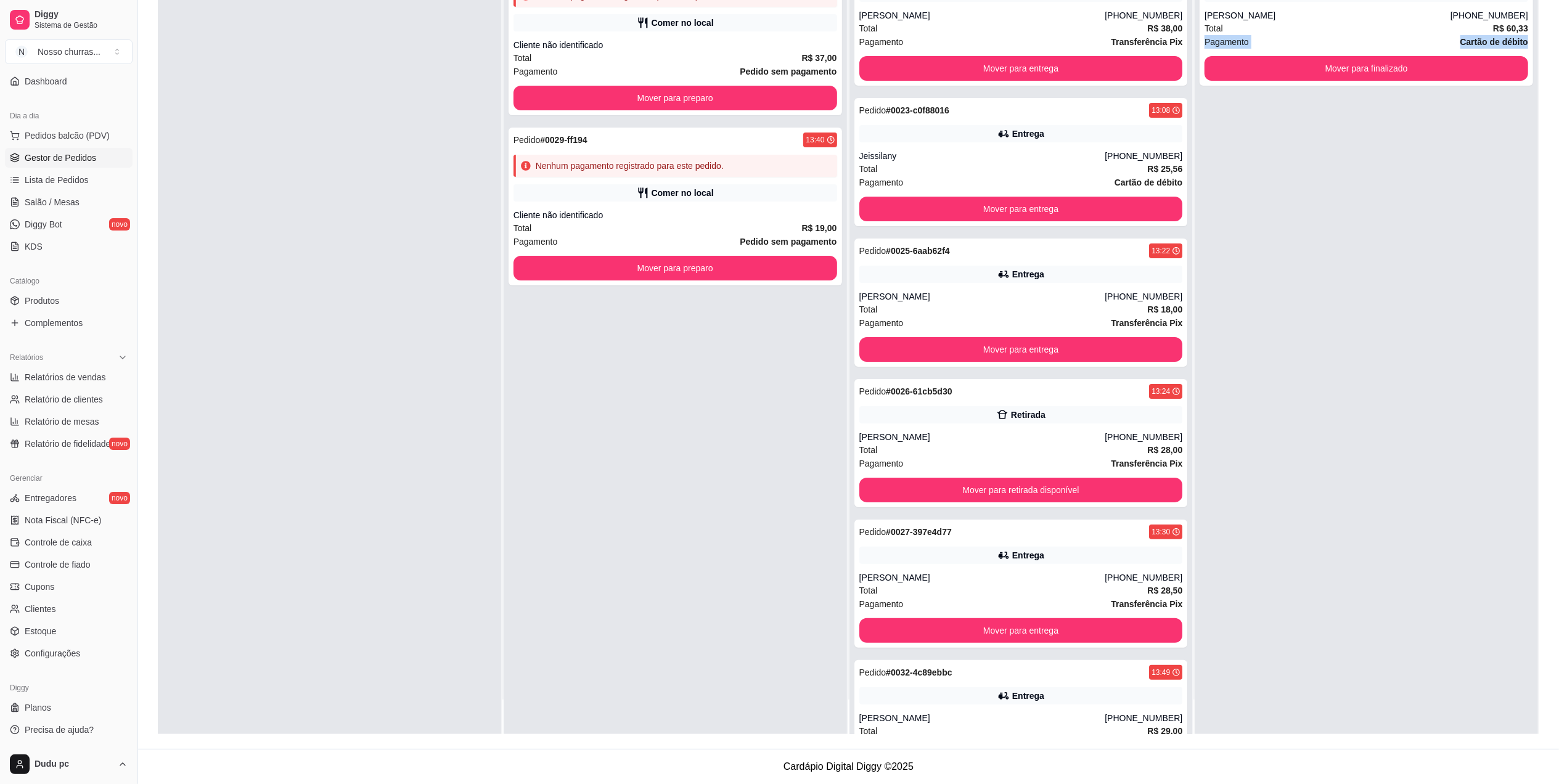
drag, startPoint x: 1556, startPoint y: 29, endPoint x: 1564, endPoint y: 42, distance: 15.3
click at [1559, 42] on html "Diggy Sistema de Gestão N Nosso churras ... Loja aberta Plano Customizado até 1…" at bounding box center [779, 204] width 1559 height 784
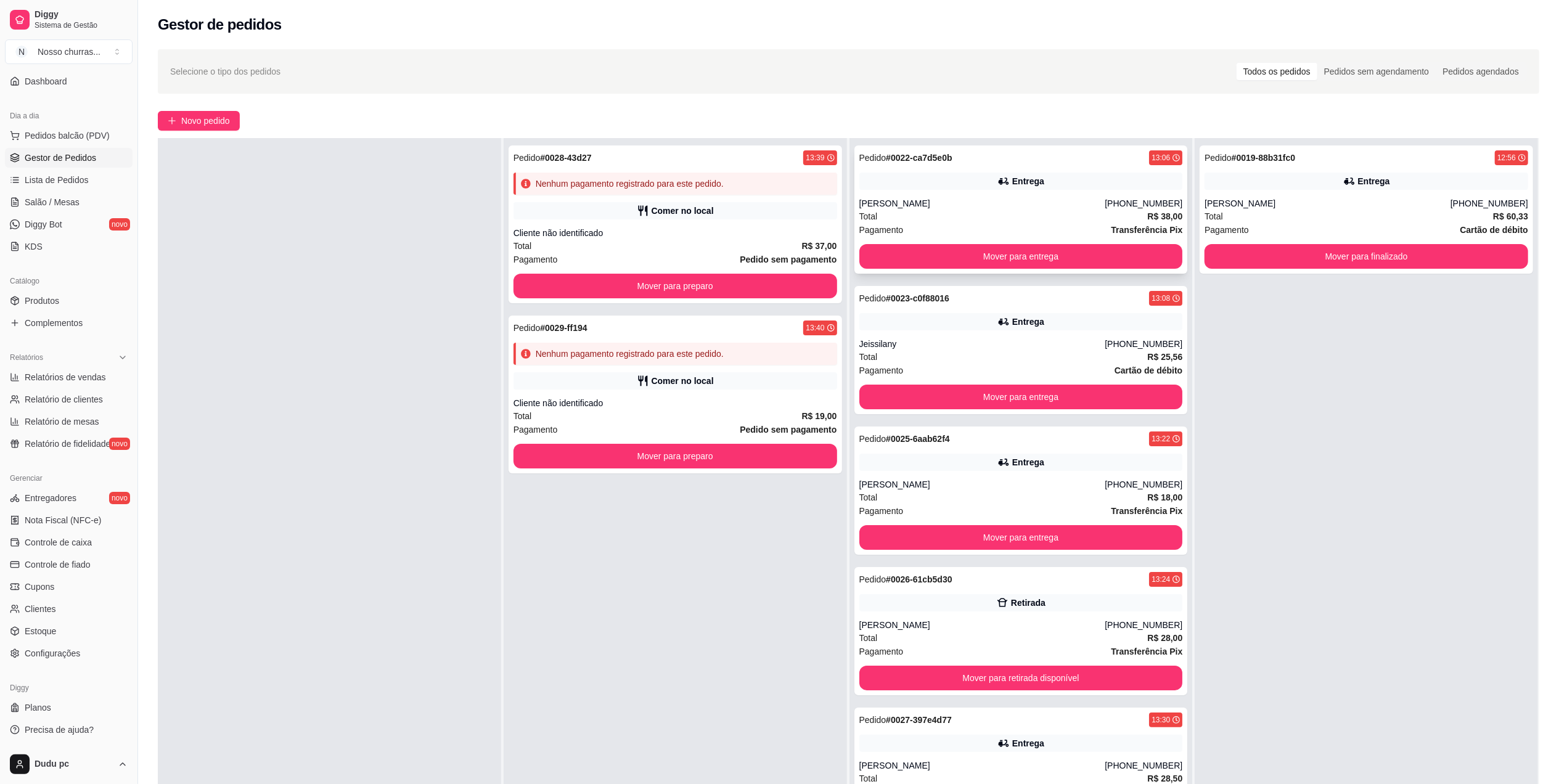
click at [1115, 212] on div "Total R$ 38,00" at bounding box center [1021, 216] width 324 height 14
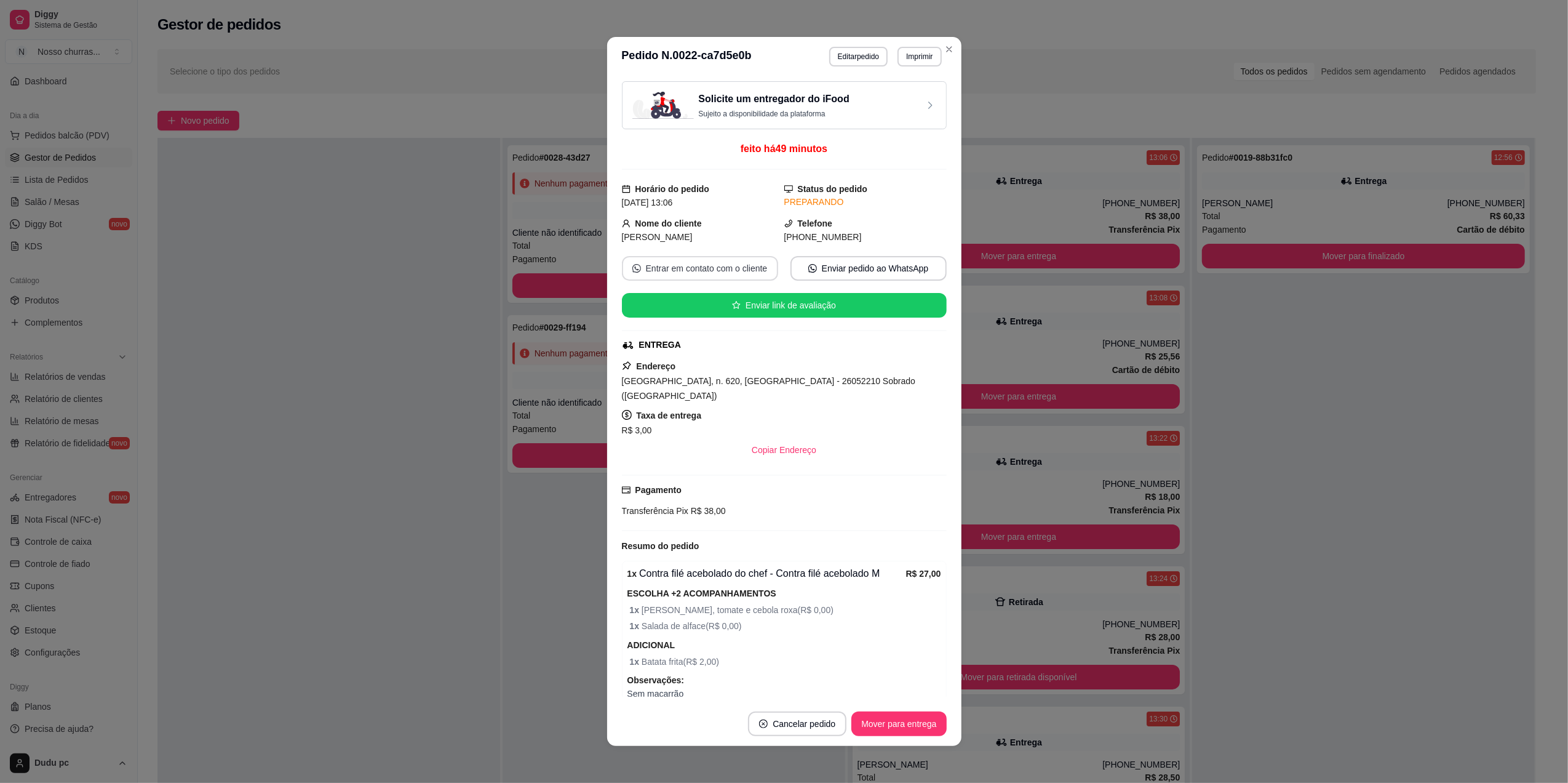
click at [746, 259] on button "Entrar em contato com o cliente" at bounding box center [701, 268] width 157 height 25
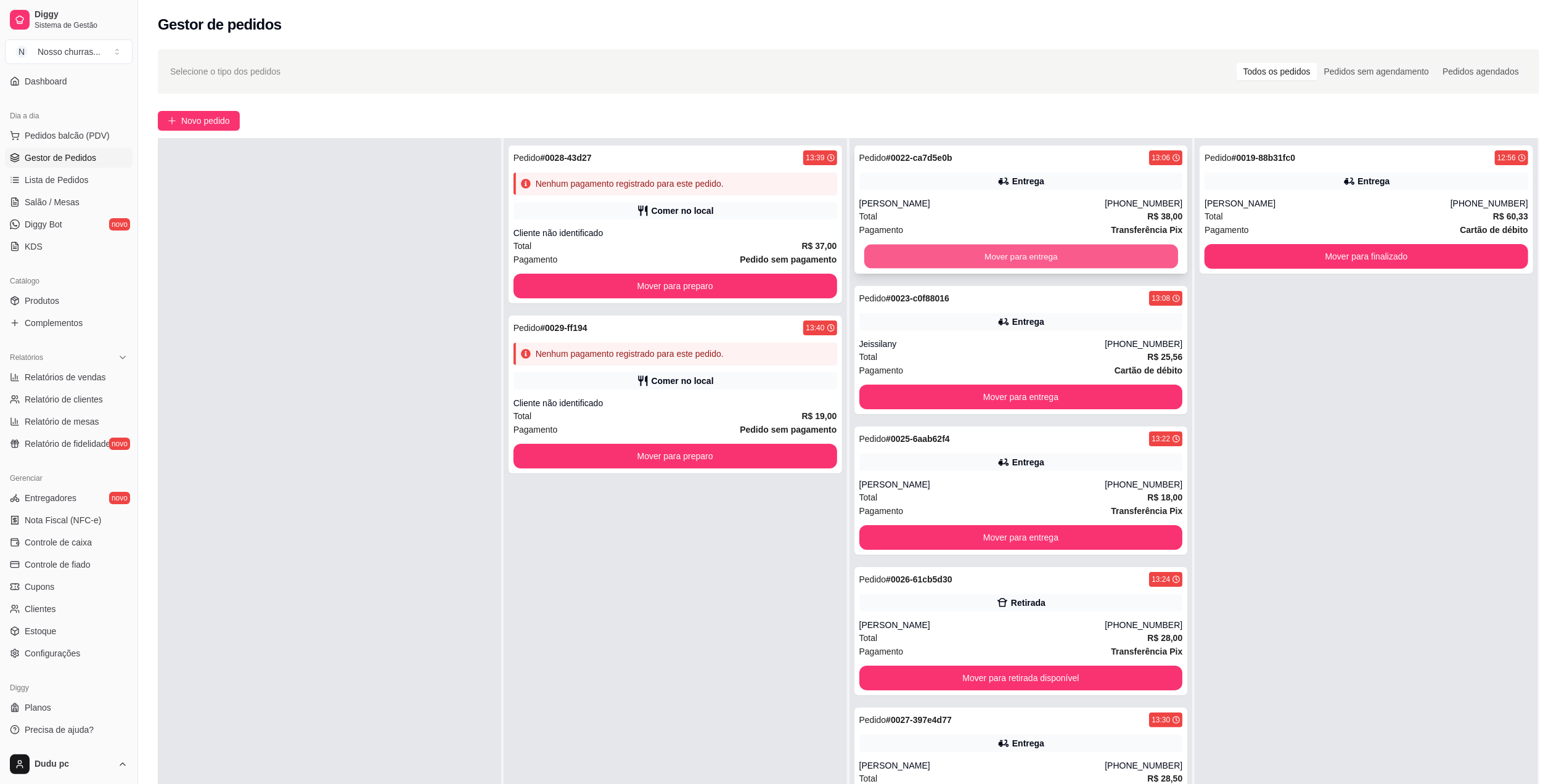
click at [890, 259] on button "Mover para entrega" at bounding box center [1020, 256] width 314 height 24
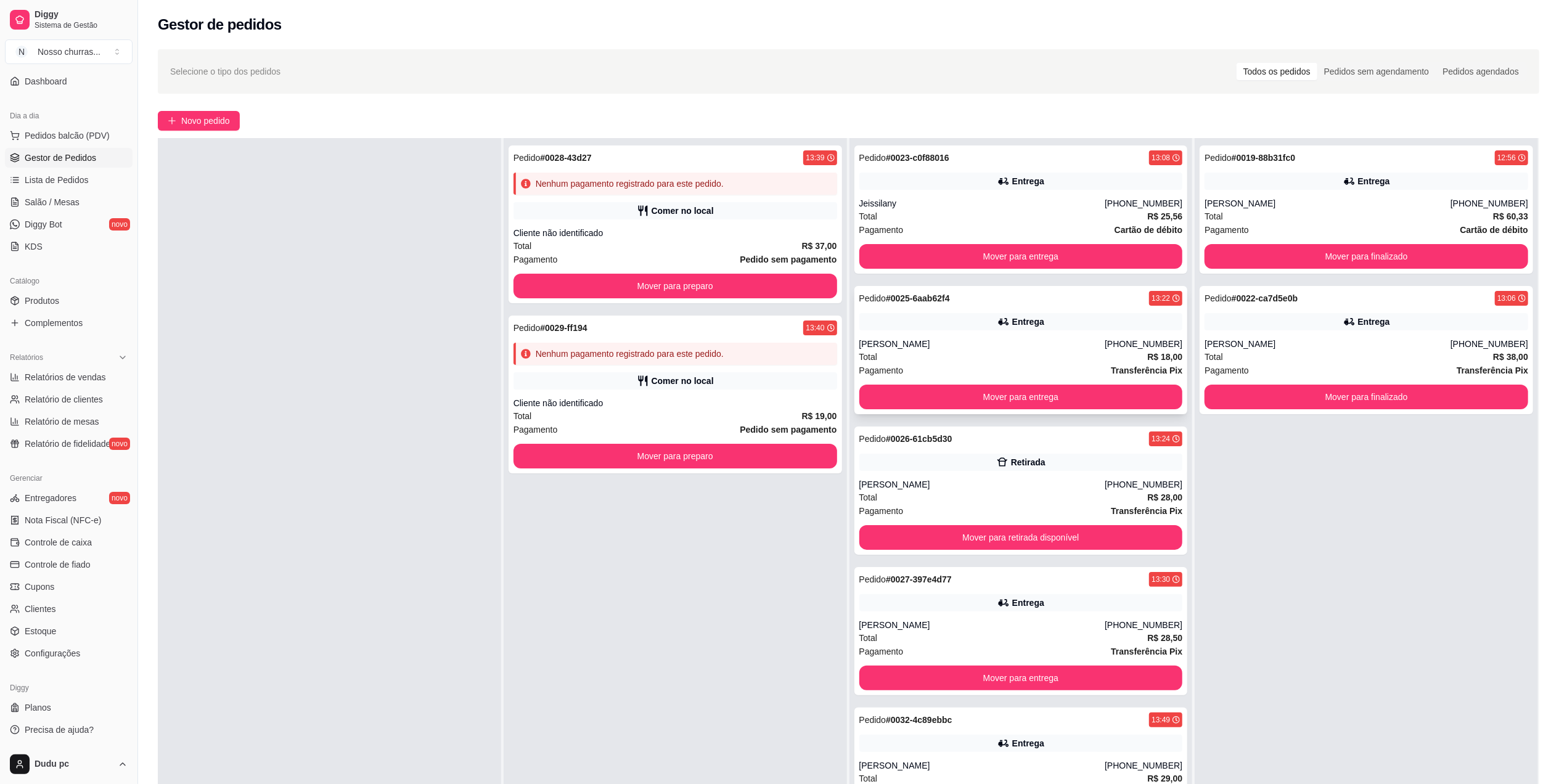
click at [979, 318] on div "Entrega" at bounding box center [1021, 321] width 324 height 17
click at [921, 455] on div "Retirada" at bounding box center [1021, 462] width 324 height 17
click at [1085, 220] on div "Total R$ 25,56" at bounding box center [1021, 216] width 324 height 14
click at [1082, 257] on button "Mover para entrega" at bounding box center [1020, 256] width 314 height 24
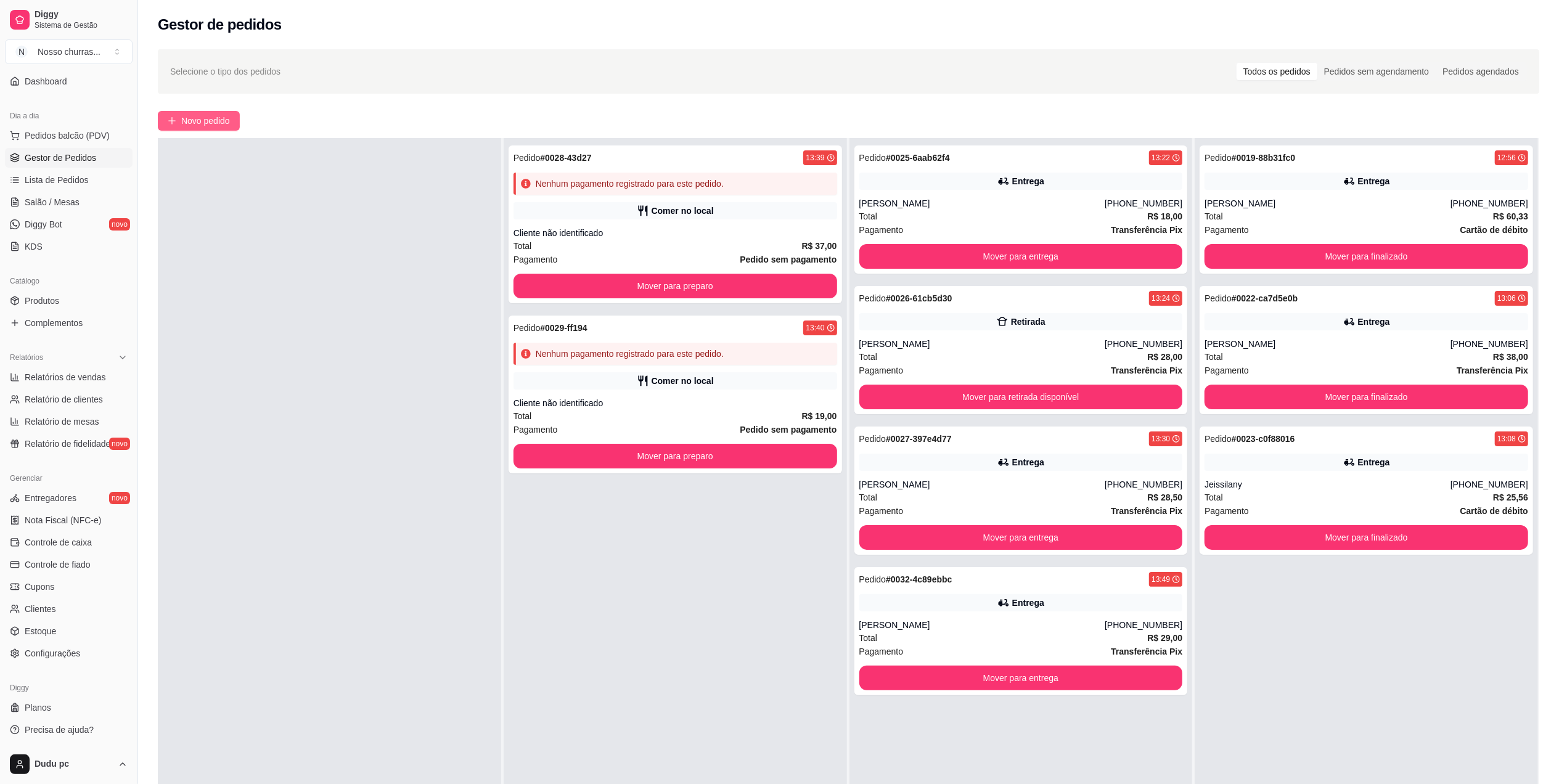
click at [228, 116] on span "Novo pedido" at bounding box center [205, 120] width 49 height 14
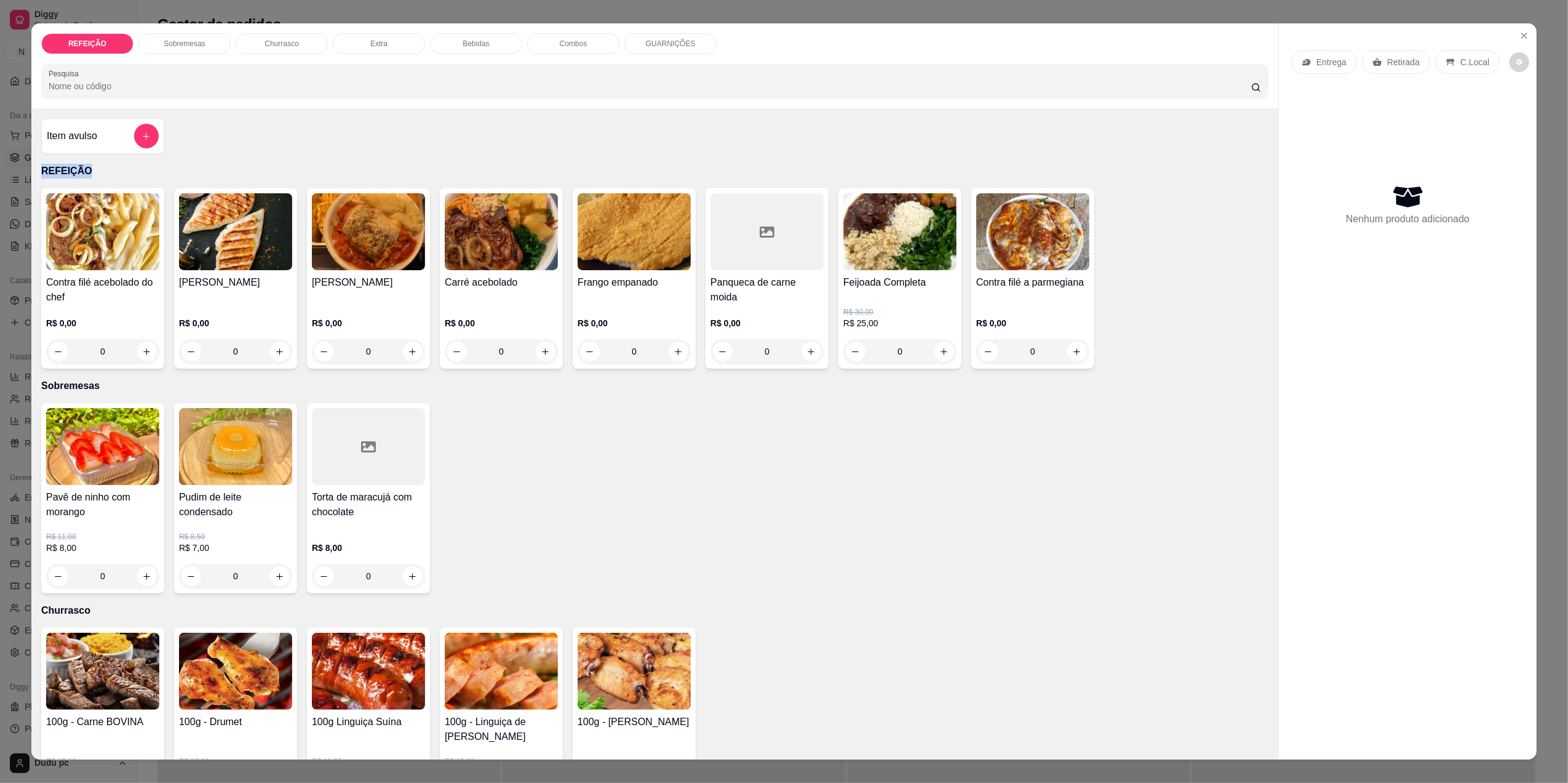
click at [0, 170] on html "Diggy Sistema de Gestão N Nosso churras ... Loja aberta Plano Customizado até 1…" at bounding box center [784, 392] width 1568 height 783
click at [10, 172] on div "REFEIÇÃO Sobremesas Churrasco Extra Bebidas Combos GUARNIÇÕES Pesquisa Item avu…" at bounding box center [784, 392] width 1568 height 783
click at [1520, 31] on icon "Close" at bounding box center [1524, 35] width 10 height 10
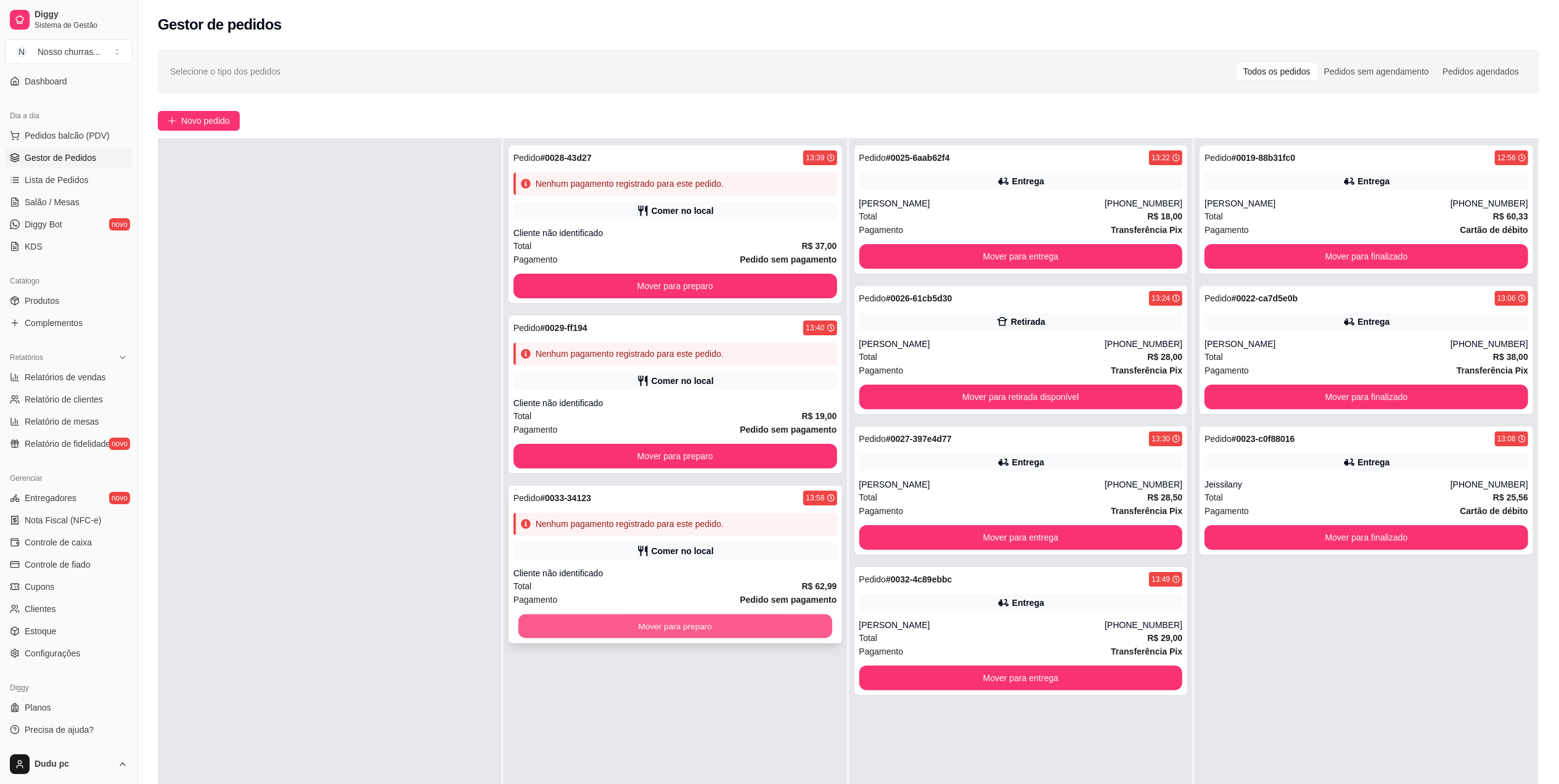
click at [597, 629] on button "Mover para preparo" at bounding box center [675, 626] width 314 height 24
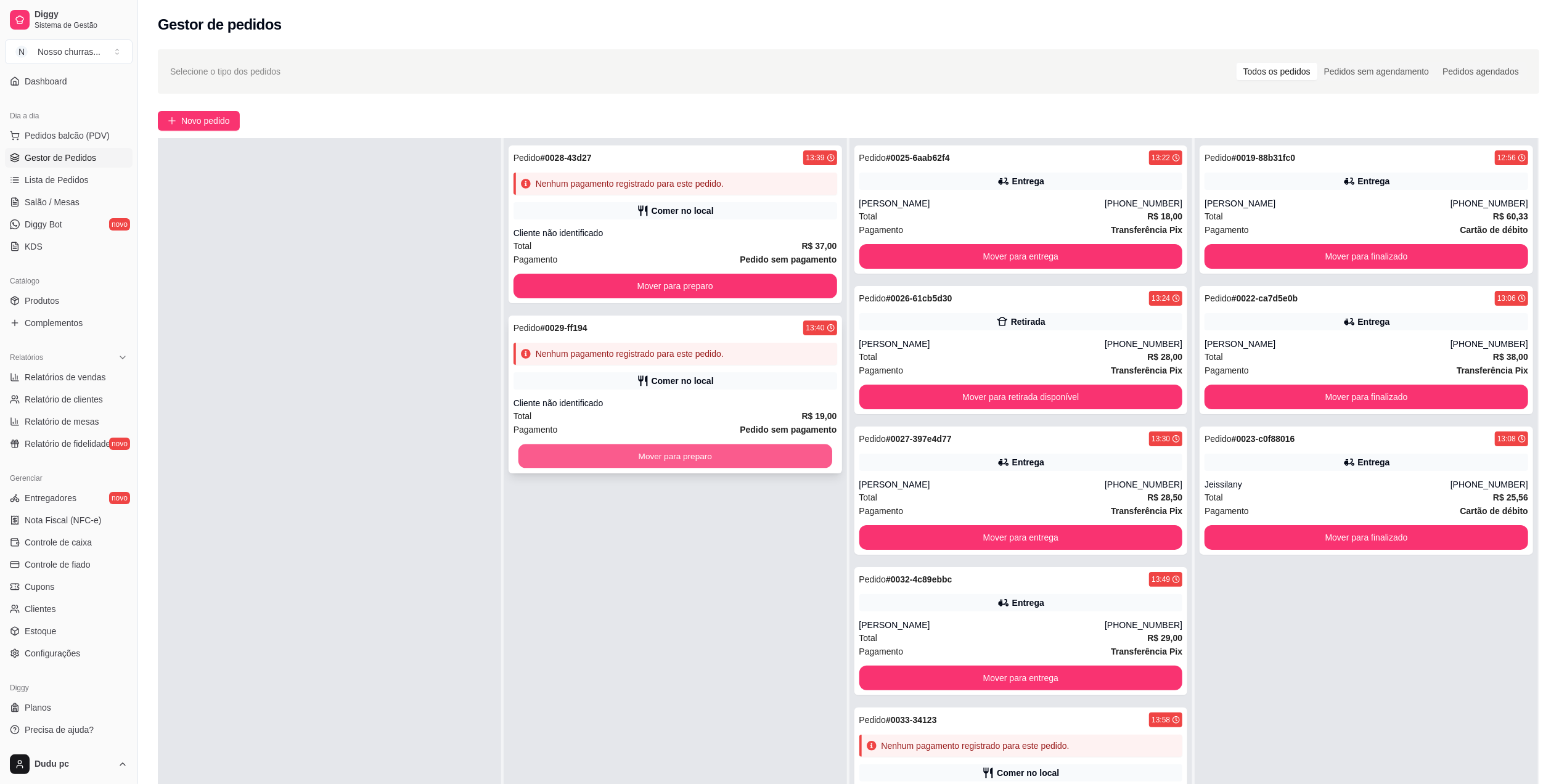
click at [620, 463] on button "Mover para preparo" at bounding box center [675, 456] width 314 height 24
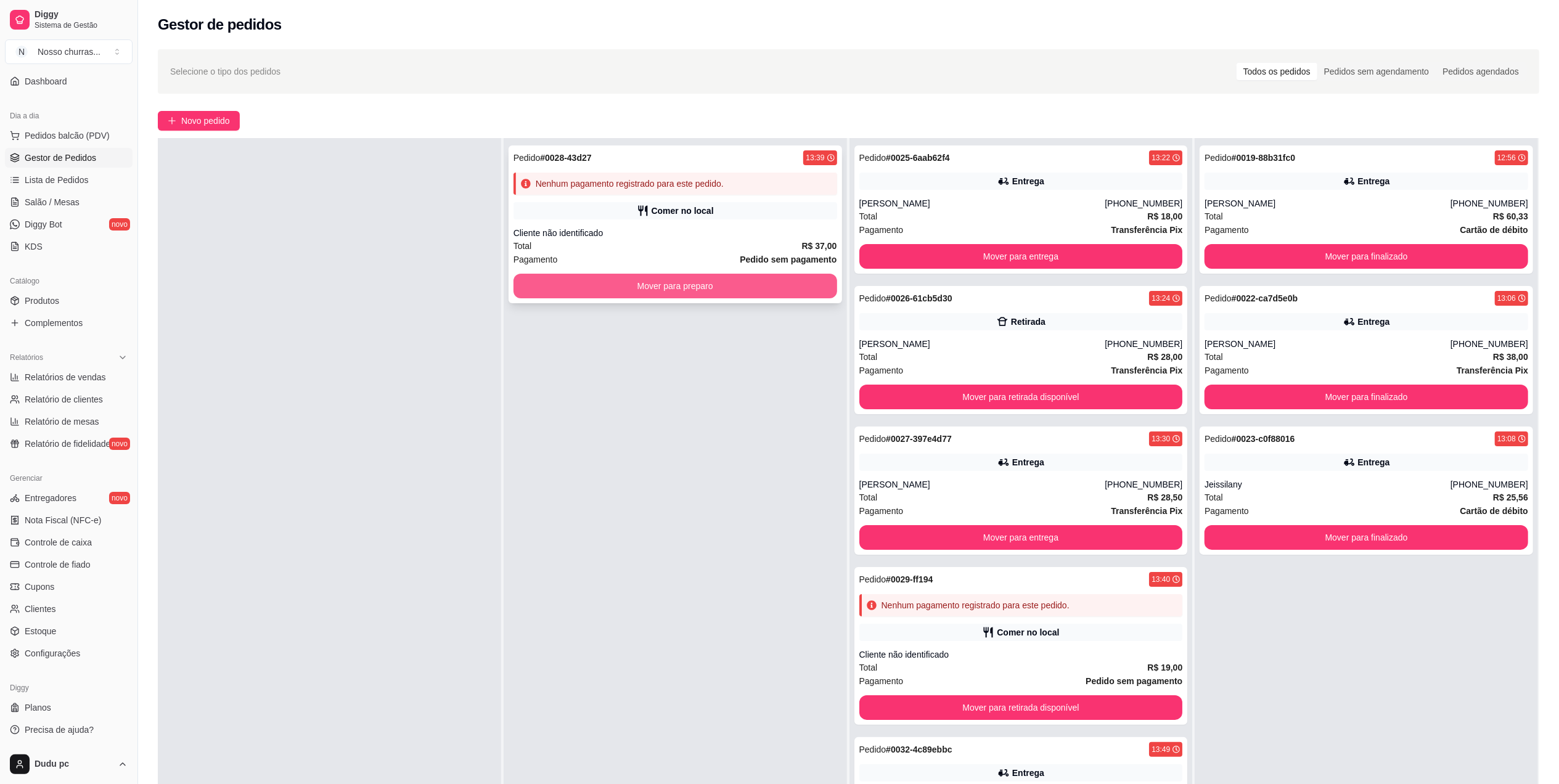
click at [623, 284] on button "Mover para preparo" at bounding box center [675, 286] width 324 height 25
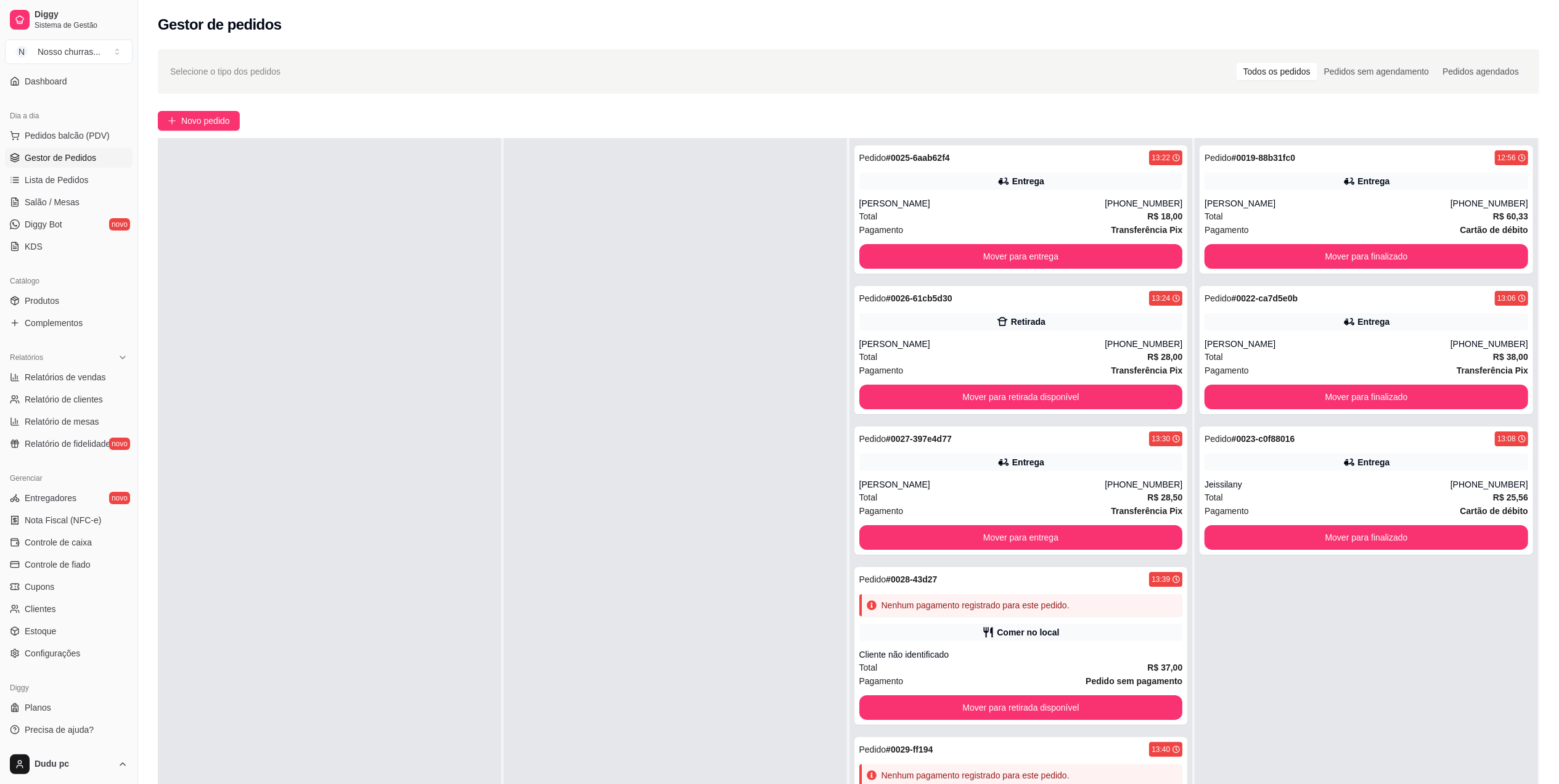
scroll to position [188, 0]
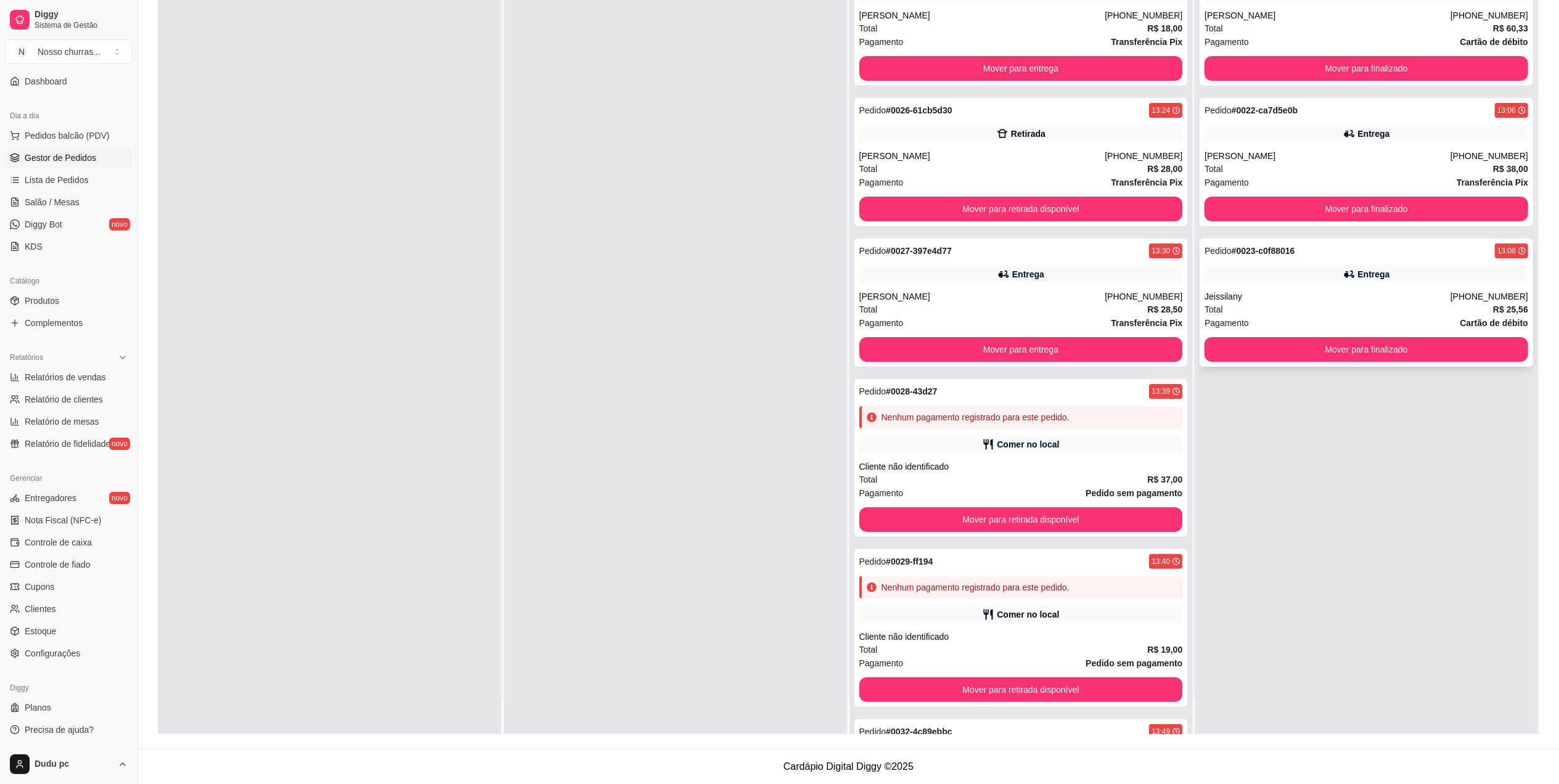
click at [1279, 287] on div "Pedido # 0023-c0f88016 13:08 Entrega Jeissilany [PHONE_NUMBER] Total R$ 25,56 P…" at bounding box center [1367, 302] width 333 height 128
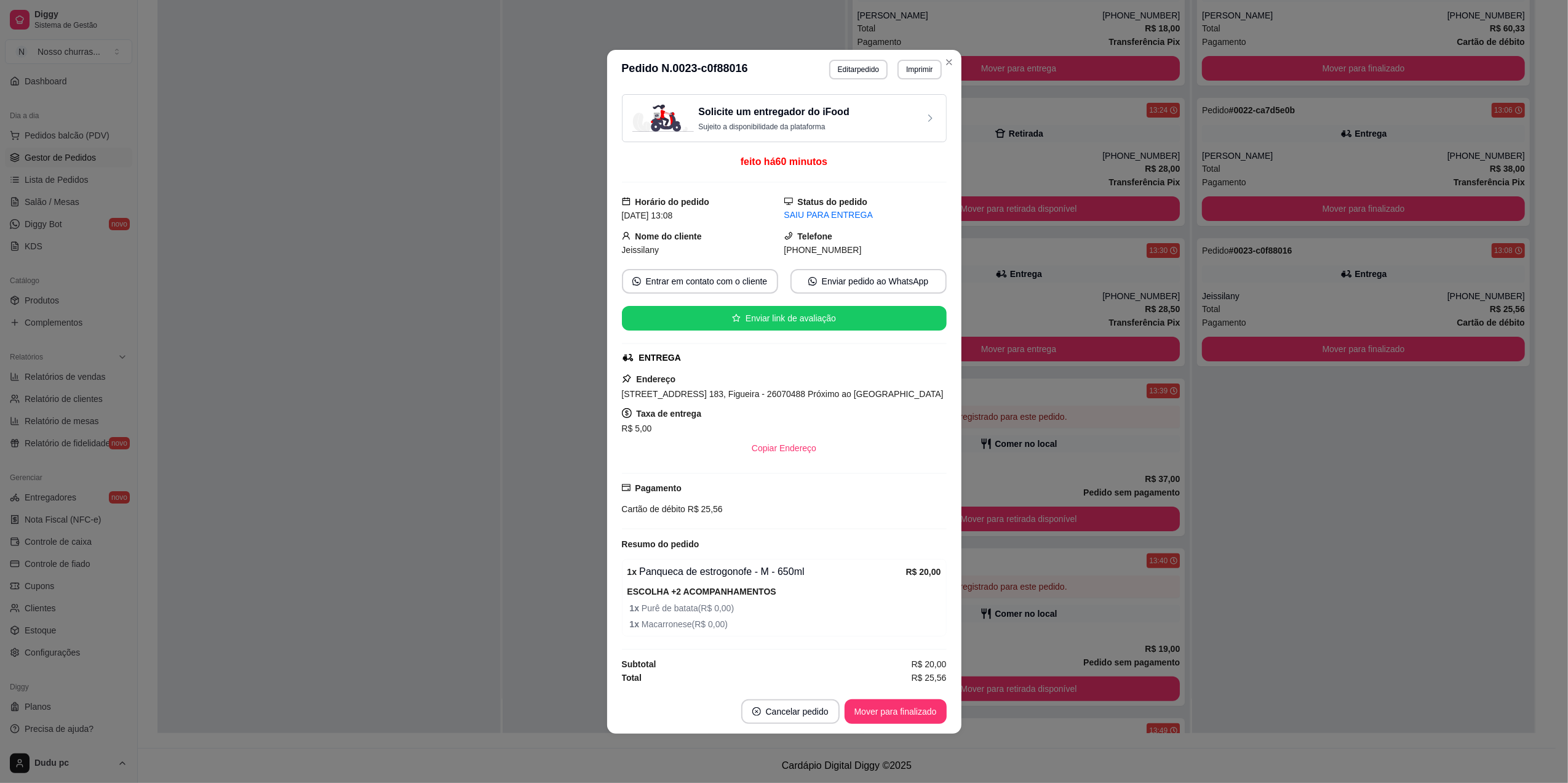
click at [625, 214] on span "[DATE] 13:08" at bounding box center [648, 215] width 51 height 10
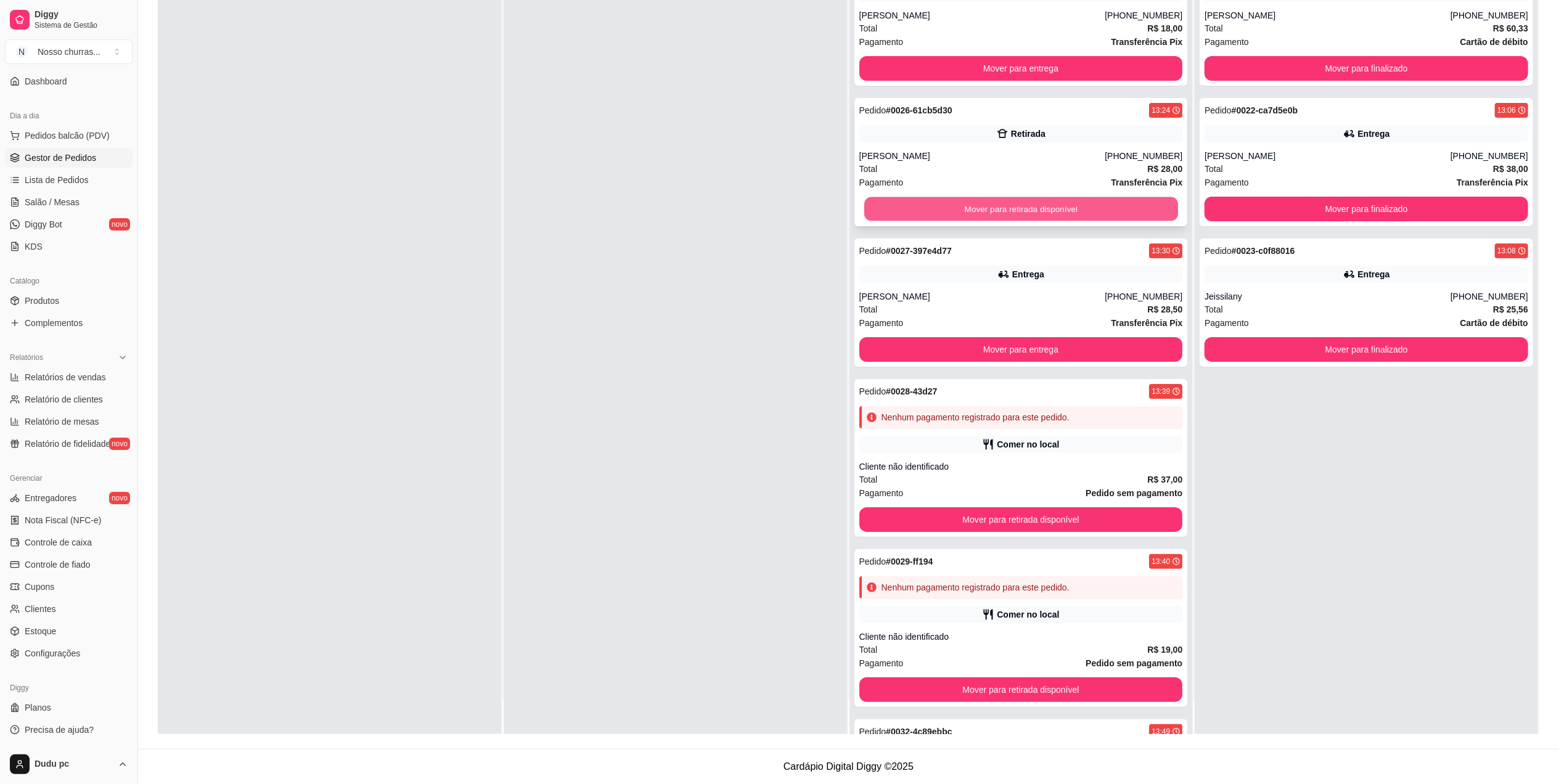
click at [1018, 208] on button "Mover para retirada disponível" at bounding box center [1020, 209] width 314 height 24
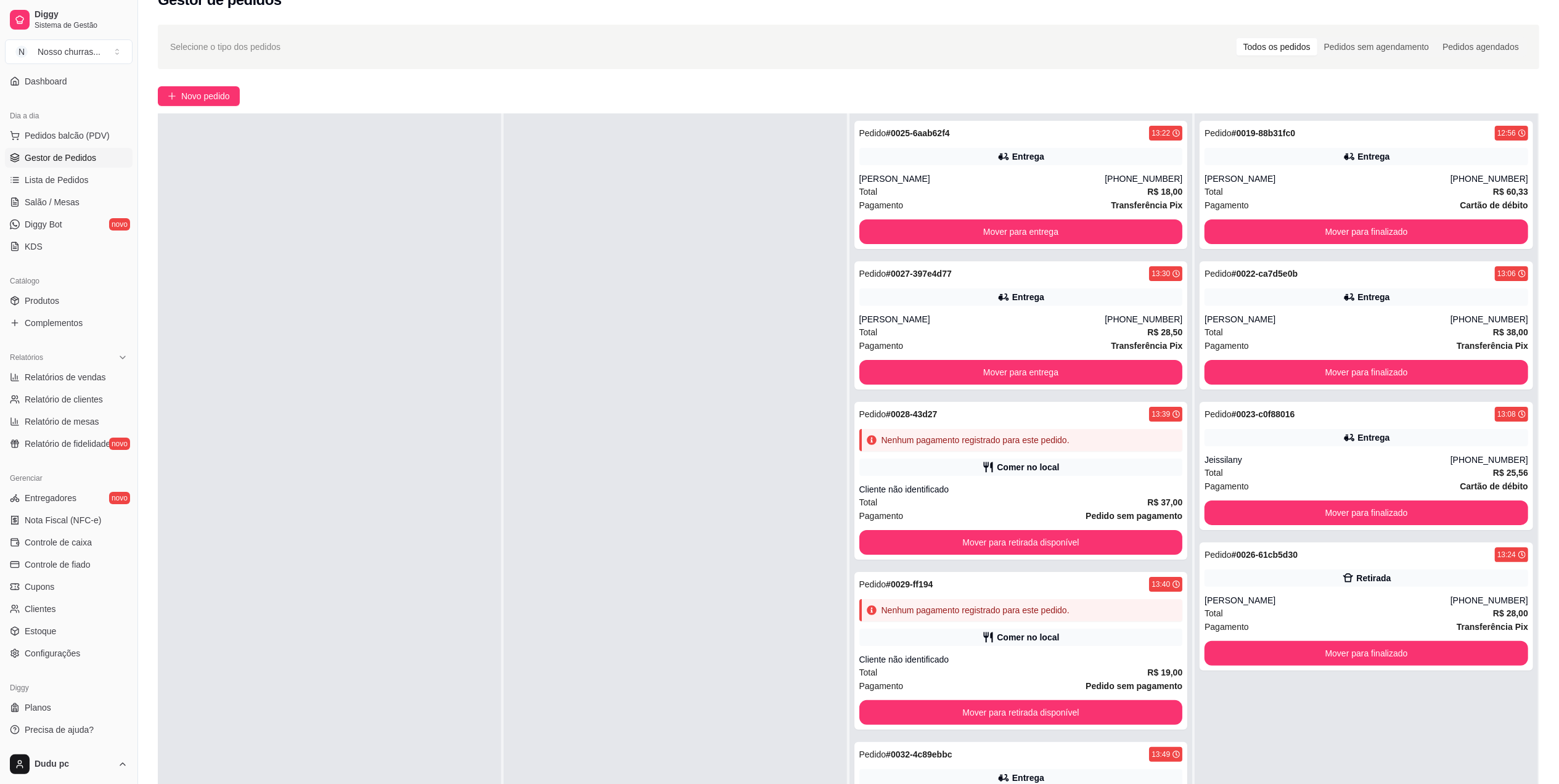
scroll to position [0, 0]
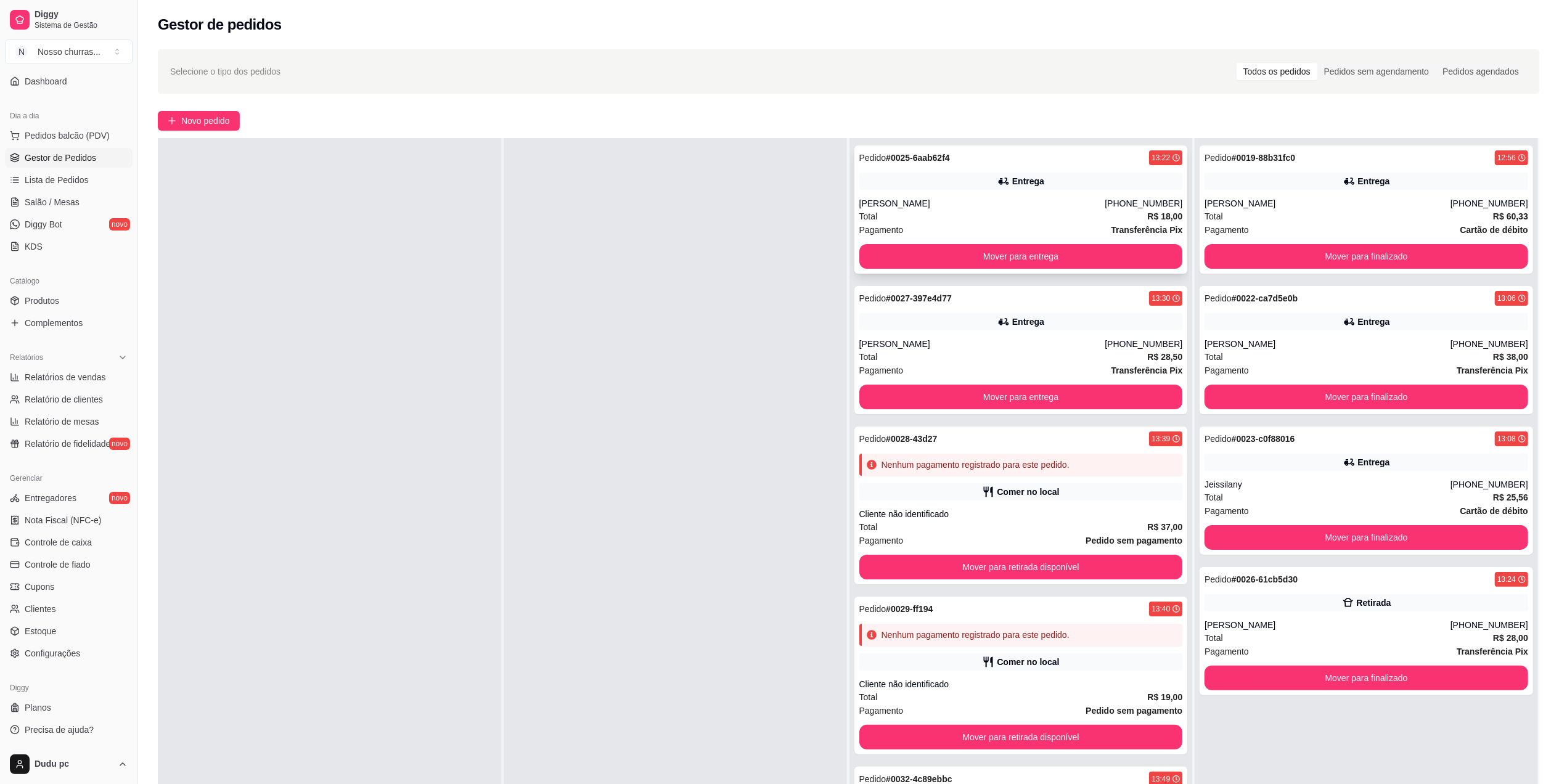
click at [1146, 201] on div "[PHONE_NUMBER]" at bounding box center [1143, 203] width 78 height 12
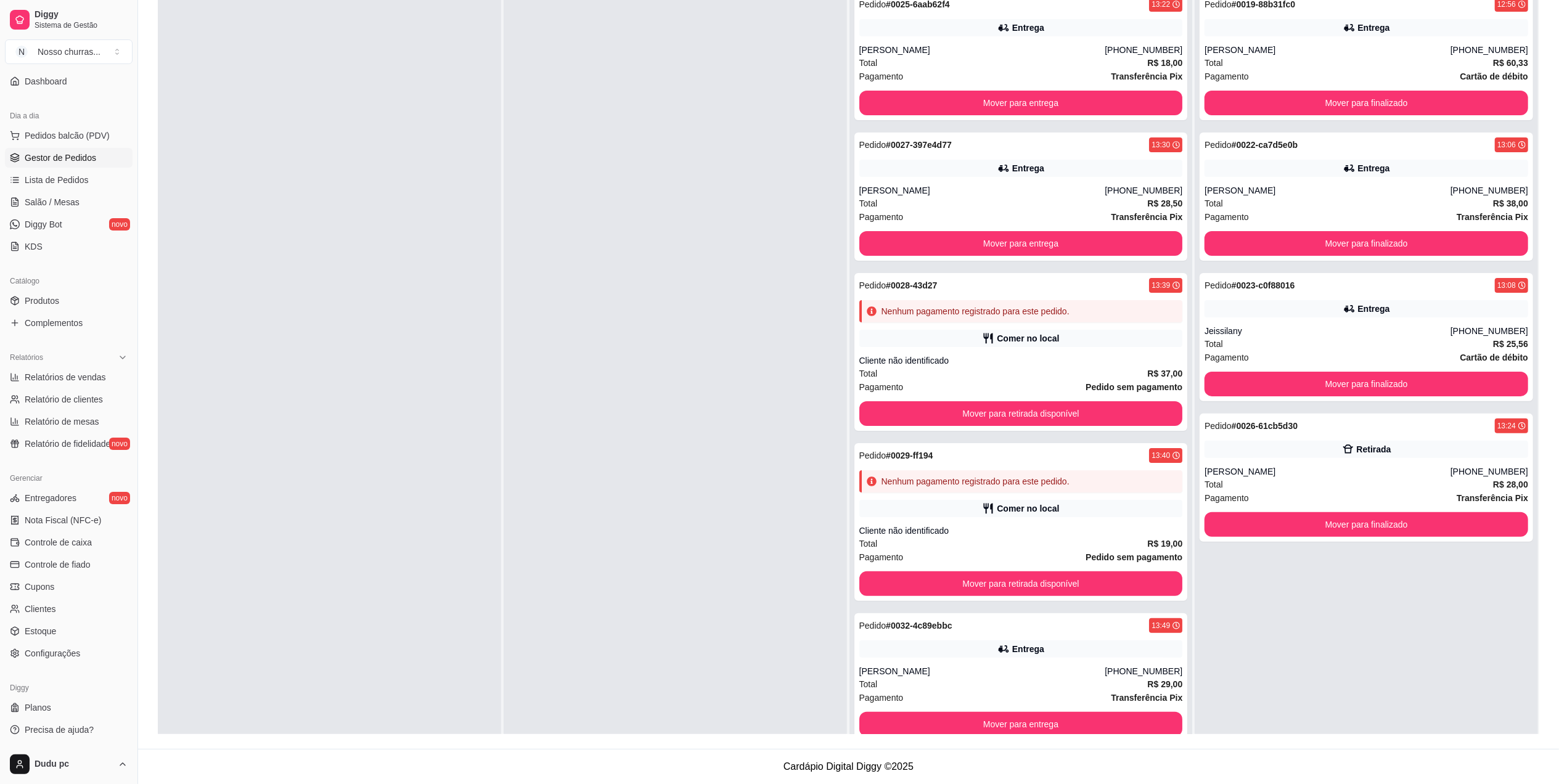
scroll to position [163, 0]
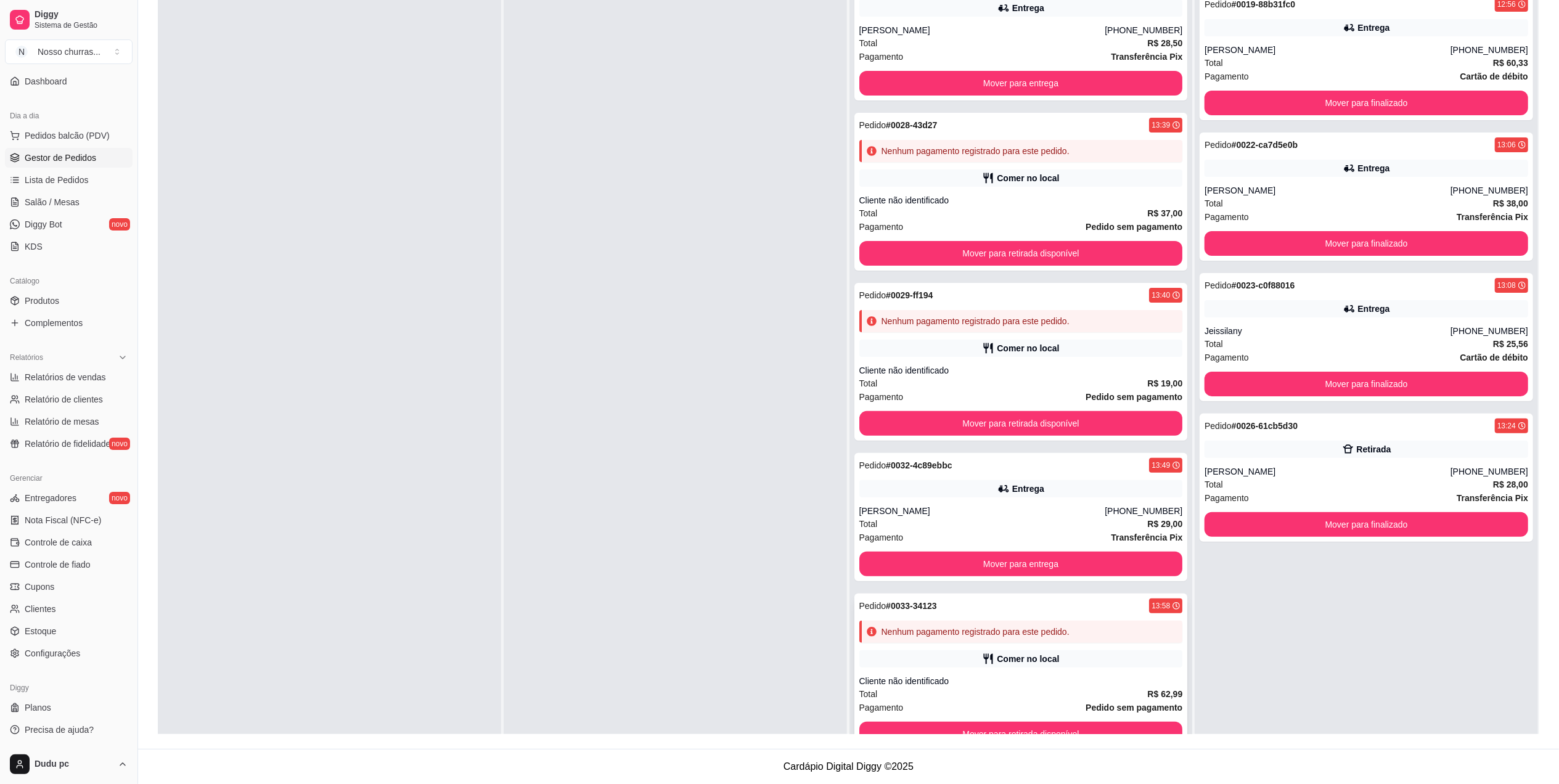
click at [1116, 674] on div "Pedido # 0033-34123 13:58 Nenhum pagamento registrado para este pedido. Comer n…" at bounding box center [1021, 672] width 333 height 157
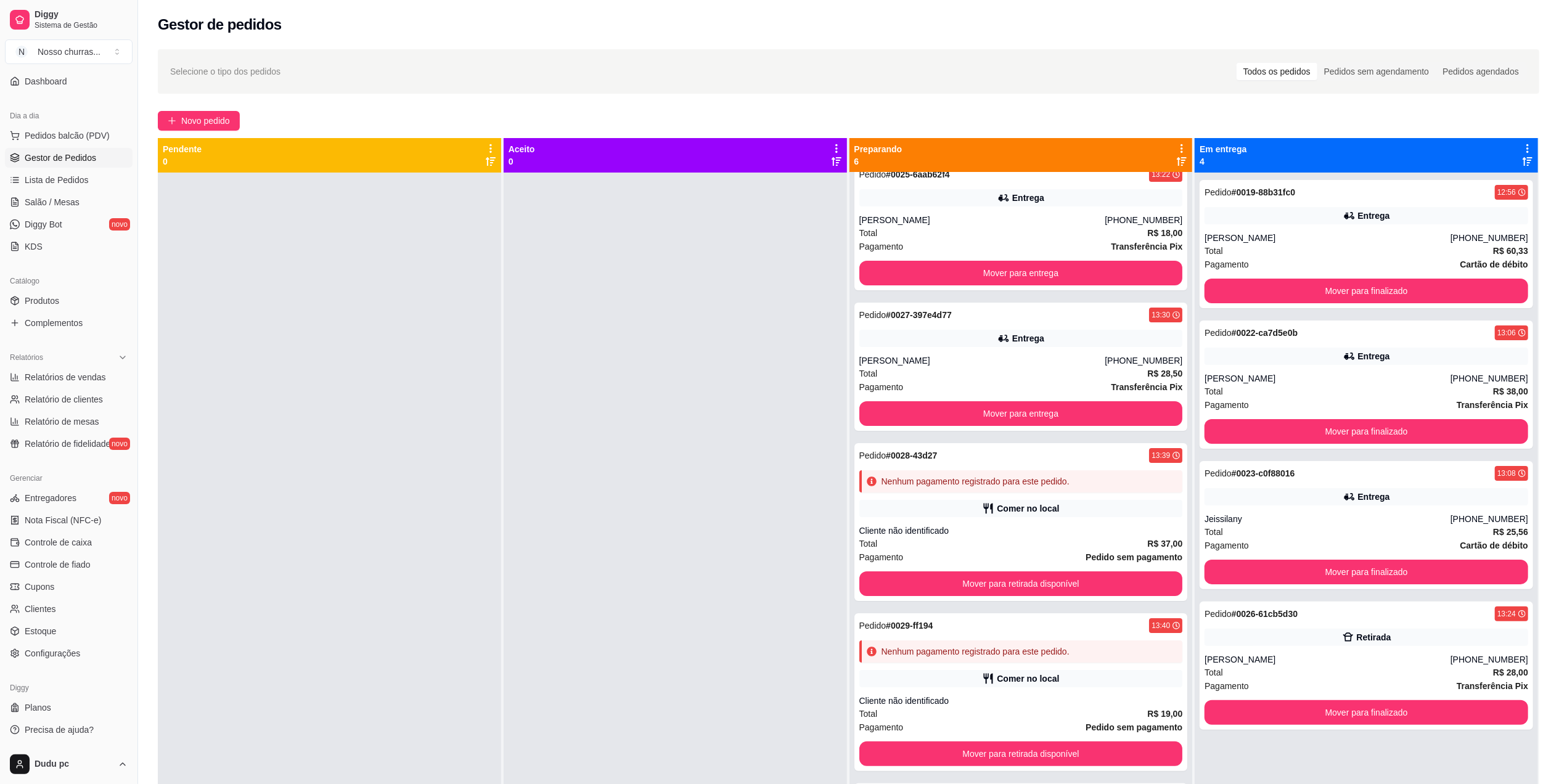
scroll to position [0, 0]
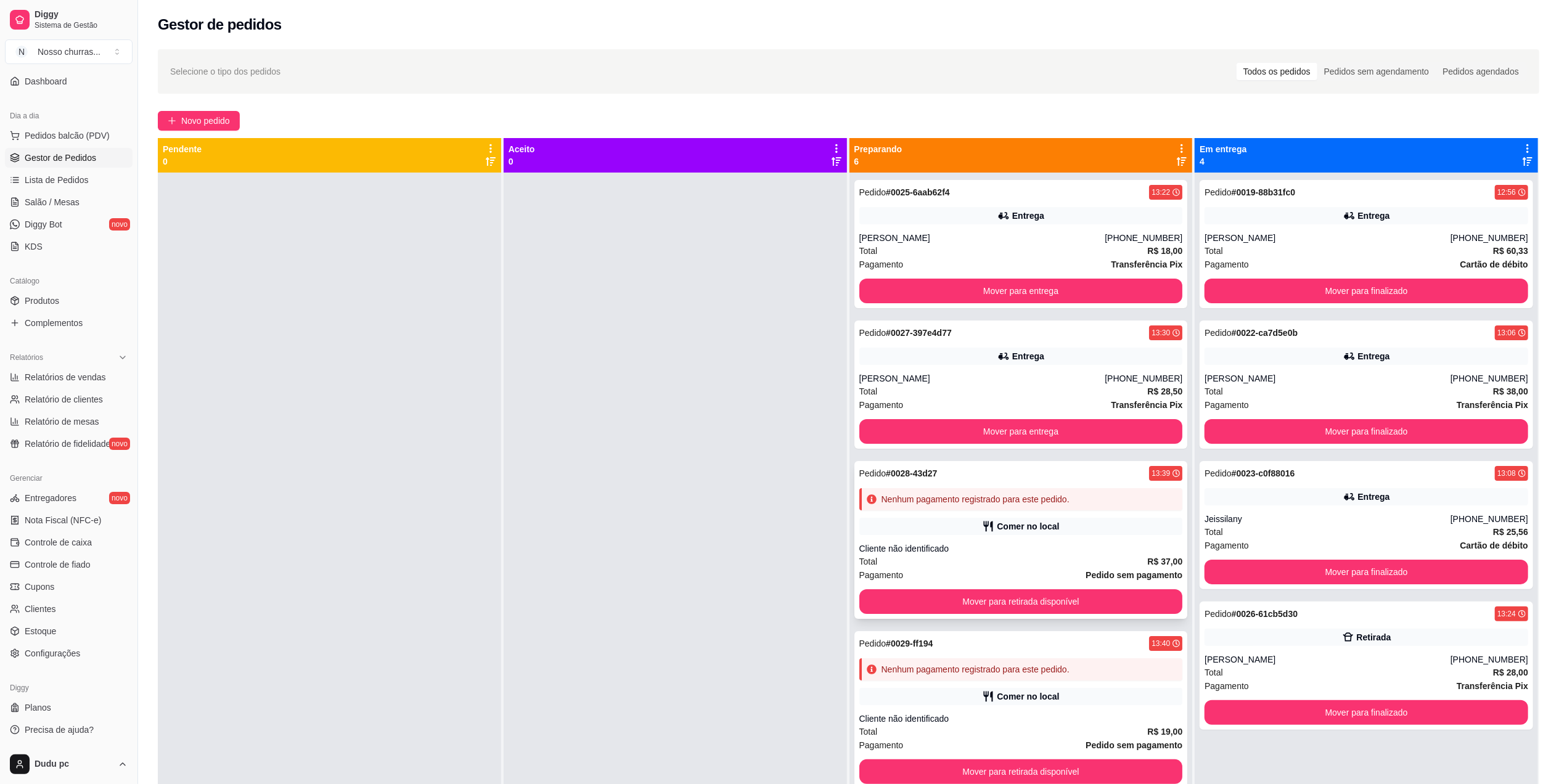
click at [1058, 531] on div "Comer no local" at bounding box center [1021, 526] width 324 height 17
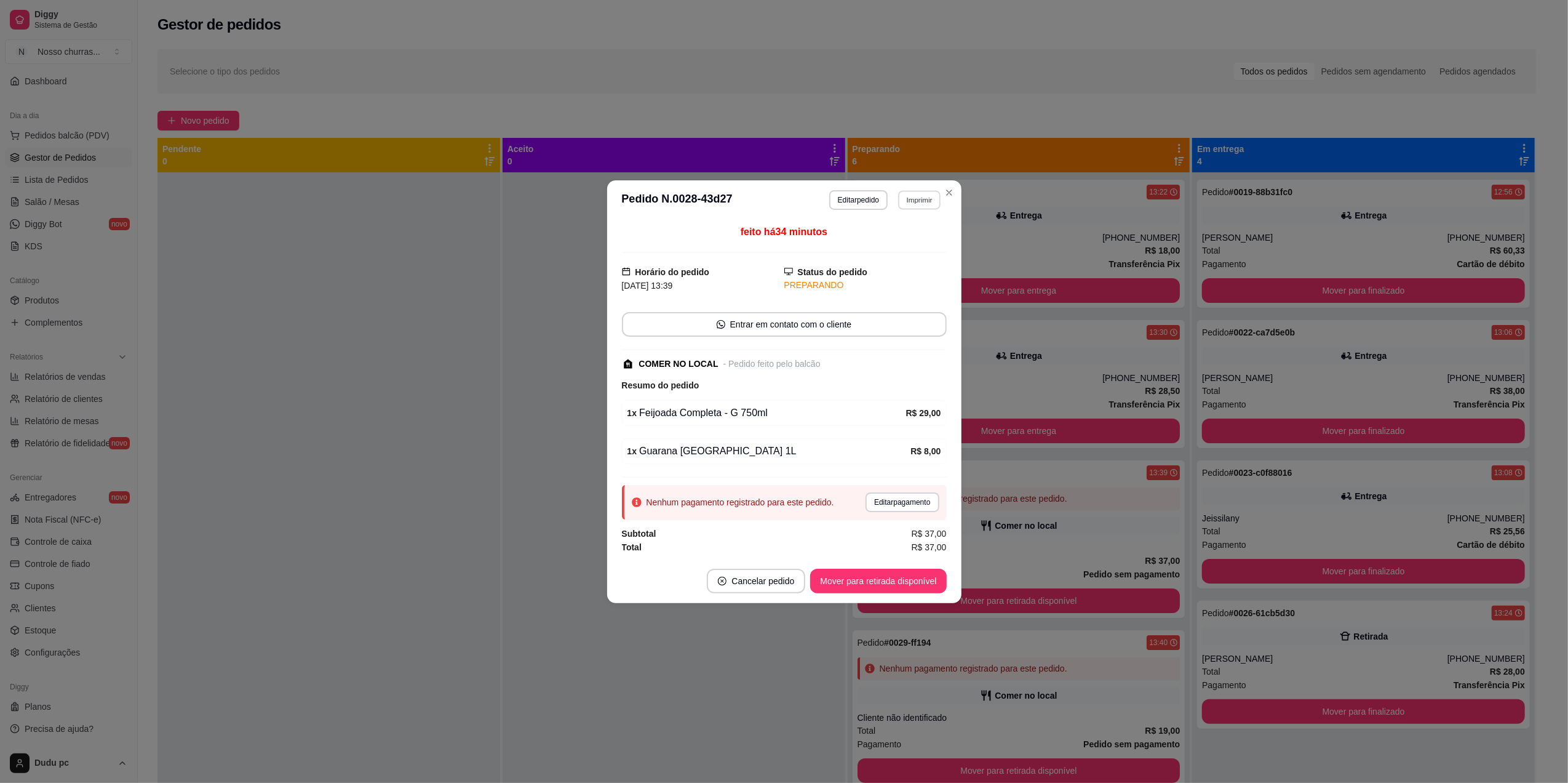
click at [918, 198] on button "Imprimir" at bounding box center [919, 199] width 42 height 19
click at [896, 242] on button "IMPRESSORA" at bounding box center [897, 241] width 86 height 19
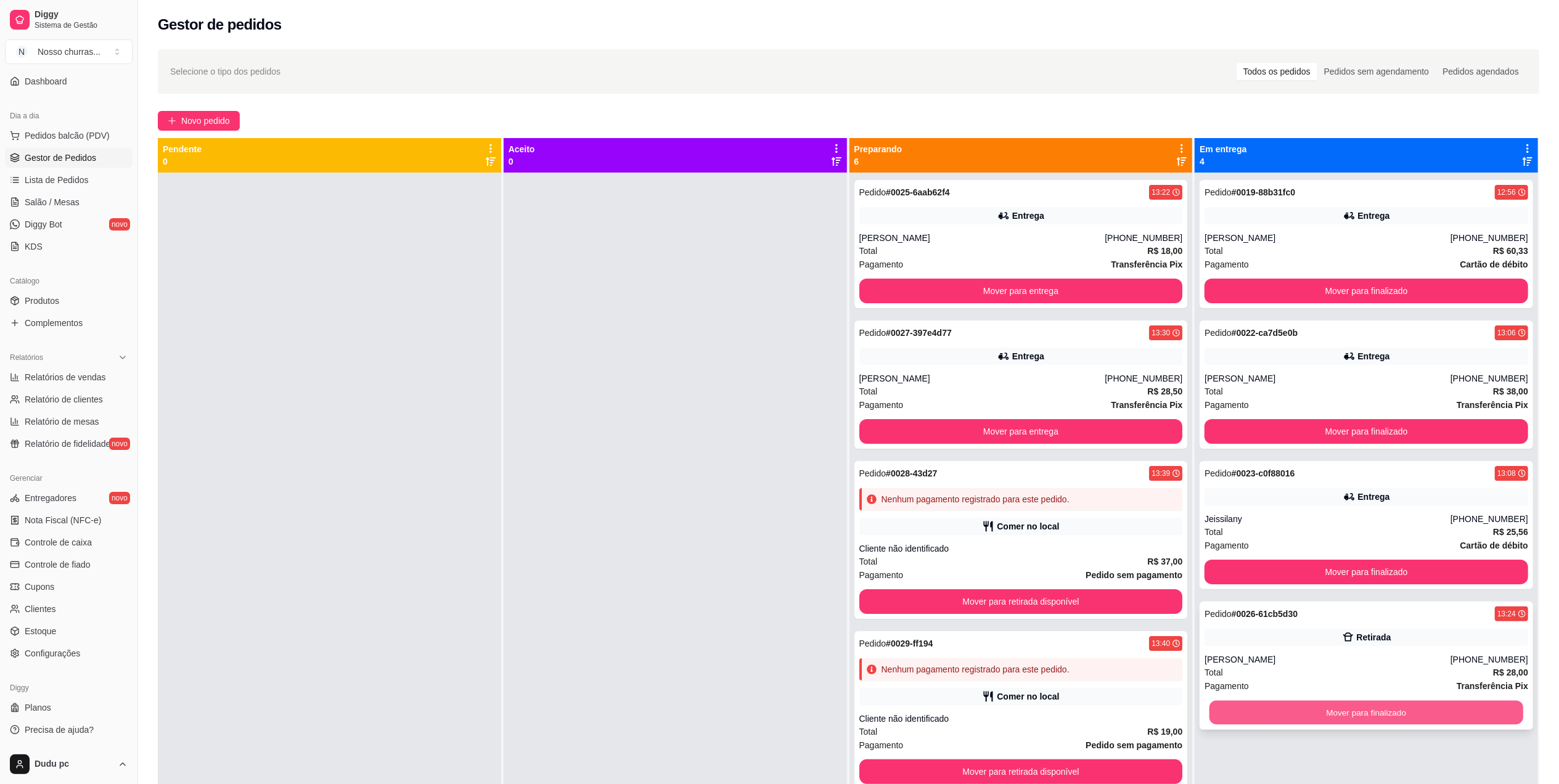
click at [1273, 715] on button "Mover para finalizado" at bounding box center [1367, 712] width 314 height 24
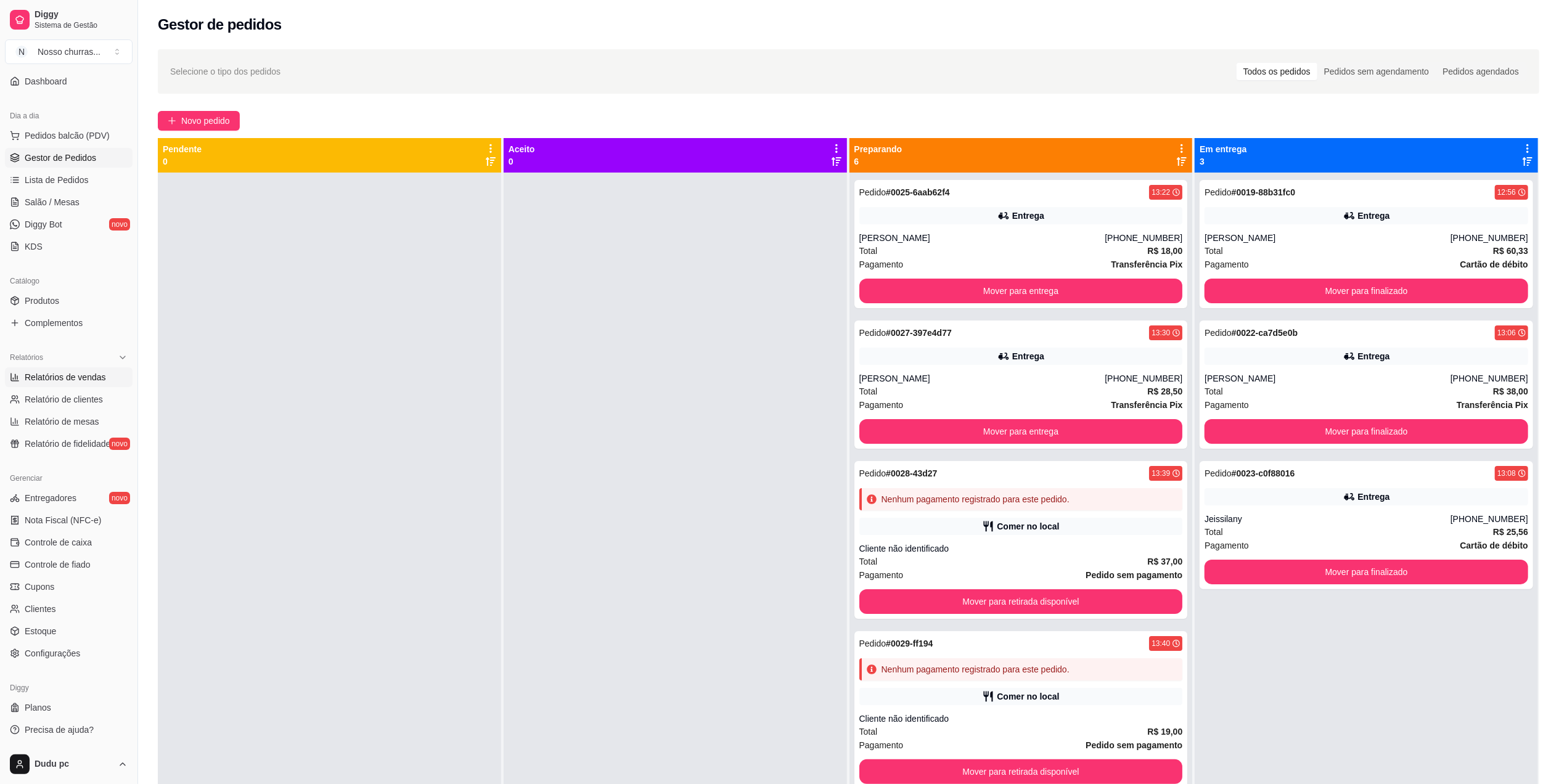
click at [82, 378] on span "Relatórios de vendas" at bounding box center [65, 377] width 82 height 12
select select "ALL"
select select "0"
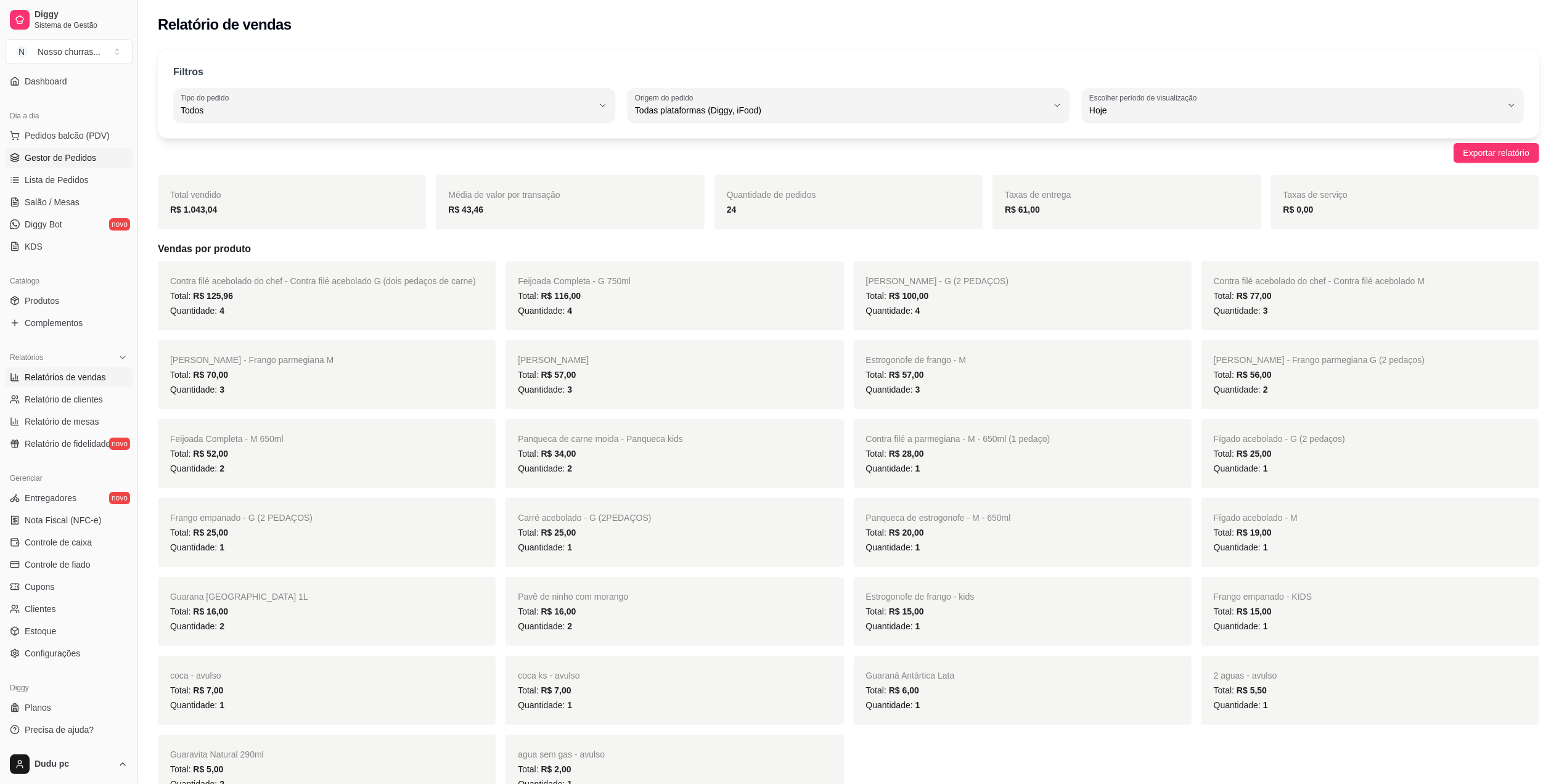
click at [63, 155] on span "Gestor de Pedidos" at bounding box center [60, 157] width 71 height 12
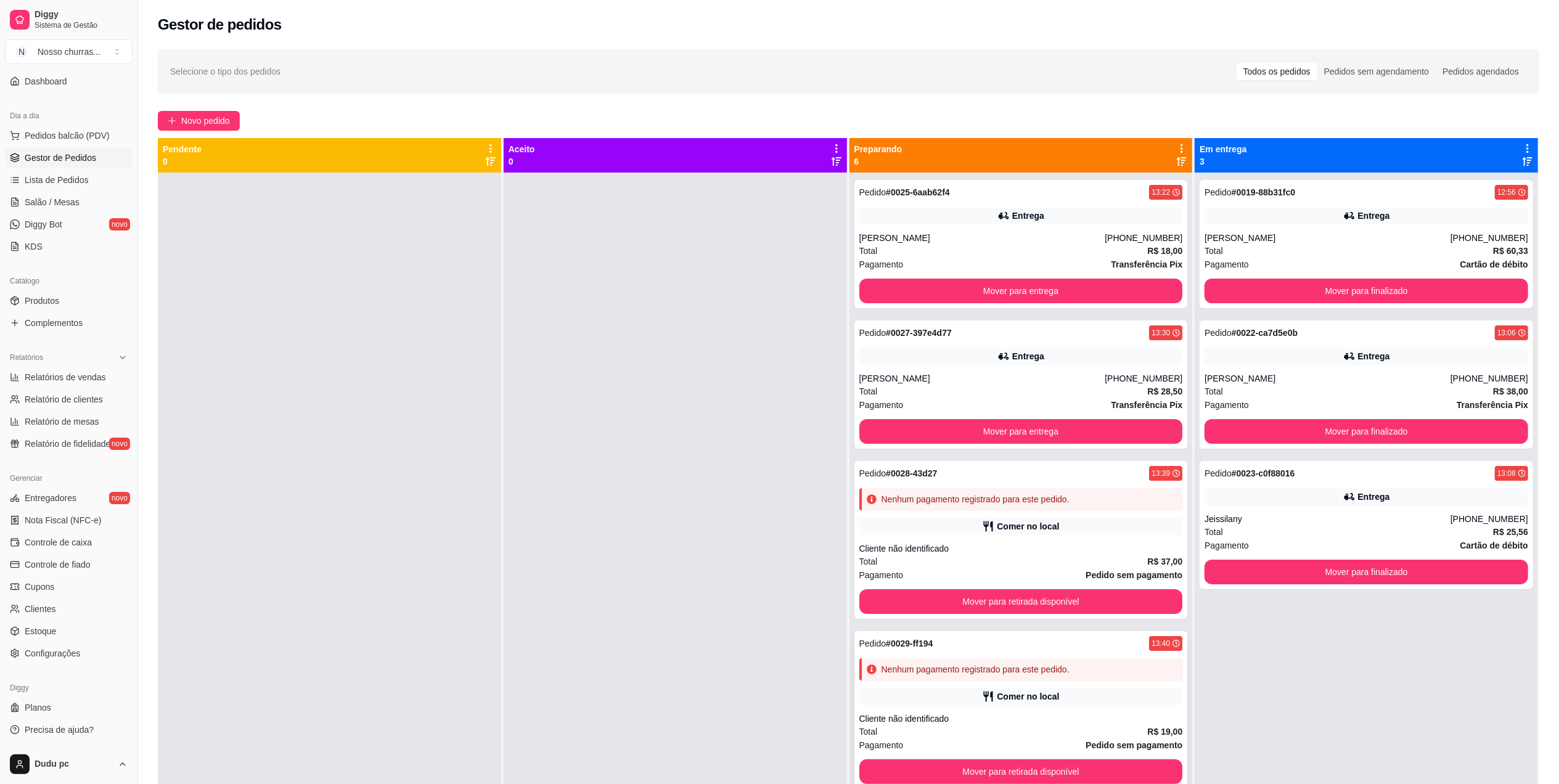
click at [992, 713] on div "Pedido # 0029-ff194 13:40 Nenhum pagamento registrado para este pedido. Comer n…" at bounding box center [1021, 710] width 333 height 157
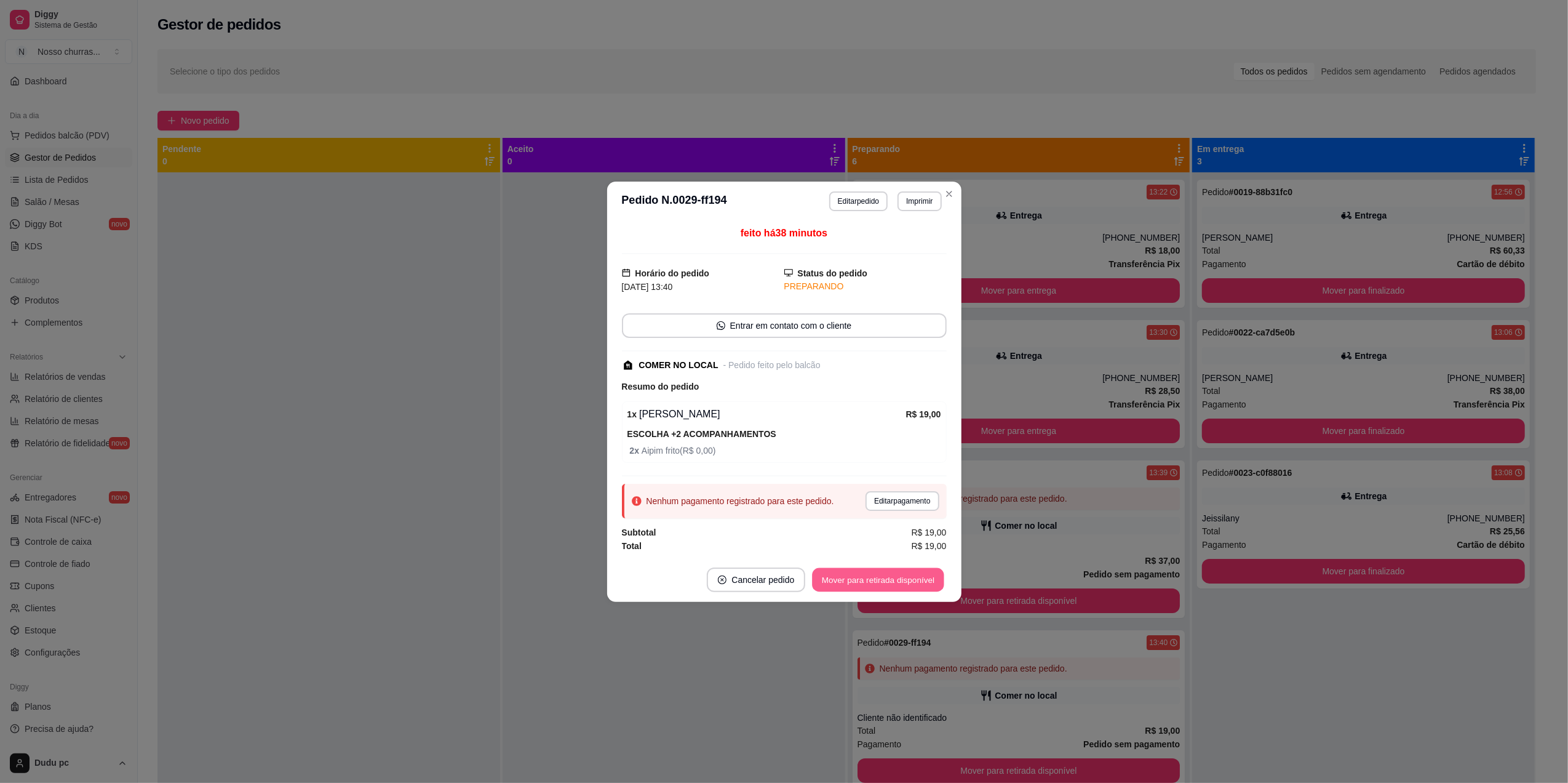
click at [891, 582] on button "Mover para retirada disponível" at bounding box center [879, 579] width 132 height 24
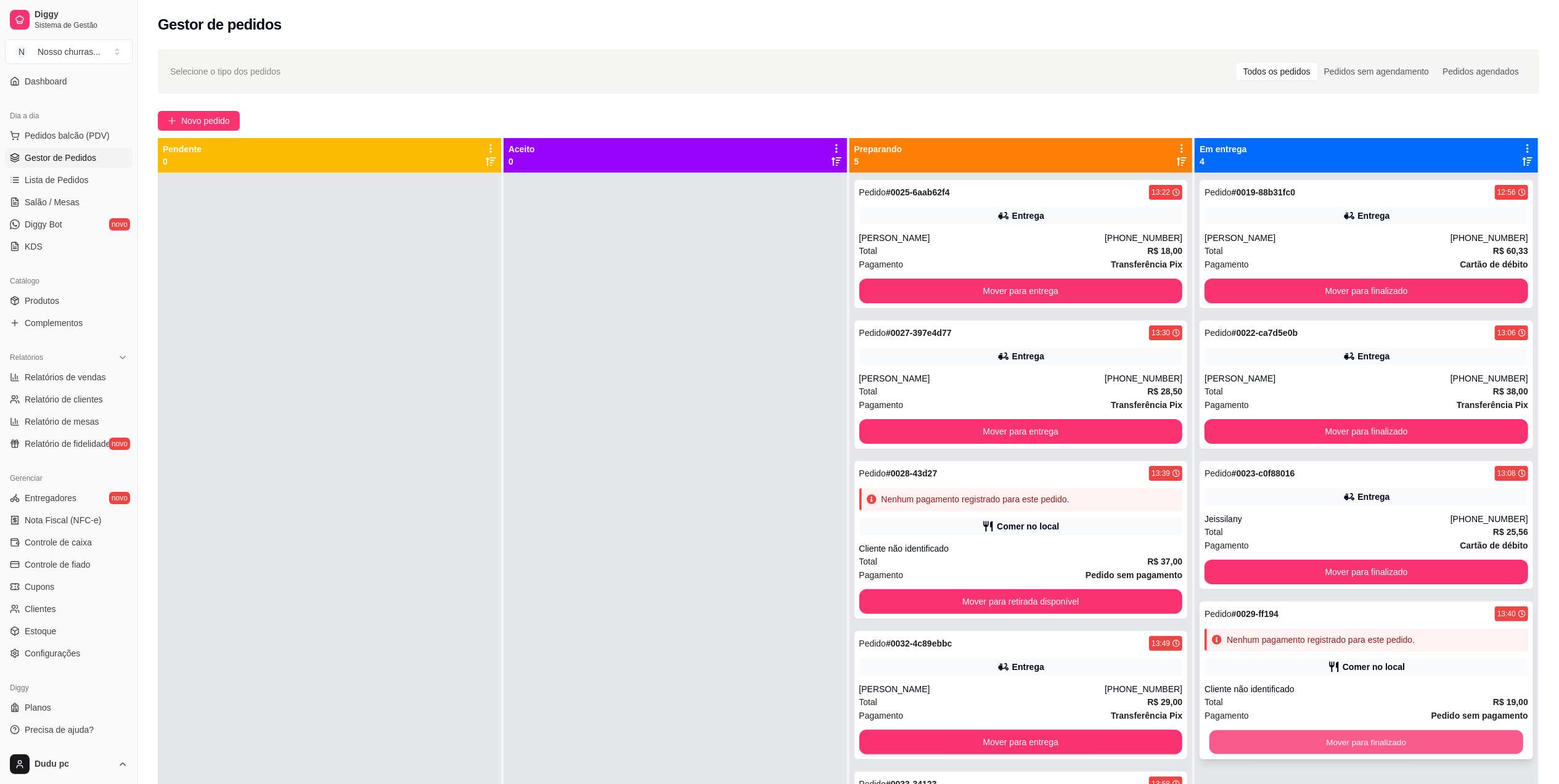
click at [1268, 743] on button "Mover para finalizado" at bounding box center [1367, 742] width 314 height 24
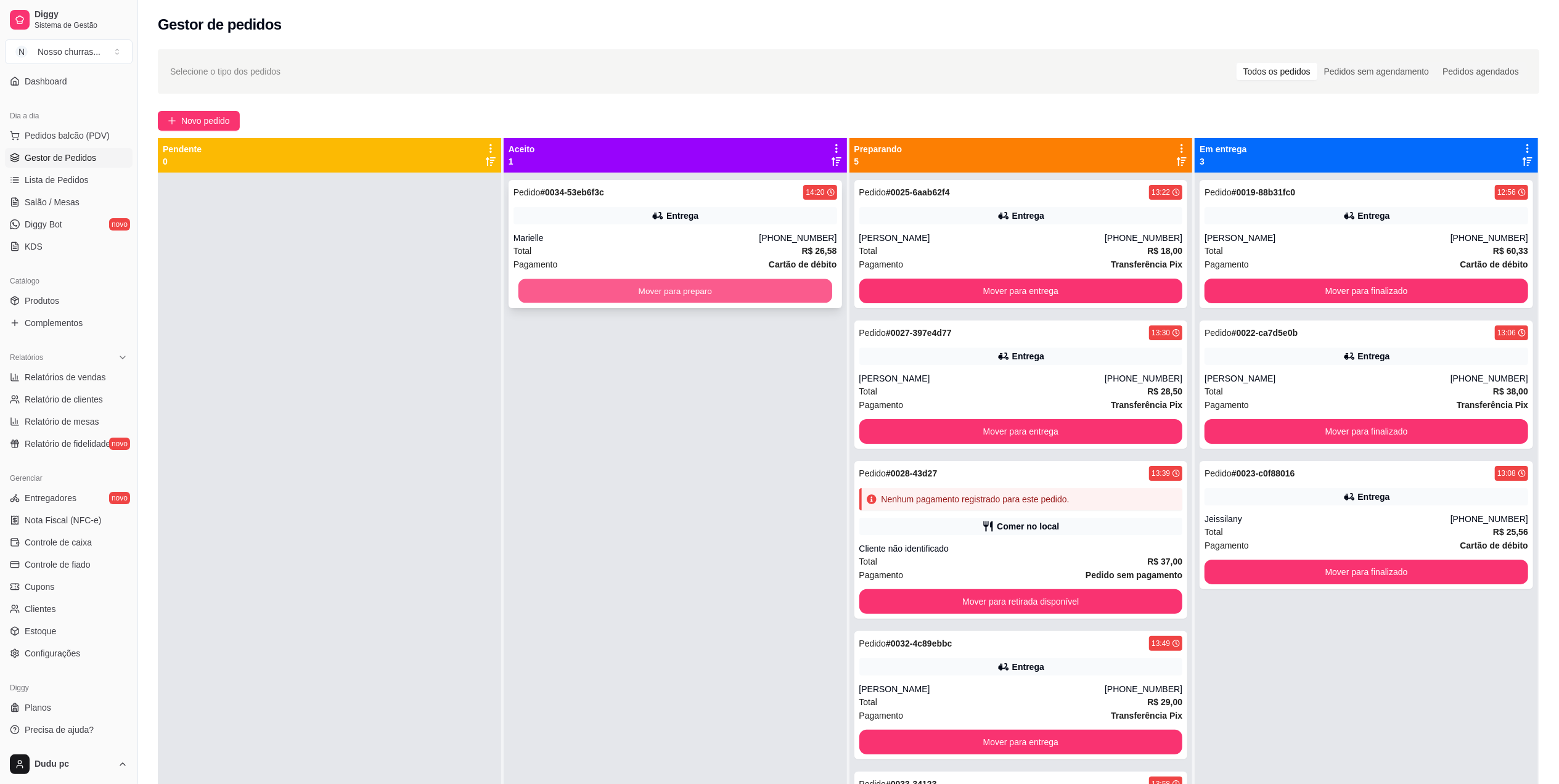
click at [817, 303] on button "Mover para preparo" at bounding box center [675, 291] width 314 height 24
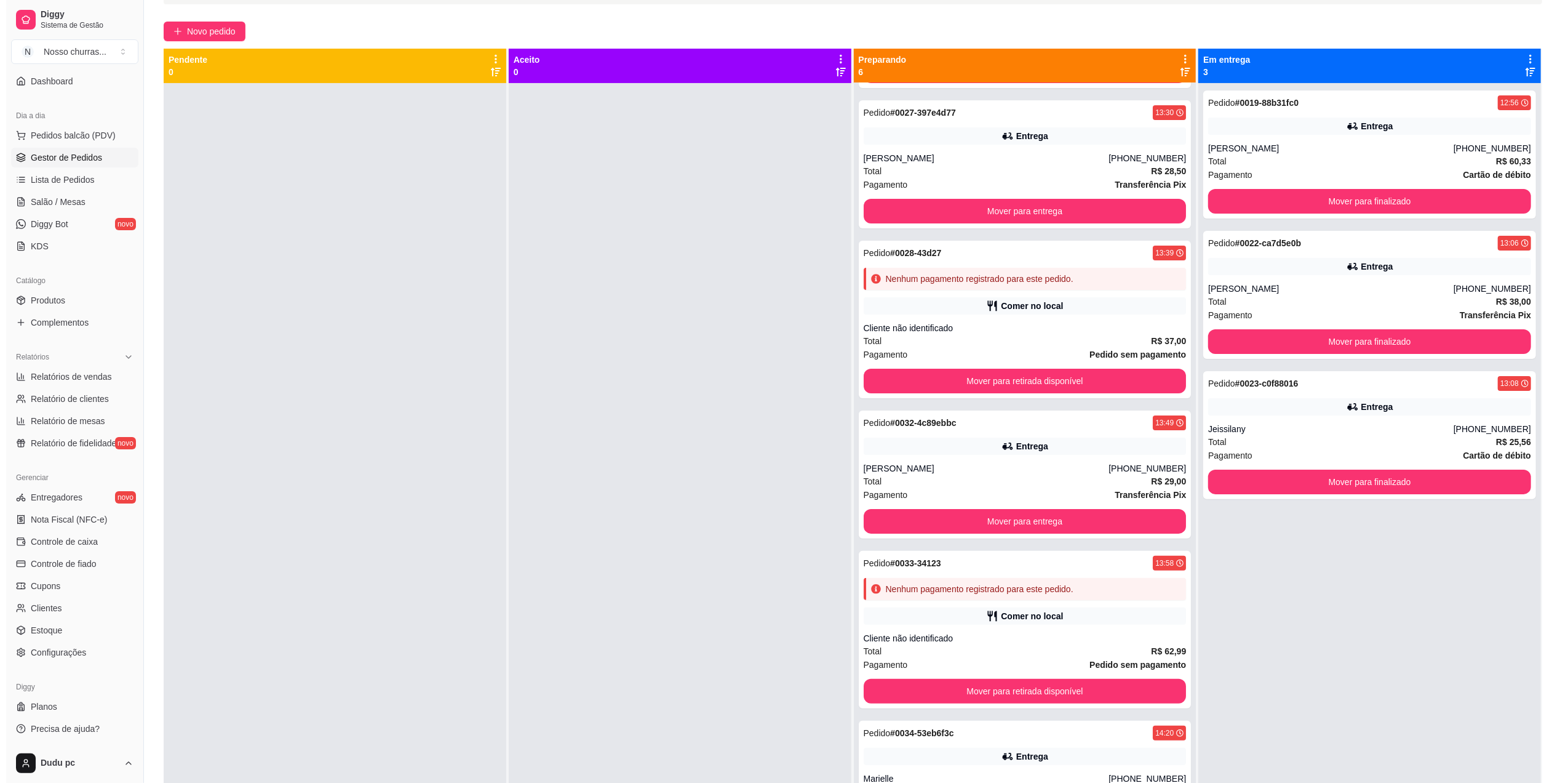
scroll to position [79, 0]
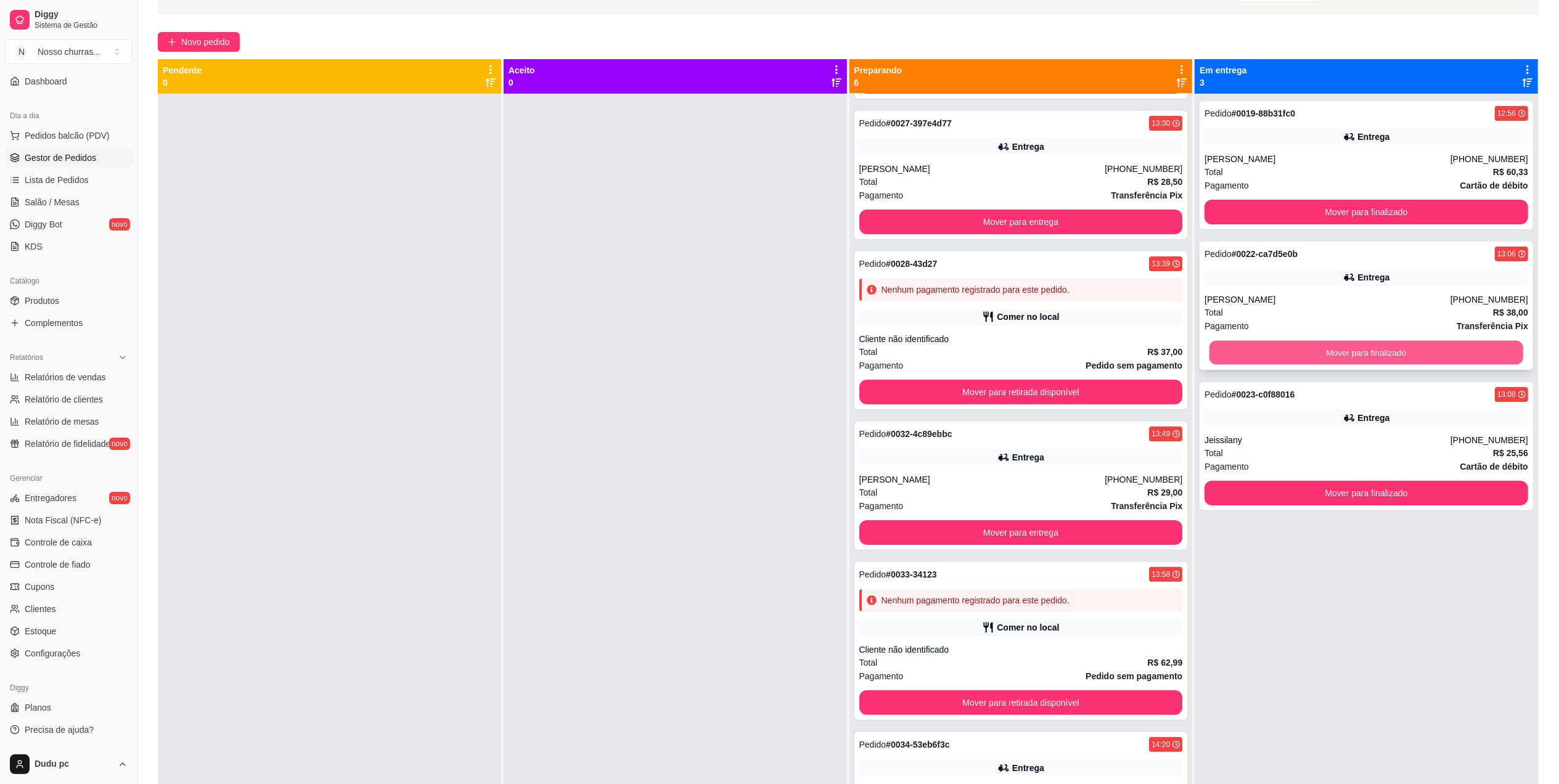
click at [1287, 353] on button "Mover para finalizado" at bounding box center [1367, 353] width 314 height 24
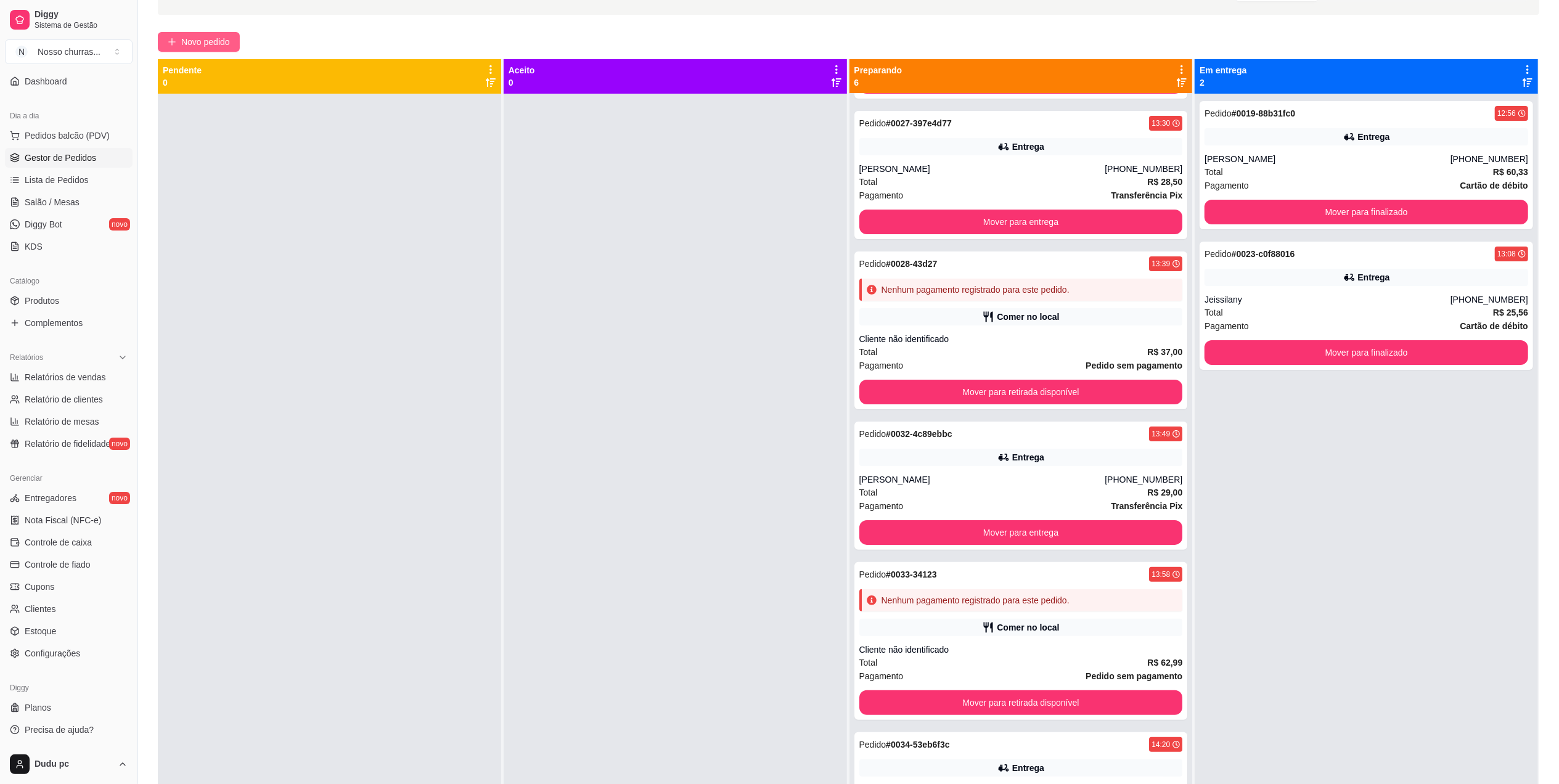
click at [220, 45] on span "Novo pedido" at bounding box center [205, 42] width 49 height 14
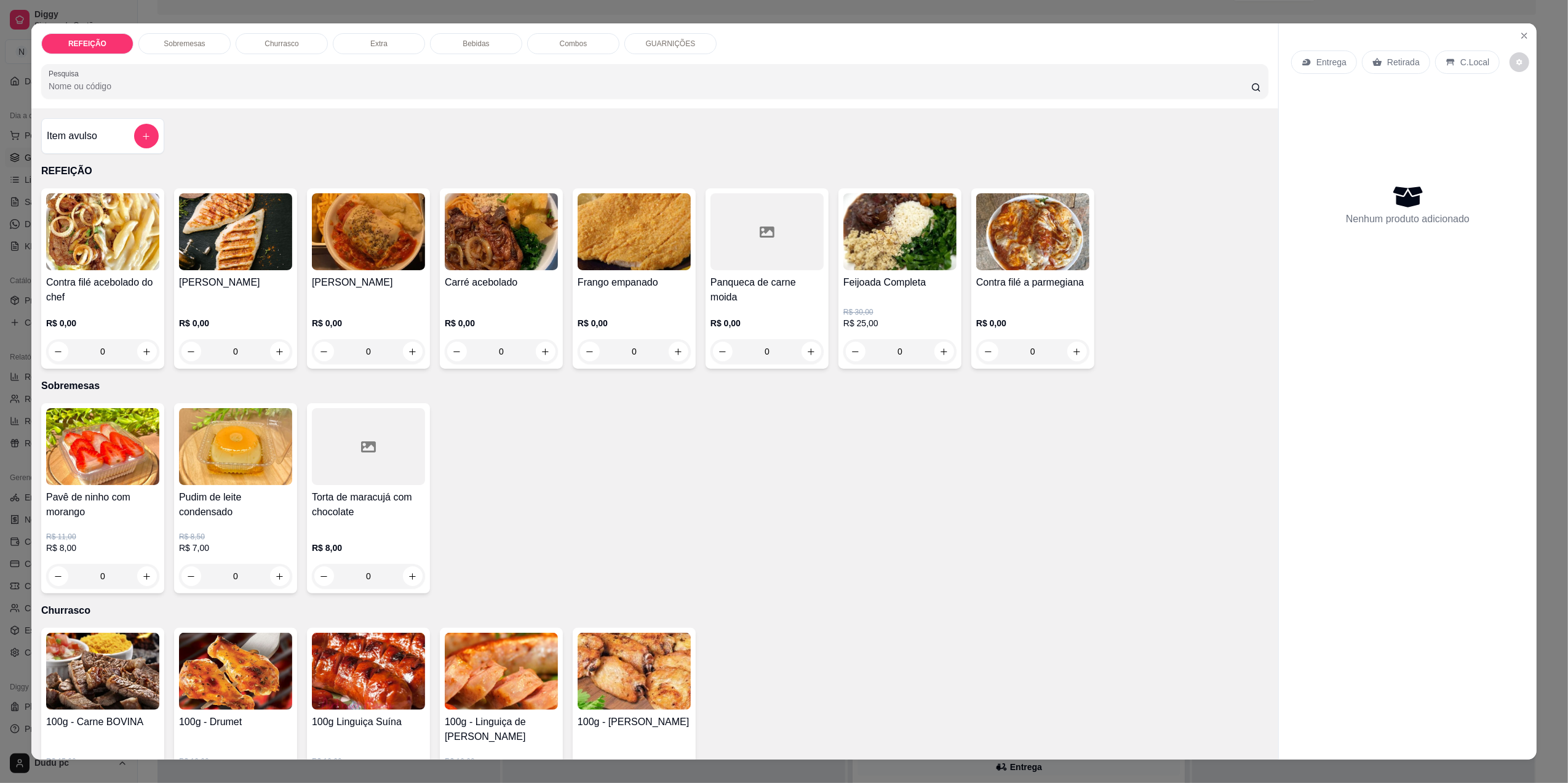
click at [545, 348] on div "0" at bounding box center [502, 352] width 113 height 25
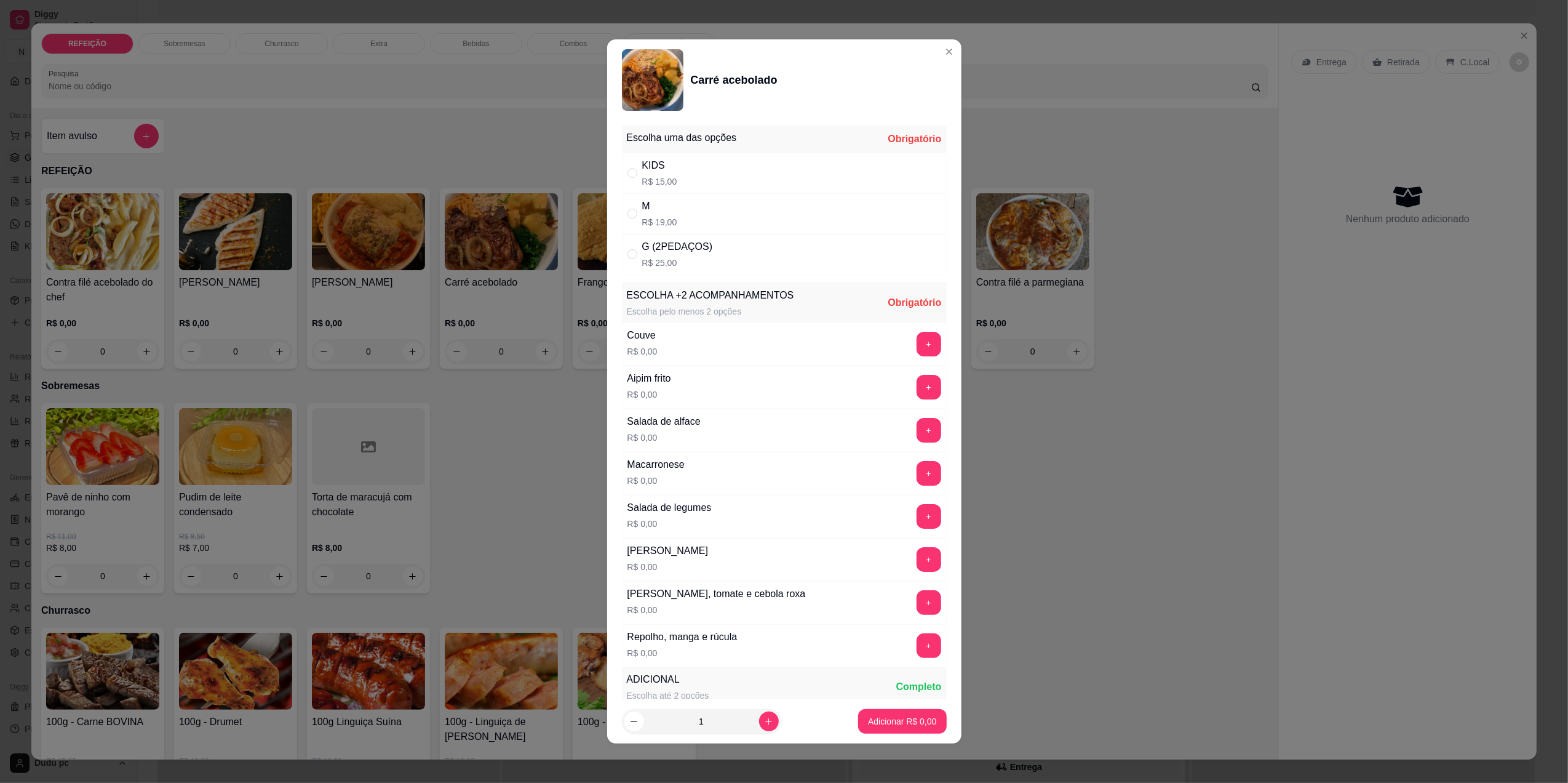
click at [720, 185] on div "KIDS R$ 15,00" at bounding box center [785, 173] width 325 height 40
click at [712, 224] on div "M R$ 19,00" at bounding box center [785, 213] width 325 height 40
radio input "false"
radio input "true"
click at [916, 356] on button "+" at bounding box center [929, 344] width 25 height 25
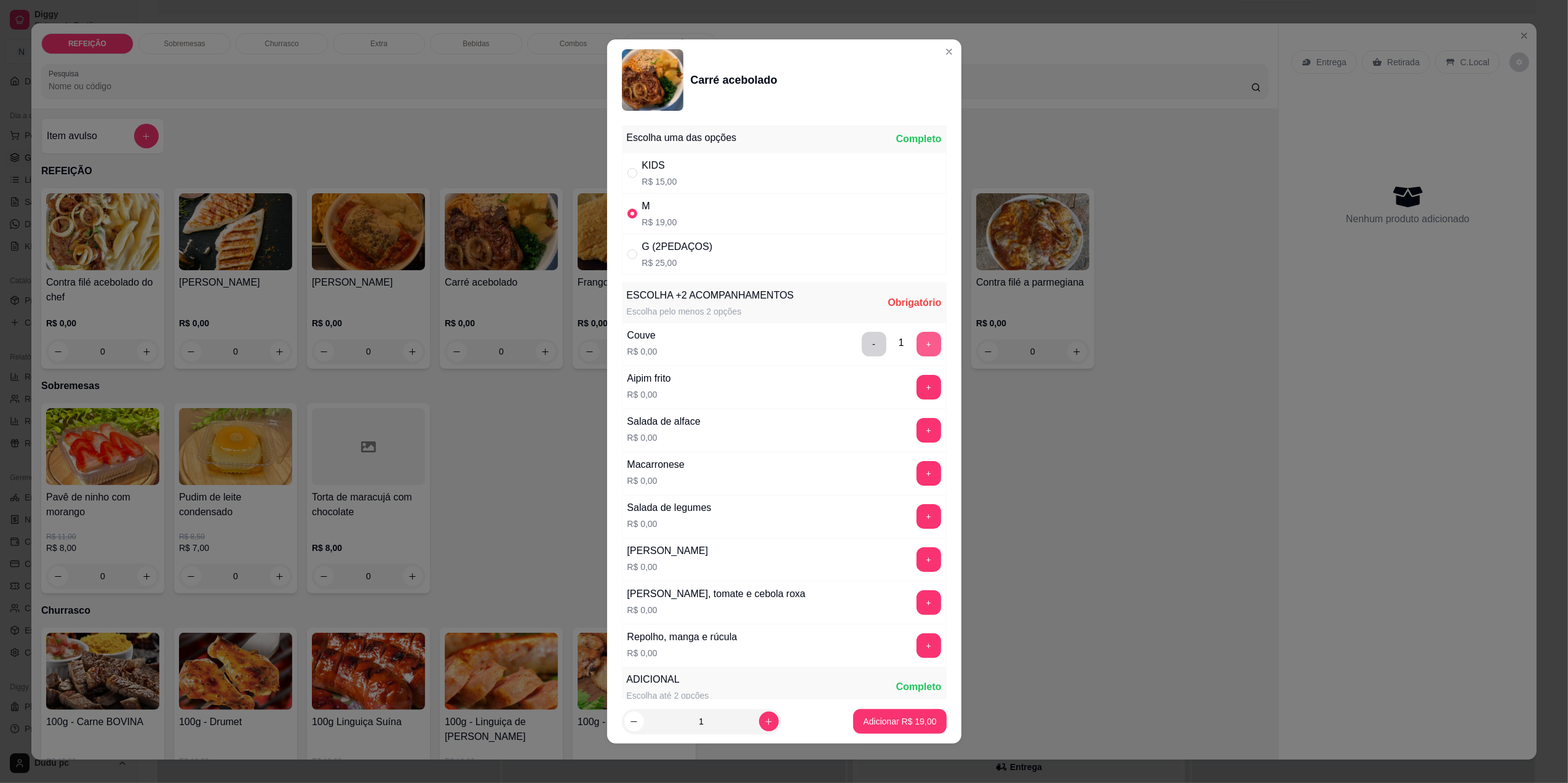
click at [916, 356] on button "+" at bounding box center [929, 344] width 25 height 25
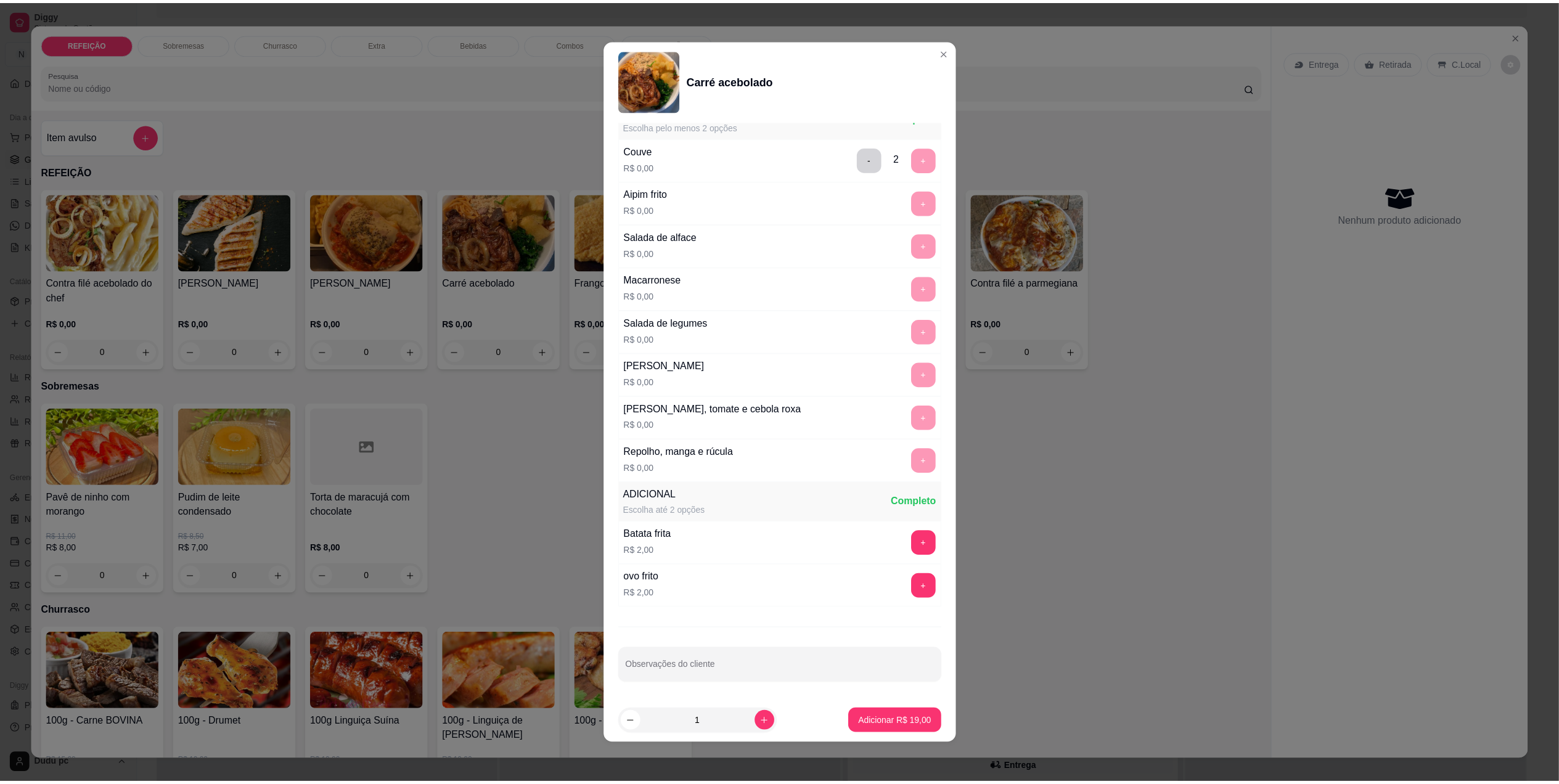
scroll to position [191, 0]
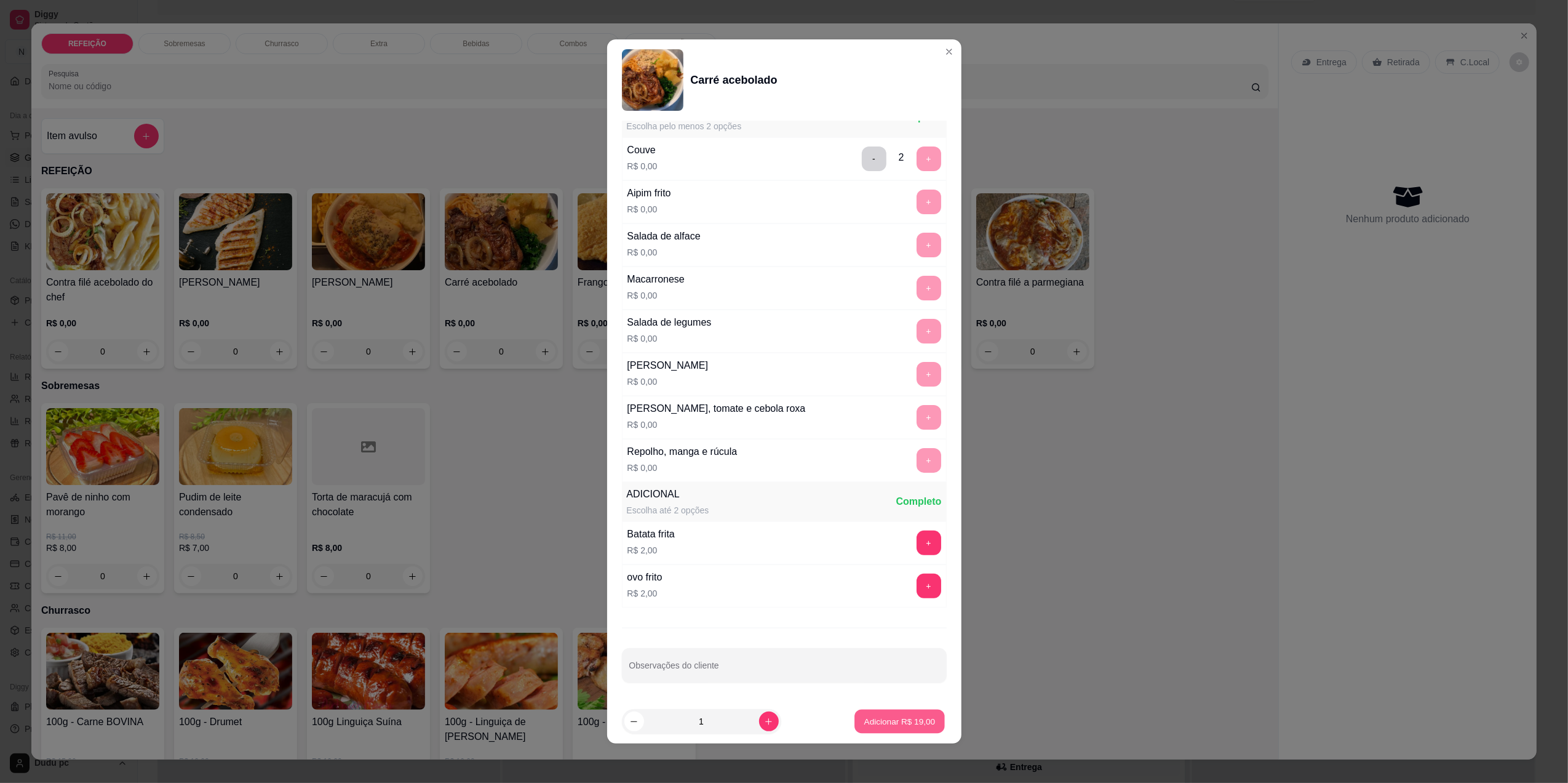
click at [881, 724] on p "Adicionar R$ 19,00" at bounding box center [899, 722] width 71 height 12
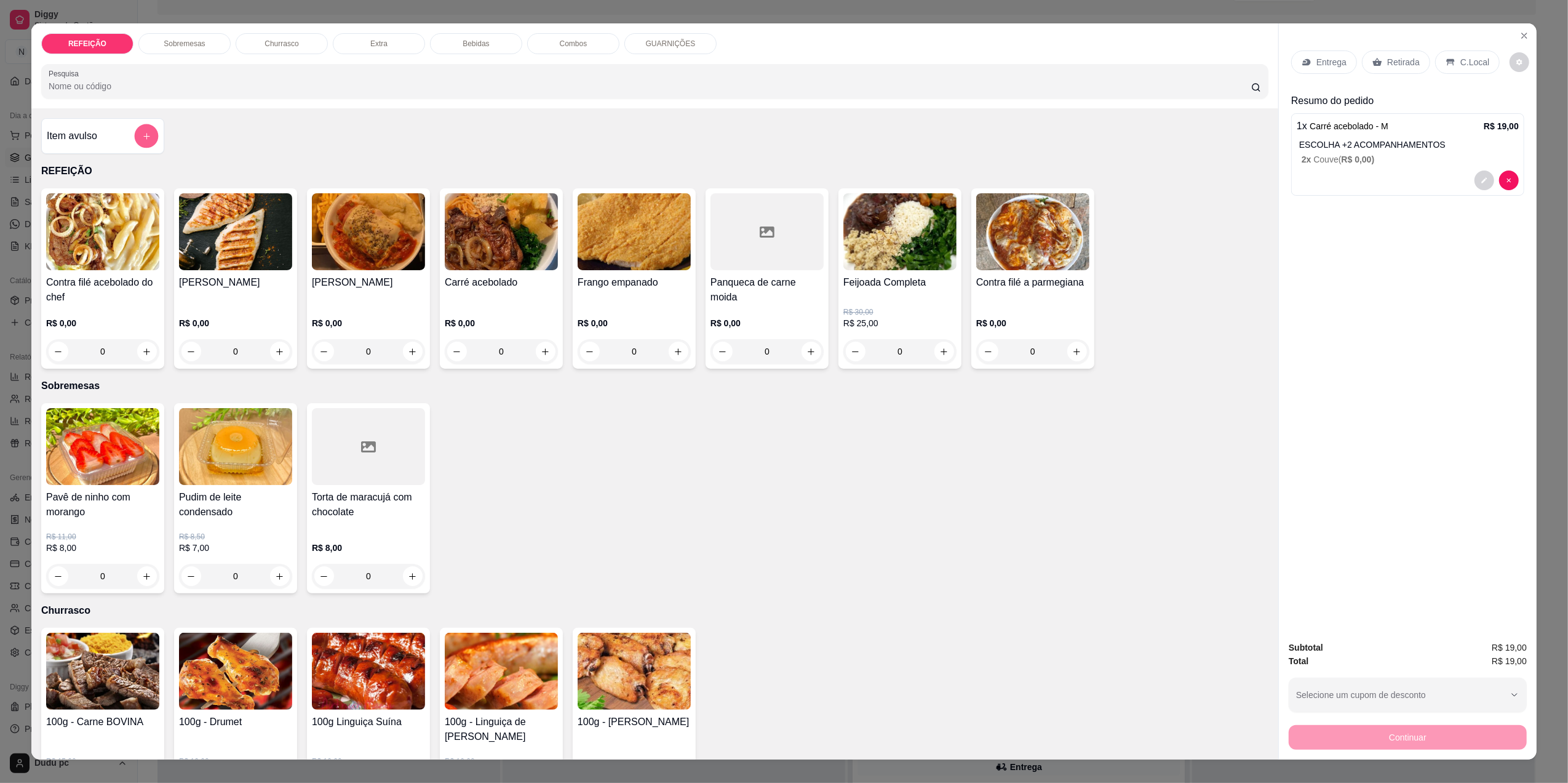
click at [144, 139] on icon "add-separate-item" at bounding box center [147, 136] width 9 height 9
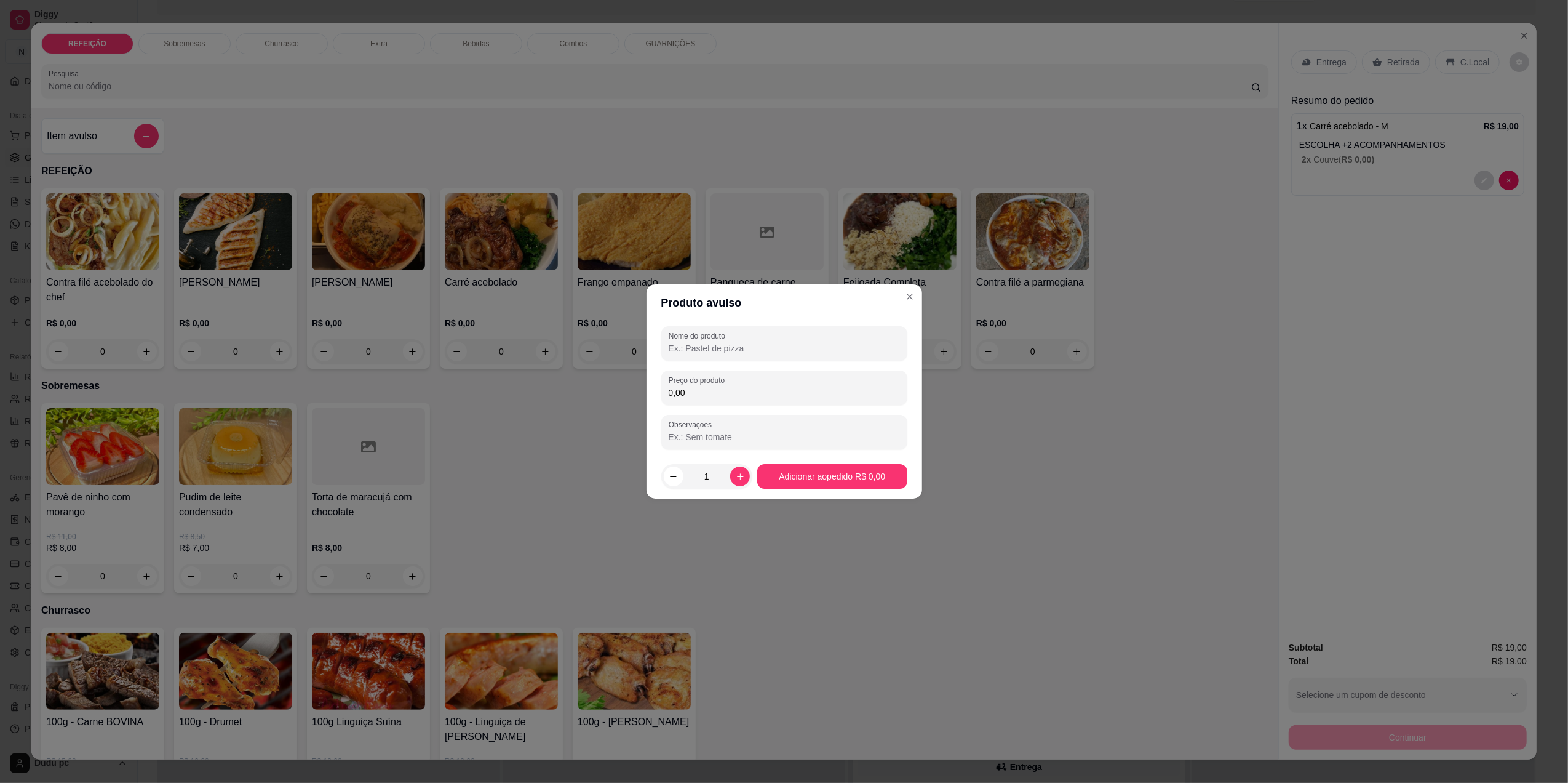
click at [717, 345] on input "Nome do produto" at bounding box center [784, 348] width 232 height 12
type input "ks"
click at [721, 399] on div "0,00" at bounding box center [784, 388] width 232 height 25
type input "7,00"
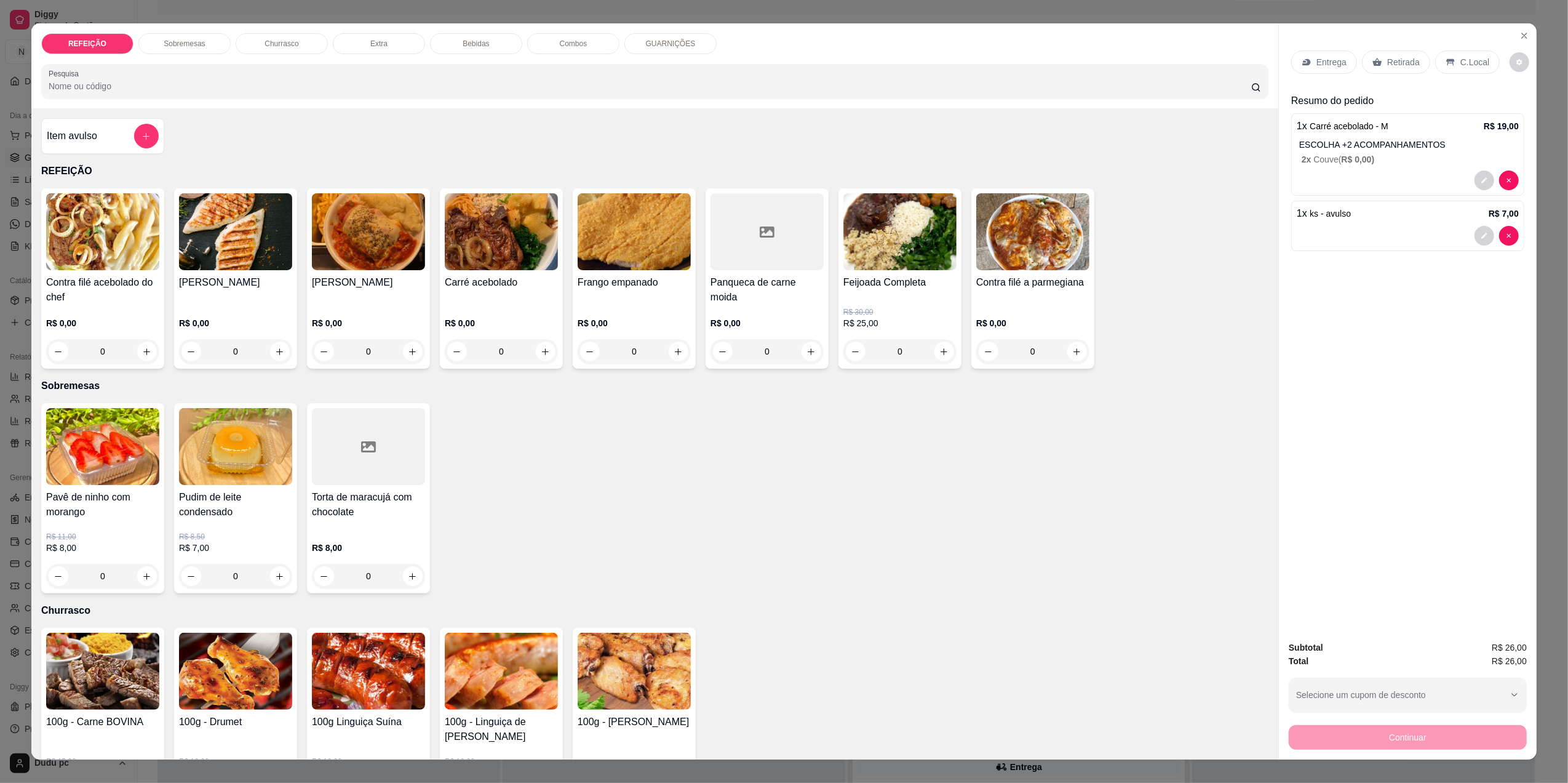
click at [1450, 67] on div "C.Local" at bounding box center [1468, 62] width 65 height 23
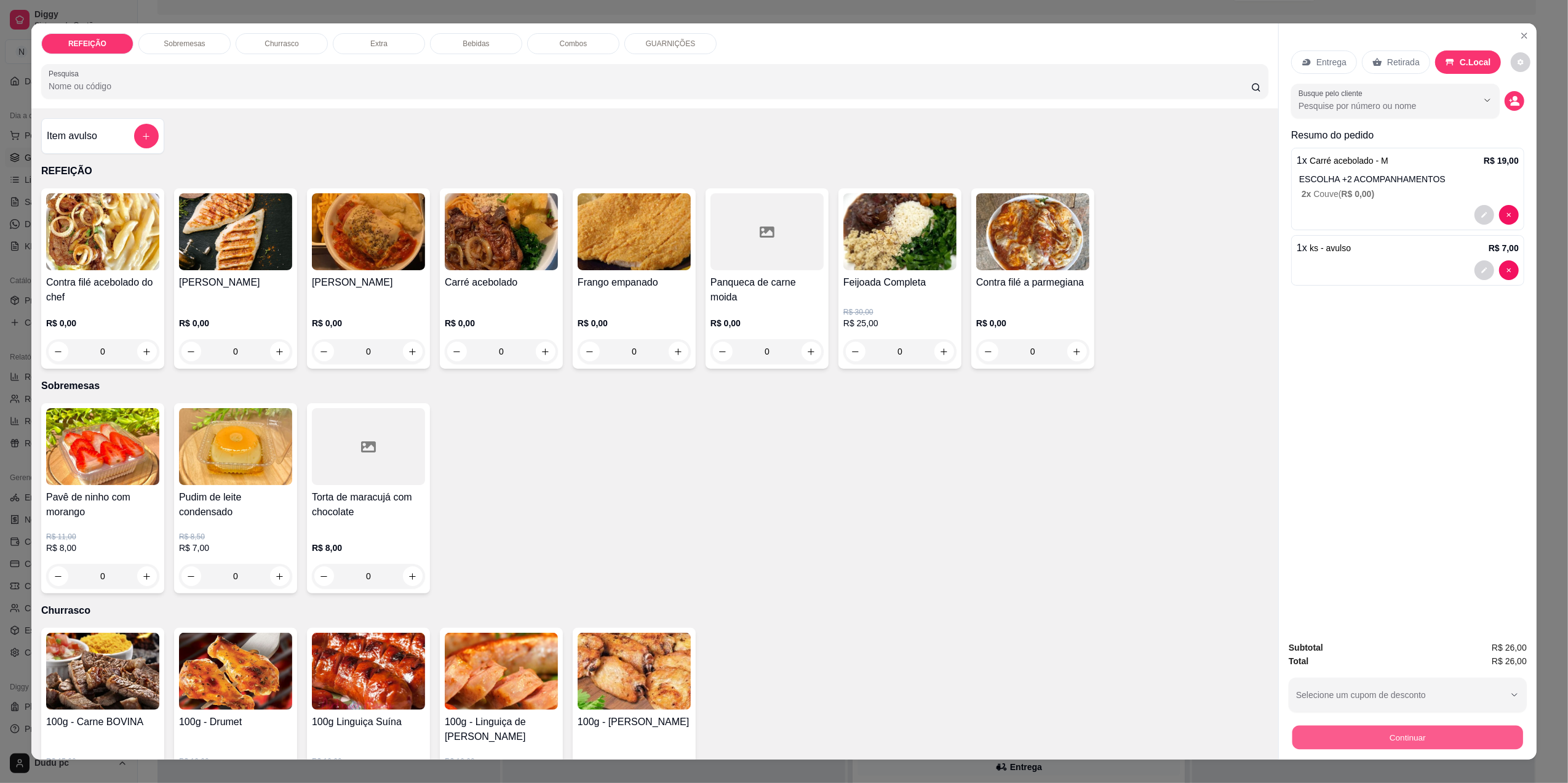
click at [1342, 743] on button "Continuar" at bounding box center [1408, 737] width 231 height 24
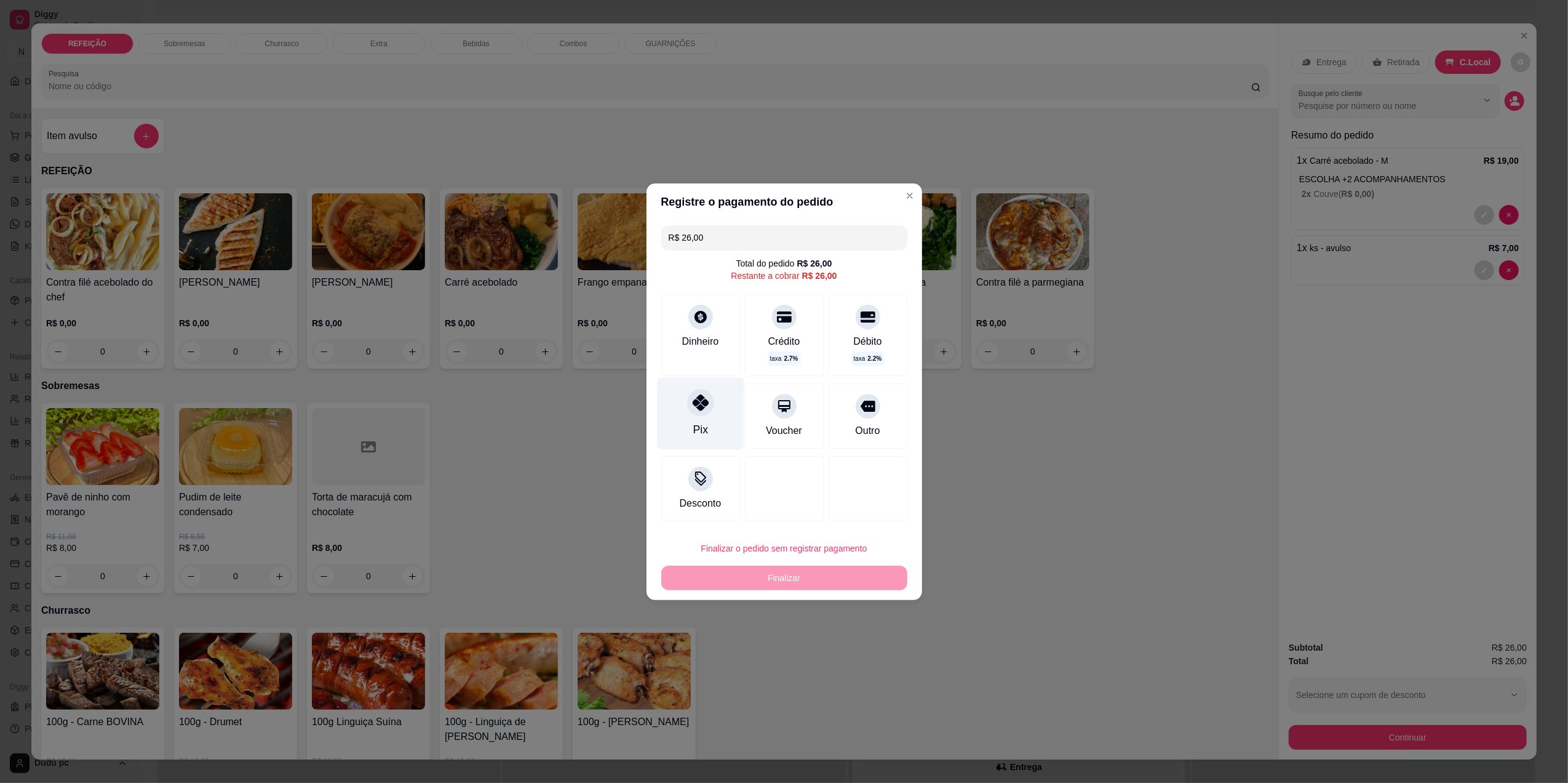
click at [697, 418] on div "Pix" at bounding box center [700, 413] width 87 height 72
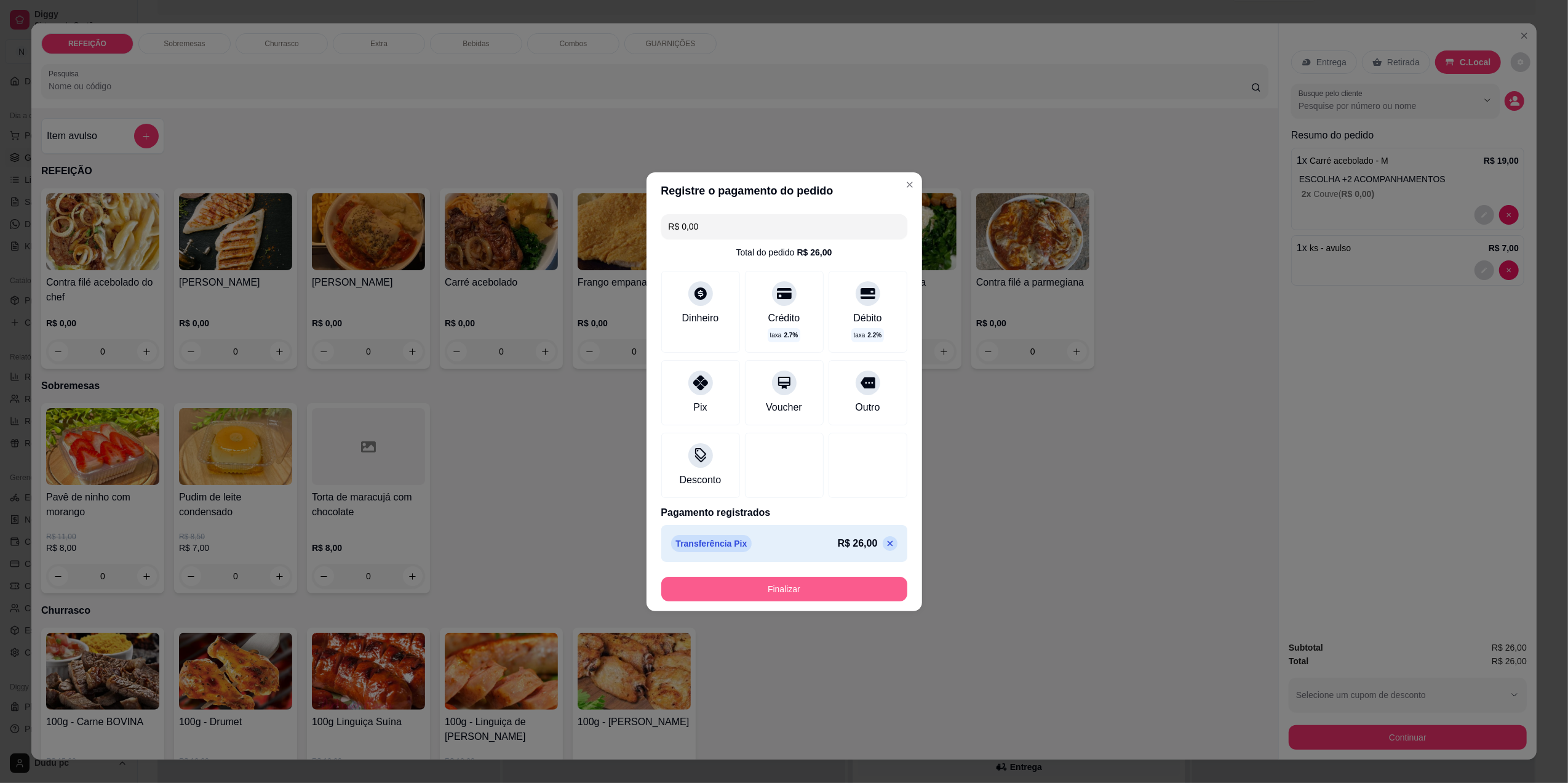
click at [736, 583] on button "Finalizar" at bounding box center [784, 589] width 246 height 25
type input "-R$ 26,00"
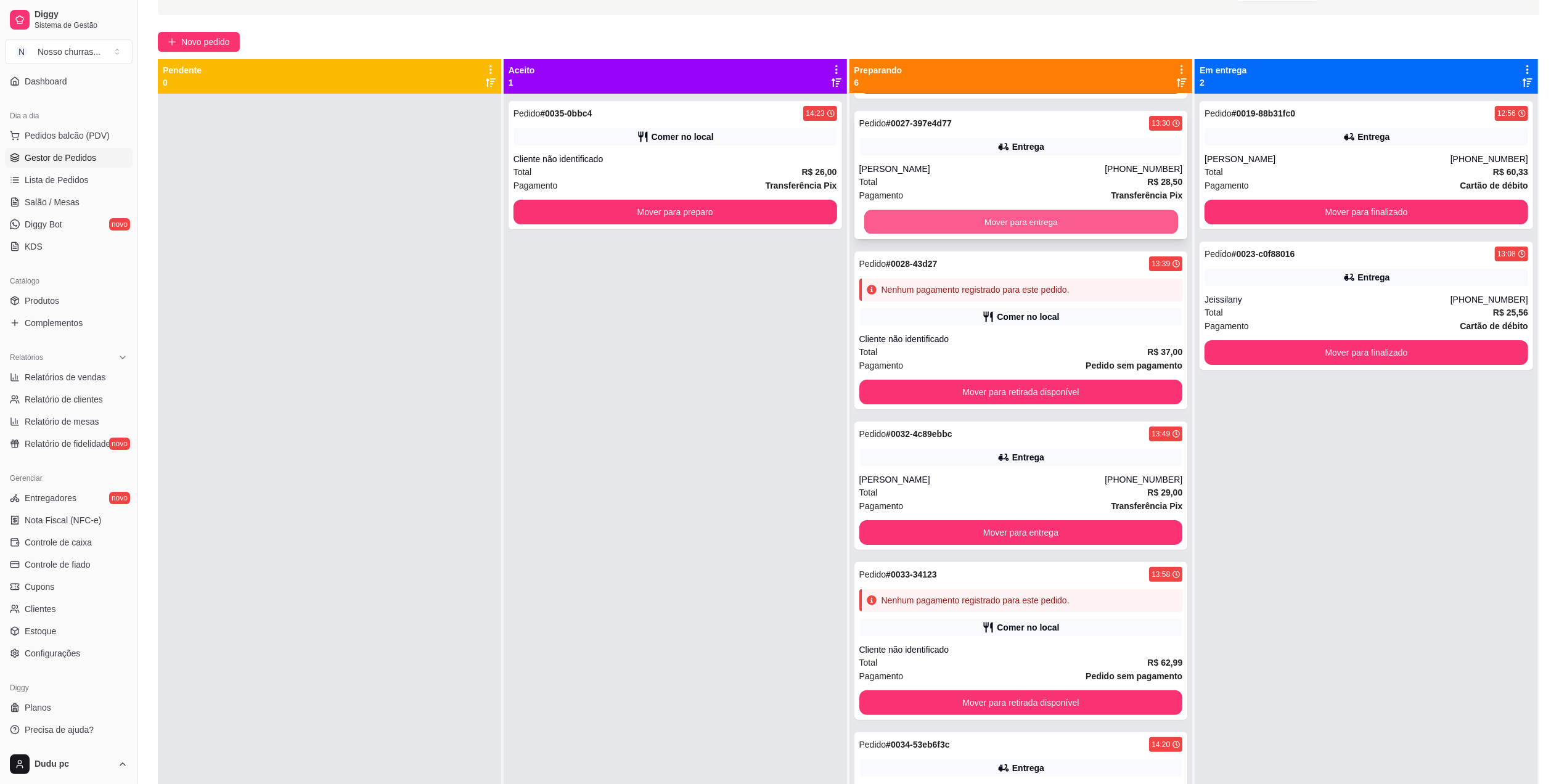
click at [1006, 224] on button "Mover para entrega" at bounding box center [1020, 222] width 314 height 24
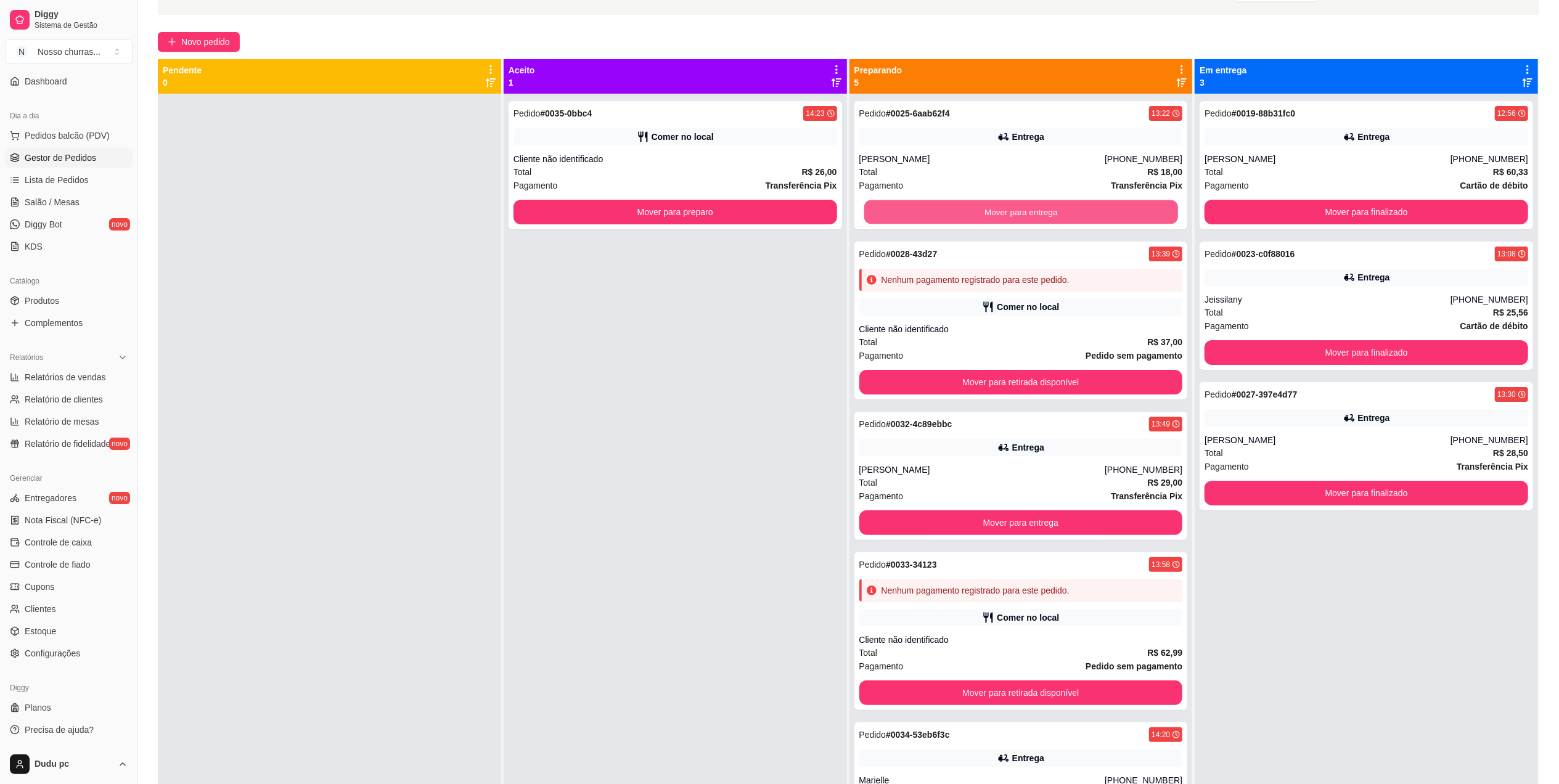
click at [1006, 224] on button "Mover para entrega" at bounding box center [1020, 212] width 314 height 24
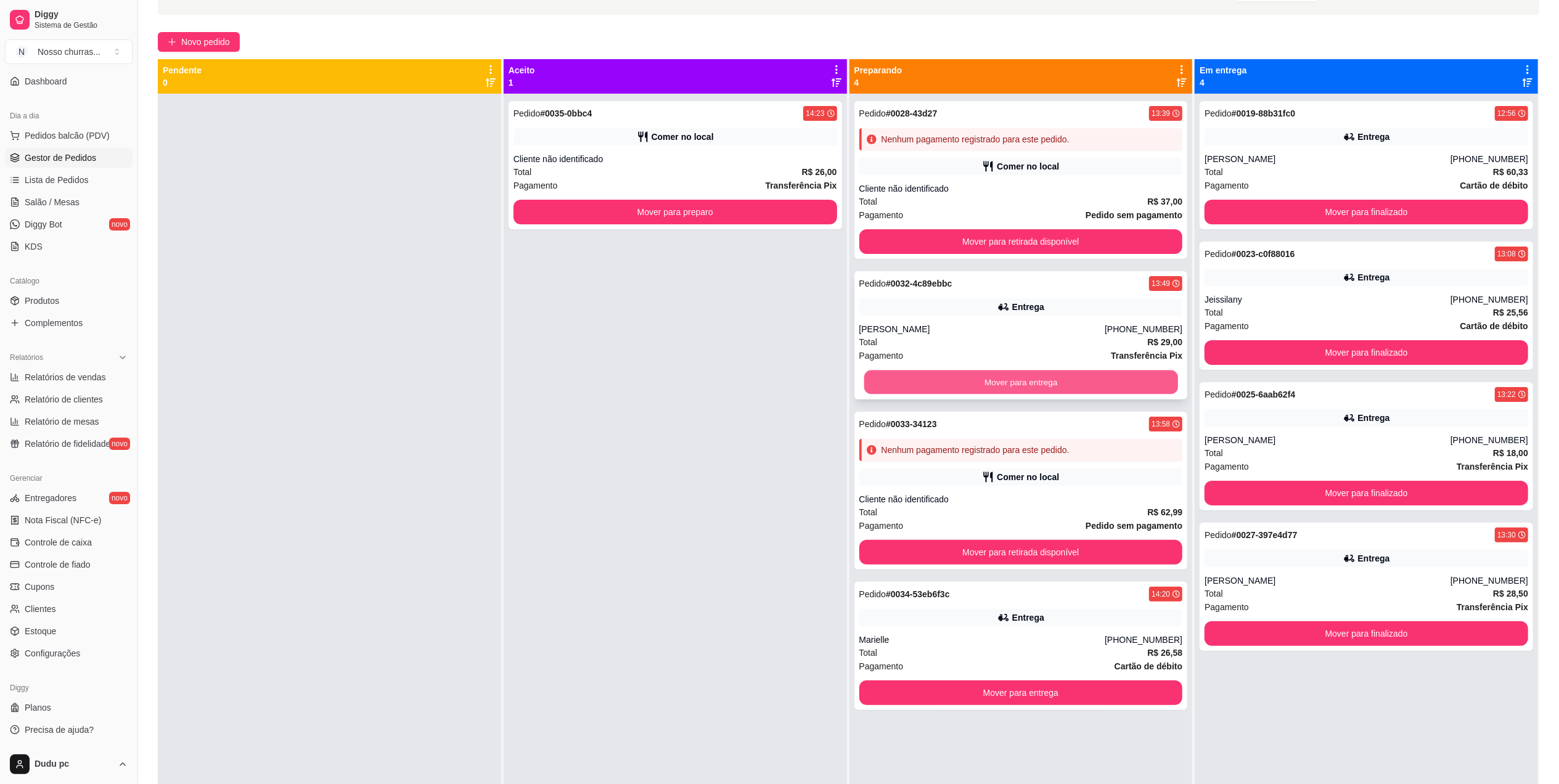
click at [989, 376] on button "Mover para entrega" at bounding box center [1020, 382] width 314 height 24
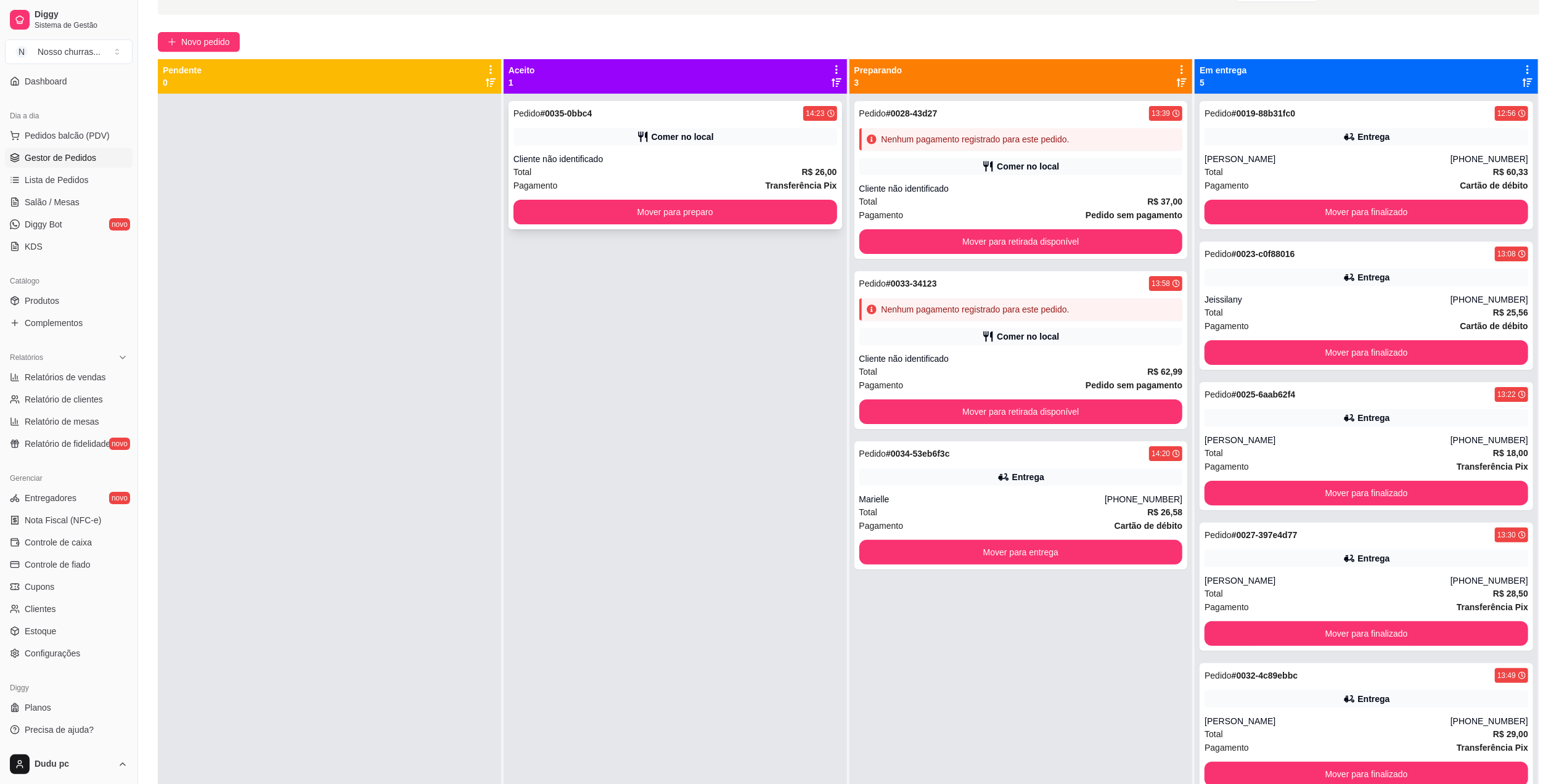
click at [775, 175] on div "Total R$ 26,00" at bounding box center [675, 172] width 324 height 14
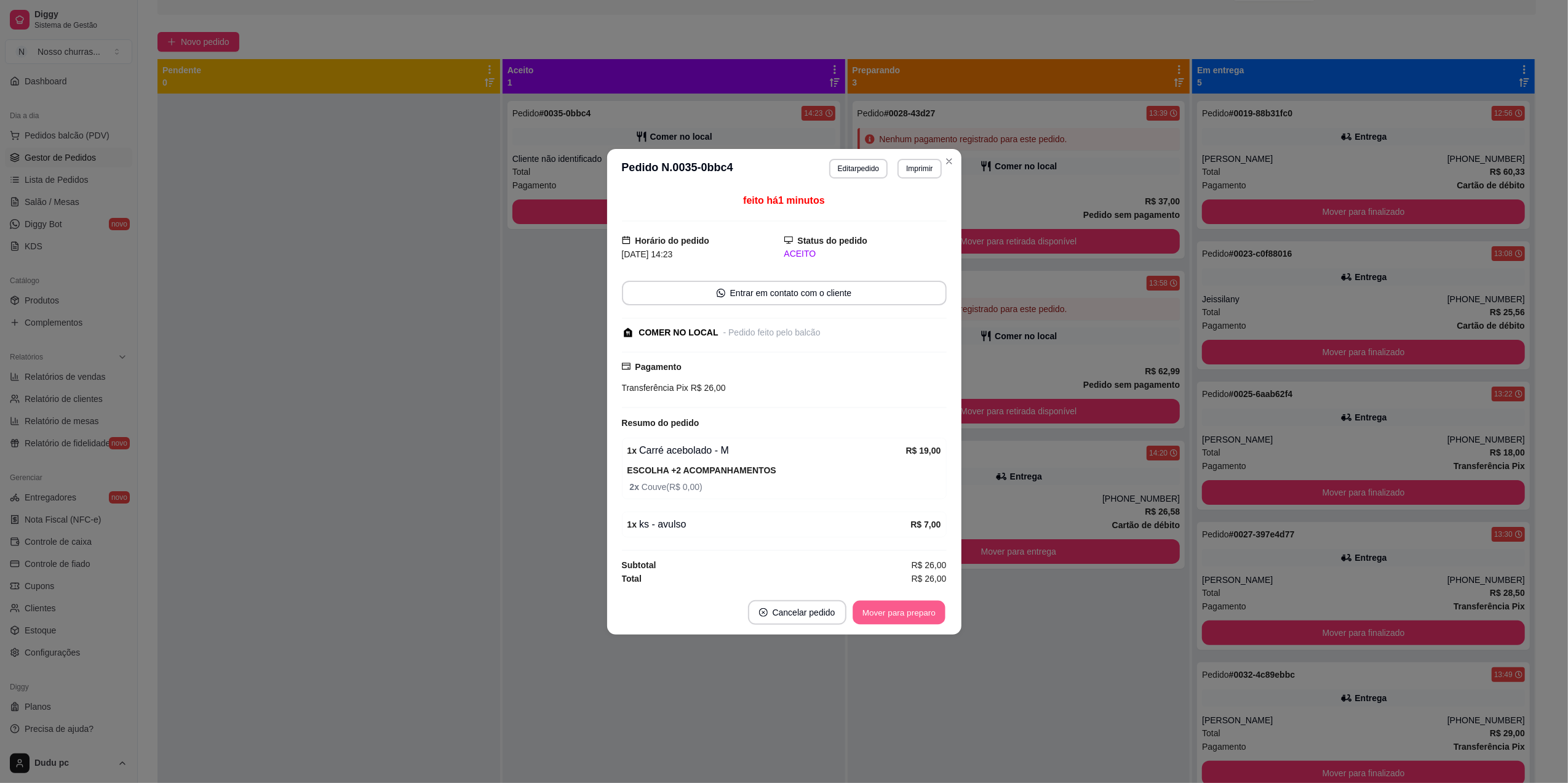
click at [892, 613] on button "Mover para preparo" at bounding box center [898, 612] width 92 height 24
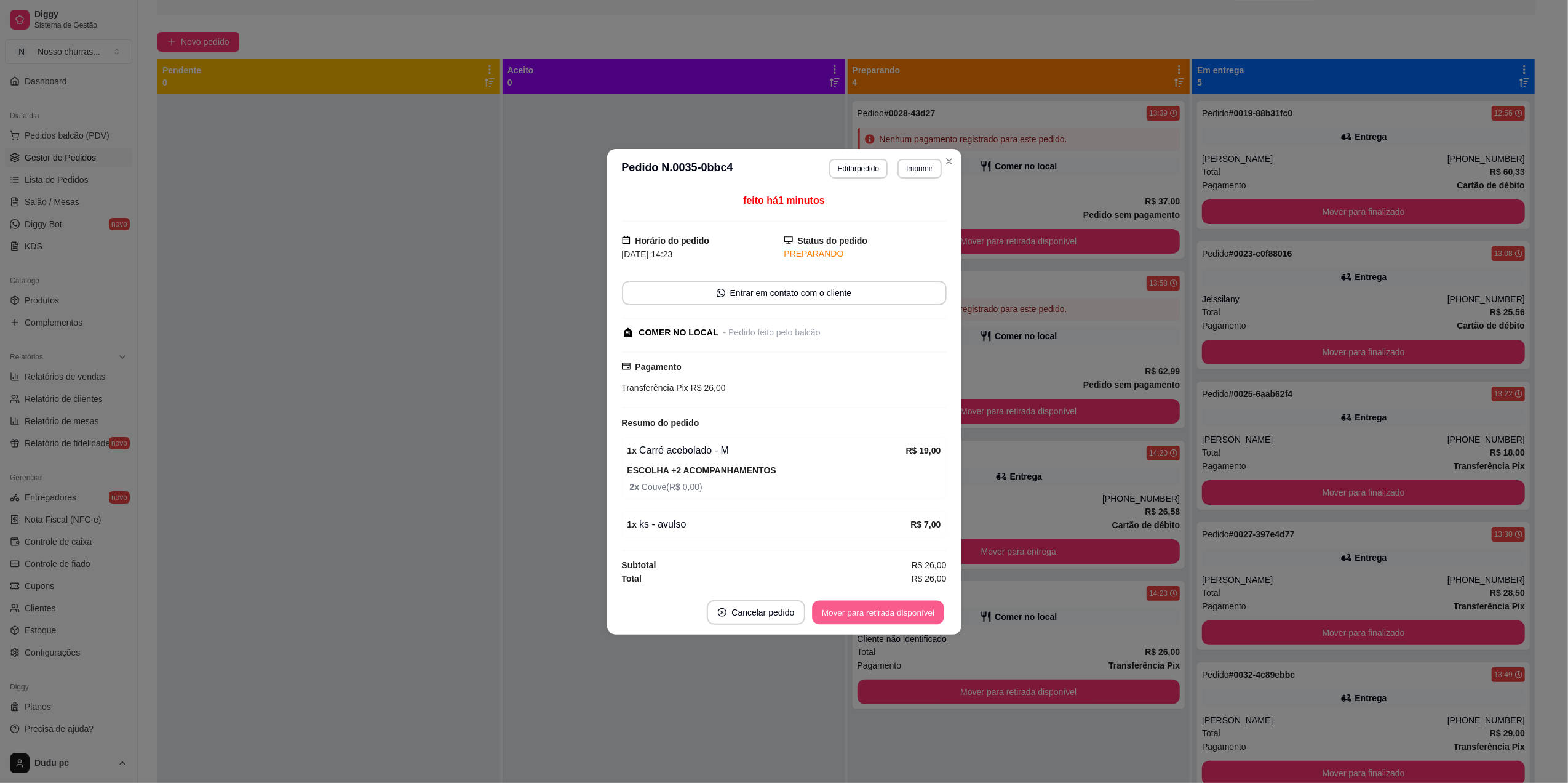
click at [892, 613] on button "Mover para retirada disponível" at bounding box center [879, 612] width 132 height 24
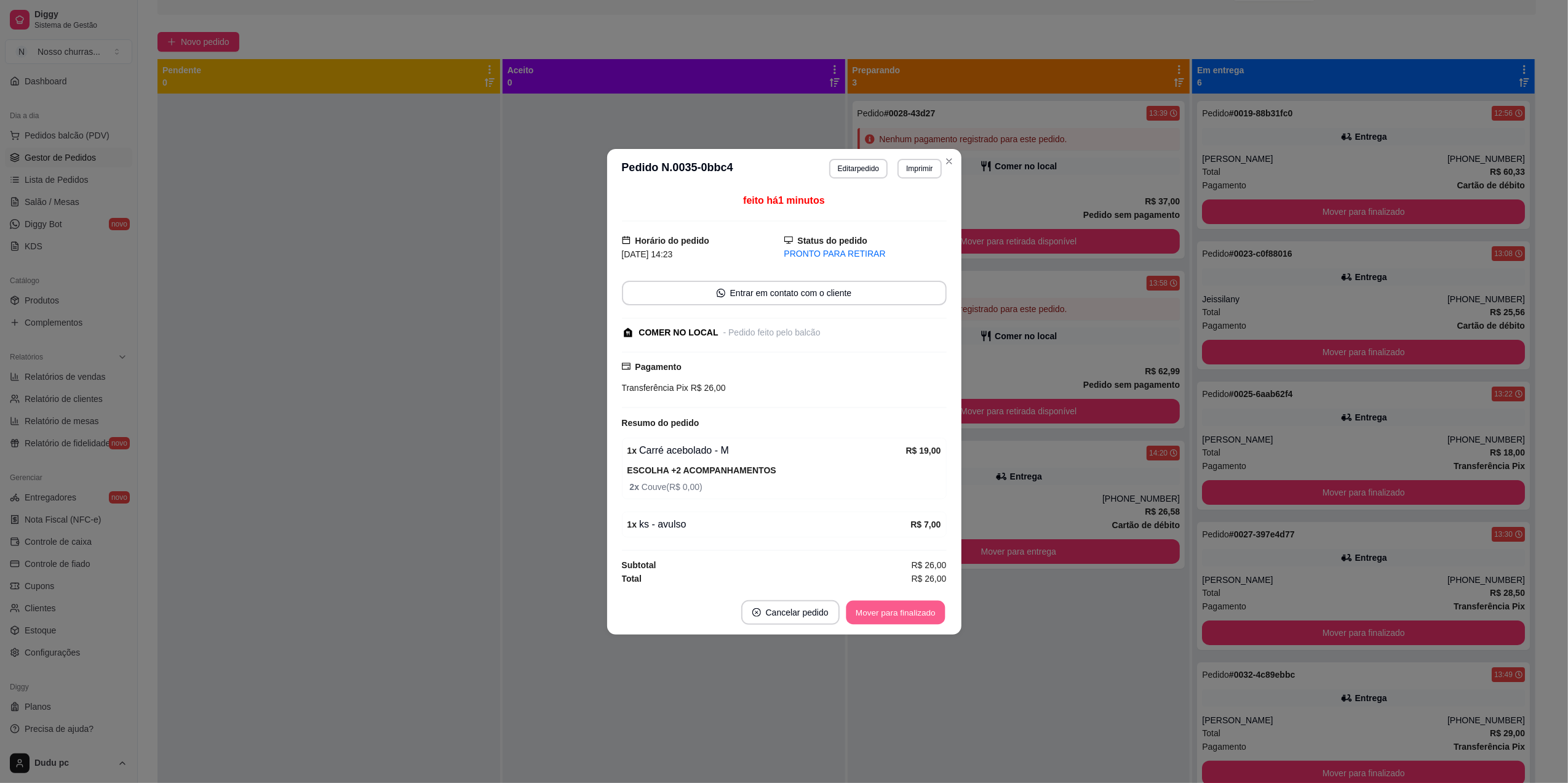
click at [892, 613] on button "Mover para finalizado" at bounding box center [896, 612] width 99 height 24
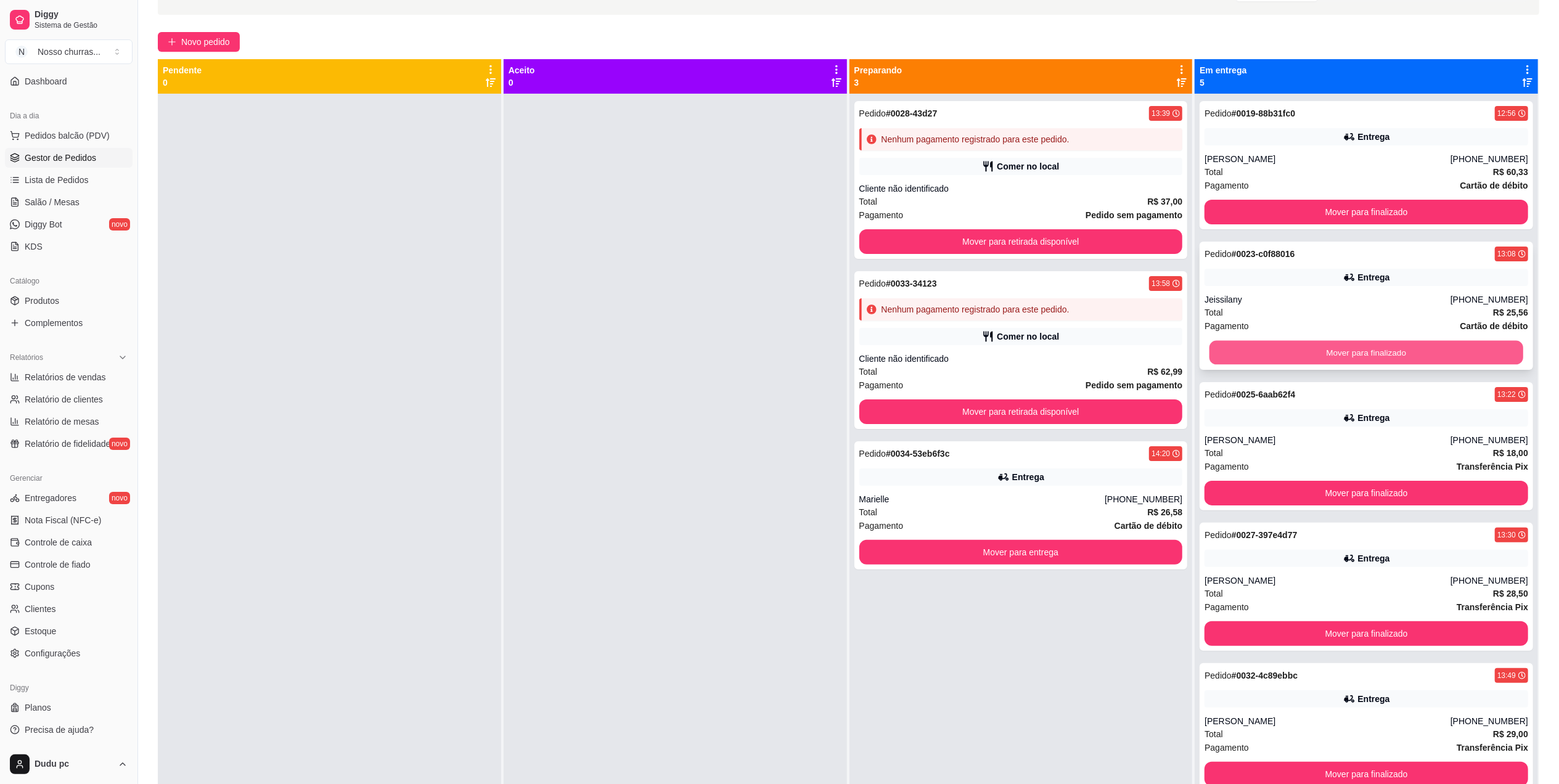
click at [1266, 353] on button "Mover para finalizado" at bounding box center [1367, 353] width 314 height 24
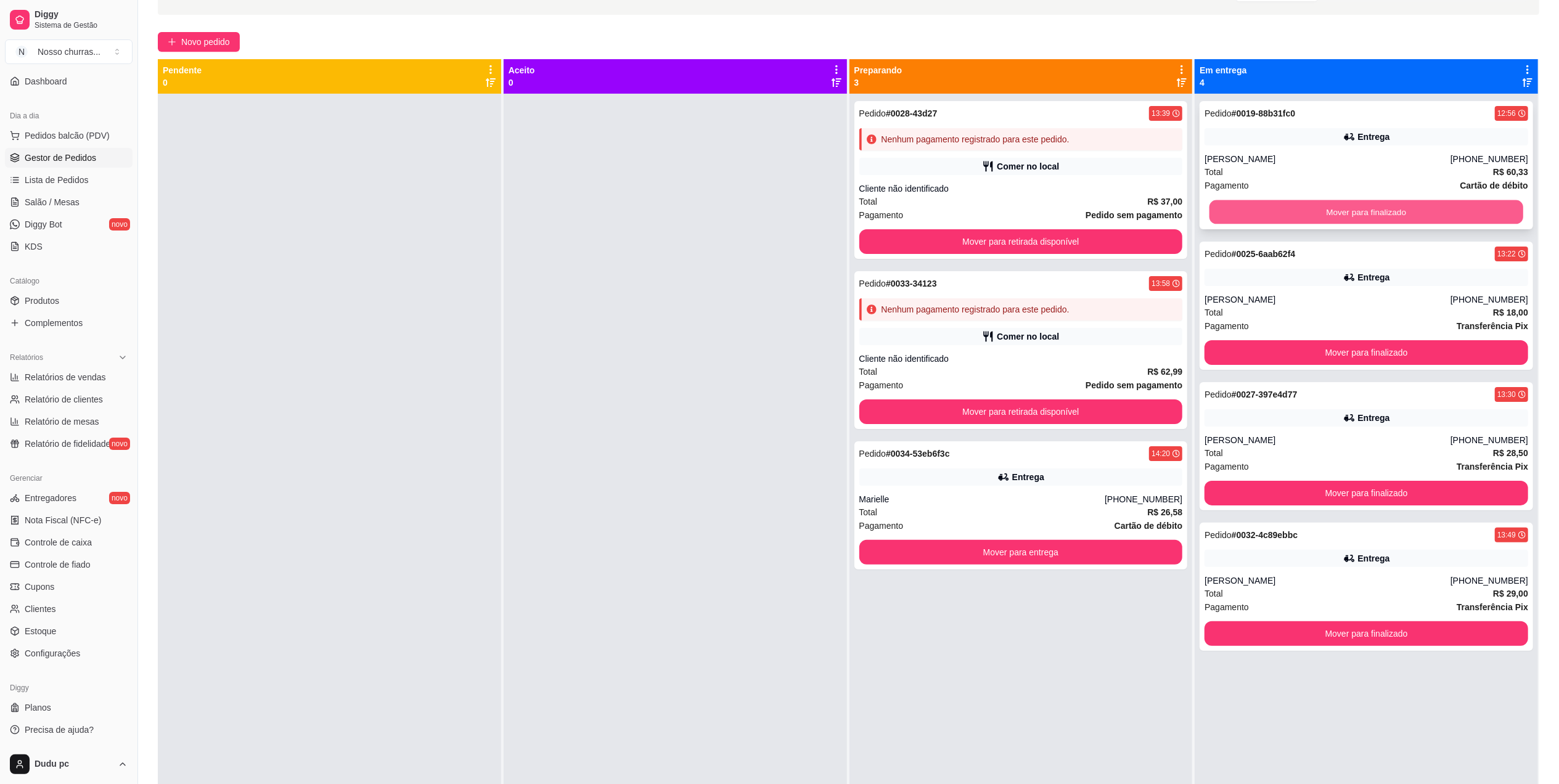
click at [1279, 205] on button "Mover para finalizado" at bounding box center [1367, 212] width 314 height 24
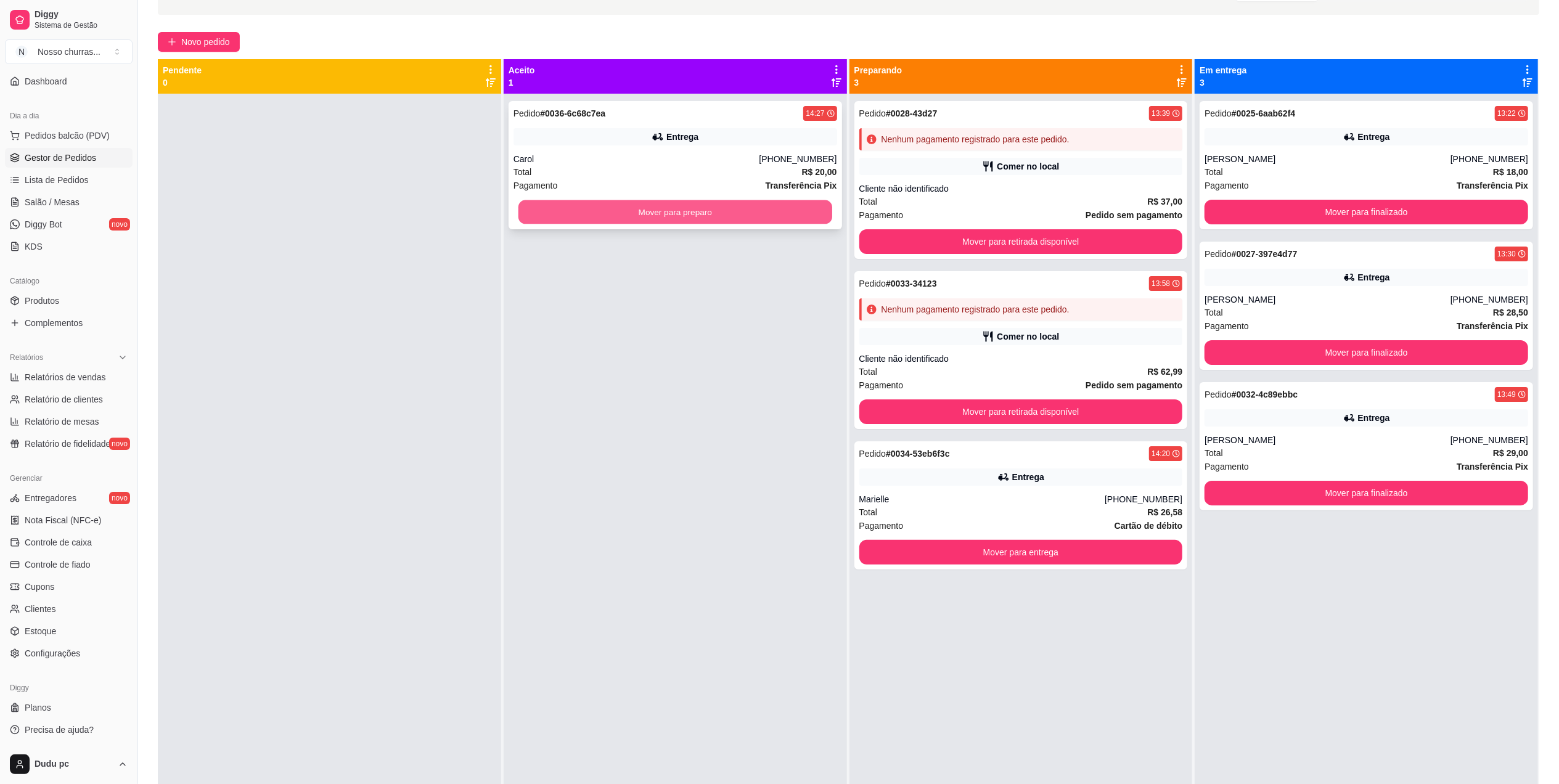
click at [797, 208] on button "Mover para preparo" at bounding box center [675, 212] width 314 height 24
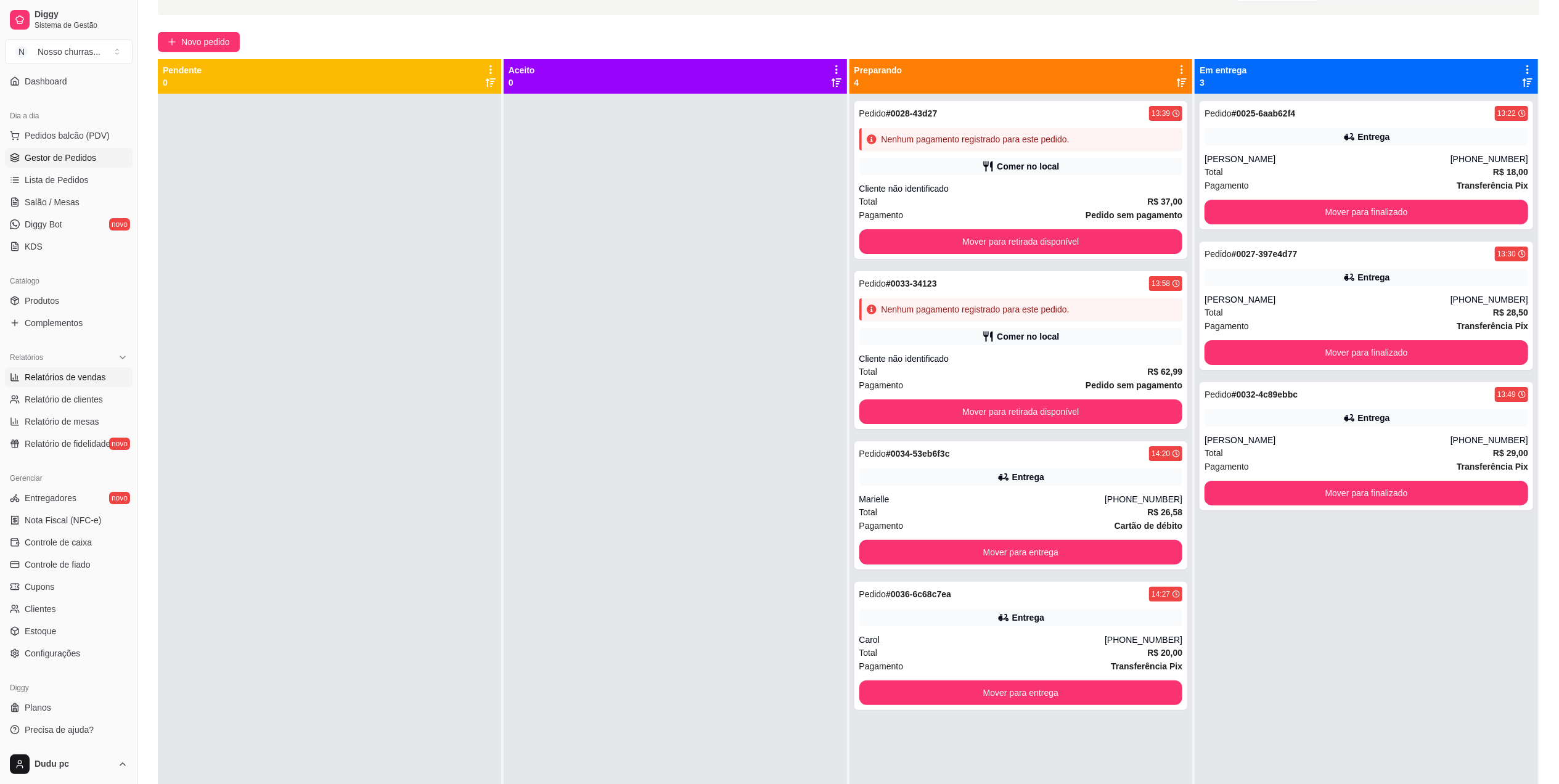
click at [90, 380] on span "Relatórios de vendas" at bounding box center [65, 377] width 82 height 12
select select "ALL"
select select "0"
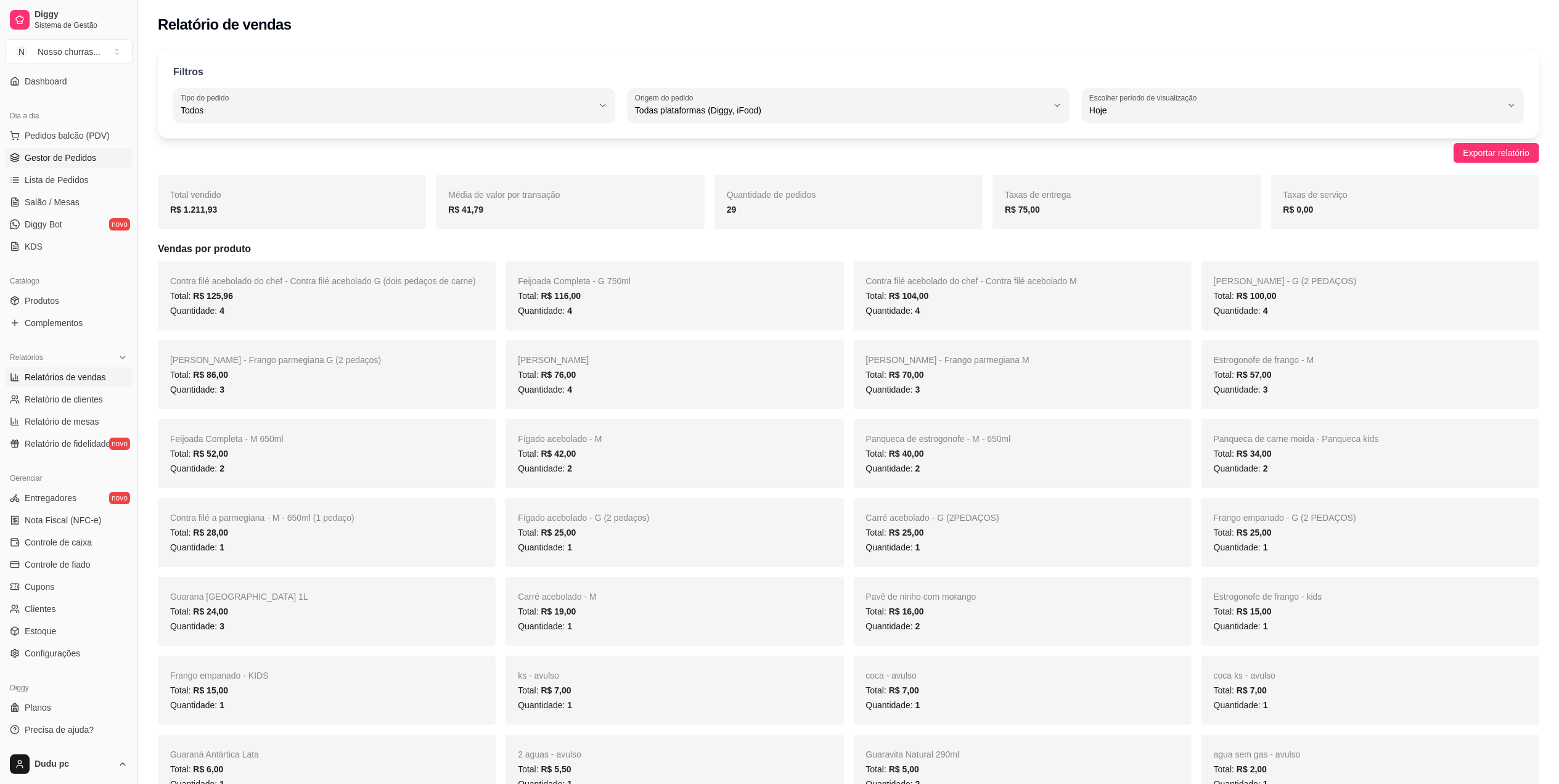
click at [79, 156] on span "Gestor de Pedidos" at bounding box center [60, 157] width 71 height 12
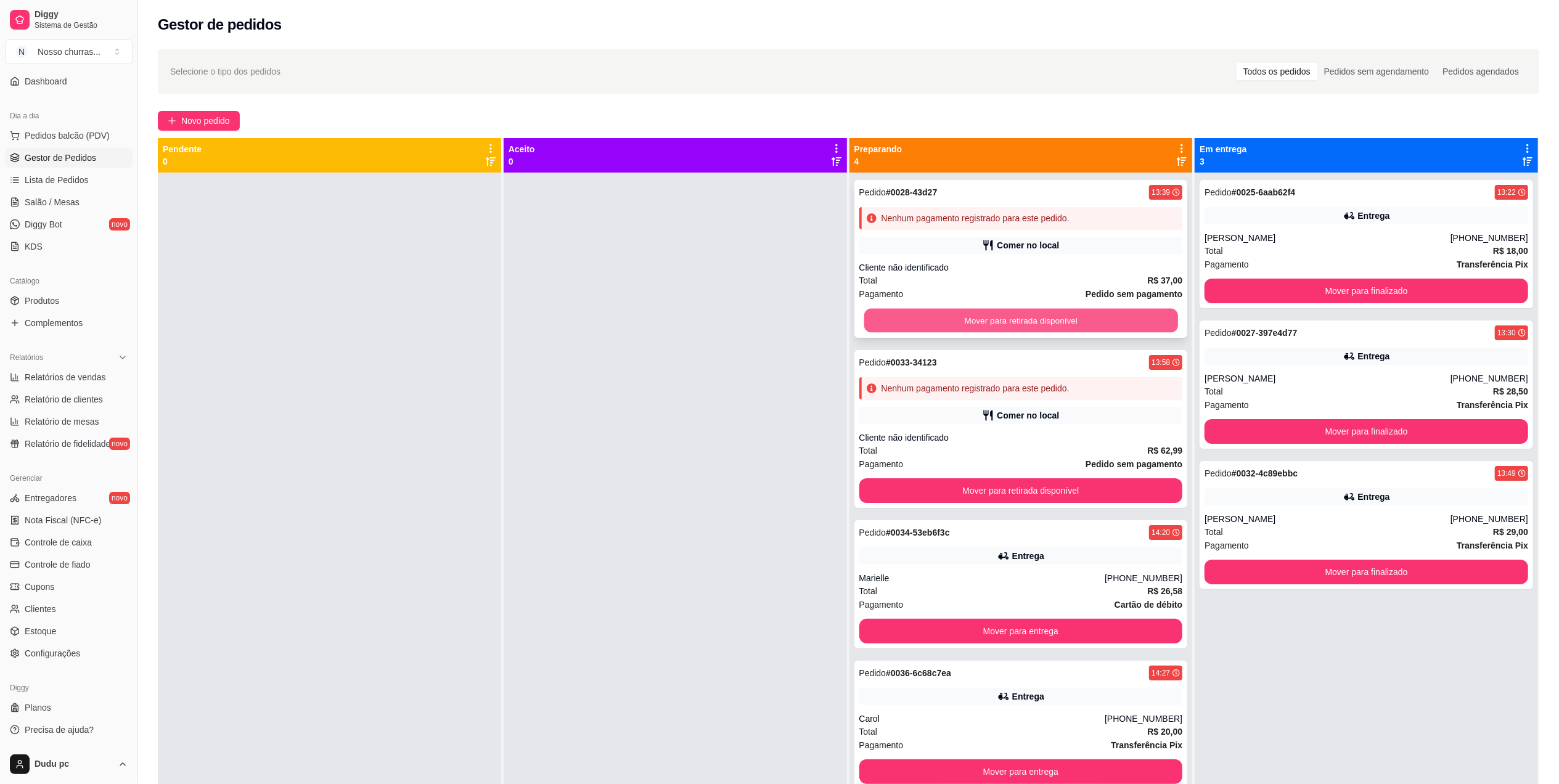
click at [1041, 321] on button "Mover para retirada disponível" at bounding box center [1020, 321] width 314 height 24
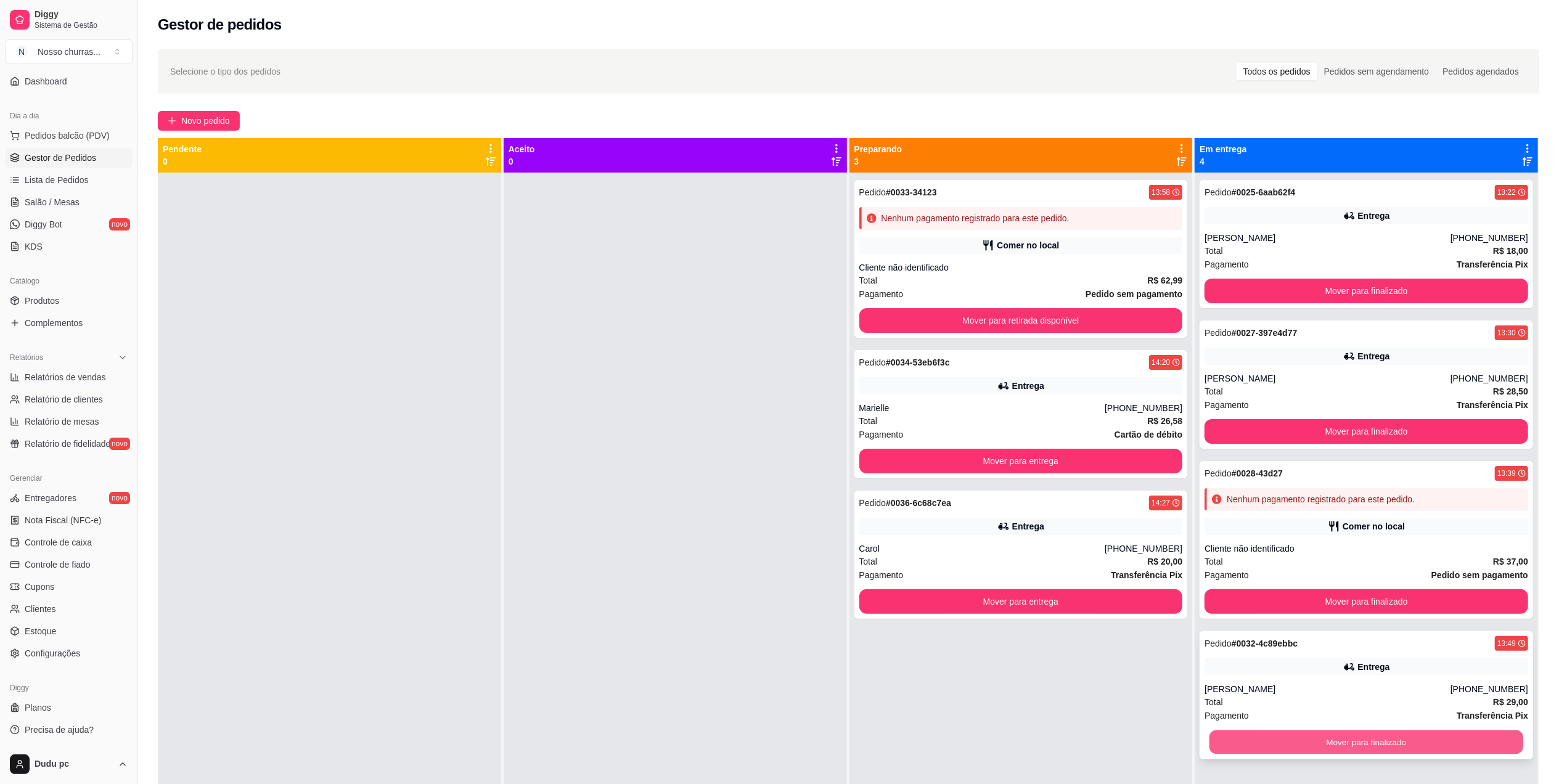
click at [1306, 743] on button "Mover para finalizado" at bounding box center [1367, 742] width 314 height 24
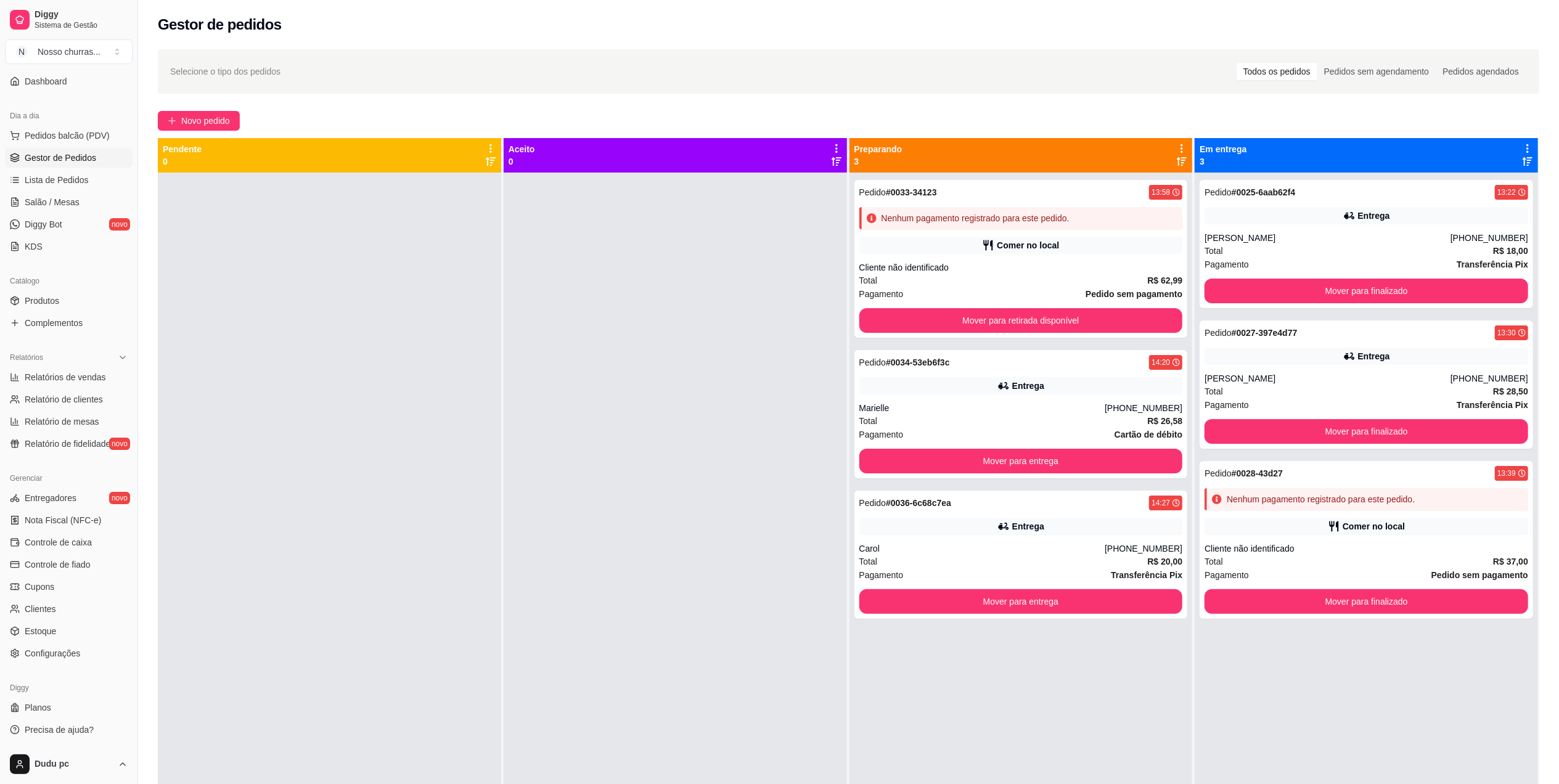
click at [711, 326] on div at bounding box center [675, 564] width 343 height 784
click at [805, 291] on div at bounding box center [675, 564] width 343 height 784
click at [1211, 605] on button "Mover para finalizado" at bounding box center [1366, 602] width 324 height 25
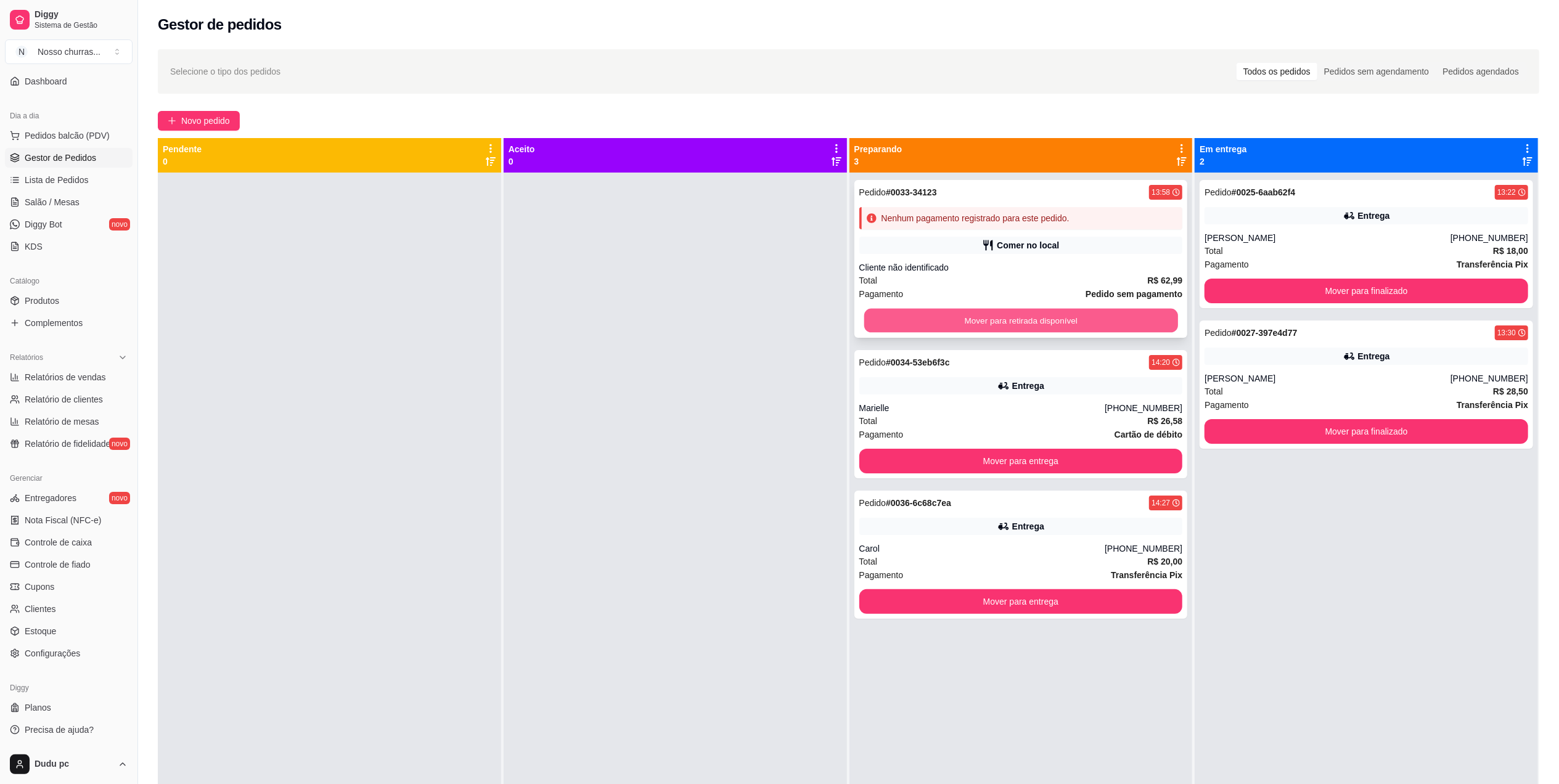
click at [1152, 326] on button "Mover para retirada disponível" at bounding box center [1020, 321] width 314 height 24
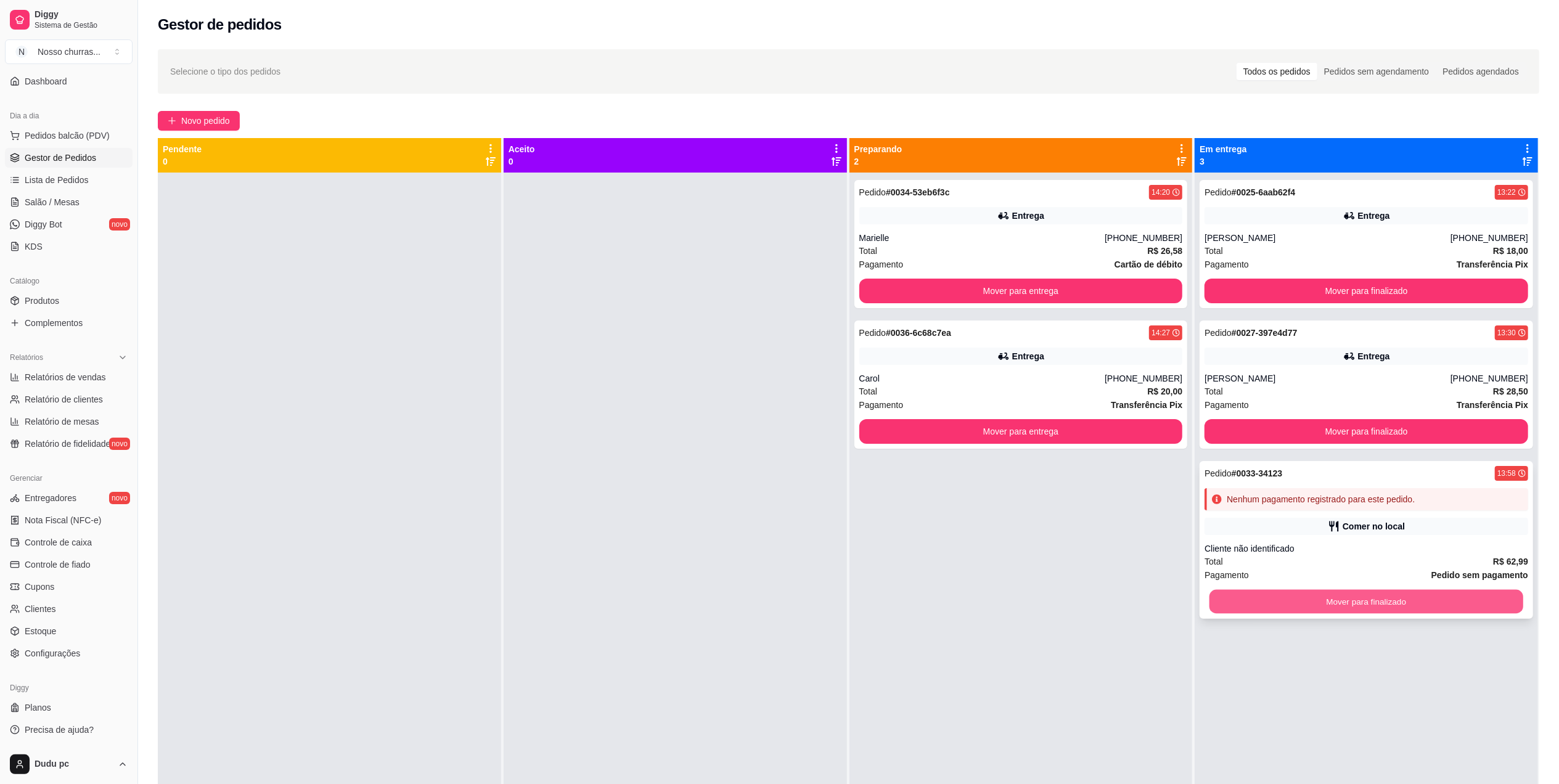
click at [1278, 604] on button "Mover para finalizado" at bounding box center [1367, 602] width 314 height 24
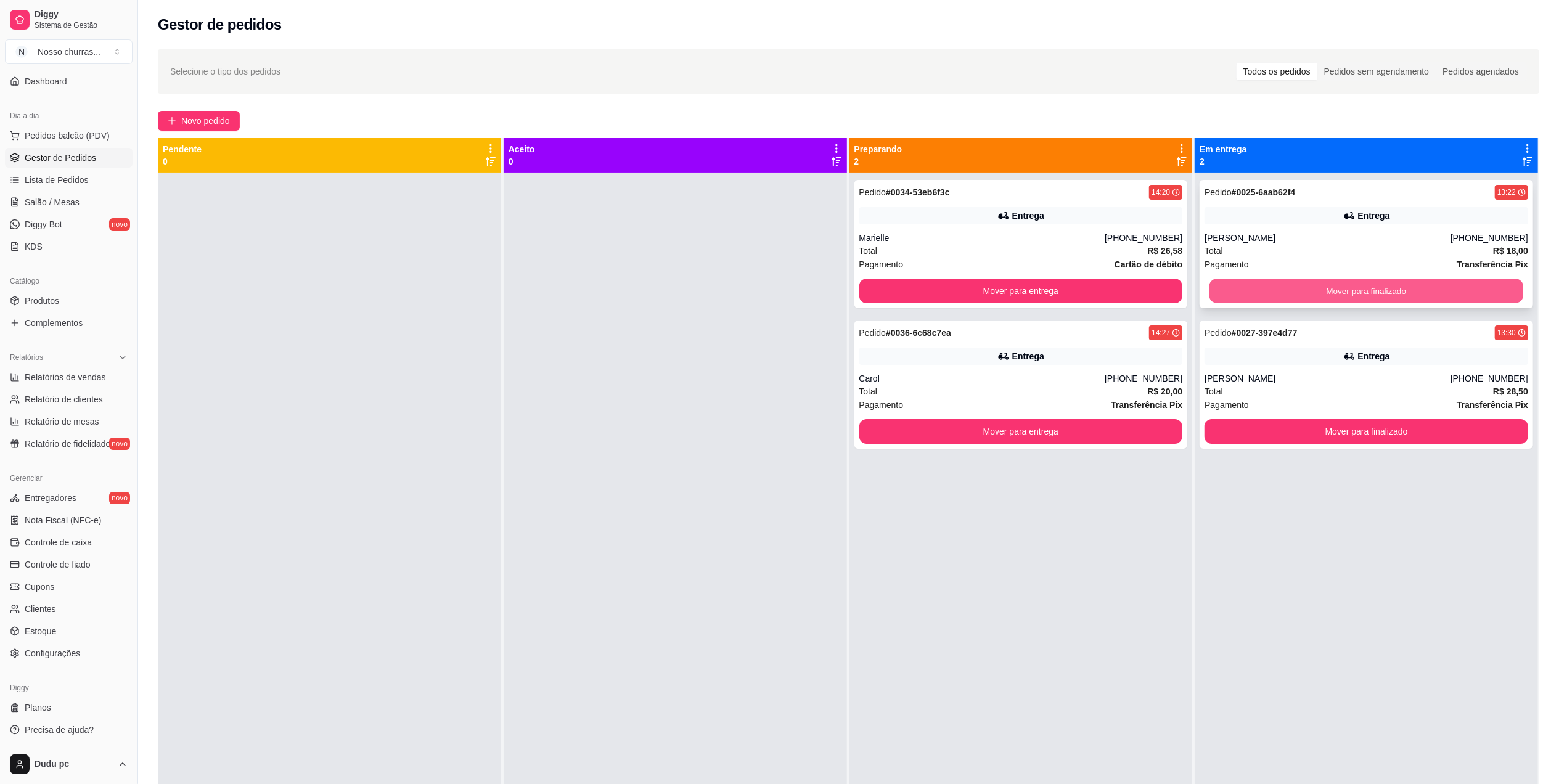
click at [1379, 301] on button "Mover para finalizado" at bounding box center [1367, 291] width 314 height 24
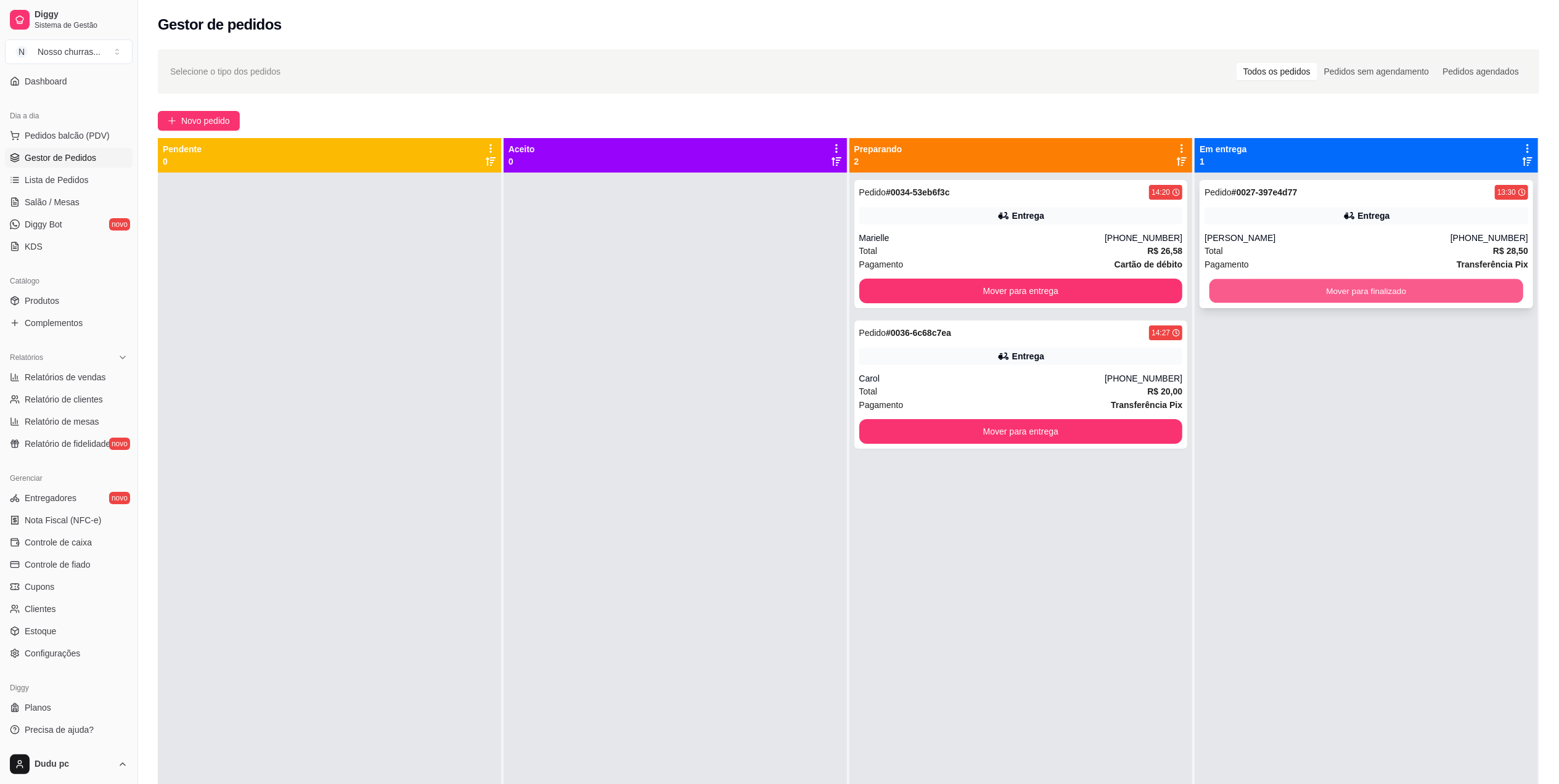
click at [1384, 295] on button "Mover para finalizado" at bounding box center [1367, 291] width 314 height 24
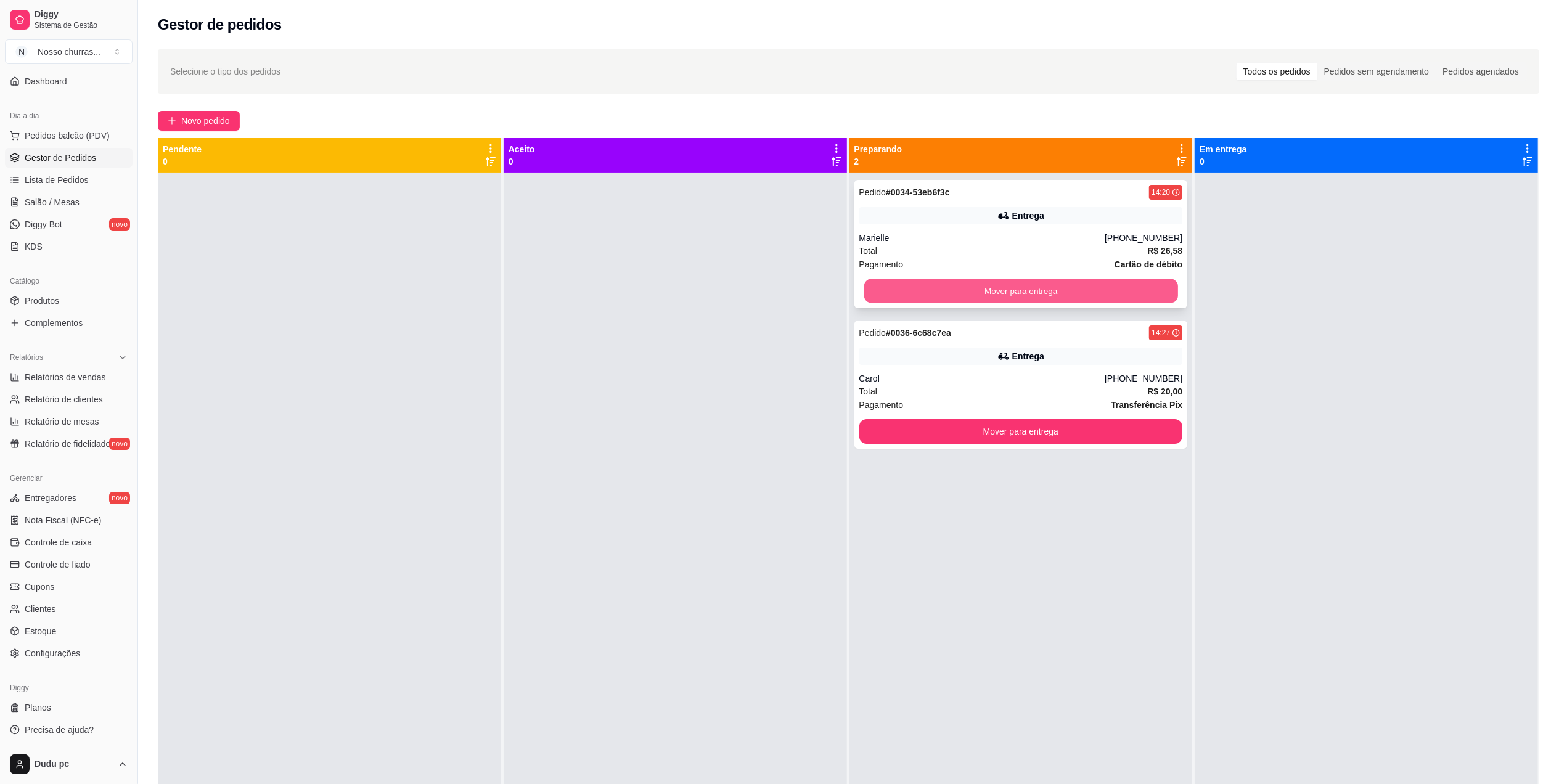
click at [1060, 289] on button "Mover para entrega" at bounding box center [1020, 291] width 314 height 24
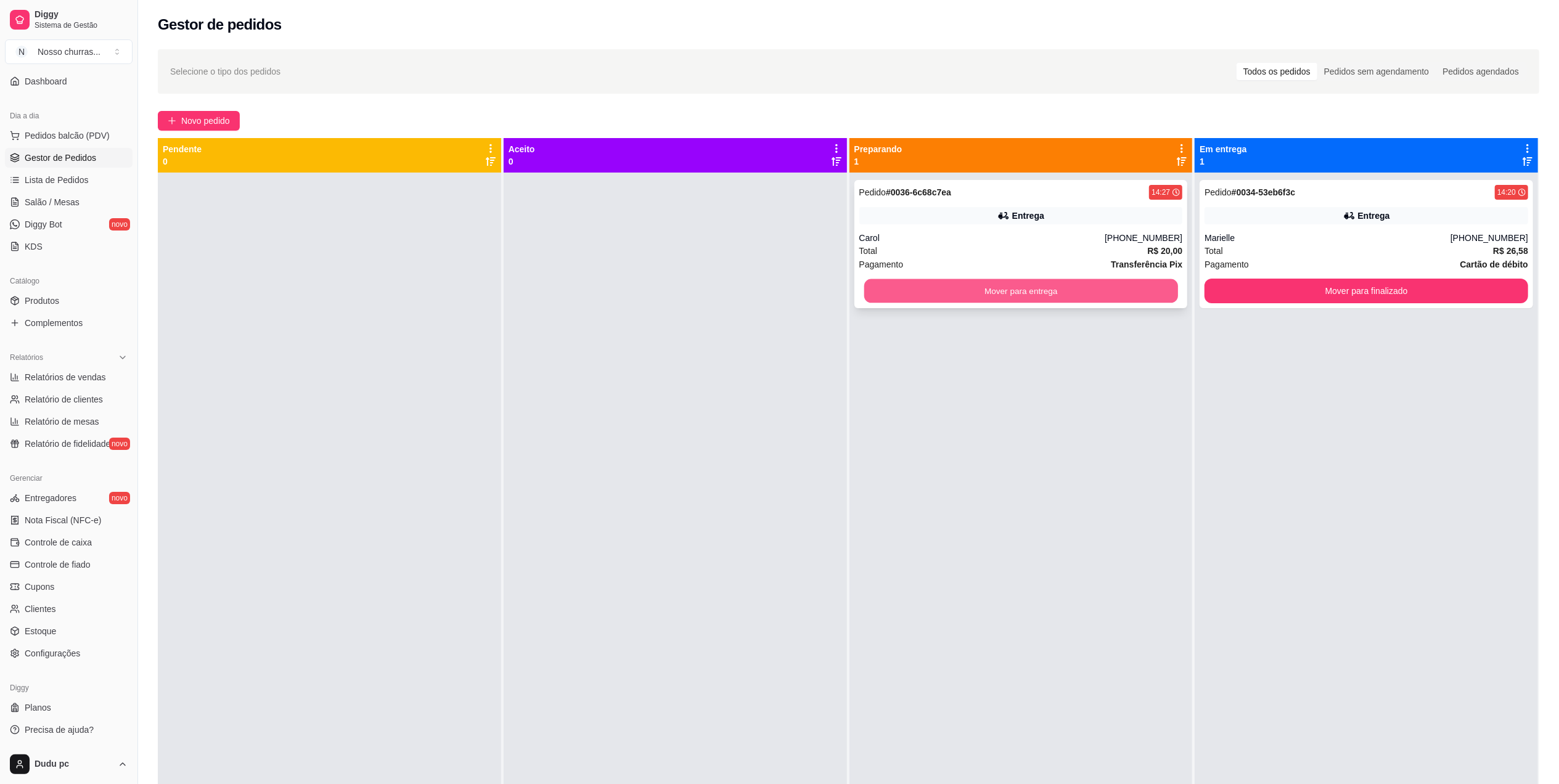
click at [1107, 297] on button "Mover para entrega" at bounding box center [1020, 291] width 314 height 24
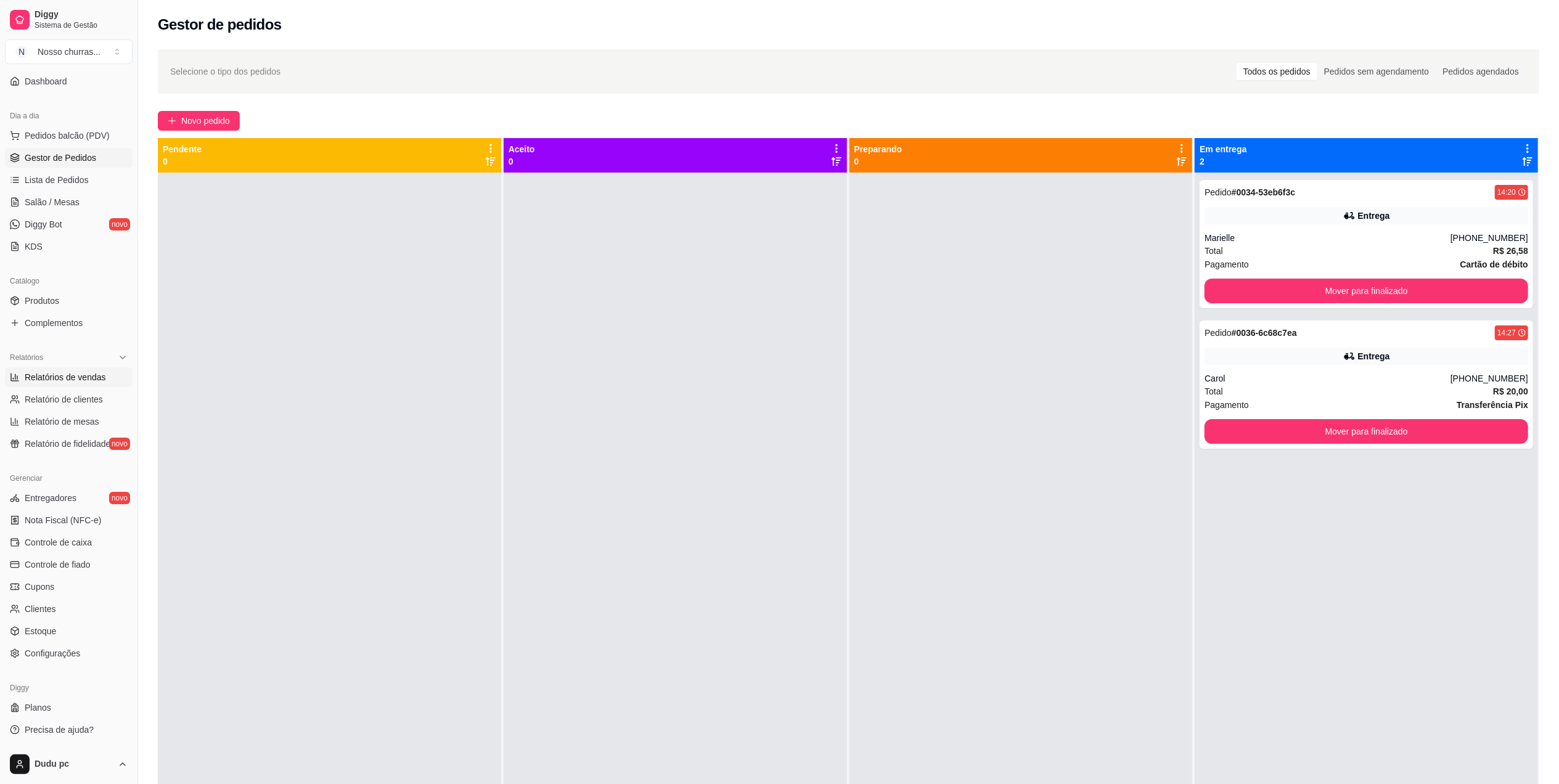
click at [95, 384] on link "Relatórios de vendas" at bounding box center [69, 377] width 127 height 20
select select "ALL"
select select "0"
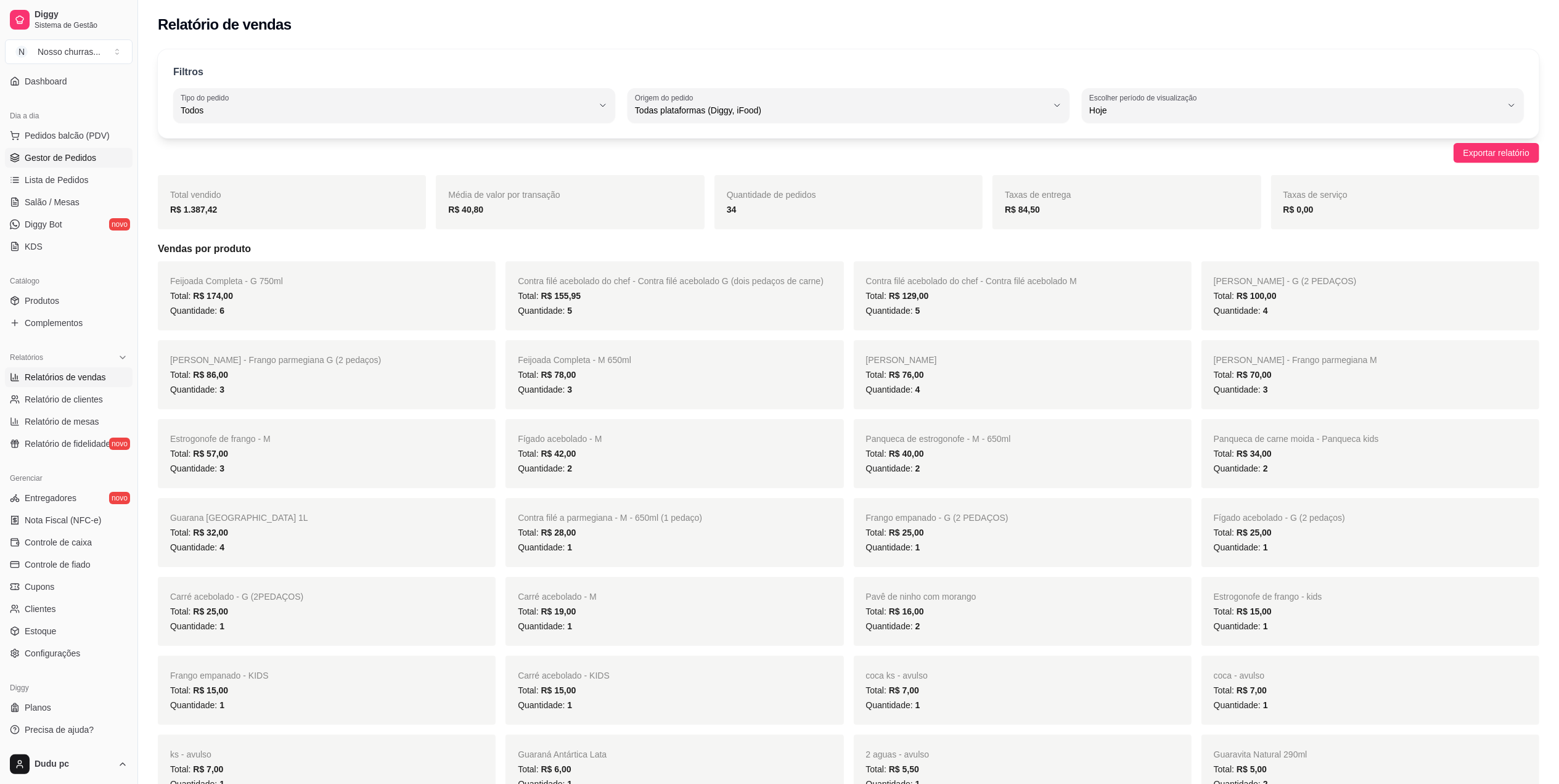
click at [80, 152] on span "Gestor de Pedidos" at bounding box center [60, 157] width 71 height 12
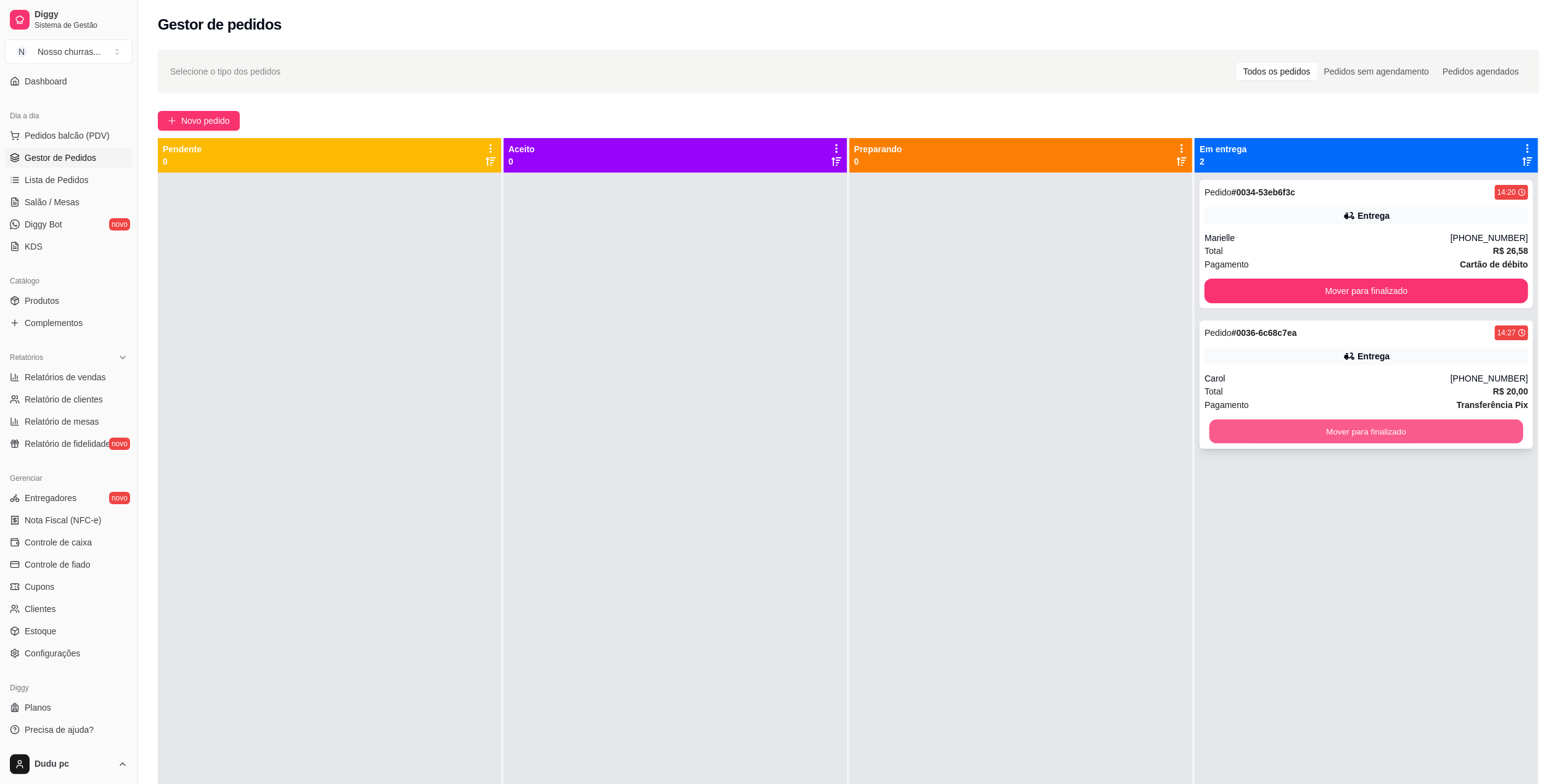
click at [1230, 439] on button "Mover para finalizado" at bounding box center [1367, 431] width 314 height 24
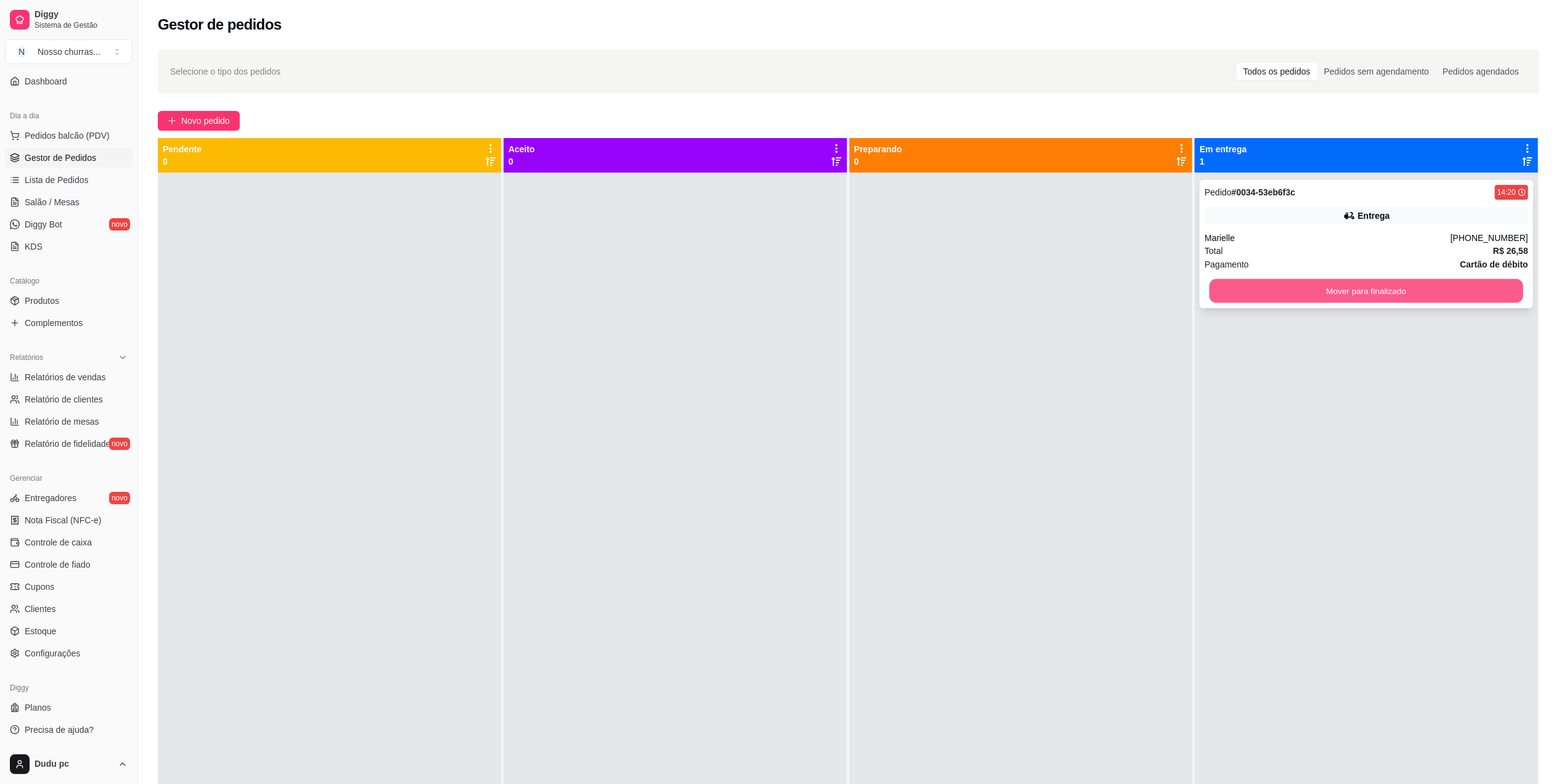
click at [1260, 291] on button "Mover para finalizado" at bounding box center [1367, 291] width 314 height 24
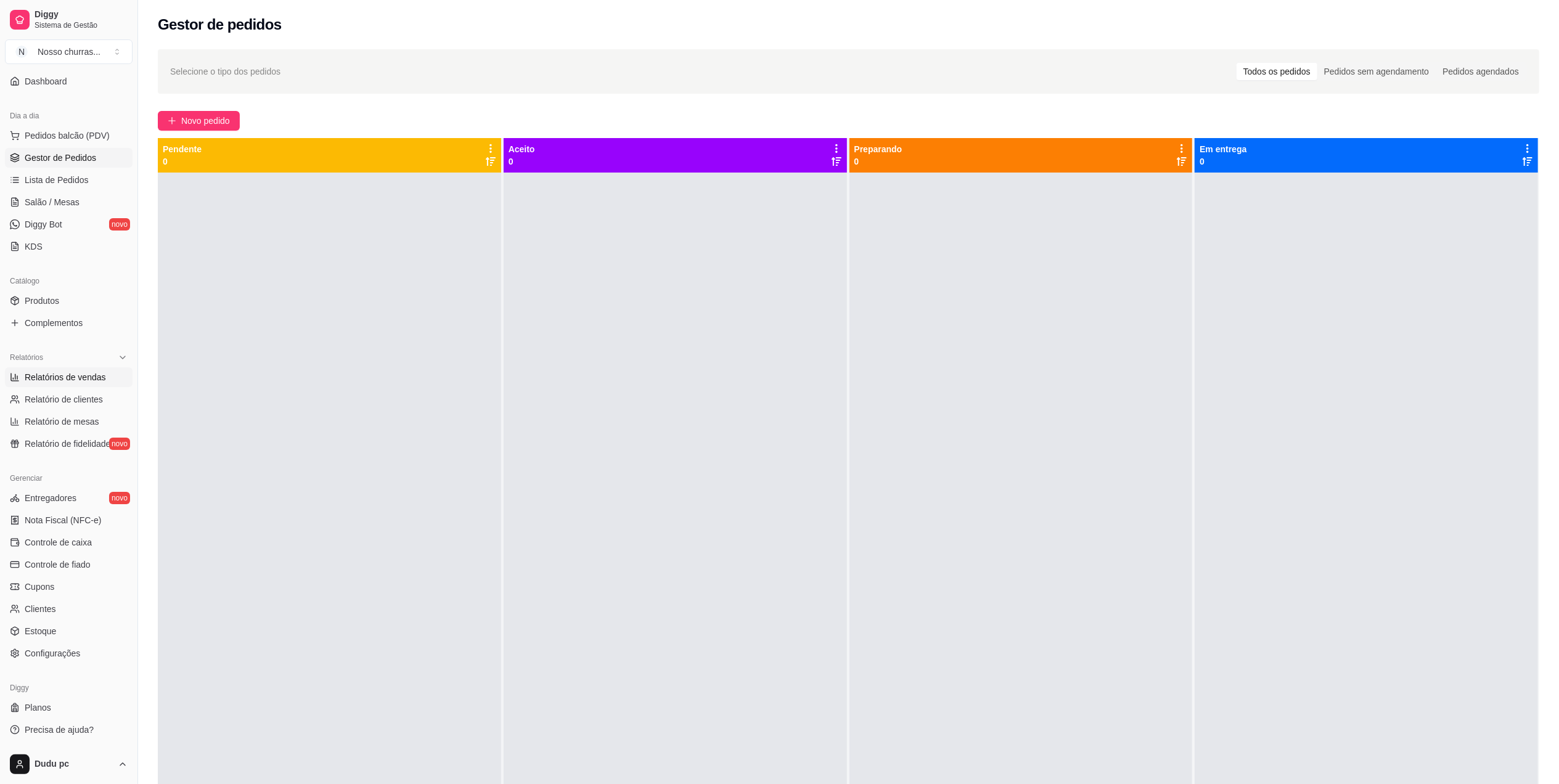
click at [40, 385] on link "Relatórios de vendas" at bounding box center [69, 377] width 127 height 20
select select "ALL"
select select "0"
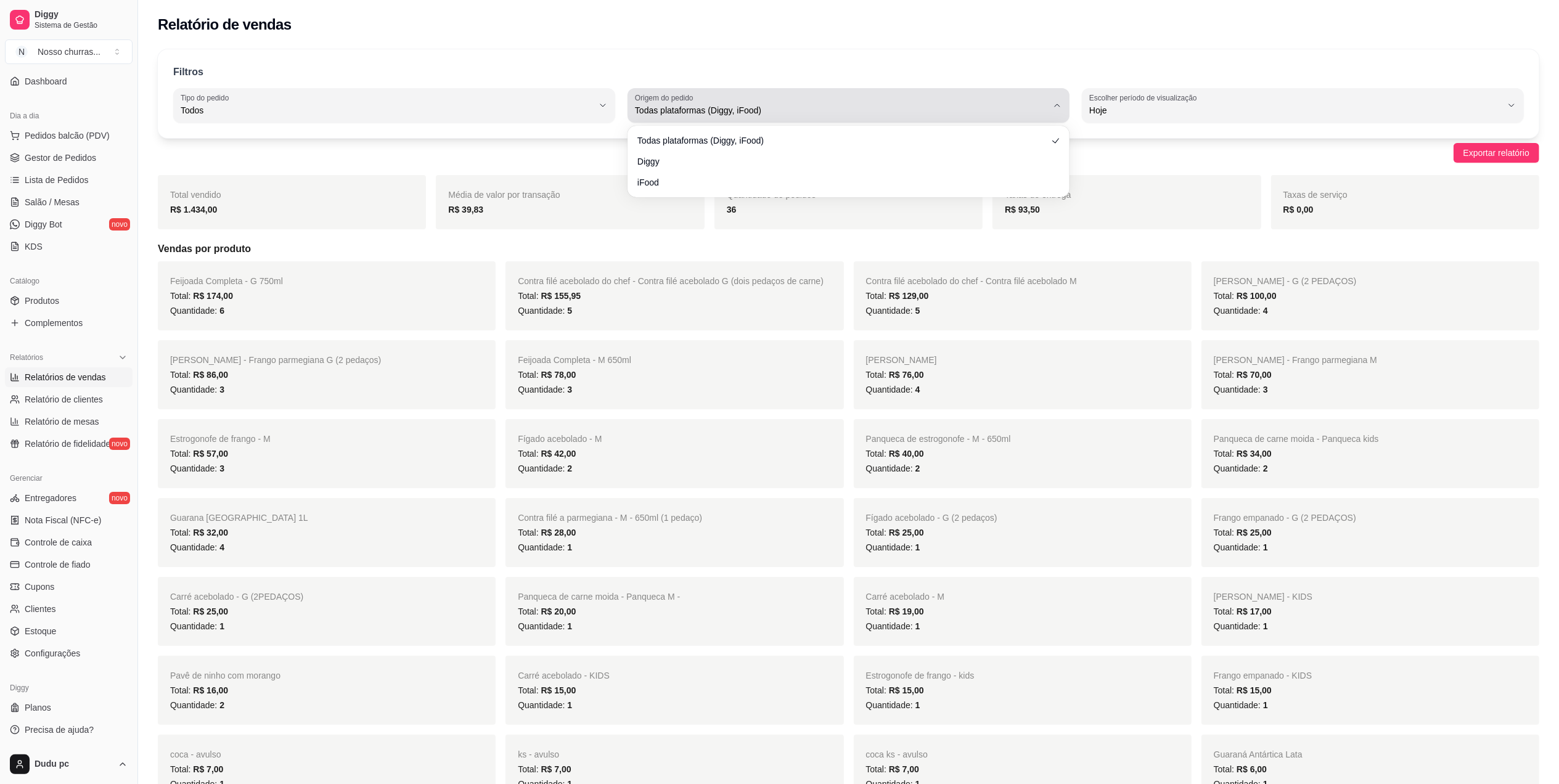
click at [769, 103] on div "Todas plataformas (Diggy, iFood)" at bounding box center [841, 105] width 412 height 25
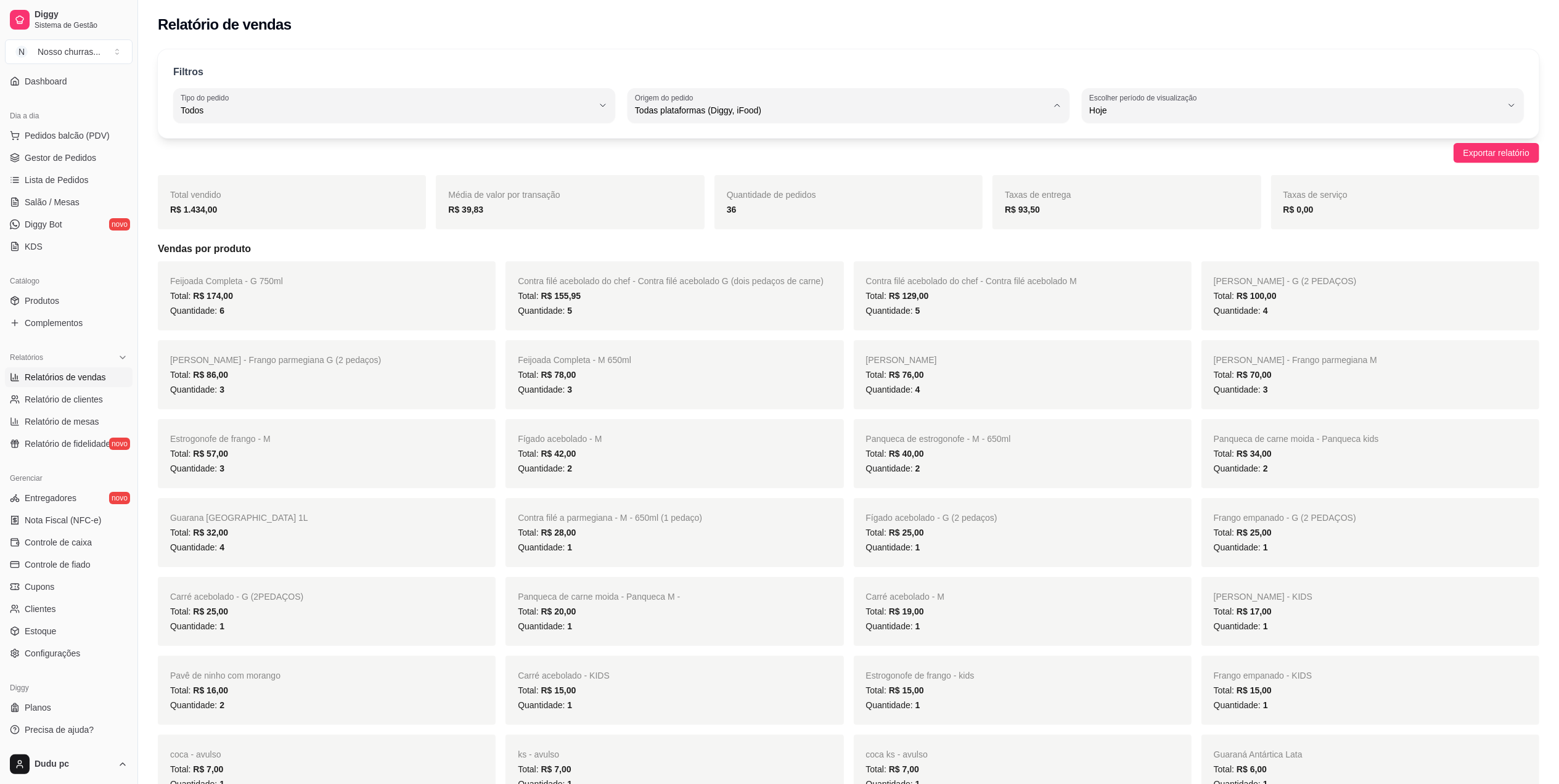
click at [736, 180] on span "iFood" at bounding box center [843, 180] width 394 height 12
type input "IFOOD"
select select "IFOOD"
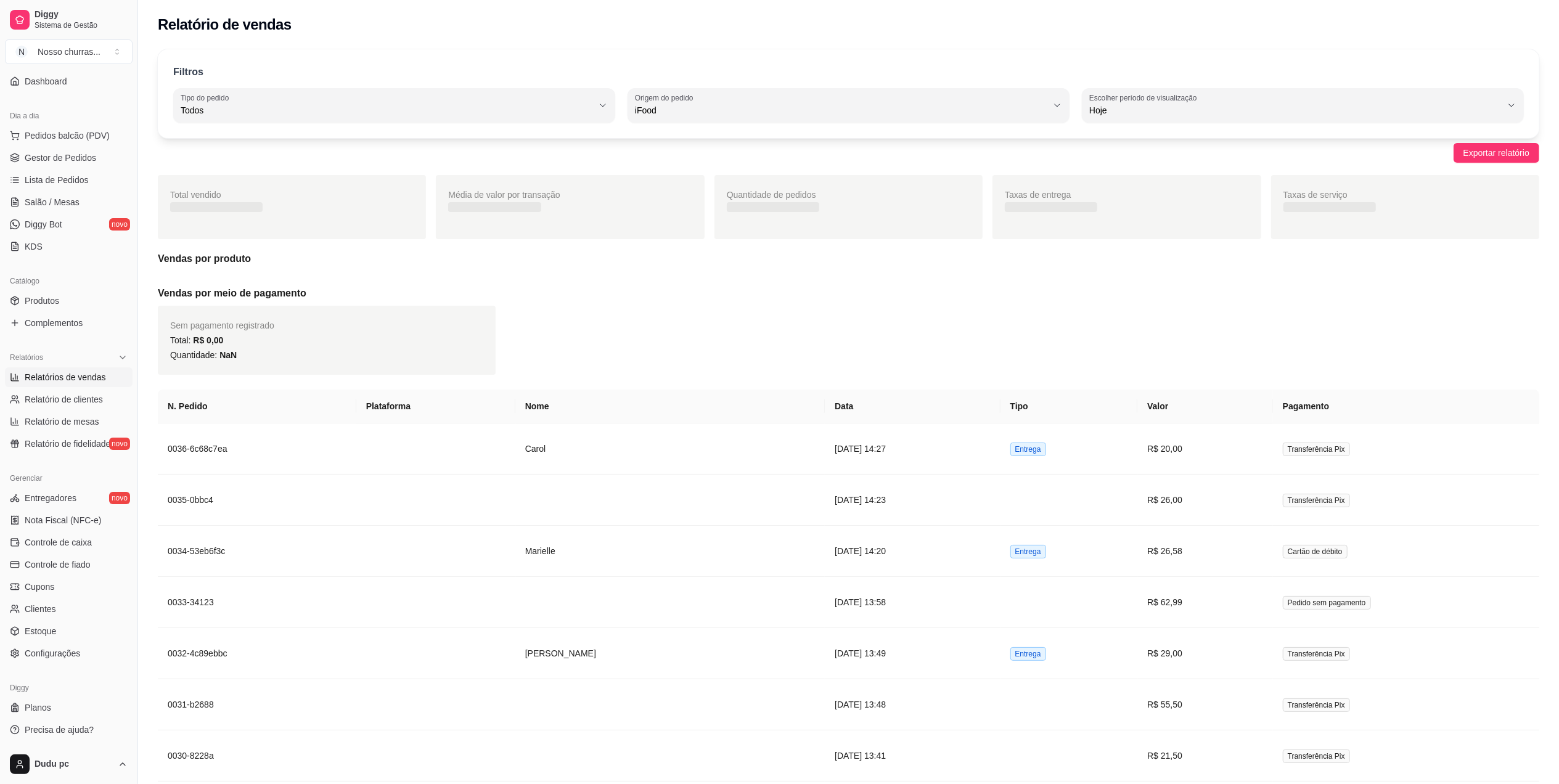
scroll to position [11, 0]
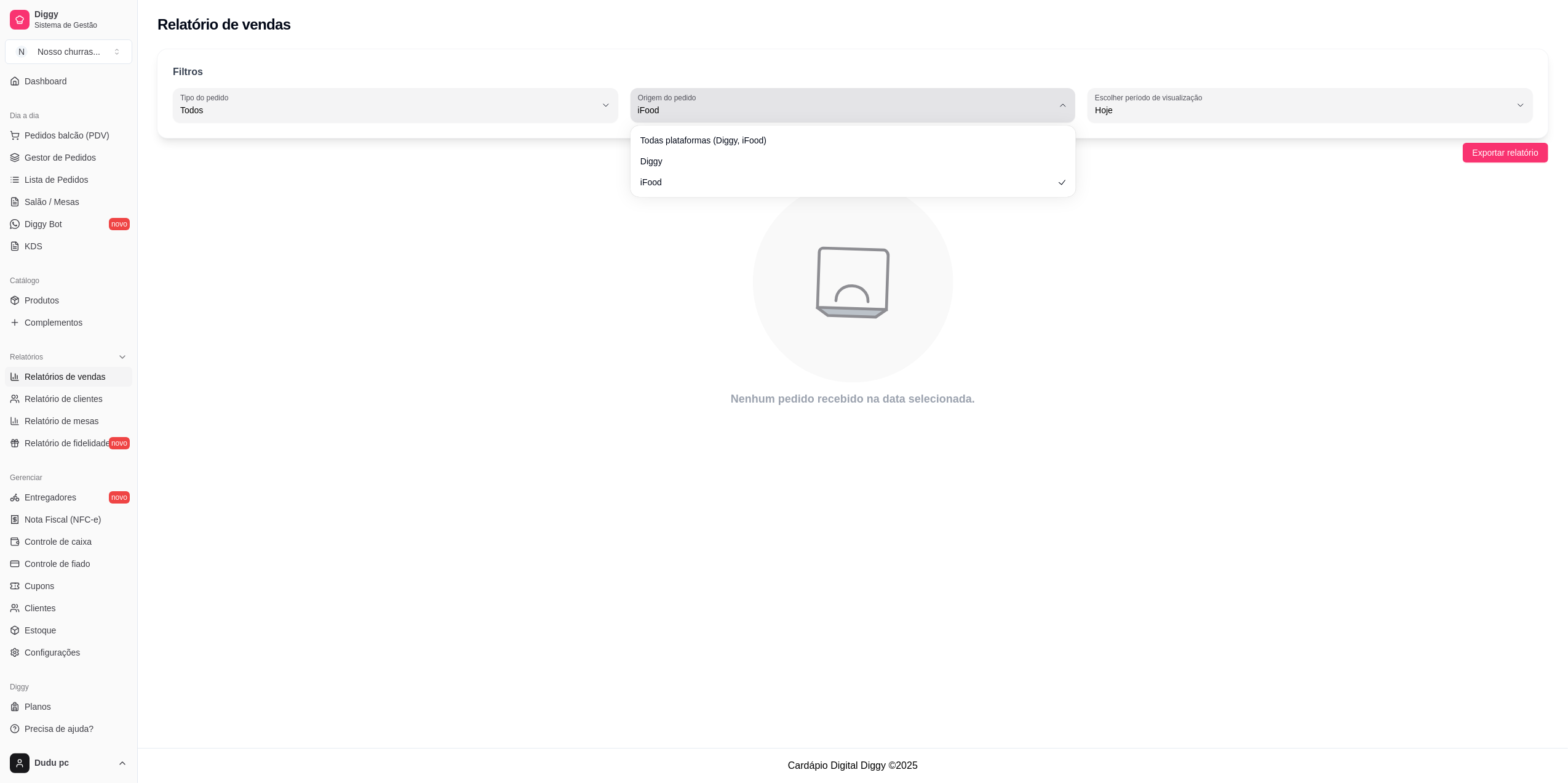
click at [709, 112] on span "iFood" at bounding box center [846, 110] width 416 height 12
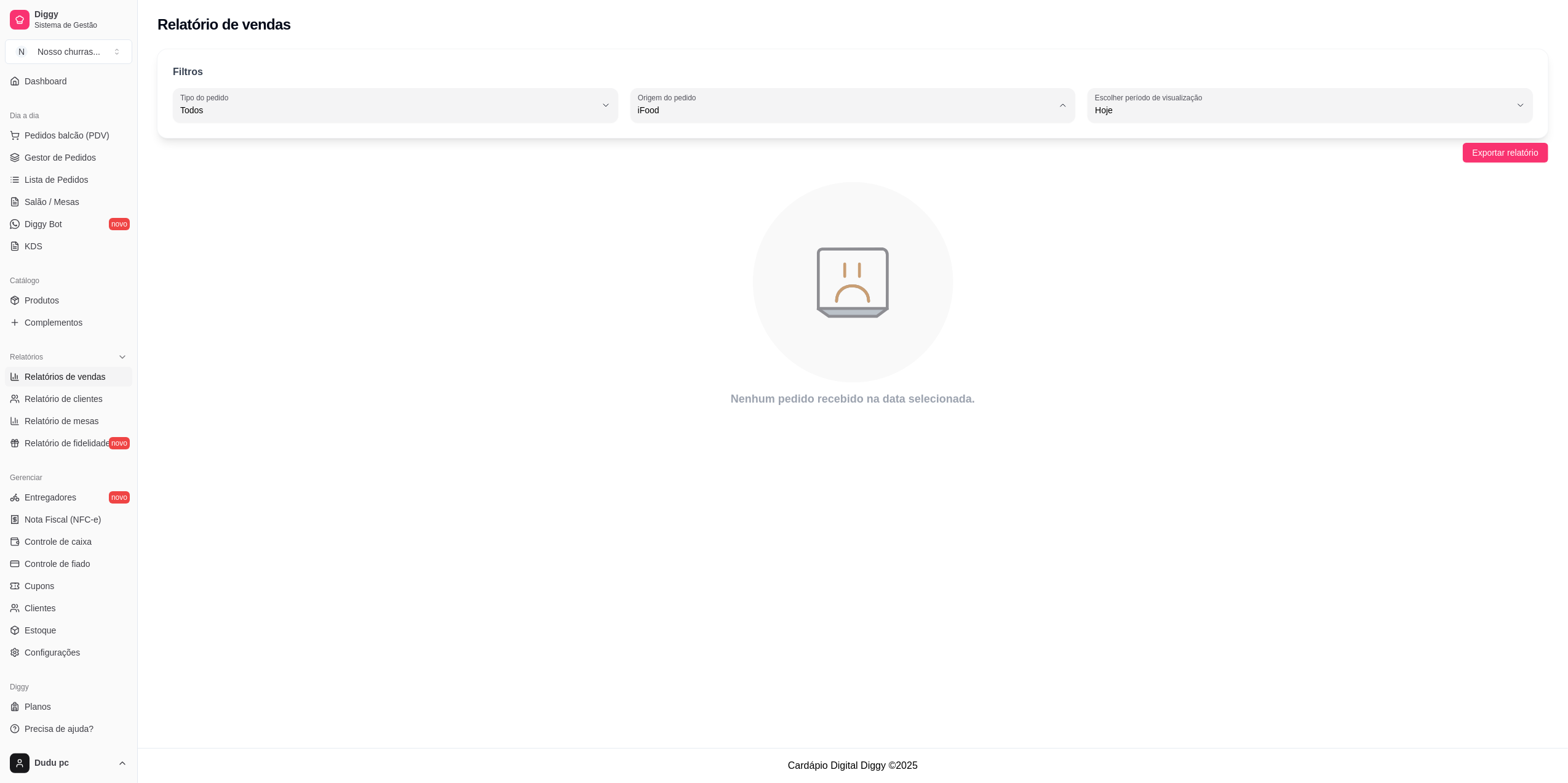
click at [697, 131] on li "Todas plataformas (Diggy, iFood)" at bounding box center [853, 140] width 417 height 19
type input "ALL"
select select "ALL"
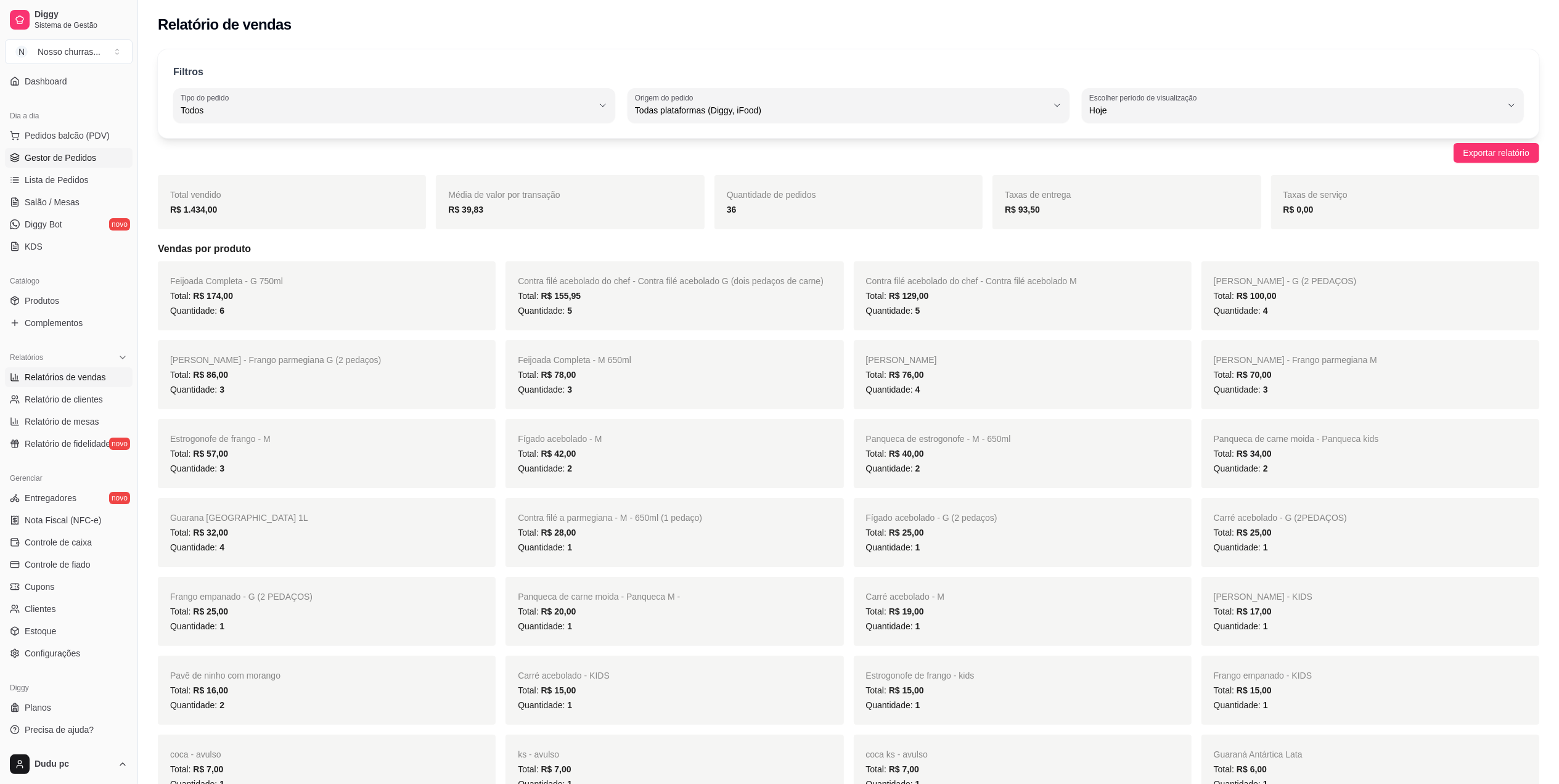
click at [25, 166] on link "Gestor de Pedidos" at bounding box center [69, 157] width 127 height 20
